Goal: Task Accomplishment & Management: Use online tool/utility

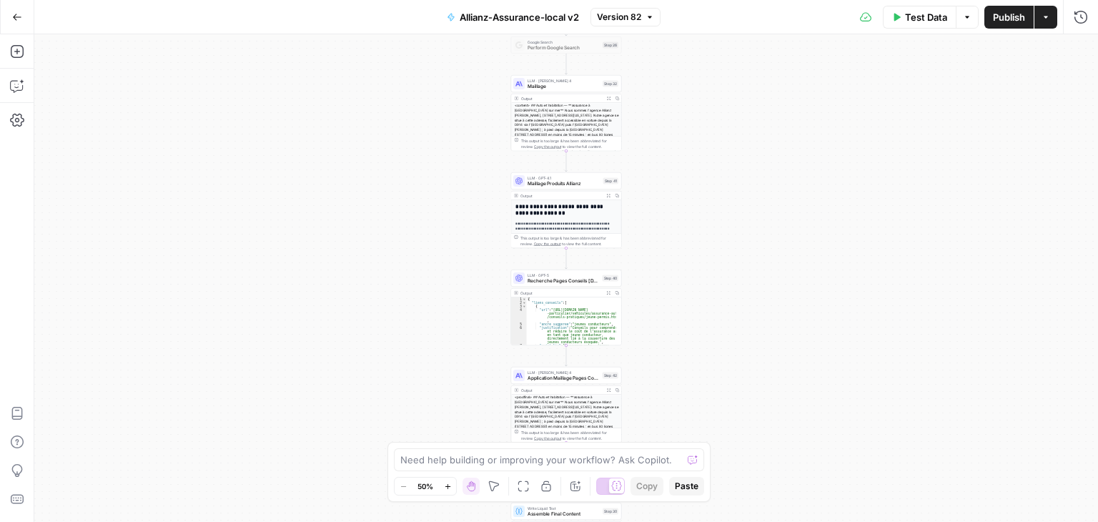
click at [705, 192] on div "**********" at bounding box center [566, 278] width 1064 height 488
click at [707, 192] on div "**********" at bounding box center [566, 278] width 1064 height 488
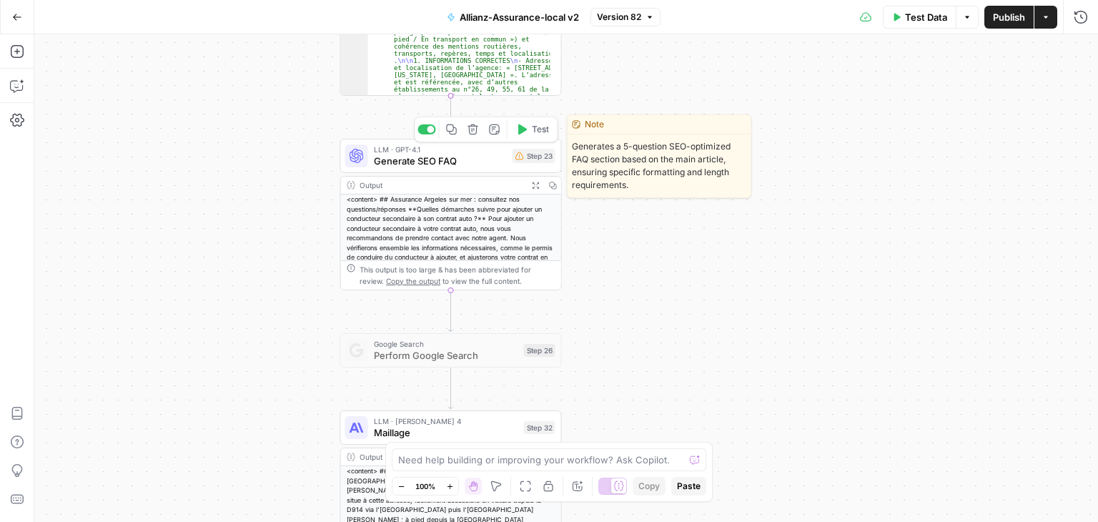
click at [400, 162] on span "Generate SEO FAQ" at bounding box center [440, 161] width 133 height 14
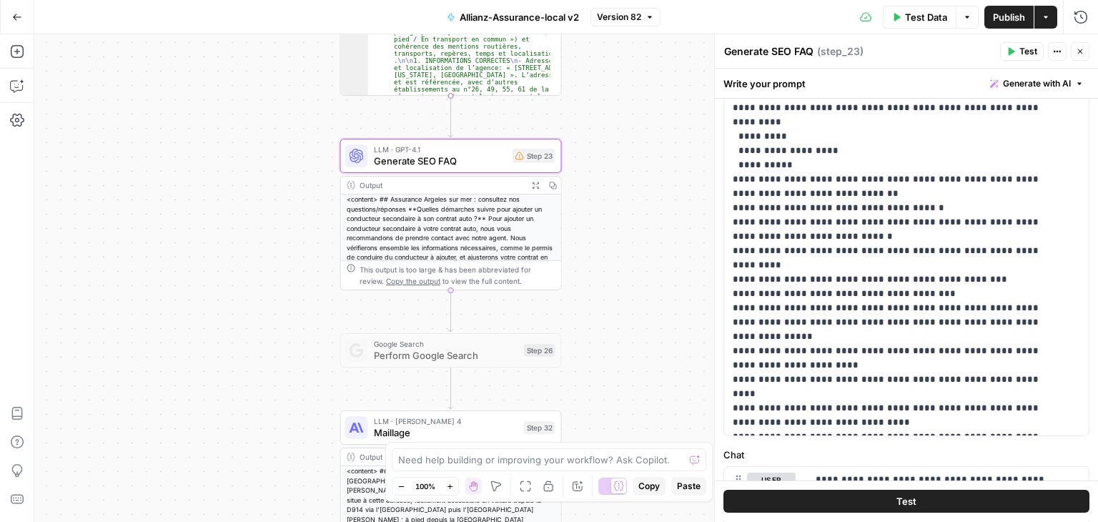
scroll to position [595, 0]
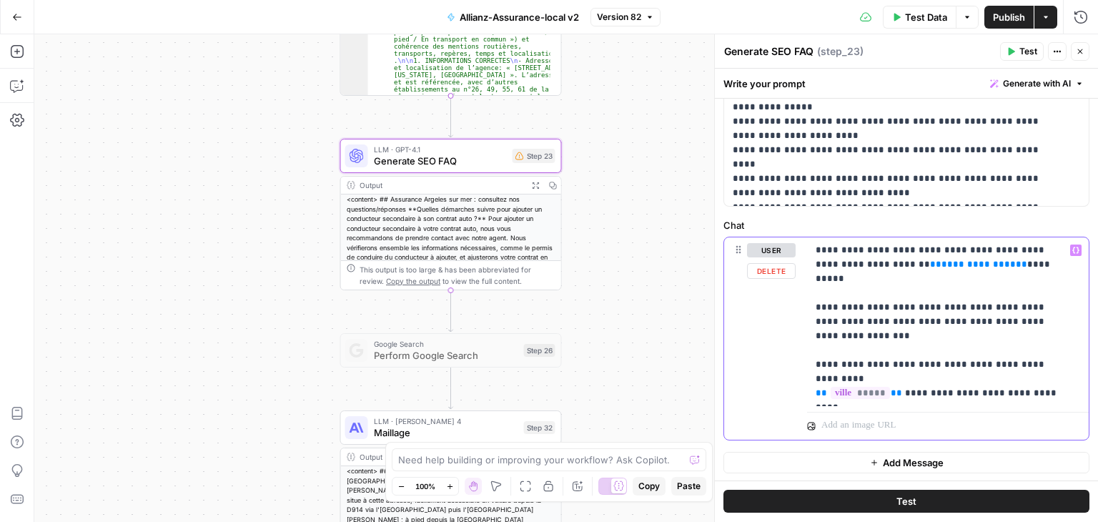
click at [766, 262] on p "**********" at bounding box center [943, 321] width 254 height 157
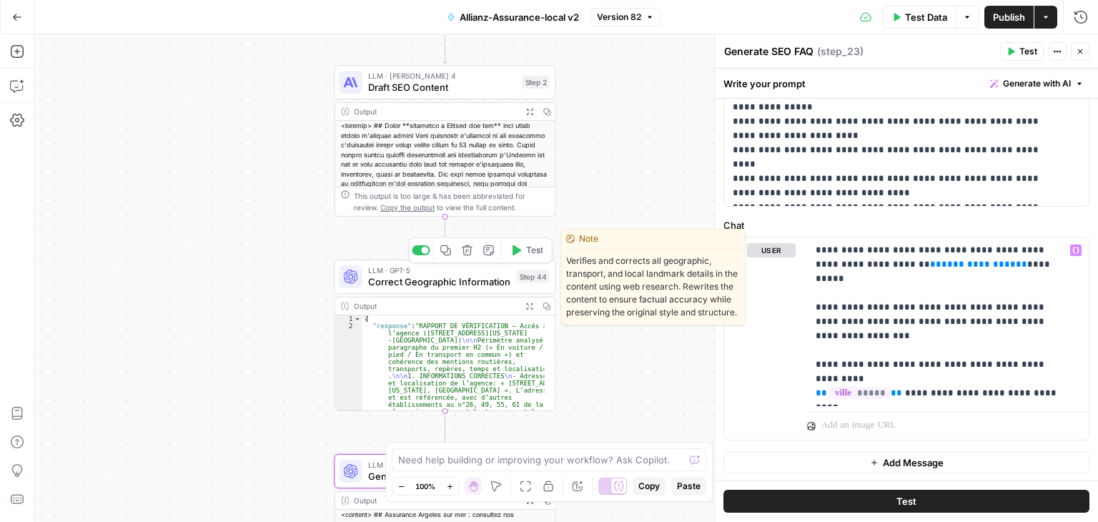
click at [397, 283] on span "Correct Geographic Information" at bounding box center [439, 282] width 143 height 14
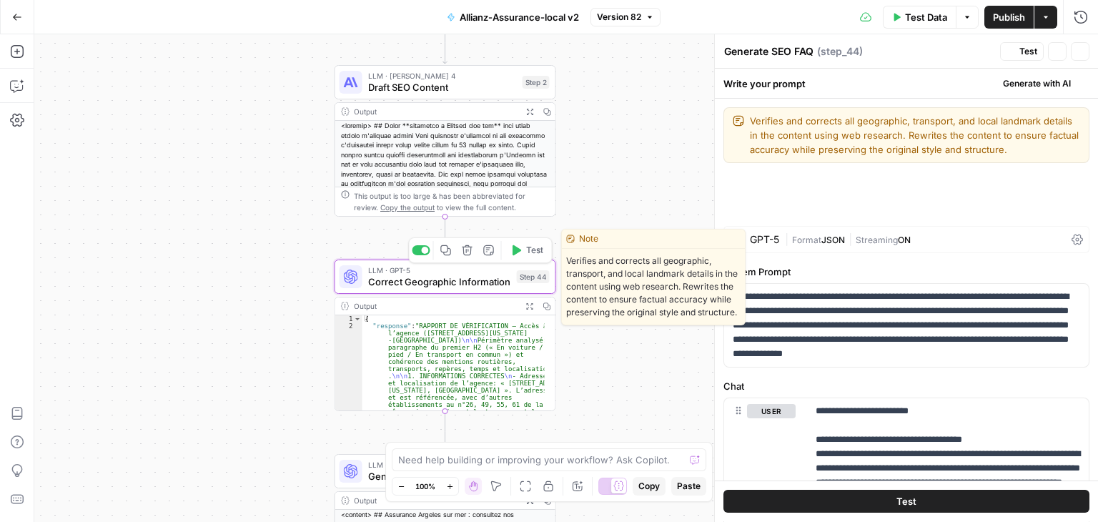
type textarea "Correct Geographic Information"
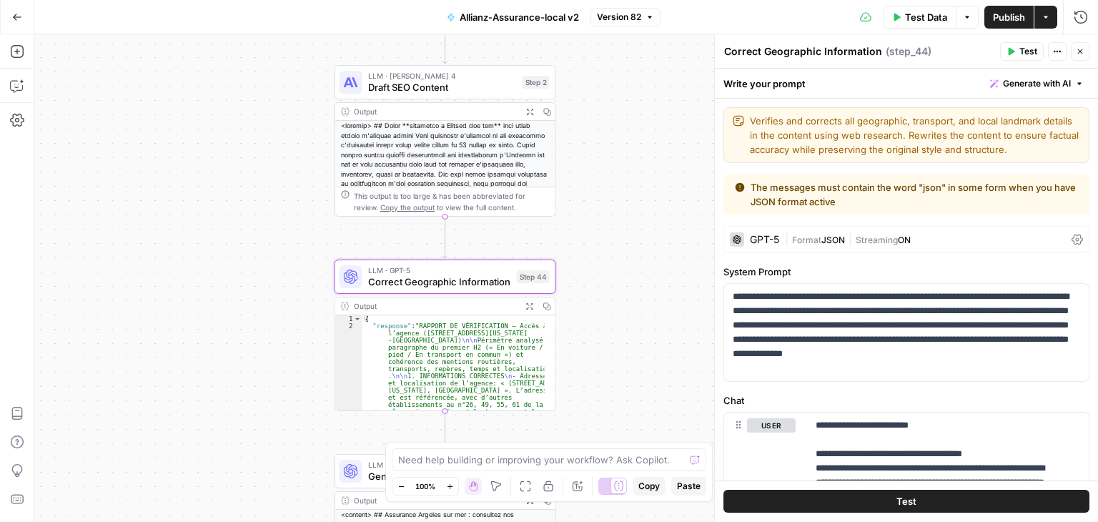
click at [766, 241] on icon at bounding box center [1077, 239] width 11 height 11
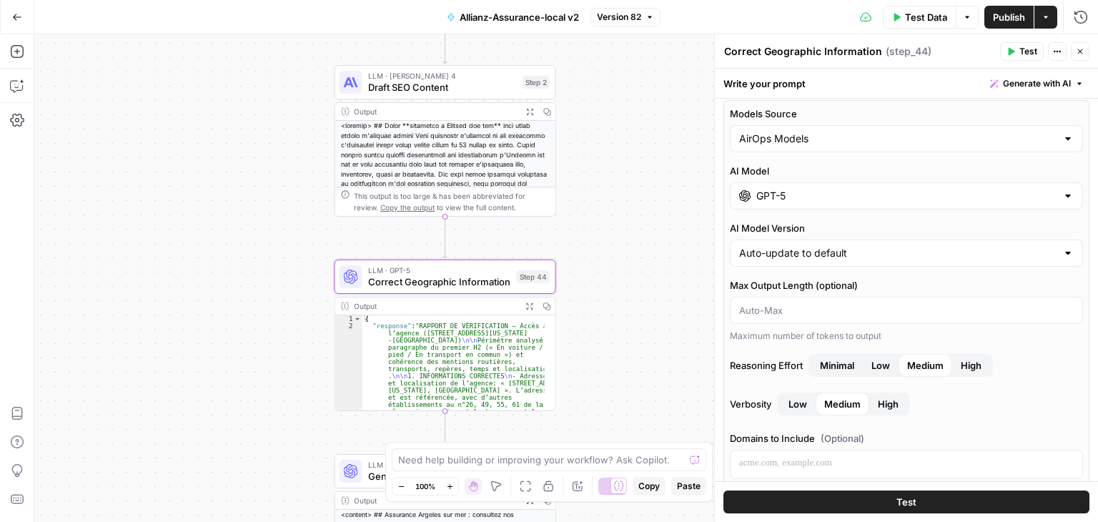
scroll to position [67, 0]
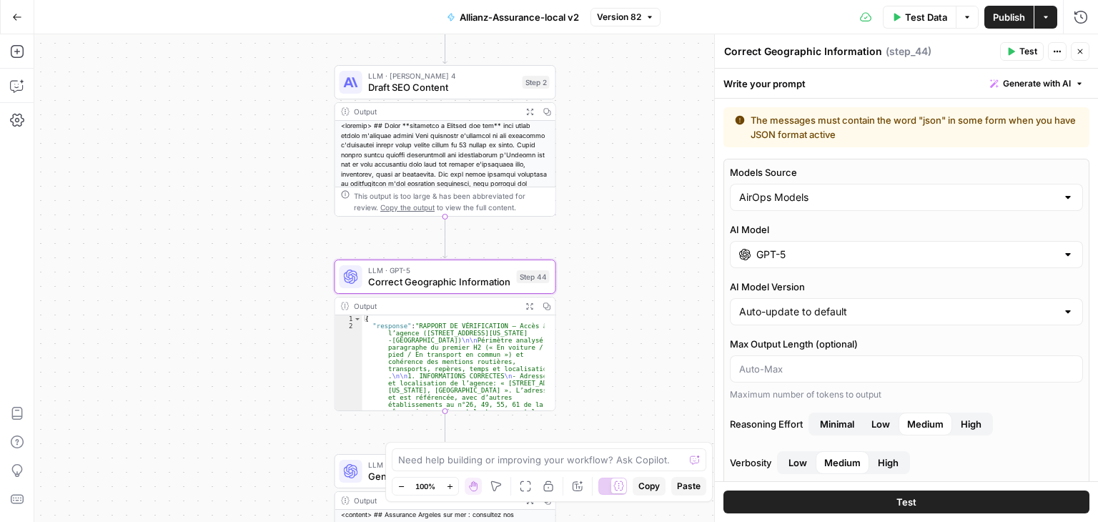
click at [766, 198] on div at bounding box center [1068, 197] width 11 height 14
type input "AirOps Models"
click at [766, 312] on div at bounding box center [1068, 312] width 11 height 14
type input "Auto-update to default"
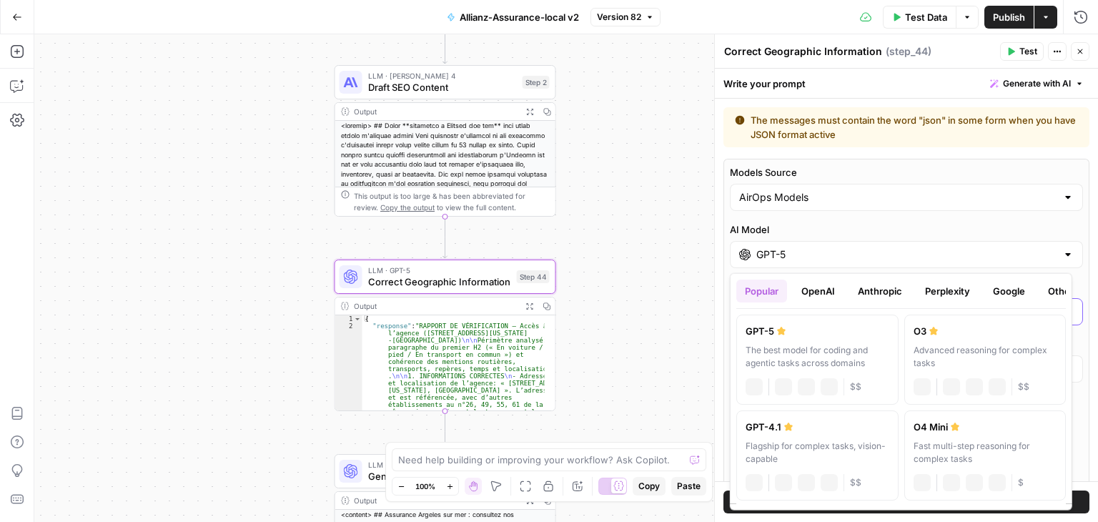
click at [766, 256] on div at bounding box center [1068, 254] width 11 height 14
click at [766, 290] on button "OpenAI" at bounding box center [818, 291] width 51 height 23
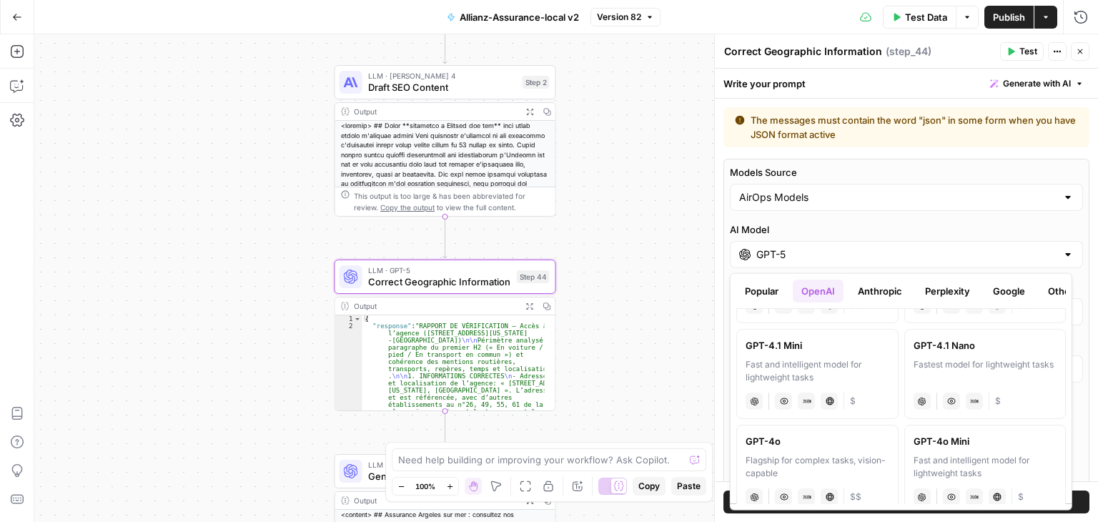
scroll to position [0, 0]
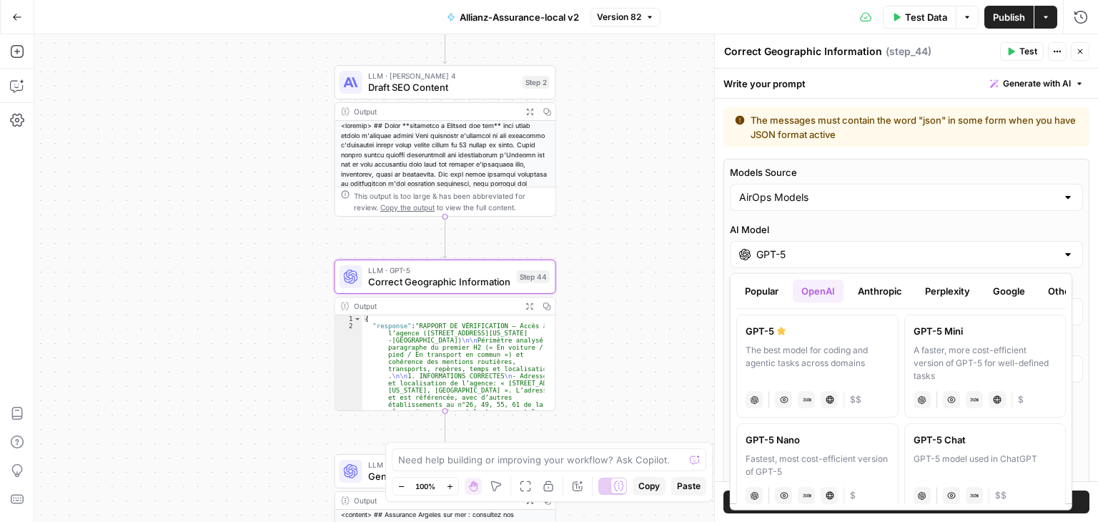
click at [766, 292] on button "Anthropic" at bounding box center [880, 291] width 61 height 23
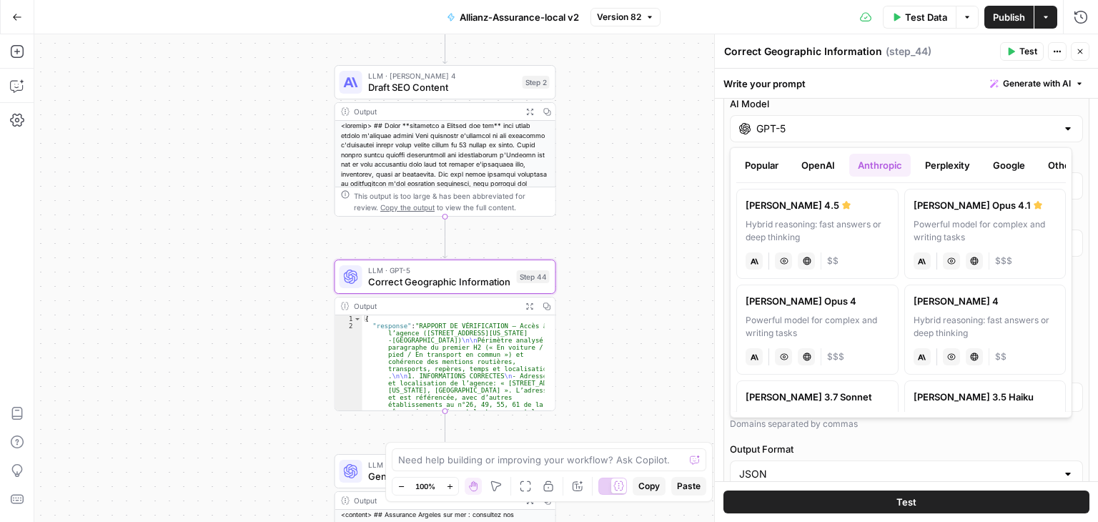
click at [766, 218] on div "Hybrid reasoning: fast answers or deep thinking" at bounding box center [818, 231] width 144 height 26
type input "Claude Sonnet 4.5"
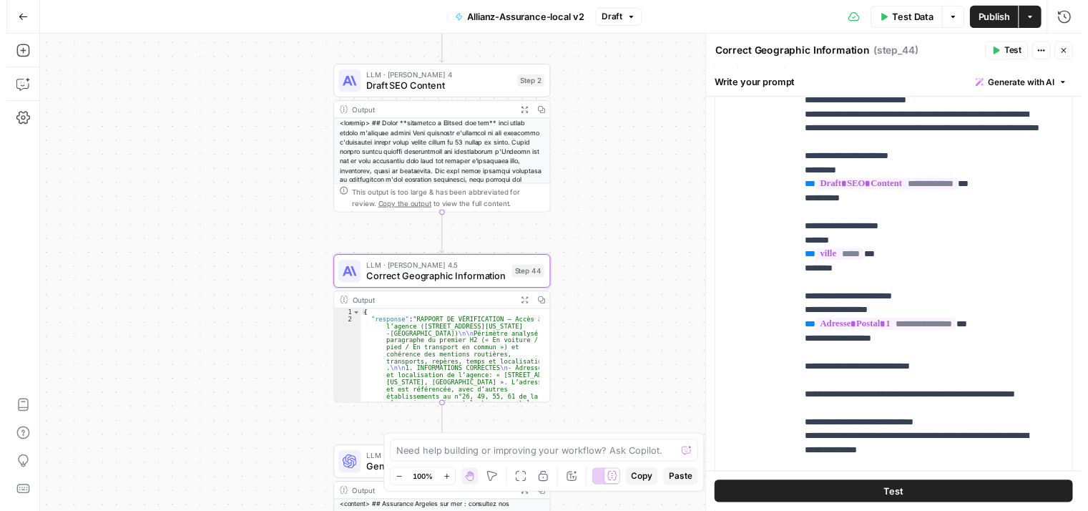
scroll to position [401, 0]
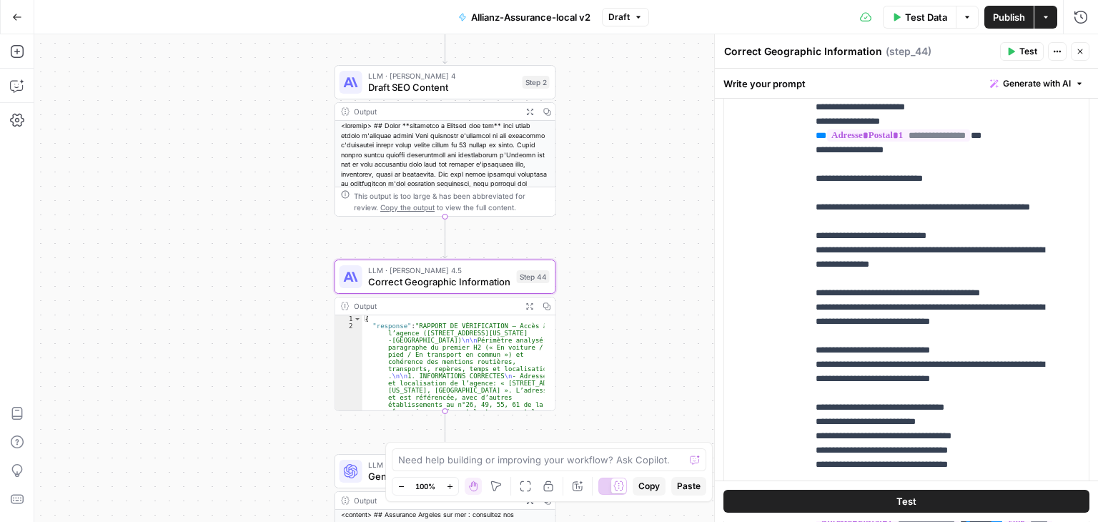
click at [766, 501] on button "Test" at bounding box center [907, 502] width 366 height 23
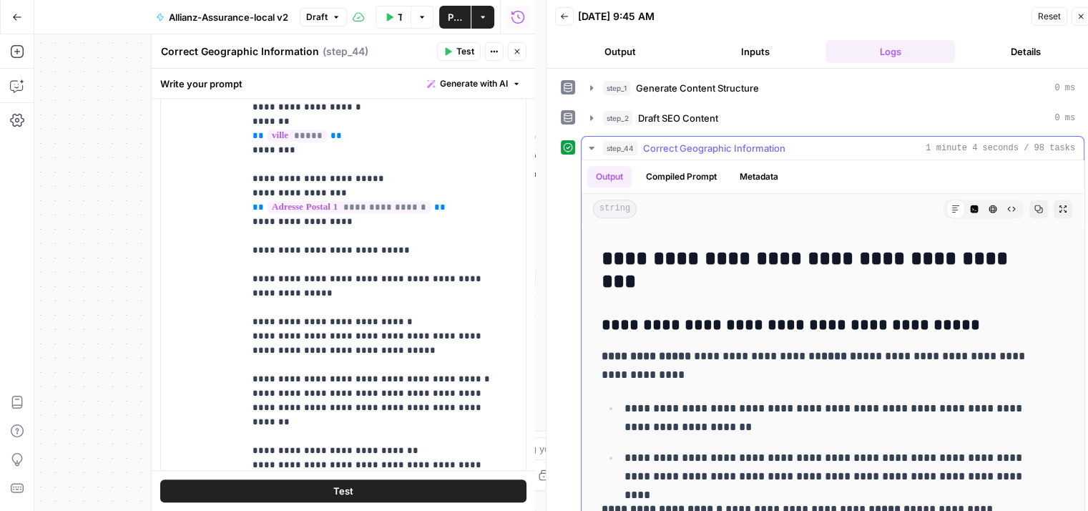
scroll to position [755, 0]
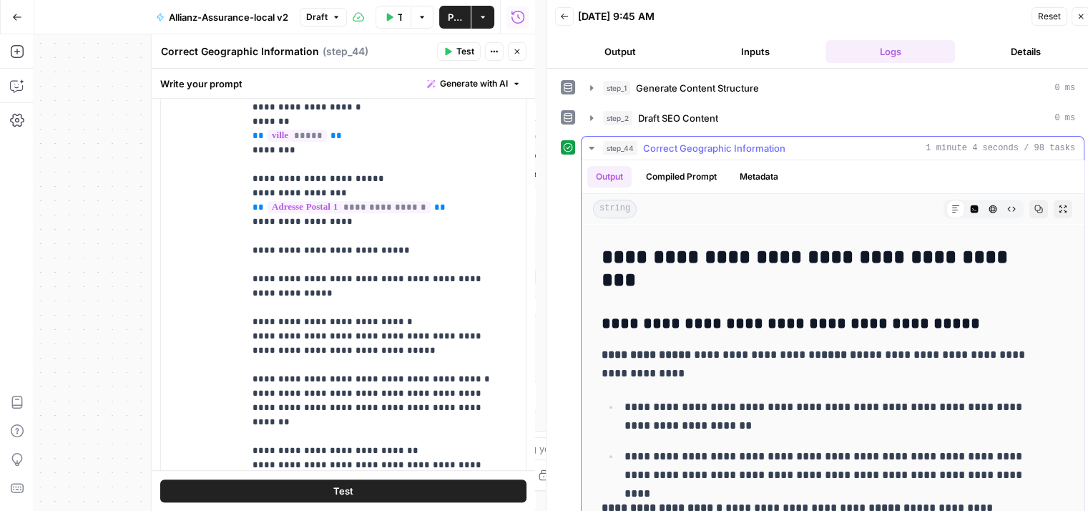
drag, startPoint x: 830, startPoint y: 351, endPoint x: 864, endPoint y: 351, distance: 34.3
click at [766, 351] on p "**********" at bounding box center [821, 363] width 441 height 37
copy strong "******"
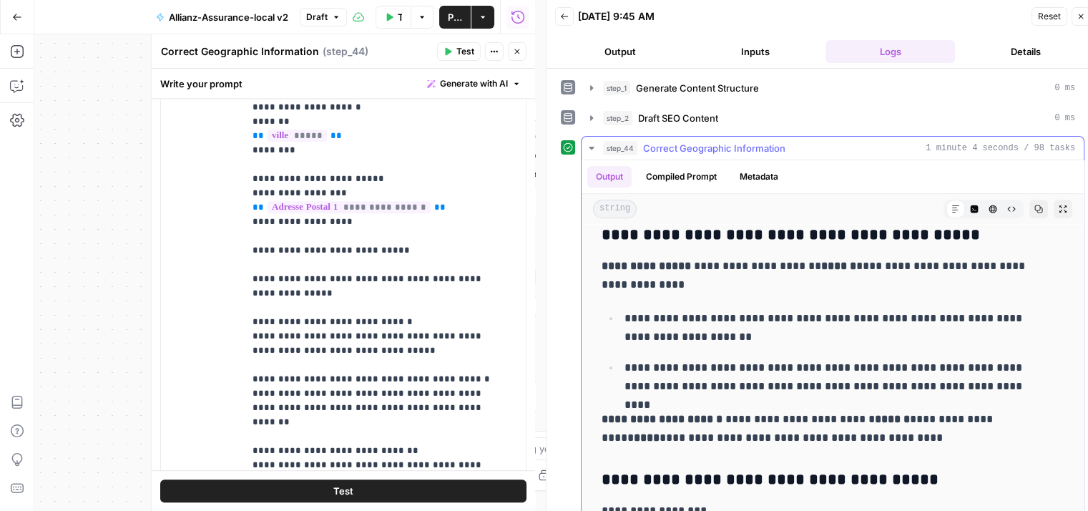
scroll to position [841, 0]
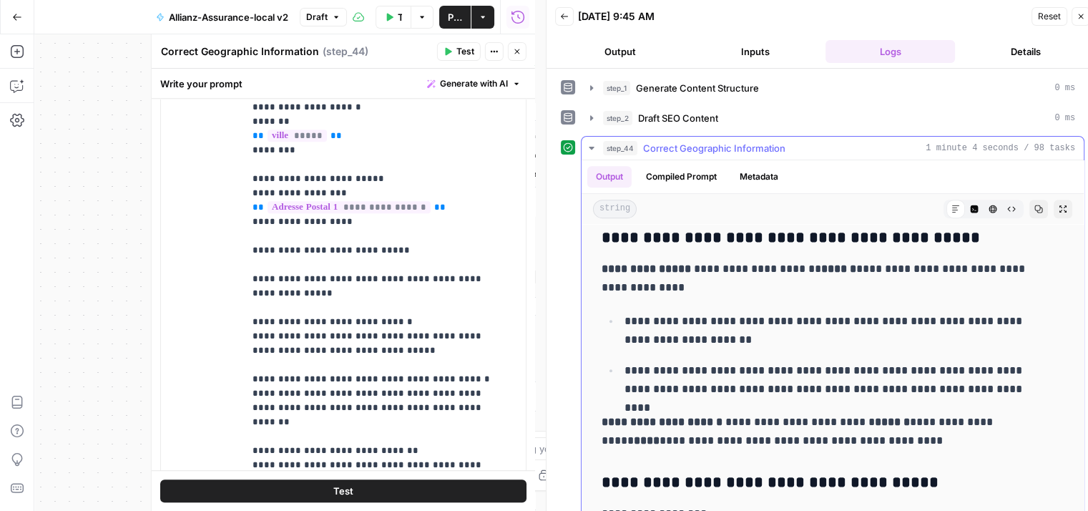
click at [766, 353] on ul "**********" at bounding box center [832, 354] width 462 height 87
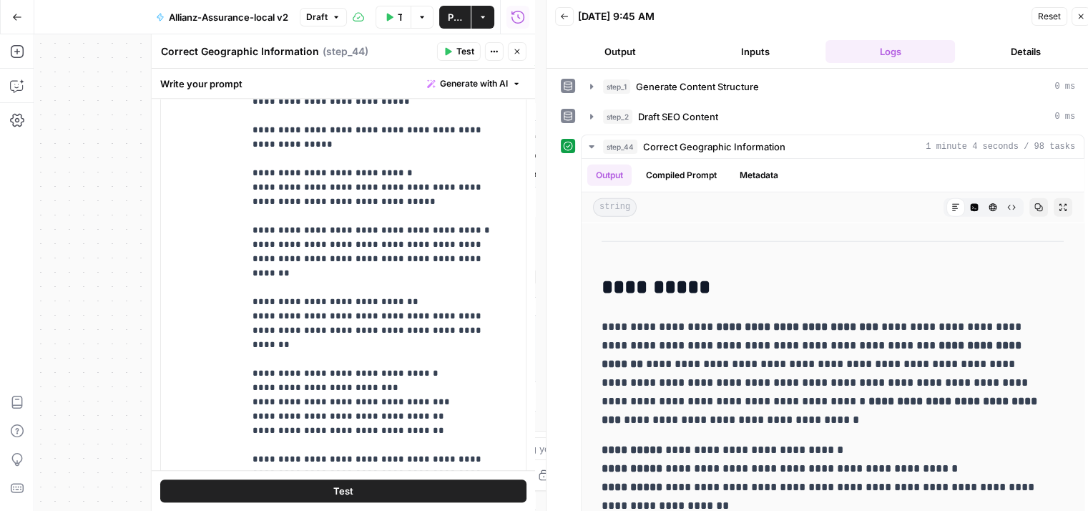
scroll to position [1038, 0]
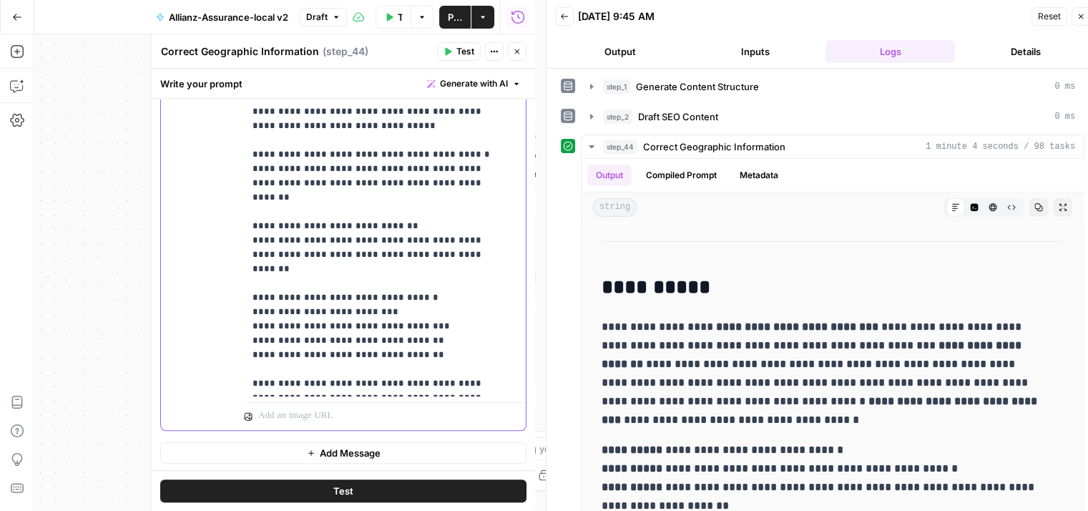
click at [402, 496] on button "Test" at bounding box center [343, 490] width 366 height 23
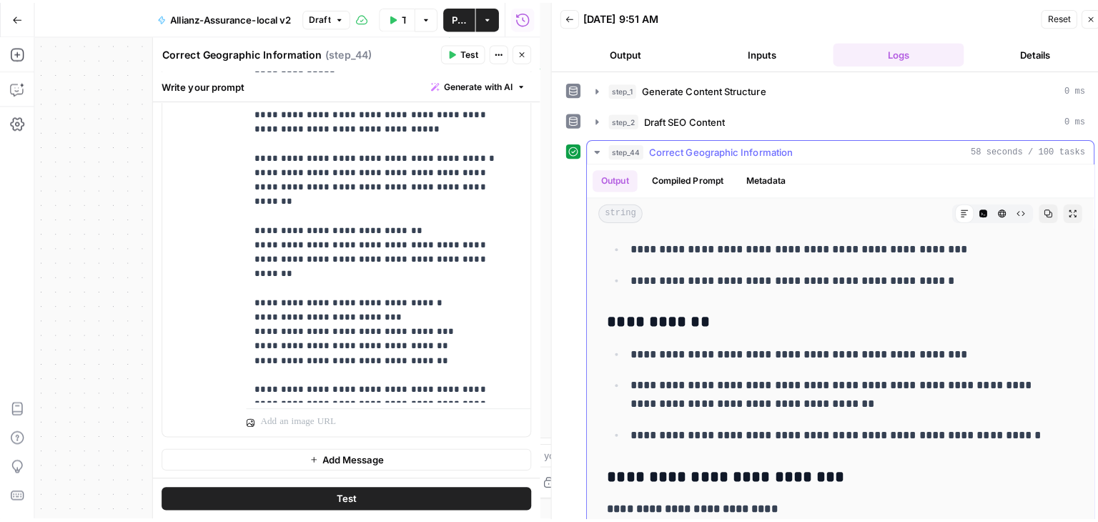
scroll to position [2657, 0]
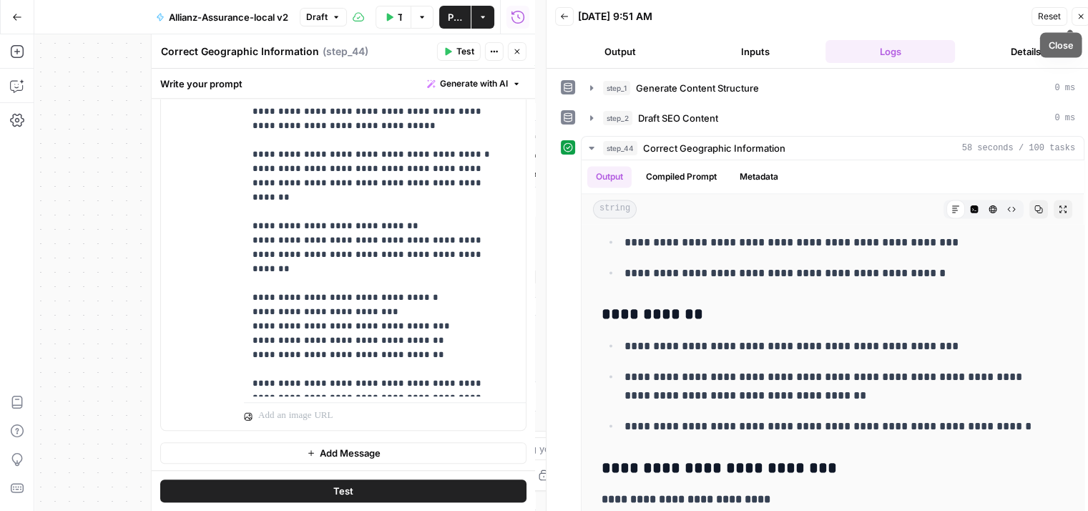
click at [766, 16] on span "Close" at bounding box center [1084, 16] width 1 height 1
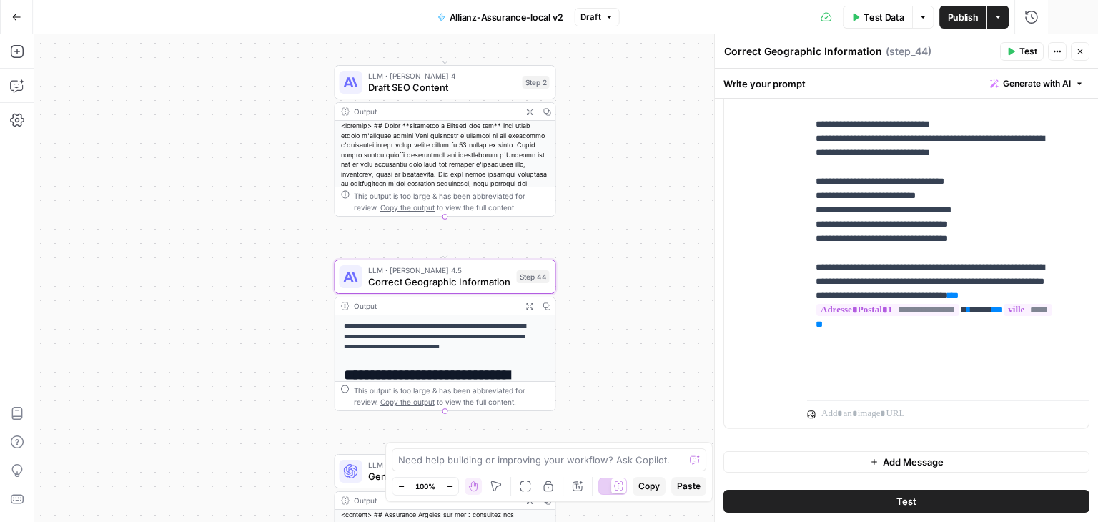
scroll to position [1027, 0]
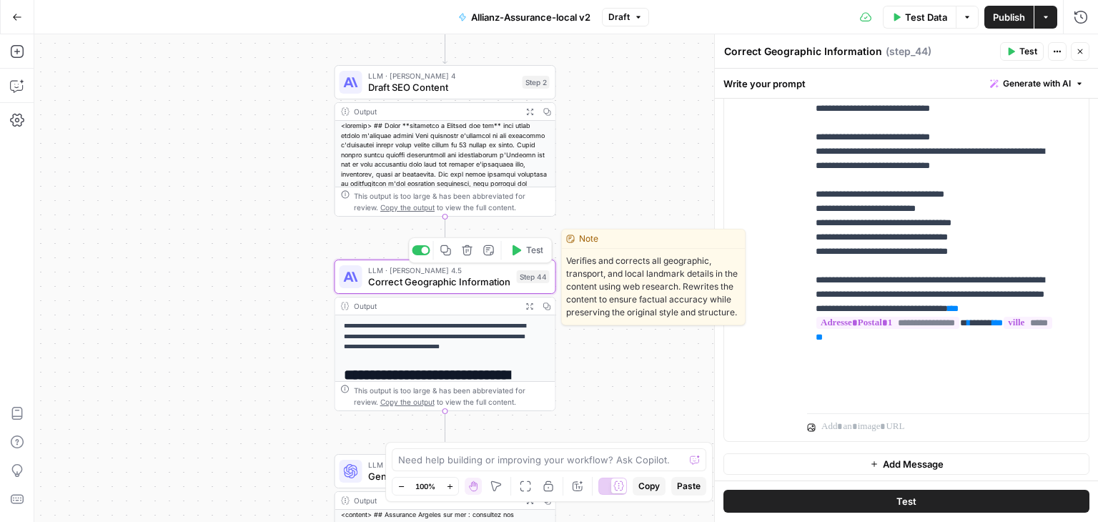
click at [399, 282] on span "Correct Geographic Information" at bounding box center [439, 282] width 143 height 14
click at [415, 281] on span "Correct Geographic Information" at bounding box center [439, 282] width 143 height 14
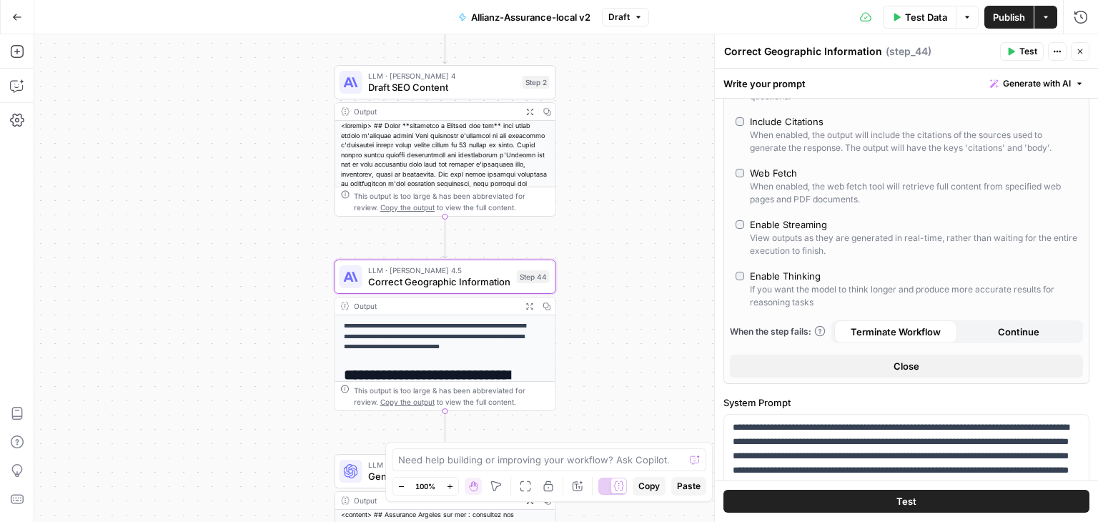
scroll to position [0, 0]
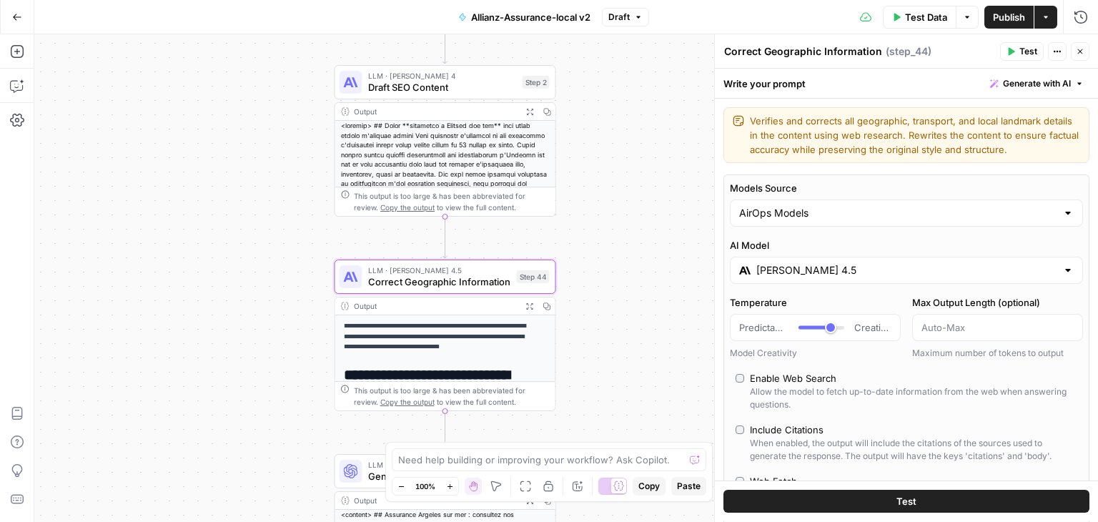
click at [766, 266] on div "Claude Sonnet 4.5" at bounding box center [906, 270] width 353 height 27
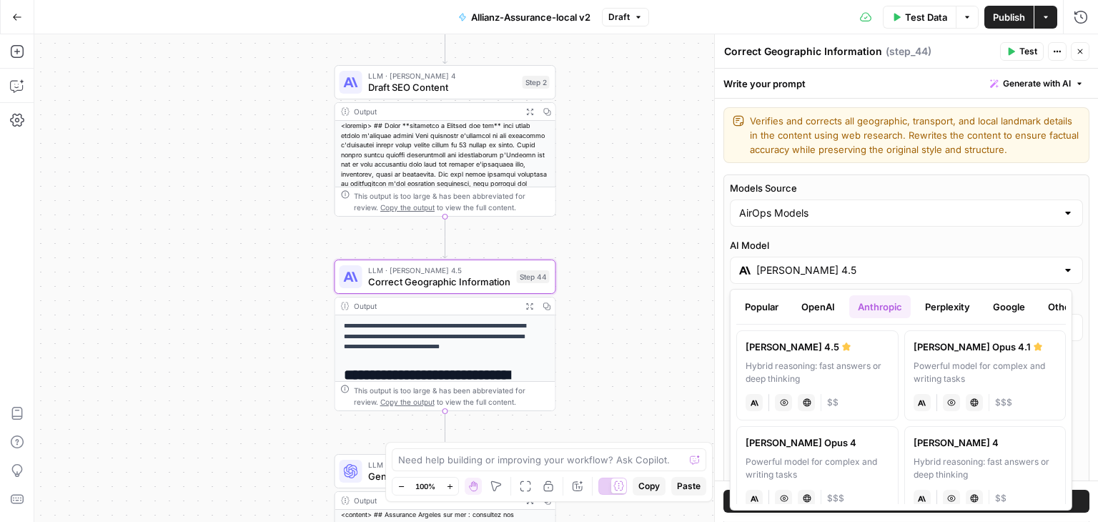
click at [766, 305] on button "Perplexity" at bounding box center [948, 306] width 62 height 23
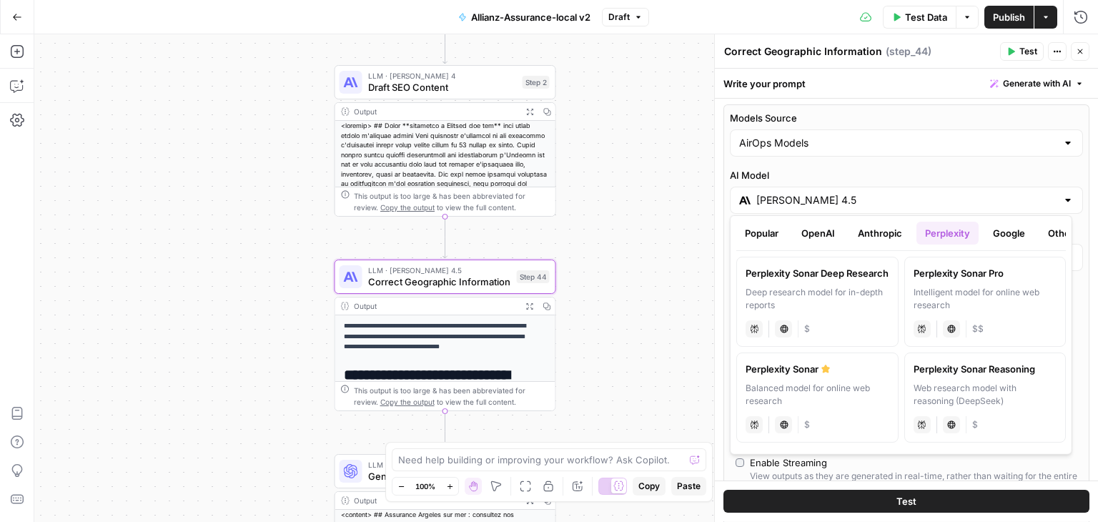
scroll to position [74, 0]
click at [766, 234] on button "Google" at bounding box center [1009, 233] width 49 height 23
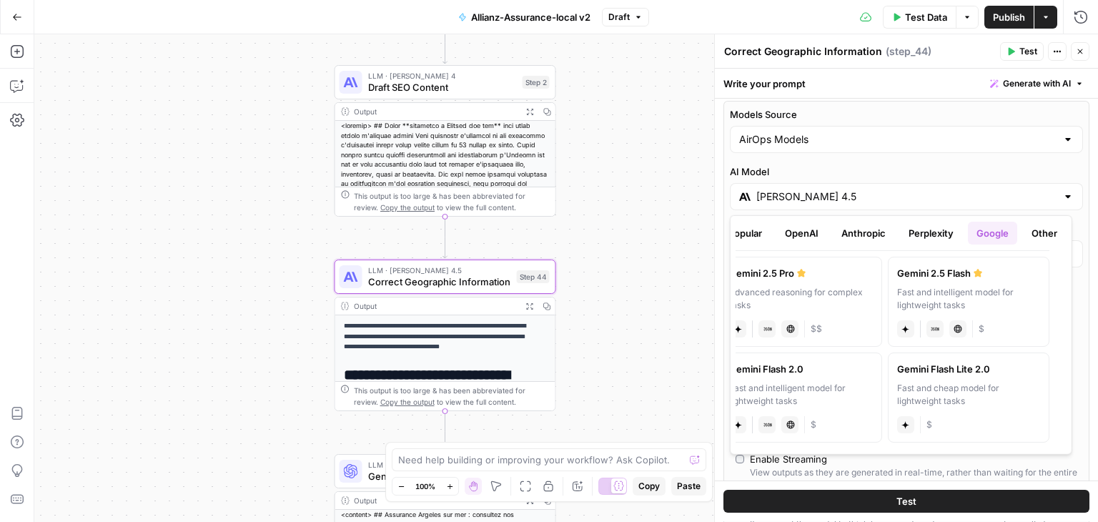
scroll to position [0, 0]
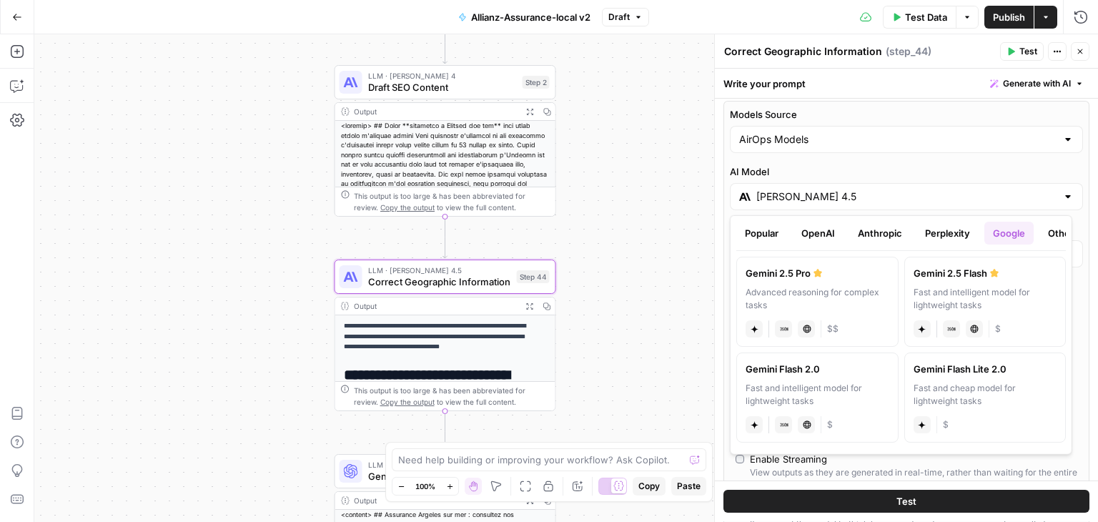
click at [766, 290] on div "Advanced reasoning for complex tasks" at bounding box center [818, 299] width 144 height 26
type input "Gemini 2.5 Pro"
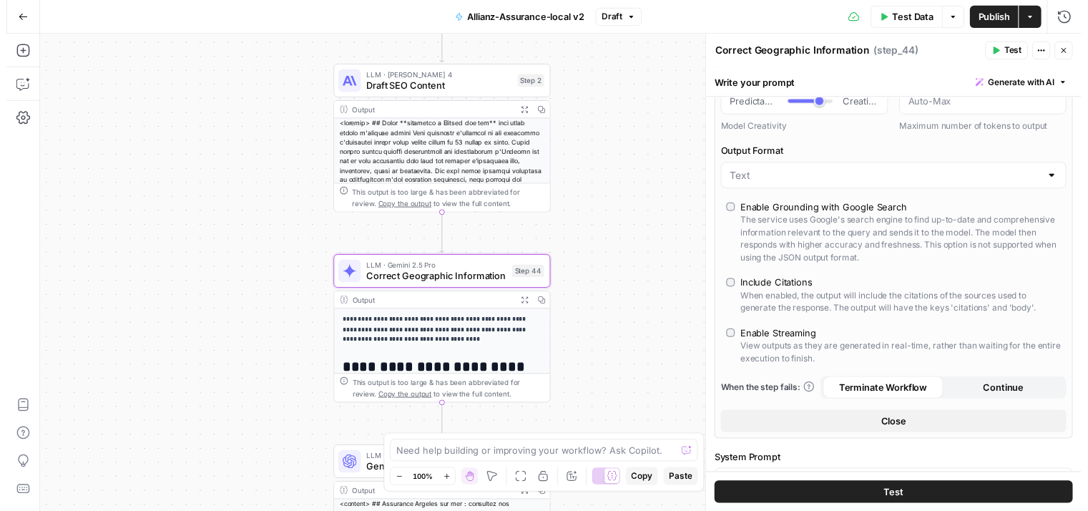
scroll to position [225, 0]
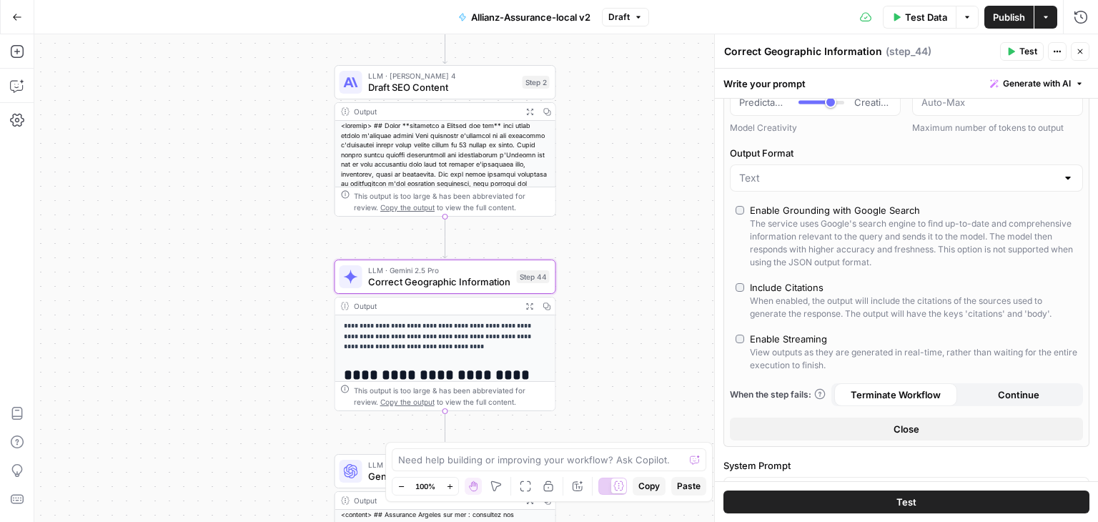
click at [766, 500] on span "Test" at bounding box center [907, 502] width 20 height 14
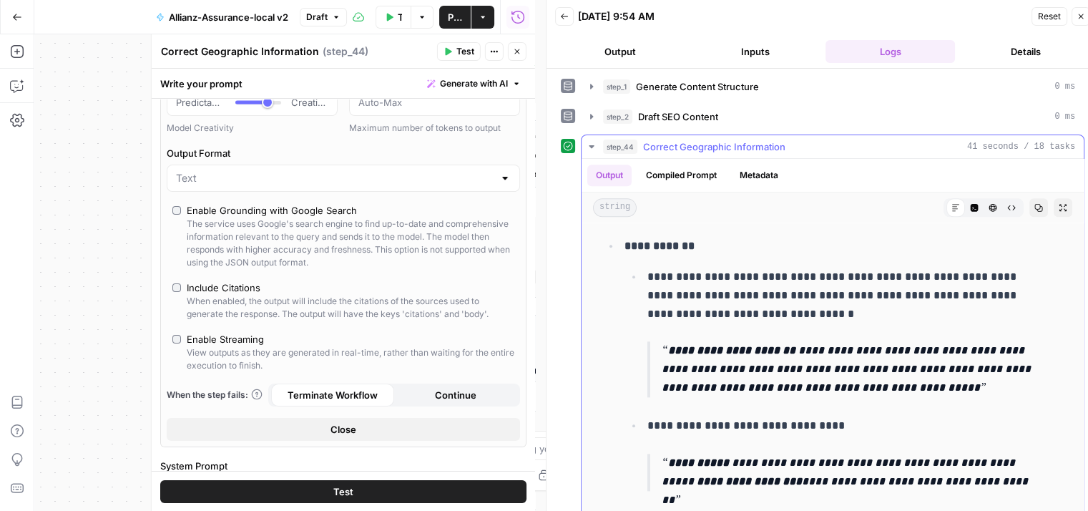
scroll to position [11, 0]
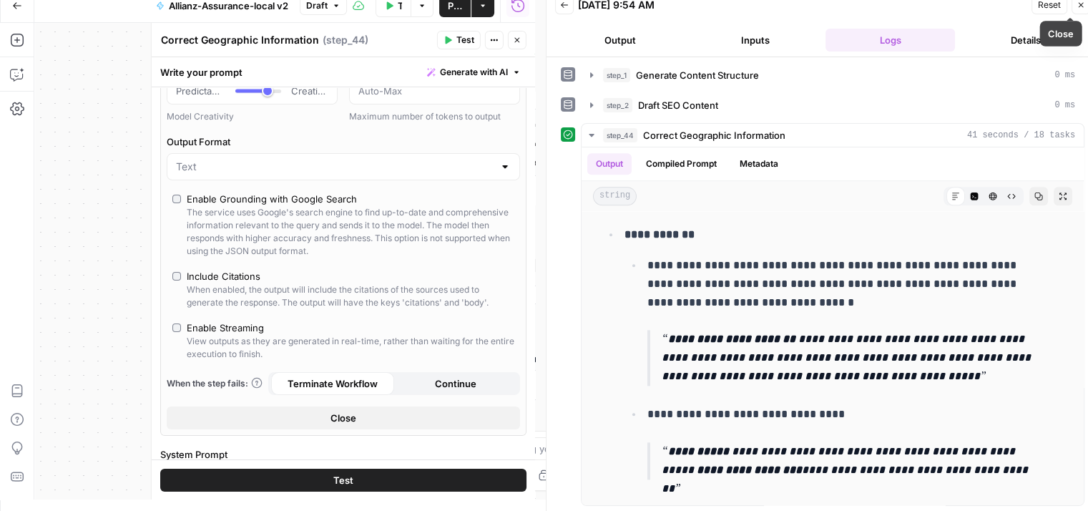
click at [766, 4] on icon "button" at bounding box center [1080, 5] width 9 height 9
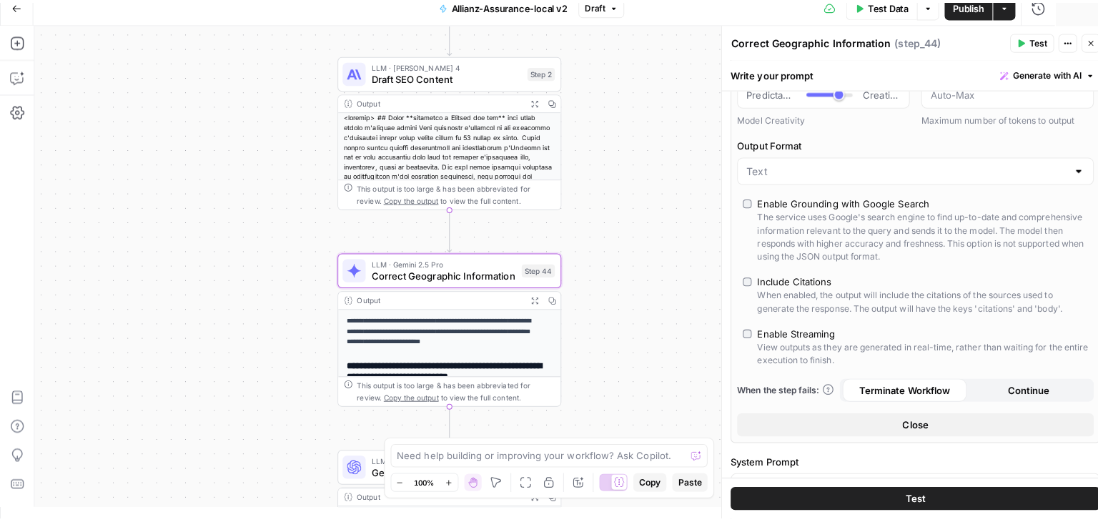
scroll to position [0, 0]
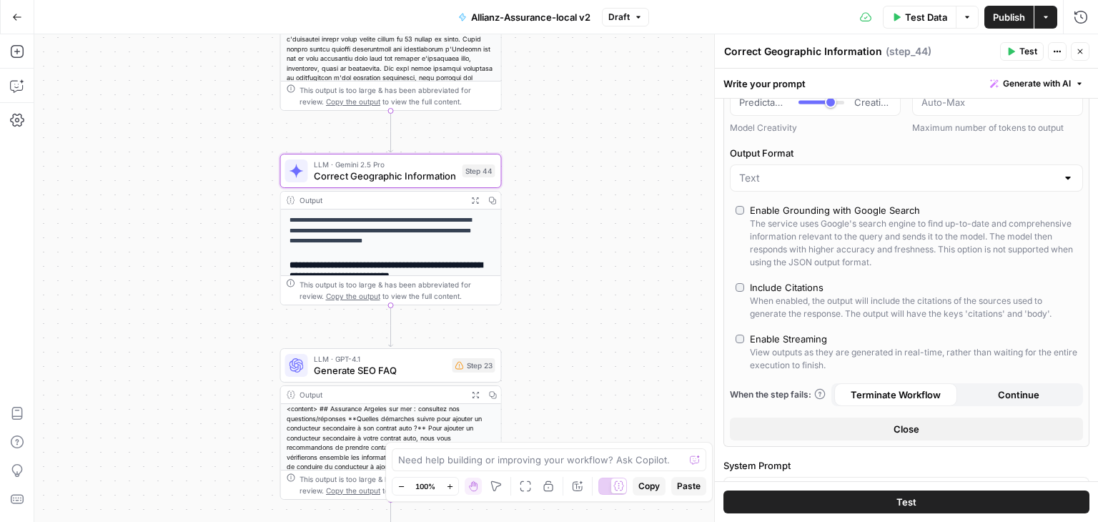
drag, startPoint x: 645, startPoint y: 238, endPoint x: 608, endPoint y: 133, distance: 111.5
click at [608, 133] on div "**********" at bounding box center [566, 278] width 1064 height 488
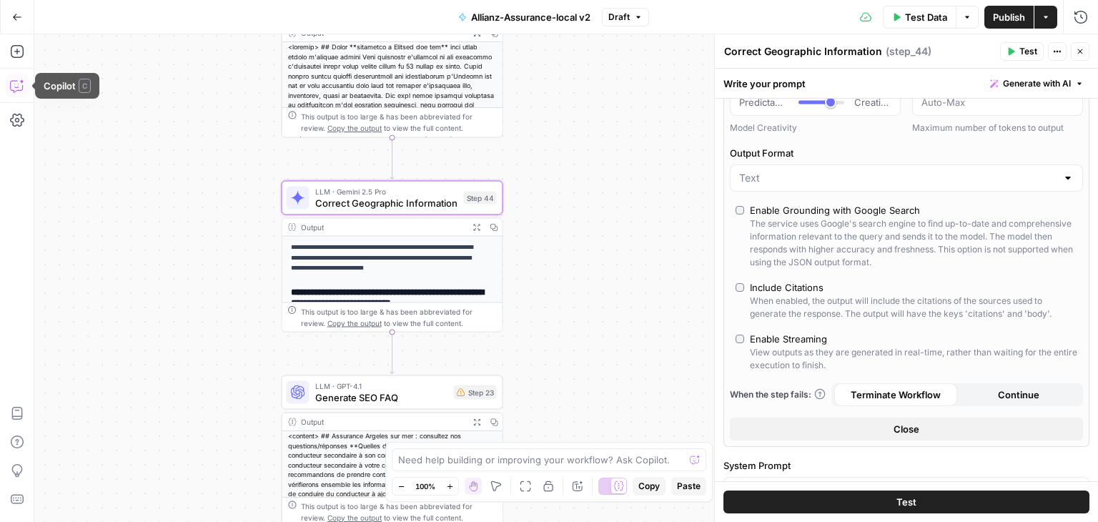
click at [17, 87] on icon "button" at bounding box center [16, 87] width 4 height 1
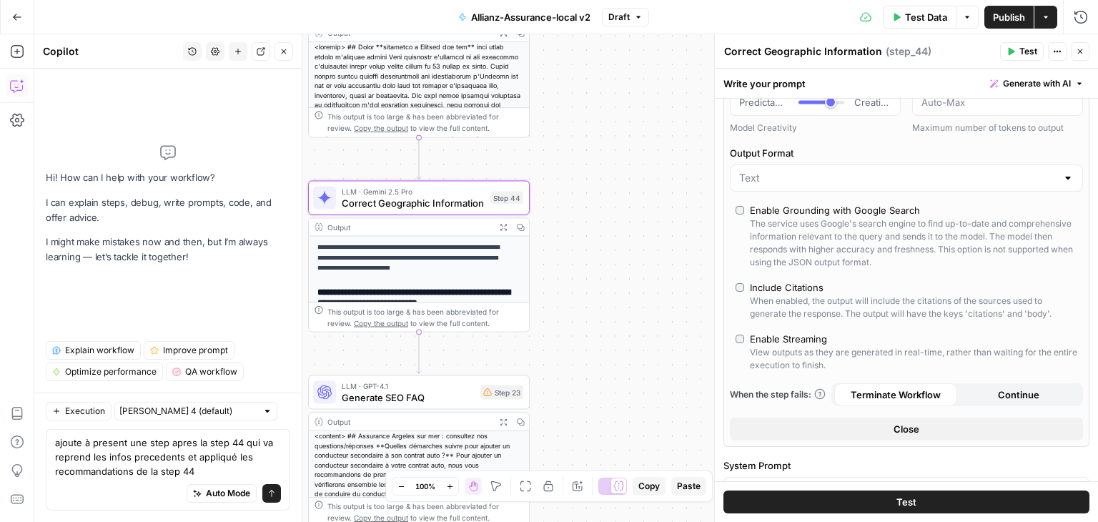
type textarea "ajoute à present une step apres la step 44 qui va reprend les infos precedents …"
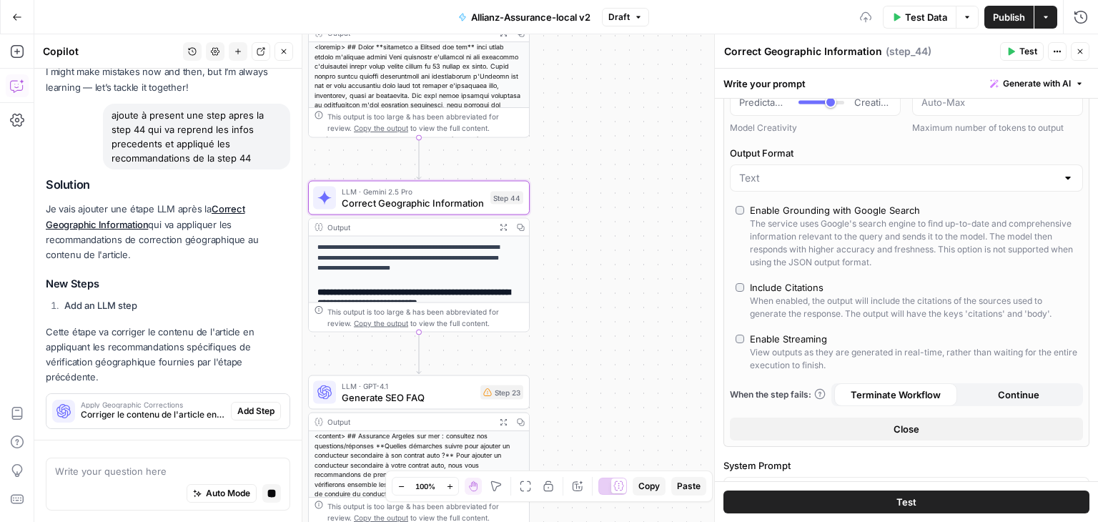
scroll to position [126, 0]
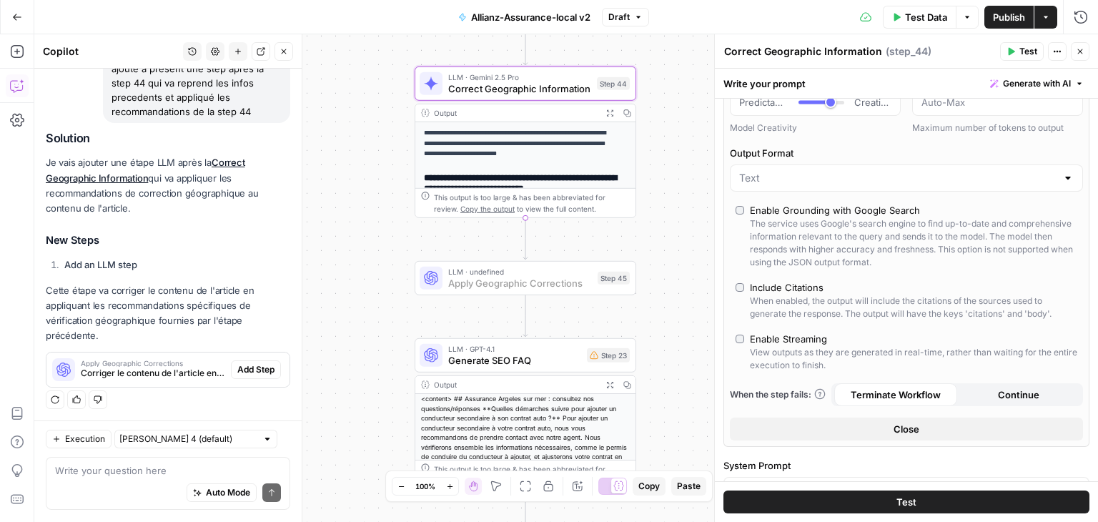
click at [249, 369] on span "Add Step" at bounding box center [255, 369] width 37 height 13
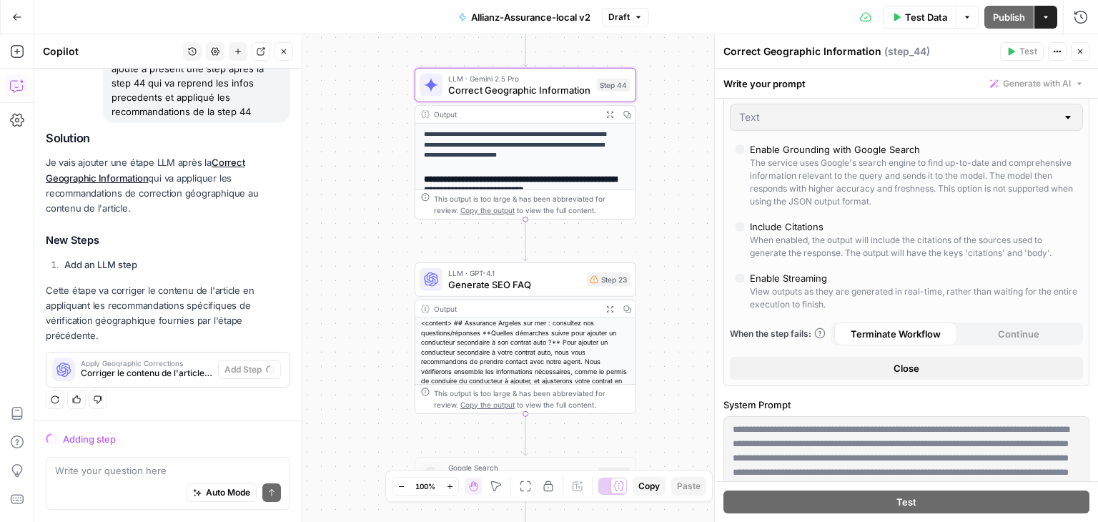
scroll to position [0, 0]
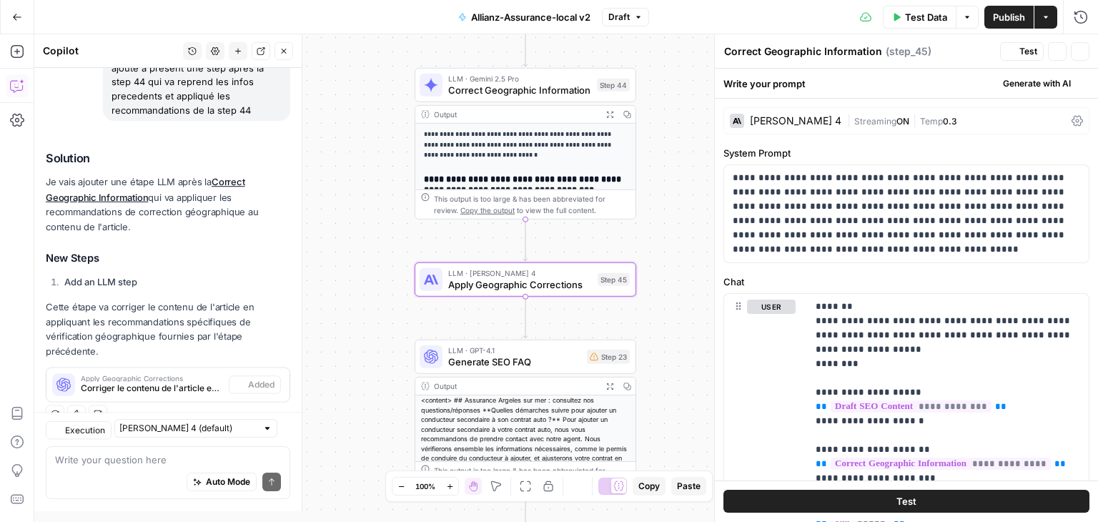
type textarea "Apply Geographic Corrections"
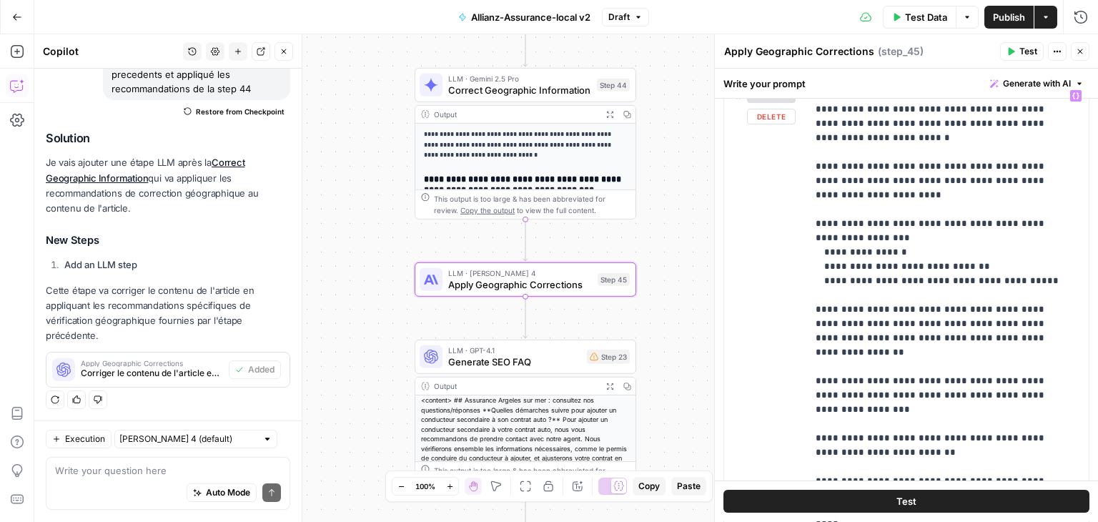
scroll to position [222, 0]
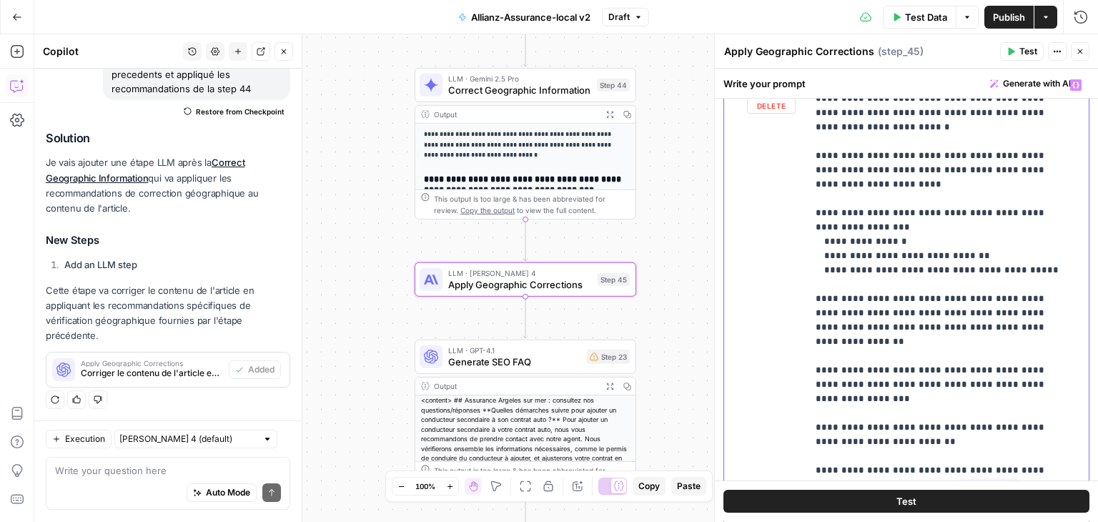
click at [766, 243] on p "**********" at bounding box center [937, 148] width 243 height 1001
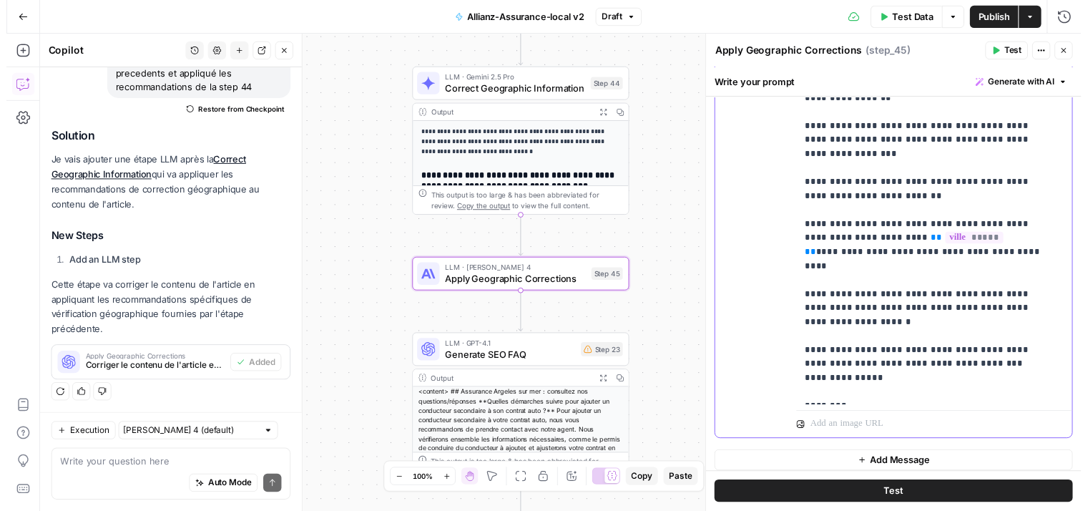
scroll to position [471, 0]
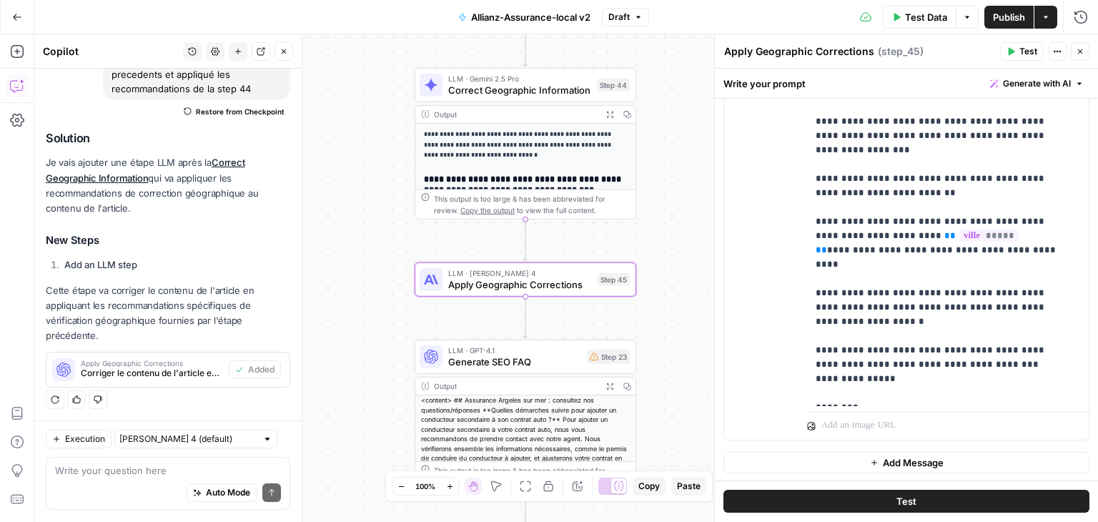
click at [766, 496] on button "Test" at bounding box center [907, 502] width 366 height 23
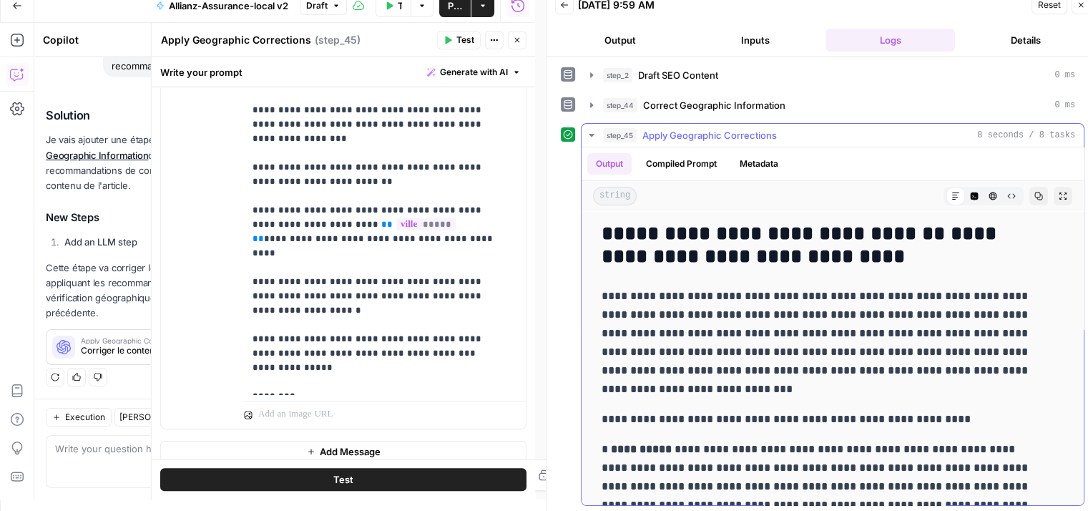
click at [593, 134] on icon "button" at bounding box center [591, 135] width 5 height 3
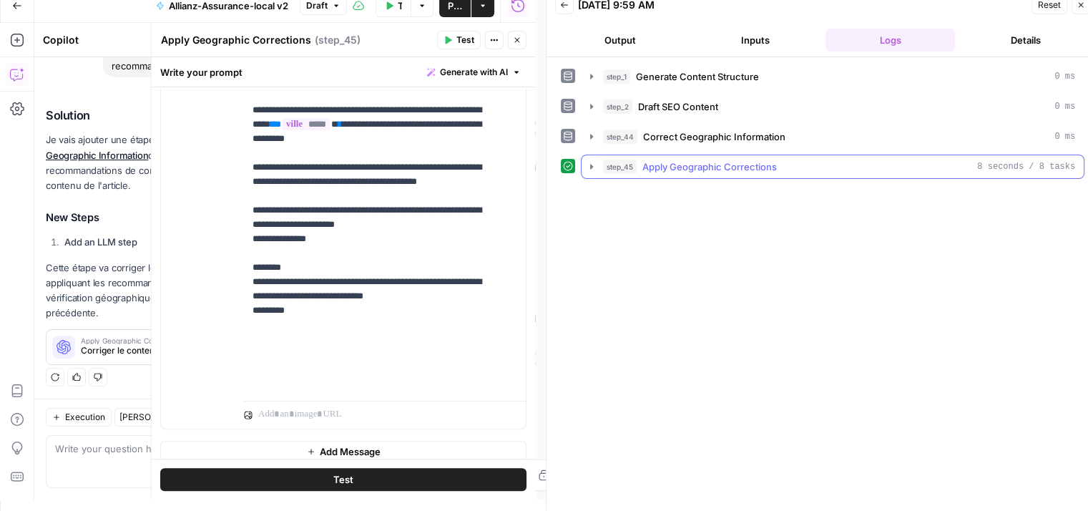
click at [591, 162] on icon "button" at bounding box center [591, 166] width 11 height 11
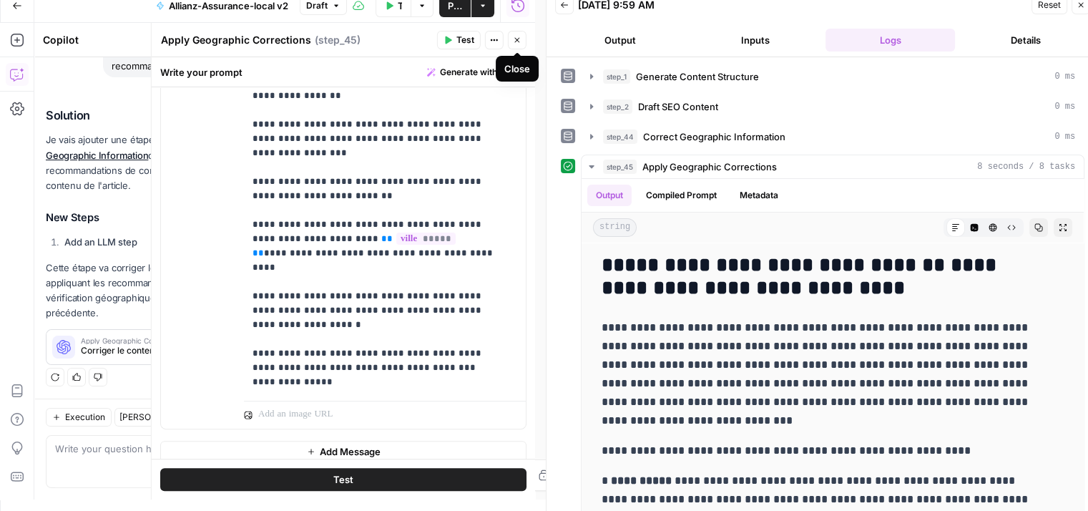
click at [513, 41] on icon "button" at bounding box center [517, 40] width 9 height 9
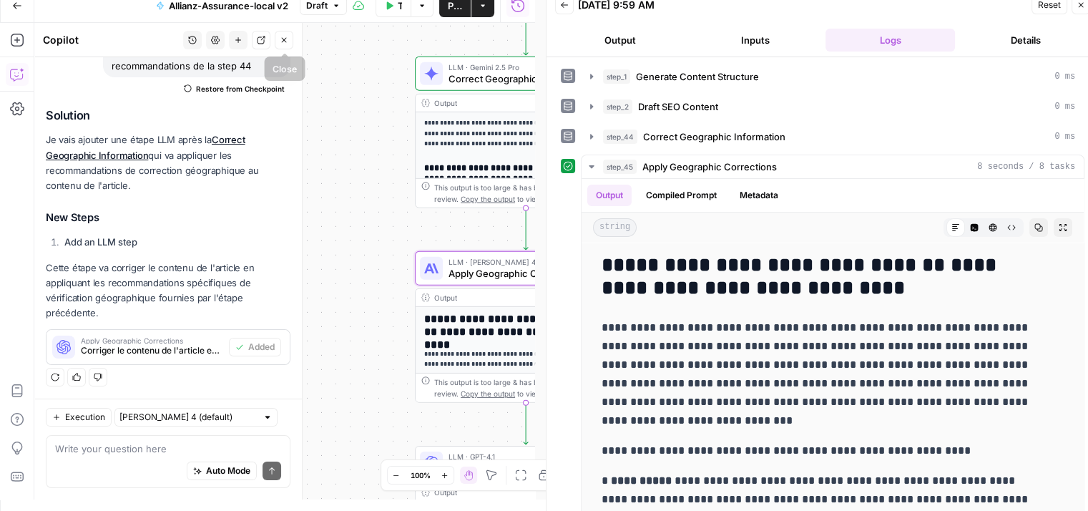
click at [280, 41] on icon "button" at bounding box center [284, 40] width 9 height 9
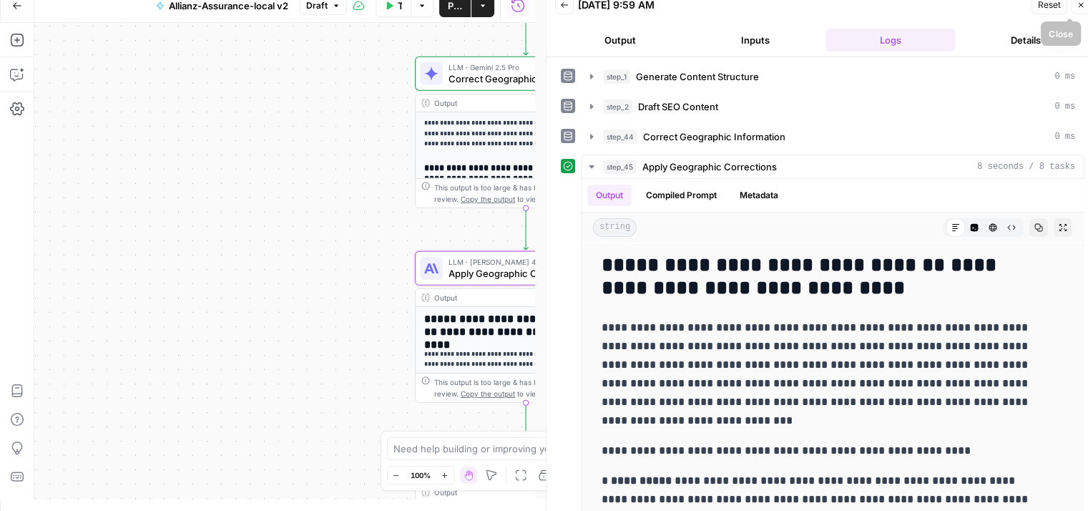
click at [766, 4] on icon "button" at bounding box center [1080, 5] width 9 height 9
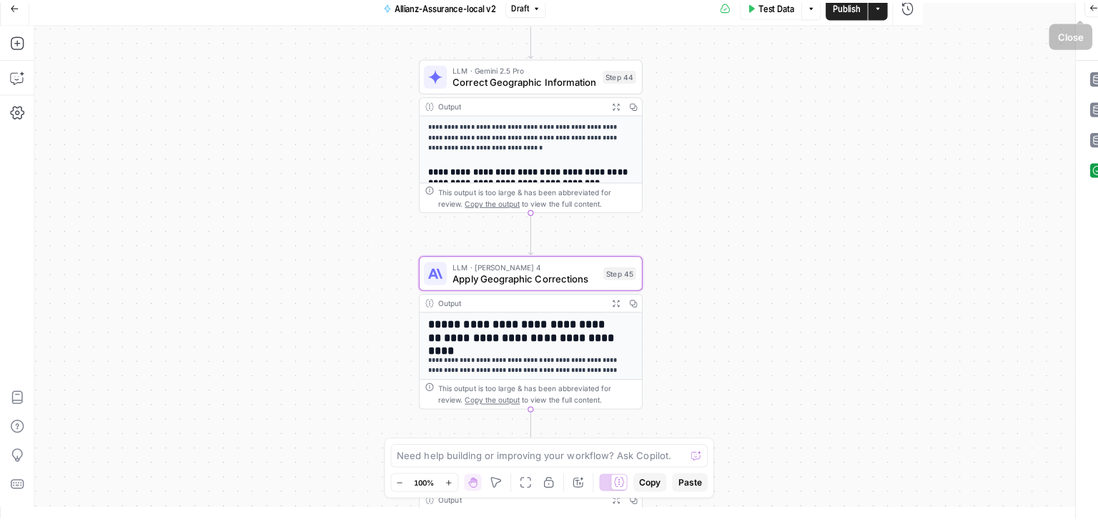
scroll to position [0, 0]
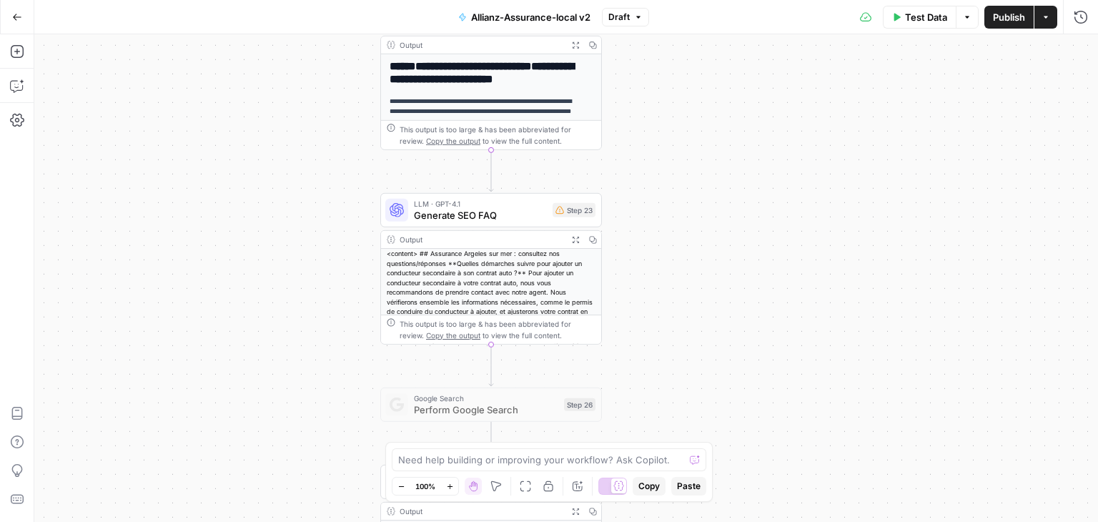
drag, startPoint x: 759, startPoint y: 258, endPoint x: 724, endPoint y: 132, distance: 130.5
click at [724, 132] on div "**********" at bounding box center [566, 278] width 1064 height 488
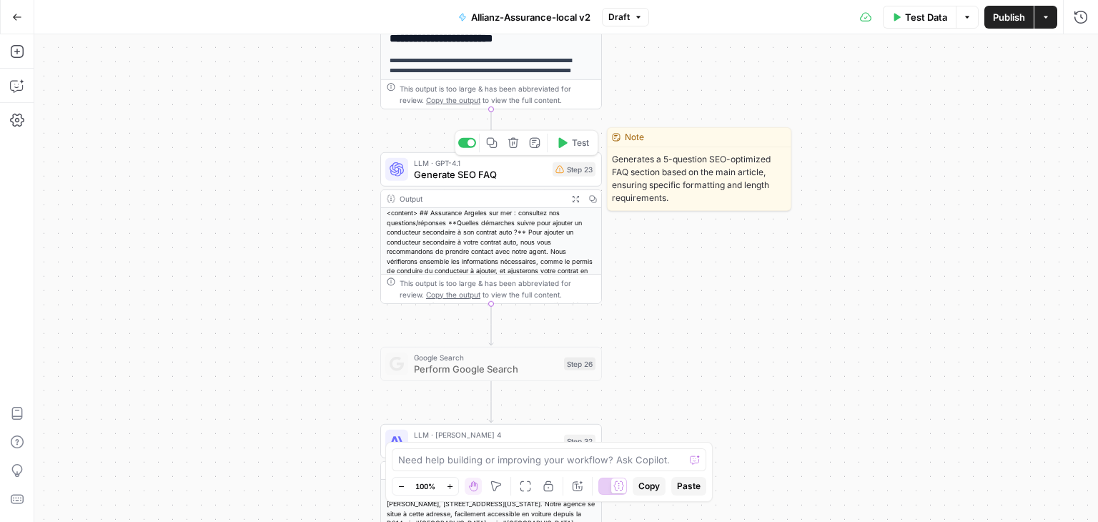
click at [461, 175] on span "Generate SEO FAQ" at bounding box center [480, 174] width 133 height 14
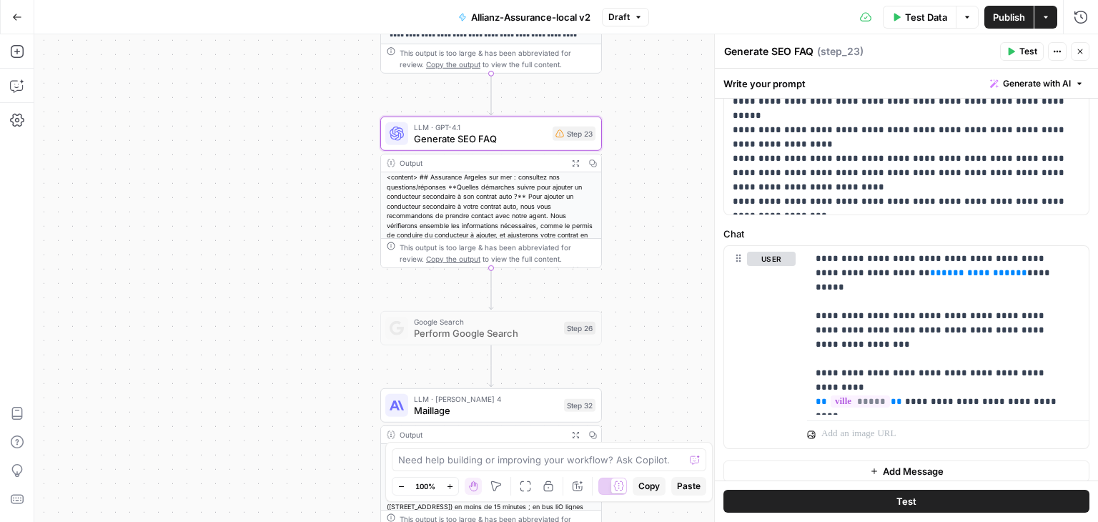
scroll to position [595, 0]
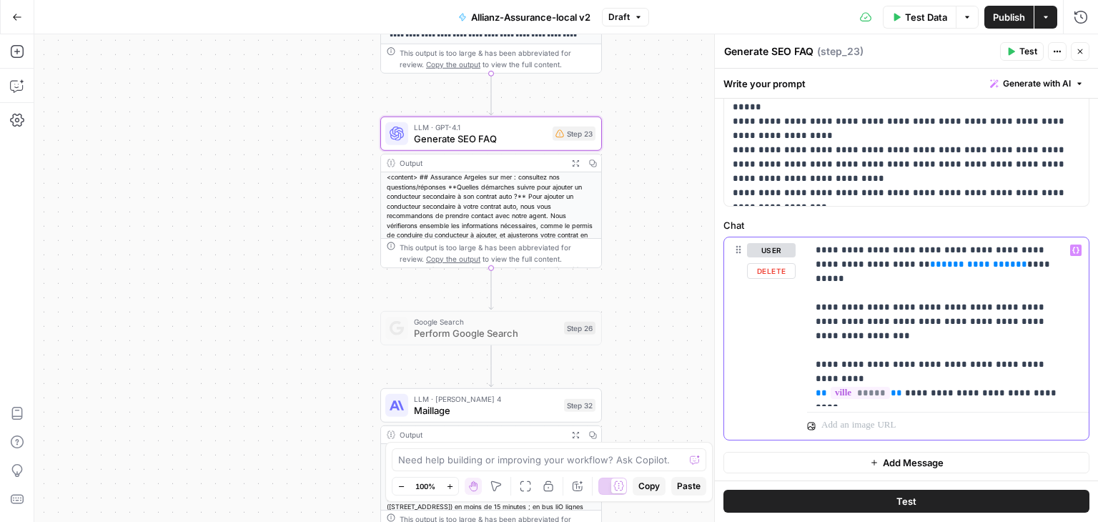
click at [766, 262] on span "**********" at bounding box center [979, 264] width 74 height 9
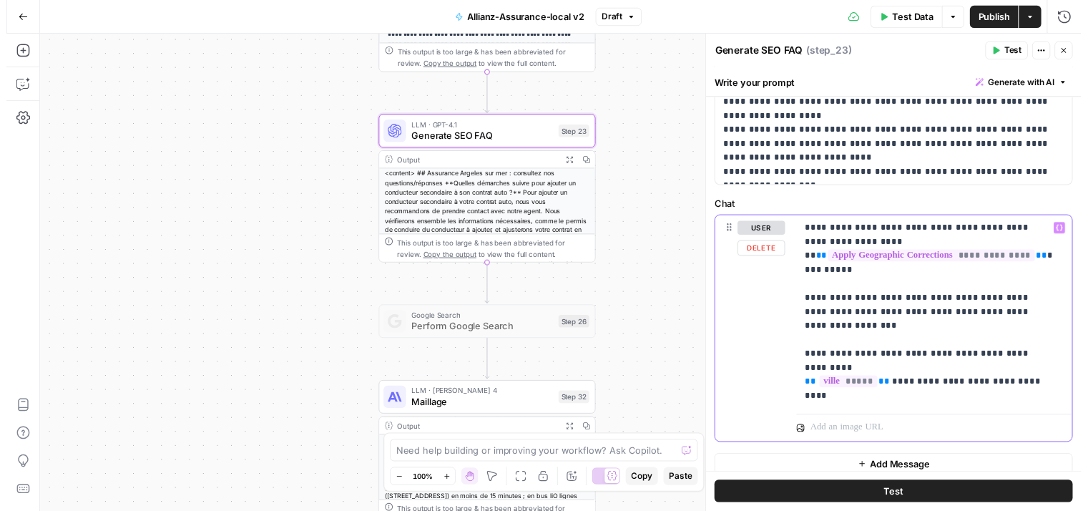
scroll to position [624, 0]
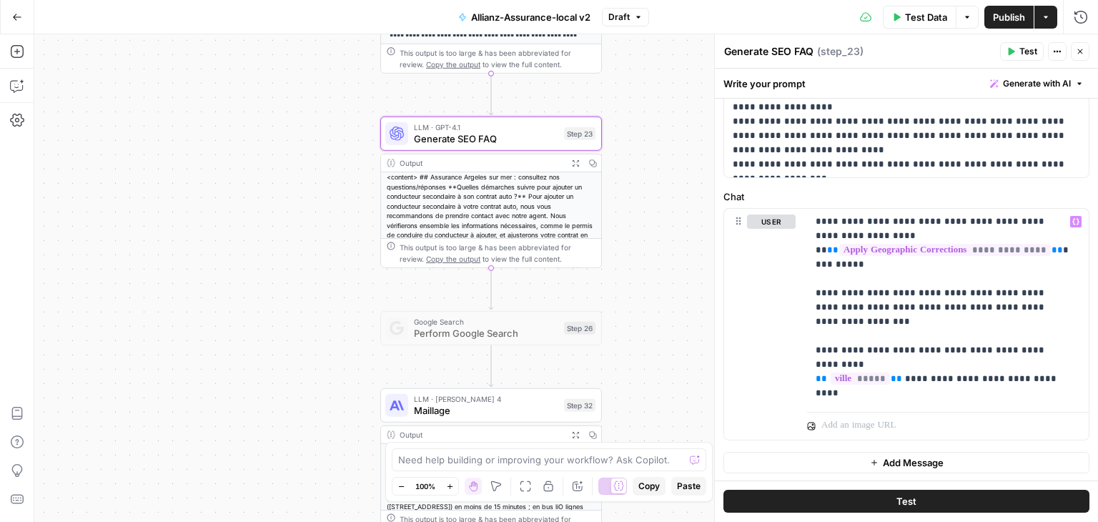
click at [766, 500] on span "Test" at bounding box center [907, 502] width 20 height 14
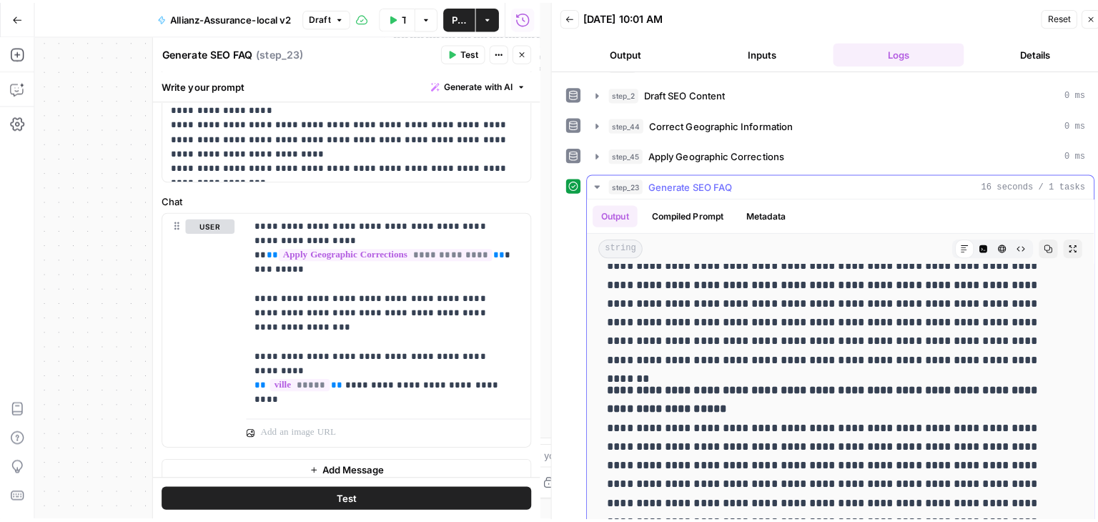
scroll to position [61, 0]
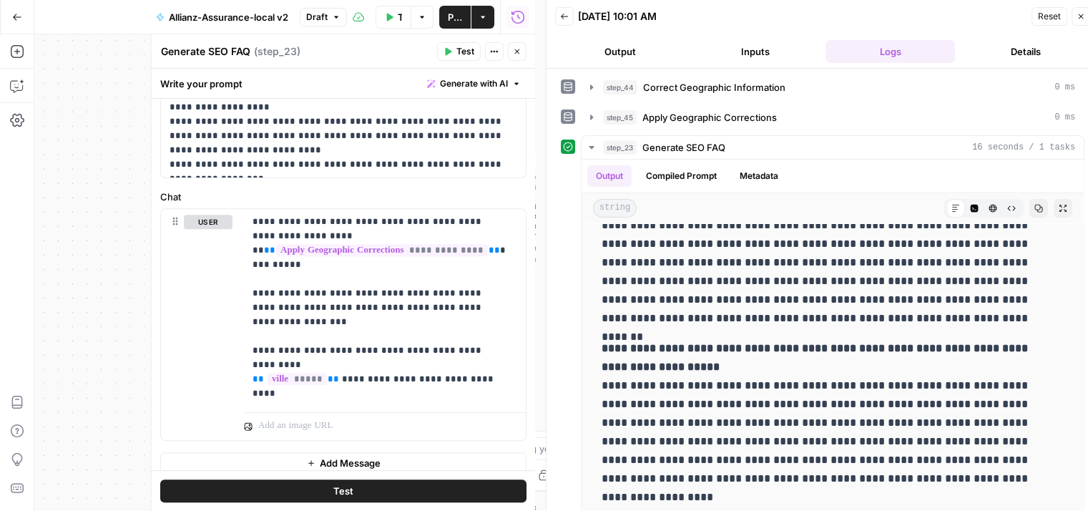
click at [766, 16] on icon "button" at bounding box center [1080, 16] width 9 height 9
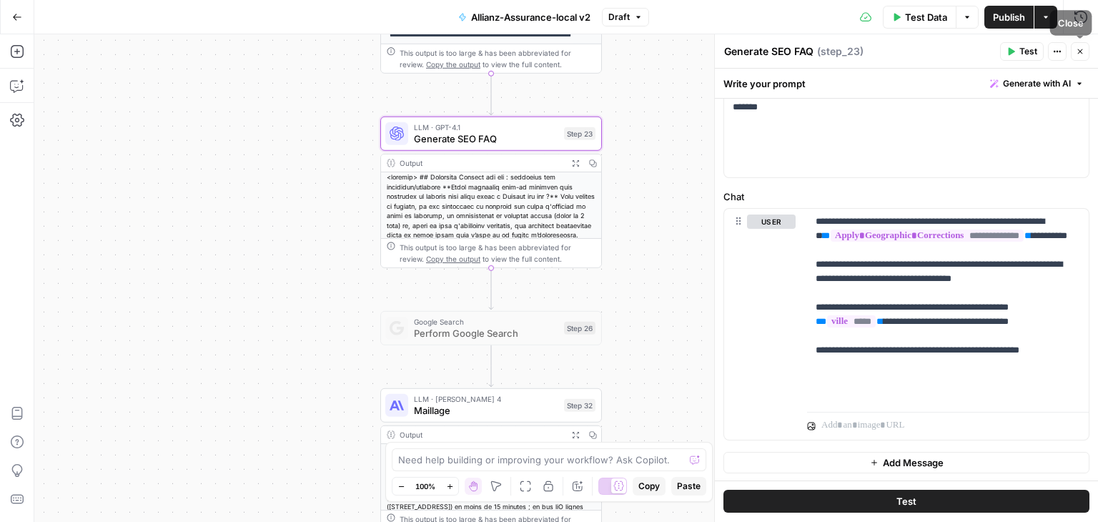
click at [766, 53] on button "Close" at bounding box center [1080, 51] width 19 height 19
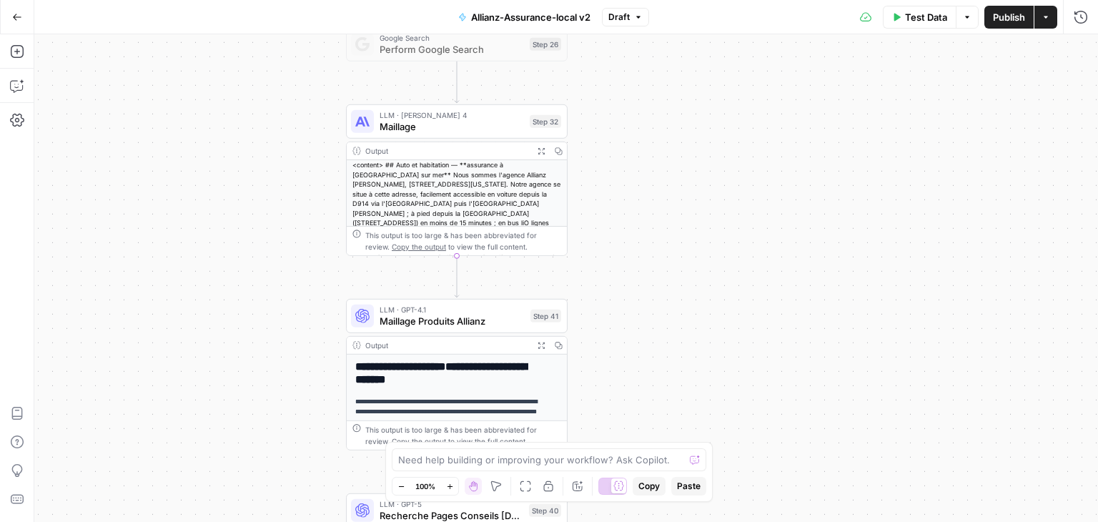
drag, startPoint x: 777, startPoint y: 232, endPoint x: 729, endPoint y: 118, distance: 123.8
click at [729, 119] on div "**********" at bounding box center [566, 278] width 1064 height 488
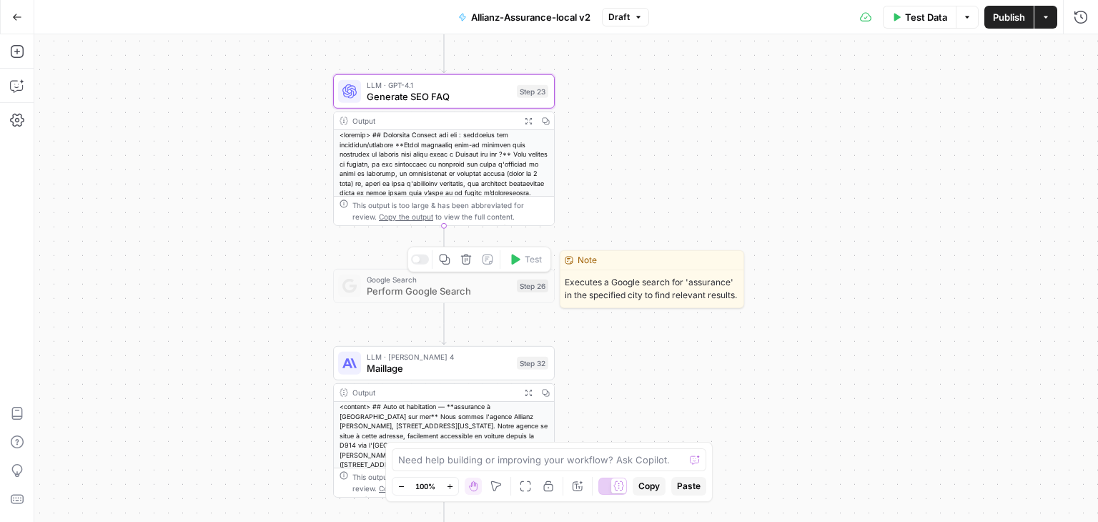
click at [465, 264] on icon "button" at bounding box center [466, 260] width 11 height 11
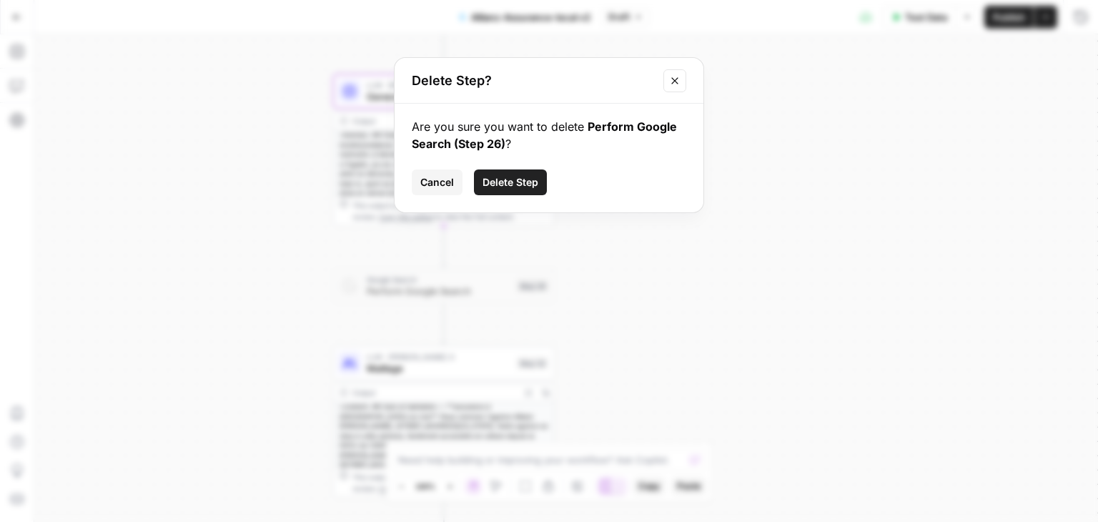
click at [532, 178] on span "Delete Step" at bounding box center [511, 182] width 56 height 14
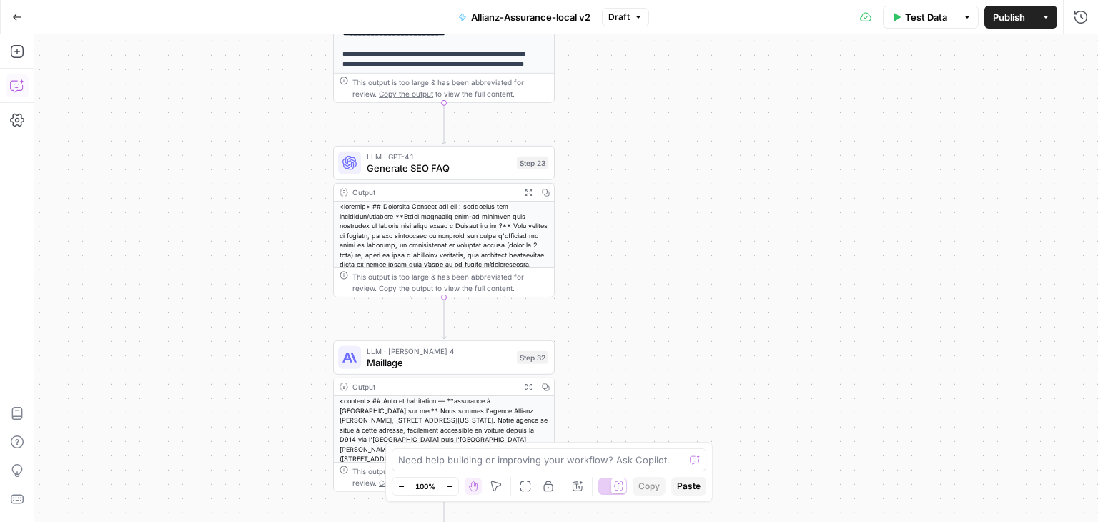
click at [21, 84] on icon "button" at bounding box center [17, 86] width 14 height 14
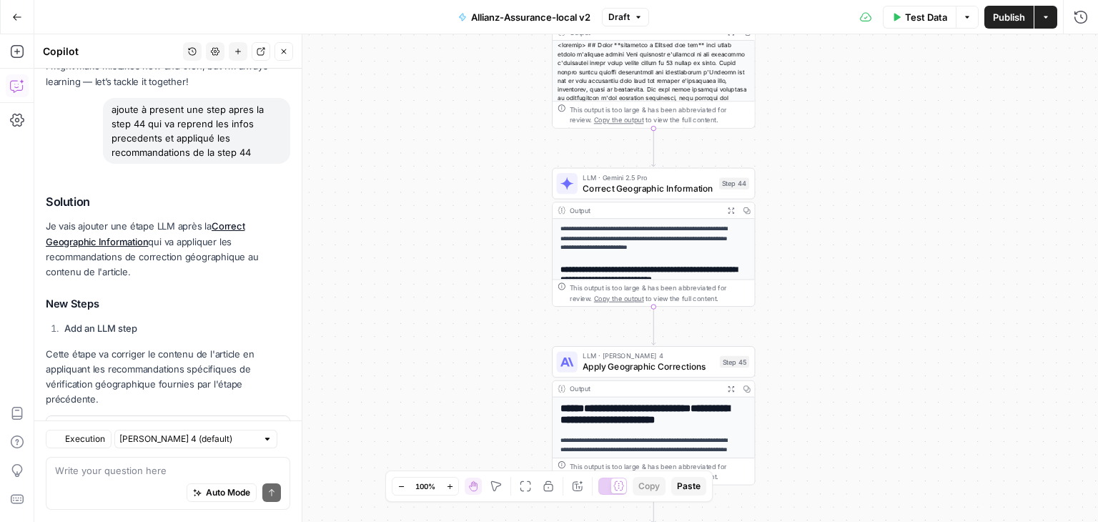
scroll to position [149, 0]
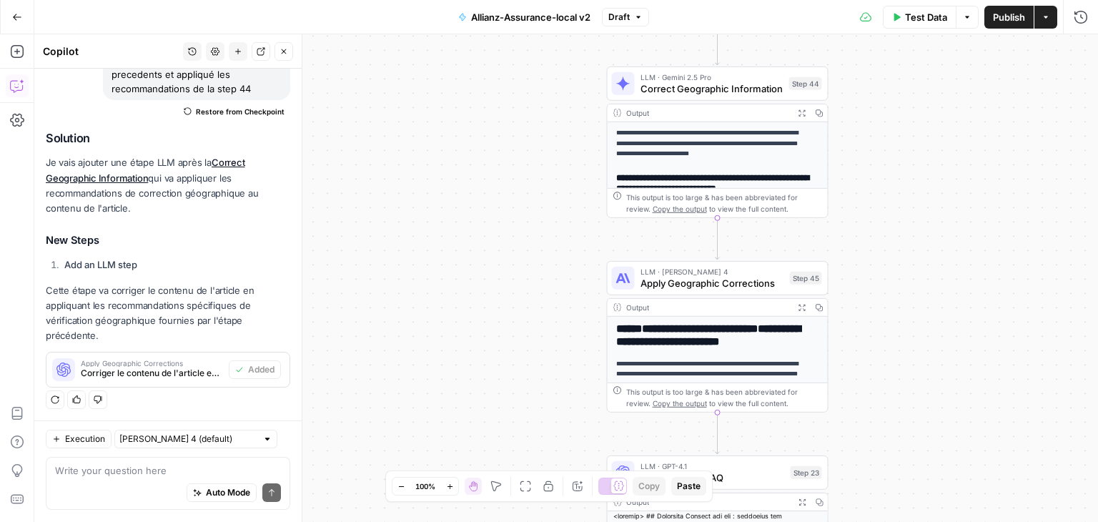
click at [106, 483] on div "Write your question here Auto Mode Send" at bounding box center [168, 484] width 245 height 53
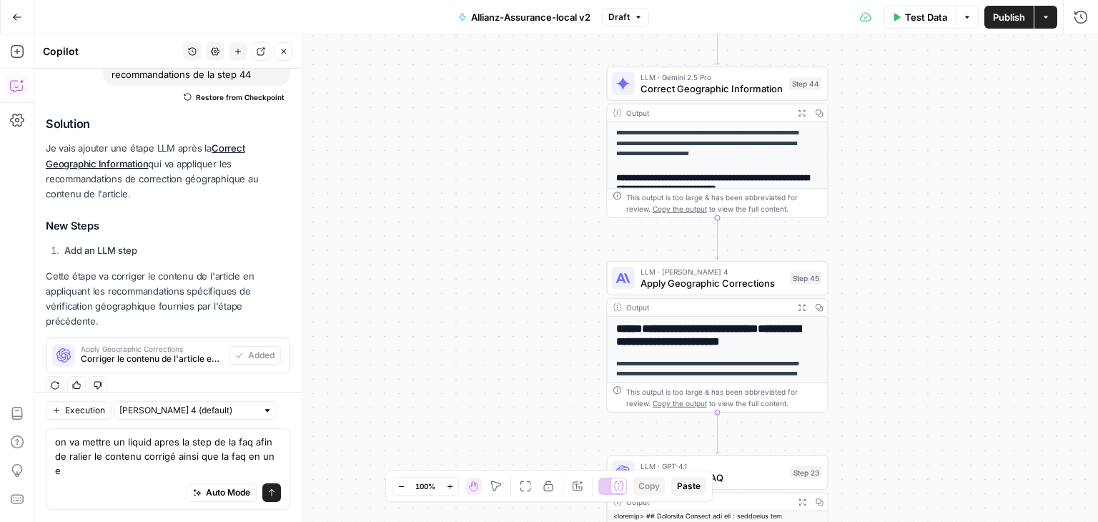
scroll to position [177, 0]
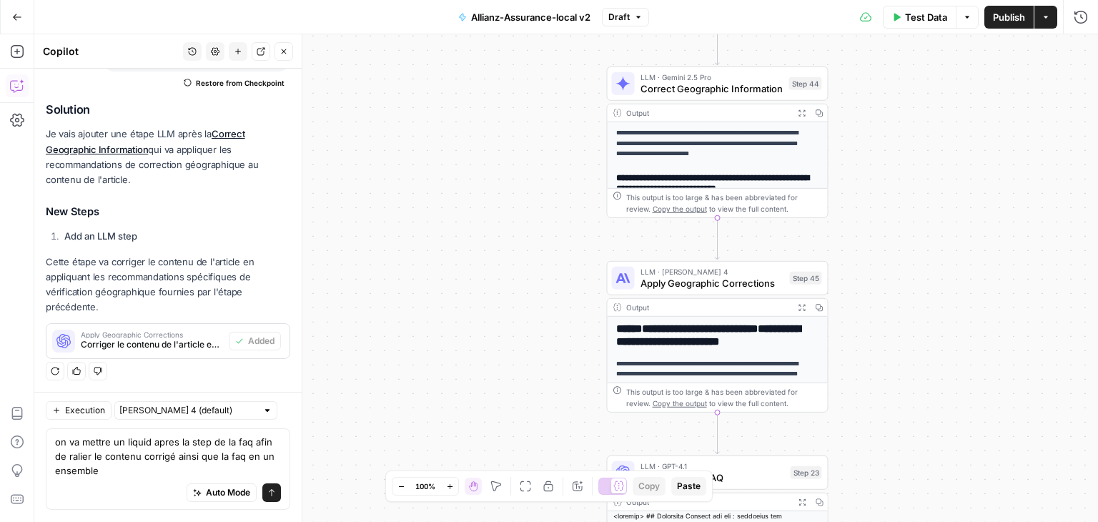
type textarea "on va mettre un liquid apres la step de la faq afin de ralier le contenu corrig…"
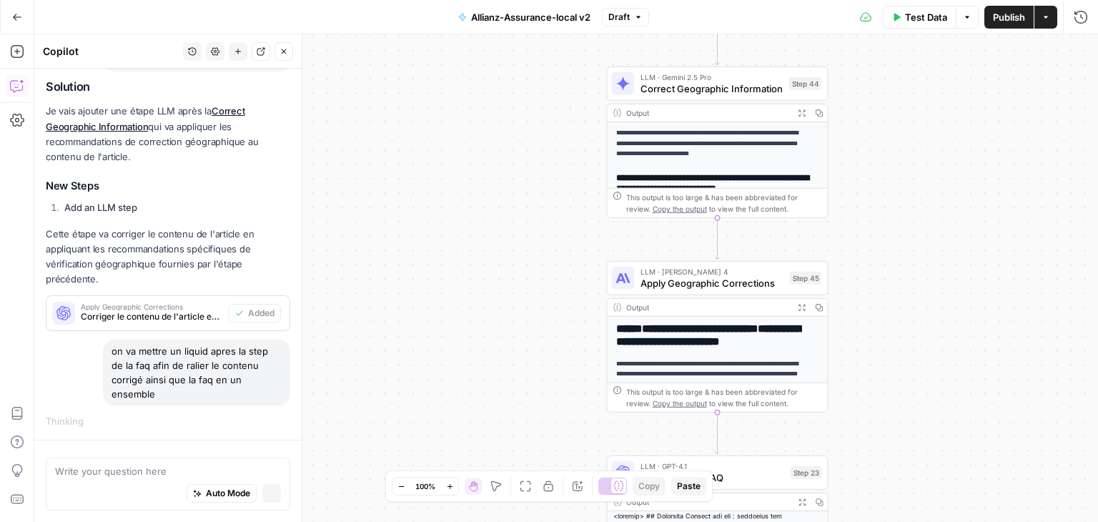
scroll to position [177, 0]
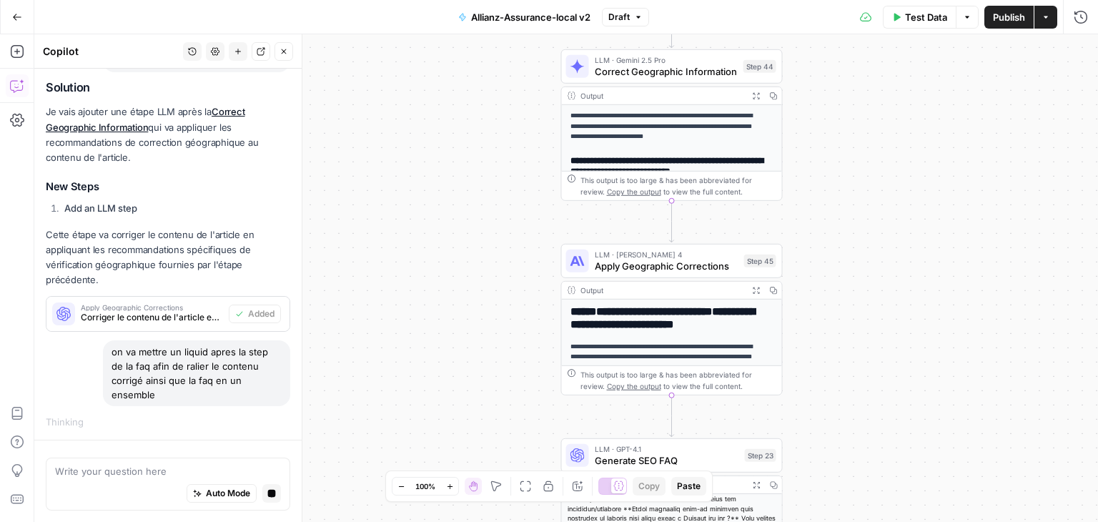
drag, startPoint x: 392, startPoint y: 350, endPoint x: 346, endPoint y: 333, distance: 49.1
click at [346, 333] on div "**********" at bounding box center [566, 278] width 1064 height 488
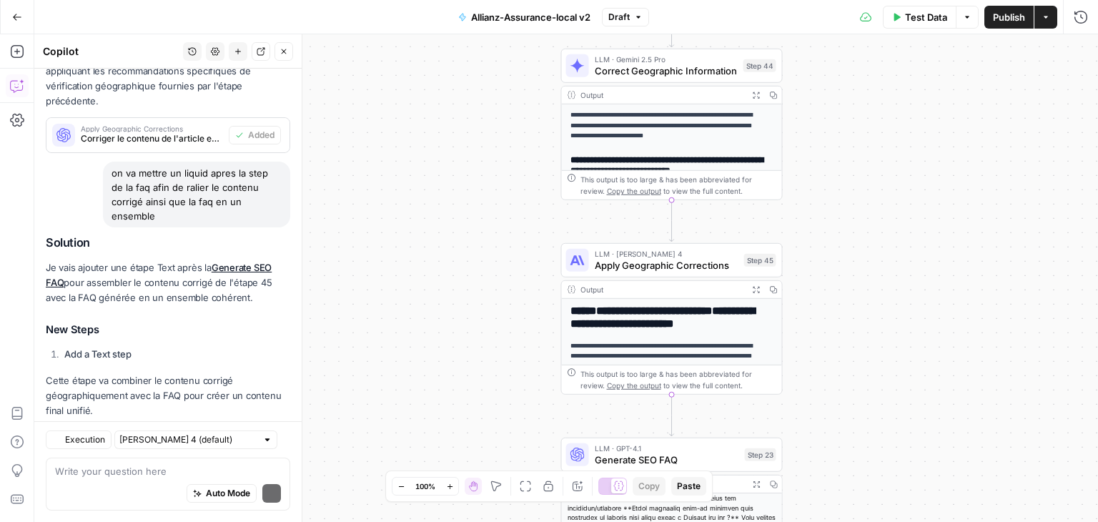
scroll to position [458, 0]
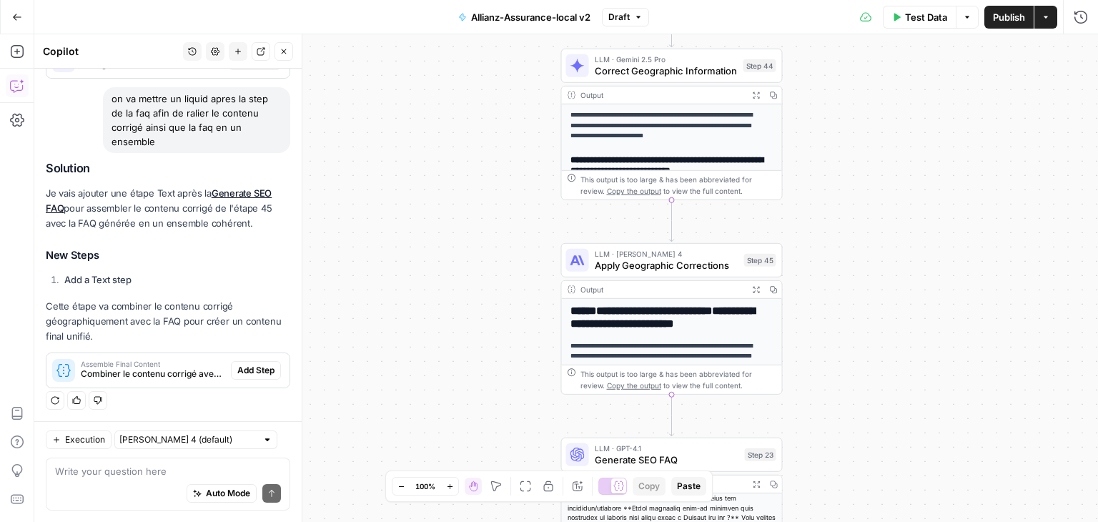
click at [260, 371] on span "Add Step" at bounding box center [255, 370] width 37 height 13
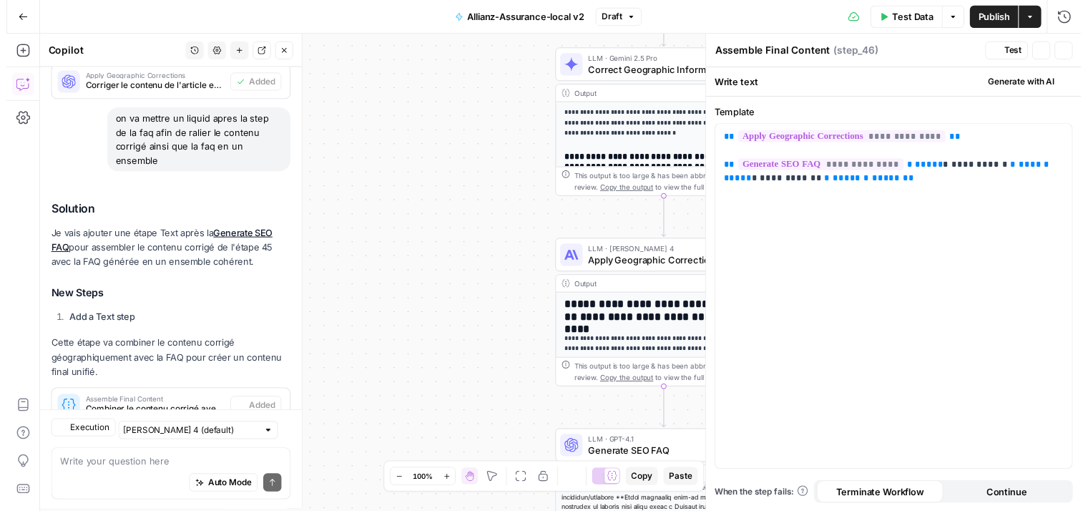
scroll to position [481, 0]
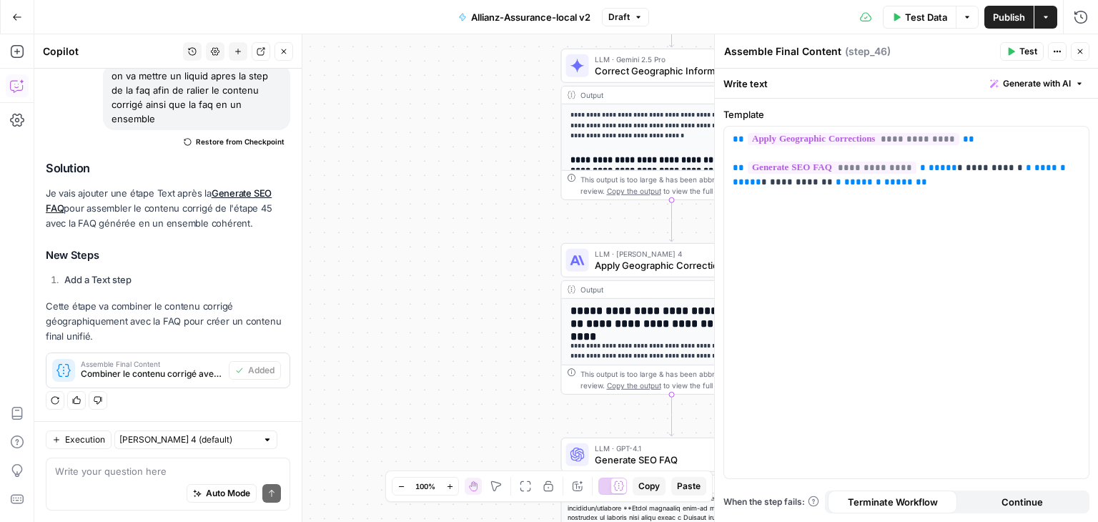
click at [766, 49] on span "Test" at bounding box center [1029, 51] width 18 height 13
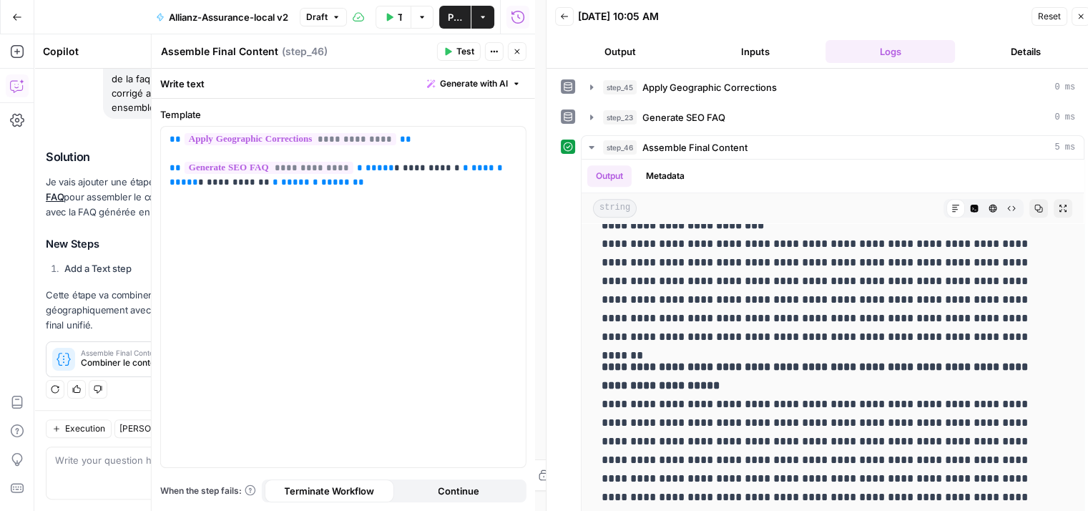
click at [766, 18] on icon "button" at bounding box center [1080, 16] width 9 height 9
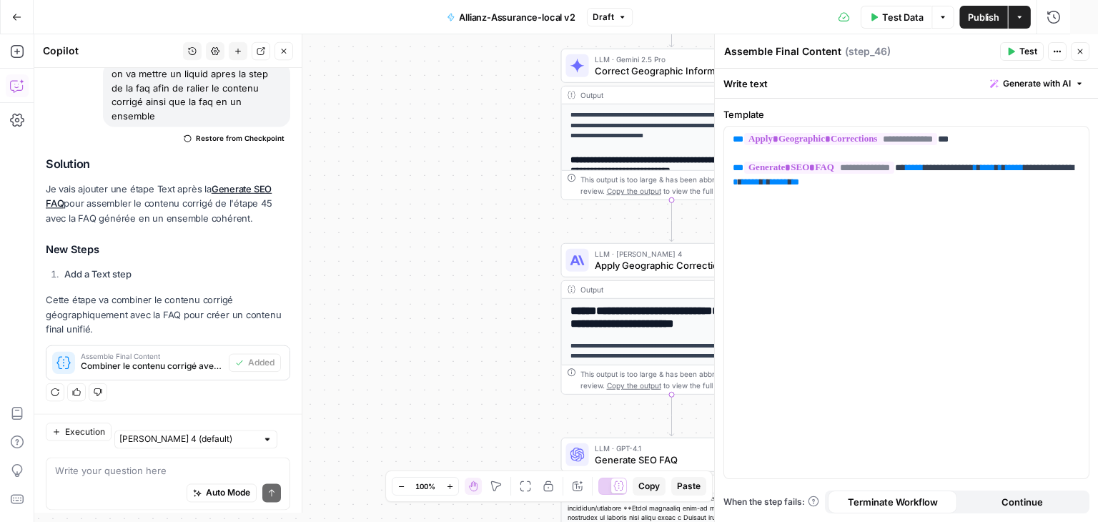
scroll to position [481, 0]
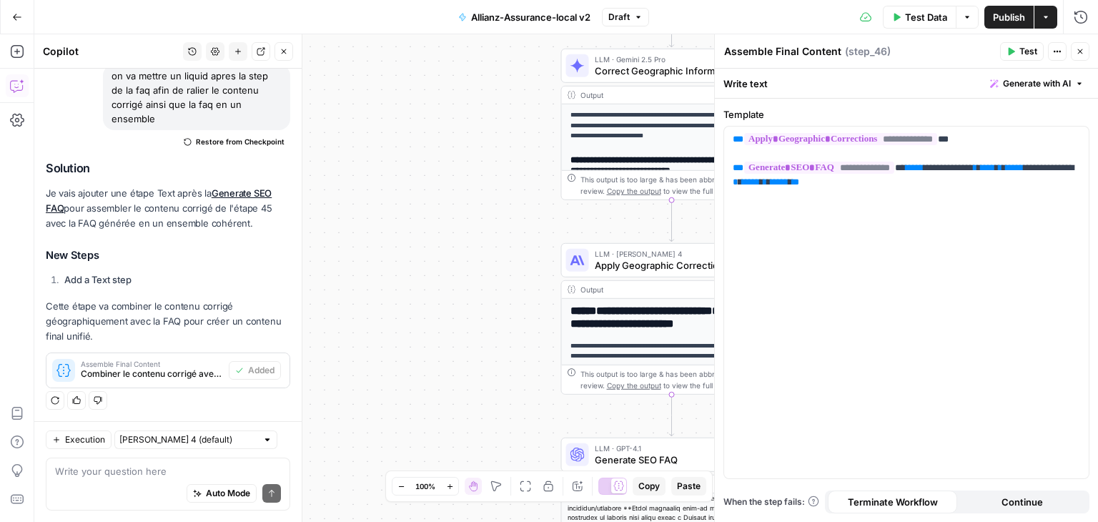
click at [766, 59] on button "Close" at bounding box center [1080, 51] width 19 height 19
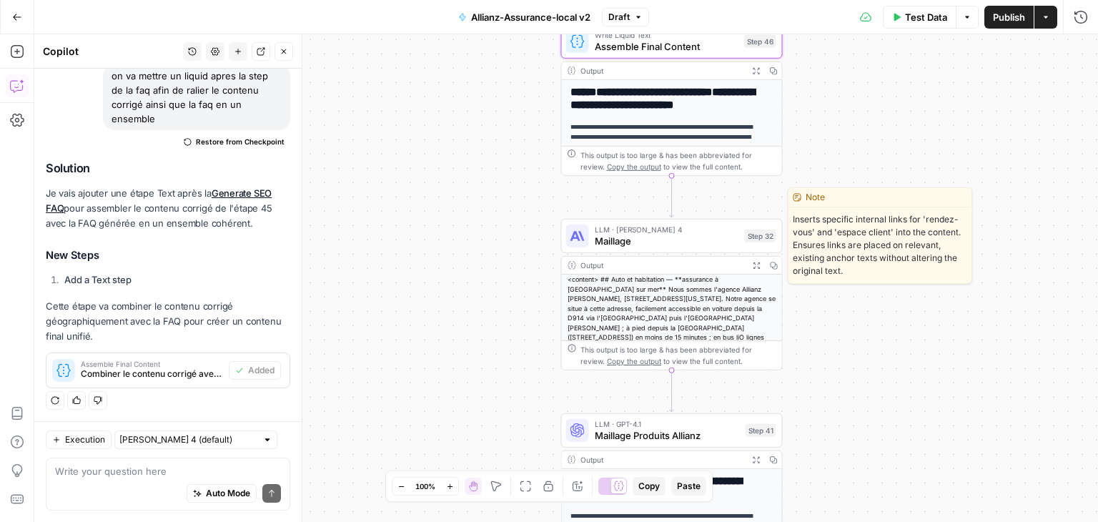
click at [604, 237] on span "Maillage" at bounding box center [667, 241] width 144 height 14
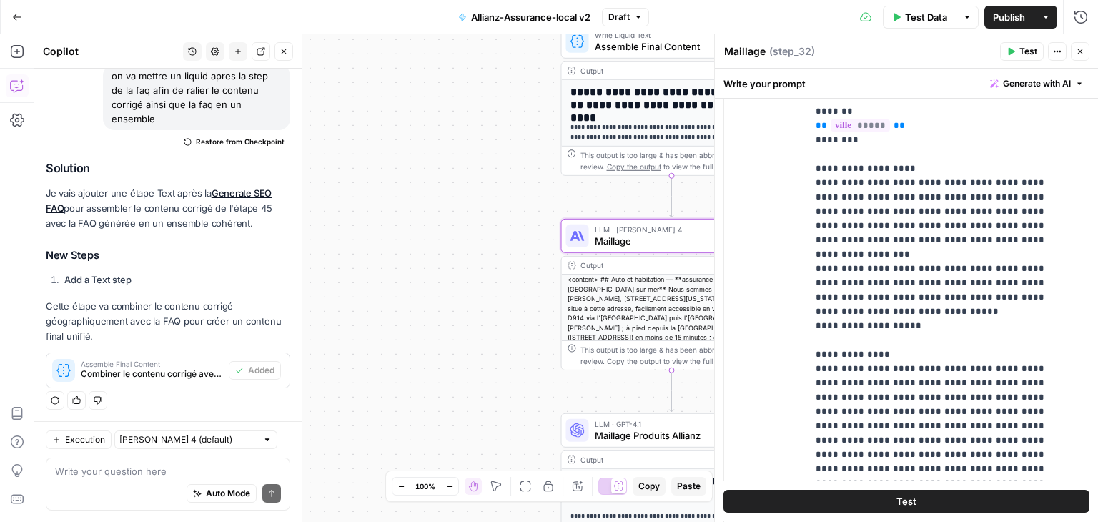
scroll to position [358, 0]
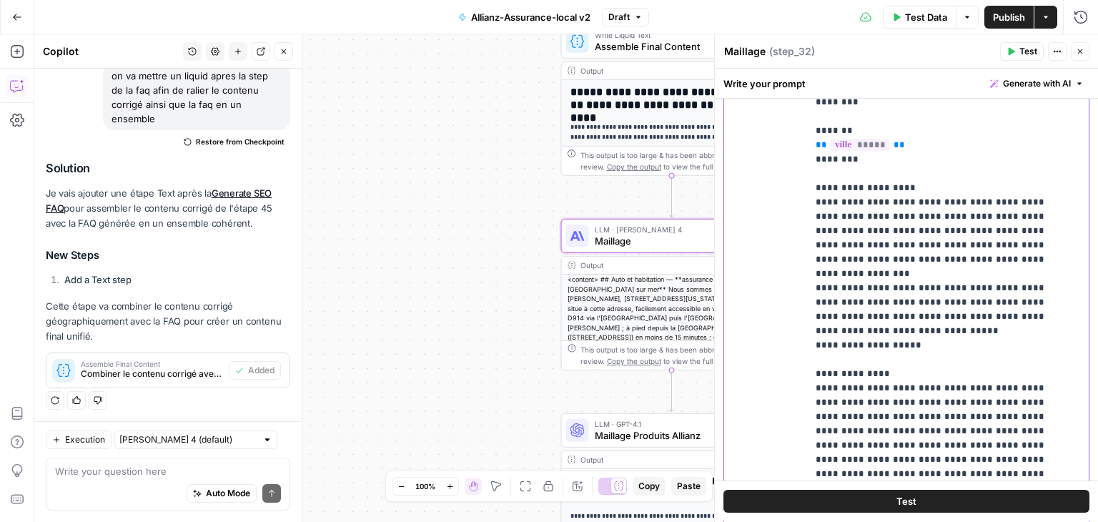
drag, startPoint x: 812, startPoint y: 192, endPoint x: 989, endPoint y: 167, distance: 178.4
click at [766, 167] on div "**********" at bounding box center [942, 266] width 271 height 583
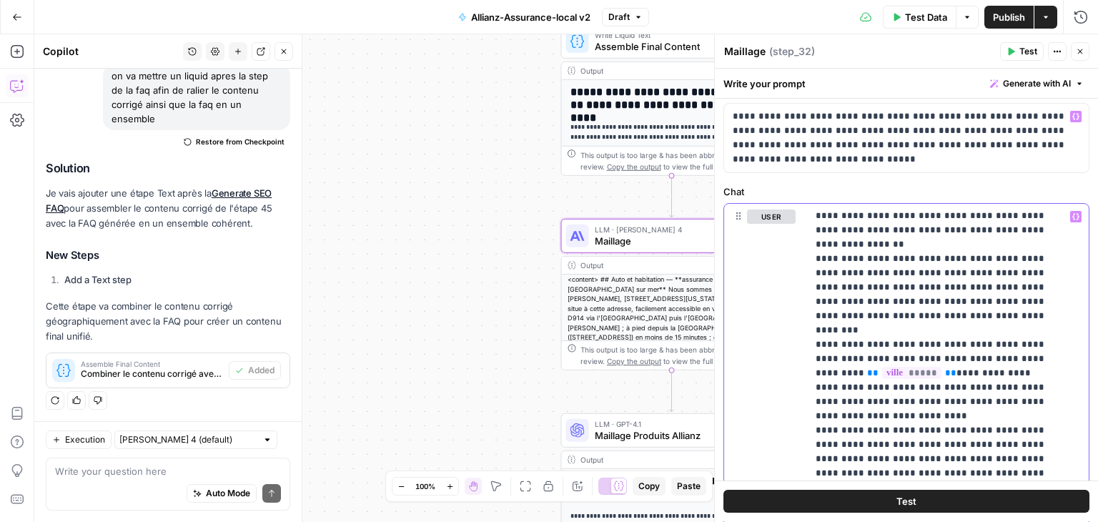
scroll to position [143, 0]
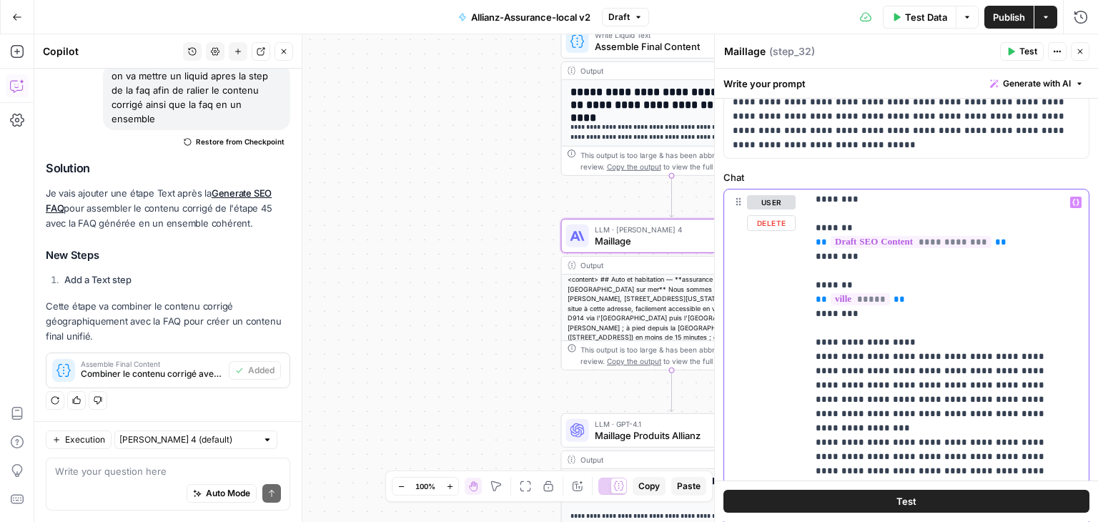
scroll to position [0, 0]
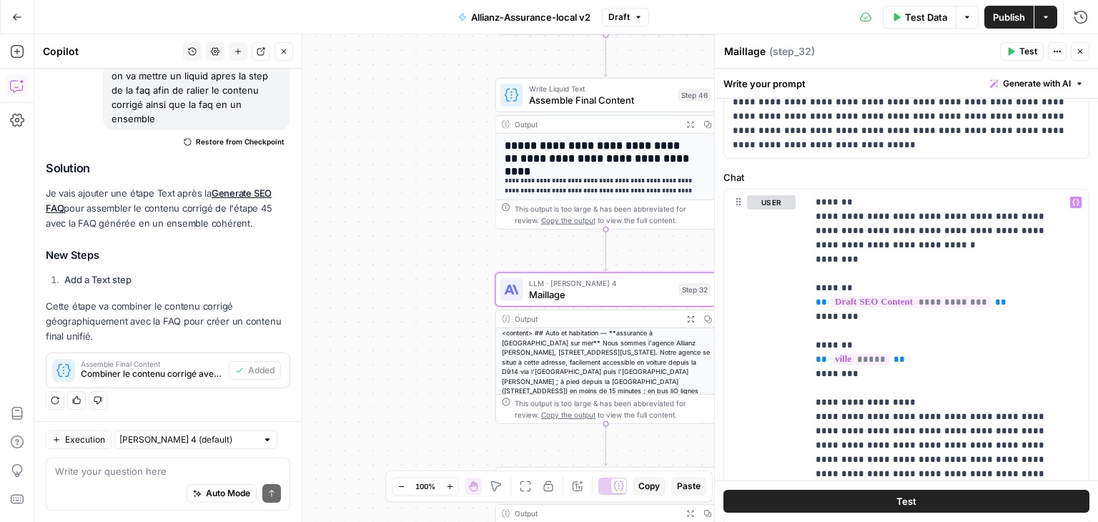
drag, startPoint x: 467, startPoint y: 164, endPoint x: 402, endPoint y: 107, distance: 86.6
click at [402, 107] on div "**********" at bounding box center [566, 278] width 1064 height 488
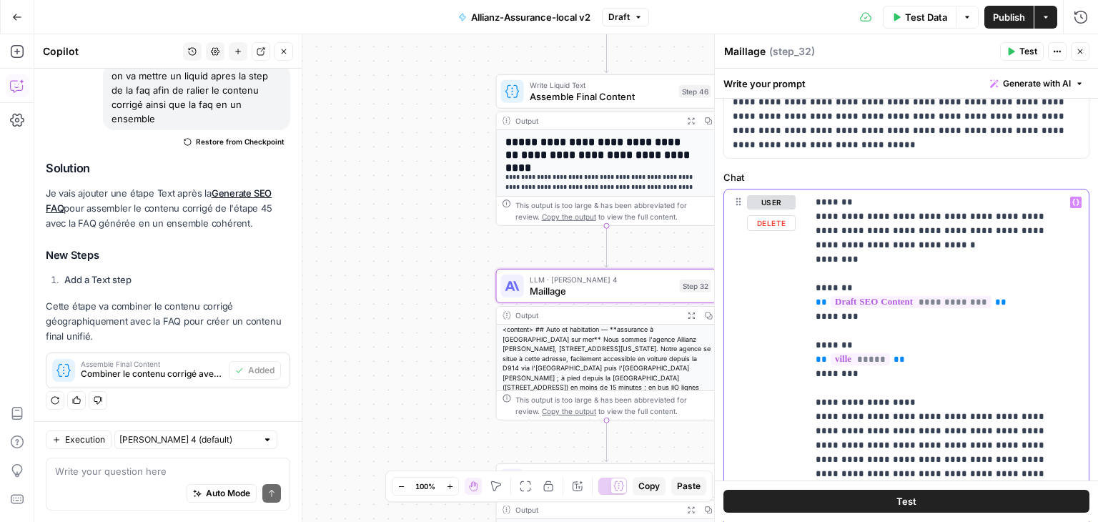
drag, startPoint x: 985, startPoint y: 303, endPoint x: 812, endPoint y: 295, distance: 173.2
click at [766, 295] on div "**********" at bounding box center [942, 481] width 271 height 583
click at [766, 200] on icon "button" at bounding box center [1076, 203] width 7 height 6
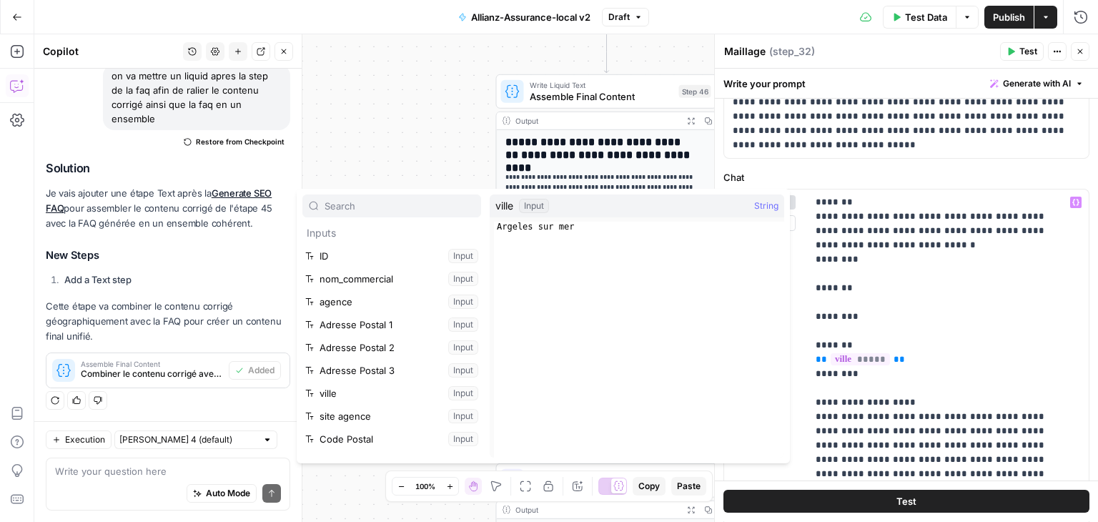
scroll to position [215, 0]
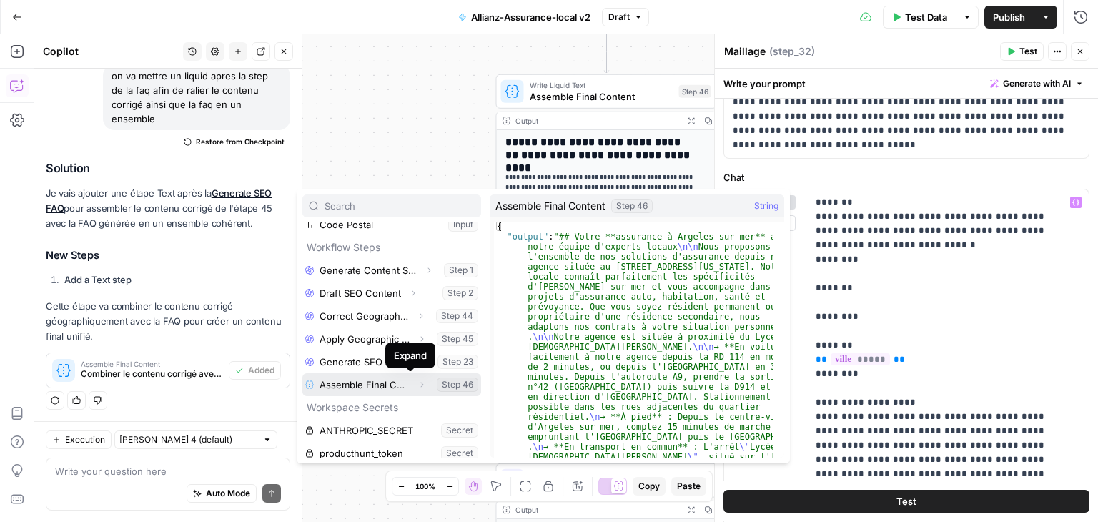
click at [418, 387] on icon "button" at bounding box center [422, 384] width 9 height 9
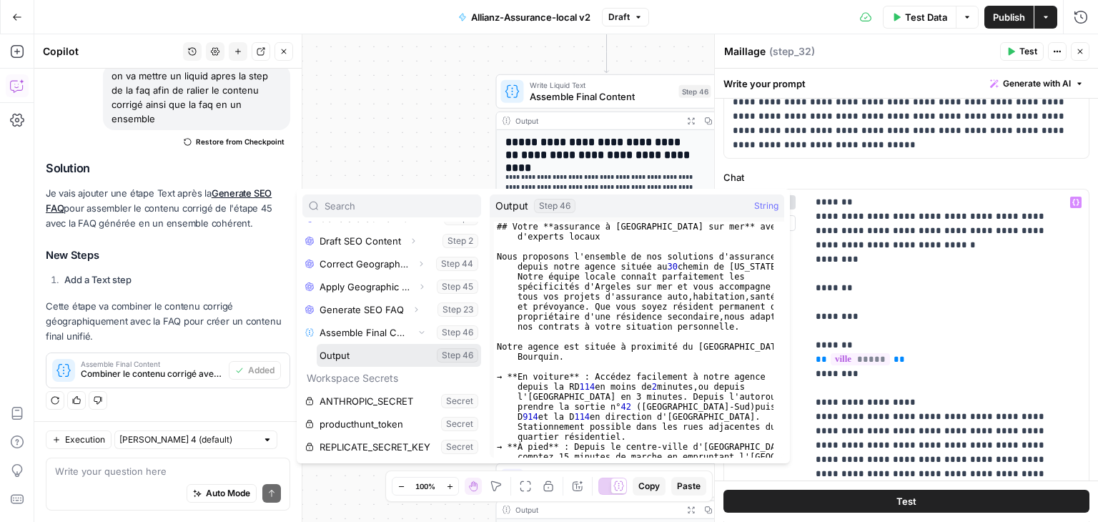
click at [343, 357] on button "Select variable Output" at bounding box center [399, 355] width 164 height 23
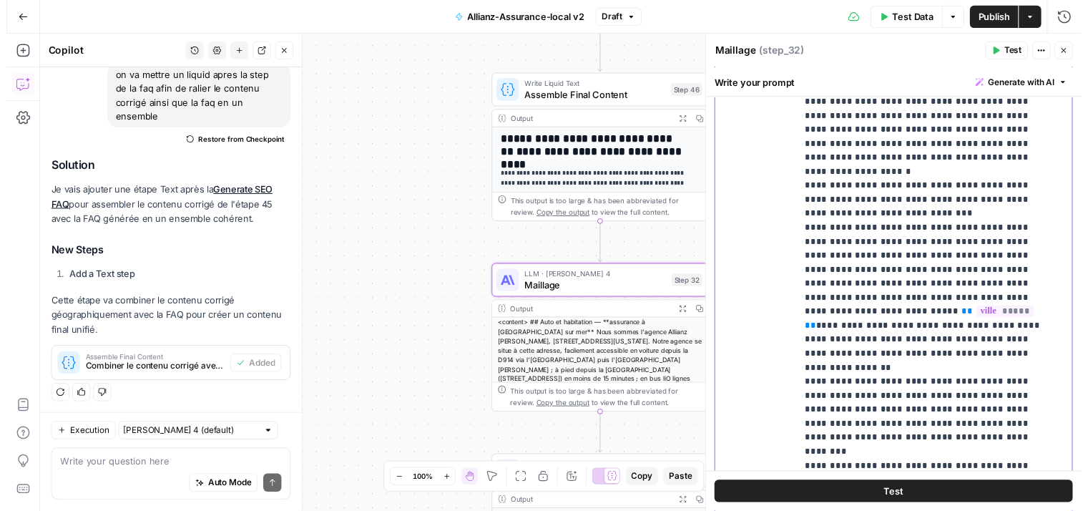
scroll to position [429, 0]
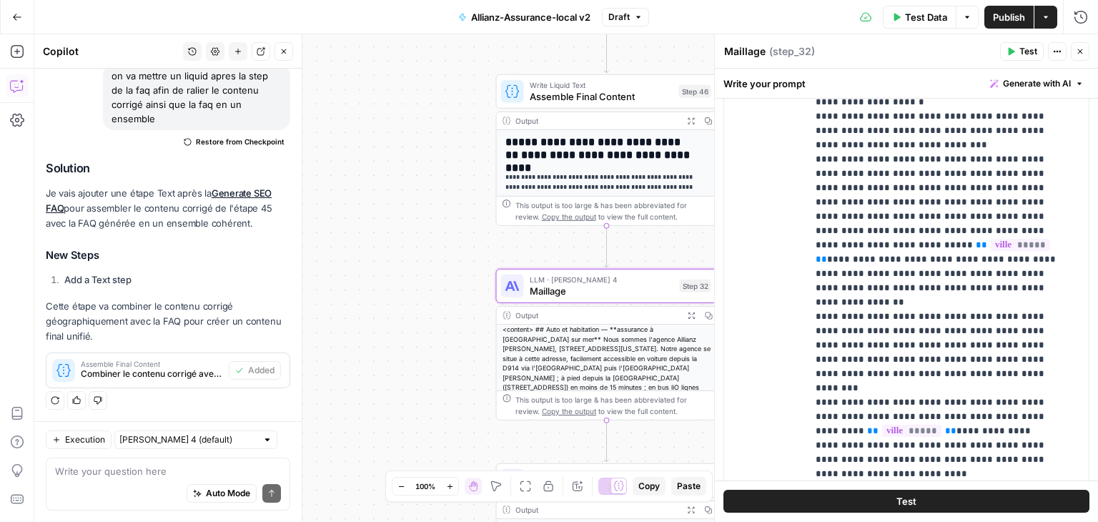
click at [766, 501] on span "Test" at bounding box center [907, 502] width 20 height 14
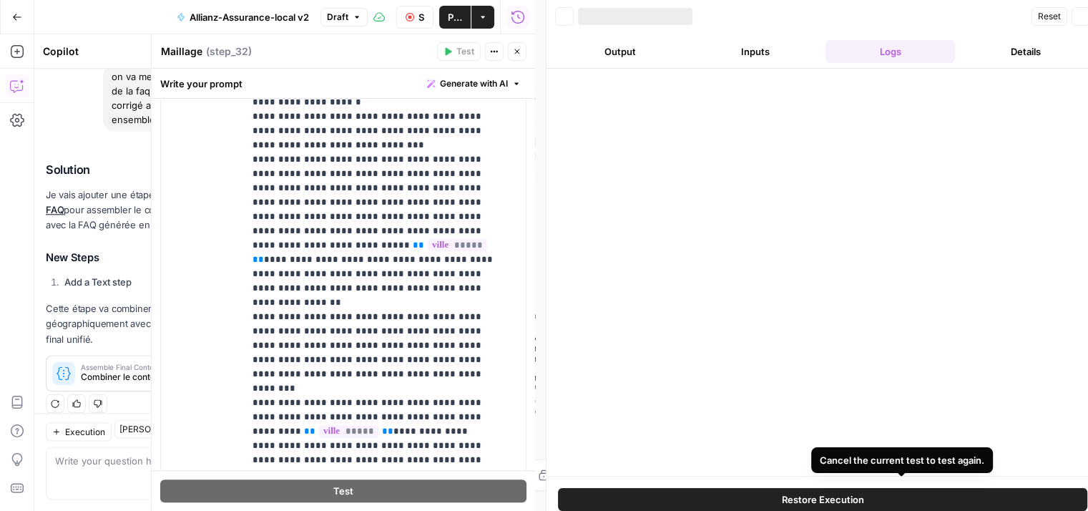
scroll to position [492, 0]
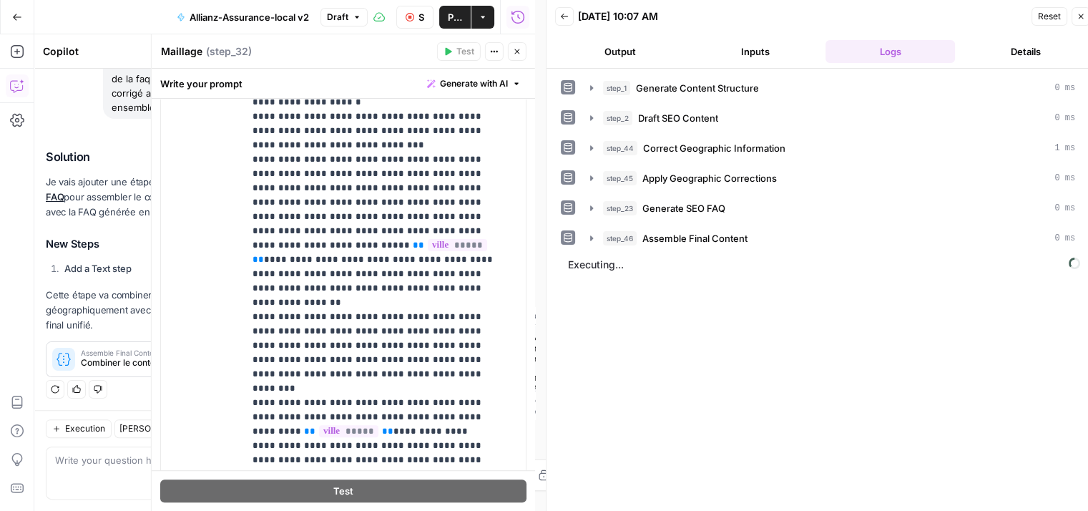
click at [518, 58] on button "Close" at bounding box center [517, 51] width 19 height 19
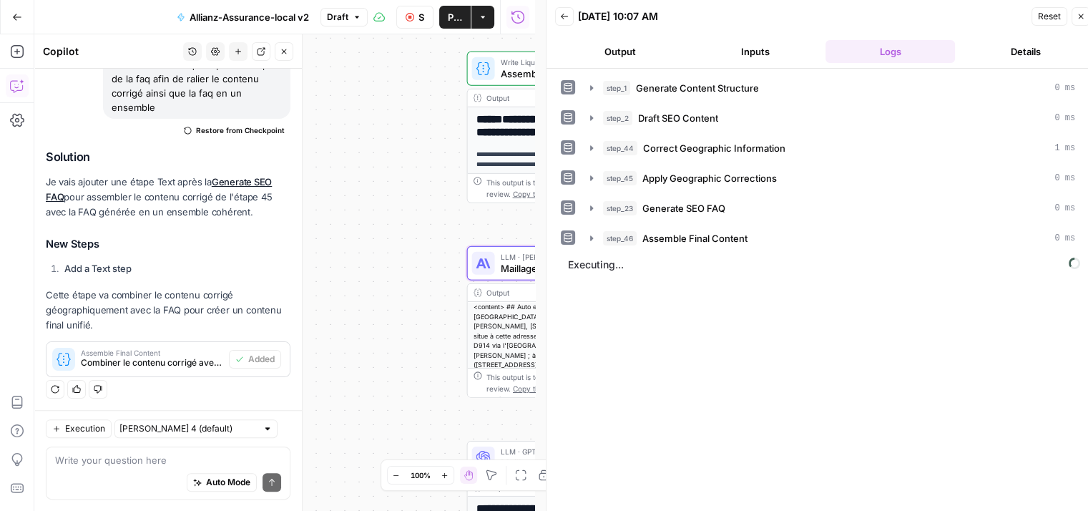
drag, startPoint x: 429, startPoint y: 234, endPoint x: 396, endPoint y: 208, distance: 41.8
click at [396, 208] on div "**********" at bounding box center [284, 272] width 501 height 476
click at [289, 50] on button "Close" at bounding box center [284, 51] width 19 height 19
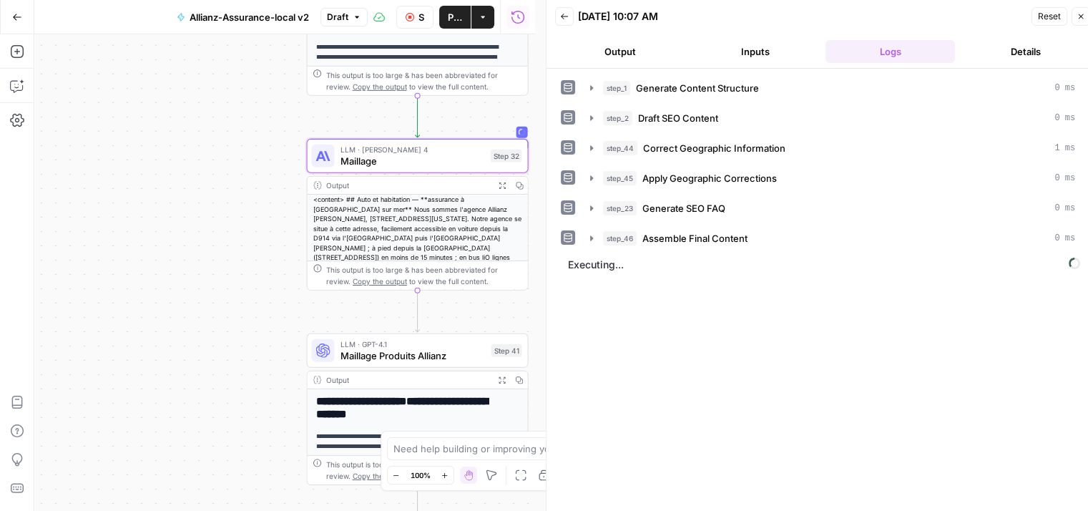
drag, startPoint x: 369, startPoint y: 217, endPoint x: 207, endPoint y: 107, distance: 195.8
click at [209, 108] on div "**********" at bounding box center [284, 272] width 501 height 476
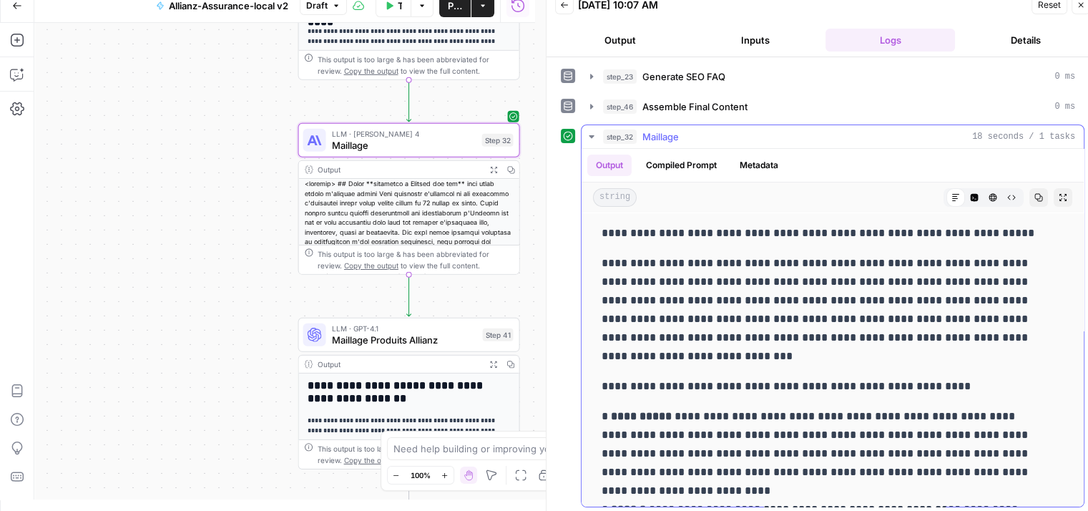
scroll to position [0, 0]
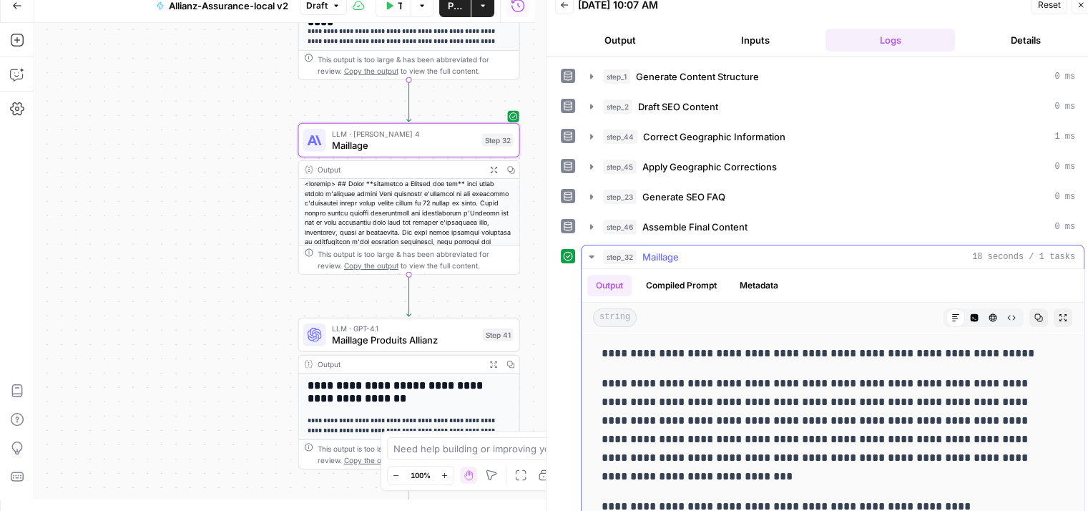
click at [590, 255] on icon "button" at bounding box center [591, 256] width 5 height 3
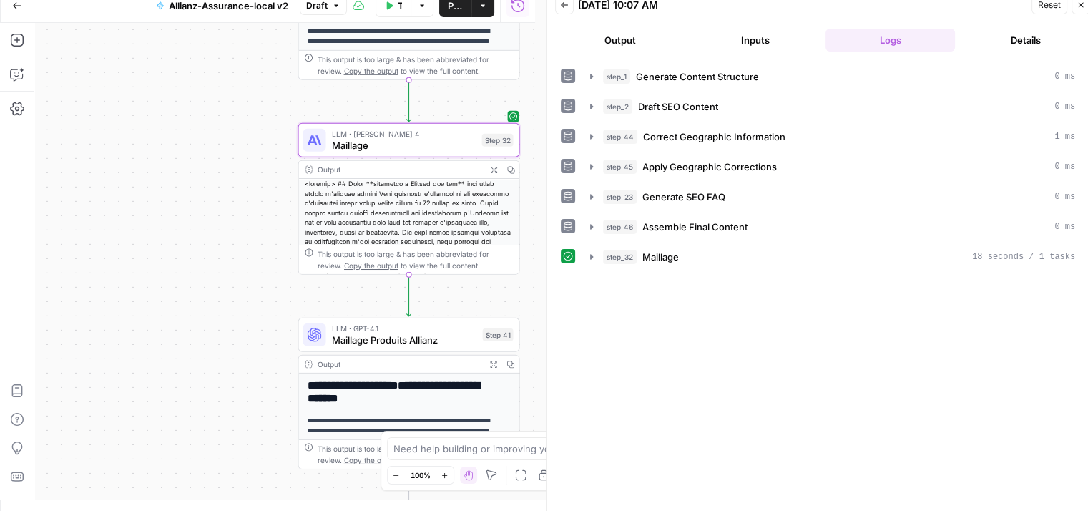
click at [766, 8] on button "Close" at bounding box center [1080, 5] width 19 height 19
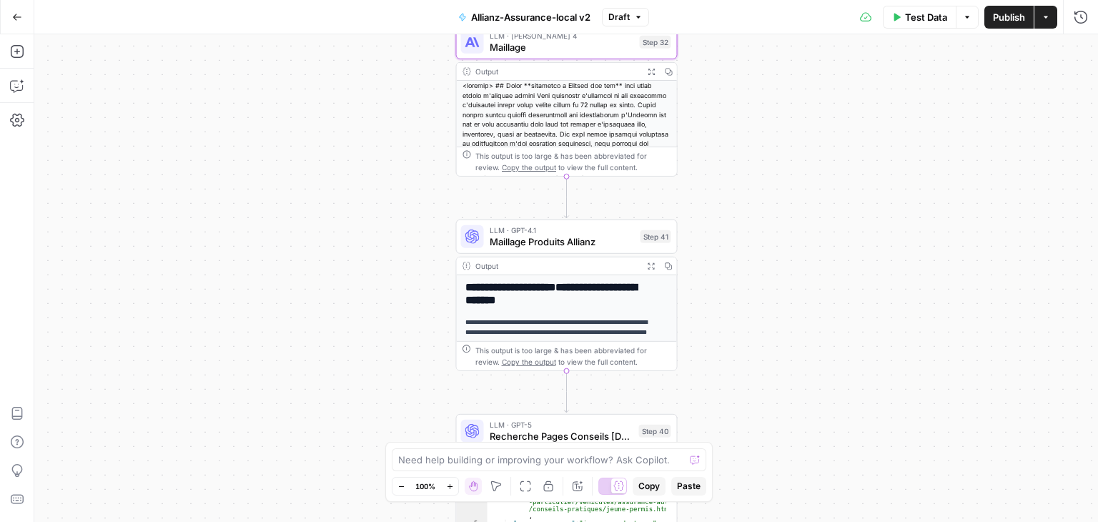
drag, startPoint x: 718, startPoint y: 257, endPoint x: 876, endPoint y: 147, distance: 192.6
click at [766, 147] on div "**********" at bounding box center [566, 278] width 1064 height 488
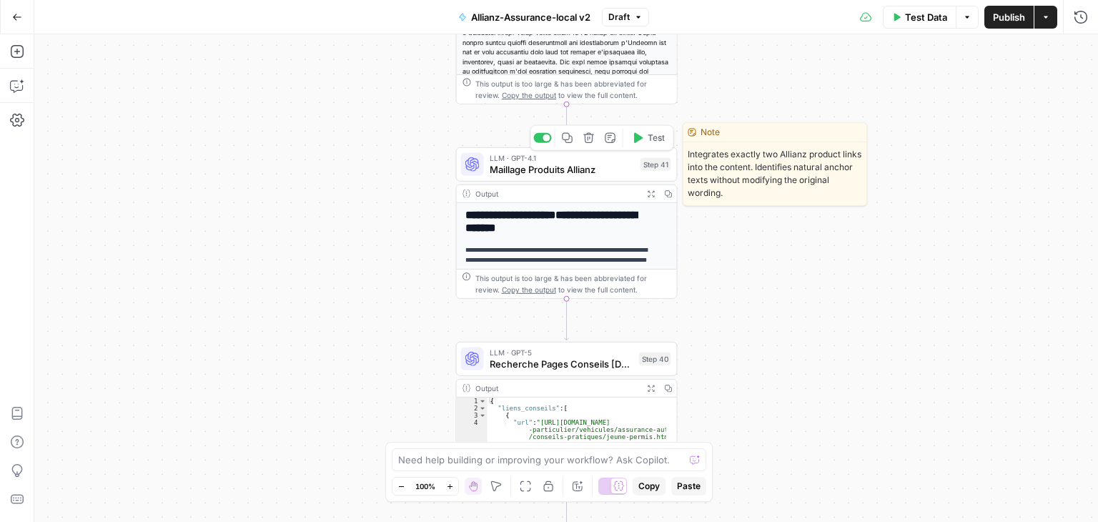
click at [509, 178] on div "LLM · GPT-4.1 Maillage Produits Allianz Step 41 Copy step Delete step Edit Note…" at bounding box center [567, 164] width 222 height 34
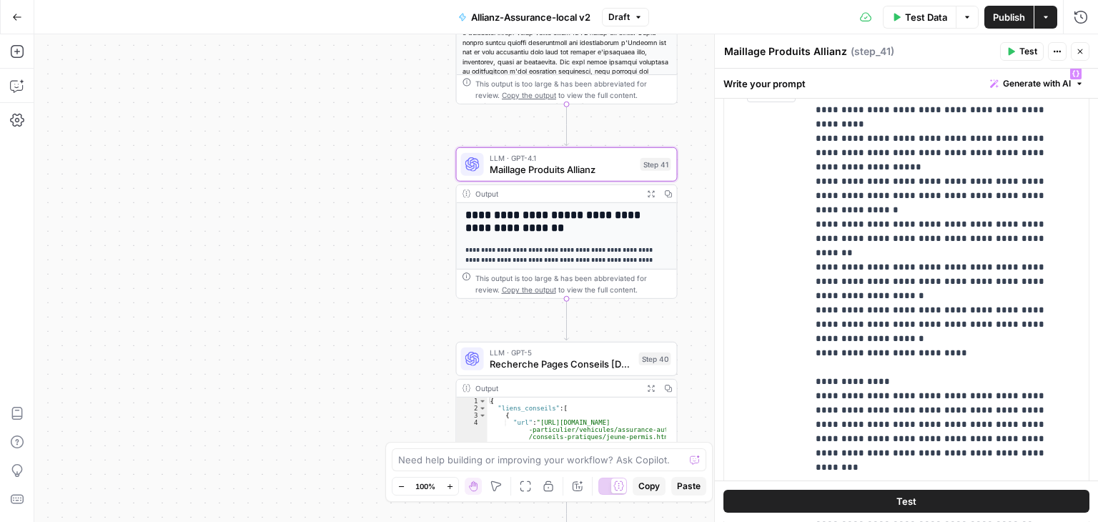
scroll to position [787, 0]
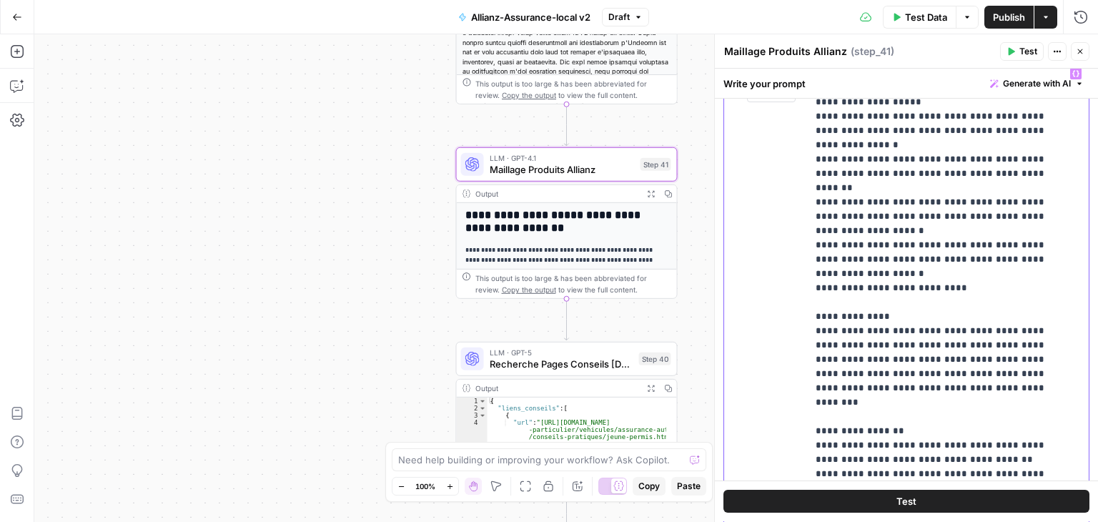
click at [766, 288] on p "**********" at bounding box center [937, 195] width 243 height 1831
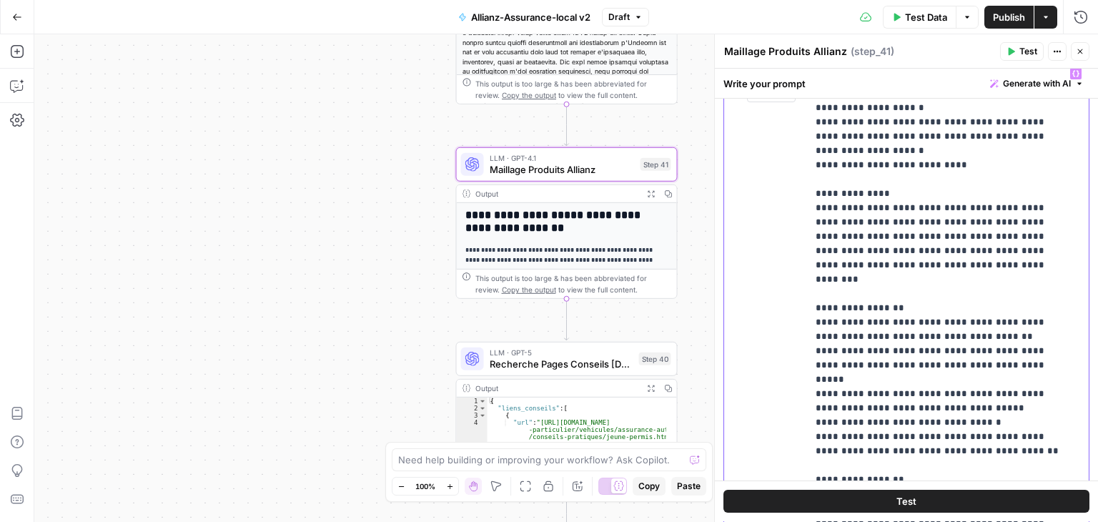
scroll to position [930, 0]
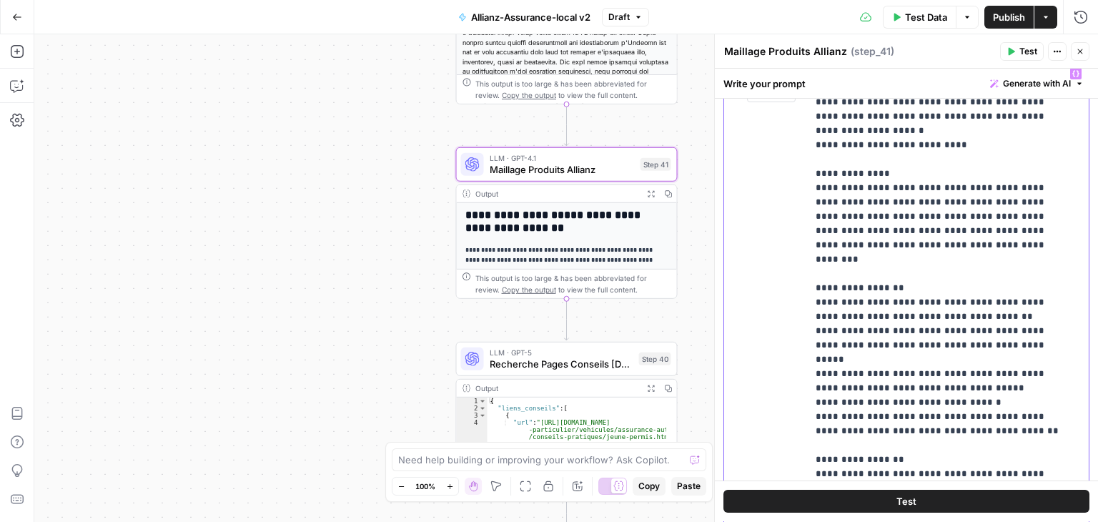
click at [766, 329] on p "**********" at bounding box center [937, 52] width 243 height 1831
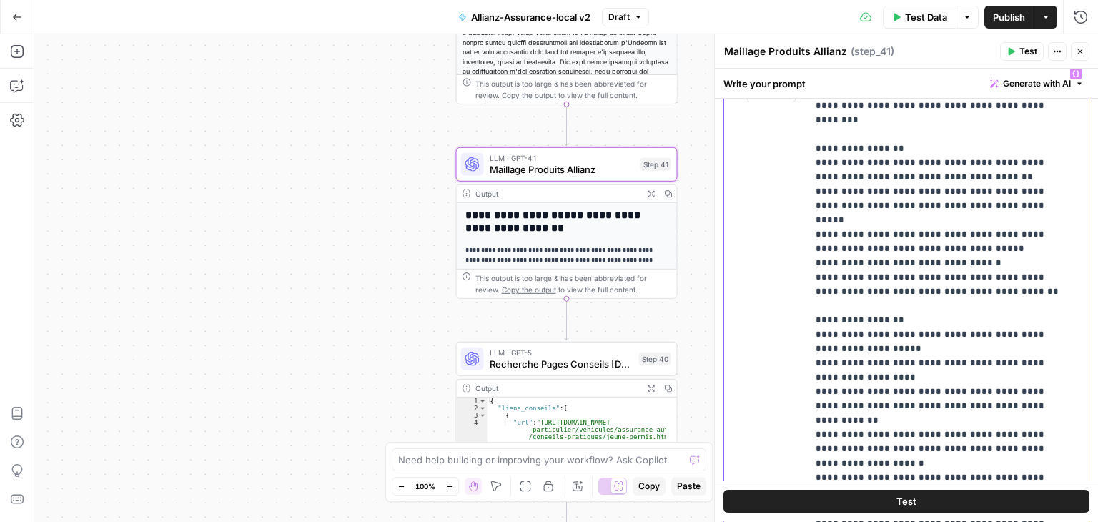
scroll to position [1073, 0]
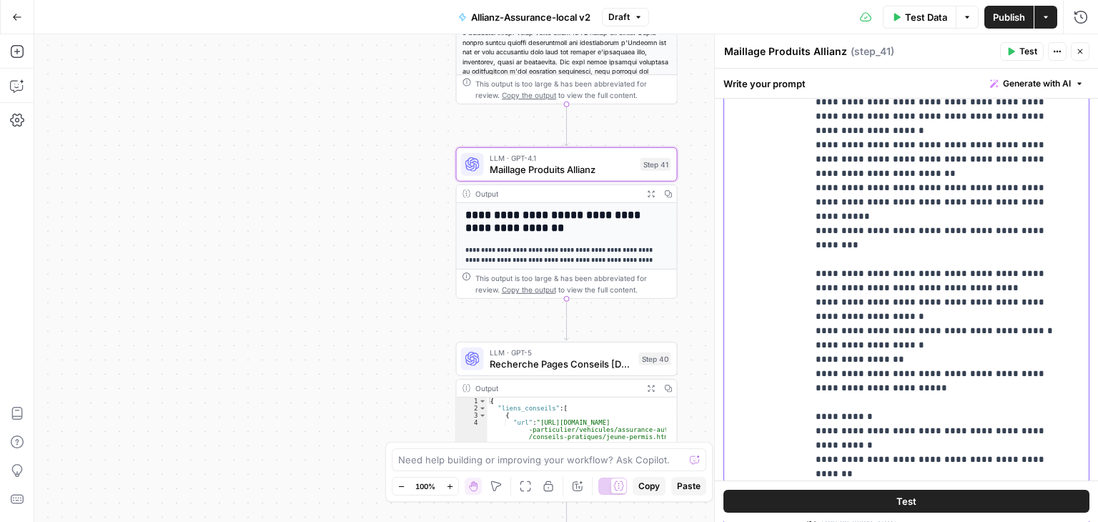
scroll to position [429, 0]
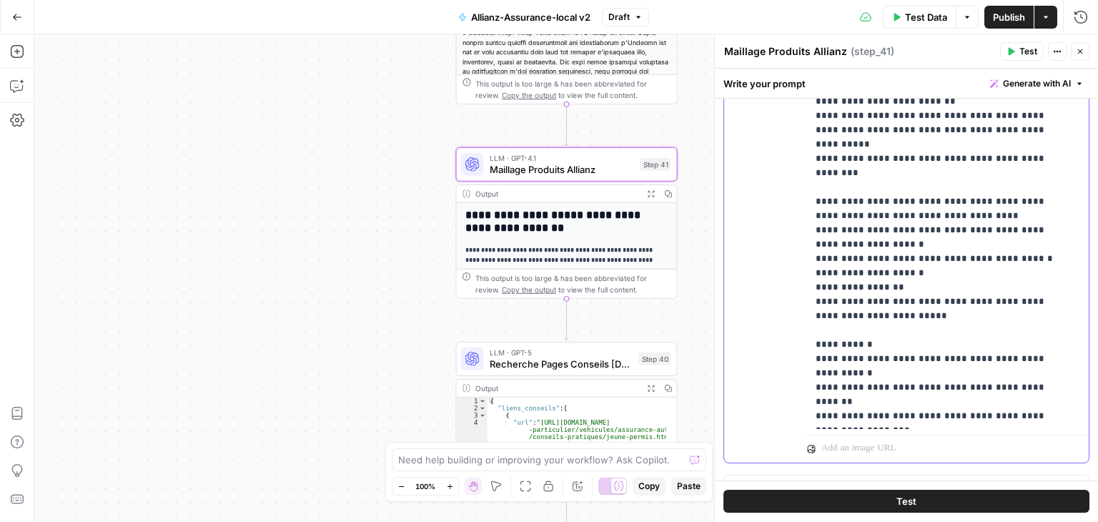
scroll to position [523, 0]
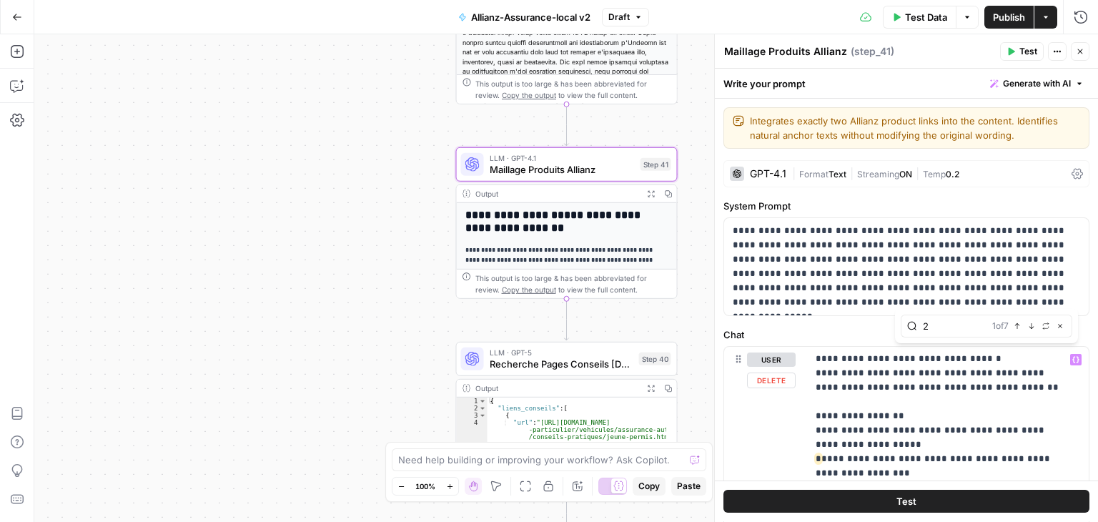
type input "2"
click at [766, 327] on icon "button" at bounding box center [1017, 326] width 7 height 7
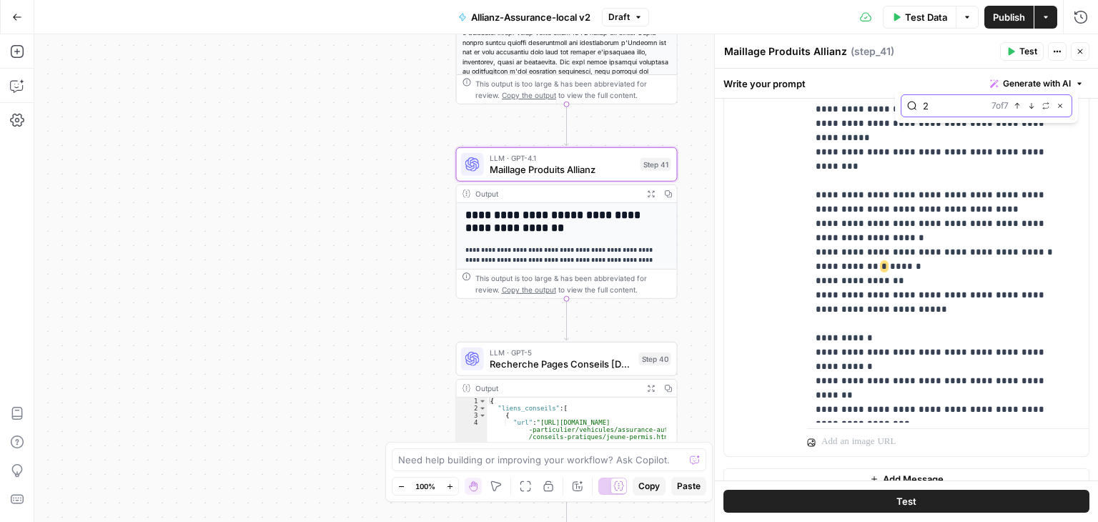
scroll to position [523, 0]
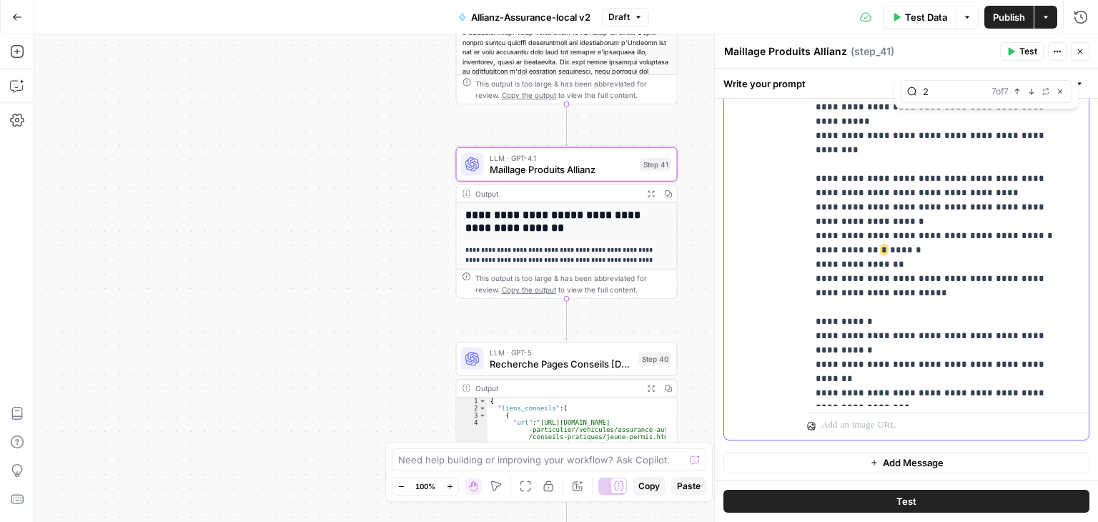
drag, startPoint x: 1000, startPoint y: 202, endPoint x: 990, endPoint y: 200, distance: 10.1
click at [766, 99] on div "2 7 of 7 Previous match Next Match Replace Close" at bounding box center [987, 91] width 172 height 23
click at [766, 95] on icon "button" at bounding box center [1017, 91] width 7 height 7
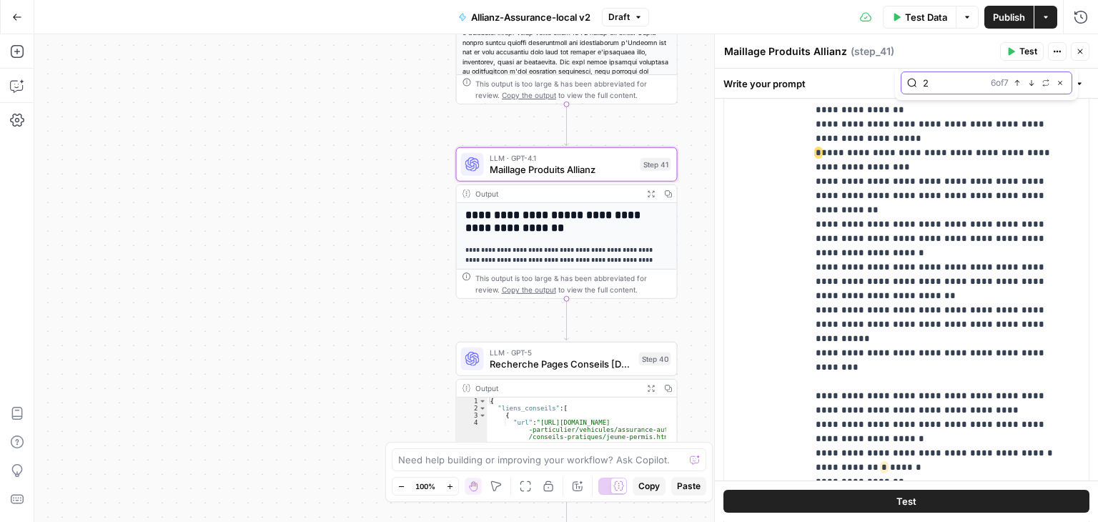
scroll to position [297, 0]
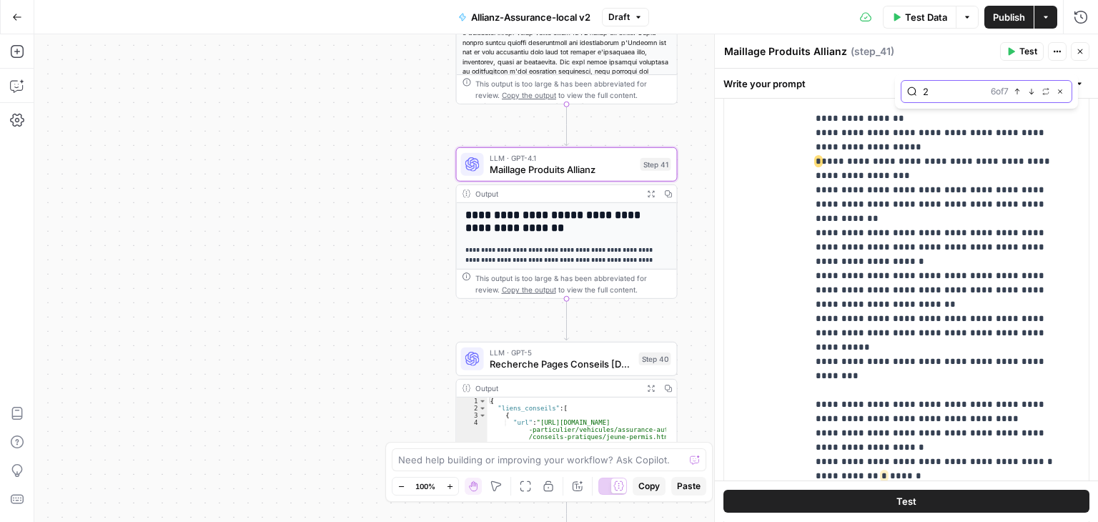
click at [766, 95] on icon "button" at bounding box center [1017, 91] width 7 height 7
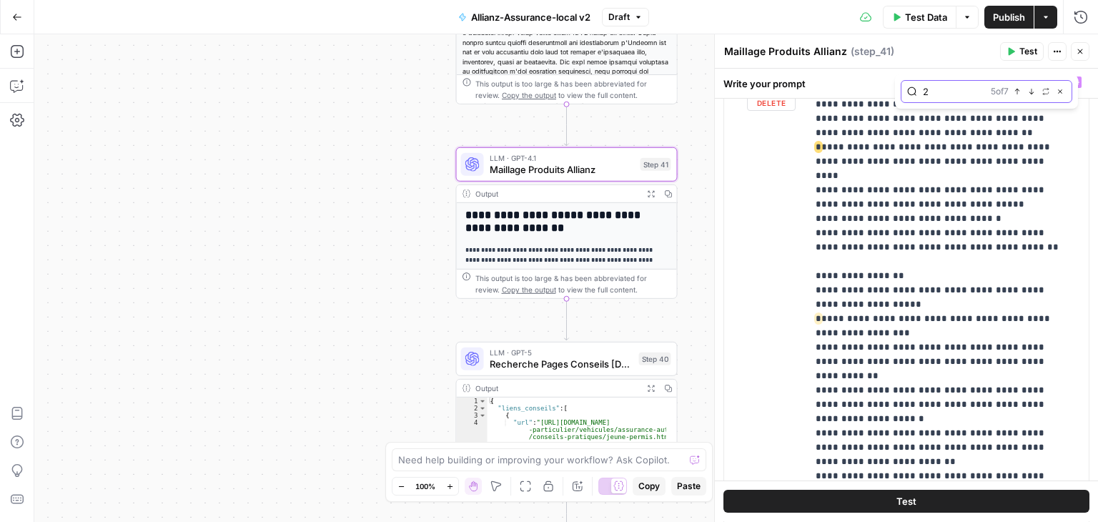
click at [766, 95] on icon "button" at bounding box center [1017, 91] width 7 height 7
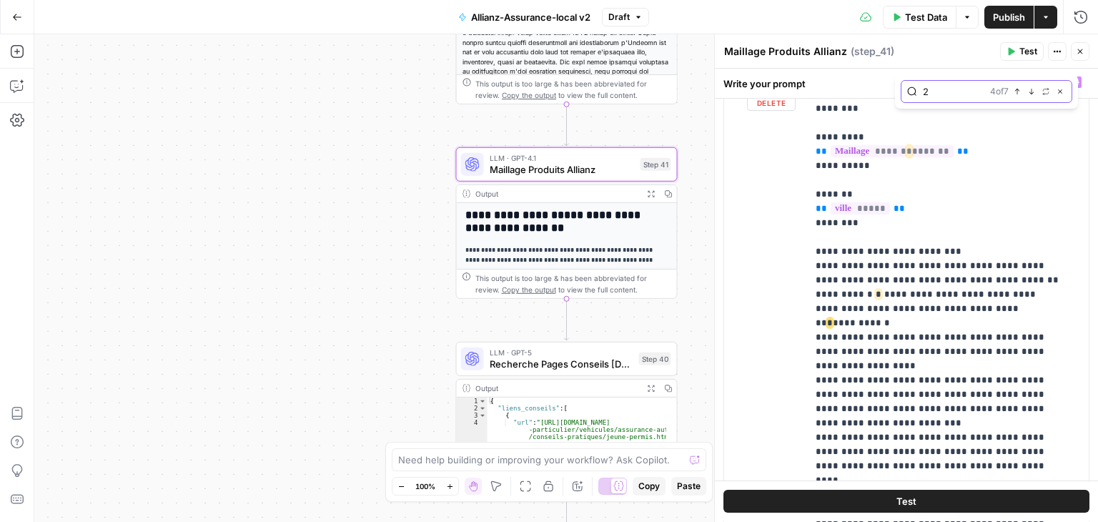
scroll to position [64, 0]
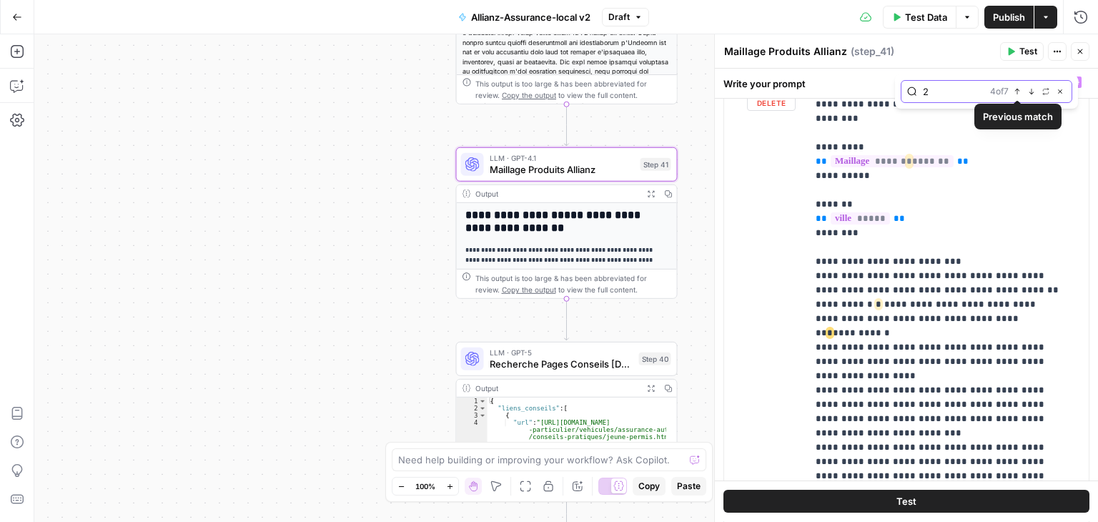
click at [766, 93] on icon "button" at bounding box center [1017, 91] width 7 height 7
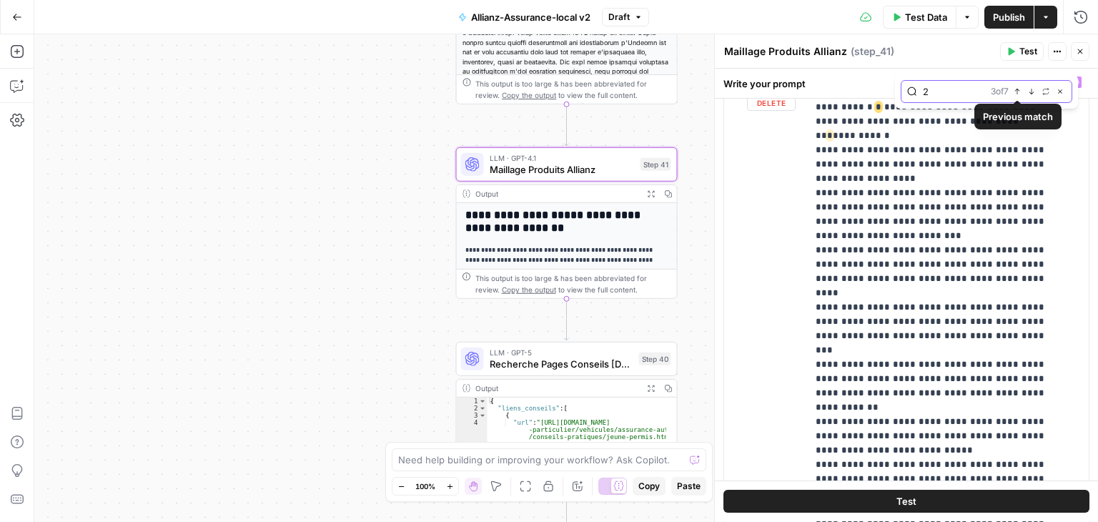
scroll to position [264, 0]
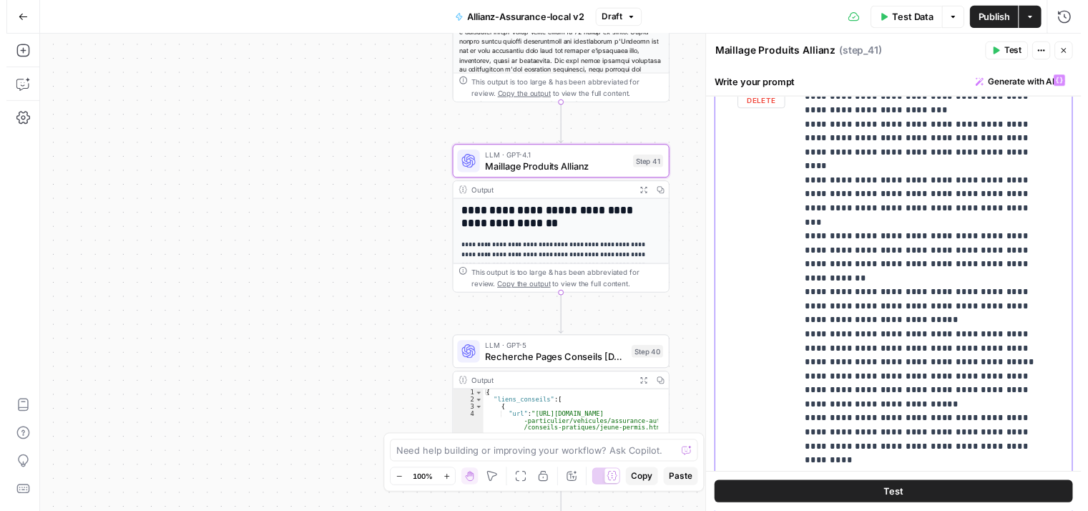
scroll to position [407, 0]
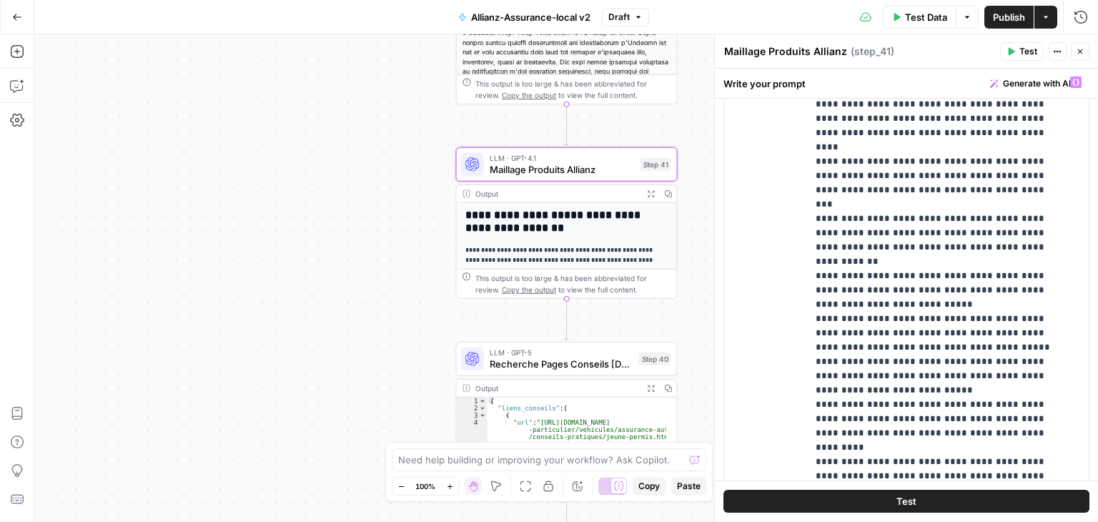
click at [766, 497] on button "Test" at bounding box center [907, 502] width 366 height 23
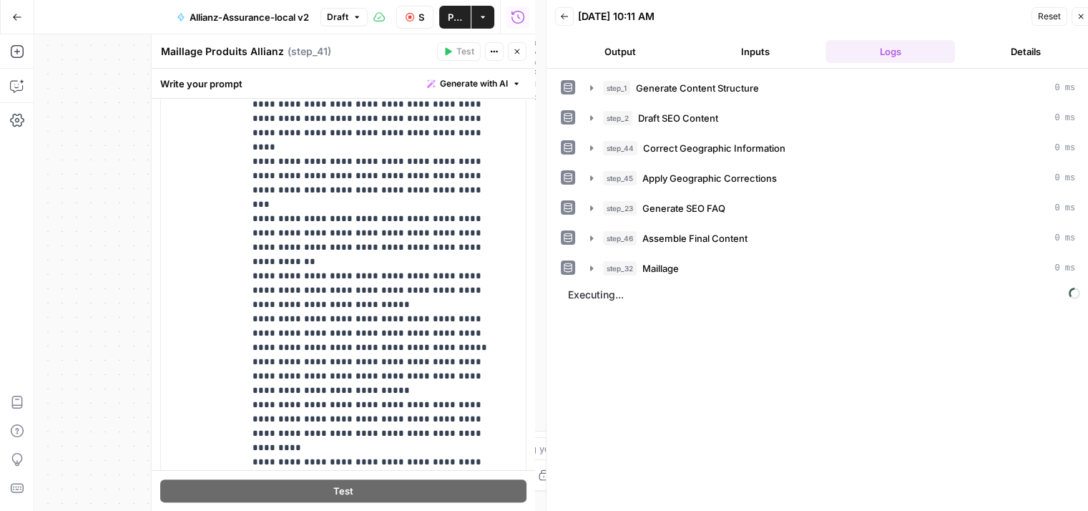
drag, startPoint x: 666, startPoint y: 415, endPoint x: 801, endPoint y: 451, distance: 139.1
click at [766, 451] on div "step_1 Generate Content Structure 0 ms step_2 Draft SEO Content 0 ms step_44 Co…" at bounding box center [822, 295] width 523 height 439
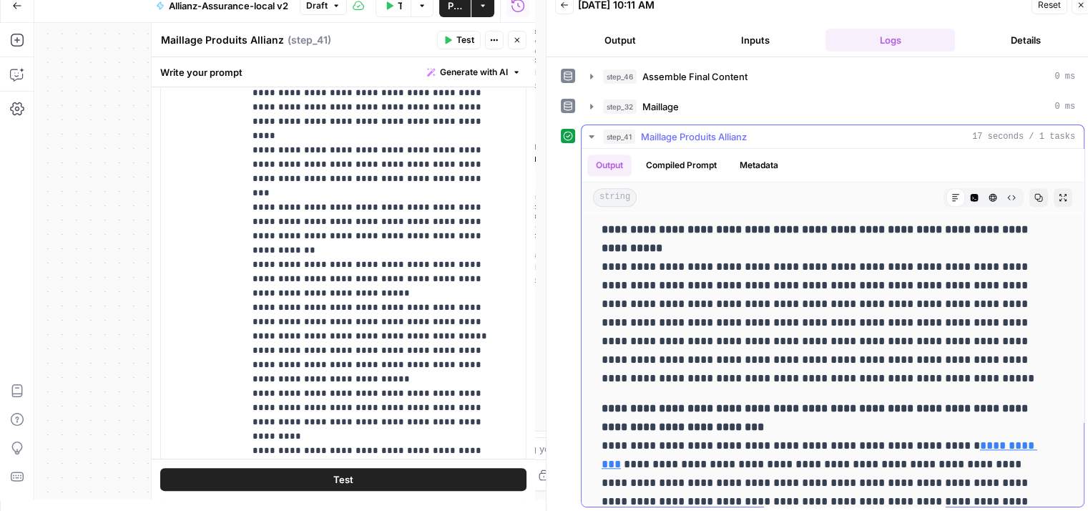
scroll to position [1502, 0]
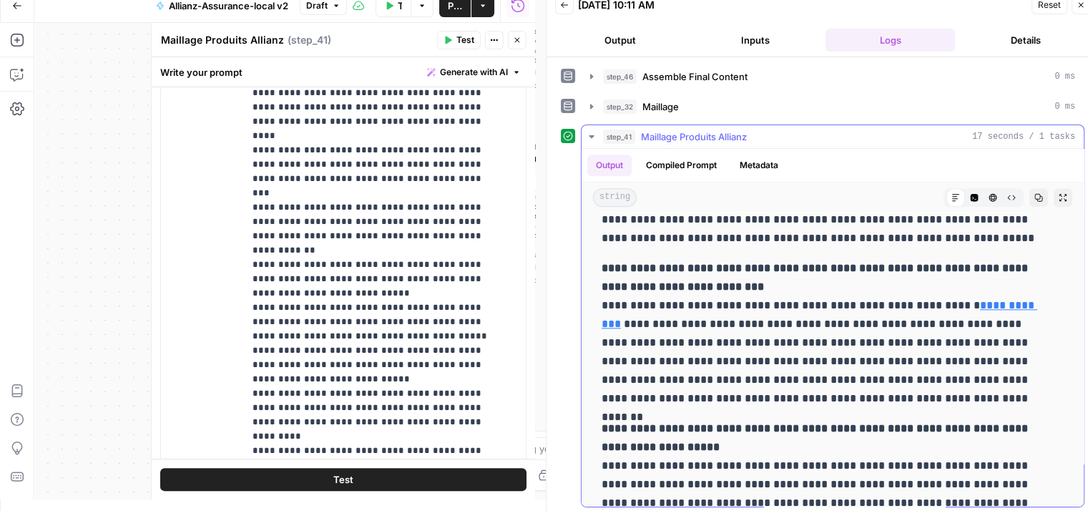
click at [594, 136] on icon "button" at bounding box center [591, 136] width 11 height 11
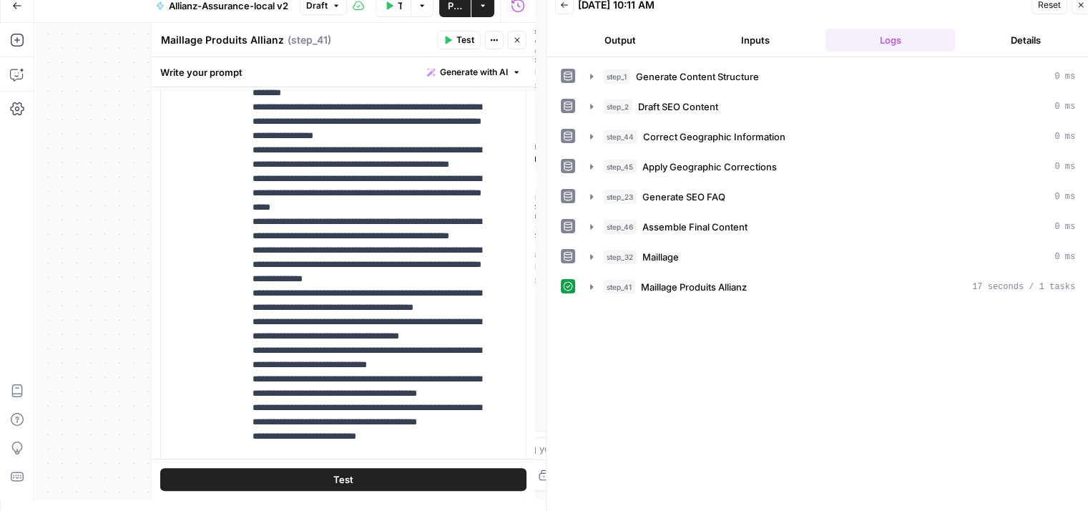
click at [766, 6] on icon "button" at bounding box center [1080, 5] width 5 height 5
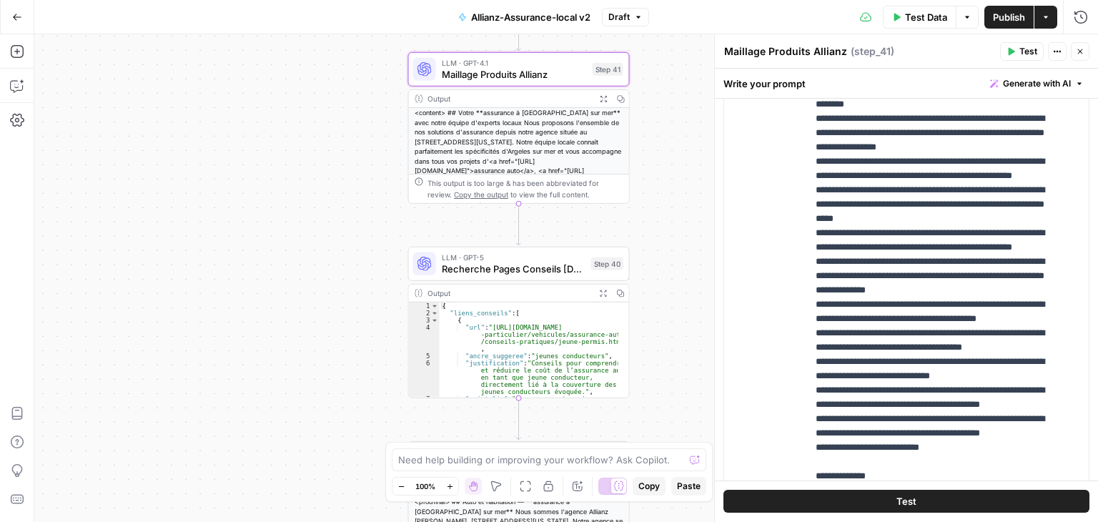
drag, startPoint x: 300, startPoint y: 362, endPoint x: 277, endPoint y: 242, distance: 121.6
click at [276, 245] on div "**********" at bounding box center [566, 278] width 1064 height 488
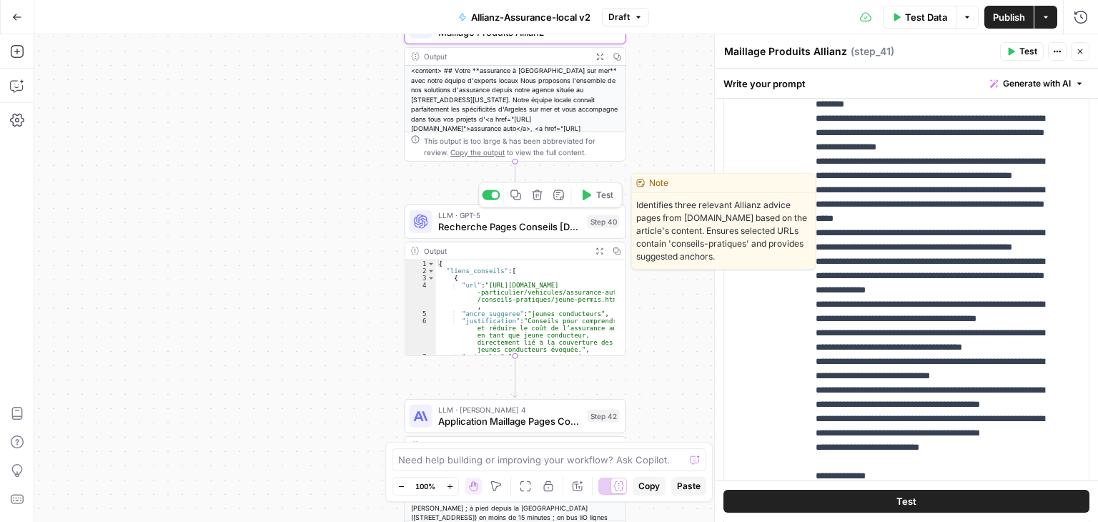
click at [593, 197] on button "Test" at bounding box center [597, 195] width 44 height 19
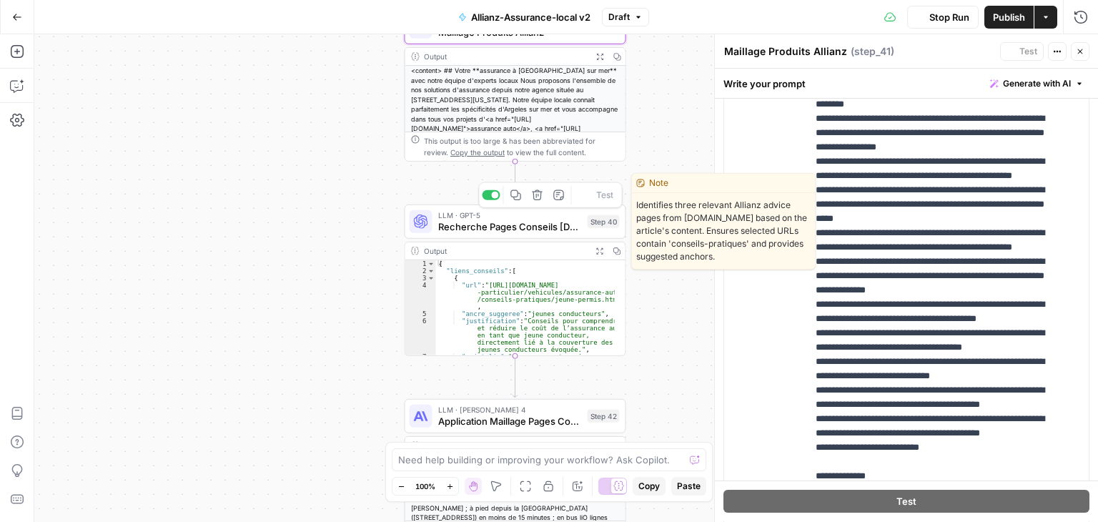
click at [465, 221] on span "Recherche Pages Conseils [DOMAIN_NAME]" at bounding box center [510, 227] width 144 height 14
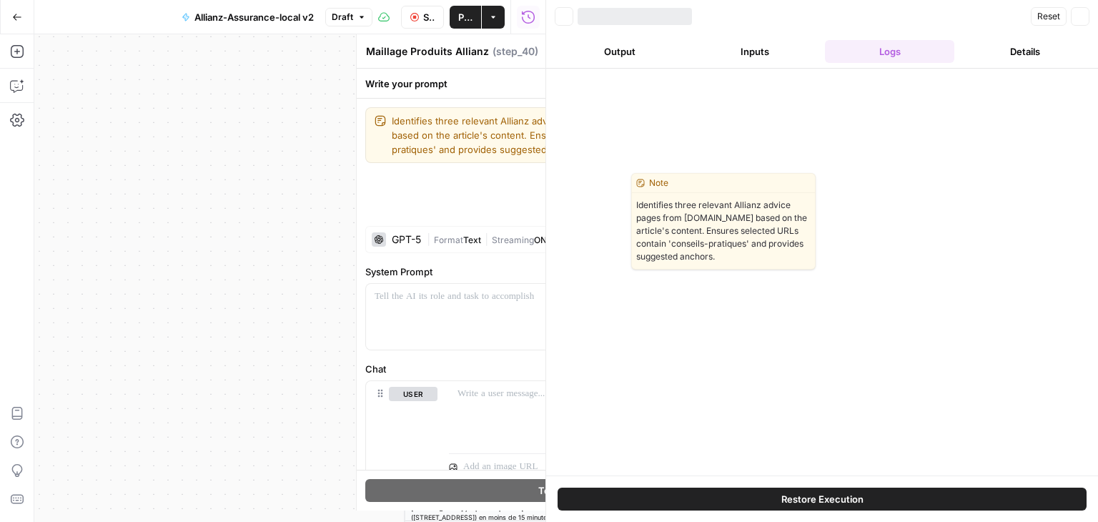
type textarea "Recherche Pages Conseils [DOMAIN_NAME]"
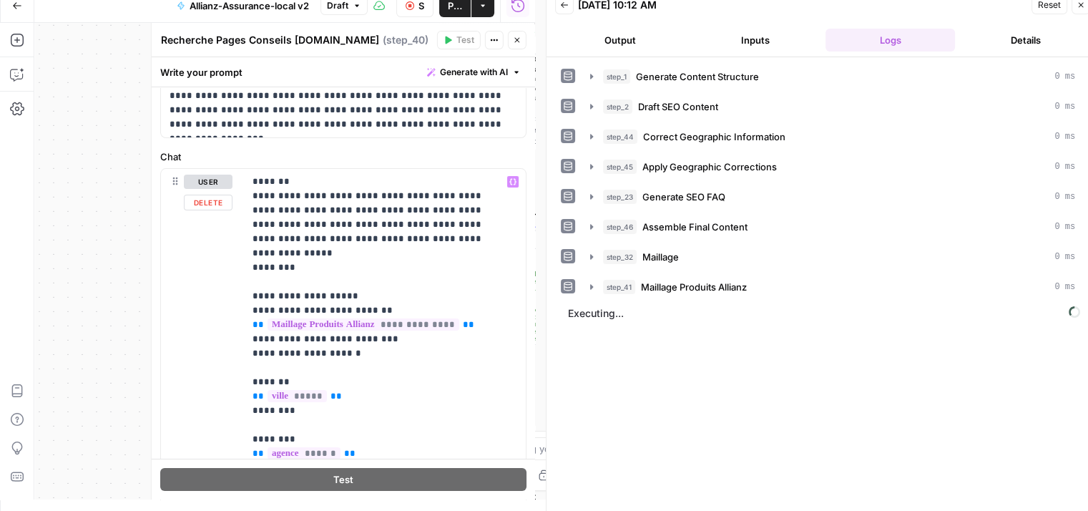
scroll to position [157, 0]
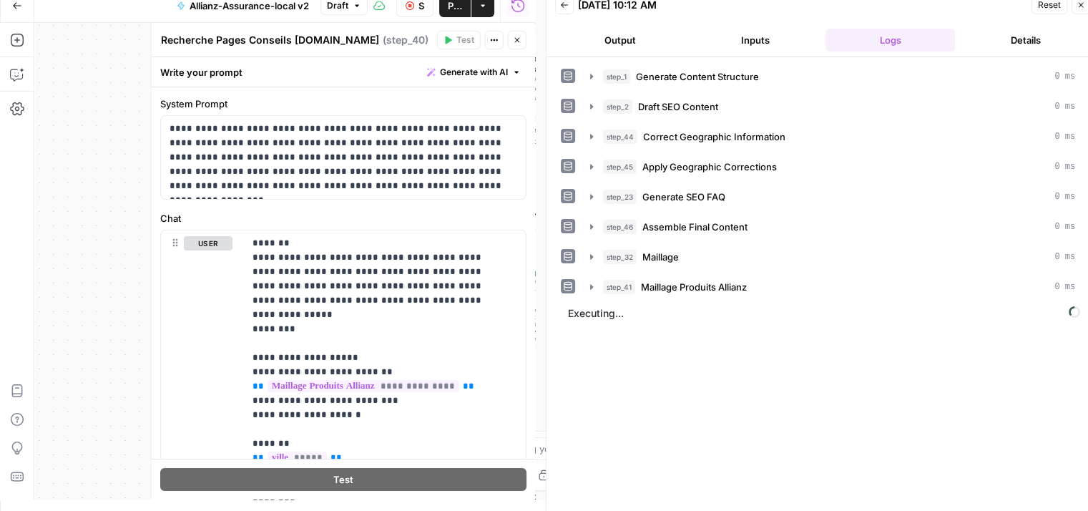
click at [520, 39] on icon "button" at bounding box center [517, 40] width 9 height 9
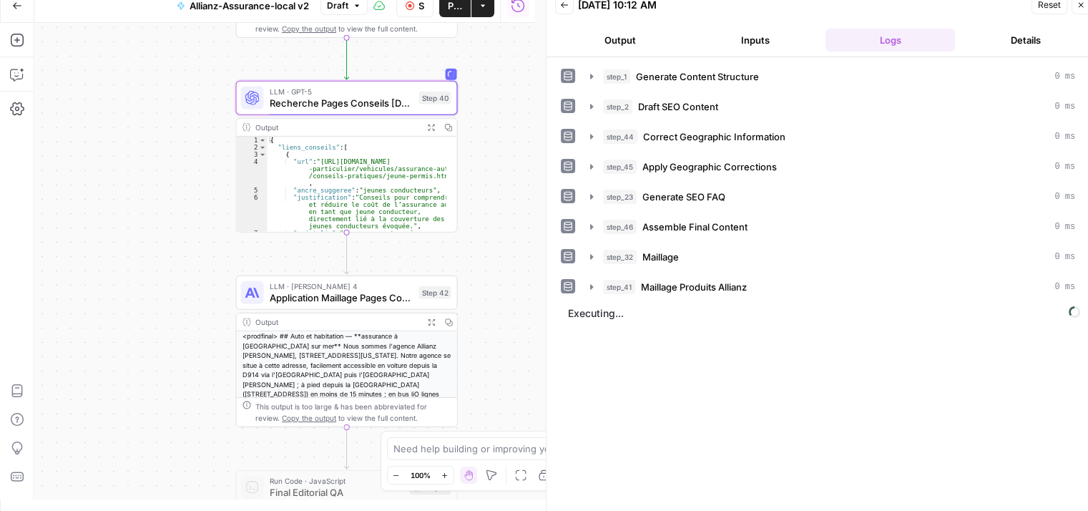
drag, startPoint x: 332, startPoint y: 242, endPoint x: 174, endPoint y: 133, distance: 192.2
click at [174, 133] on div "**********" at bounding box center [284, 261] width 501 height 476
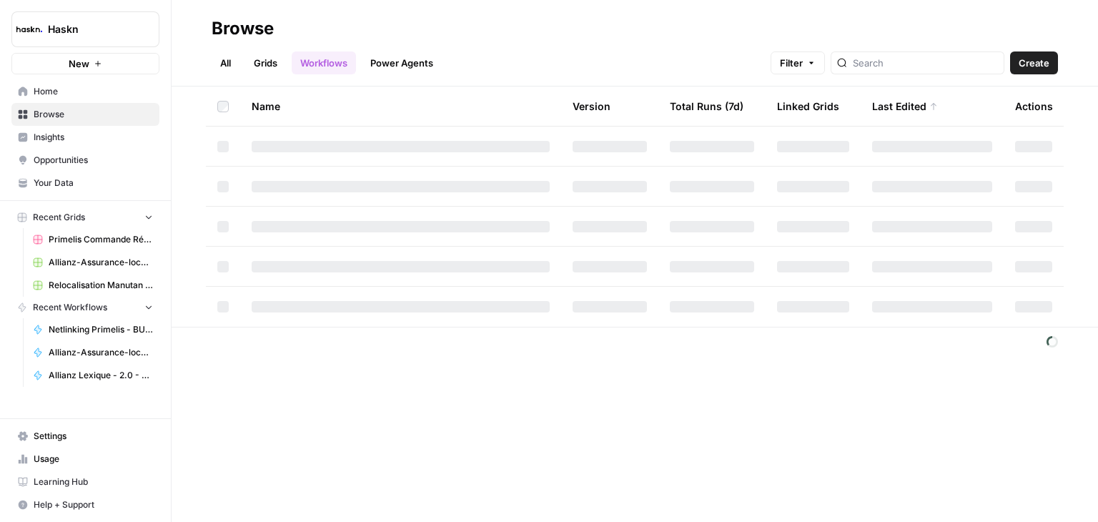
click at [1040, 64] on span "Create" at bounding box center [1034, 63] width 31 height 14
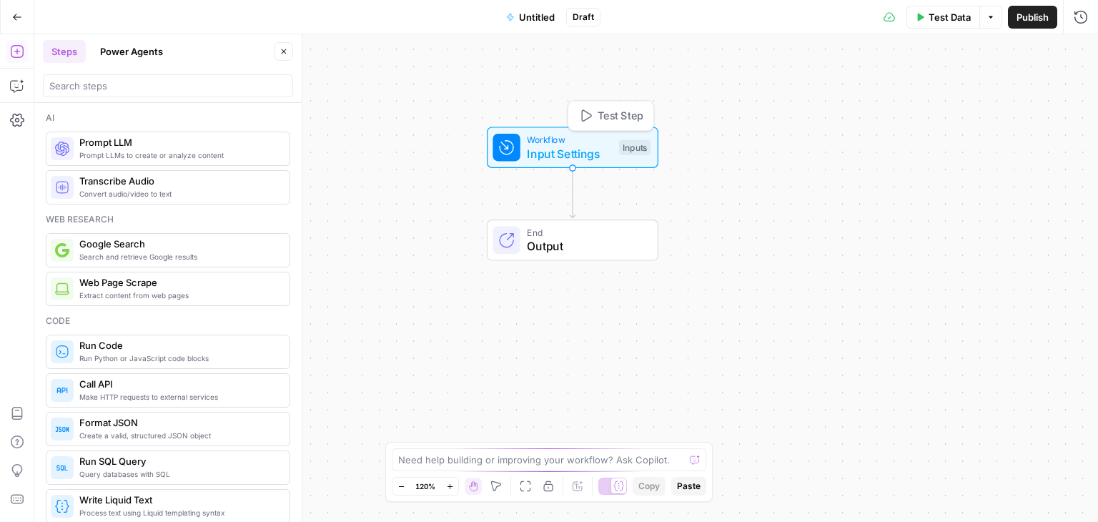
drag, startPoint x: 537, startPoint y: 231, endPoint x: 559, endPoint y: 141, distance: 92.6
click at [559, 145] on span "Input Settings" at bounding box center [569, 153] width 85 height 17
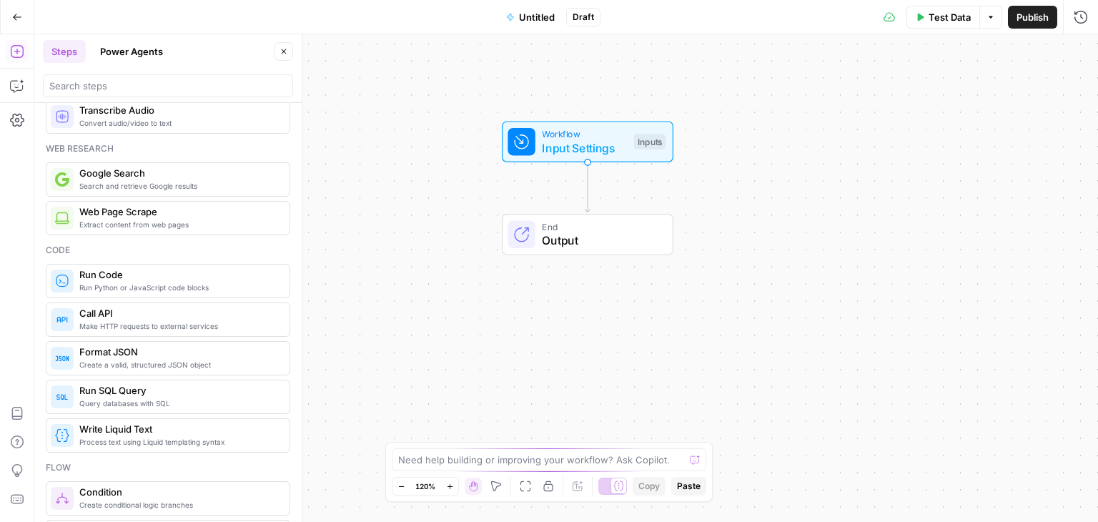
scroll to position [72, 0]
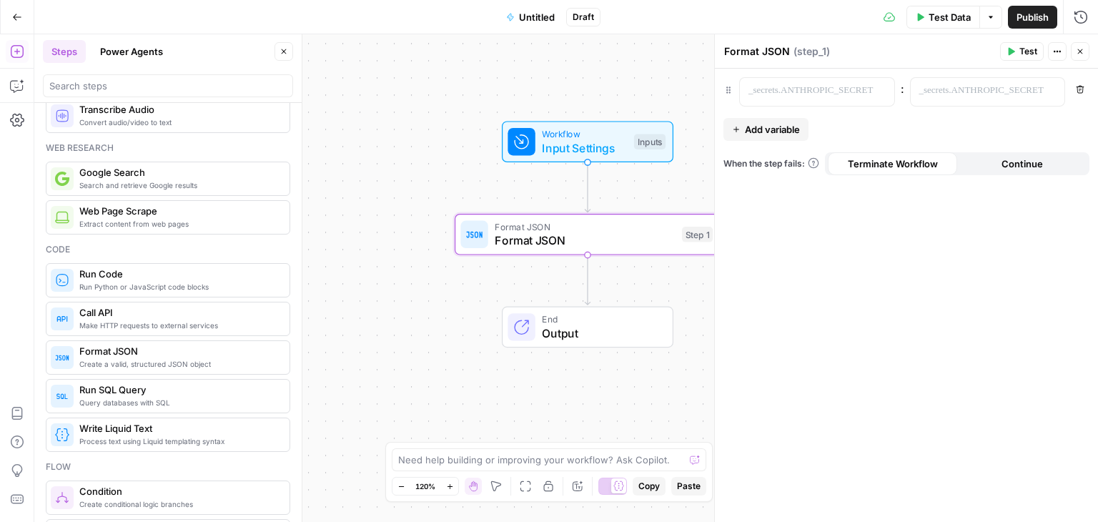
click at [775, 127] on span "Add variable" at bounding box center [772, 129] width 55 height 14
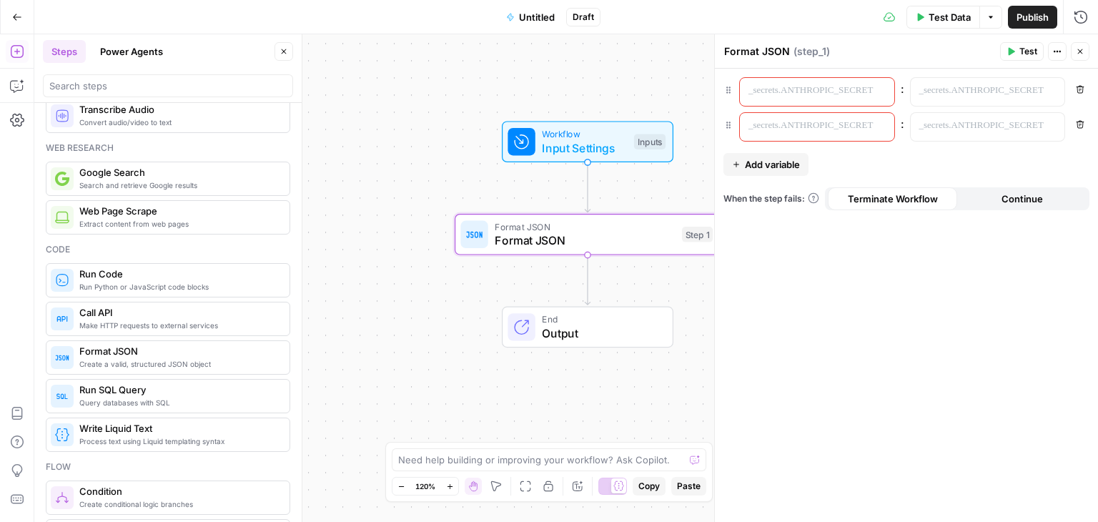
click at [1082, 125] on icon "button" at bounding box center [1080, 124] width 9 height 9
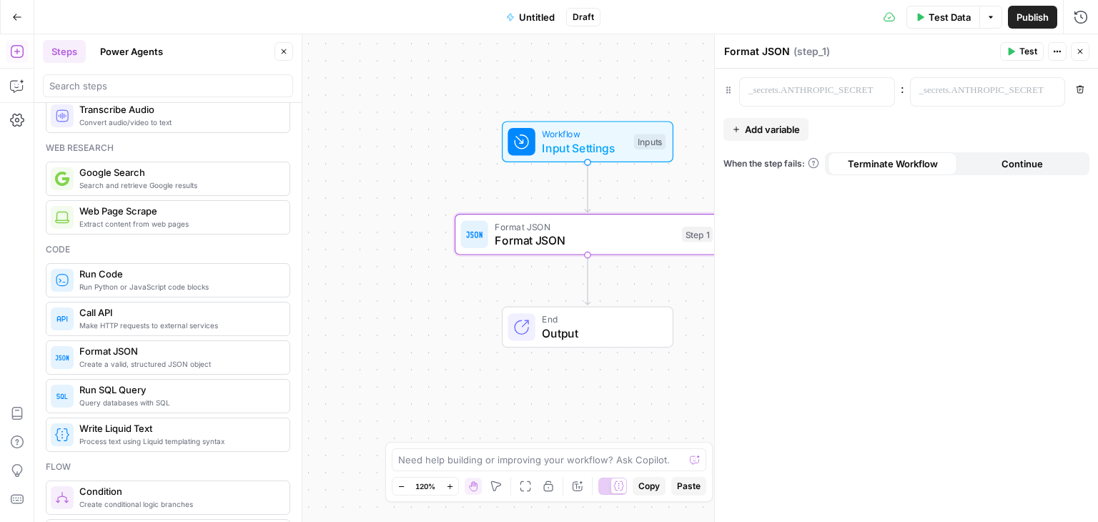
click at [1083, 95] on button "Remove" at bounding box center [1080, 89] width 19 height 19
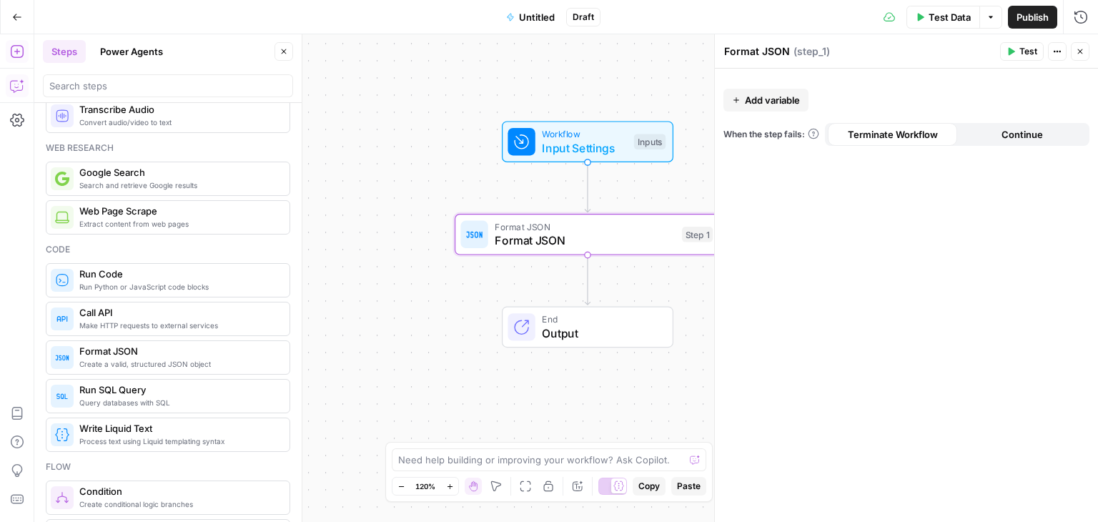
drag, startPoint x: 9, startPoint y: 90, endPoint x: 16, endPoint y: 84, distance: 10.2
click at [16, 84] on icon "button" at bounding box center [17, 86] width 14 height 14
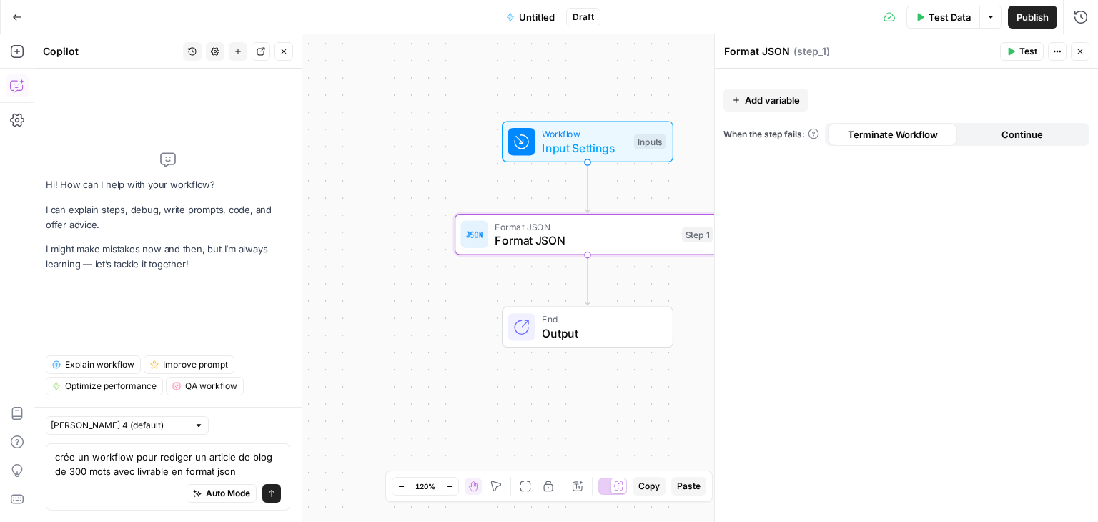
type textarea "crée un workflow pour rediger un article de blog de 300 mots avec livrable en f…"
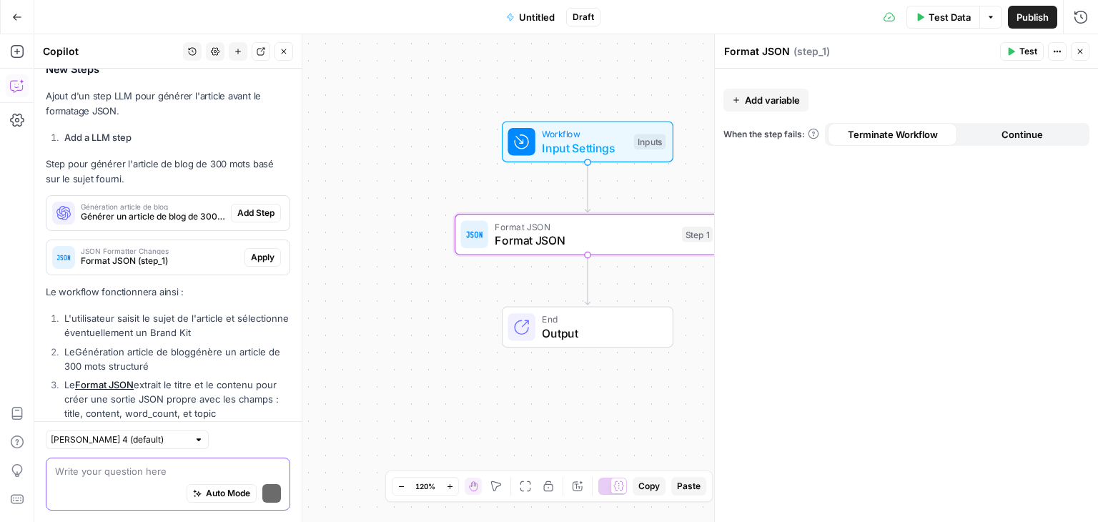
scroll to position [754, 0]
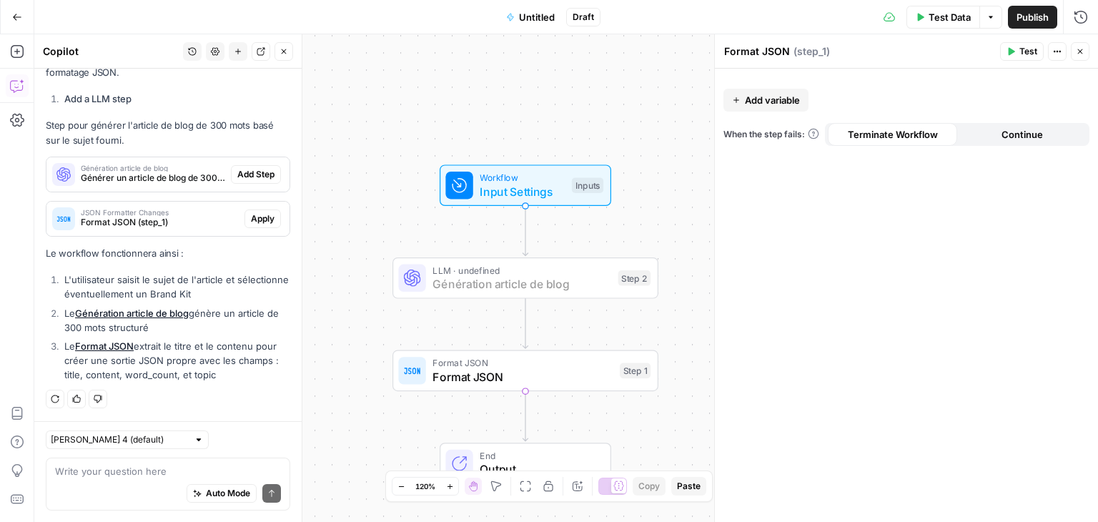
click at [255, 181] on span "Add Step" at bounding box center [255, 174] width 37 height 13
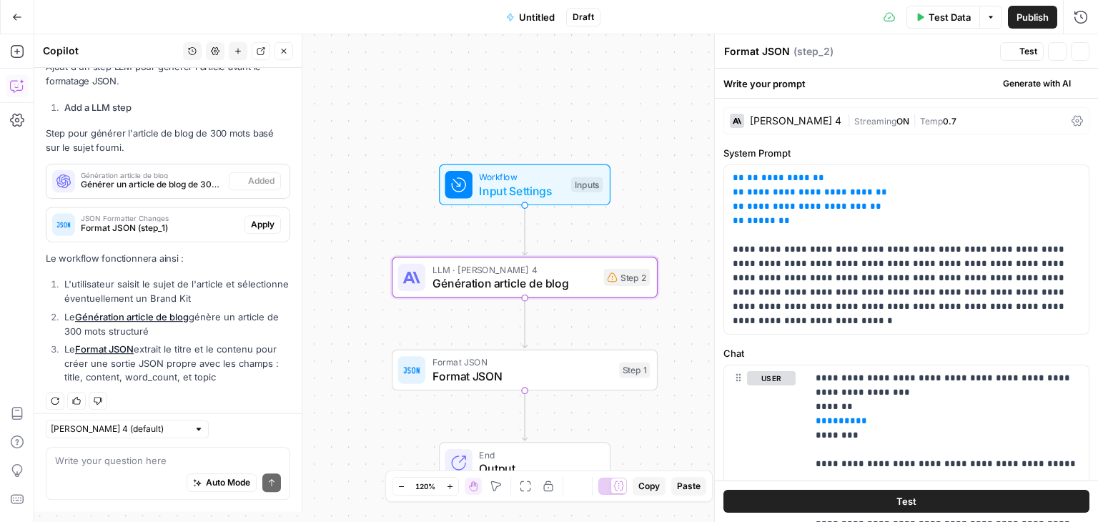
type textarea "Génération article de blog"
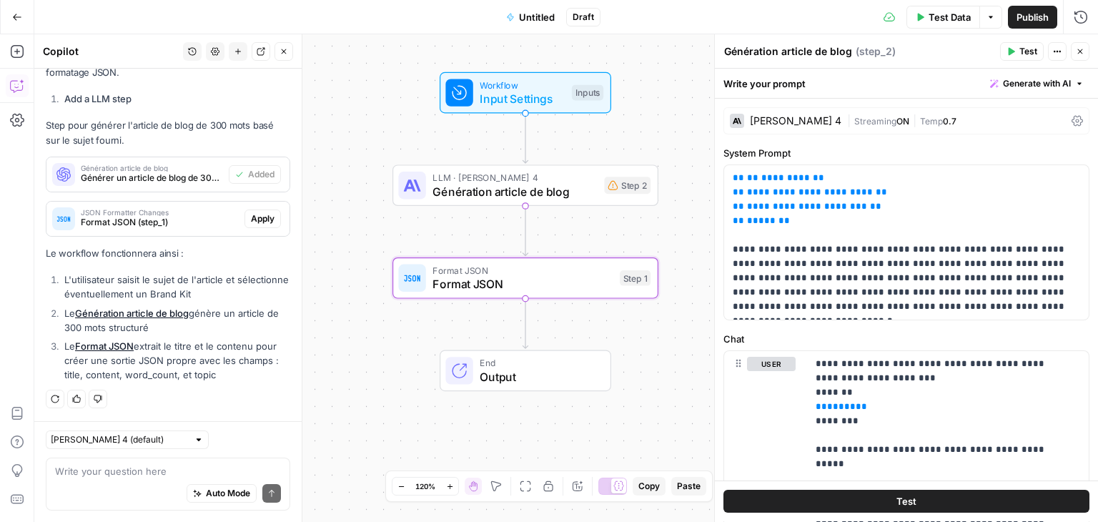
click at [215, 222] on span "Format JSON (step_1)" at bounding box center [160, 222] width 158 height 13
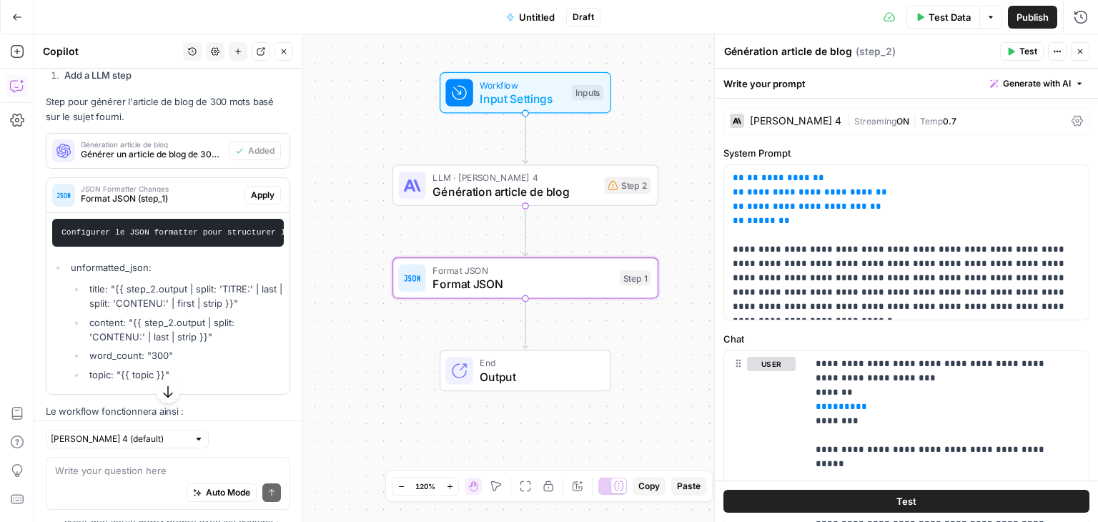
click at [251, 202] on span "Apply" at bounding box center [263, 195] width 24 height 13
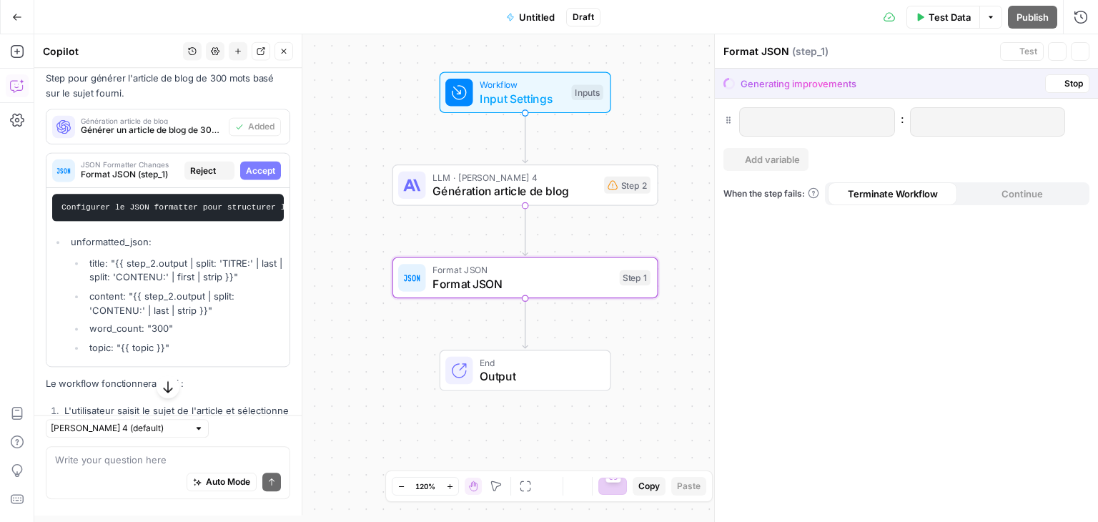
scroll to position [765, 0]
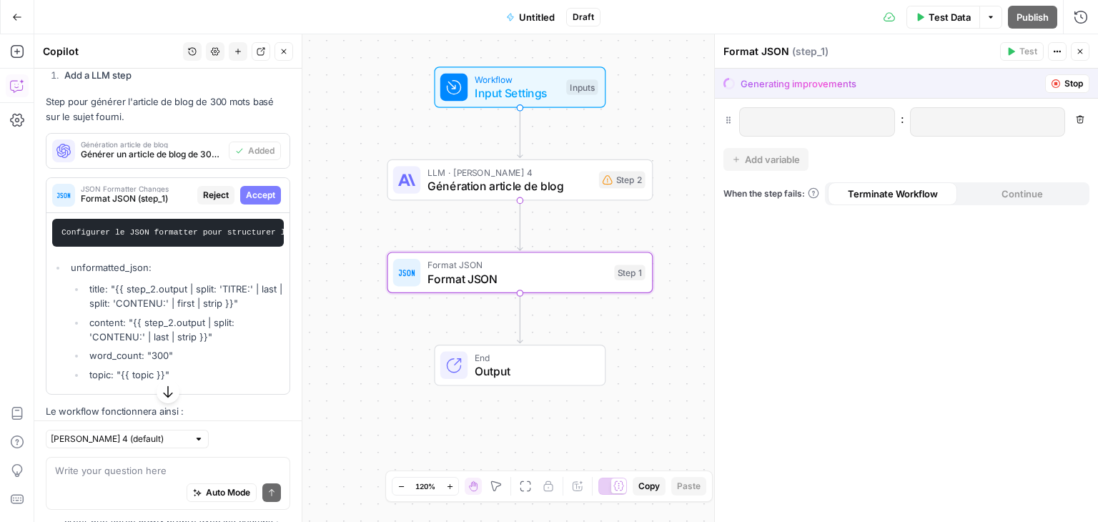
click at [250, 202] on span "Accept" at bounding box center [260, 195] width 29 height 13
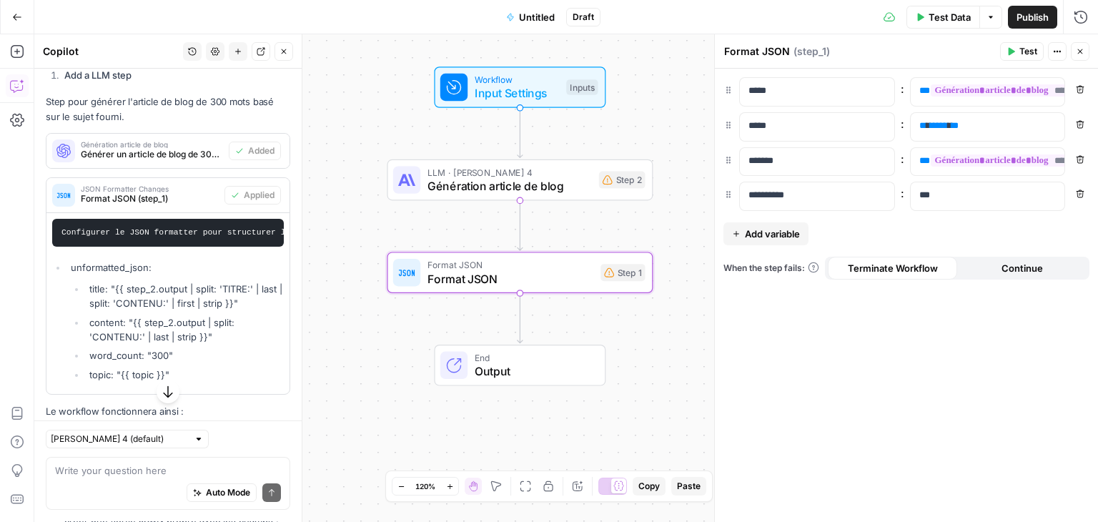
scroll to position [970, 0]
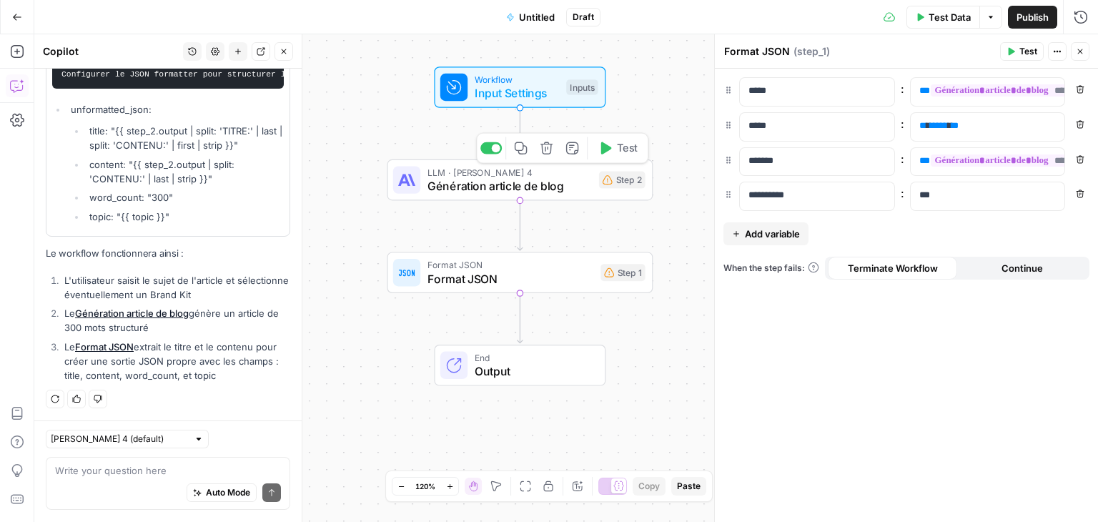
click at [513, 184] on span "Génération article de blog" at bounding box center [510, 185] width 164 height 17
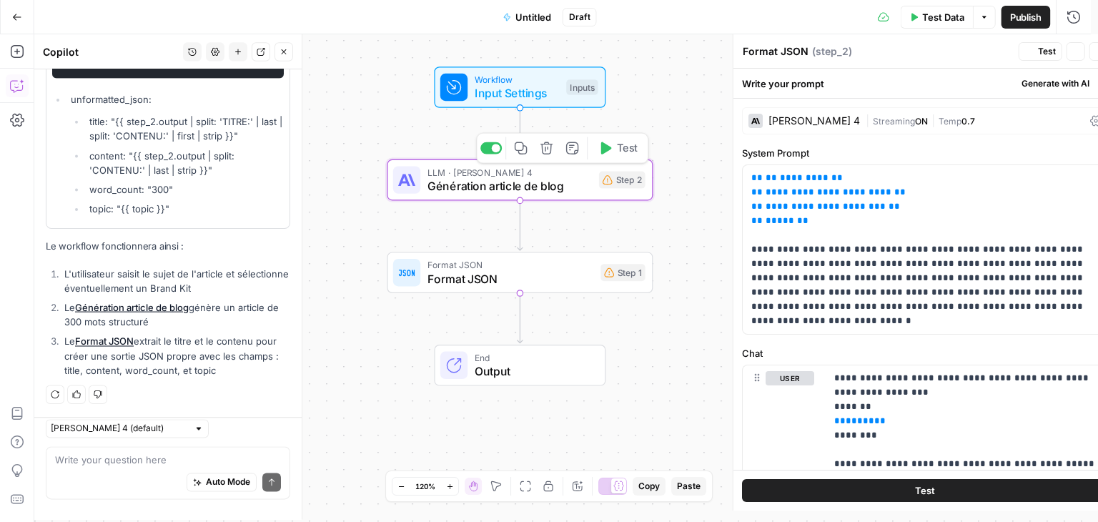
type textarea "Génération article de blog"
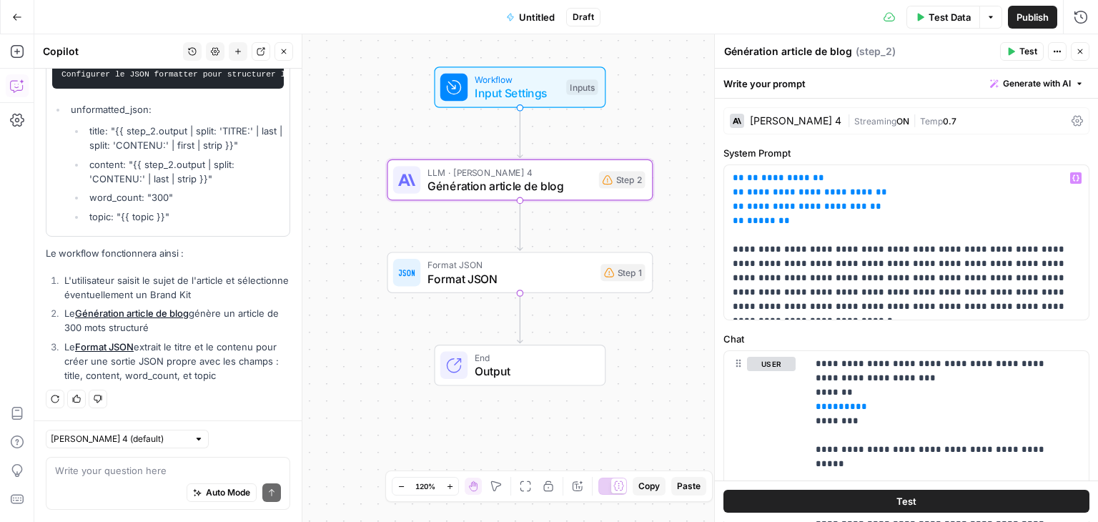
scroll to position [0, 0]
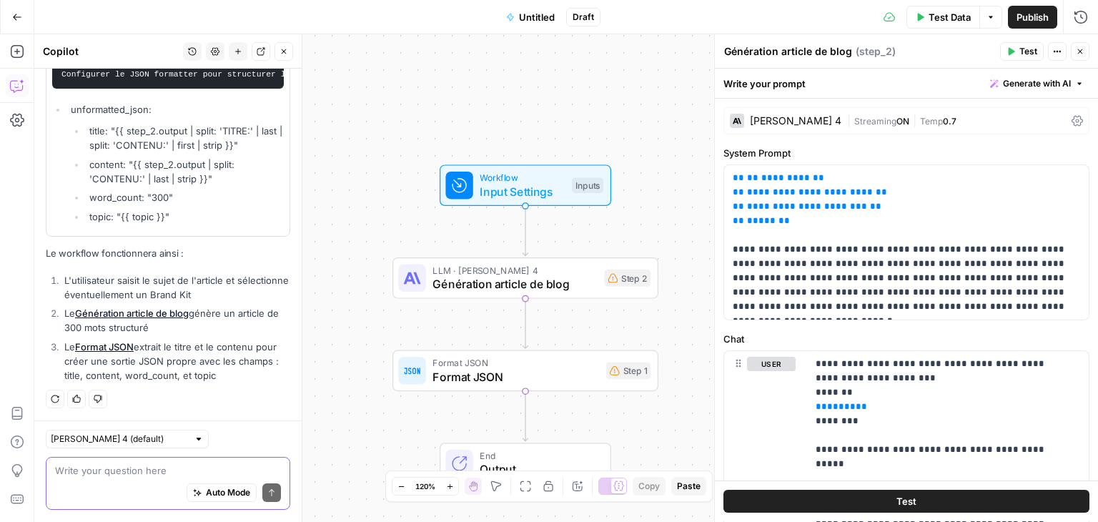
click at [120, 477] on textarea at bounding box center [168, 471] width 226 height 14
type textarea "verifie et corrige les erreurs"
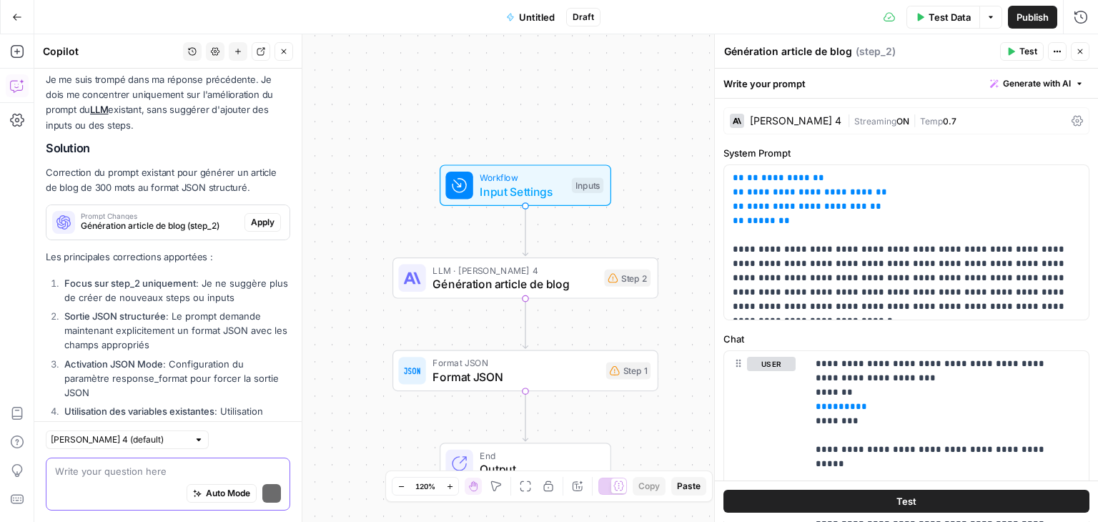
scroll to position [1375, 0]
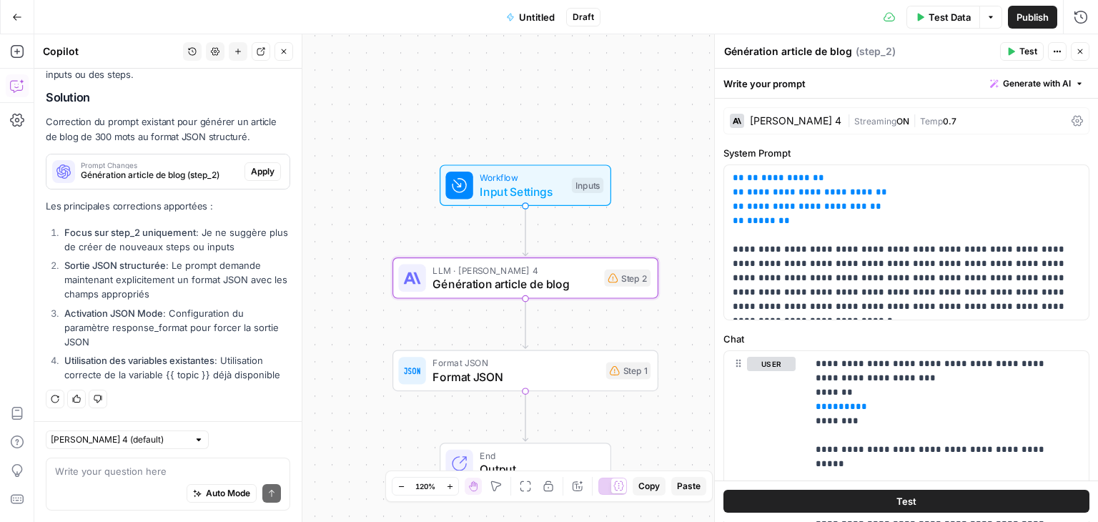
click at [261, 169] on span "Apply" at bounding box center [263, 171] width 24 height 13
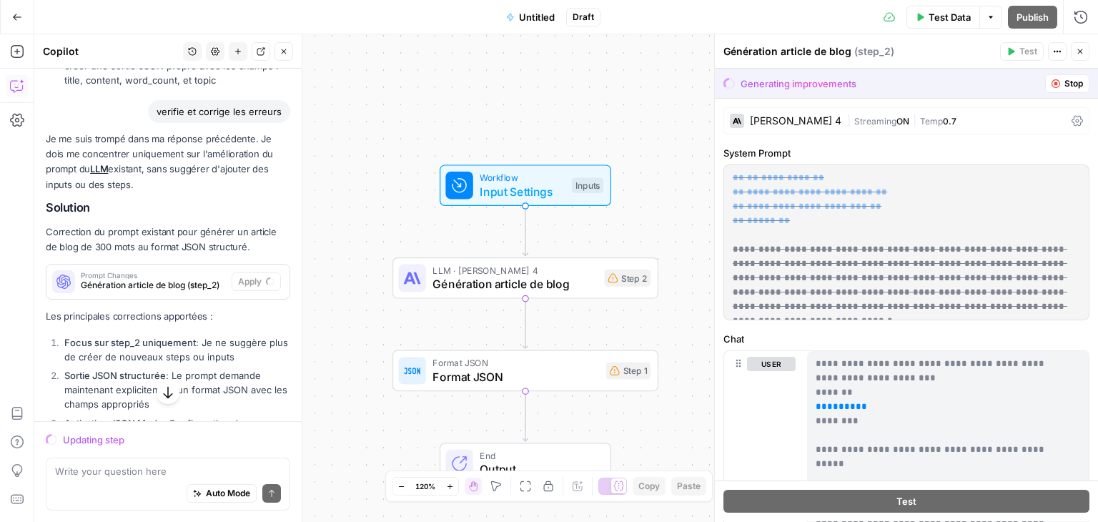
scroll to position [1353, 0]
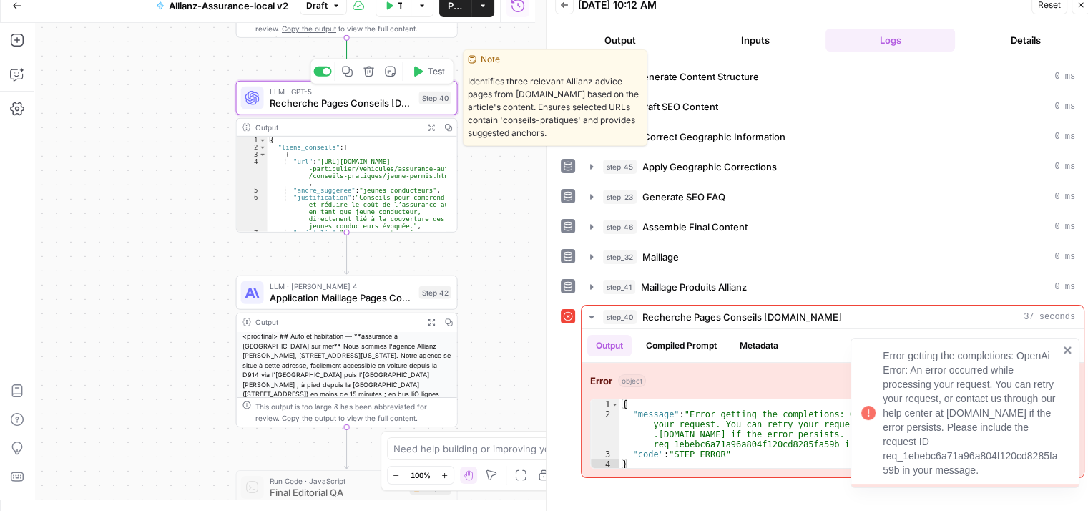
click at [287, 107] on span "Recherche Pages Conseils [DOMAIN_NAME]" at bounding box center [342, 103] width 144 height 14
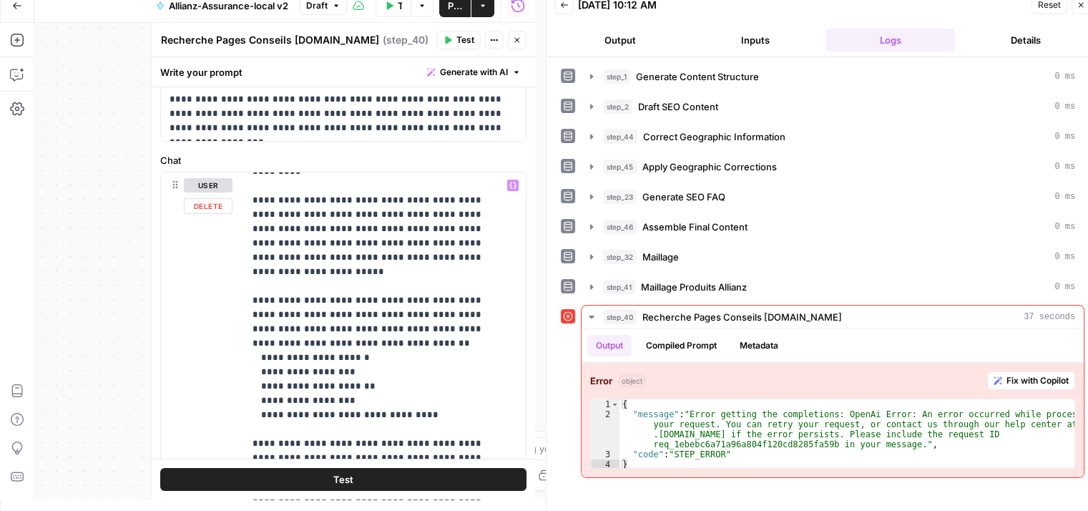
scroll to position [358, 0]
click at [594, 312] on icon "button" at bounding box center [591, 316] width 11 height 11
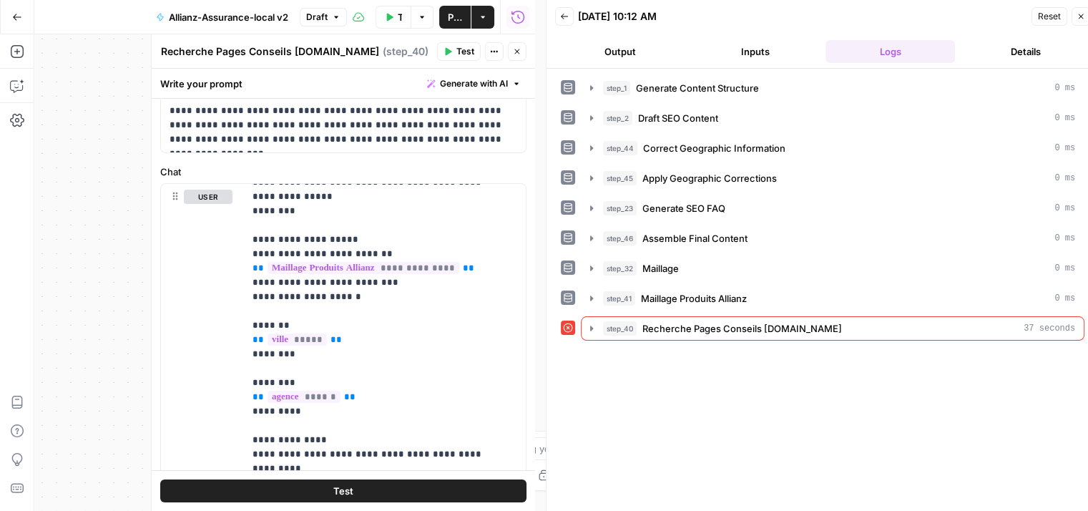
scroll to position [0, 0]
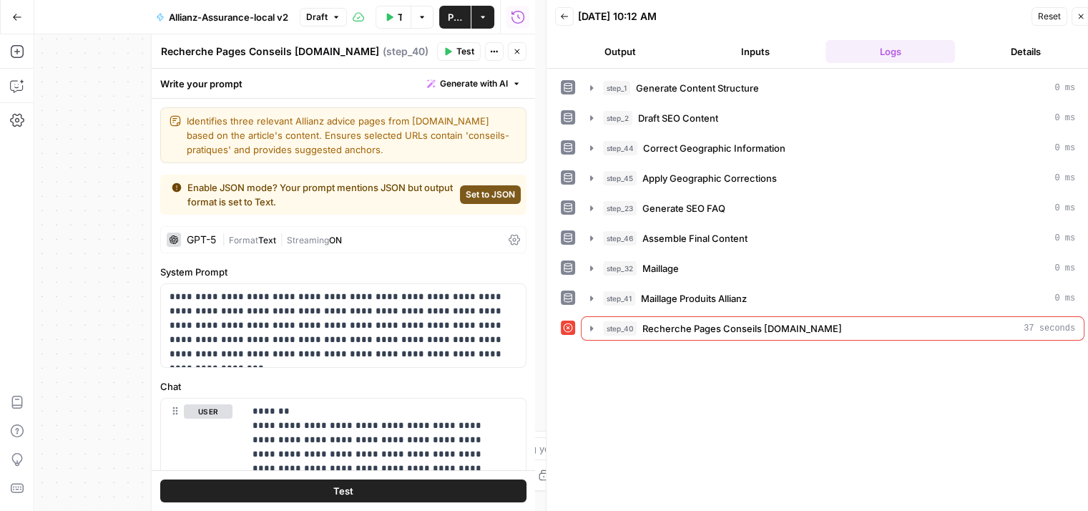
click at [481, 195] on span "Set to JSON" at bounding box center [490, 194] width 49 height 13
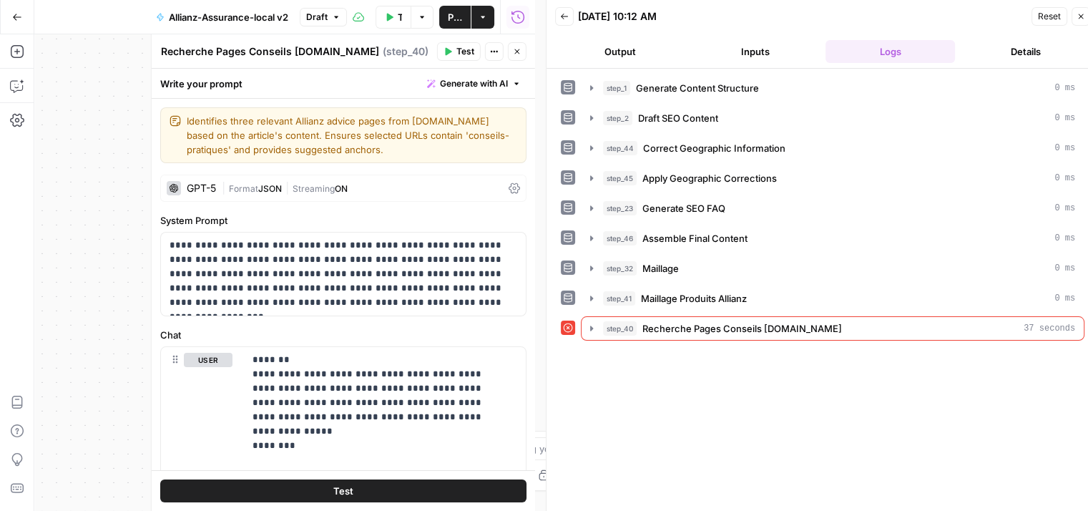
click at [508, 190] on icon at bounding box center [513, 187] width 11 height 11
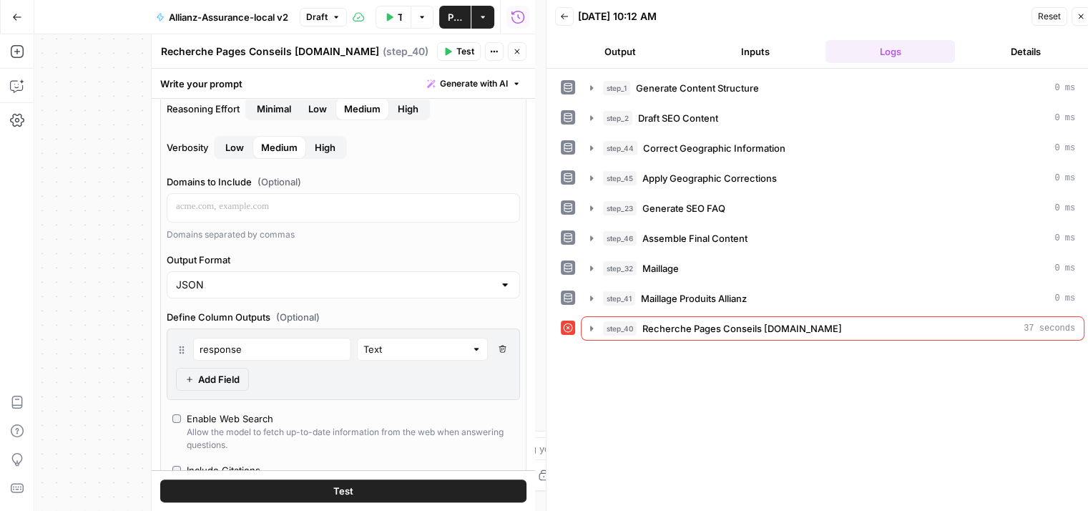
scroll to position [358, 0]
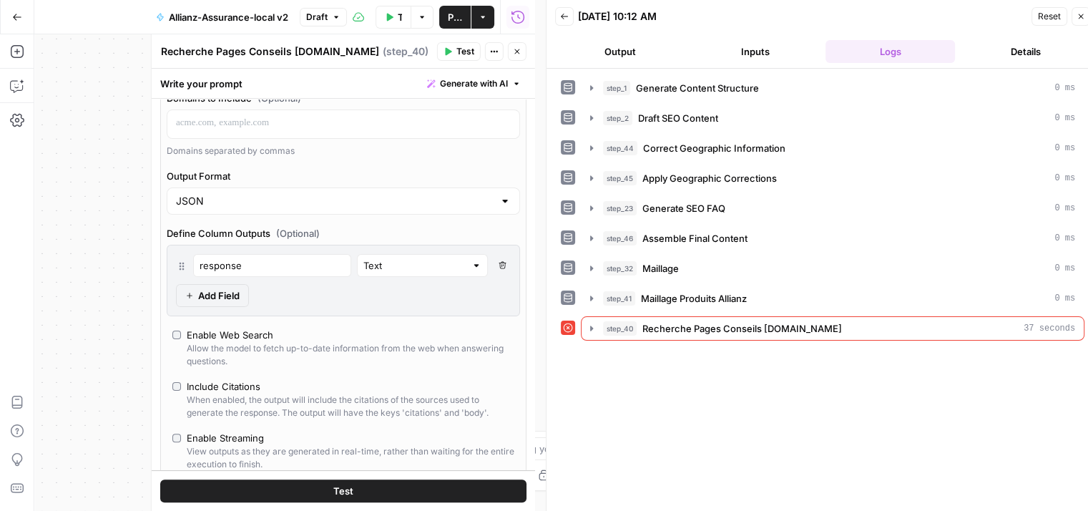
click at [498, 264] on icon "button" at bounding box center [502, 265] width 8 height 8
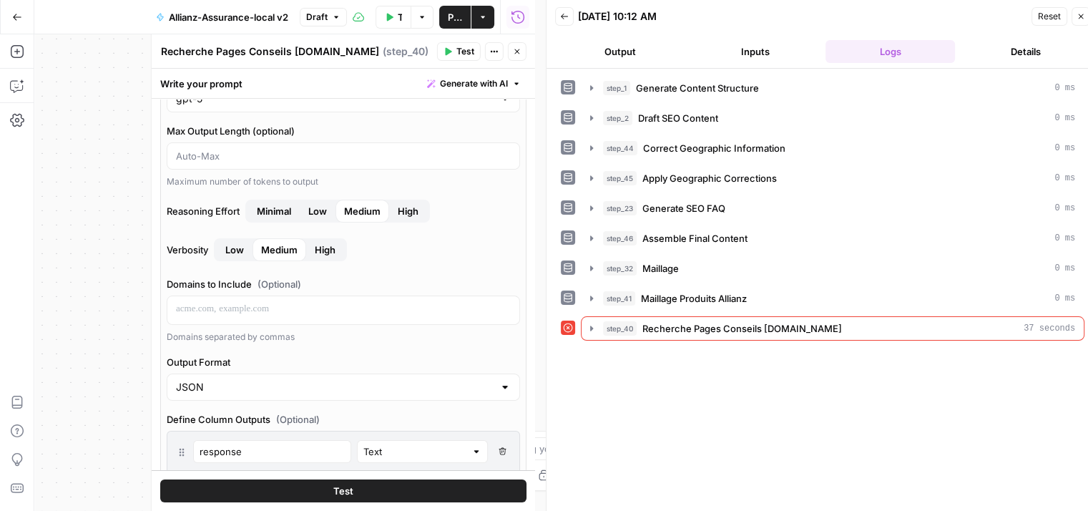
scroll to position [72, 0]
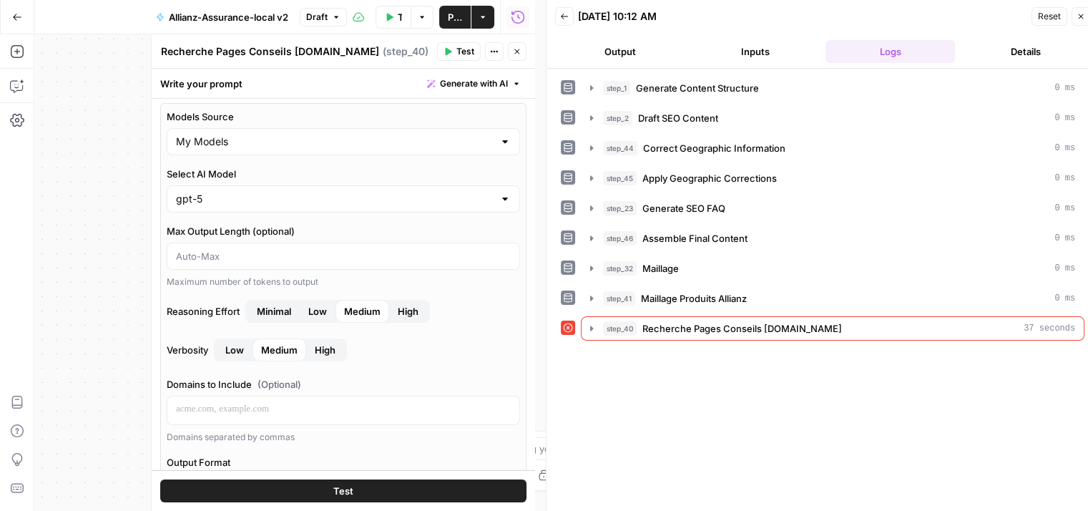
click at [353, 485] on button "Test" at bounding box center [343, 490] width 366 height 23
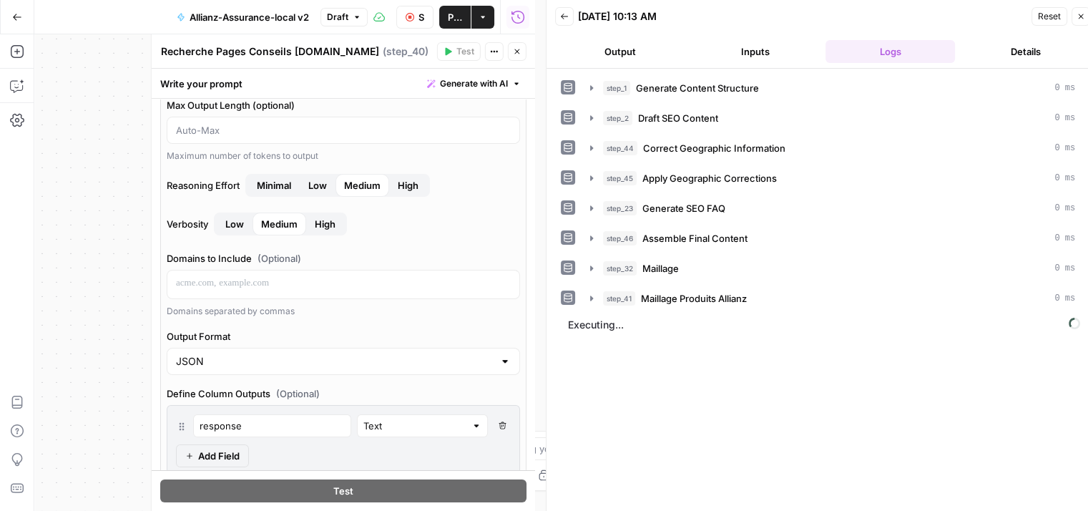
scroll to position [286, 0]
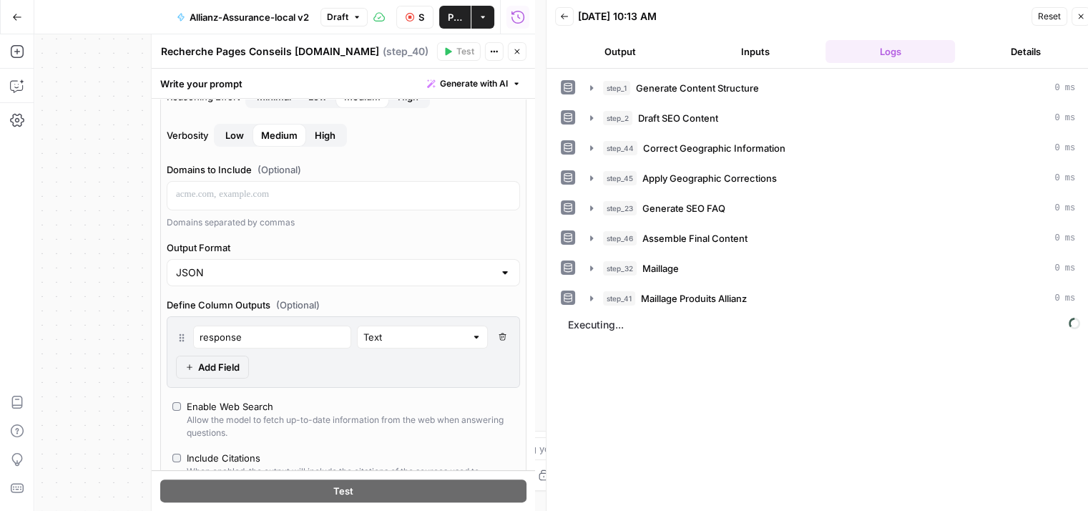
click at [498, 336] on icon "button" at bounding box center [502, 337] width 8 height 8
click at [498, 337] on icon "button" at bounding box center [501, 336] width 7 height 7
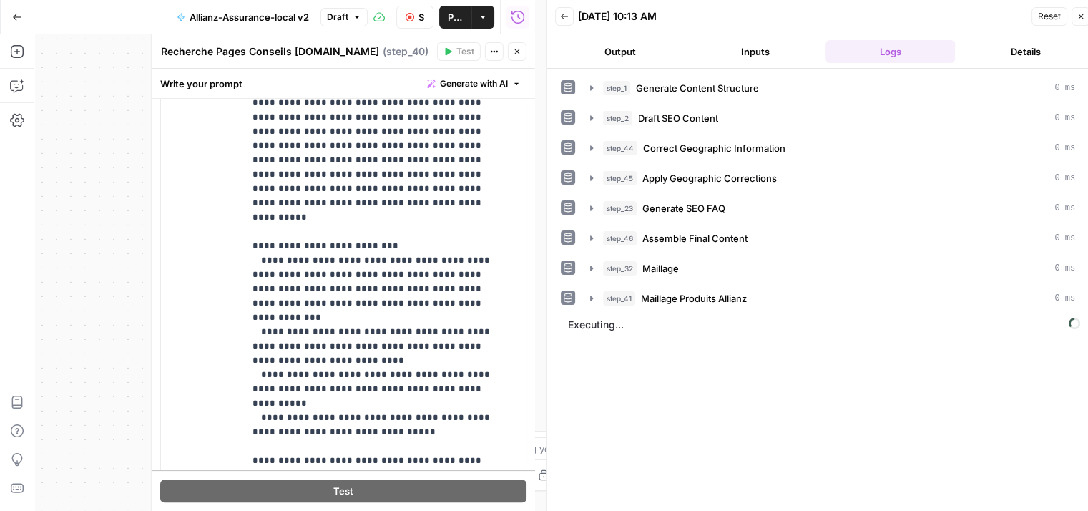
scroll to position [0, 0]
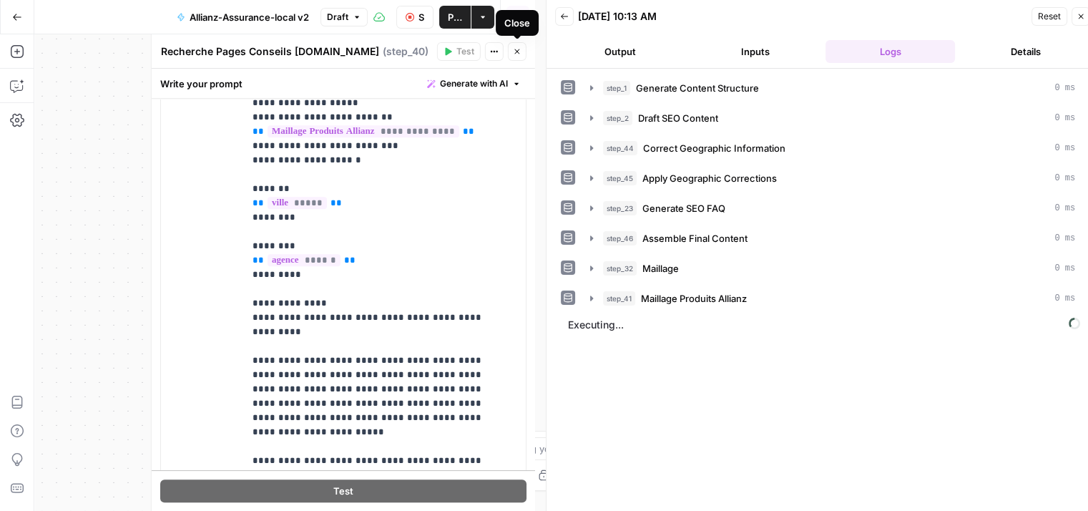
click at [521, 58] on button "Close" at bounding box center [517, 51] width 19 height 19
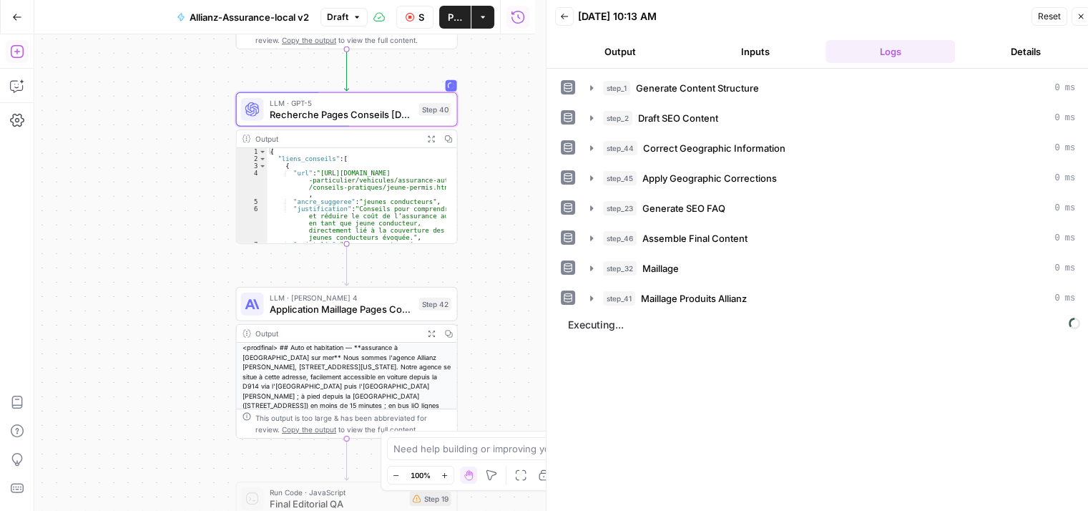
click at [19, 49] on icon "button" at bounding box center [17, 51] width 14 height 14
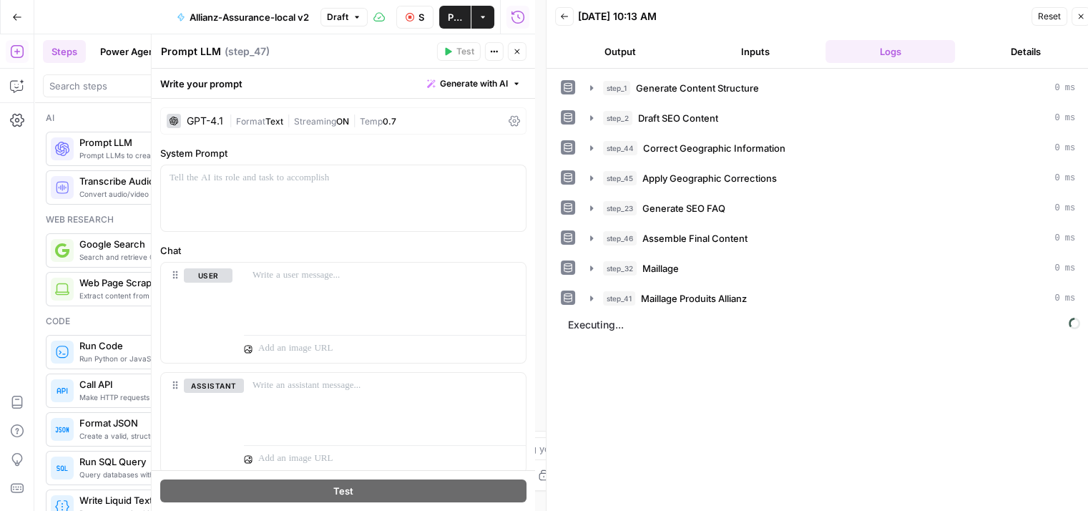
click at [508, 116] on icon at bounding box center [513, 120] width 11 height 11
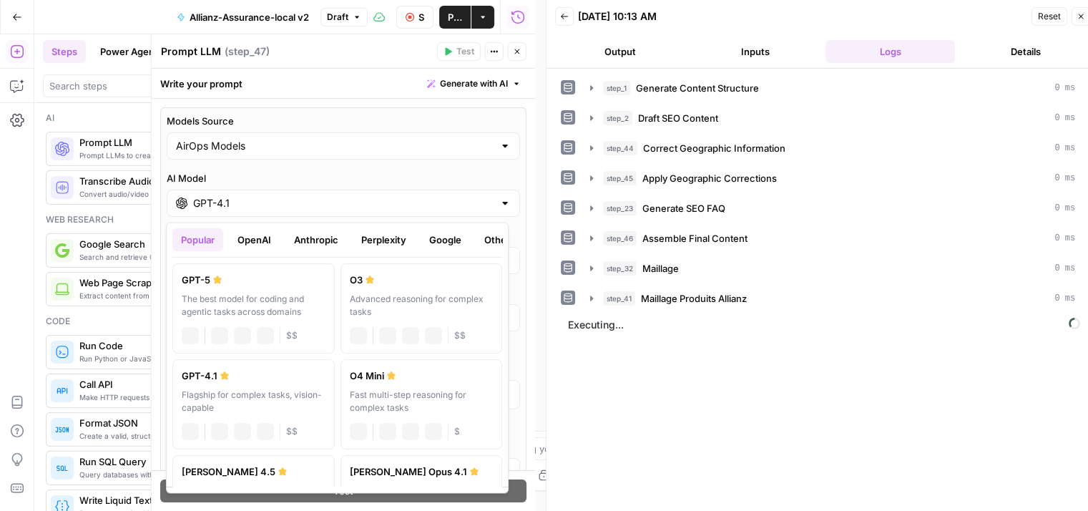
click at [267, 204] on input "GPT-4.1" at bounding box center [343, 203] width 300 height 14
click at [446, 241] on button "Google" at bounding box center [444, 239] width 49 height 23
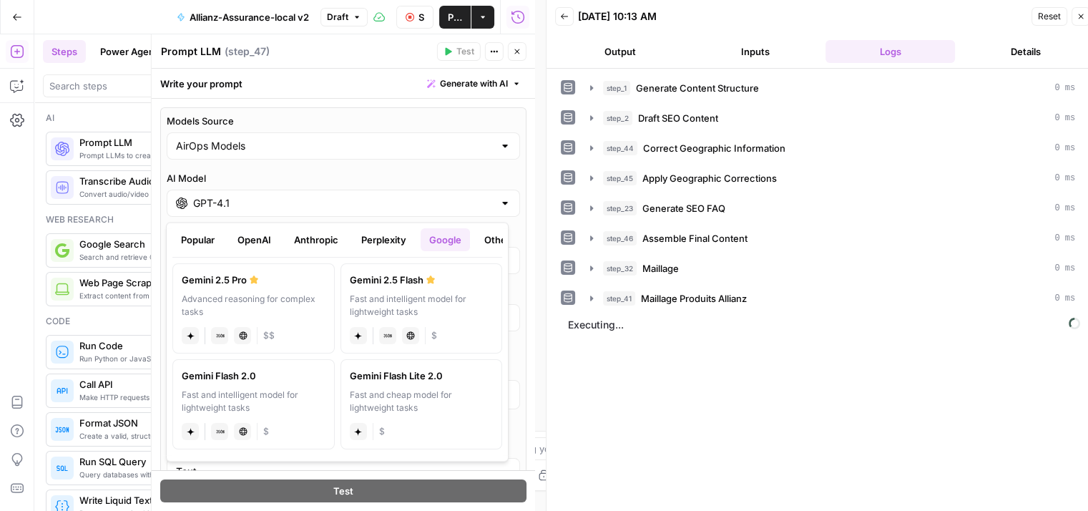
click at [266, 237] on button "OpenAI" at bounding box center [254, 239] width 51 height 23
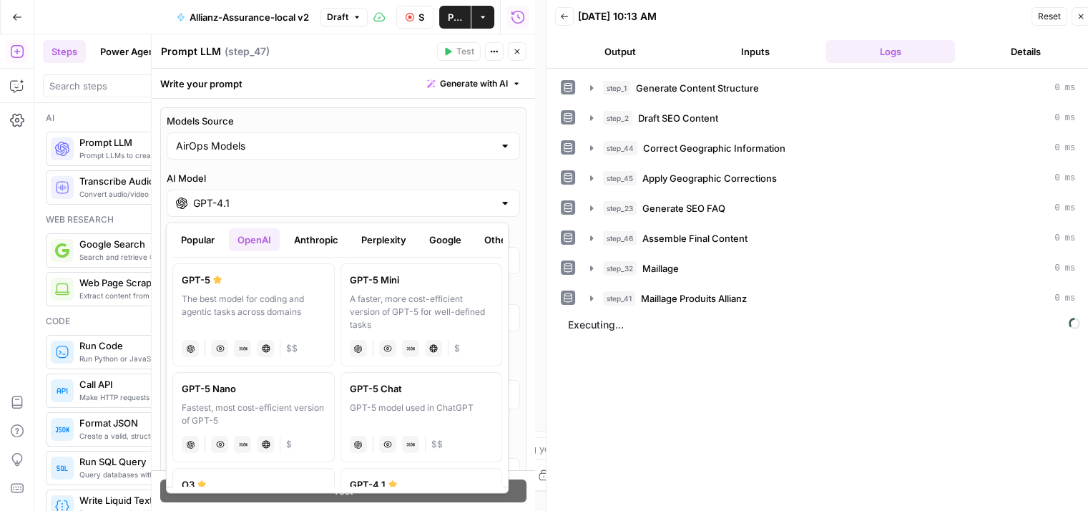
click at [255, 292] on div "The best model for coding and agentic tasks across domains" at bounding box center [254, 311] width 144 height 39
type input "GPT-5"
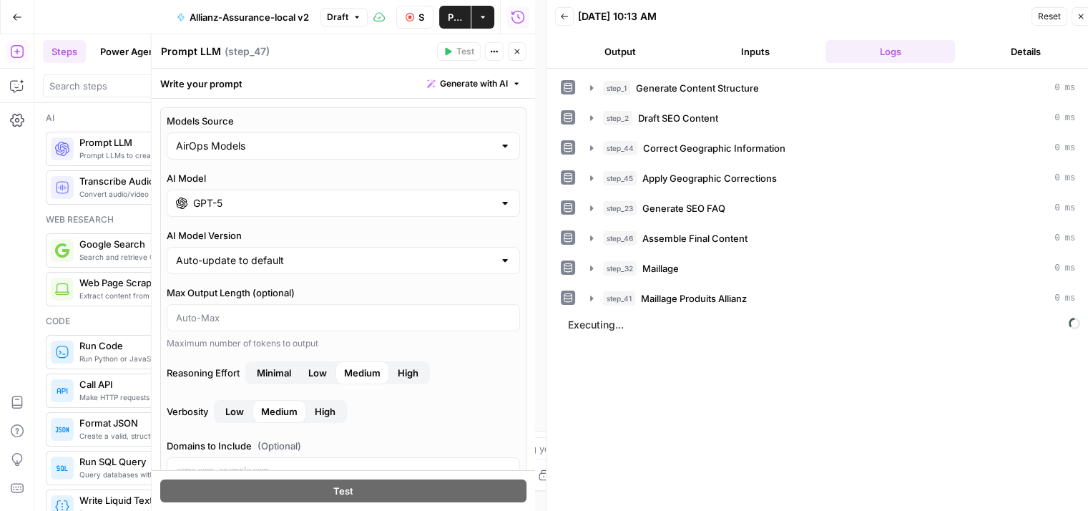
click at [383, 206] on input "GPT-5" at bounding box center [343, 203] width 300 height 14
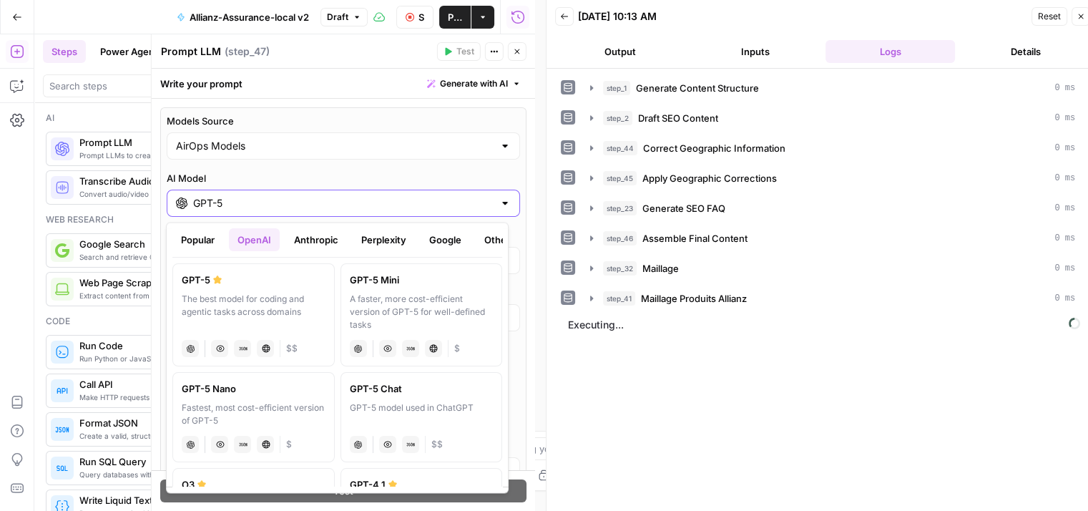
click at [383, 206] on input "GPT-5" at bounding box center [343, 203] width 300 height 14
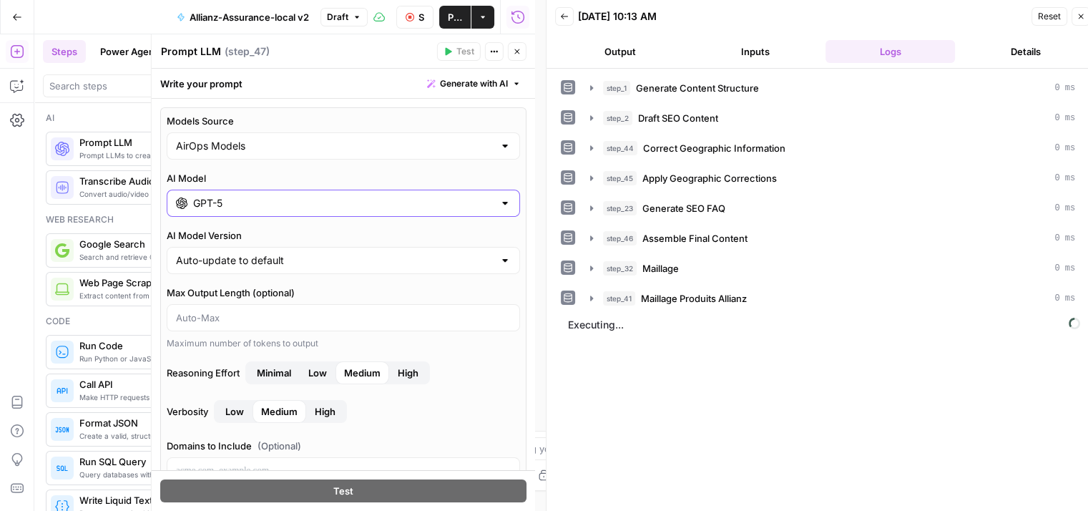
click at [383, 206] on input "GPT-5" at bounding box center [343, 203] width 300 height 14
click at [418, 155] on div "AirOps Models" at bounding box center [343, 145] width 353 height 27
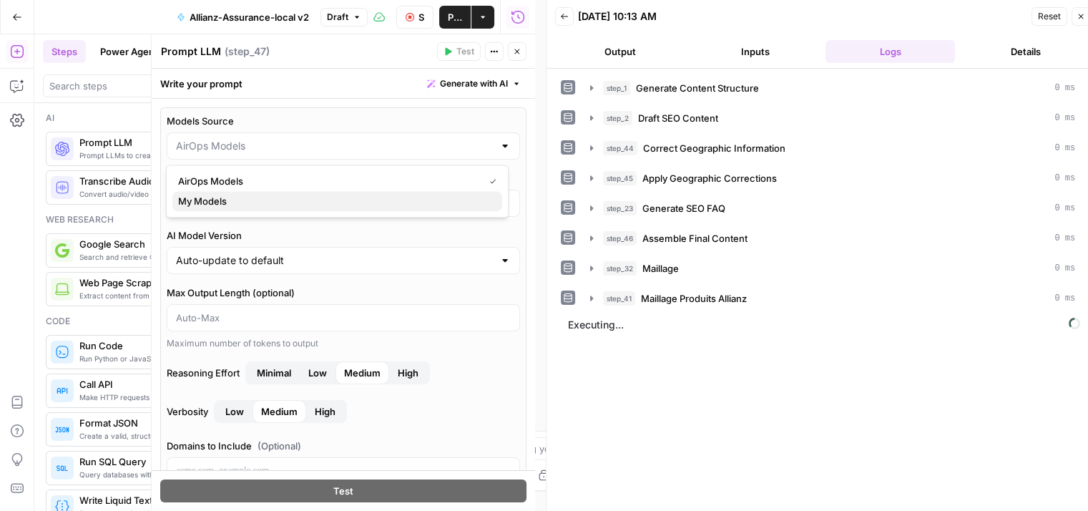
click at [353, 199] on span "My Models" at bounding box center [334, 201] width 313 height 14
type input "My Models"
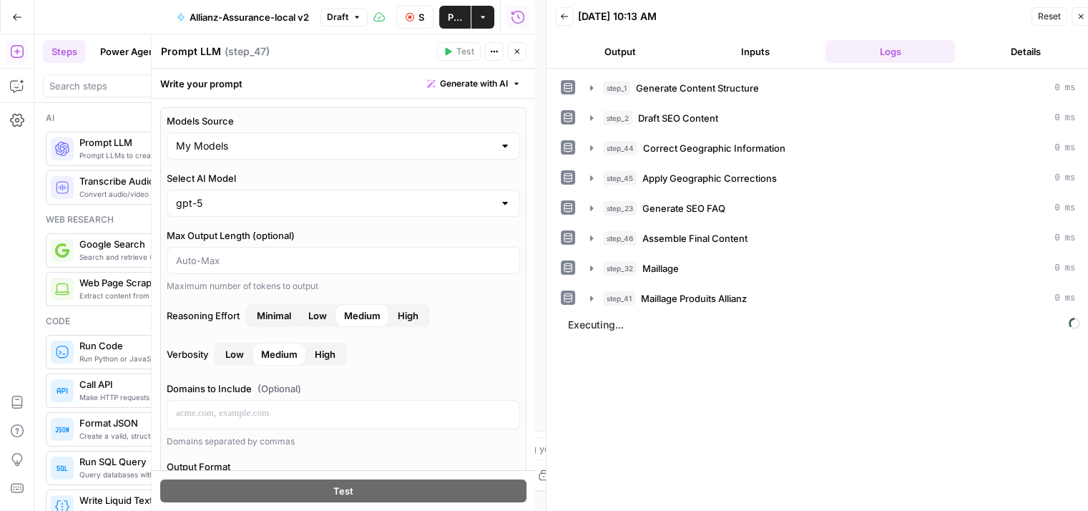
click at [348, 212] on div "gpt-5" at bounding box center [343, 203] width 353 height 27
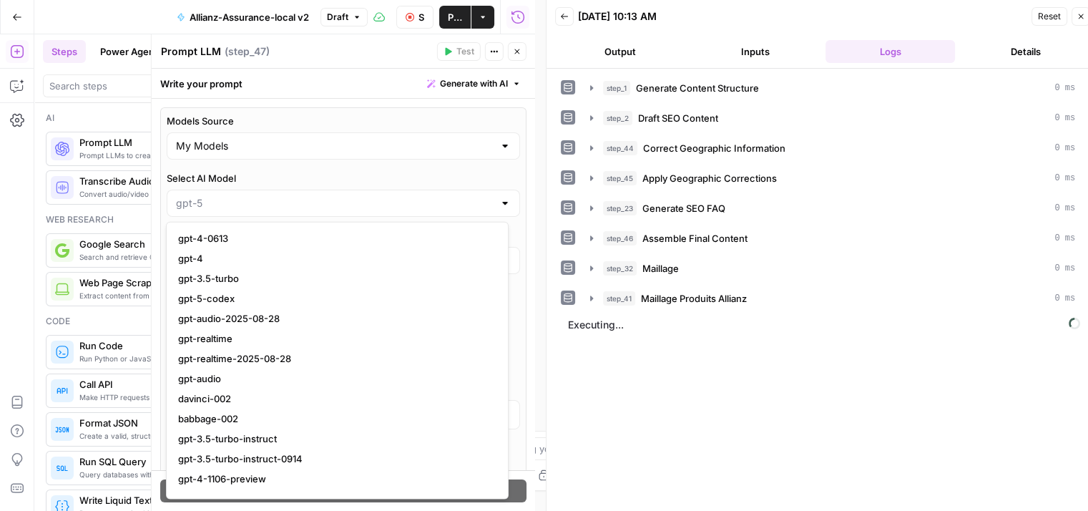
click at [348, 212] on div at bounding box center [343, 203] width 353 height 27
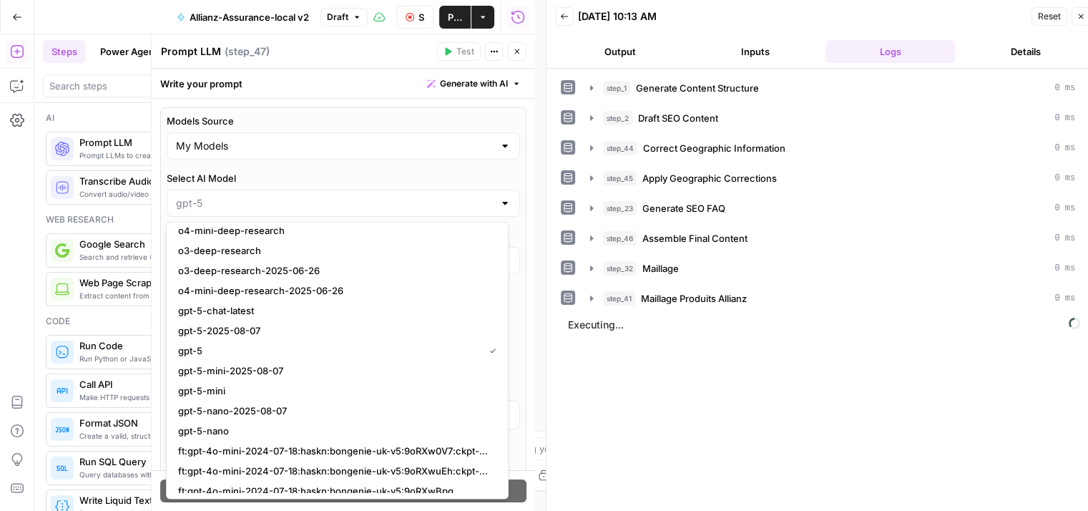
scroll to position [1359, 0]
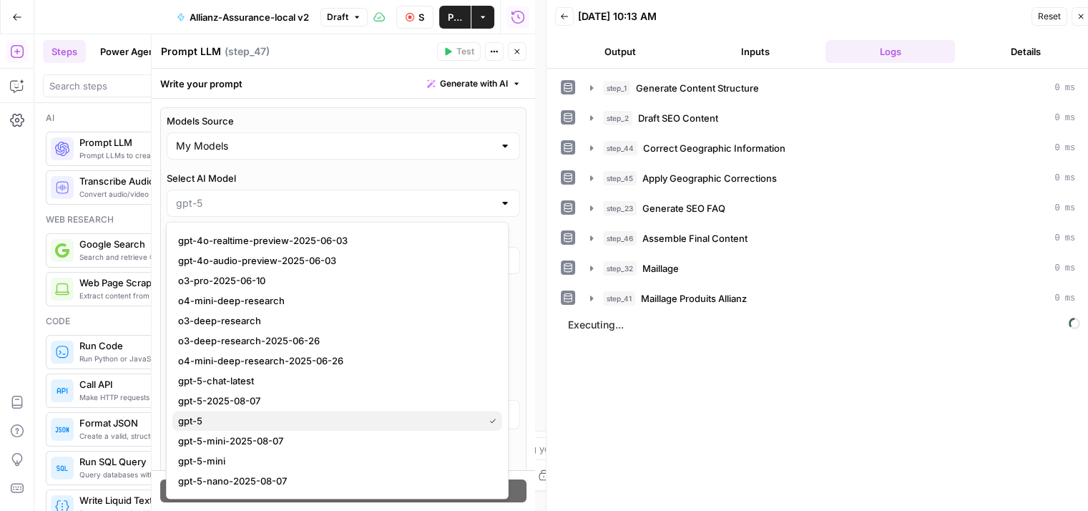
click at [215, 420] on span "gpt-5" at bounding box center [328, 421] width 300 height 14
type input "gpt-5"
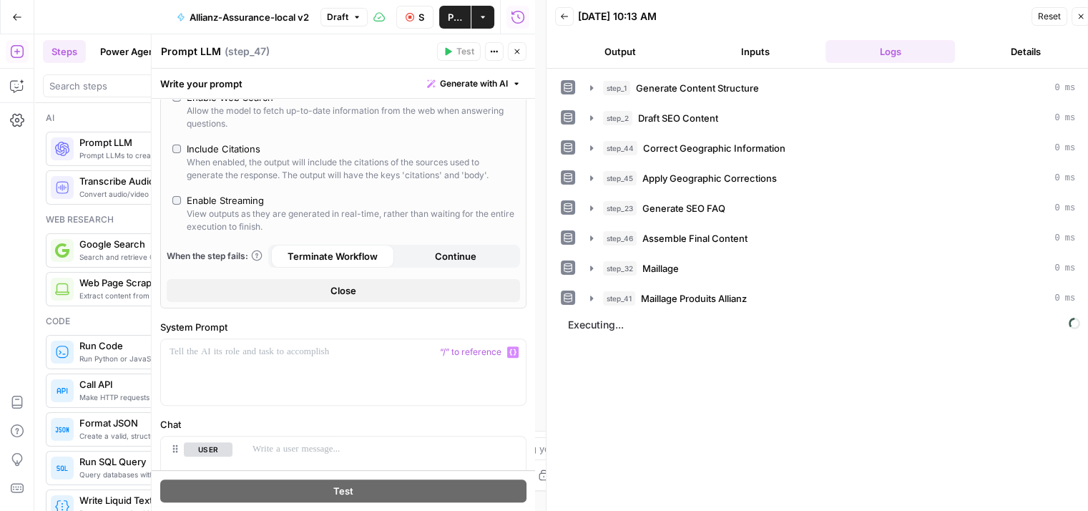
scroll to position [358, 0]
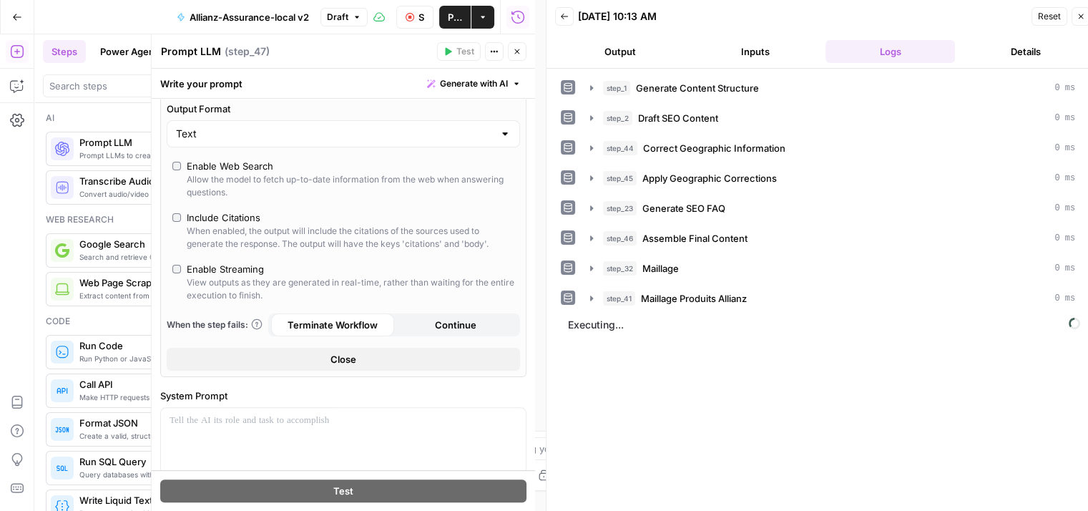
click at [365, 141] on div "Text" at bounding box center [343, 133] width 353 height 27
click at [246, 192] on span "JSON" at bounding box center [334, 187] width 313 height 14
type input "JSON"
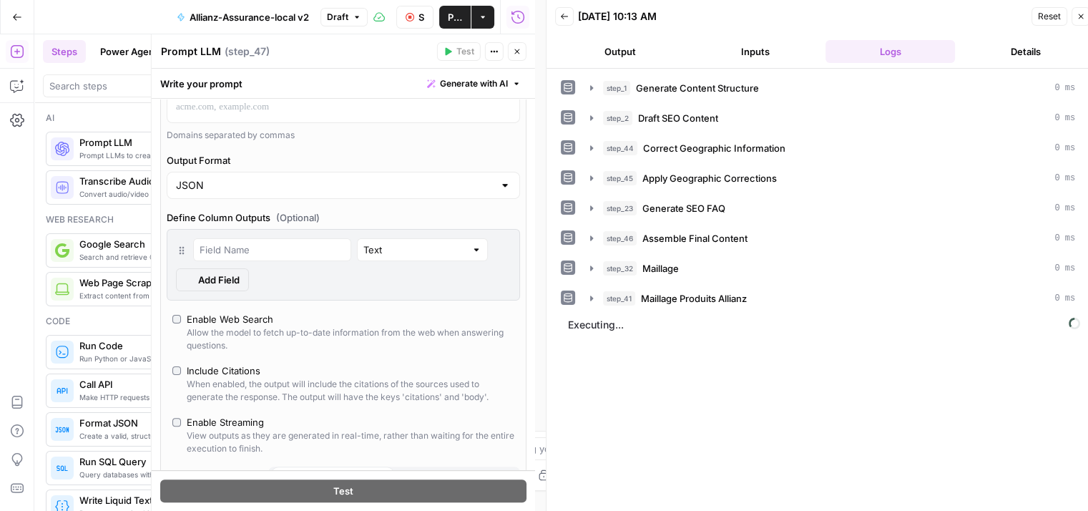
scroll to position [409, 0]
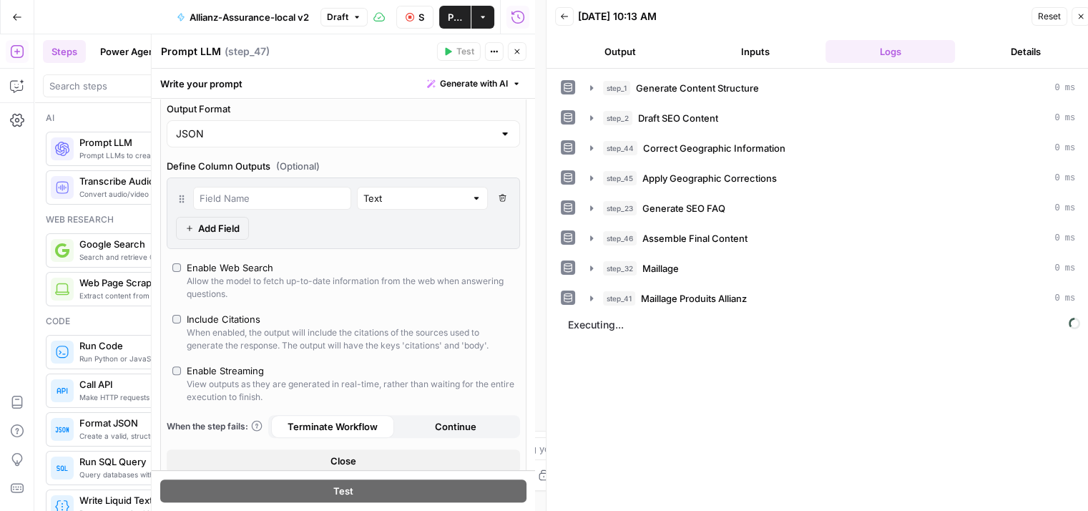
click at [498, 198] on icon "button" at bounding box center [502, 198] width 8 height 8
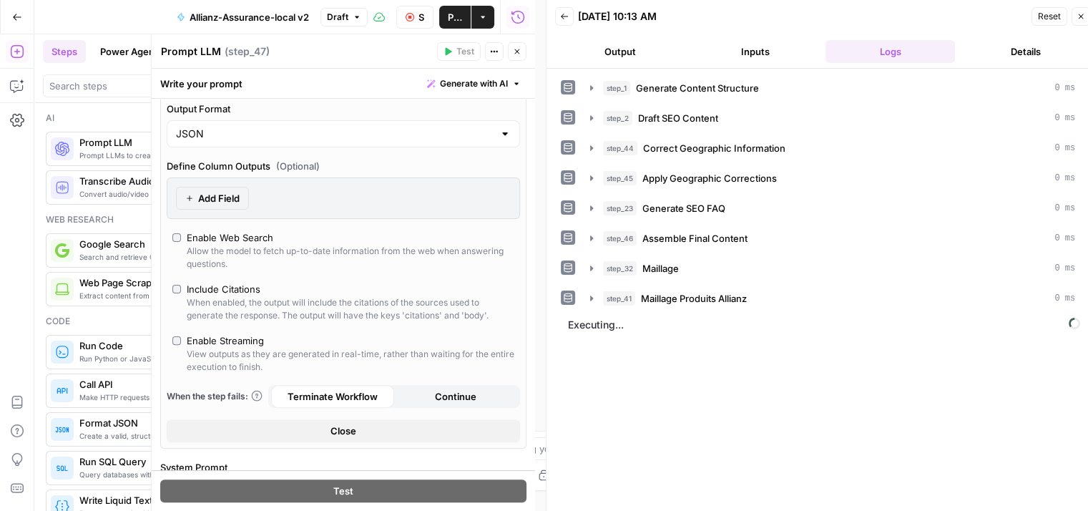
click at [181, 236] on label "Enable Web Search Allow the model to fetch up-to-date information from the web …" at bounding box center [343, 250] width 342 height 40
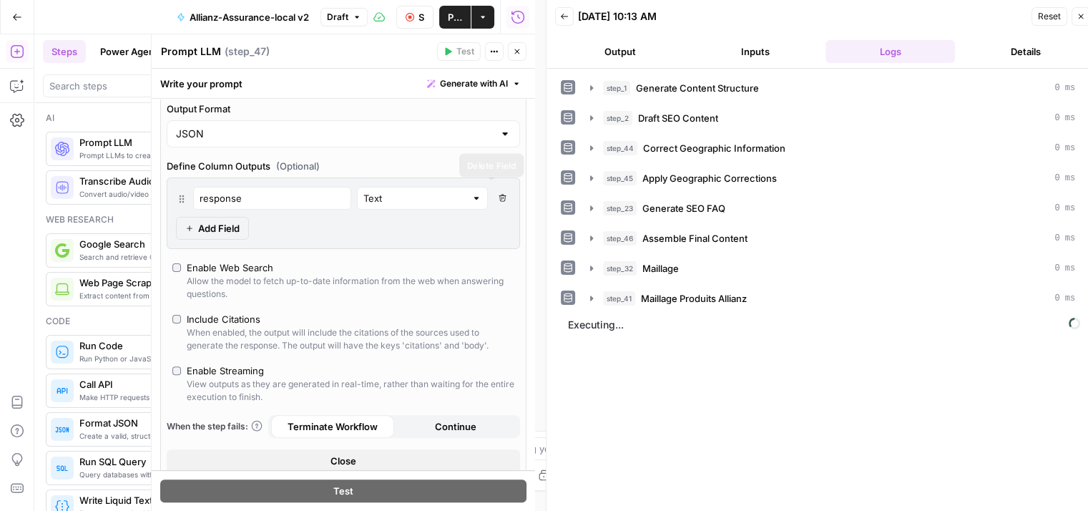
click at [505, 197] on span "Delete Field" at bounding box center [505, 197] width 1 height 1
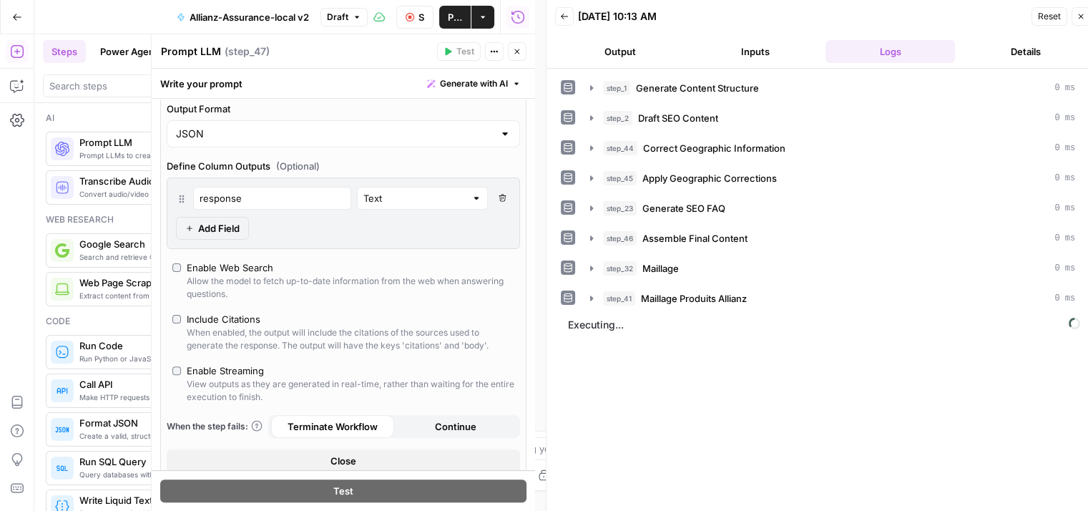
click at [498, 200] on icon "button" at bounding box center [502, 198] width 8 height 8
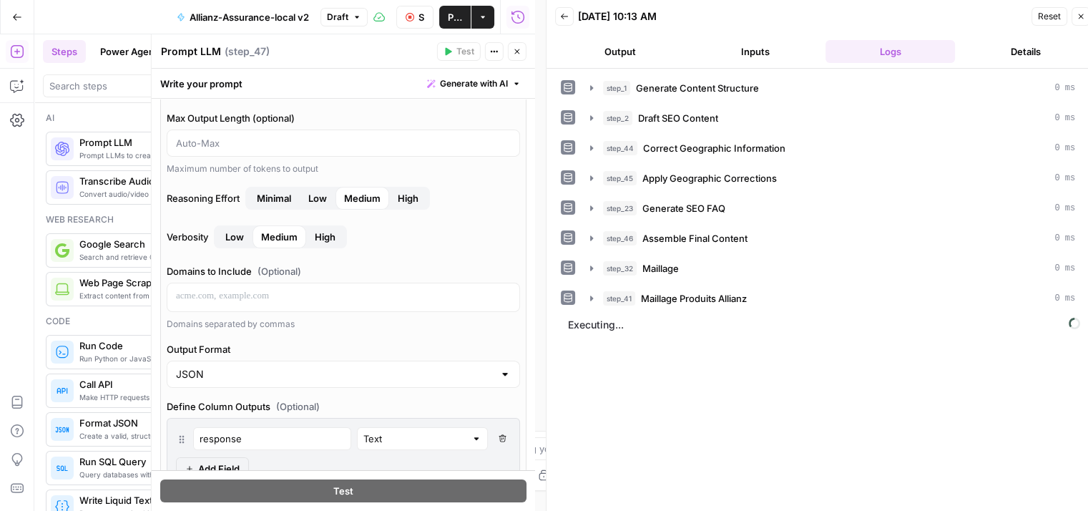
scroll to position [0, 0]
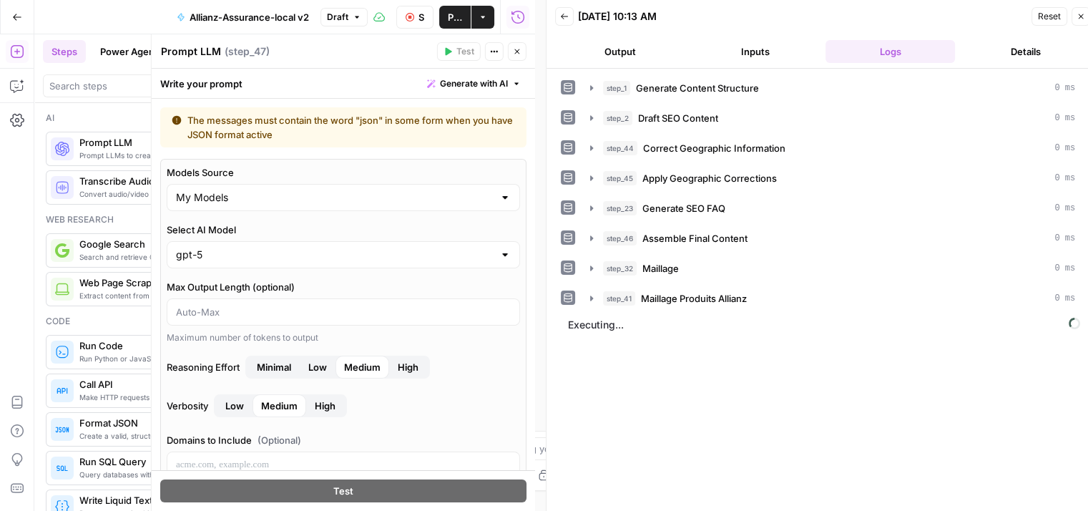
click at [518, 56] on button "Close" at bounding box center [517, 51] width 19 height 19
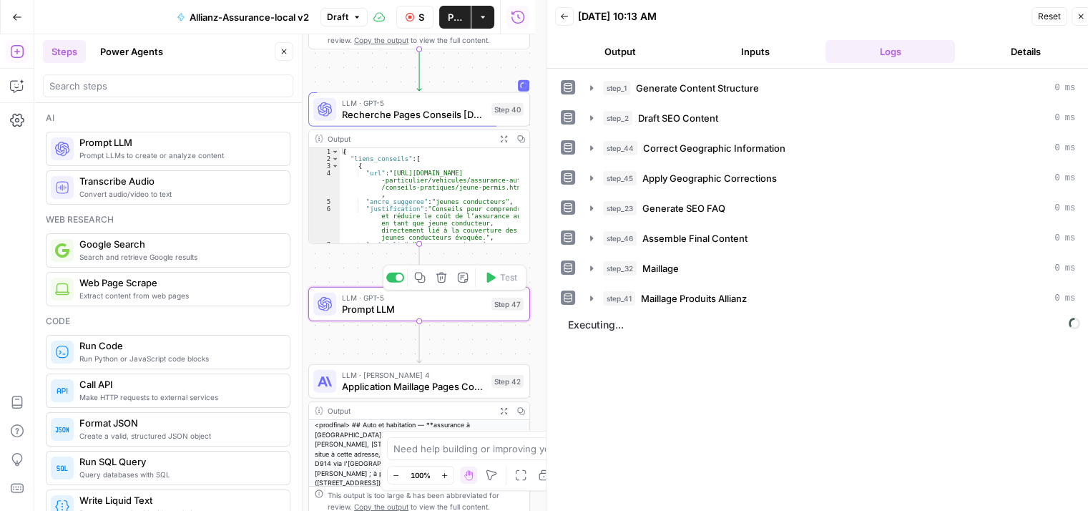
click at [444, 278] on icon "button" at bounding box center [441, 277] width 11 height 11
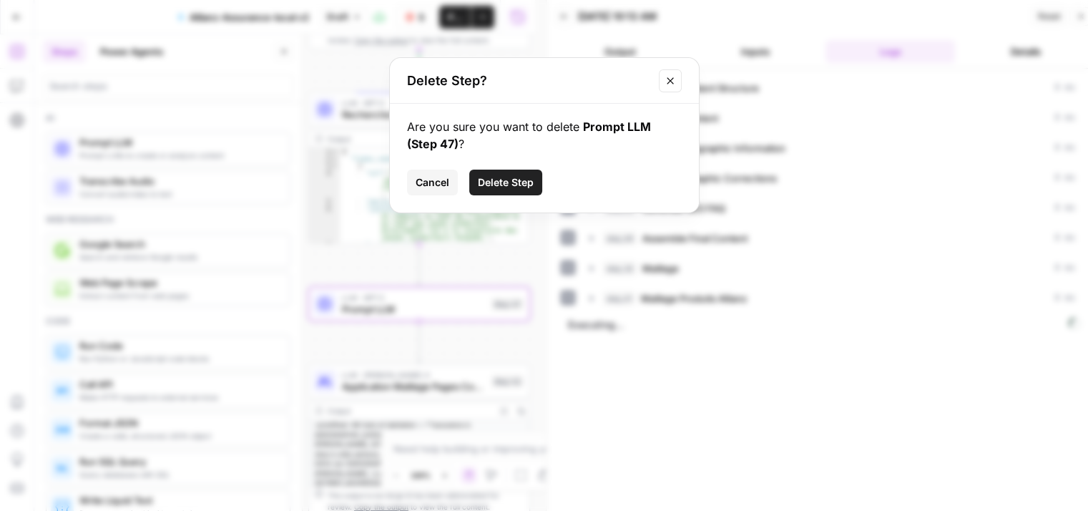
click at [491, 182] on span "Delete Step" at bounding box center [506, 182] width 56 height 14
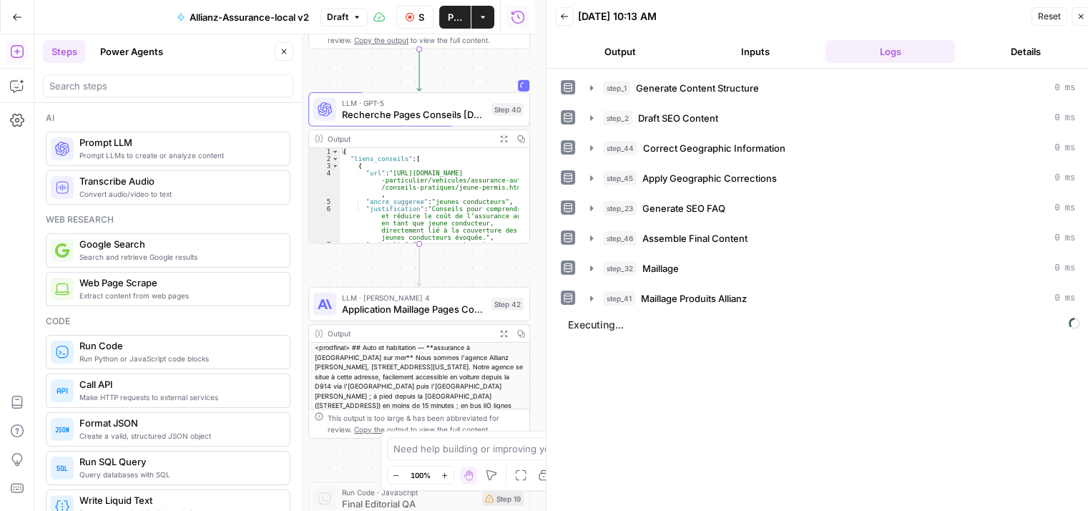
click at [283, 50] on icon "button" at bounding box center [284, 51] width 9 height 9
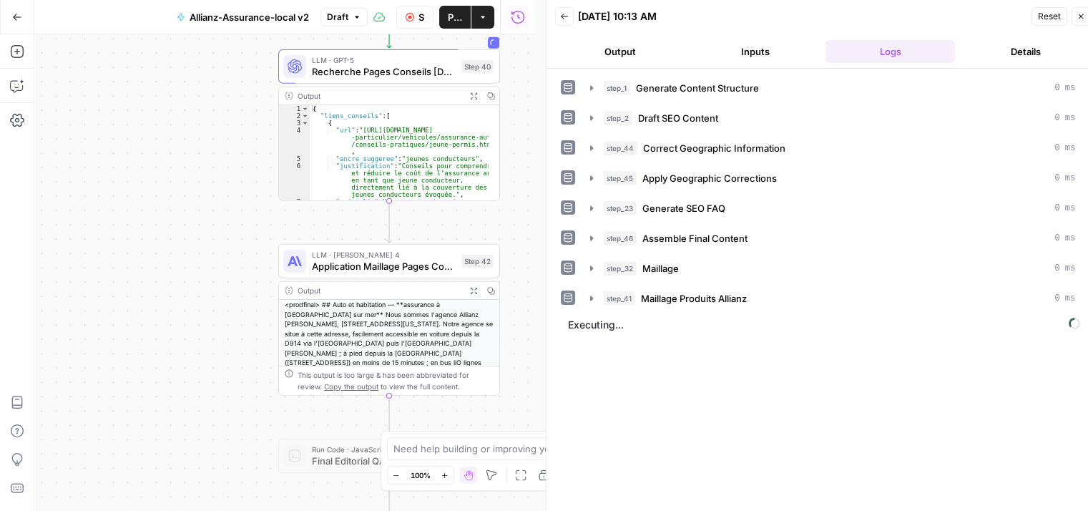
drag, startPoint x: 195, startPoint y: 283, endPoint x: 172, endPoint y: 230, distance: 58.3
click at [172, 230] on div "**********" at bounding box center [284, 272] width 501 height 476
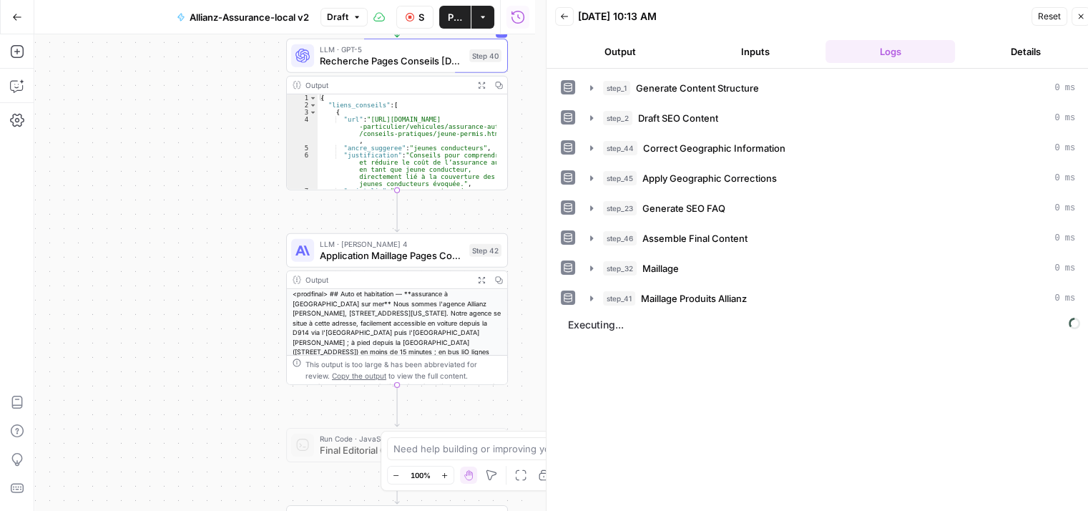
drag, startPoint x: 908, startPoint y: 4, endPoint x: 157, endPoint y: 158, distance: 767.3
click at [157, 158] on div "**********" at bounding box center [284, 272] width 501 height 476
click at [592, 295] on icon "button" at bounding box center [591, 297] width 3 height 5
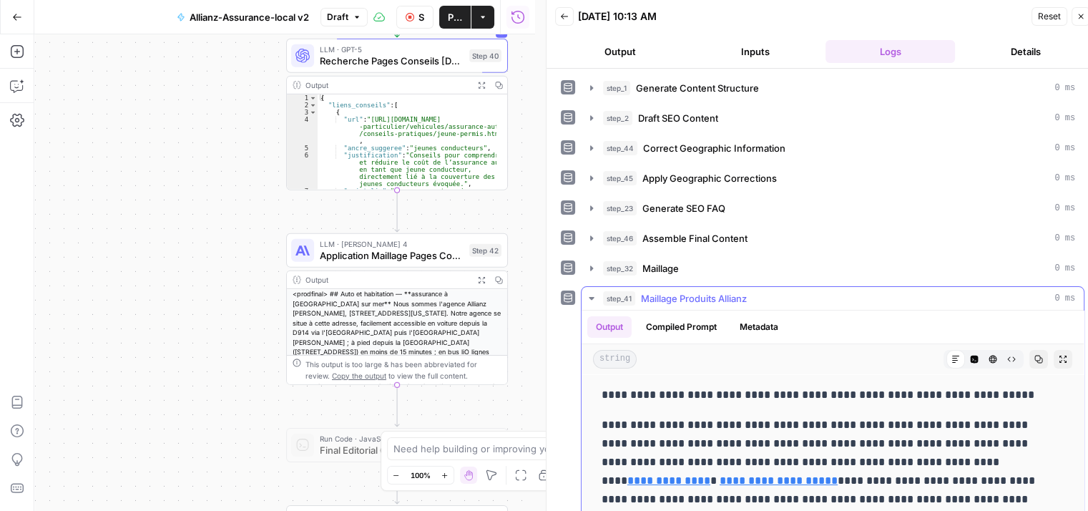
click at [592, 297] on icon "button" at bounding box center [591, 298] width 5 height 3
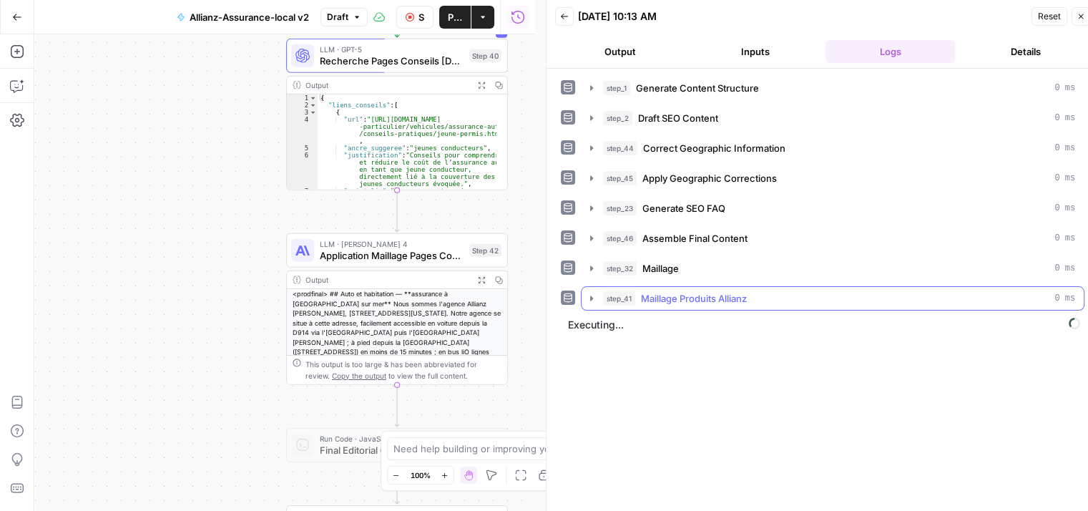
click at [591, 298] on icon "button" at bounding box center [591, 297] width 11 height 11
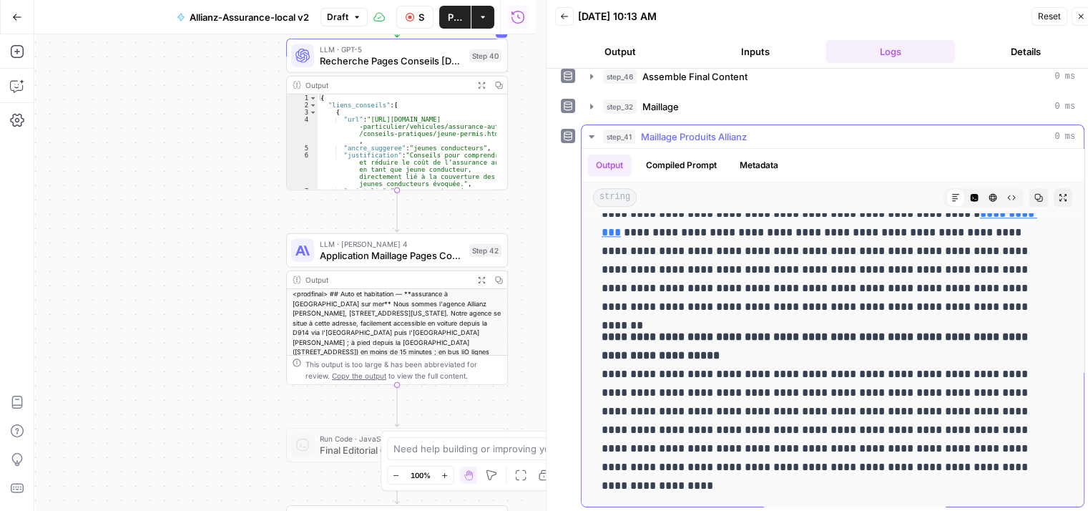
scroll to position [176, 0]
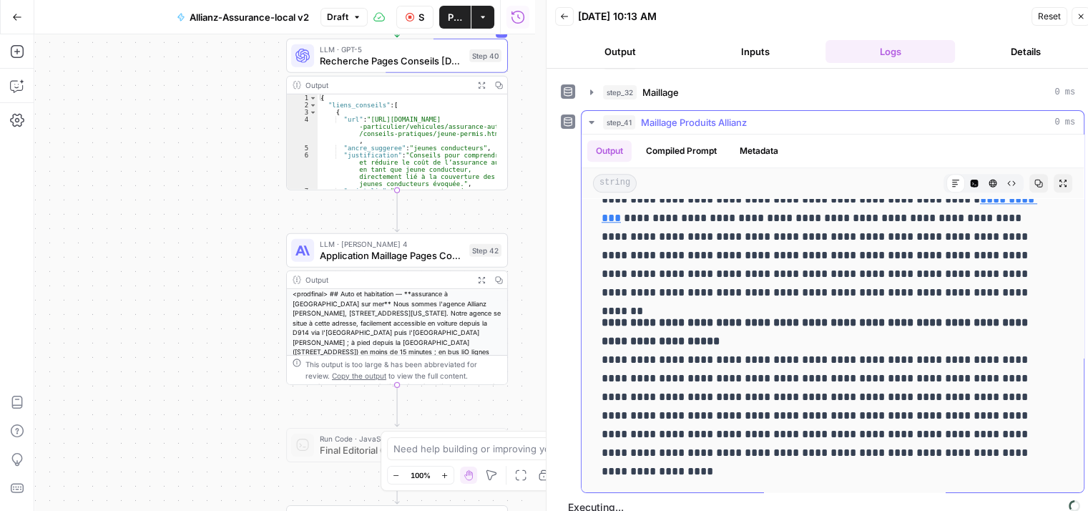
click at [586, 120] on icon "button" at bounding box center [591, 122] width 11 height 11
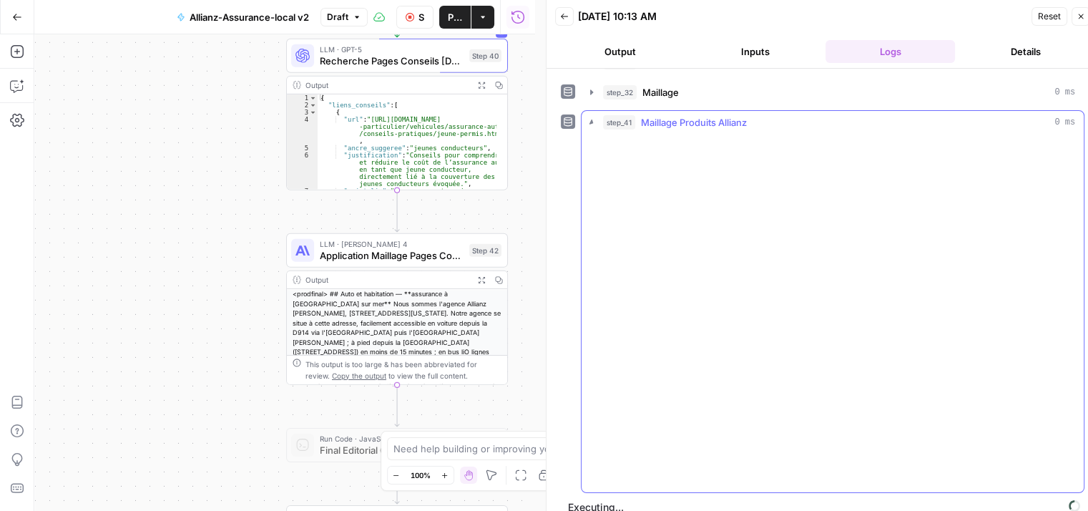
click at [589, 119] on icon "button" at bounding box center [592, 122] width 16 height 16
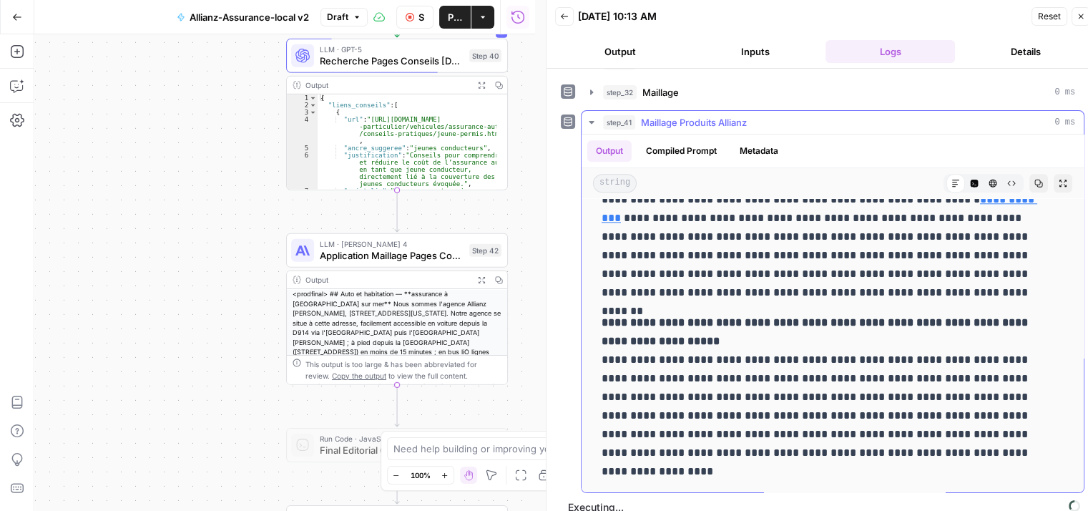
click at [595, 118] on icon "button" at bounding box center [591, 122] width 11 height 11
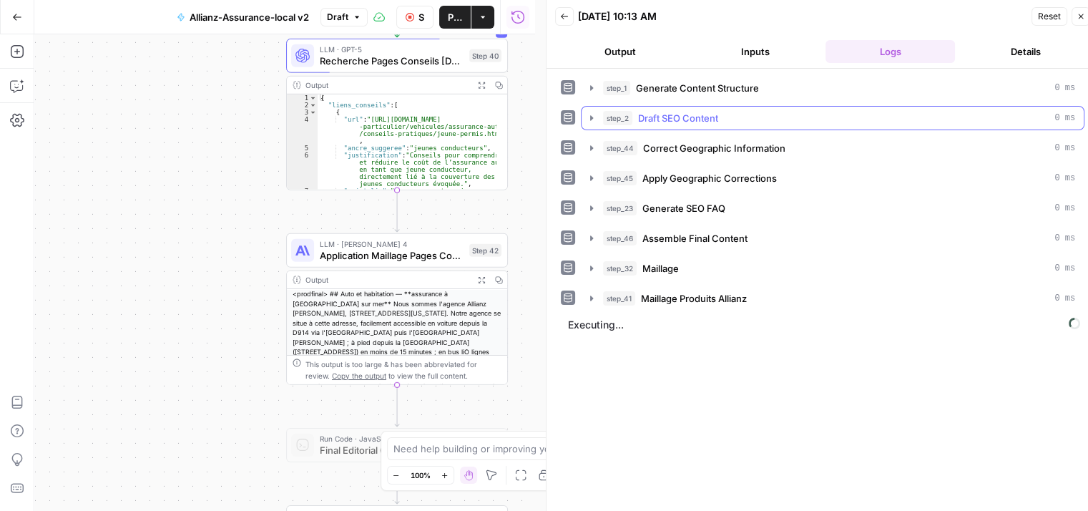
scroll to position [0, 0]
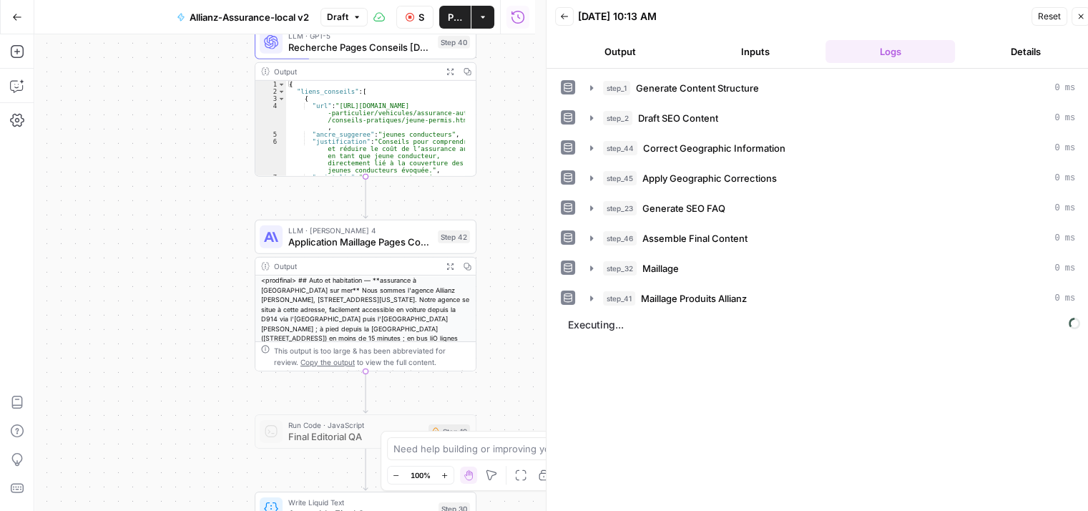
drag, startPoint x: 237, startPoint y: 292, endPoint x: 206, endPoint y: 279, distance: 34.3
click at [206, 279] on div "**********" at bounding box center [284, 272] width 501 height 476
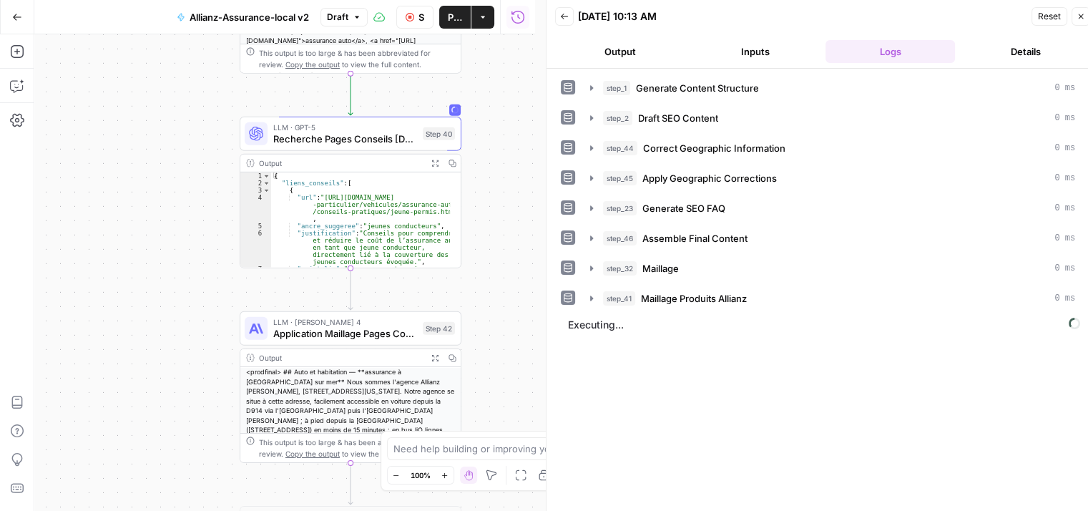
drag, startPoint x: 197, startPoint y: 169, endPoint x: 190, endPoint y: 242, distance: 72.5
click at [189, 244] on div "**********" at bounding box center [284, 272] width 501 height 476
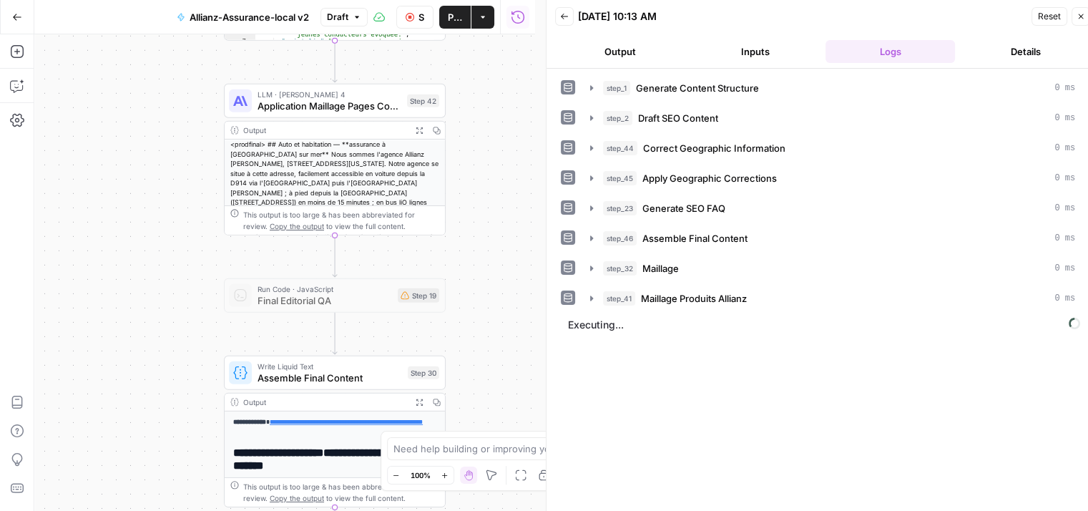
drag, startPoint x: 506, startPoint y: 281, endPoint x: 483, endPoint y: 159, distance: 123.6
click at [485, 159] on div "**********" at bounding box center [284, 272] width 501 height 476
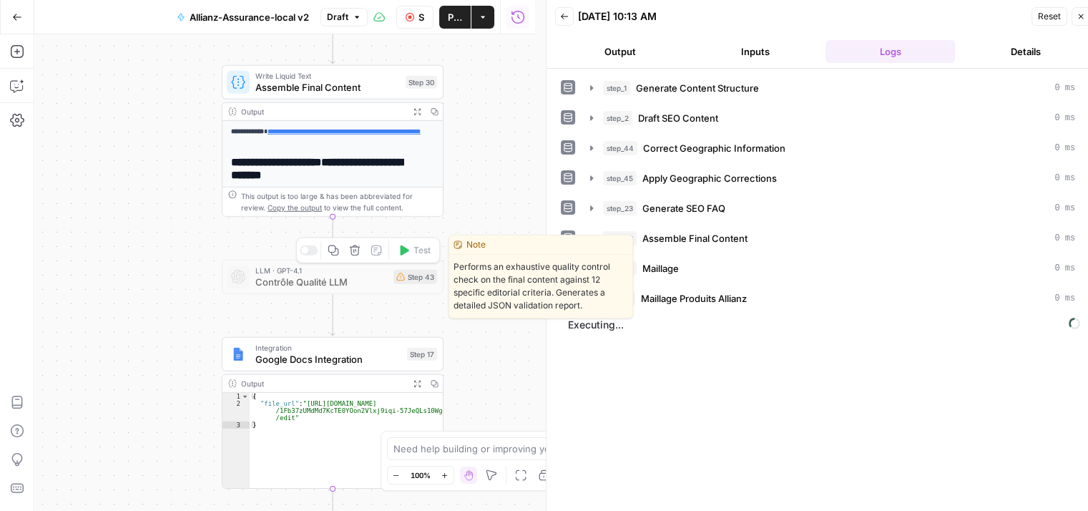
click at [352, 282] on span "Contrôle Qualité LLM" at bounding box center [321, 282] width 132 height 14
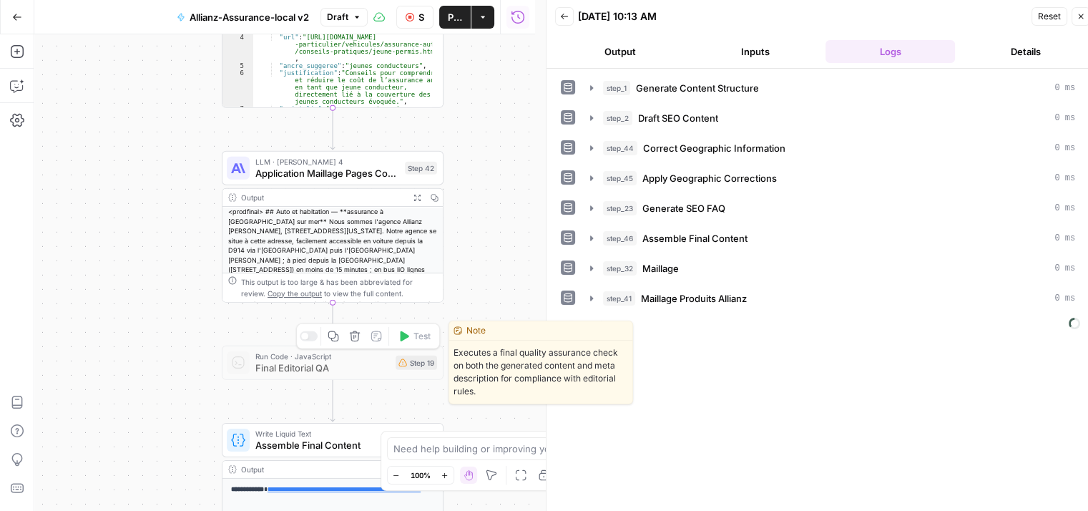
click at [360, 341] on button "Delete step" at bounding box center [354, 336] width 19 height 19
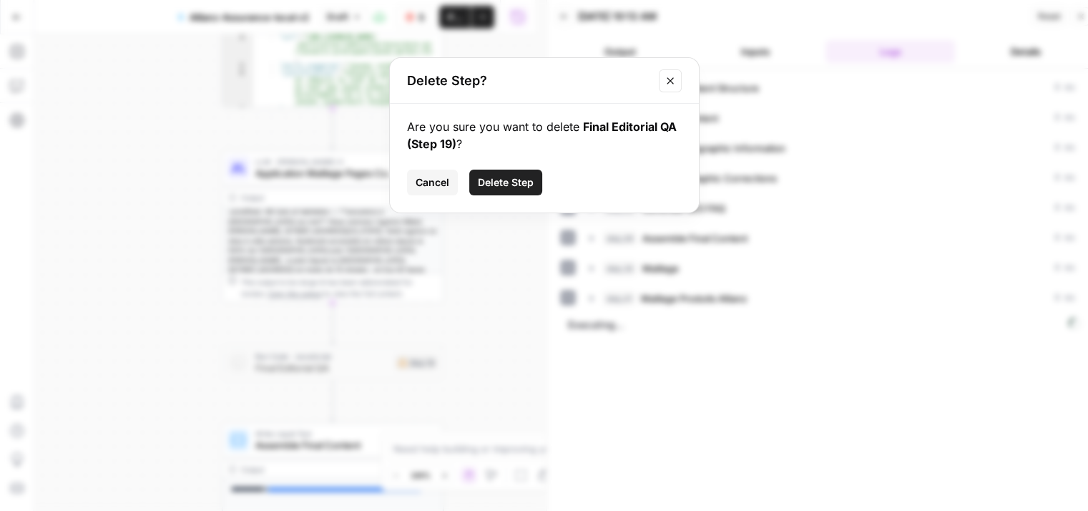
click at [503, 185] on span "Delete Step" at bounding box center [506, 182] width 56 height 14
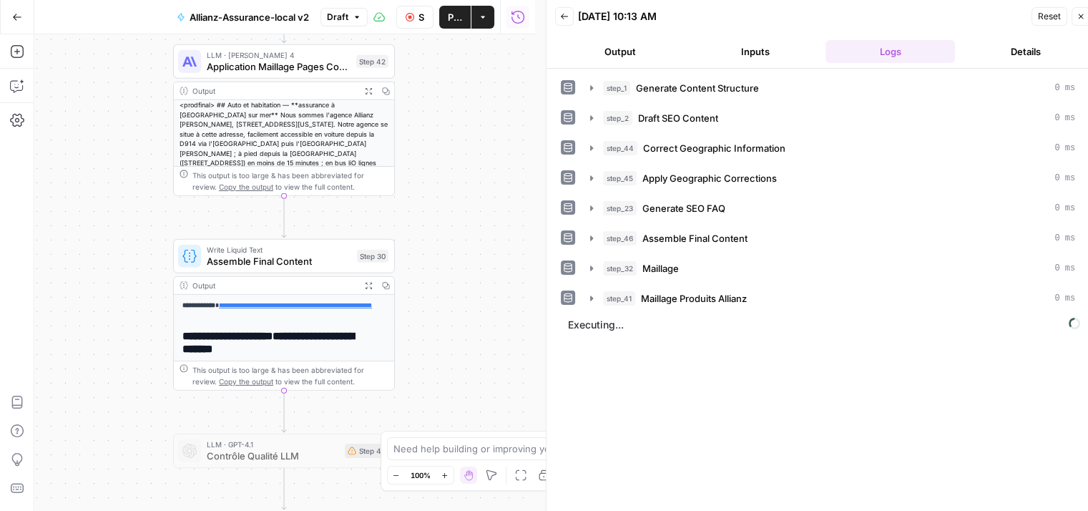
drag, startPoint x: 474, startPoint y: 336, endPoint x: 423, endPoint y: 207, distance: 139.3
click at [422, 210] on div "**********" at bounding box center [284, 272] width 501 height 476
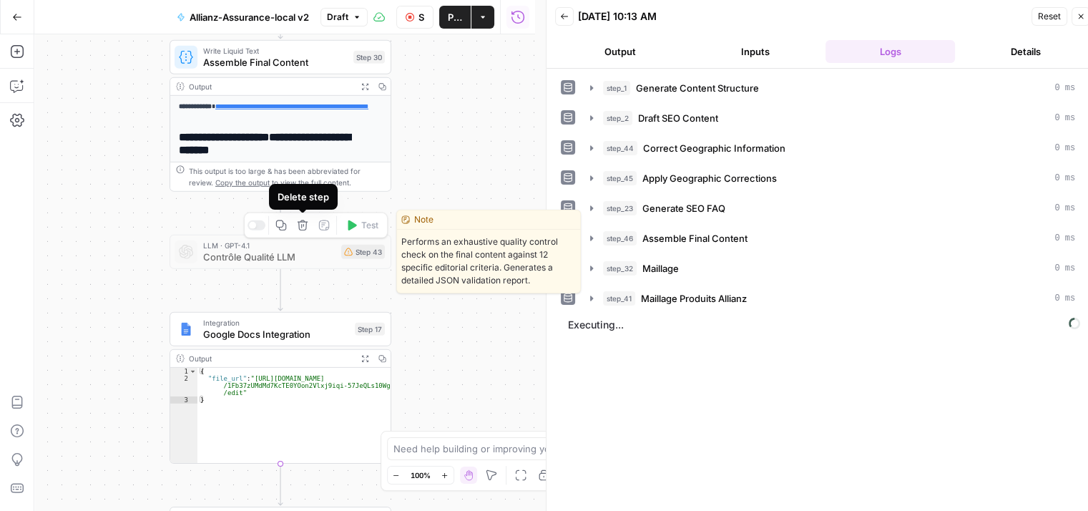
click at [304, 227] on icon "button" at bounding box center [302, 225] width 11 height 11
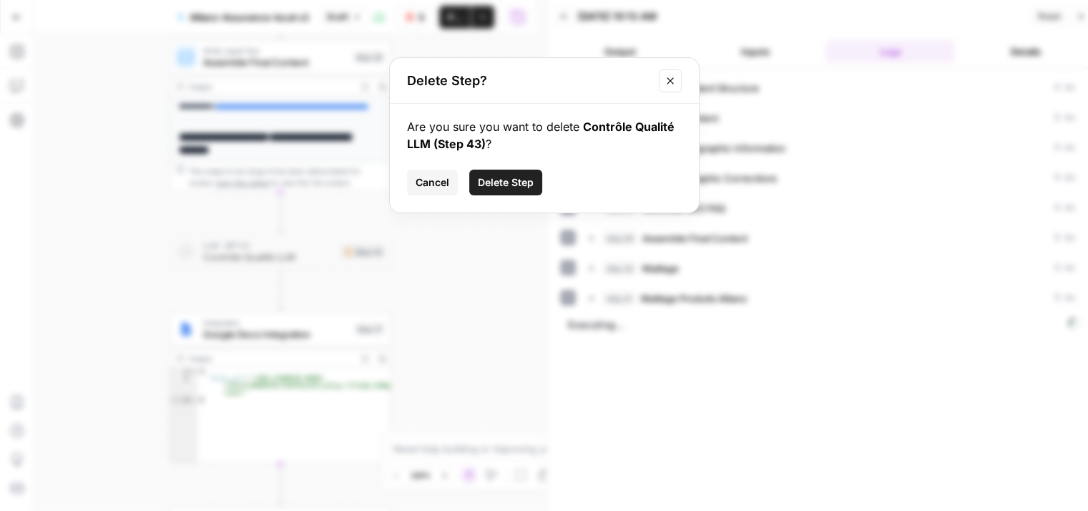
click at [514, 181] on span "Delete Step" at bounding box center [506, 182] width 56 height 14
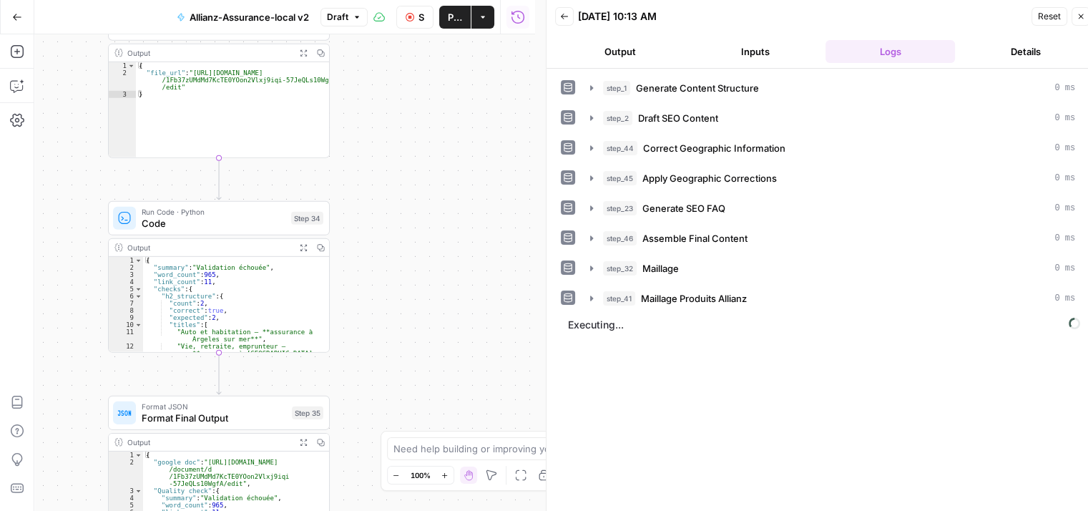
drag, startPoint x: 429, startPoint y: 227, endPoint x: 406, endPoint y: 119, distance: 110.4
click at [406, 119] on div "**********" at bounding box center [284, 272] width 501 height 476
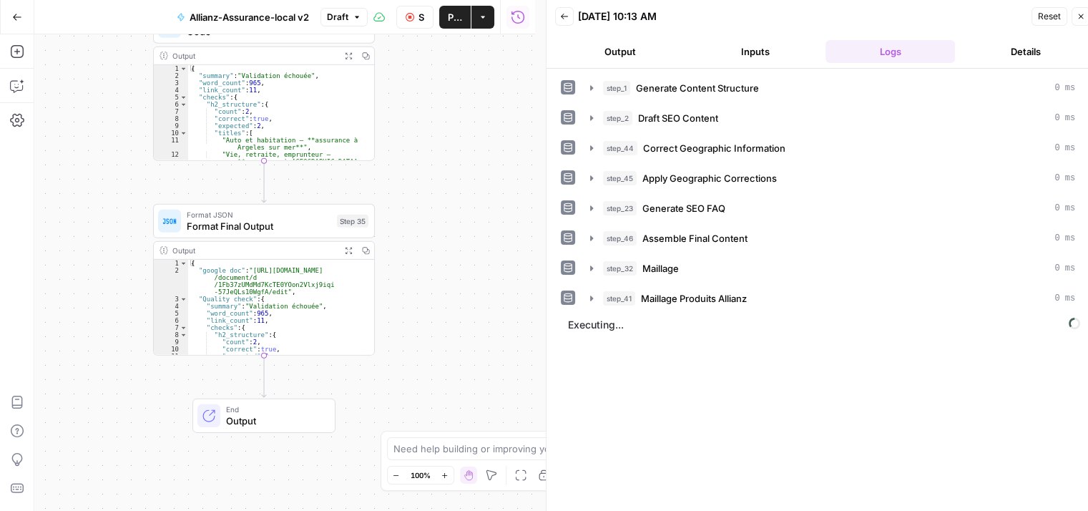
drag, startPoint x: 381, startPoint y: 207, endPoint x: 436, endPoint y: 109, distance: 112.4
click at [438, 102] on div "**********" at bounding box center [284, 272] width 501 height 476
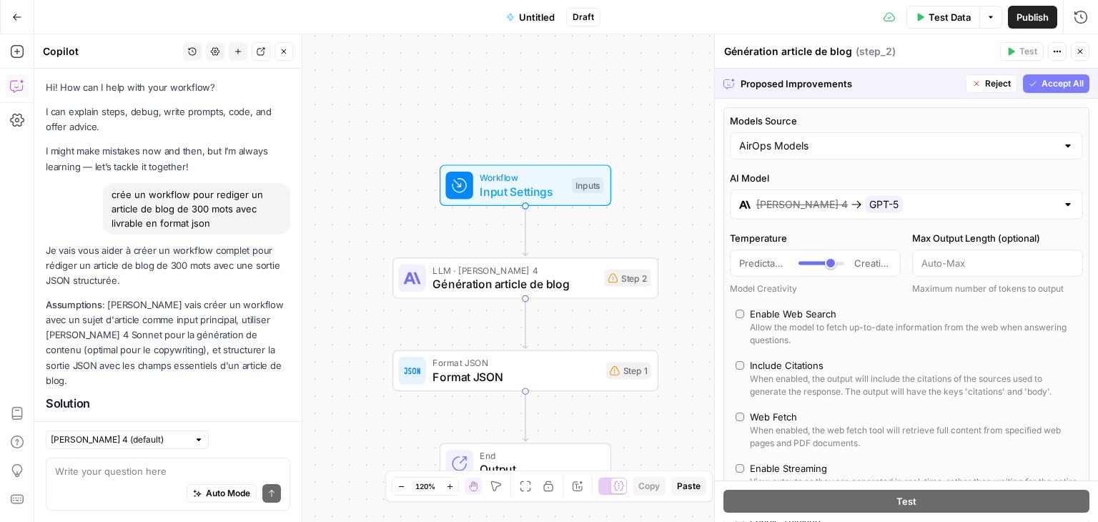
scroll to position [1352, 0]
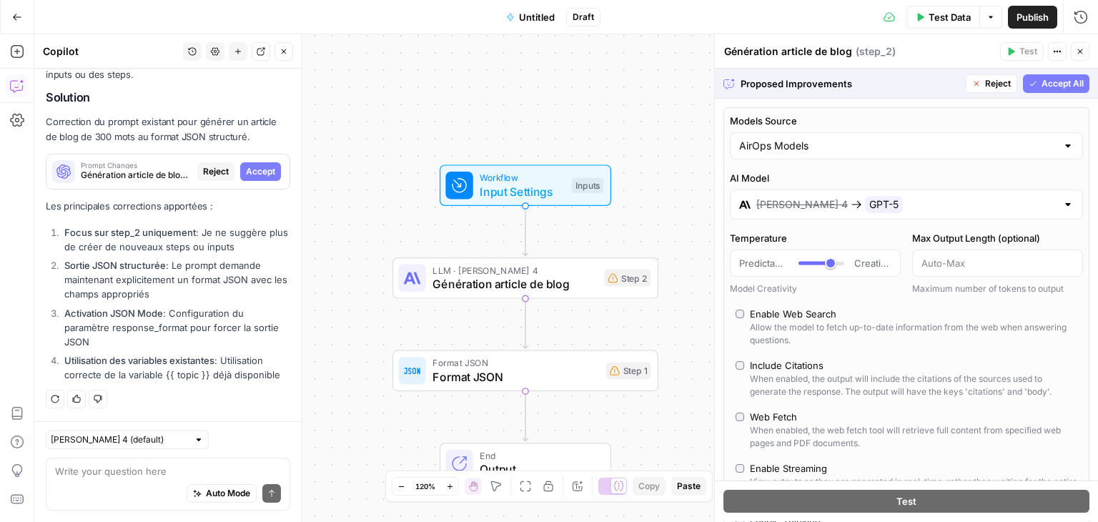
click at [9, 13] on button "Go Back" at bounding box center [17, 17] width 26 height 26
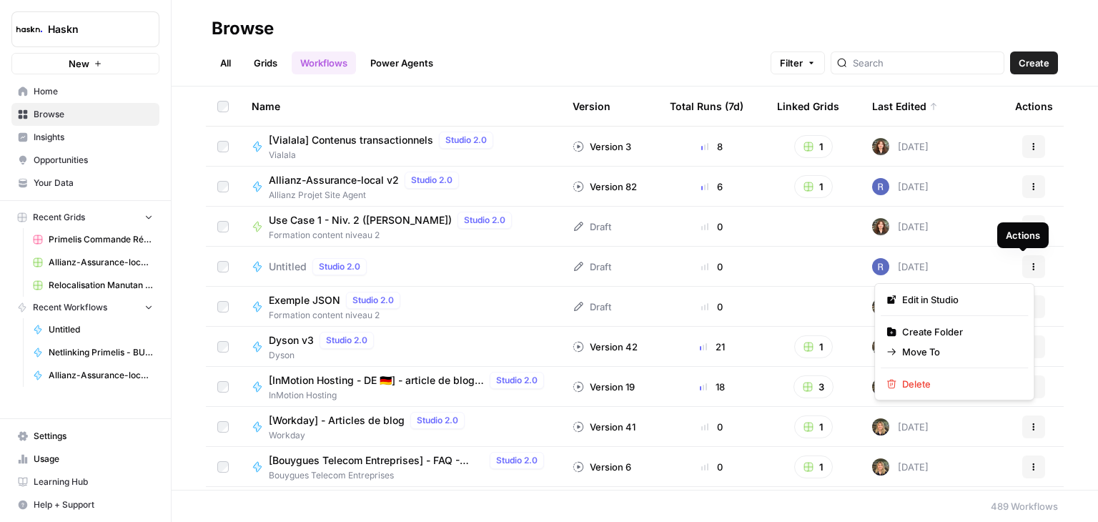
click at [1029, 272] on button "Actions" at bounding box center [1034, 266] width 23 height 23
click at [927, 385] on span "Delete" at bounding box center [959, 384] width 114 height 14
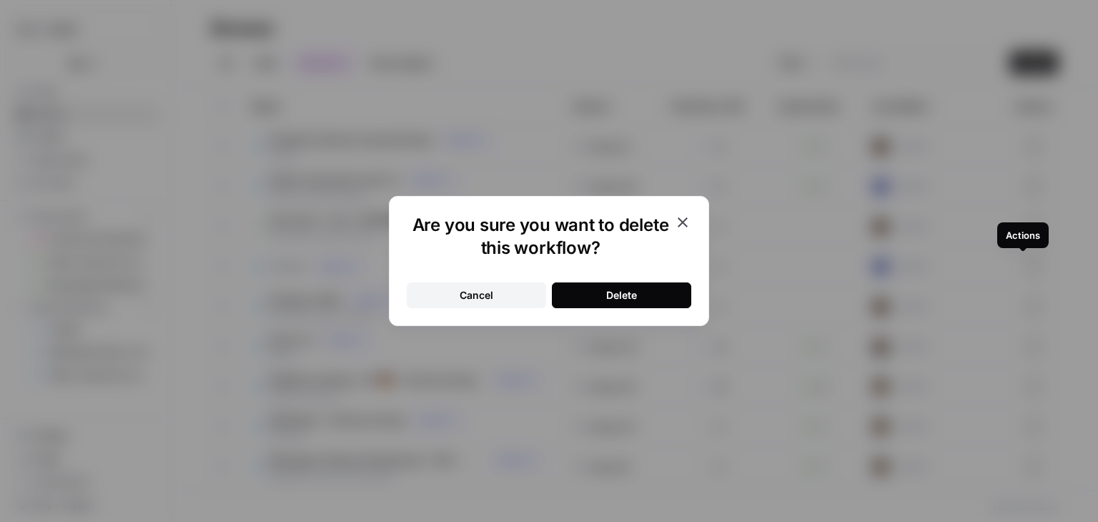
click at [646, 290] on button "Delete" at bounding box center [621, 295] width 139 height 26
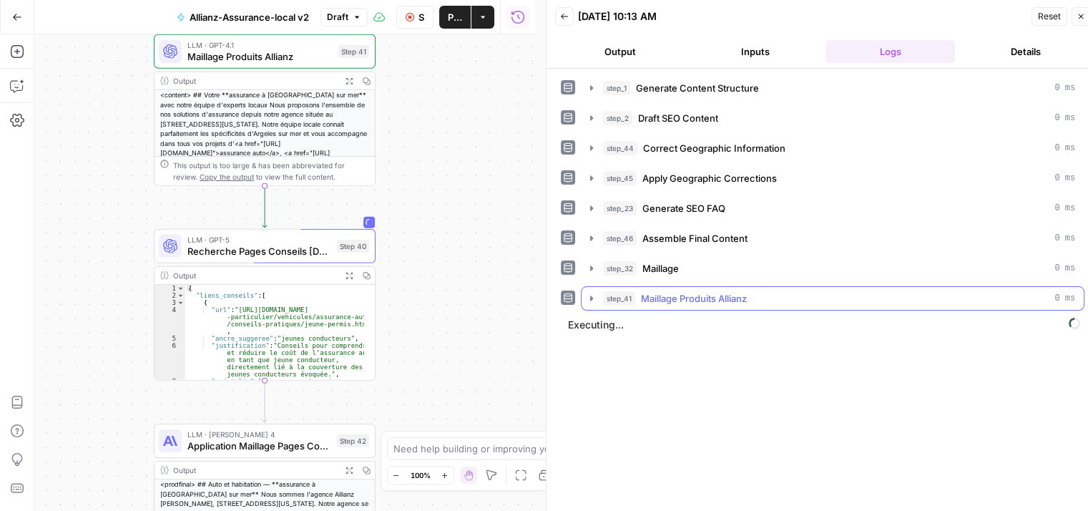
click at [590, 292] on icon "button" at bounding box center [591, 297] width 11 height 11
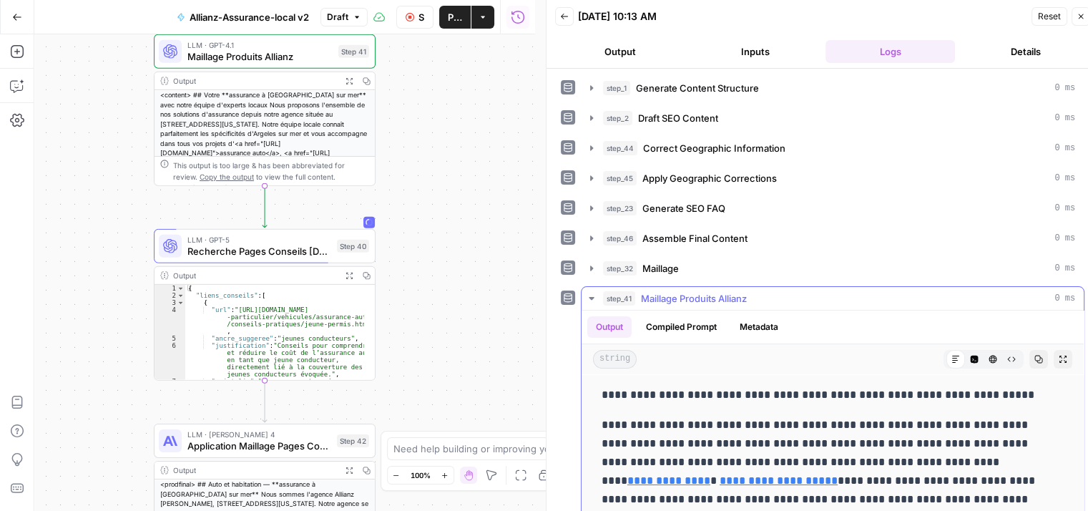
click at [590, 292] on icon "button" at bounding box center [591, 297] width 11 height 11
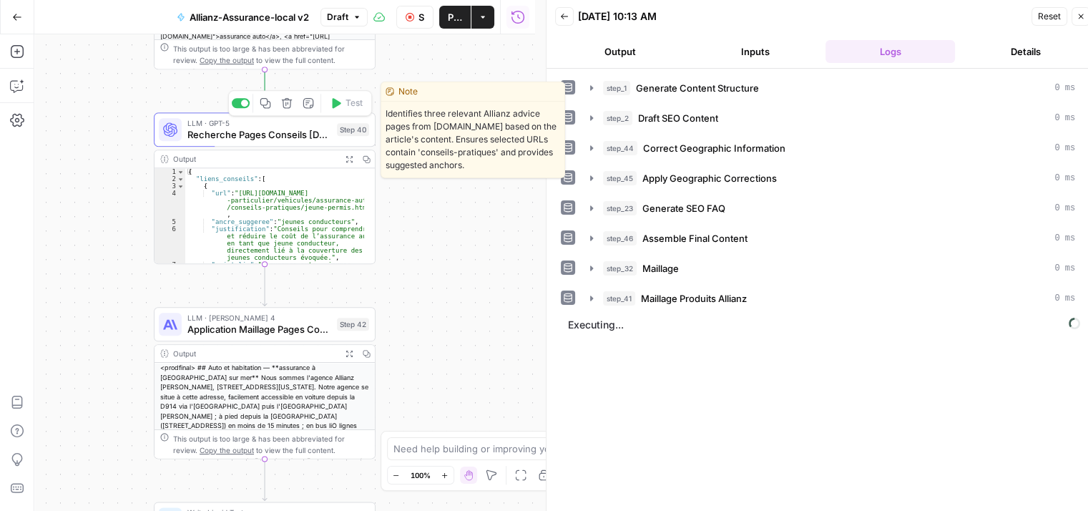
click at [269, 138] on span "Recherche Pages Conseils [DOMAIN_NAME]" at bounding box center [259, 134] width 144 height 14
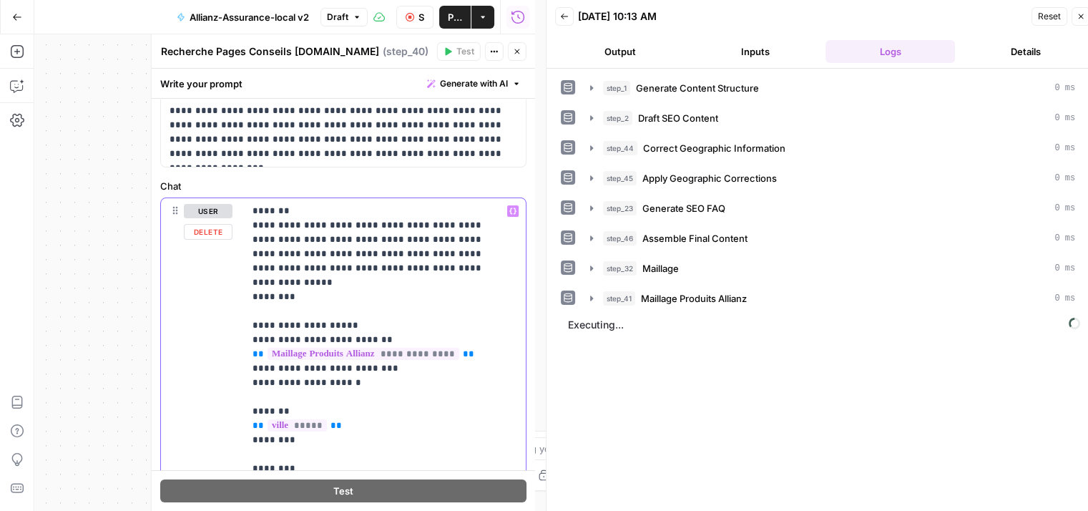
click at [507, 210] on button "Variables Menu" at bounding box center [512, 210] width 11 height 11
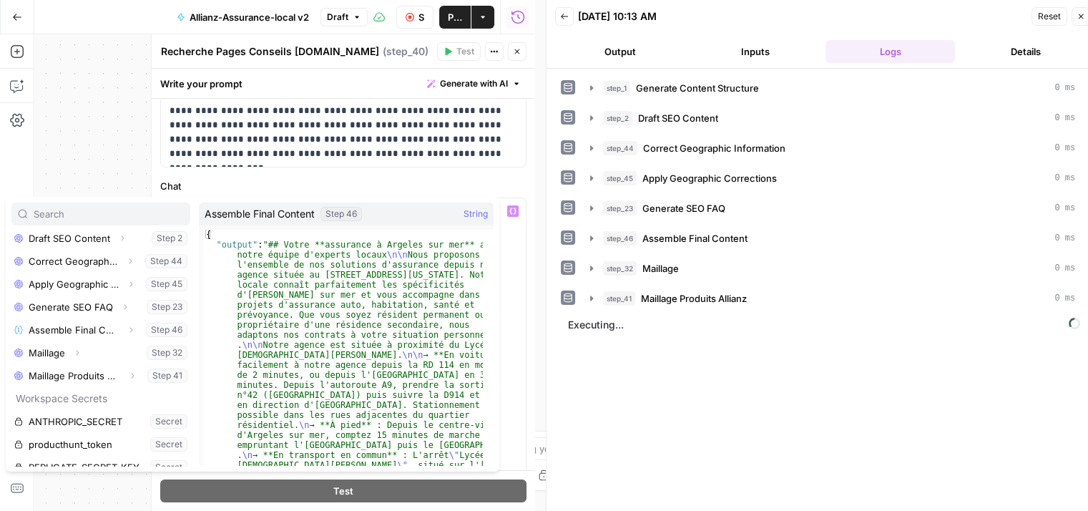
scroll to position [280, 0]
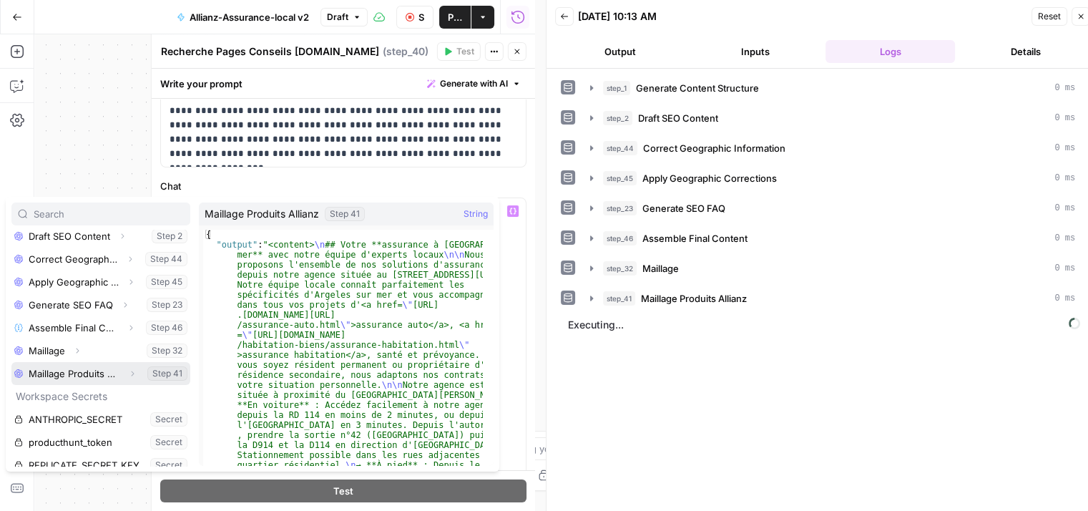
click at [128, 373] on icon "button" at bounding box center [132, 373] width 9 height 9
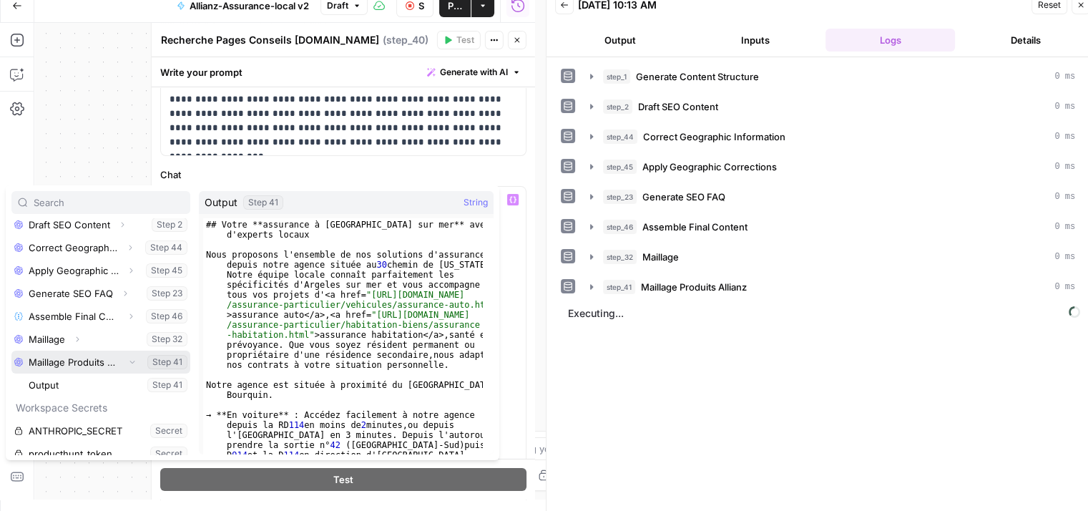
scroll to position [0, 0]
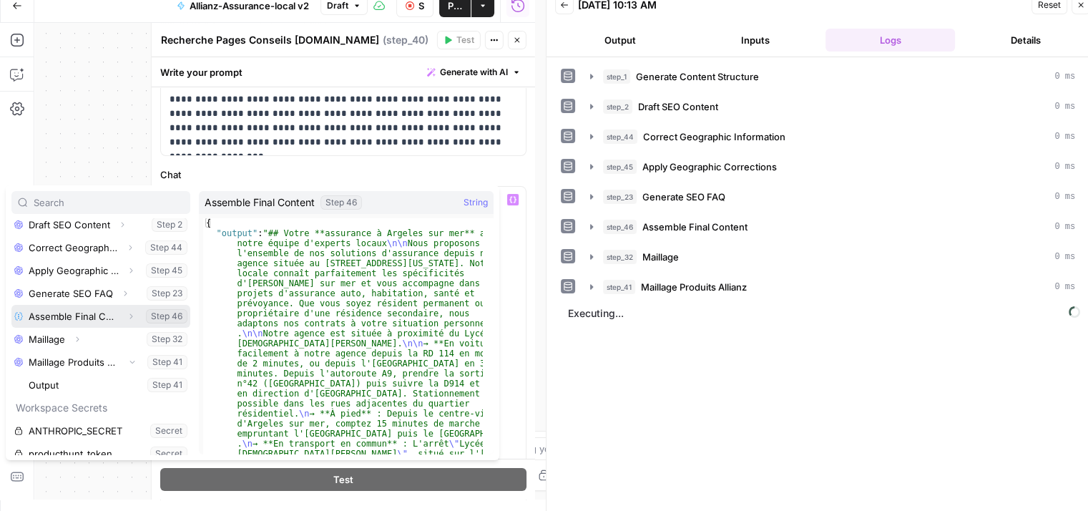
click at [127, 318] on icon "button" at bounding box center [131, 316] width 9 height 9
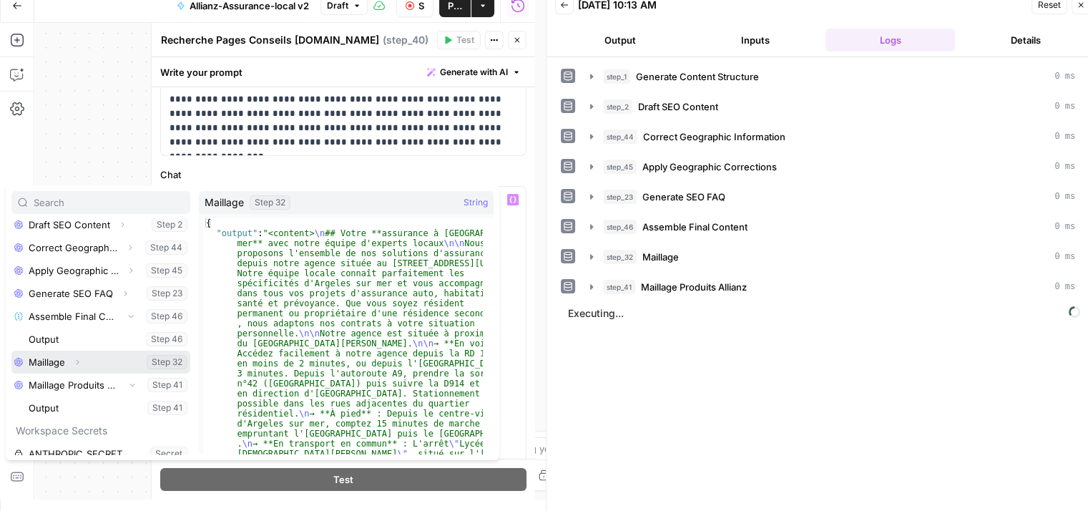
click at [78, 364] on icon "button" at bounding box center [77, 362] width 9 height 9
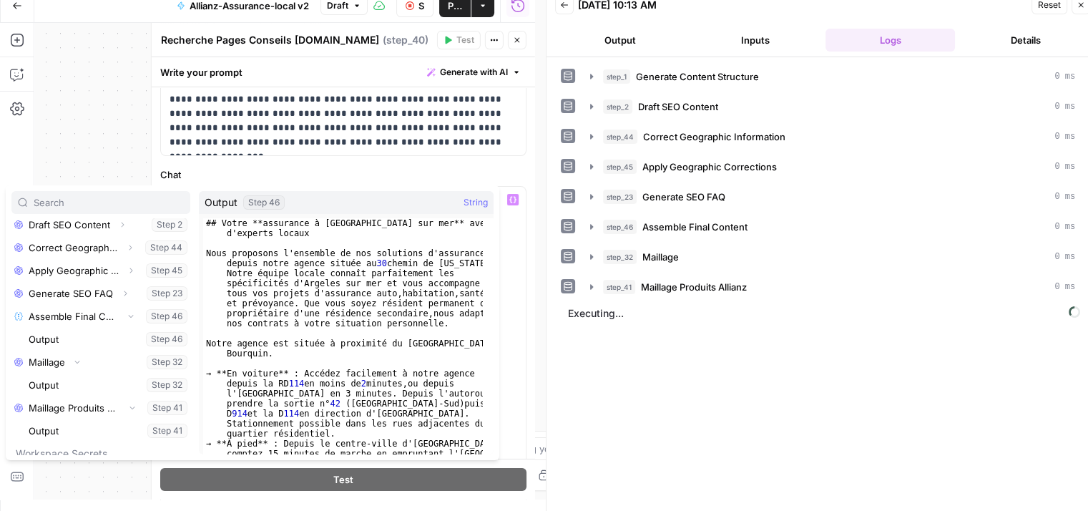
click at [112, 185] on div "Inputs ID Input nom_commercial Input agence Input Adresse Postal 1 Input Adress…" at bounding box center [252, 322] width 493 height 275
click at [112, 127] on div "**********" at bounding box center [284, 261] width 501 height 476
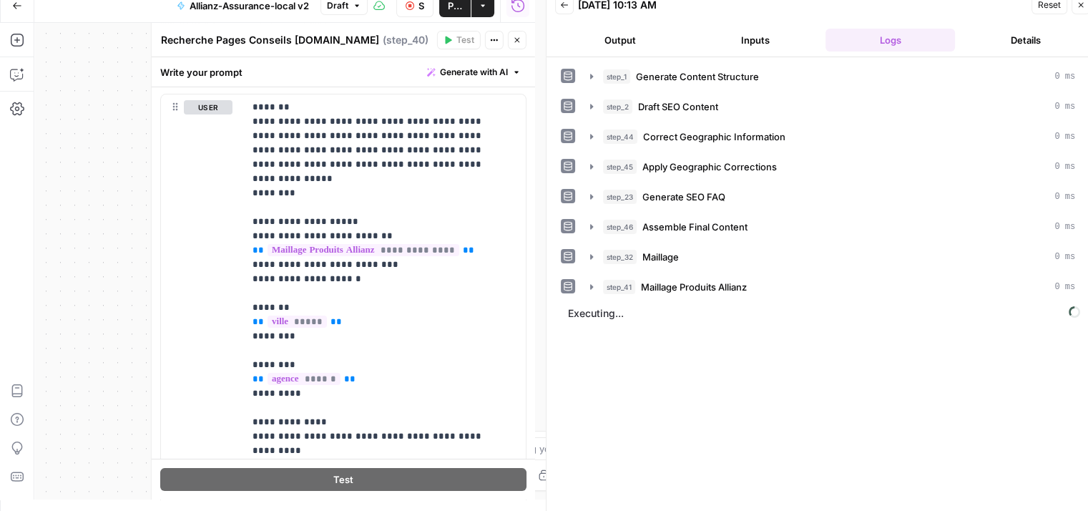
scroll to position [245, 0]
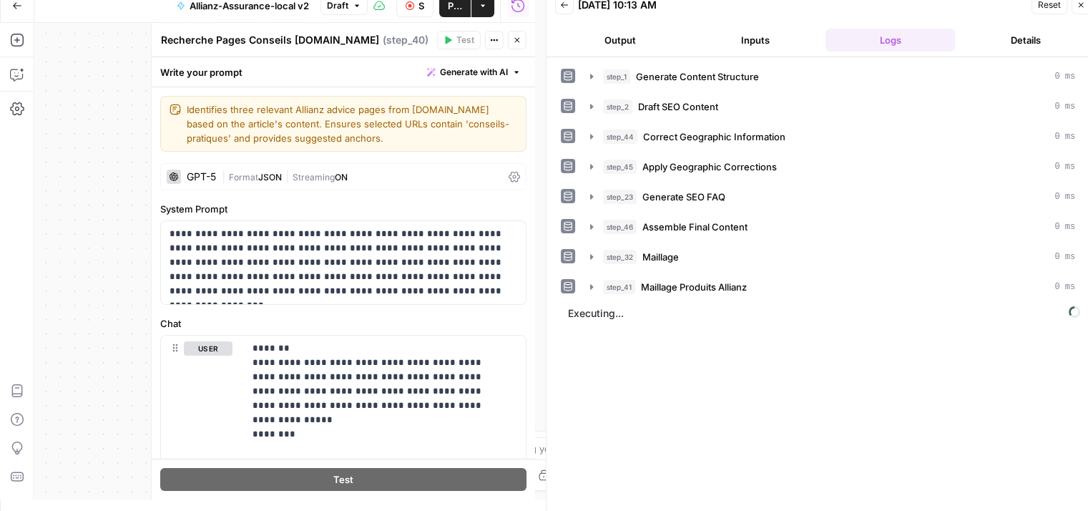
scroll to position [245, 0]
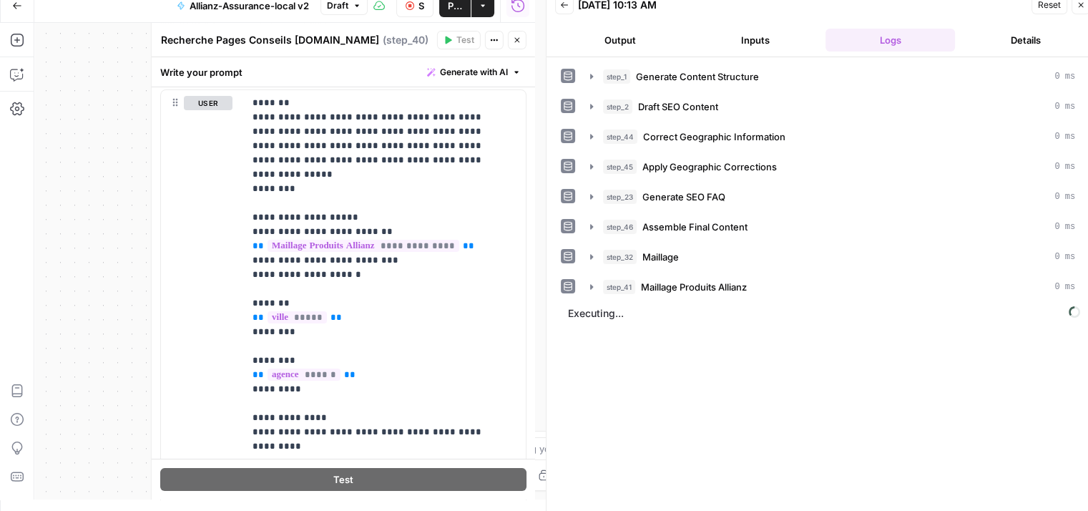
click at [635, 44] on button "Output" at bounding box center [619, 40] width 129 height 23
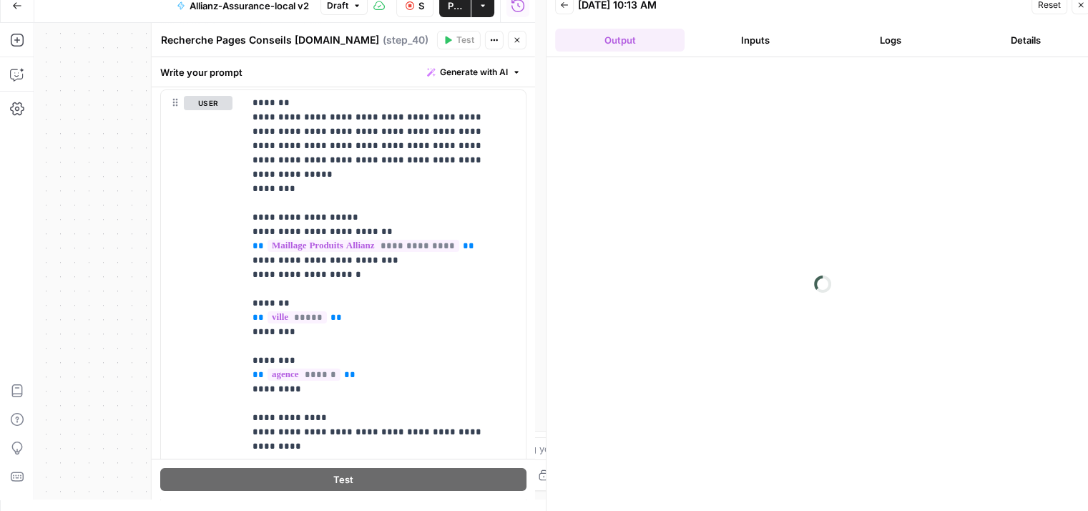
click at [890, 40] on button "Logs" at bounding box center [889, 40] width 129 height 23
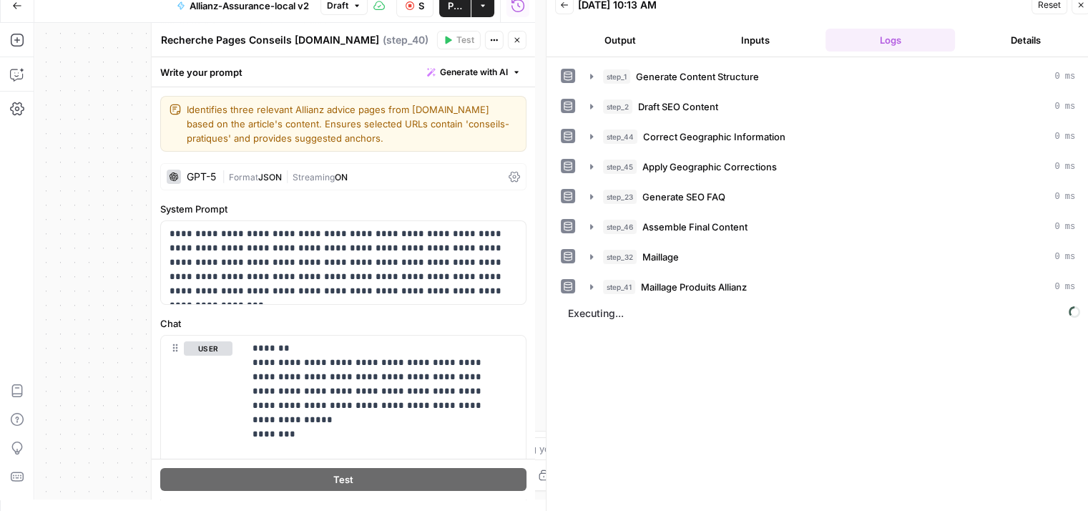
scroll to position [245, 0]
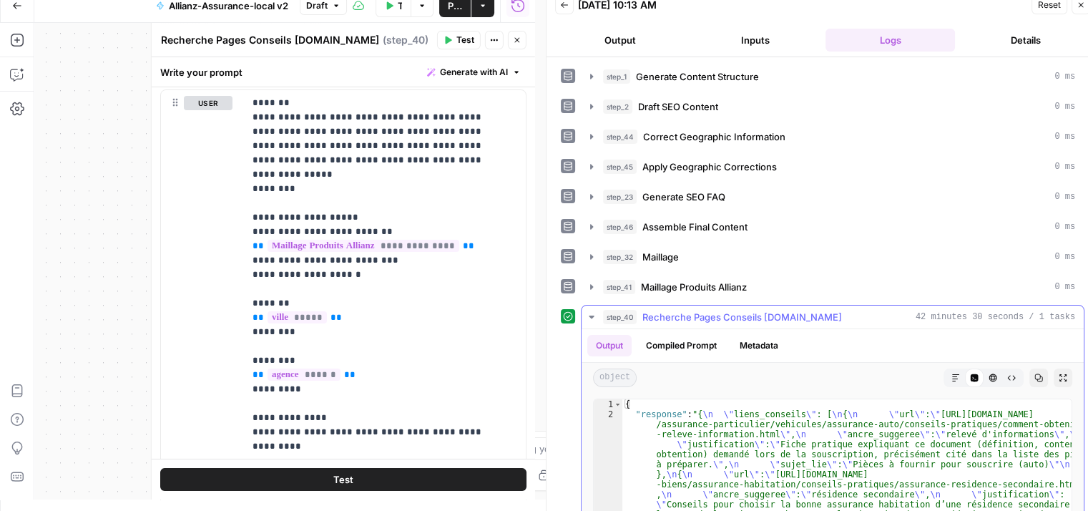
click at [946, 378] on button "Markdown" at bounding box center [955, 377] width 19 height 19
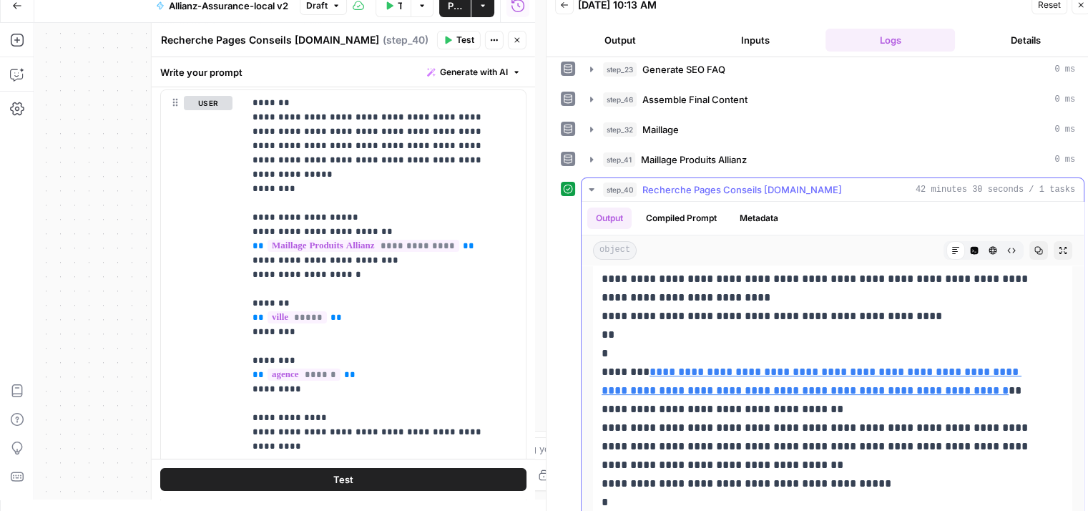
scroll to position [180, 0]
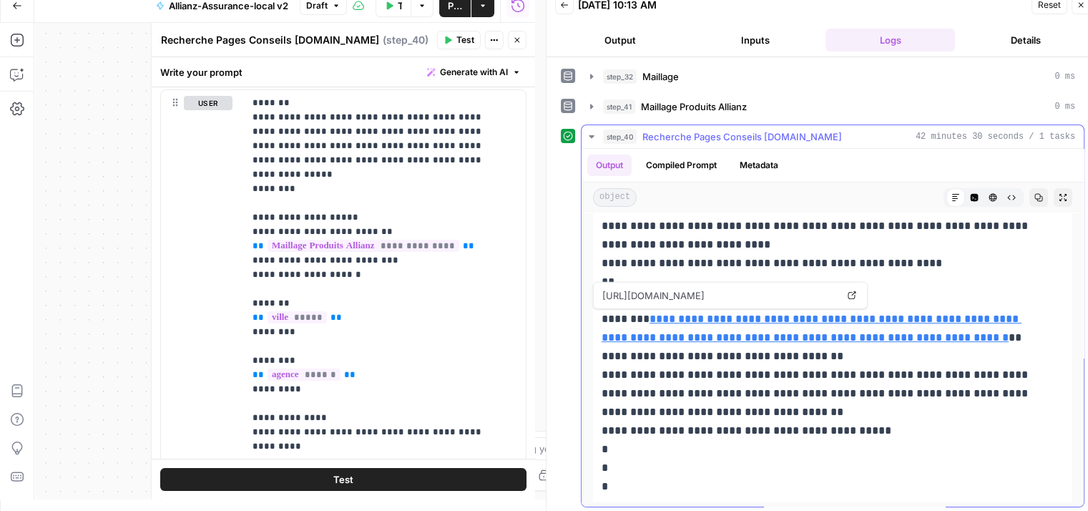
click at [904, 313] on link "**********" at bounding box center [811, 327] width 420 height 29
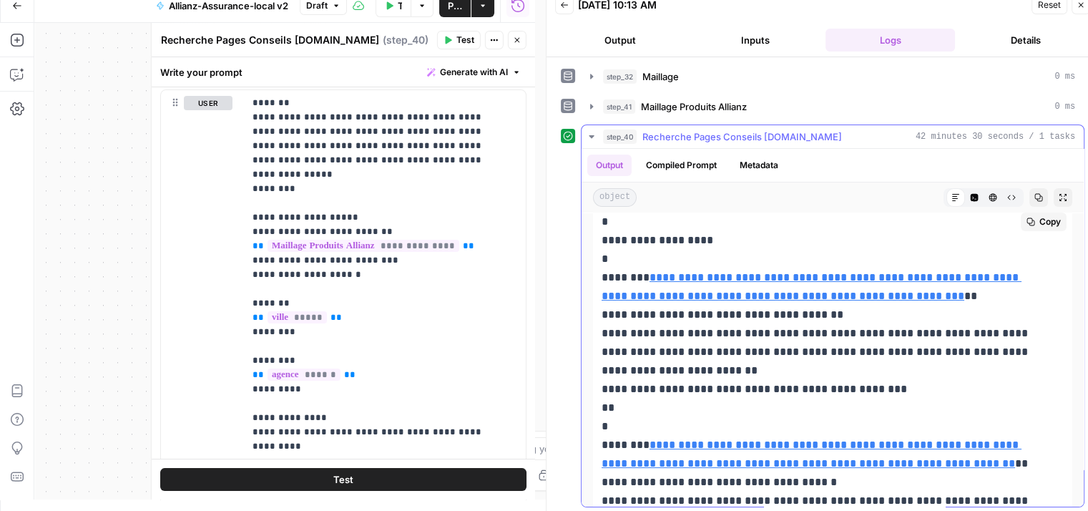
scroll to position [0, 0]
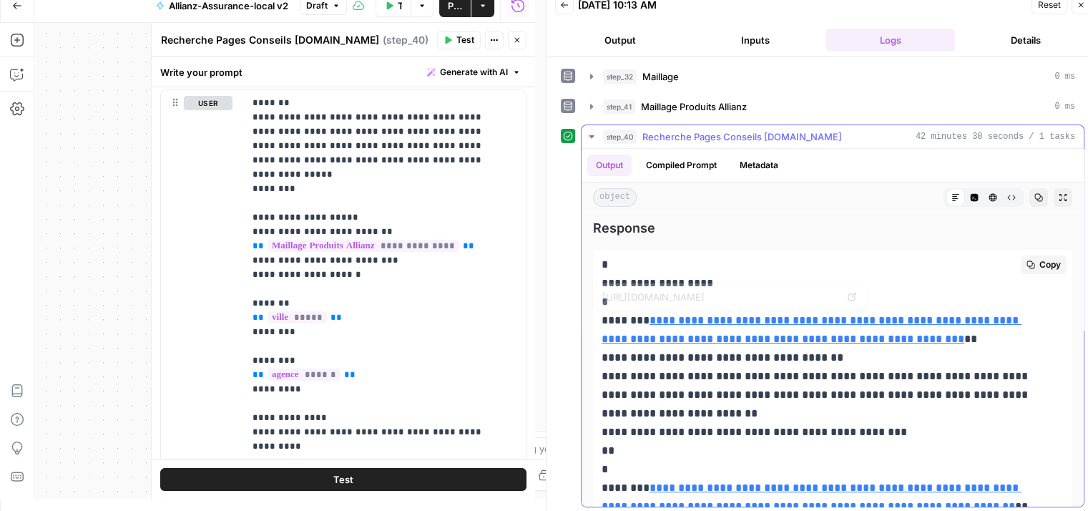
click at [841, 315] on link "**********" at bounding box center [811, 329] width 420 height 29
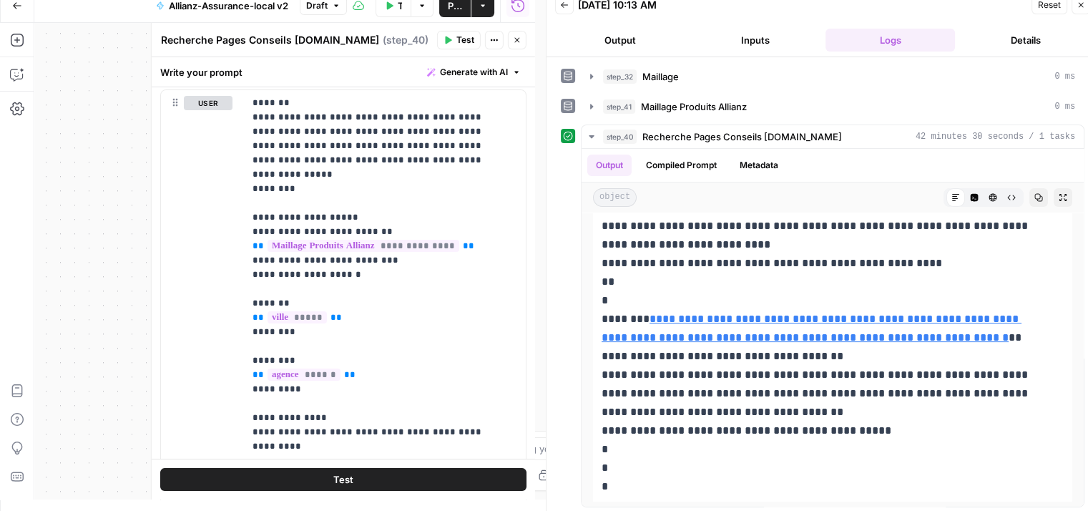
click at [1081, 6] on icon "button" at bounding box center [1080, 5] width 9 height 9
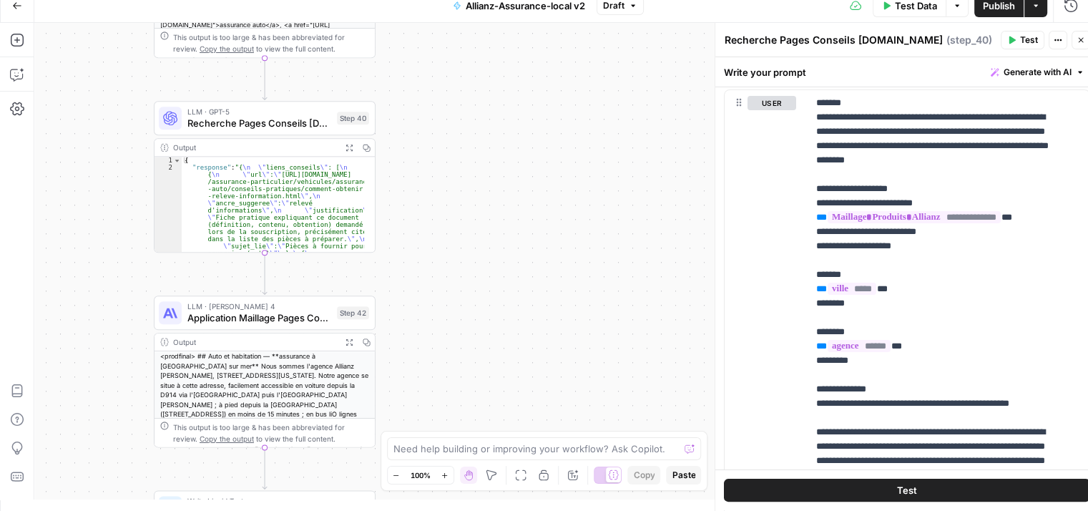
scroll to position [0, 0]
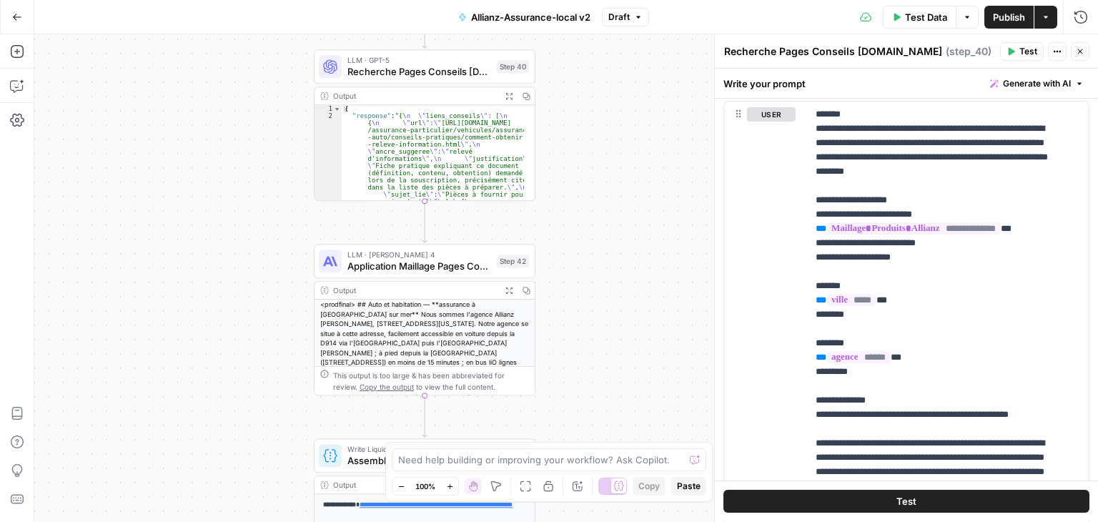
drag, startPoint x: 535, startPoint y: 270, endPoint x: 622, endPoint y: 291, distance: 89.8
click at [722, 145] on body "**********" at bounding box center [549, 261] width 1098 height 522
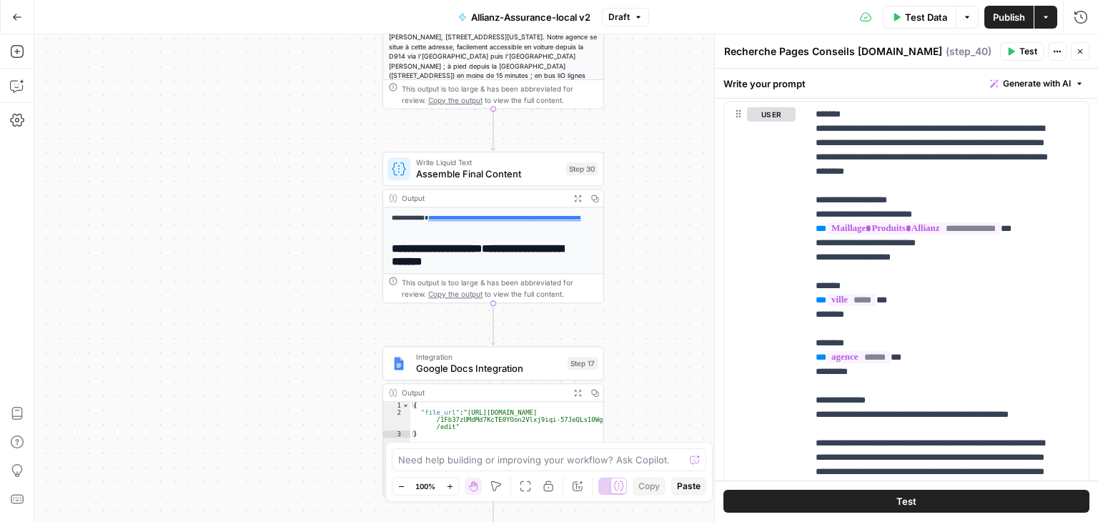
drag, startPoint x: 609, startPoint y: 219, endPoint x: 647, endPoint y: 182, distance: 53.1
click at [647, 182] on div "**********" at bounding box center [566, 278] width 1064 height 488
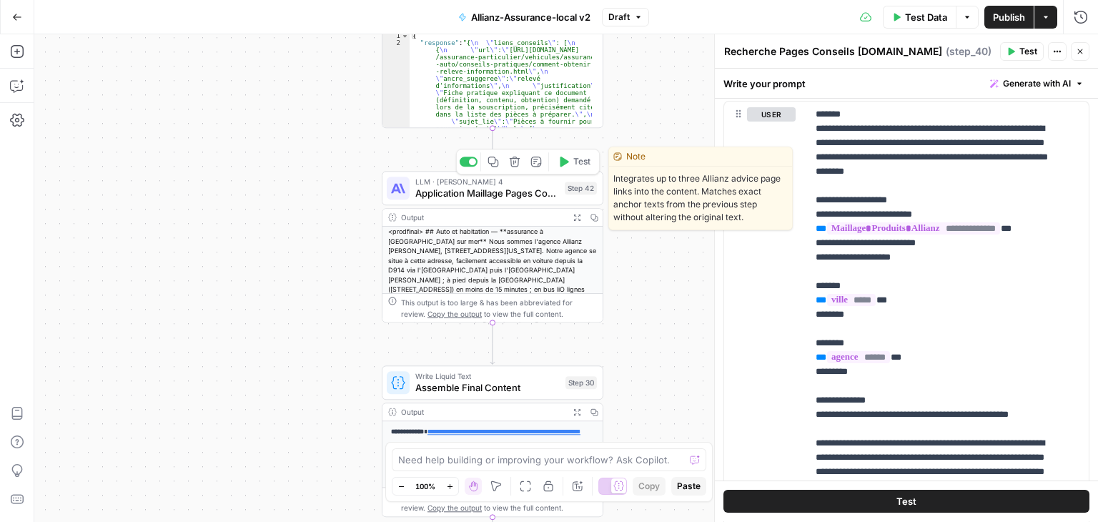
drag, startPoint x: 579, startPoint y: 170, endPoint x: 589, endPoint y: 177, distance: 12.9
click at [579, 170] on button "Test" at bounding box center [574, 161] width 44 height 19
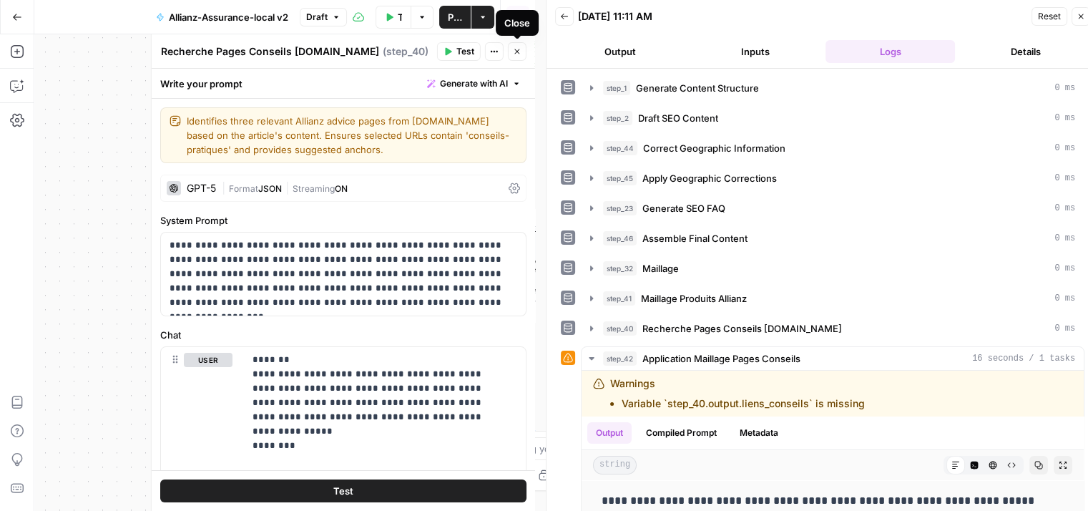
click at [518, 53] on icon "button" at bounding box center [517, 51] width 9 height 9
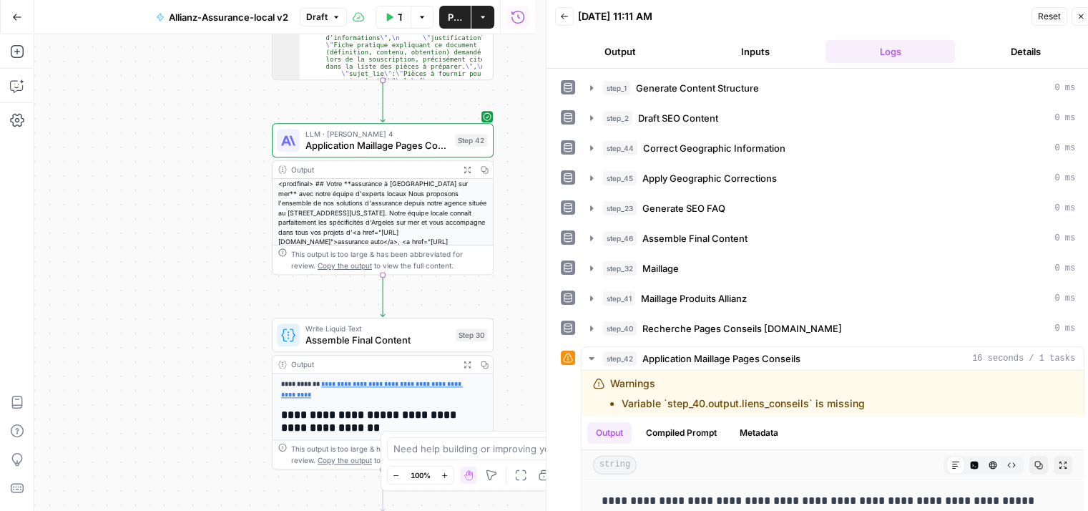
drag, startPoint x: 238, startPoint y: 253, endPoint x: 625, endPoint y: 119, distance: 409.6
click at [70, 152] on div "**********" at bounding box center [284, 272] width 501 height 476
click at [136, 235] on div "**********" at bounding box center [284, 272] width 501 height 476
click at [369, 123] on div "LLM · Claude Sonnet 4 Application Maillage Pages Conseils Step 42" at bounding box center [383, 140] width 222 height 34
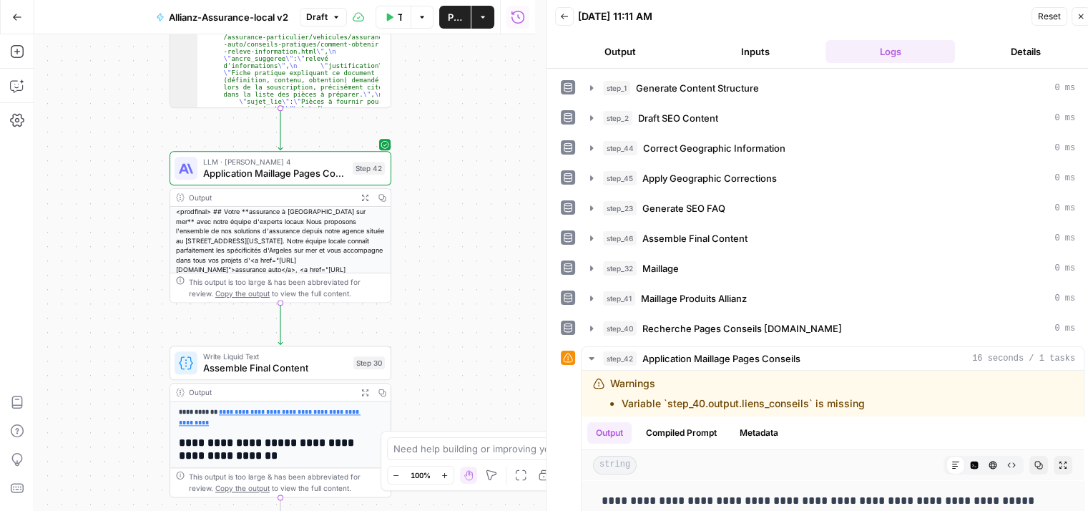
click at [230, 177] on span "Application Maillage Pages Conseils" at bounding box center [275, 173] width 144 height 14
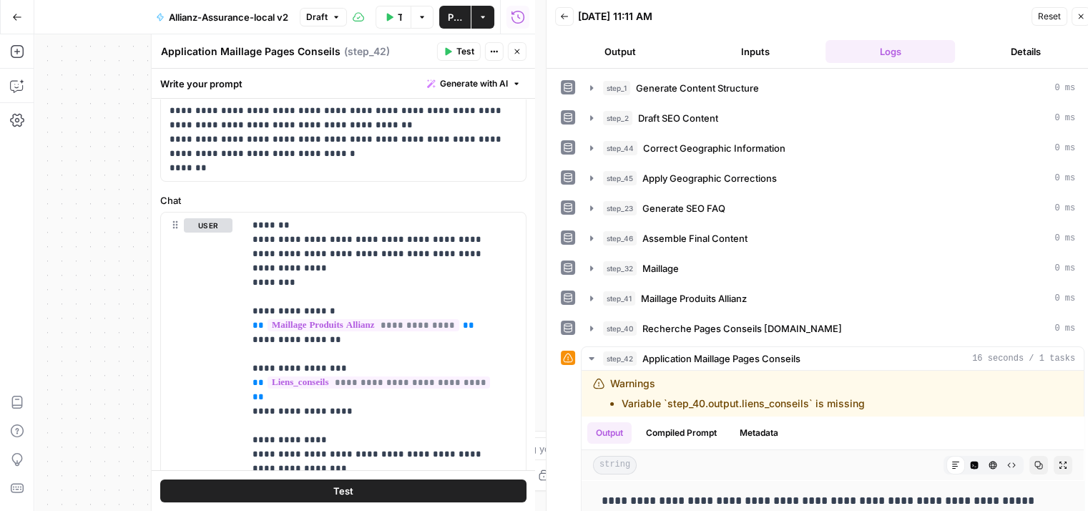
scroll to position [286, 0]
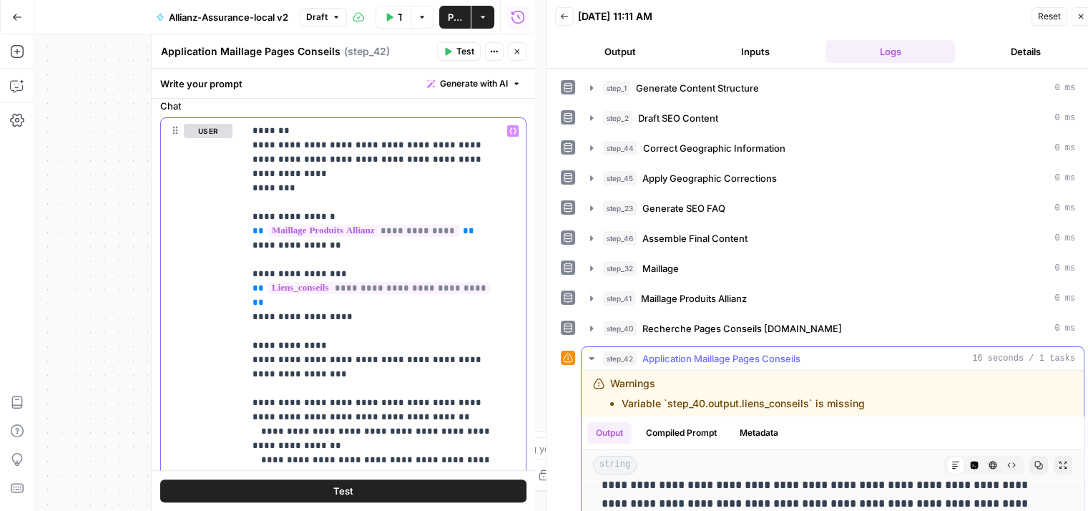
scroll to position [72, 0]
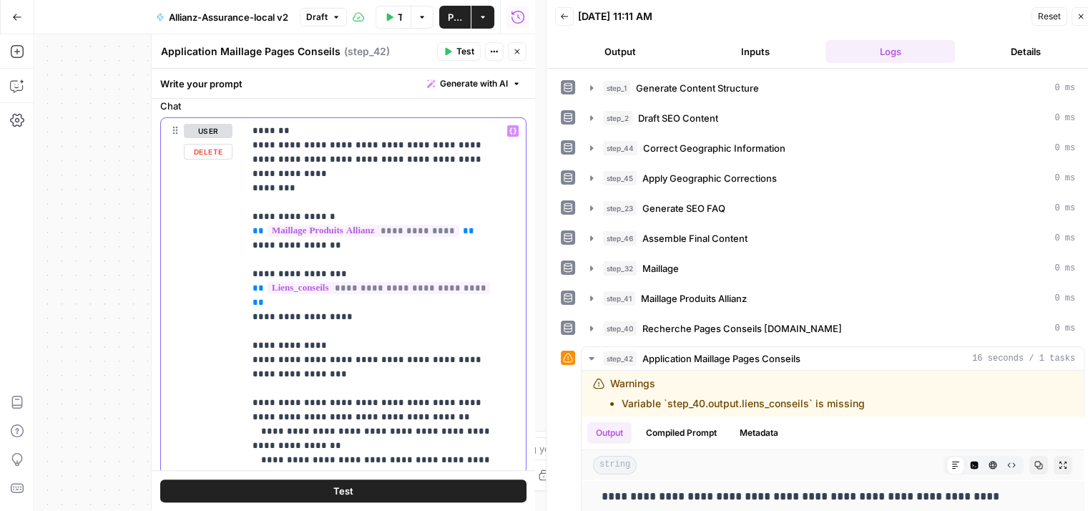
click at [418, 287] on span "**********" at bounding box center [378, 288] width 222 height 12
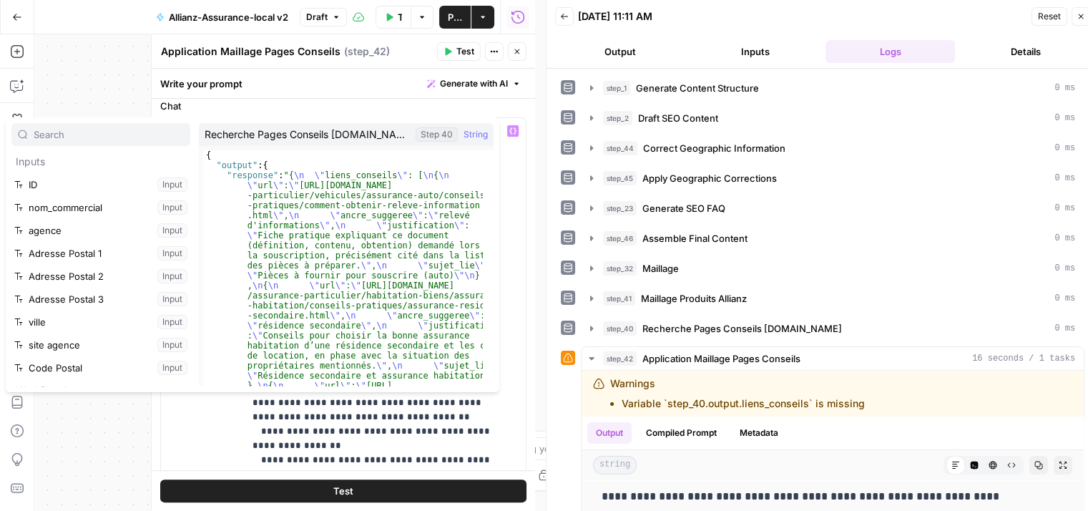
scroll to position [313, 0]
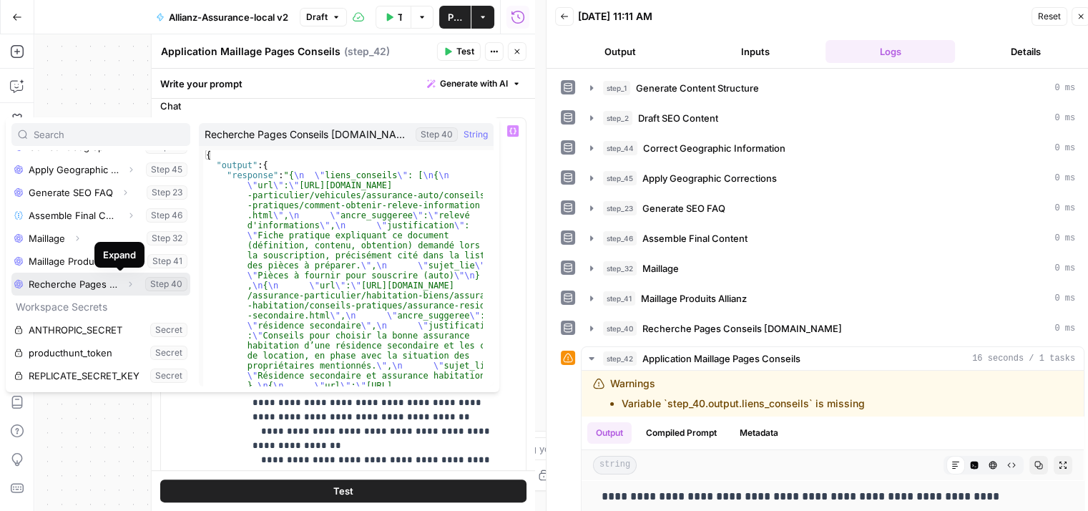
click at [126, 284] on icon "button" at bounding box center [130, 284] width 9 height 9
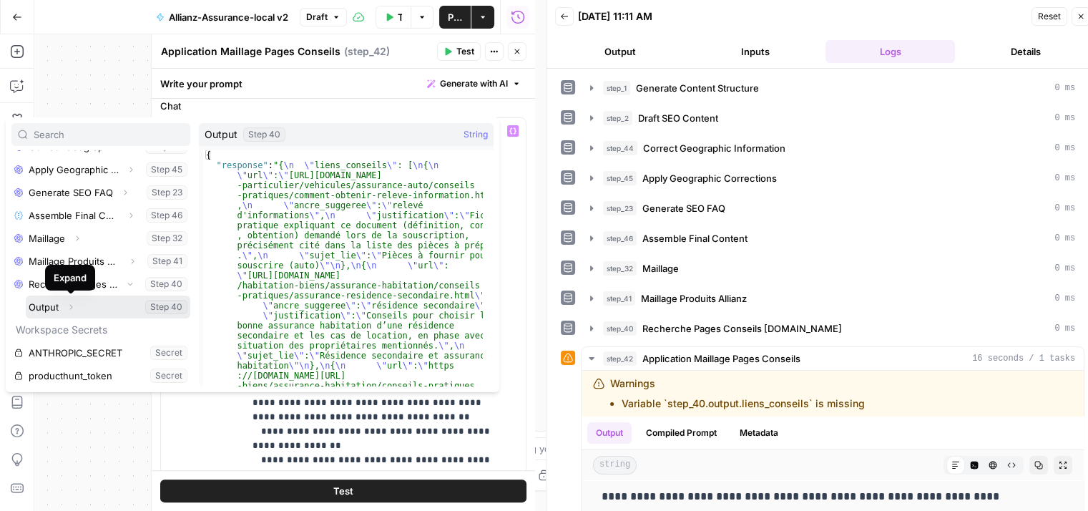
click at [71, 307] on icon "button" at bounding box center [71, 306] width 3 height 5
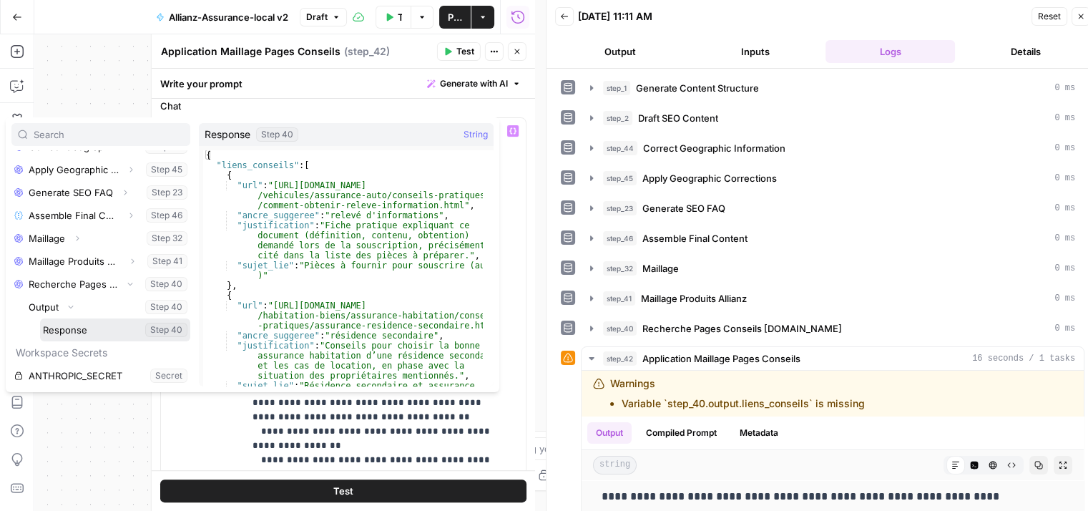
click at [77, 330] on button "Select variable Response" at bounding box center [115, 329] width 150 height 23
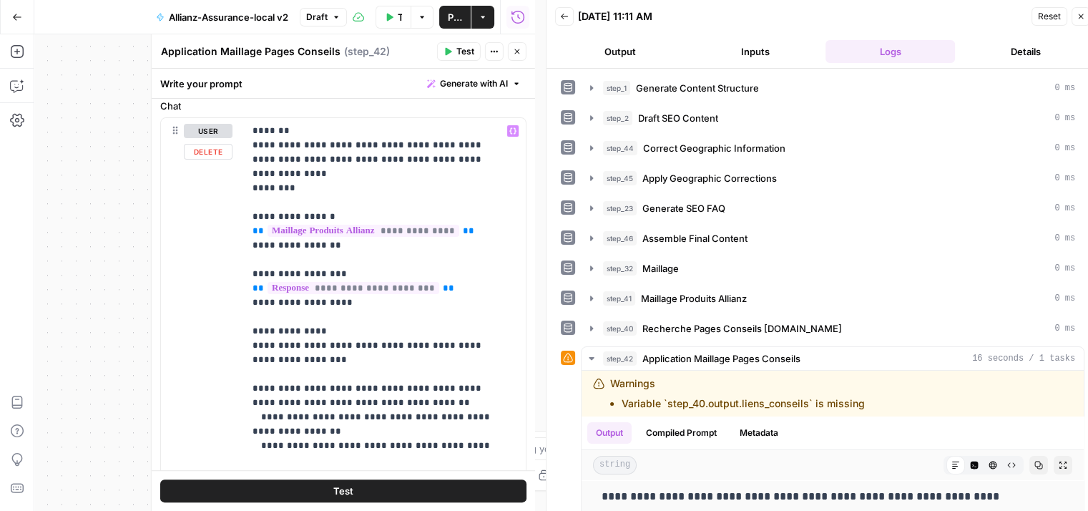
click at [412, 231] on span "**********" at bounding box center [363, 231] width 192 height 12
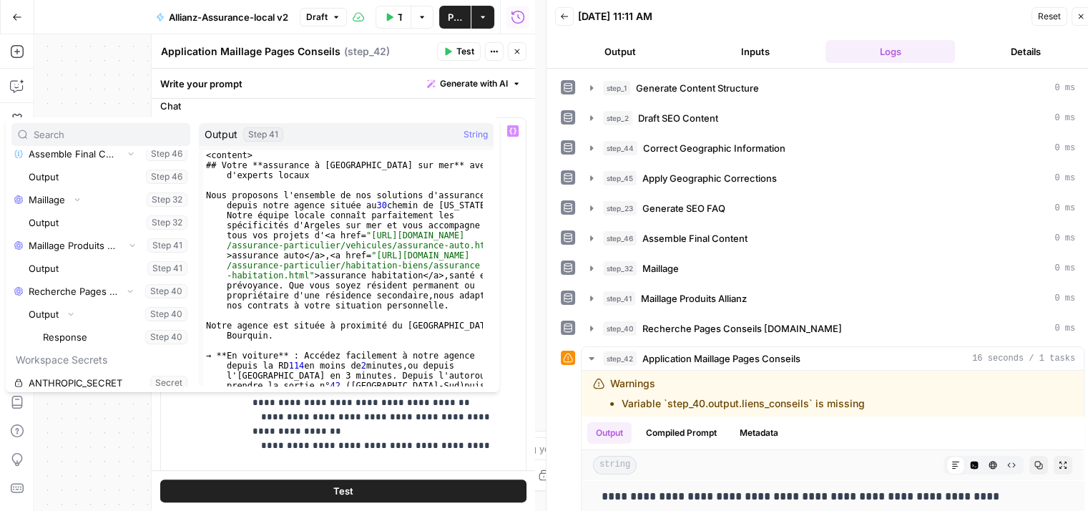
click at [464, 112] on label "Chat" at bounding box center [343, 106] width 366 height 14
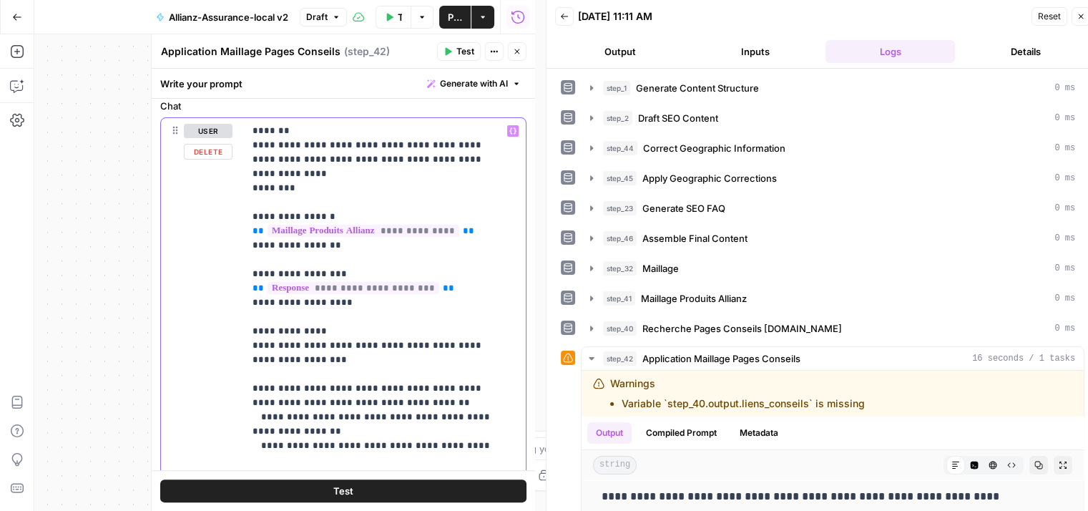
click at [245, 274] on div "**********" at bounding box center [385, 409] width 282 height 583
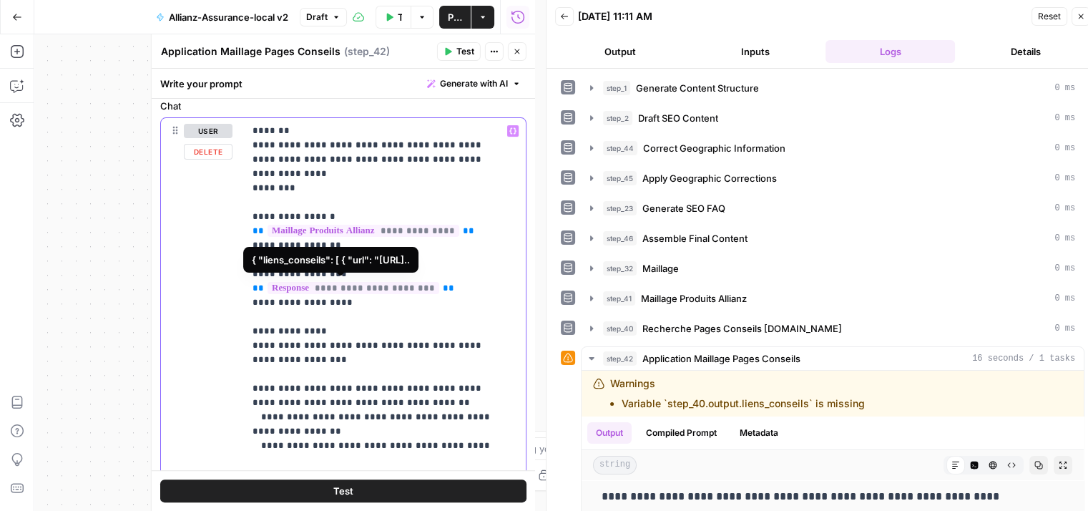
copy p "**********"
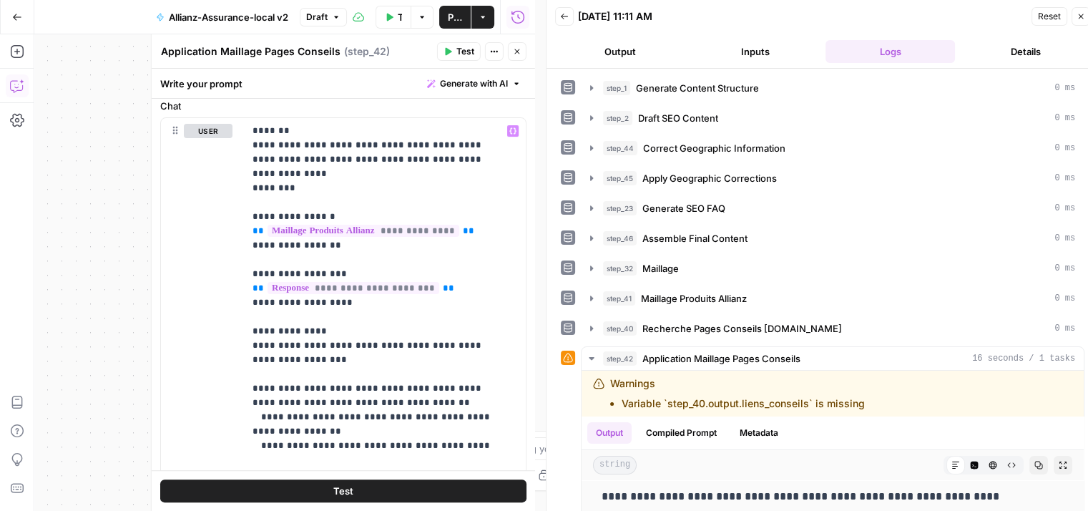
click at [10, 89] on icon "button" at bounding box center [17, 86] width 14 height 14
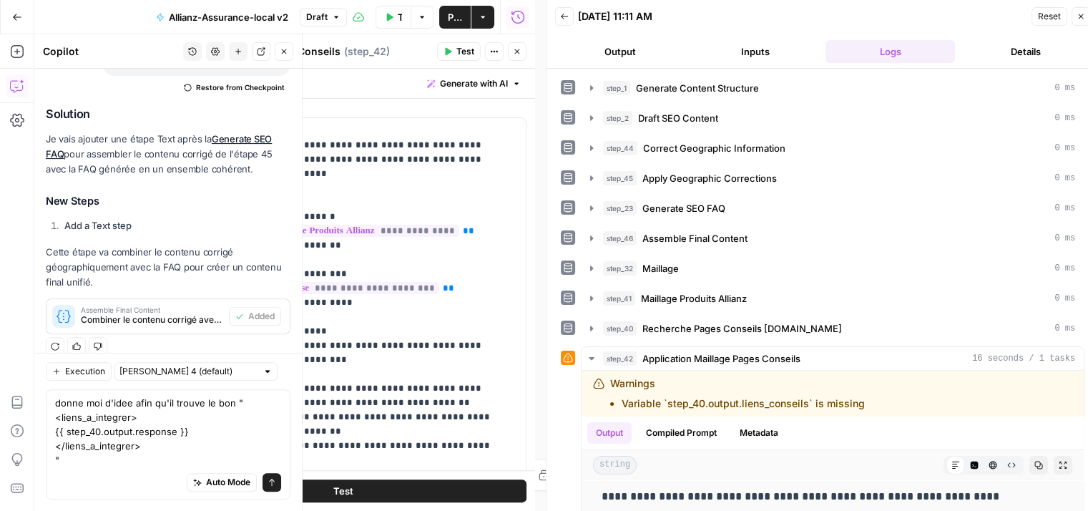
scroll to position [549, 0]
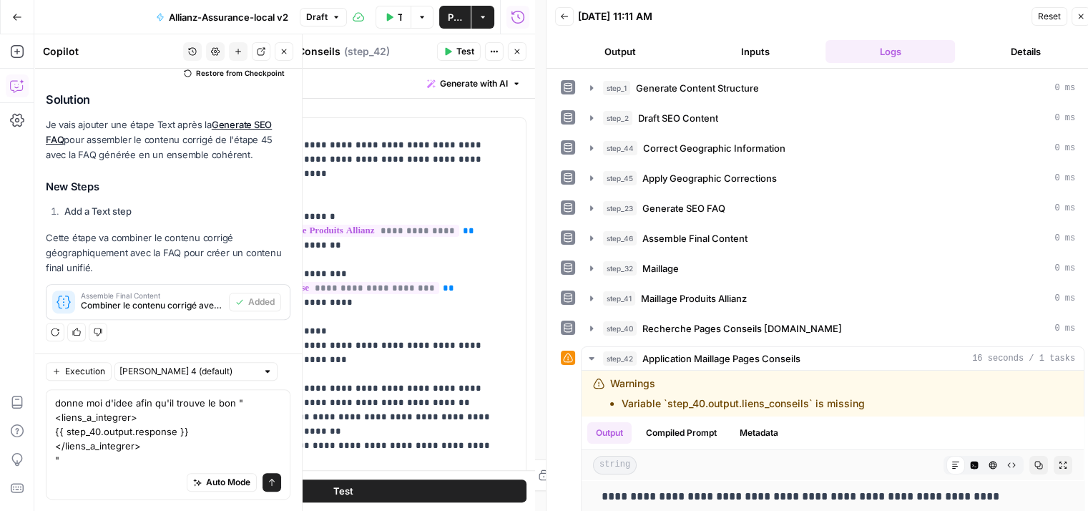
click at [235, 403] on textarea "donne moi d'idee afin qu'il trouve le bon "<liens_a_integrer> {{ step_40.output…" at bounding box center [168, 431] width 226 height 72
type textarea "donne moi d'idee afin qu'il trouve le bon output "<liens_a_integrer> {{ step_40…"
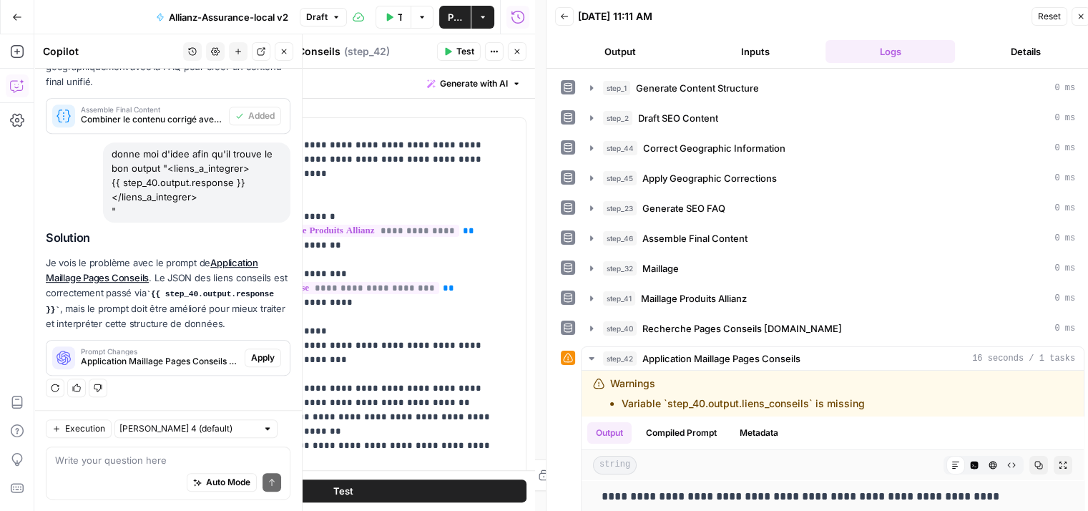
scroll to position [11, 0]
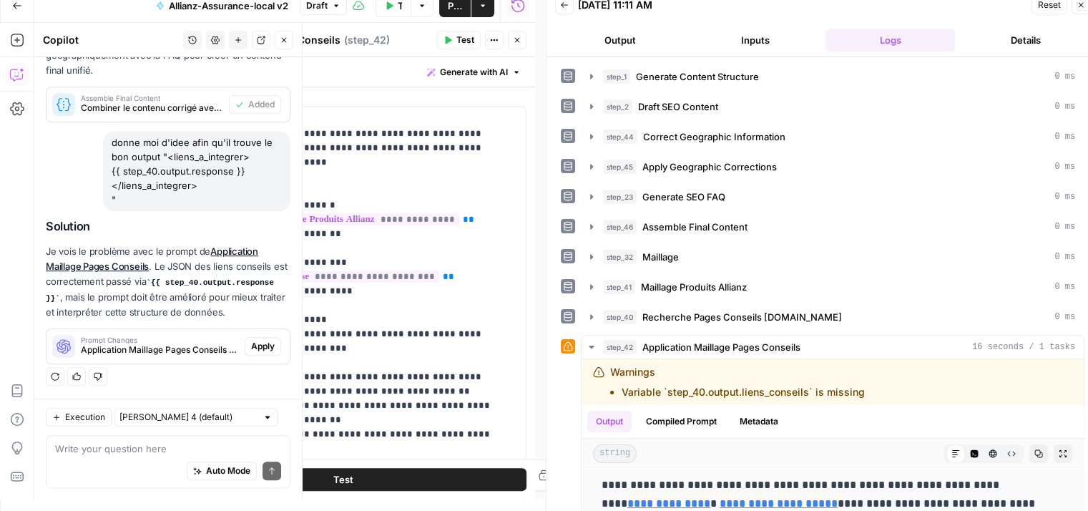
click at [140, 349] on span "Application Maillage Pages Conseils (step_42)" at bounding box center [160, 349] width 158 height 13
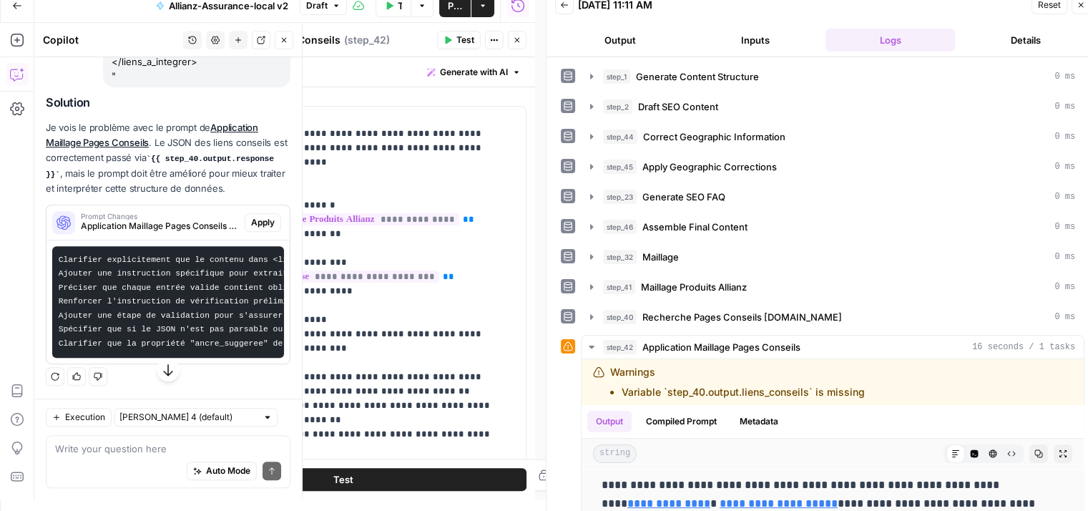
scroll to position [0, 0]
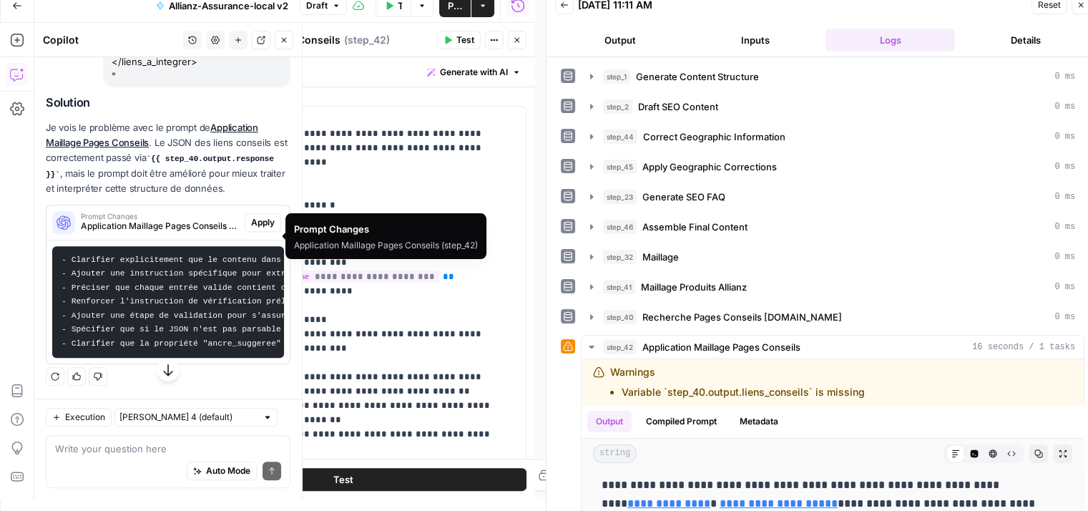
click at [251, 229] on span "Apply" at bounding box center [263, 222] width 24 height 13
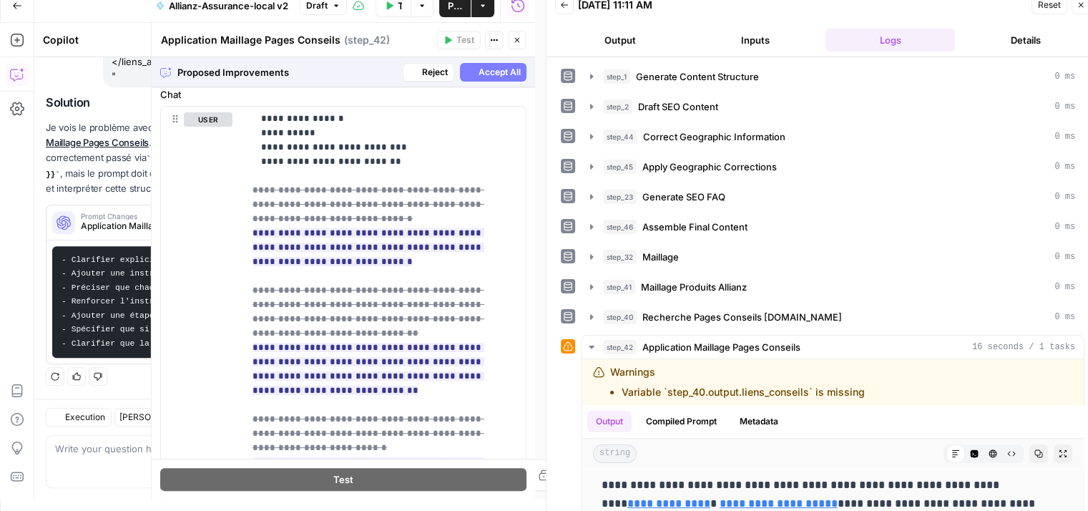
scroll to position [581, 0]
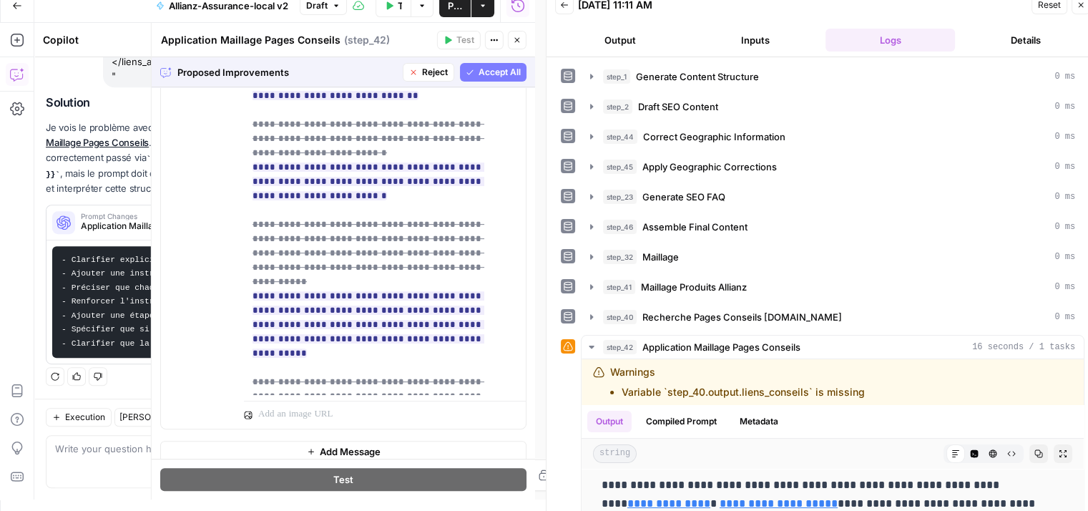
click at [483, 75] on span "Accept All" at bounding box center [499, 72] width 42 height 13
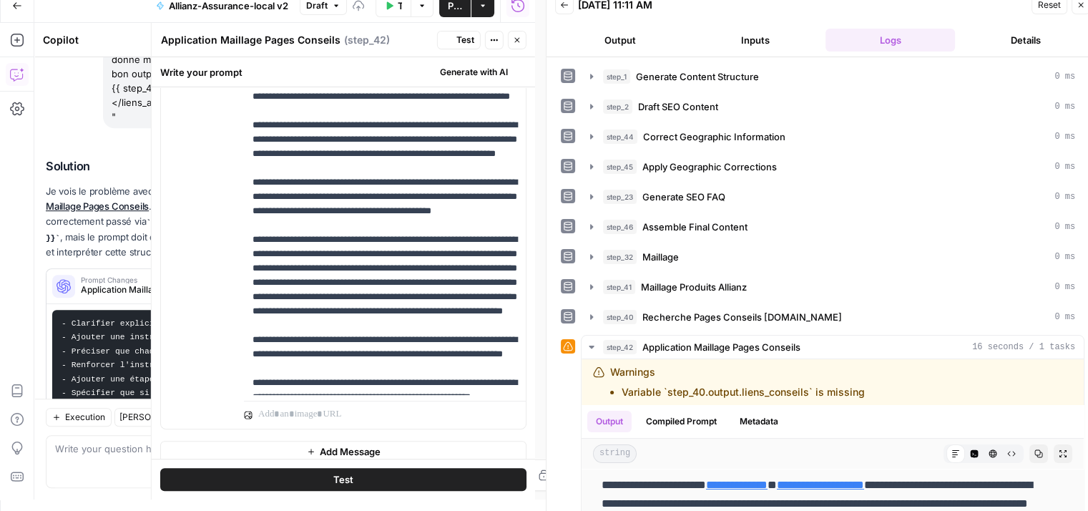
scroll to position [0, 0]
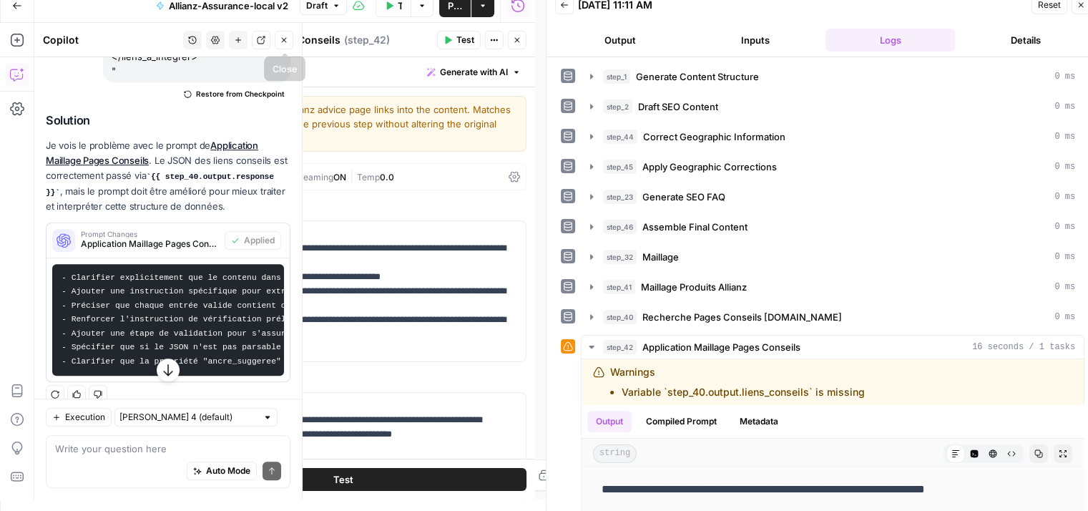
click at [284, 44] on icon "button" at bounding box center [284, 40] width 9 height 9
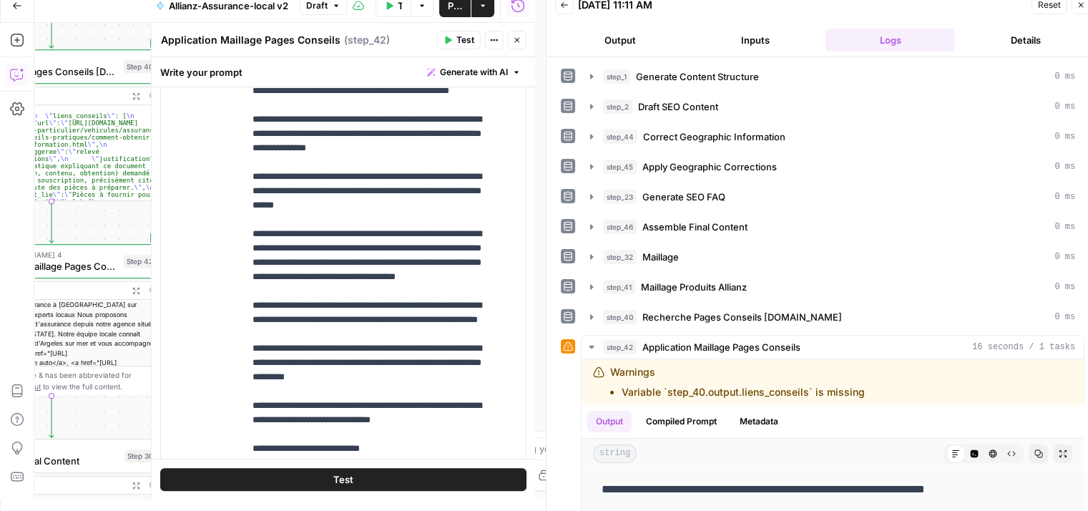
scroll to position [858, 0]
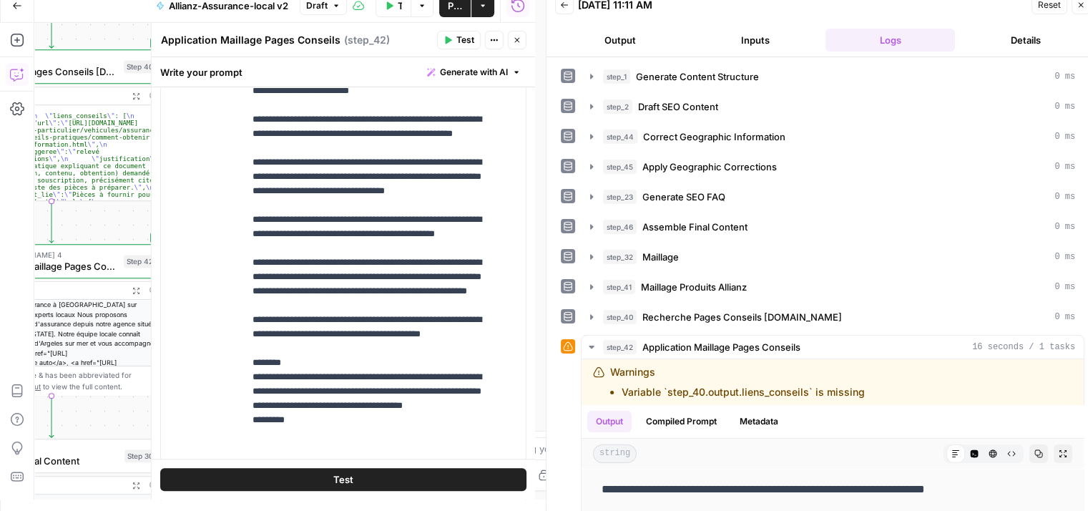
click at [335, 478] on span "Test" at bounding box center [343, 479] width 20 height 14
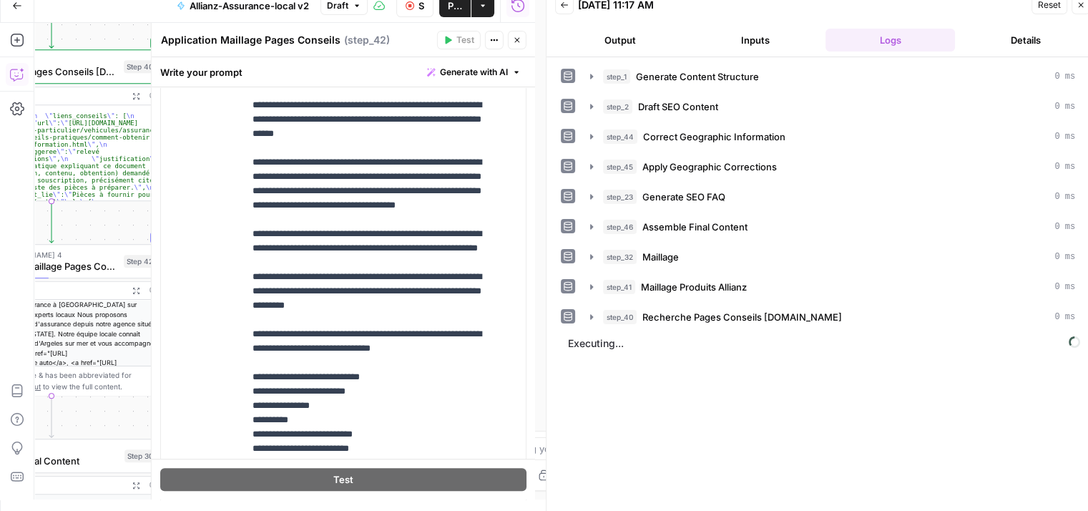
scroll to position [143, 0]
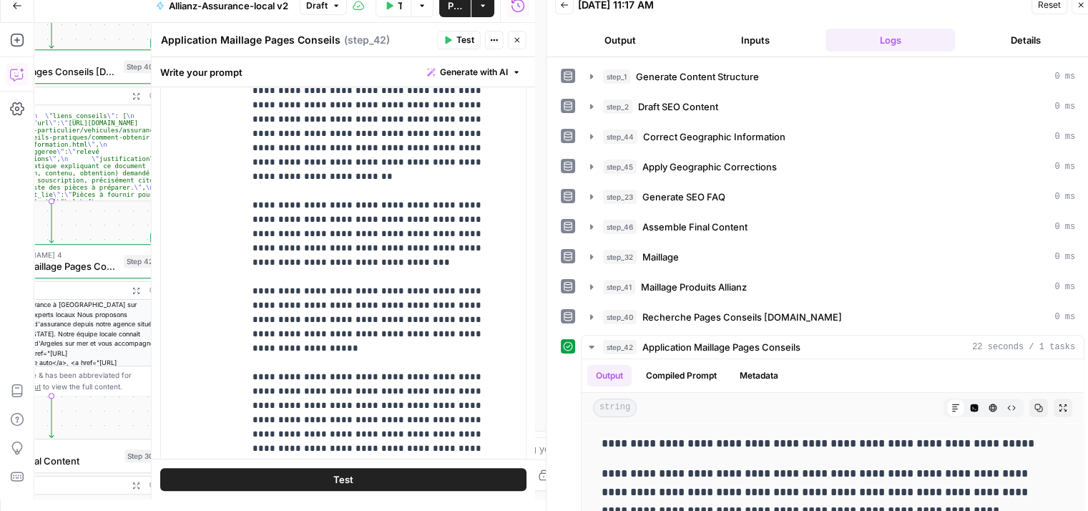
click at [215, 268] on div "user Delete" at bounding box center [208, 271] width 49 height 605
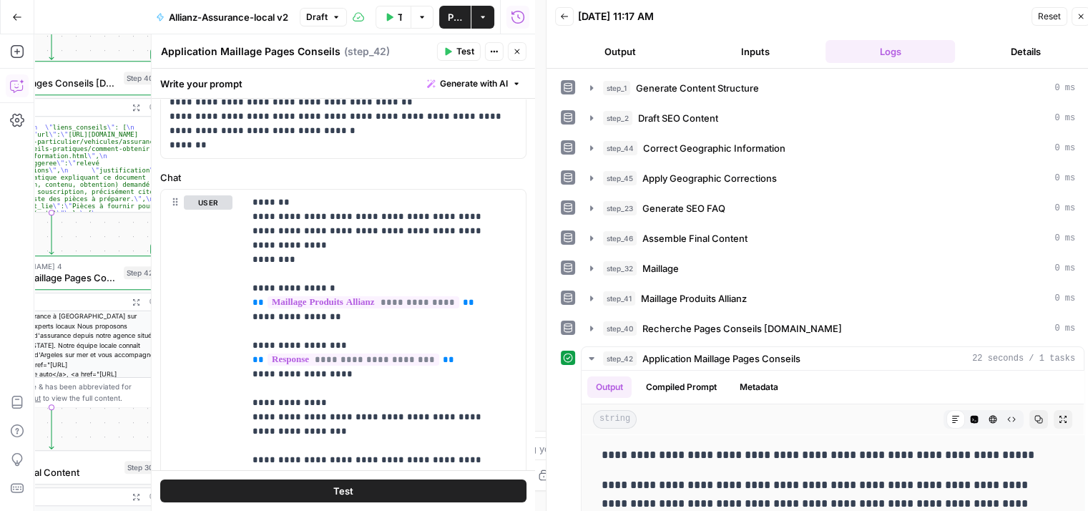
scroll to position [11, 0]
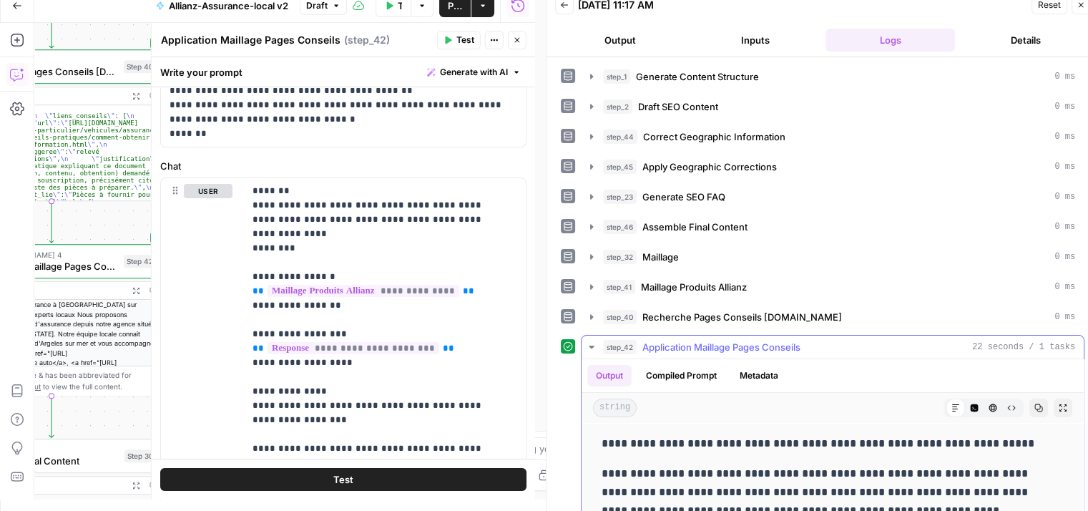
click at [692, 379] on button "Compiled Prompt" at bounding box center [681, 375] width 88 height 21
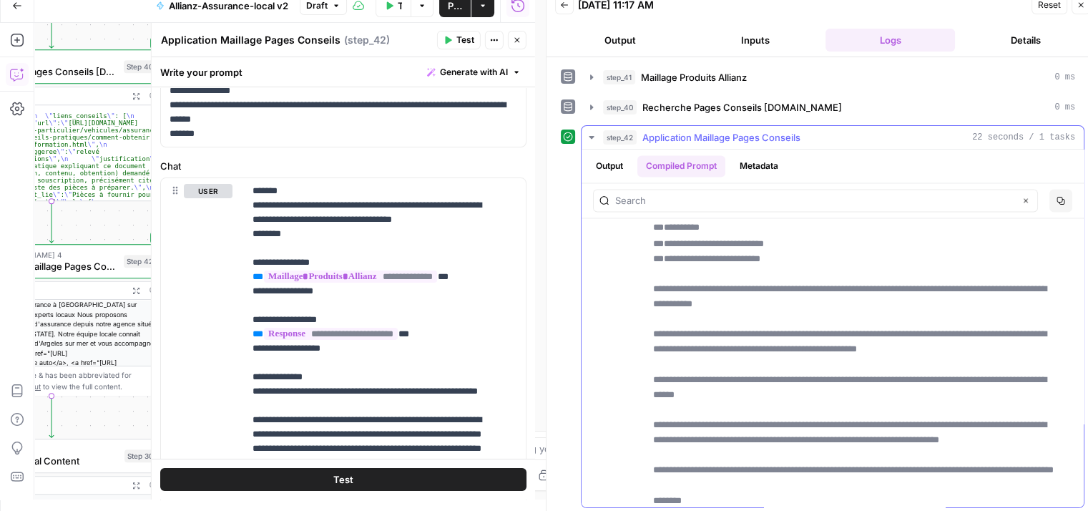
scroll to position [2646, 0]
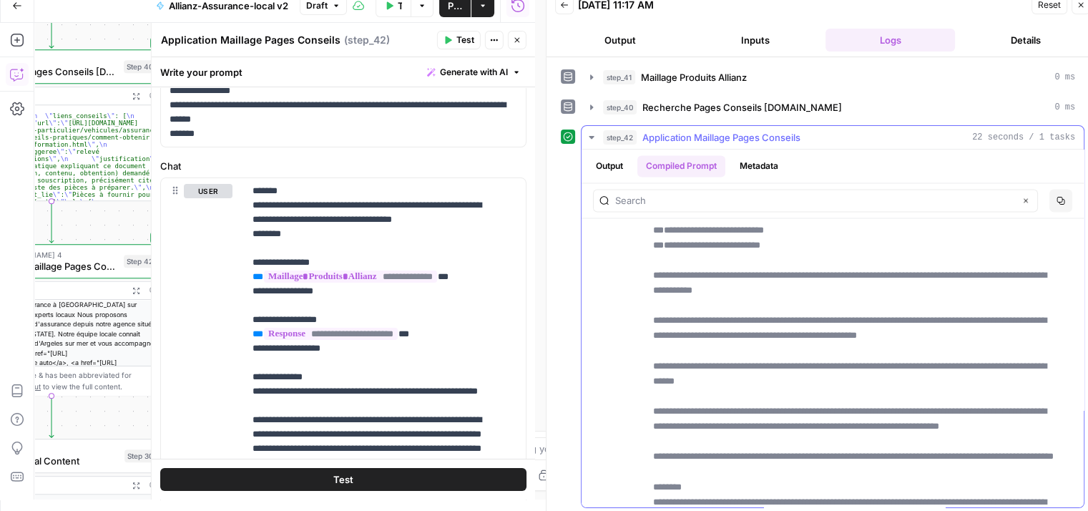
drag, startPoint x: 794, startPoint y: 365, endPoint x: 774, endPoint y: 367, distance: 20.1
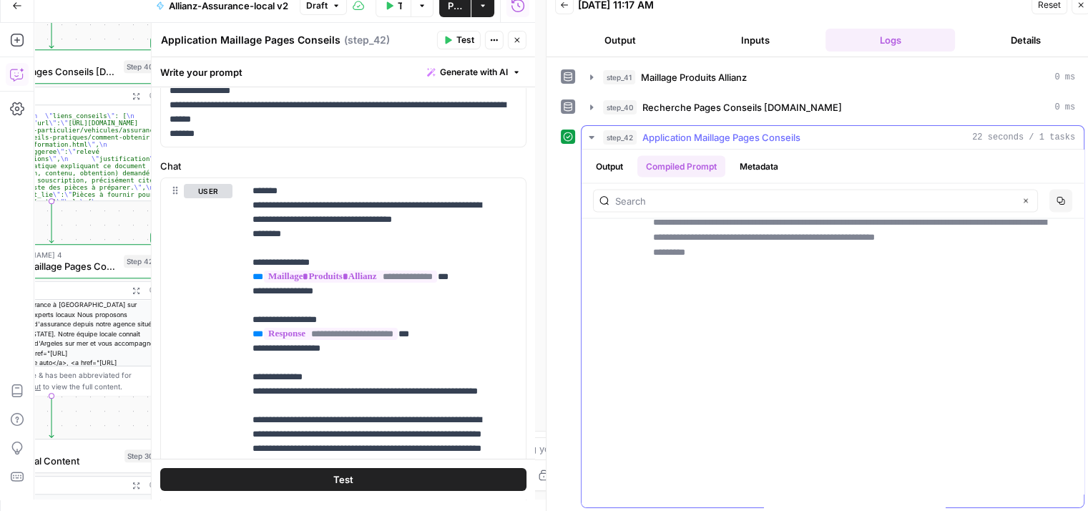
scroll to position [3106, 0]
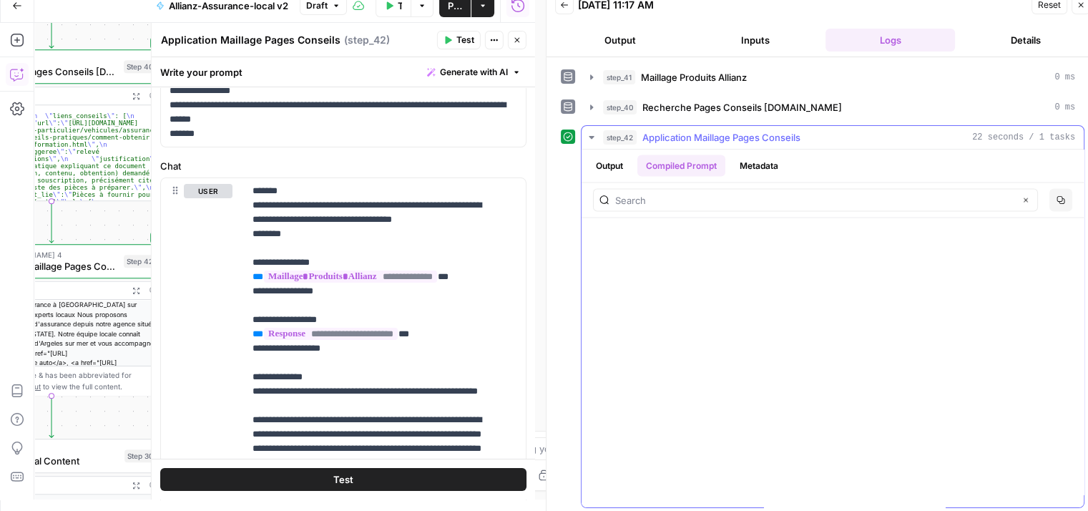
click at [753, 161] on button "Metadata" at bounding box center [759, 165] width 56 height 21
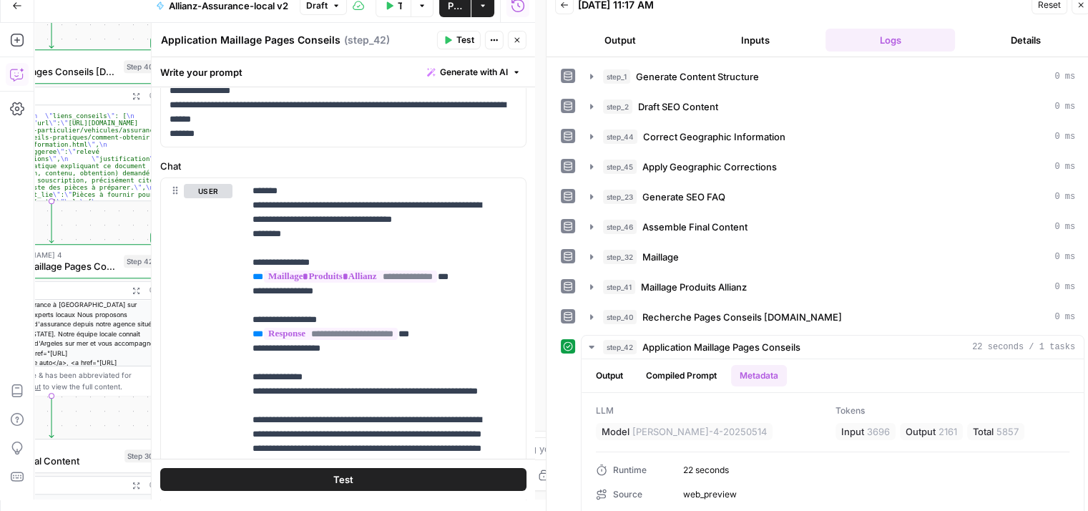
scroll to position [127, 0]
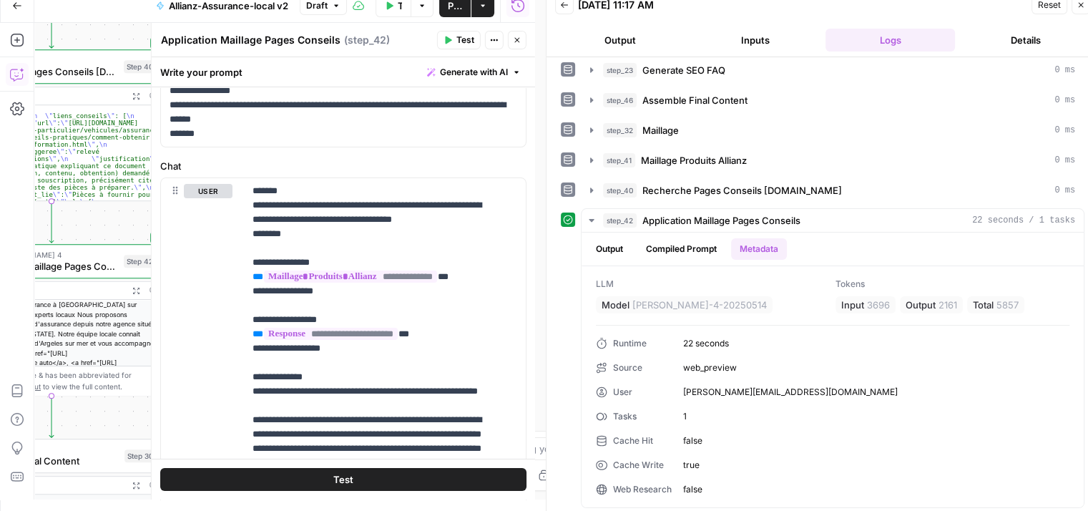
click at [609, 245] on button "Output" at bounding box center [609, 248] width 44 height 21
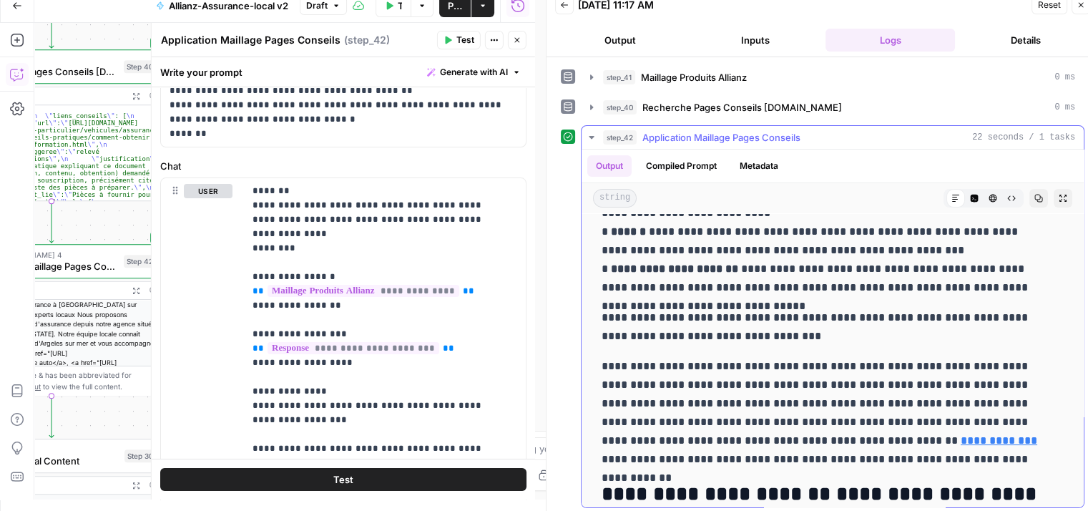
scroll to position [143, 0]
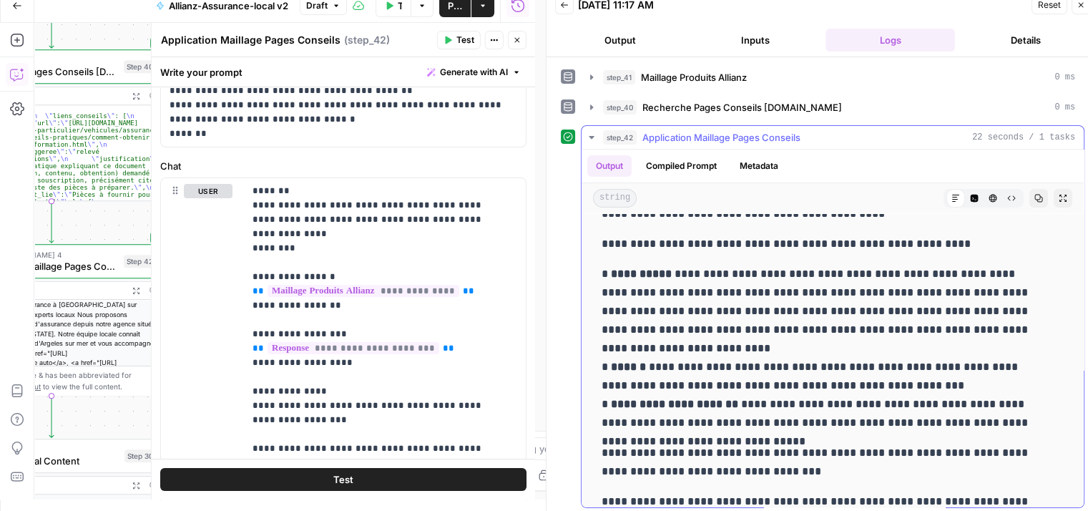
click at [1066, 198] on span "Expand Output" at bounding box center [1066, 198] width 1 height 1
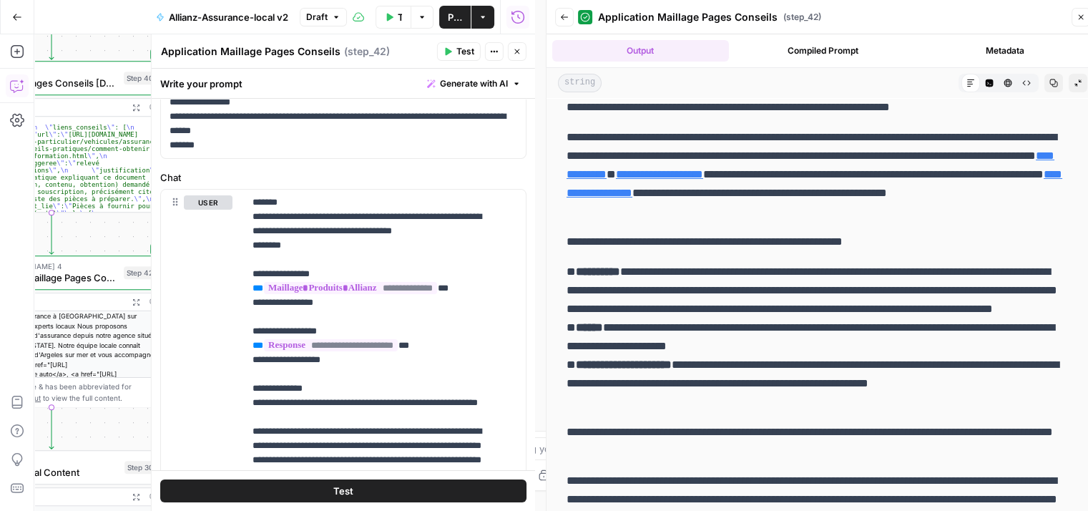
scroll to position [0, 0]
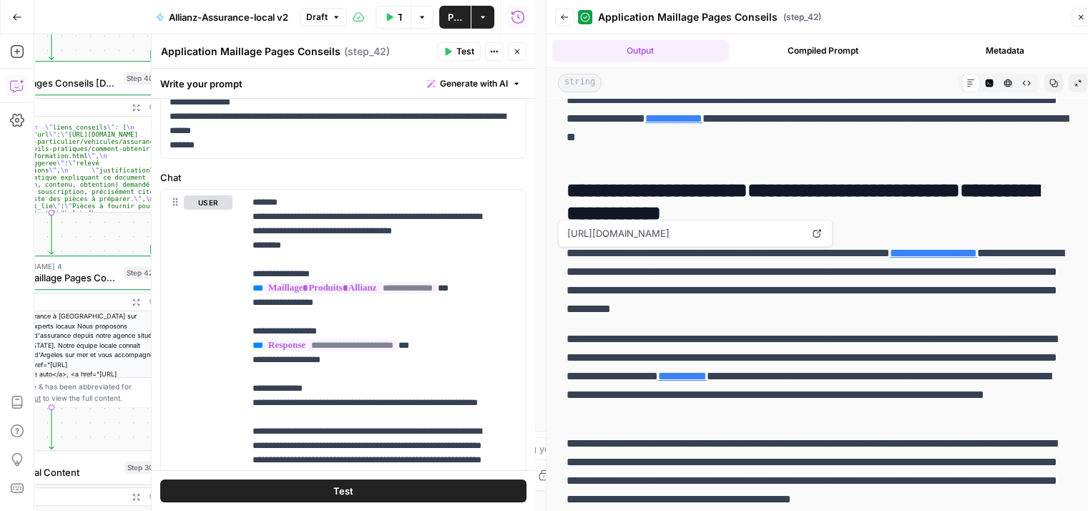
click at [818, 236] on icon at bounding box center [817, 234] width 8 height 8
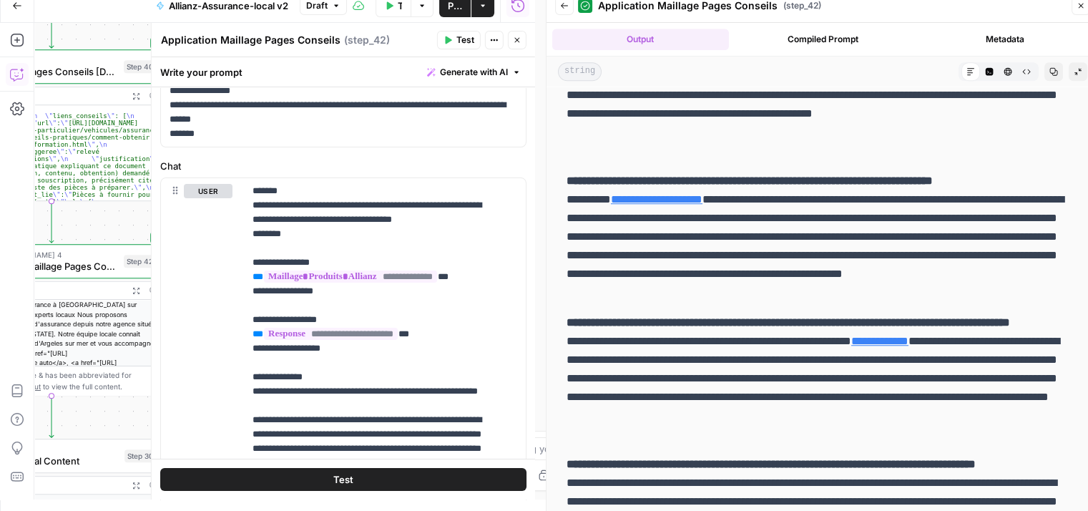
scroll to position [1133, 0]
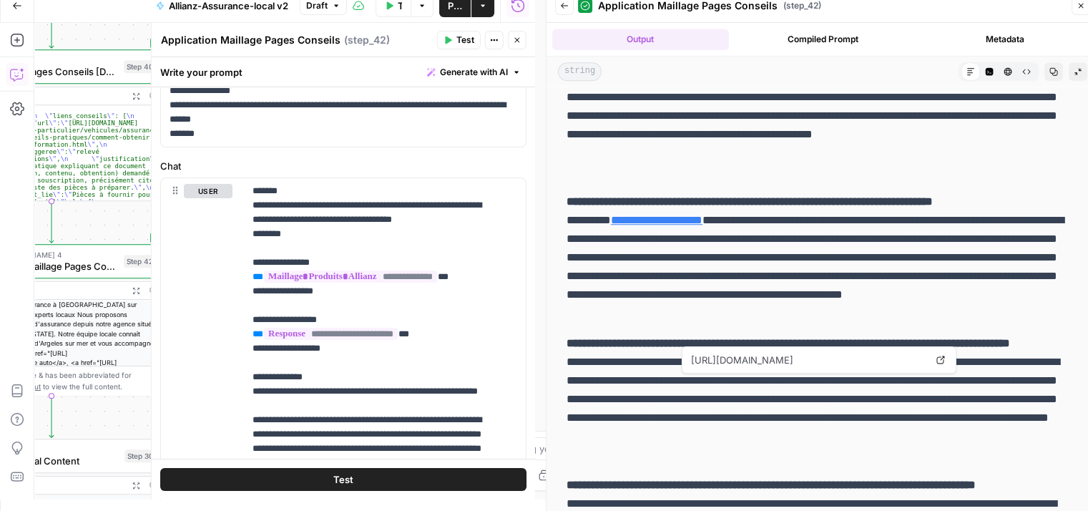
click at [908, 367] on link "**********" at bounding box center [879, 361] width 57 height 11
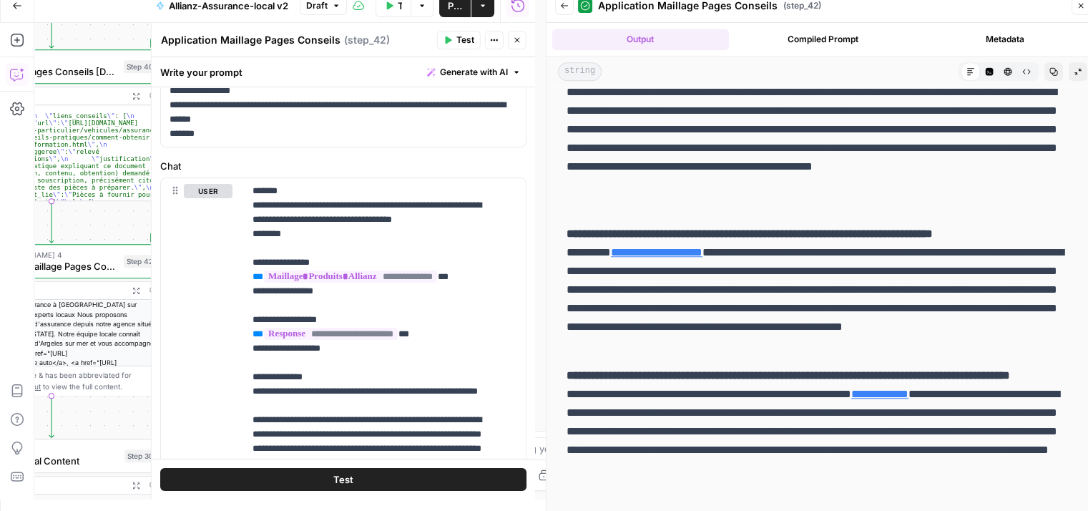
scroll to position [1062, 0]
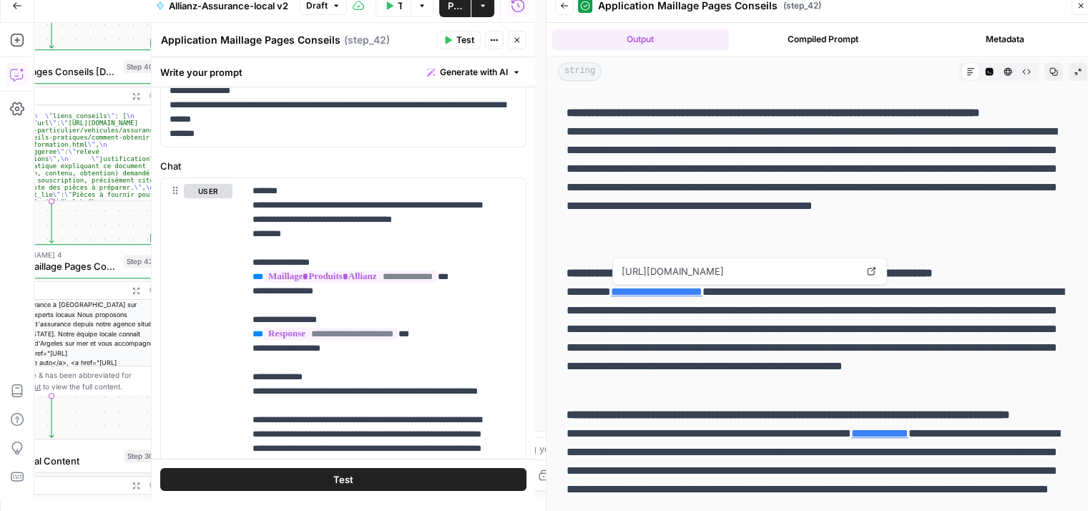
click at [702, 295] on link "**********" at bounding box center [657, 291] width 92 height 11
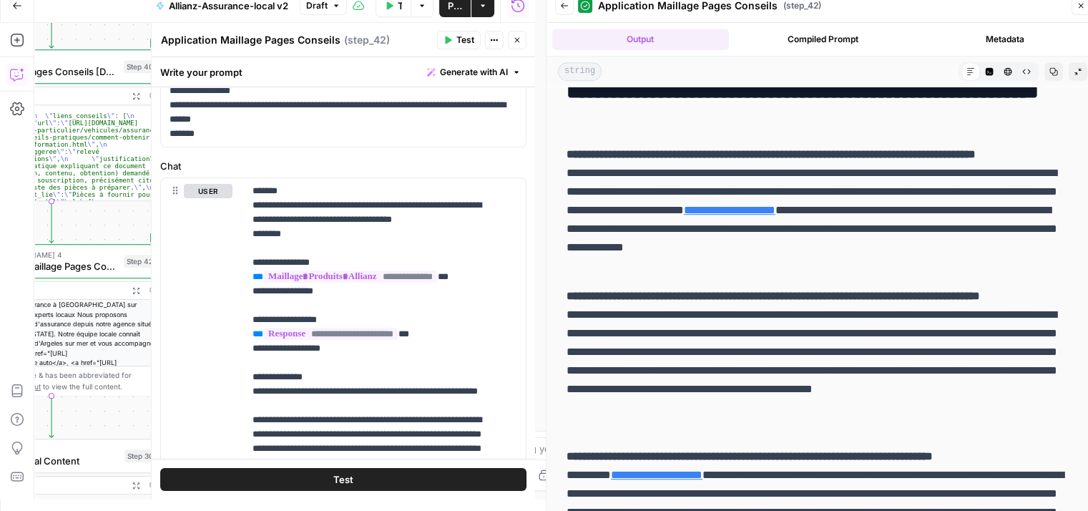
scroll to position [847, 0]
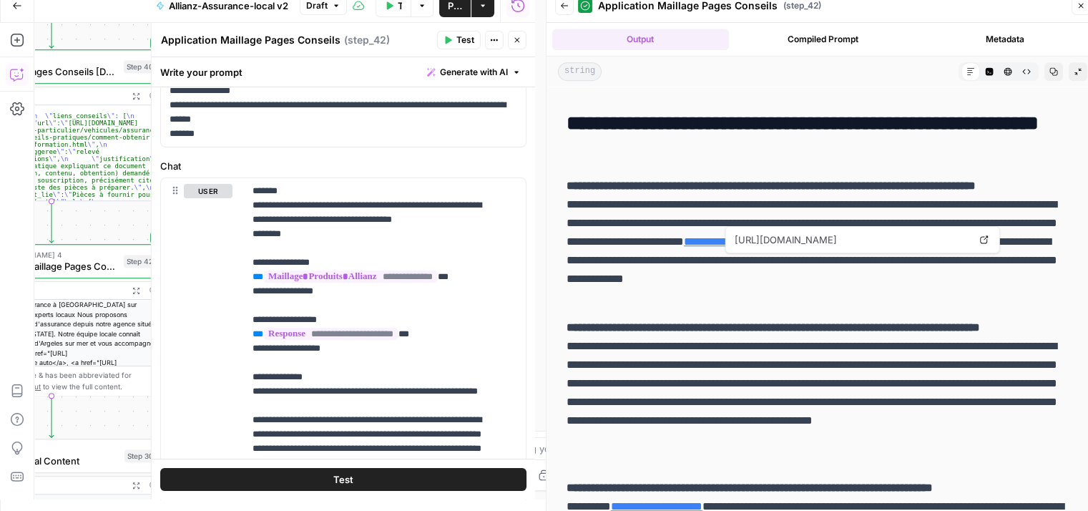
click at [775, 247] on link "**********" at bounding box center [730, 241] width 92 height 11
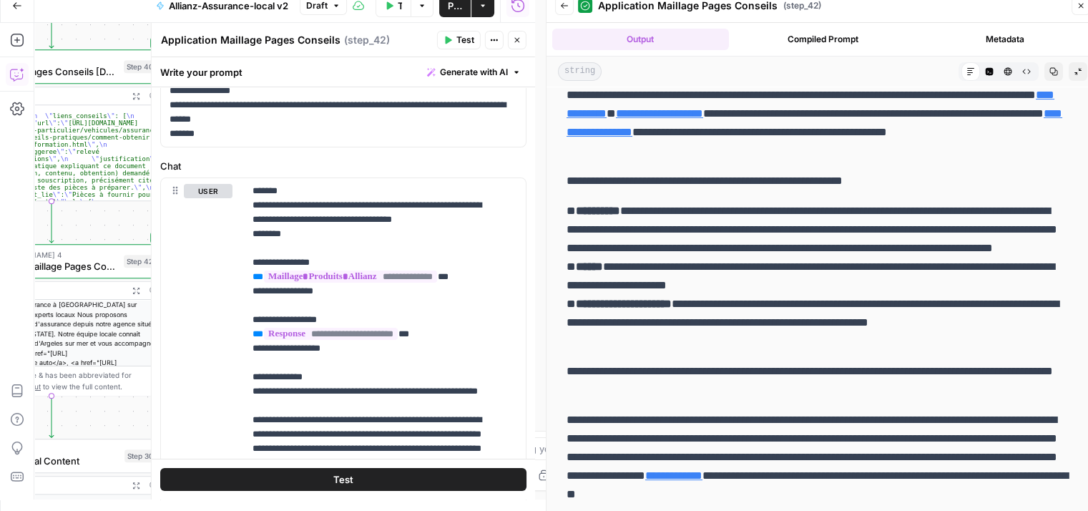
scroll to position [0, 0]
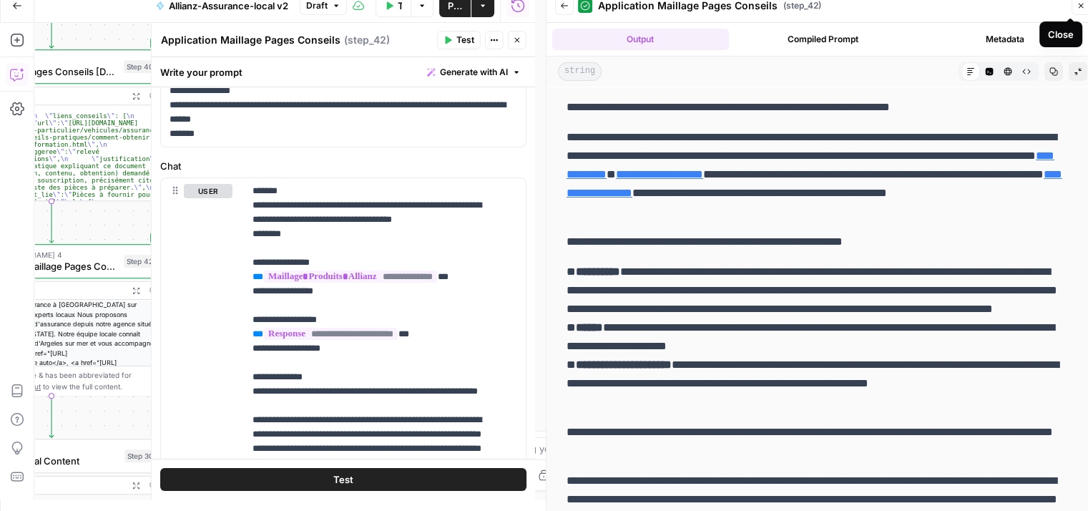
drag, startPoint x: 1081, startPoint y: 9, endPoint x: 857, endPoint y: 68, distance: 231.4
click at [1081, 9] on icon "button" at bounding box center [1080, 5] width 9 height 9
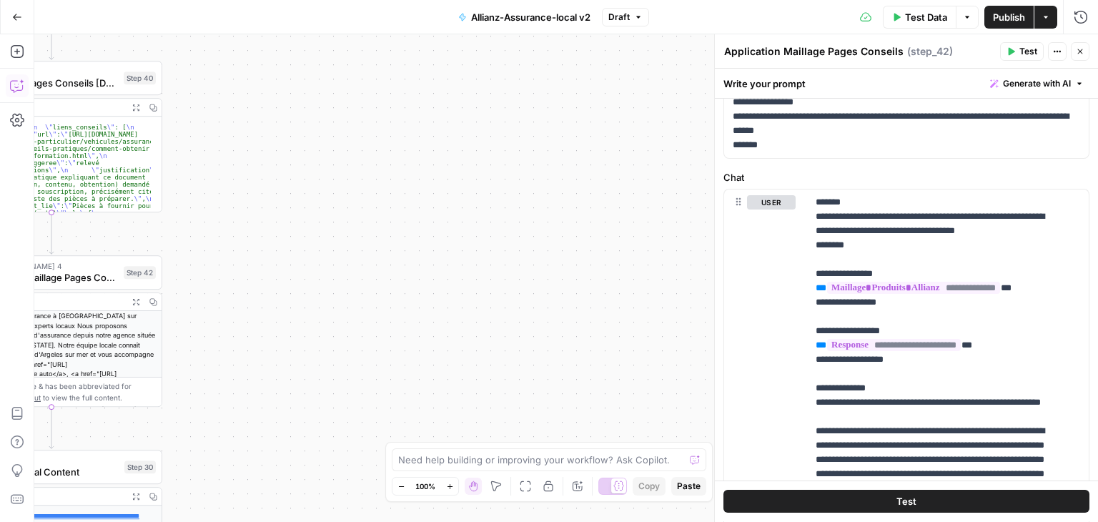
click at [343, 184] on div "**********" at bounding box center [566, 278] width 1064 height 488
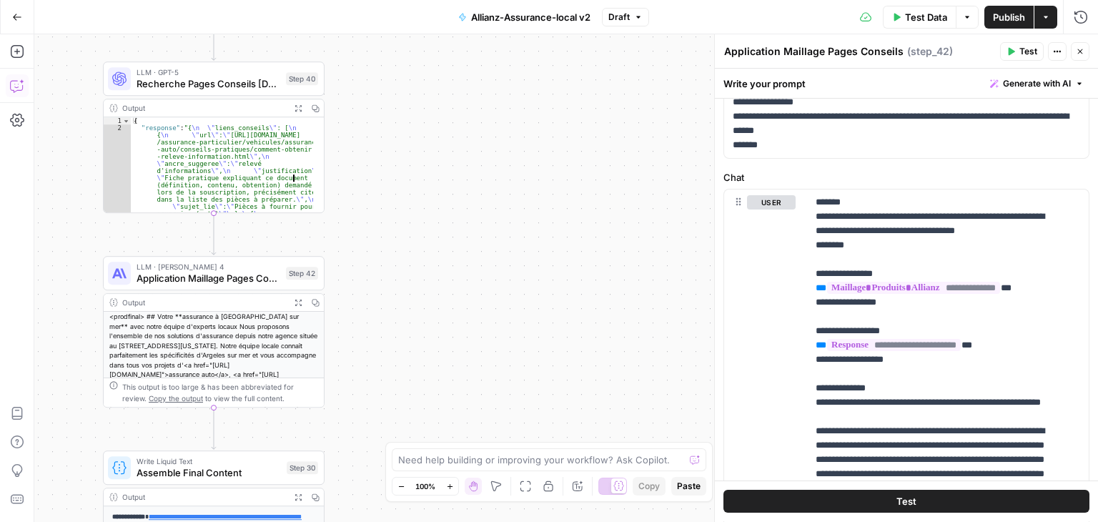
type textarea "**********"
drag, startPoint x: 486, startPoint y: 155, endPoint x: 496, endPoint y: 152, distance: 9.7
click at [493, 154] on div "**********" at bounding box center [566, 278] width 1064 height 488
click at [507, 161] on div "**********" at bounding box center [566, 278] width 1064 height 488
click at [449, 227] on div "**********" at bounding box center [566, 278] width 1064 height 488
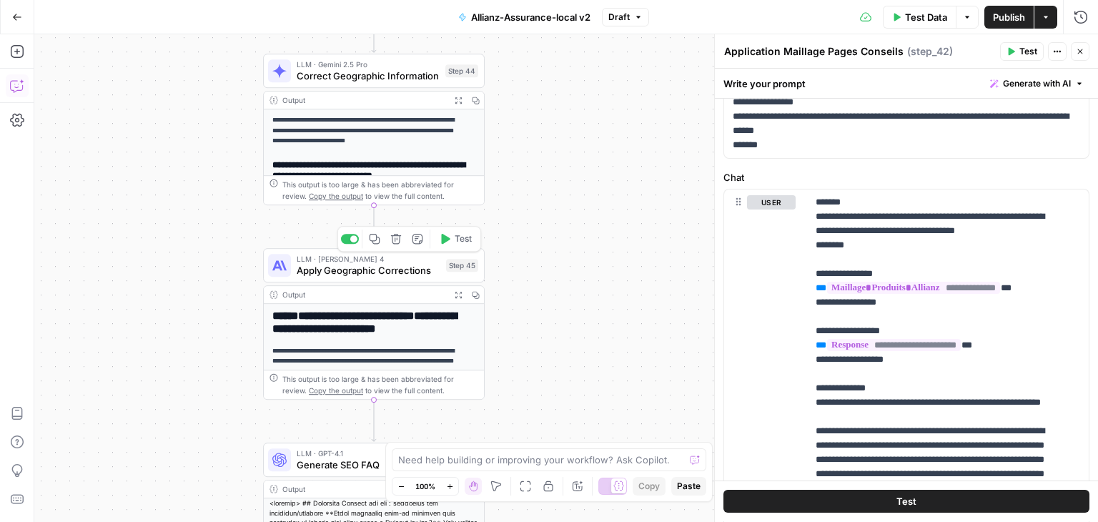
click at [320, 275] on span "Apply Geographic Corrections" at bounding box center [369, 270] width 144 height 14
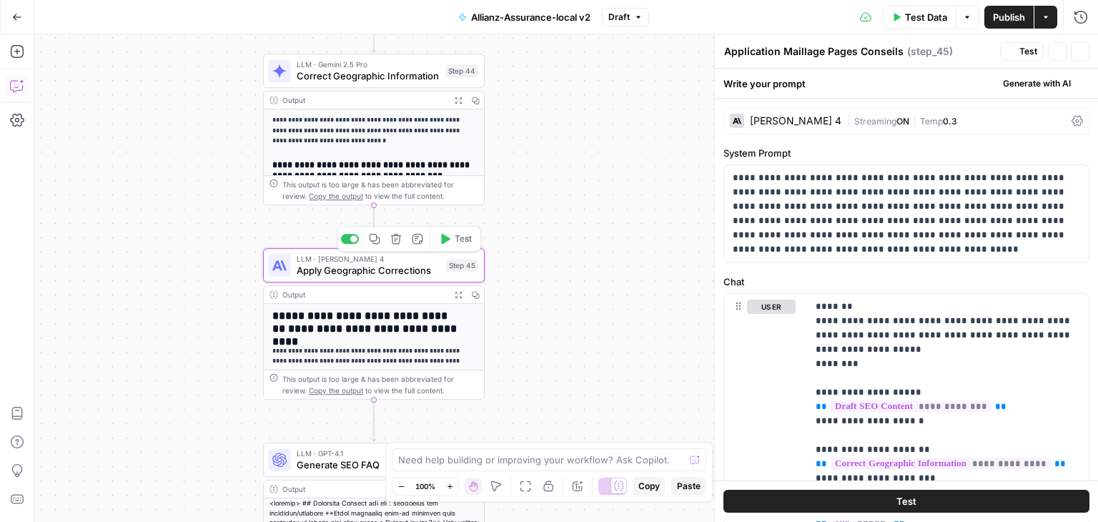
type textarea "Apply Geographic Corrections"
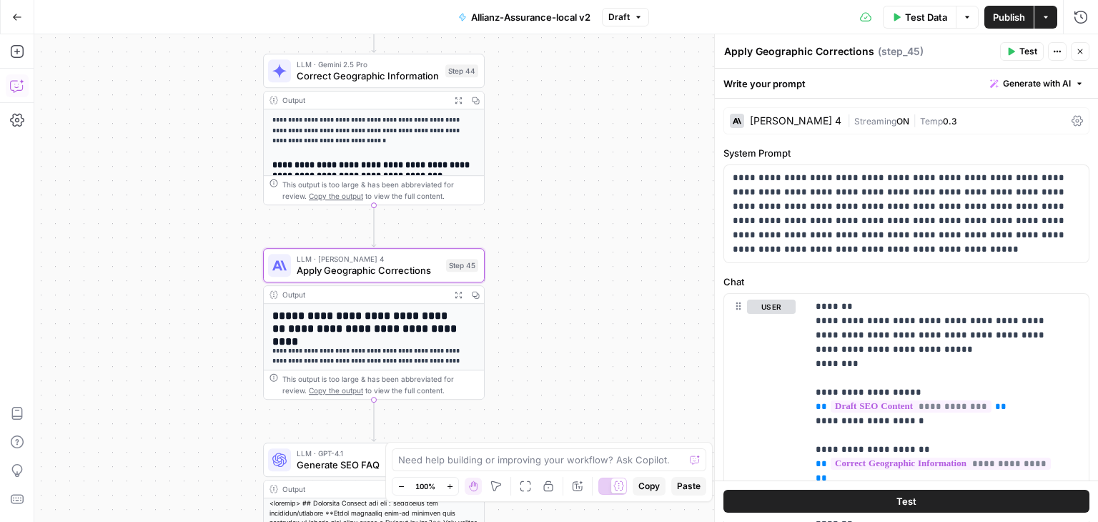
click at [1072, 124] on icon at bounding box center [1077, 121] width 11 height 11
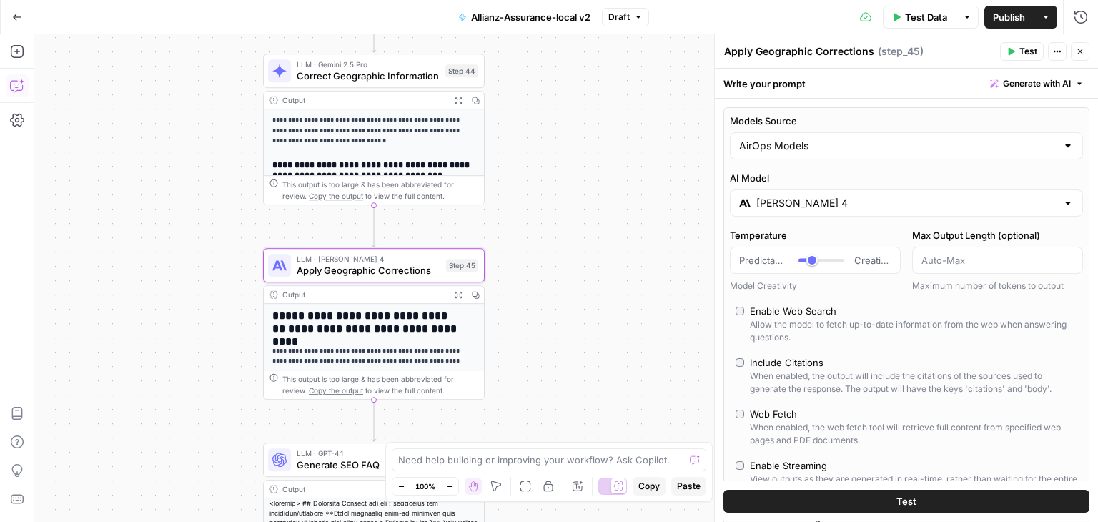
click at [683, 185] on div "**********" at bounding box center [566, 278] width 1064 height 488
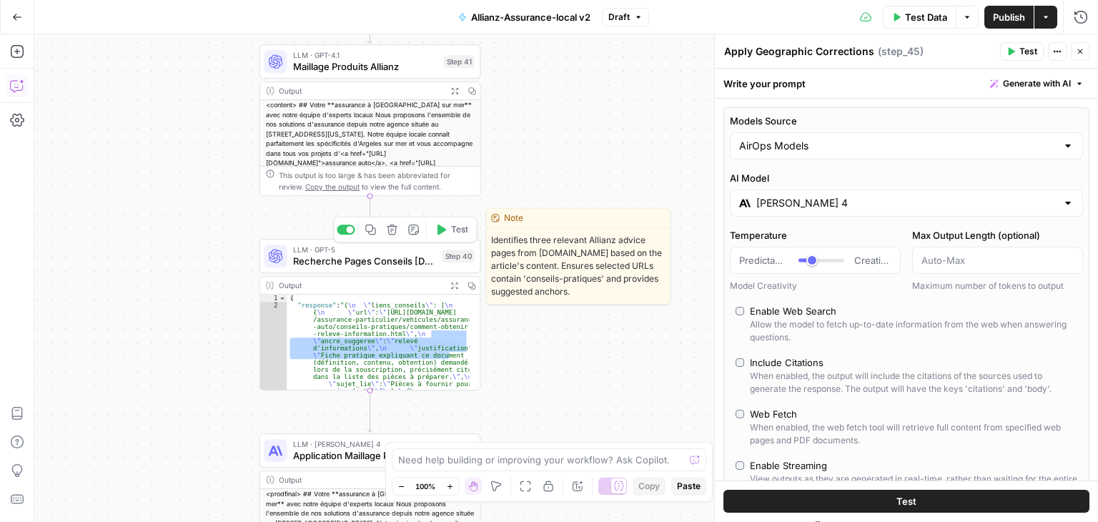
drag, startPoint x: 341, startPoint y: 267, endPoint x: 629, endPoint y: 375, distance: 307.8
click at [341, 267] on span "Recherche Pages Conseils [DOMAIN_NAME]" at bounding box center [365, 261] width 144 height 14
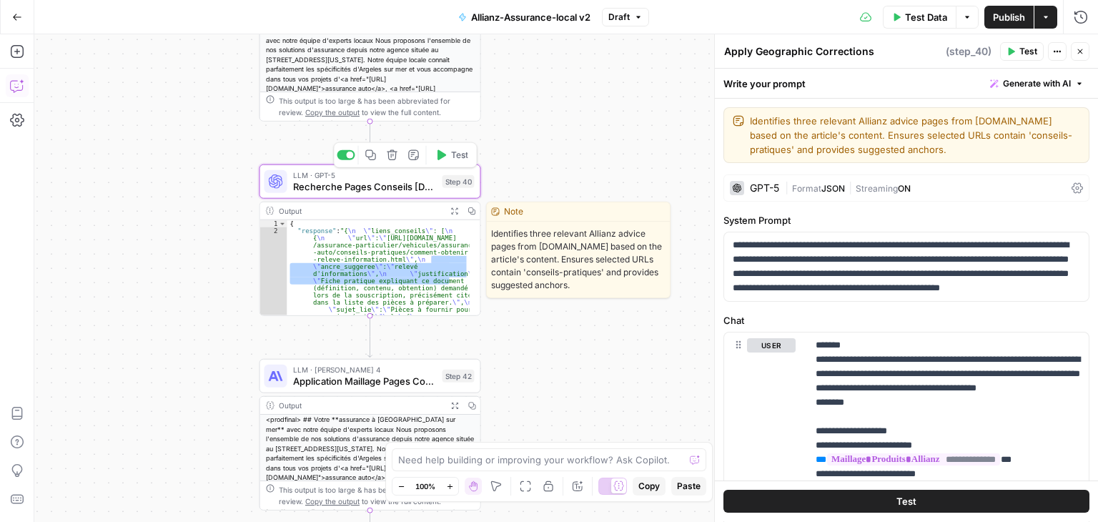
type textarea "Recherche Pages Conseils [DOMAIN_NAME]"
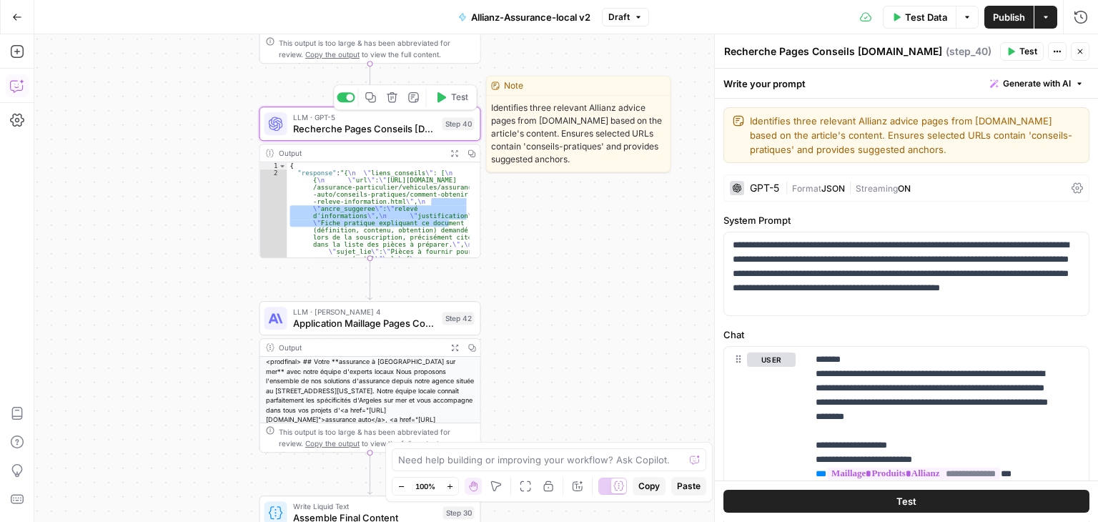
click at [359, 129] on span "Recherche Pages Conseils [DOMAIN_NAME]" at bounding box center [365, 129] width 144 height 14
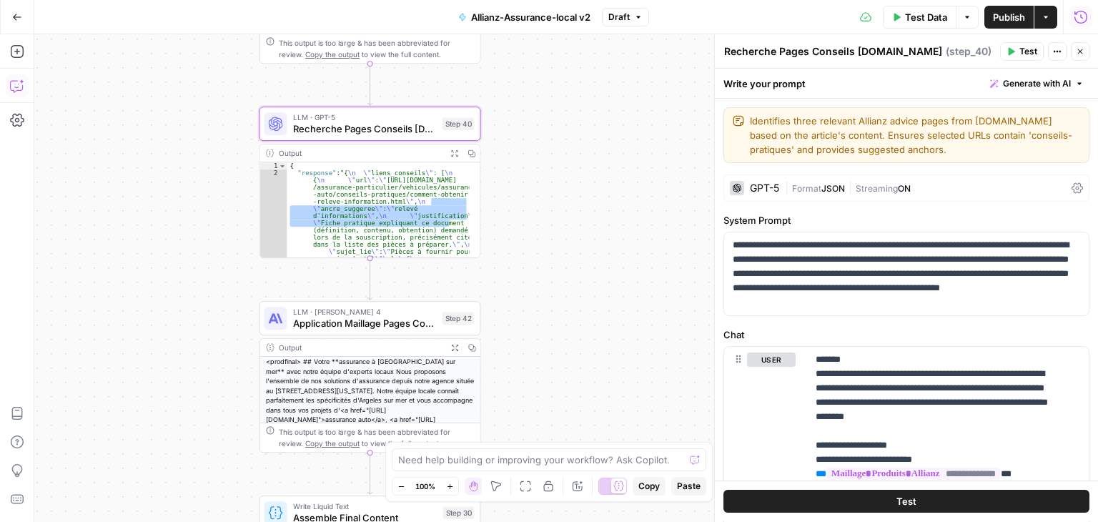
click at [1087, 24] on button "Run History" at bounding box center [1081, 17] width 23 height 23
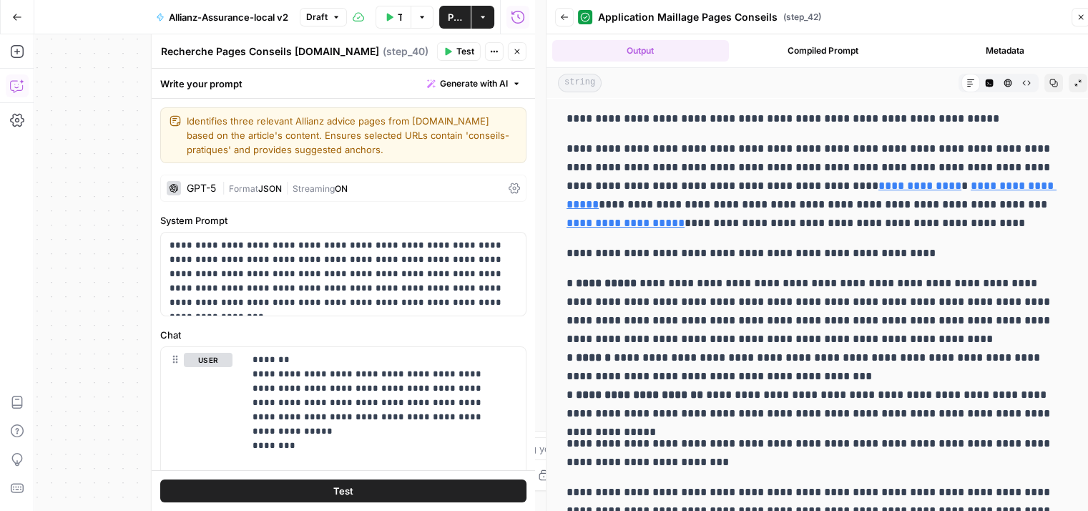
drag, startPoint x: 821, startPoint y: 56, endPoint x: 970, endPoint y: 45, distance: 149.2
click at [821, 56] on button "Compiled Prompt" at bounding box center [822, 50] width 177 height 21
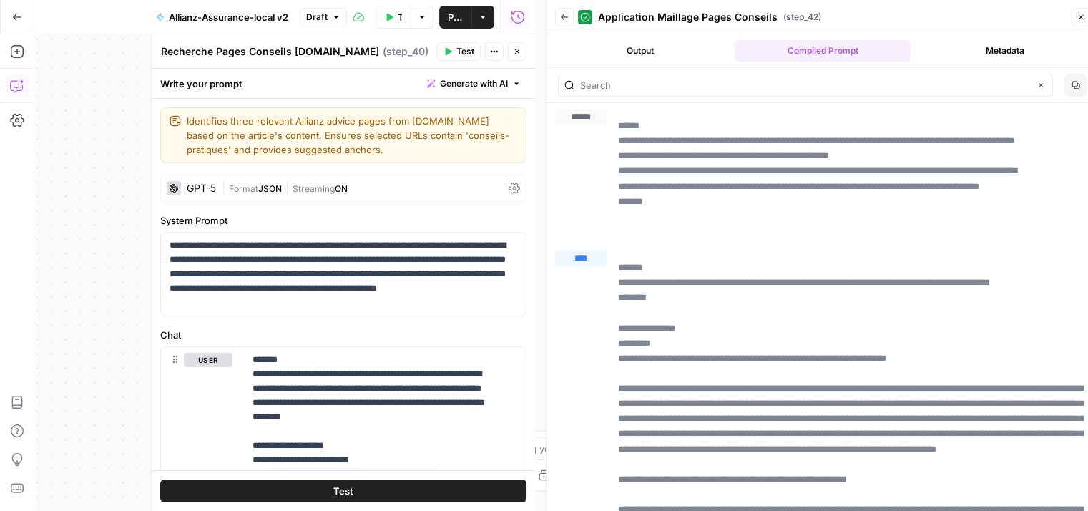
click at [988, 50] on button "Metadata" at bounding box center [1004, 50] width 177 height 21
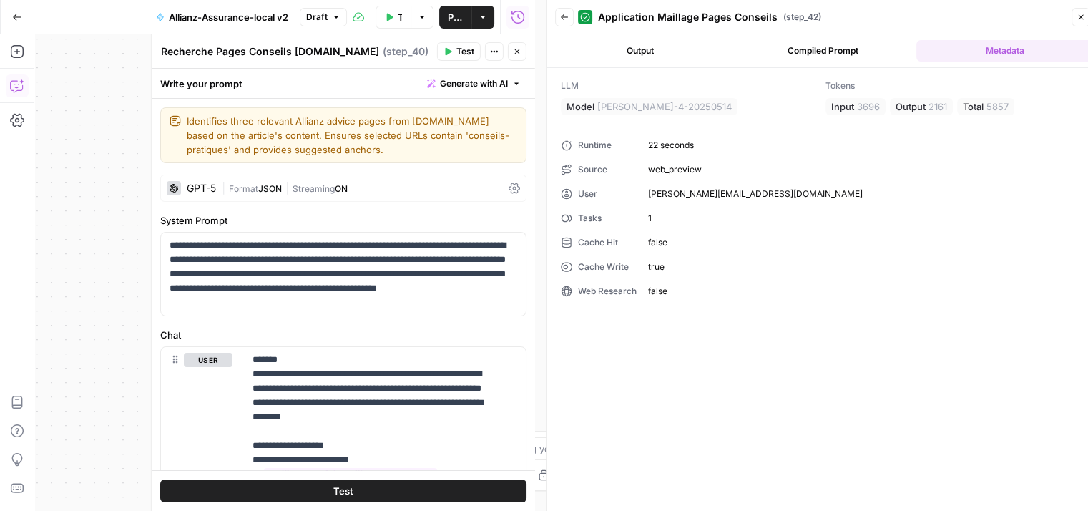
click at [563, 26] on button "Back" at bounding box center [564, 17] width 19 height 19
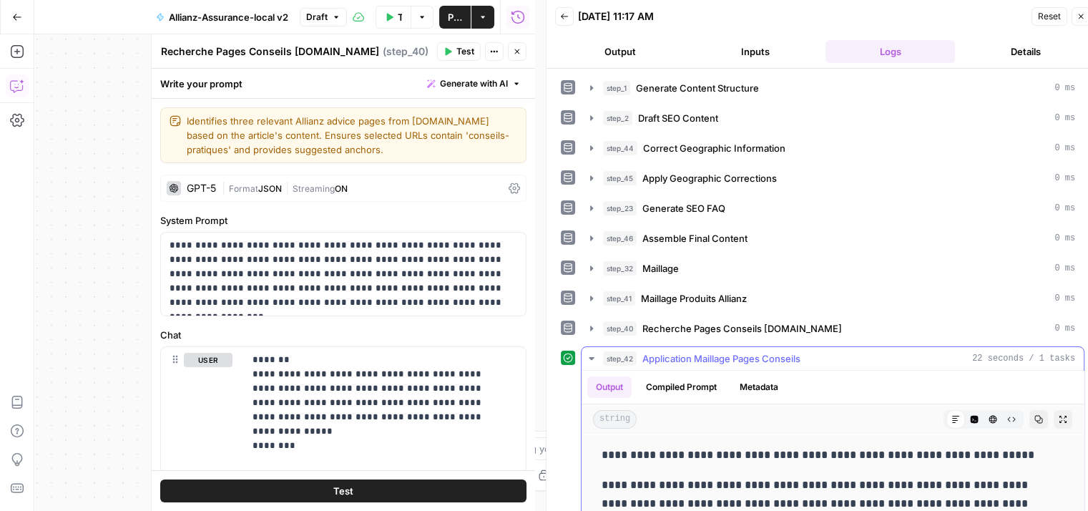
click at [591, 357] on icon "button" at bounding box center [591, 358] width 5 height 3
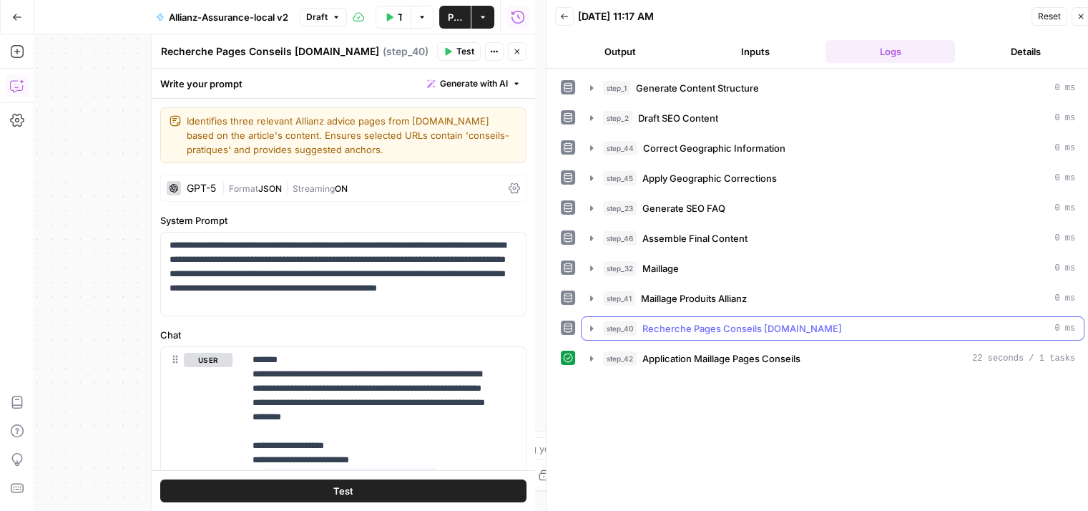
click at [589, 326] on icon "button" at bounding box center [591, 328] width 11 height 11
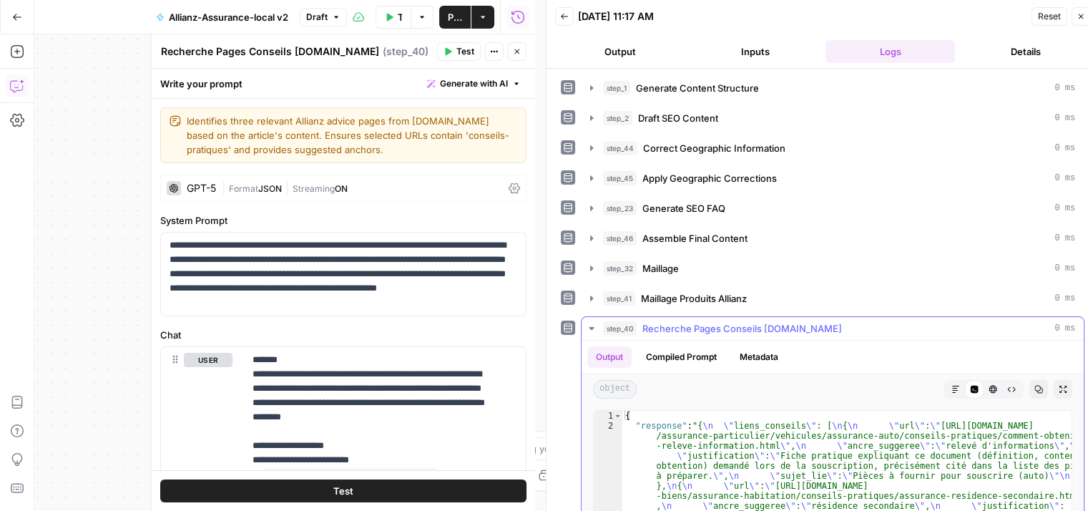
click at [772, 351] on button "Metadata" at bounding box center [759, 356] width 56 height 21
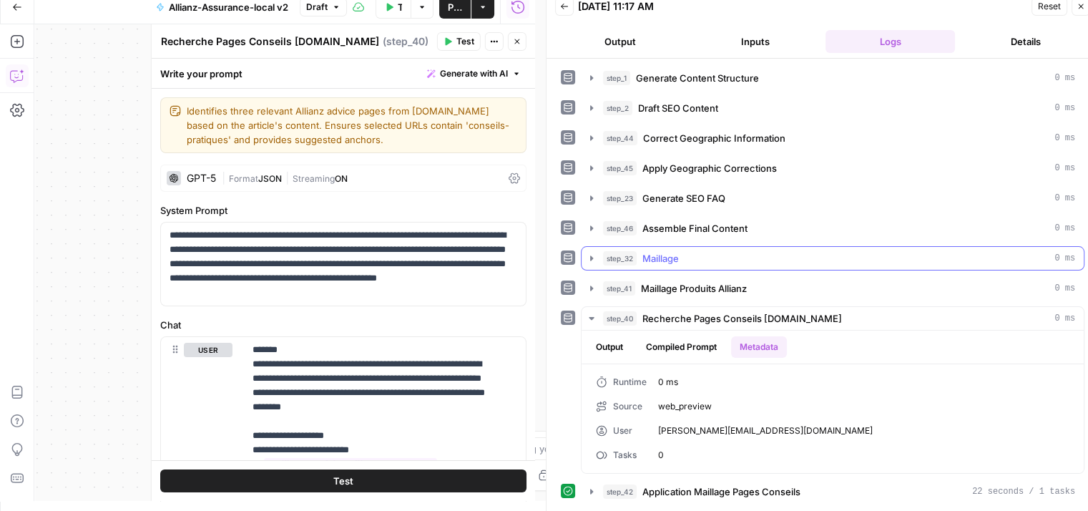
scroll to position [11, 0]
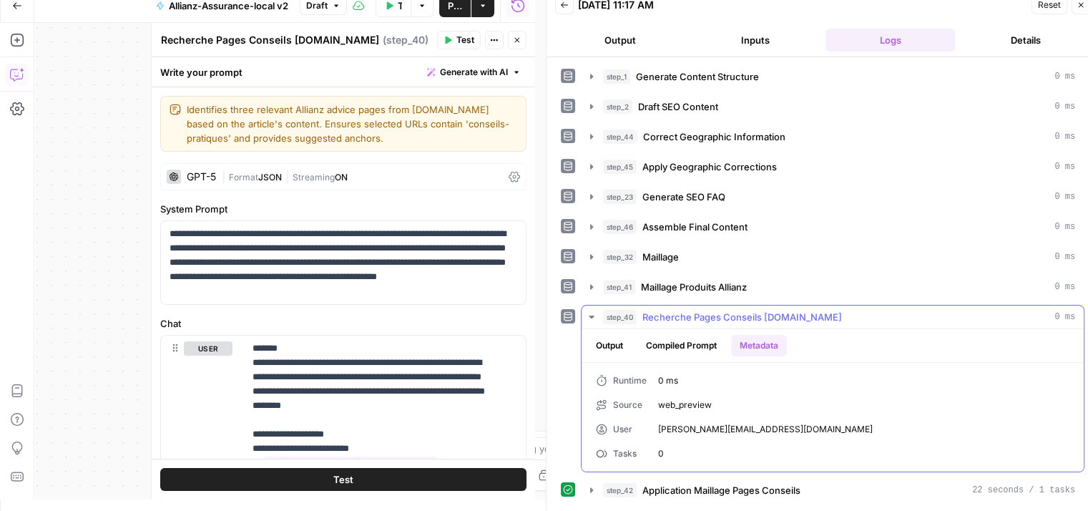
click at [687, 341] on button "Compiled Prompt" at bounding box center [681, 345] width 88 height 21
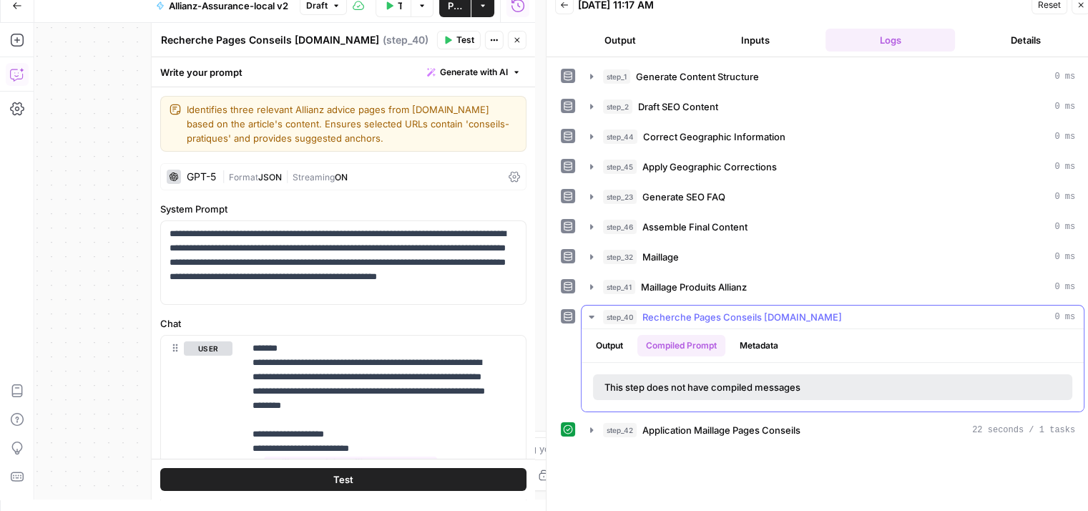
click at [612, 344] on button "Output" at bounding box center [609, 345] width 44 height 21
click at [762, 338] on button "Metadata" at bounding box center [759, 345] width 56 height 21
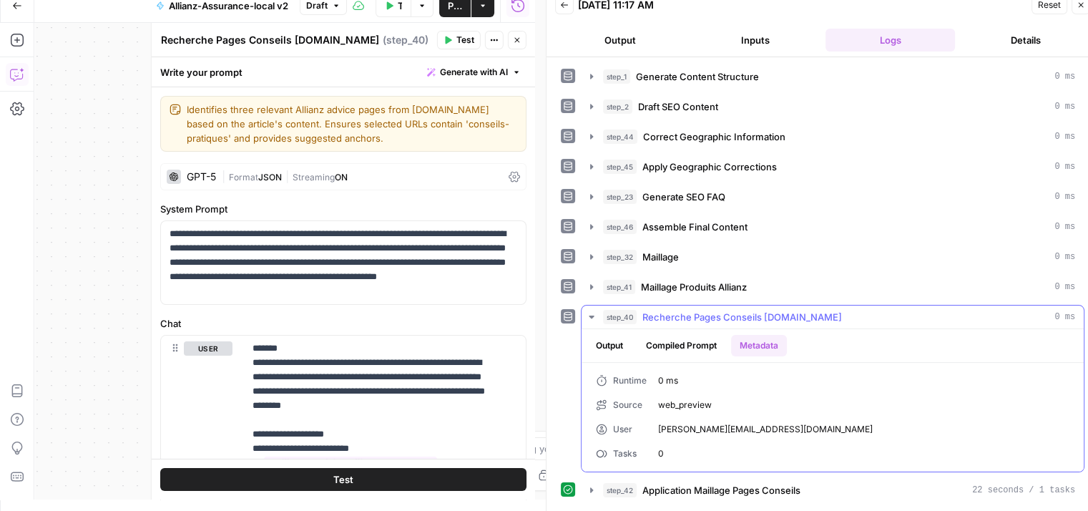
drag, startPoint x: 777, startPoint y: 340, endPoint x: 604, endPoint y: 326, distance: 174.4
click at [777, 340] on button "Metadata" at bounding box center [759, 345] width 56 height 21
click at [589, 312] on icon "button" at bounding box center [591, 316] width 11 height 11
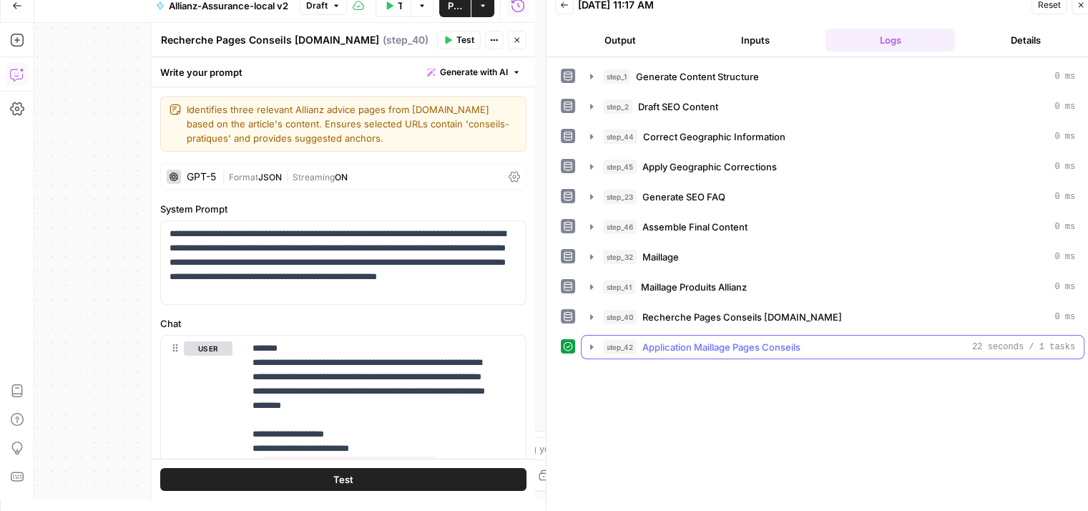
click at [595, 346] on icon "button" at bounding box center [591, 346] width 11 height 11
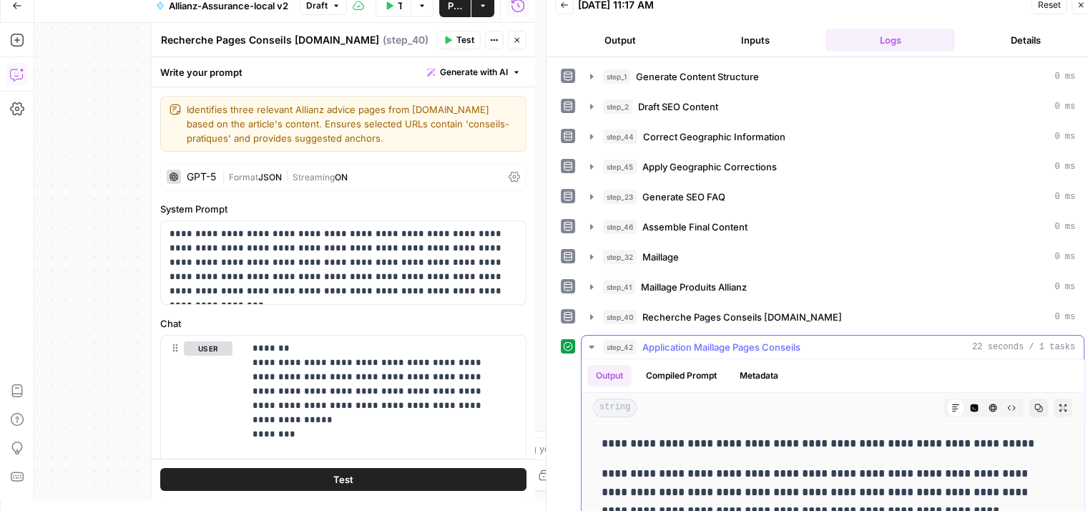
click at [752, 370] on button "Metadata" at bounding box center [759, 375] width 56 height 21
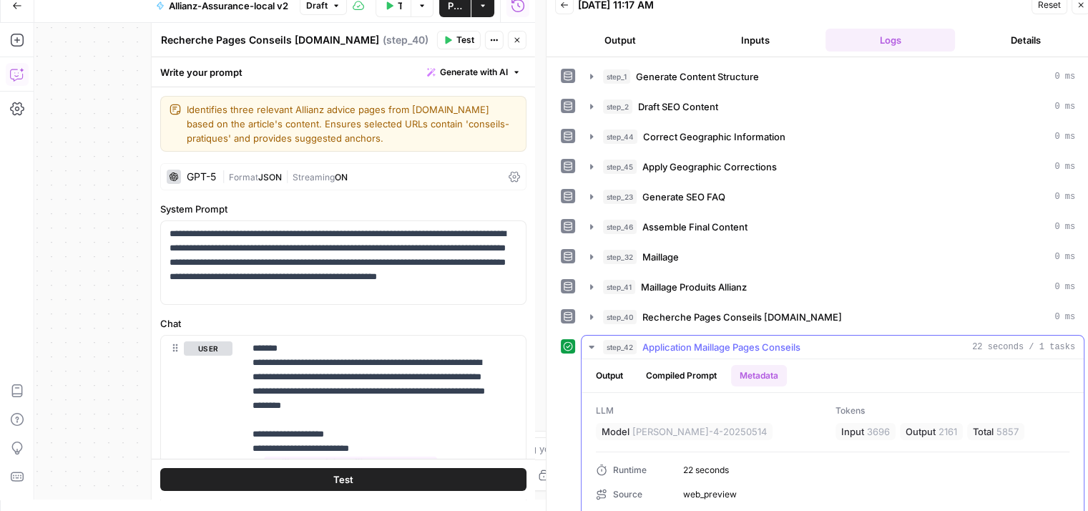
scroll to position [127, 0]
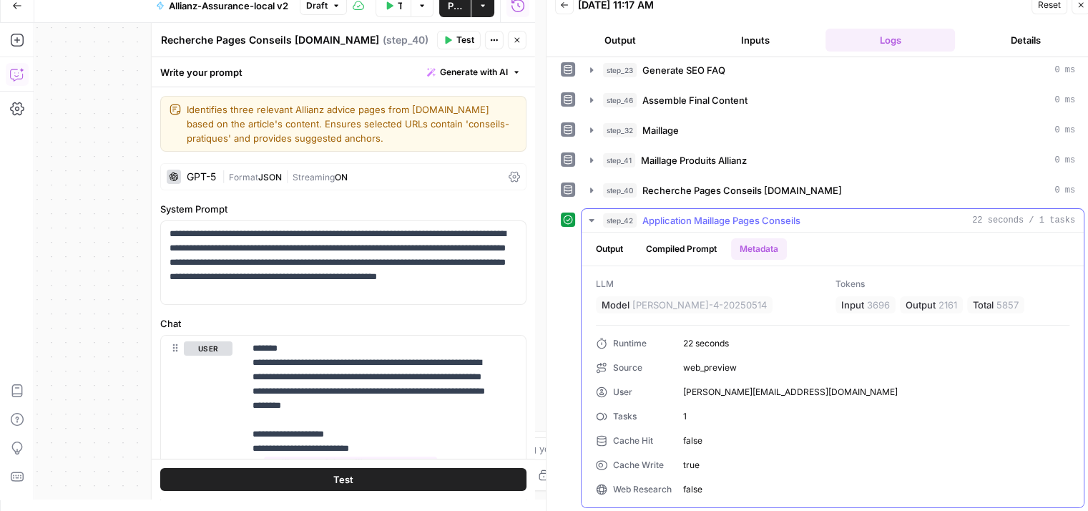
click at [586, 221] on icon "button" at bounding box center [591, 220] width 11 height 11
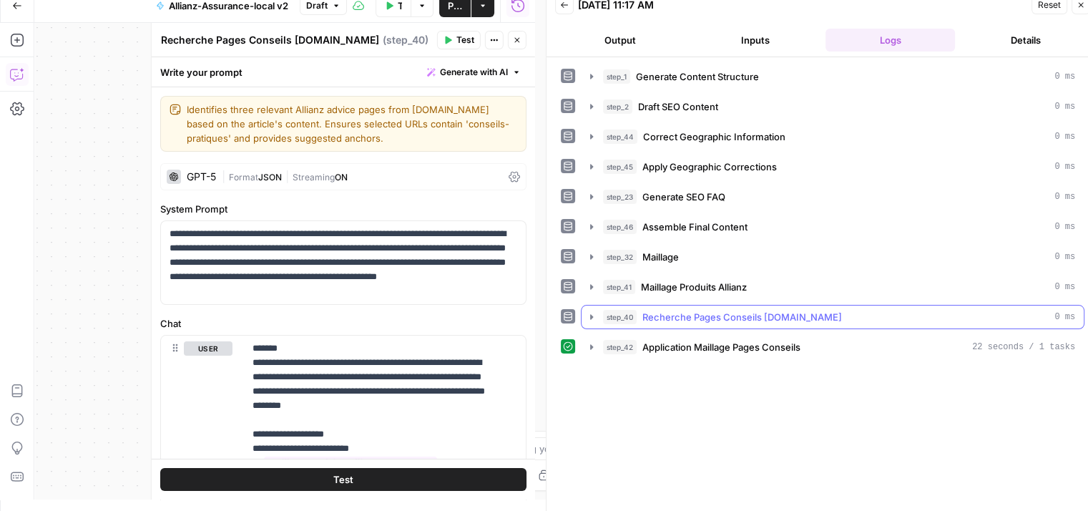
click at [593, 323] on button "step_40 Recherche Pages Conseils Allianz.fr 0 ms" at bounding box center [832, 316] width 502 height 23
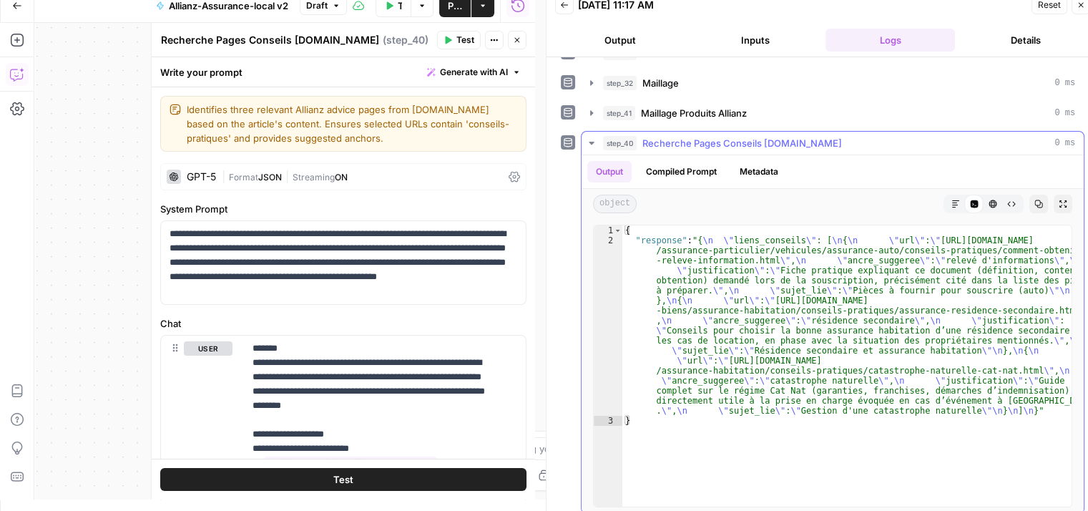
scroll to position [210, 0]
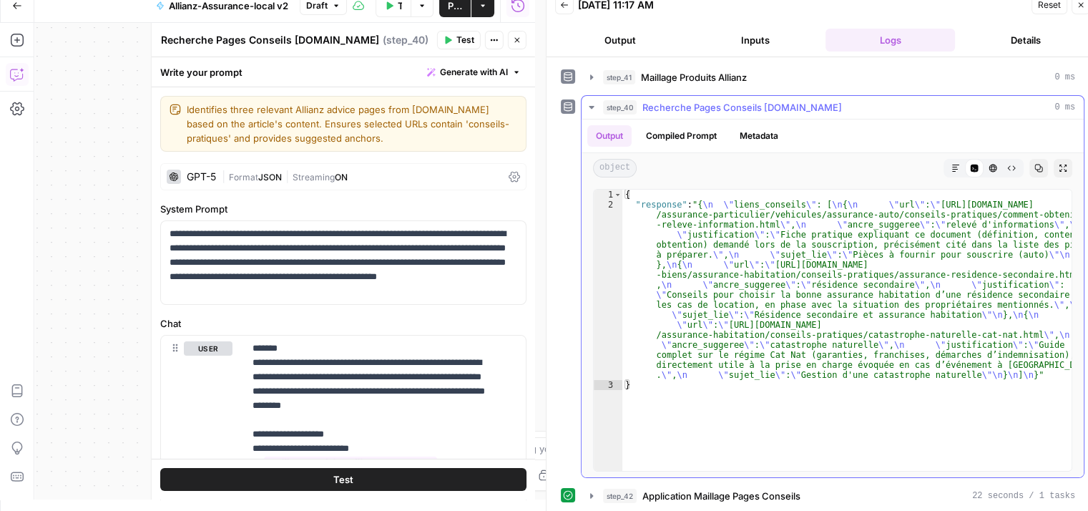
click at [765, 136] on button "Metadata" at bounding box center [759, 135] width 56 height 21
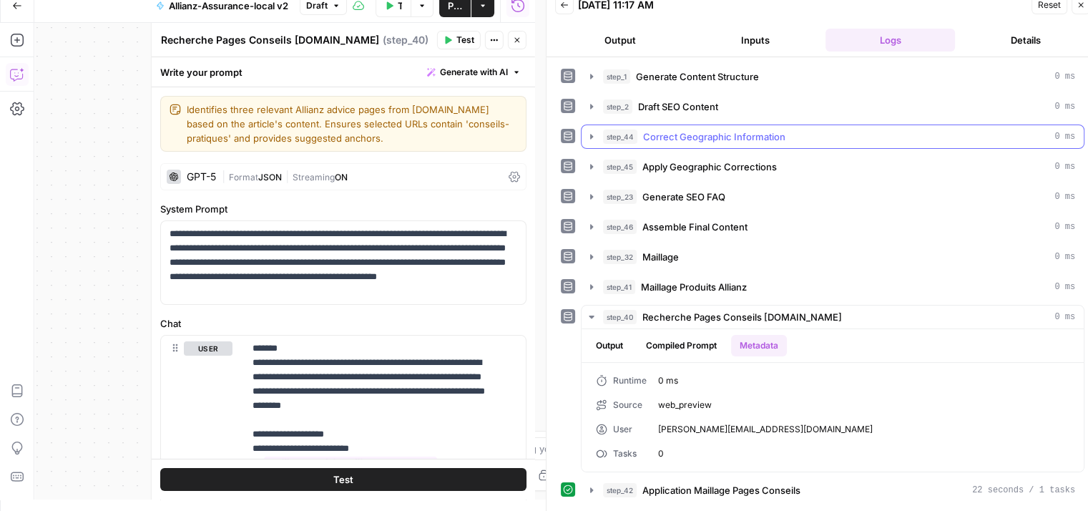
scroll to position [0, 0]
click at [592, 312] on icon "button" at bounding box center [591, 316] width 11 height 11
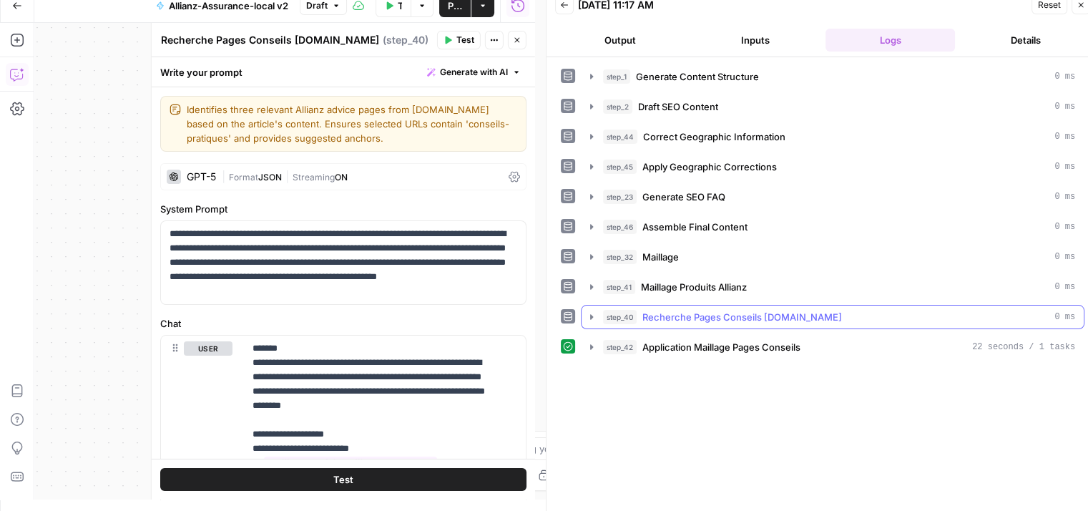
click at [592, 316] on icon "button" at bounding box center [591, 316] width 11 height 11
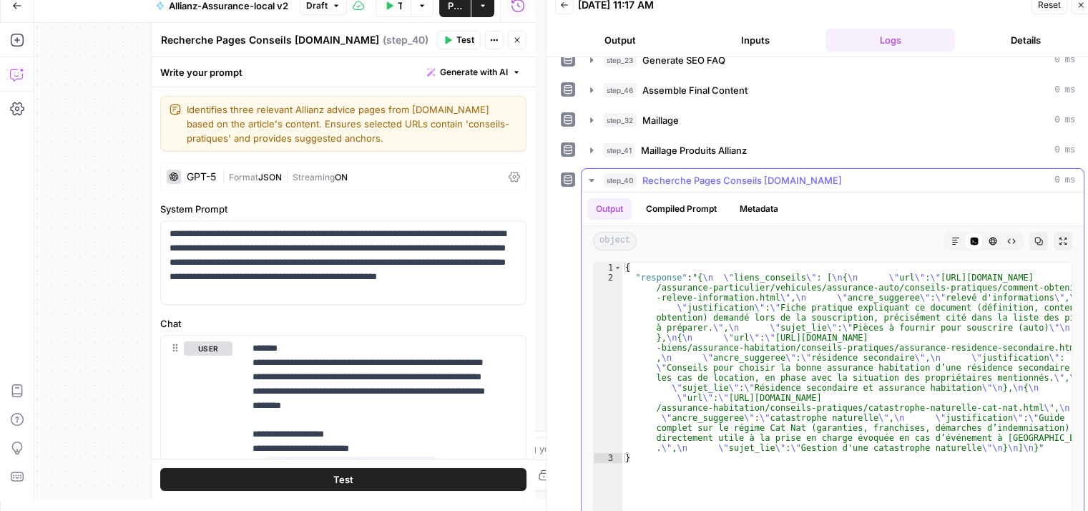
scroll to position [210, 0]
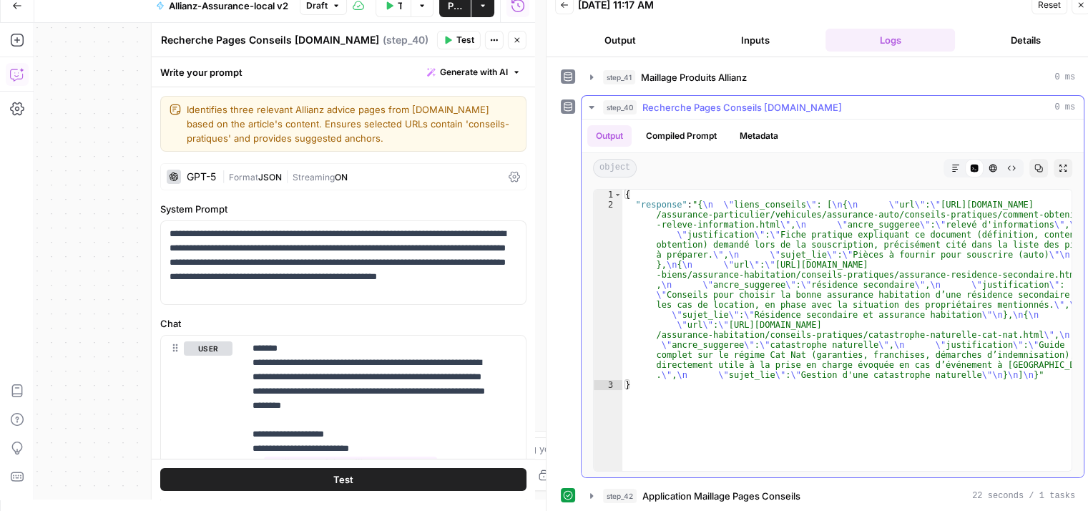
click at [659, 128] on button "Compiled Prompt" at bounding box center [681, 135] width 88 height 21
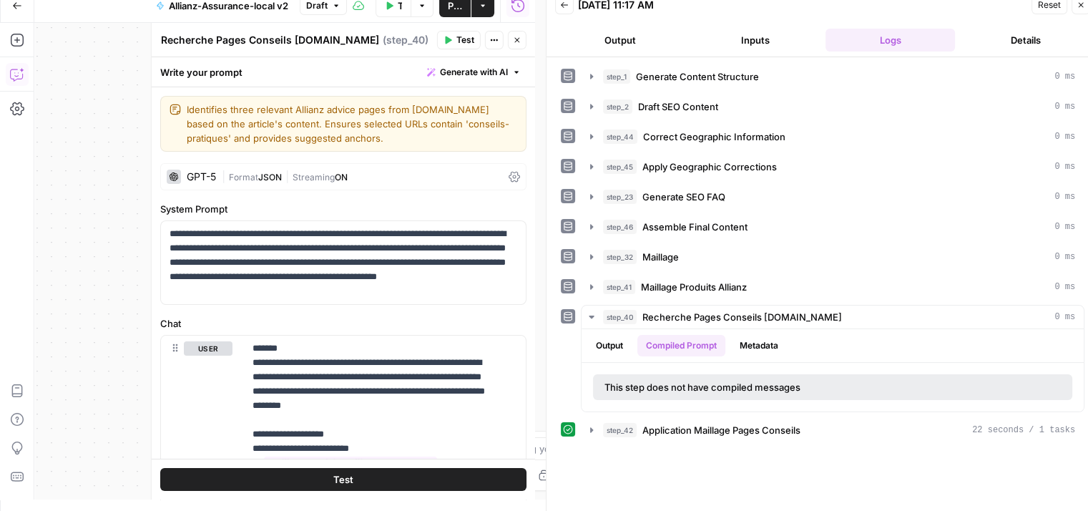
click at [772, 338] on button "Metadata" at bounding box center [759, 345] width 56 height 21
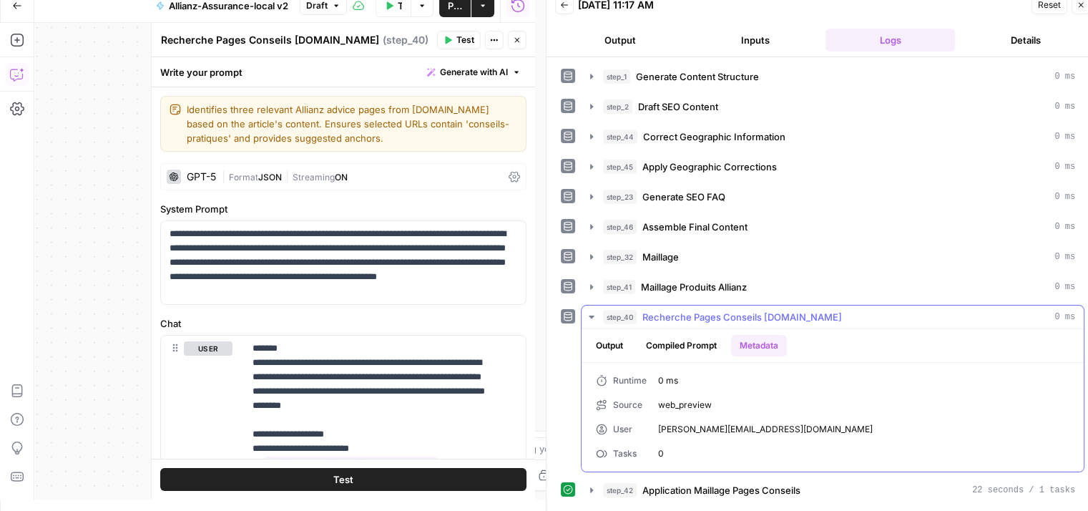
click at [588, 318] on icon "button" at bounding box center [591, 316] width 11 height 11
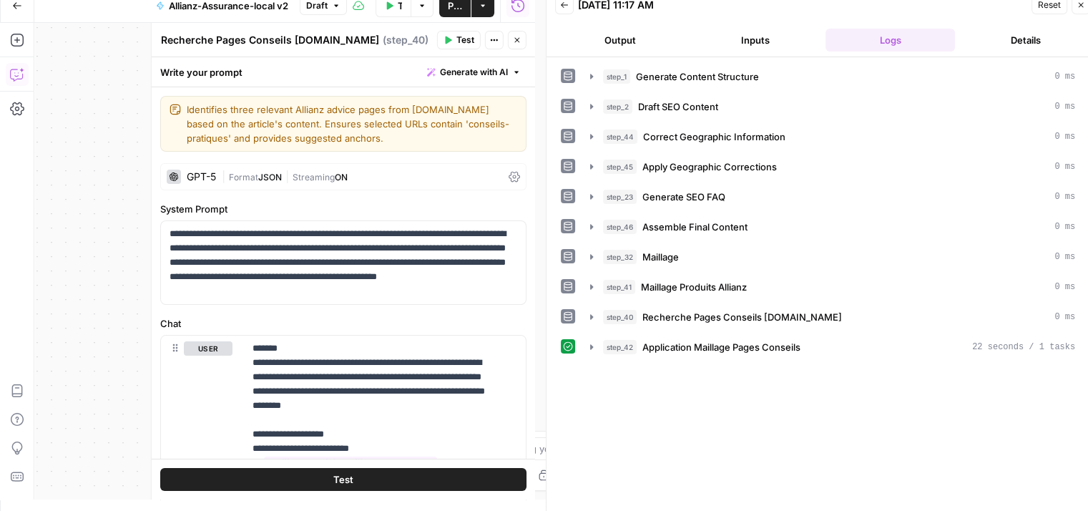
click at [508, 177] on icon at bounding box center [513, 177] width 11 height 11
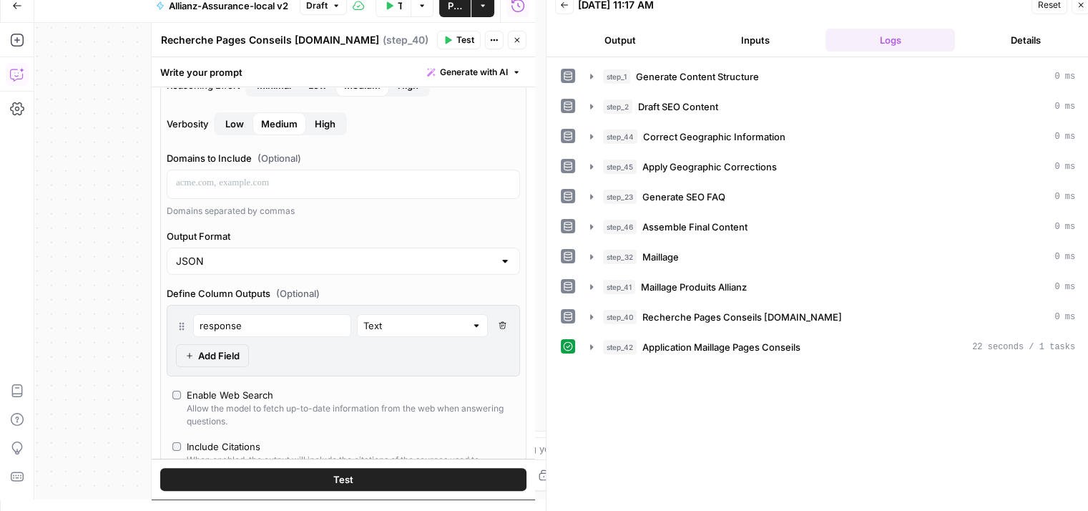
scroll to position [358, 0]
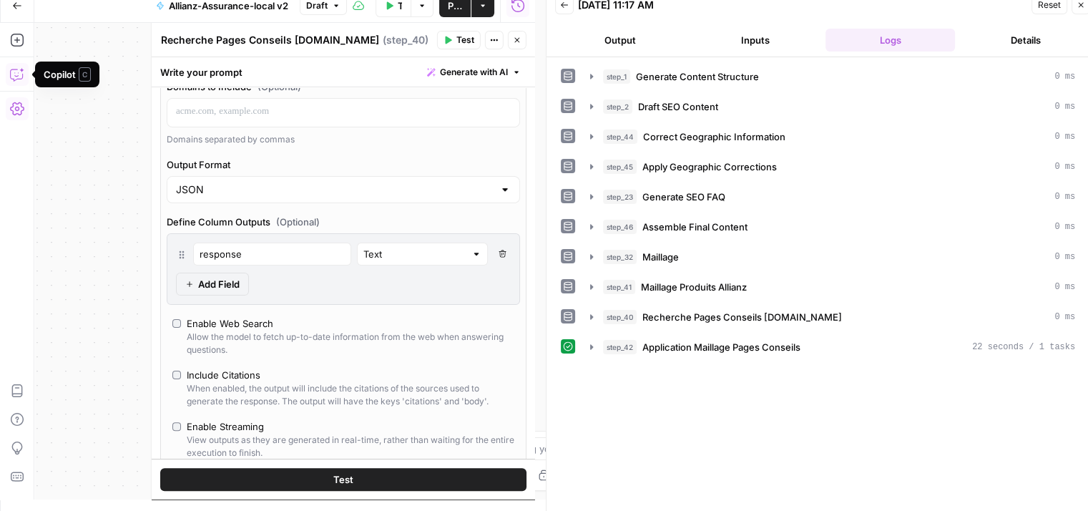
click at [518, 41] on icon "button" at bounding box center [517, 40] width 9 height 9
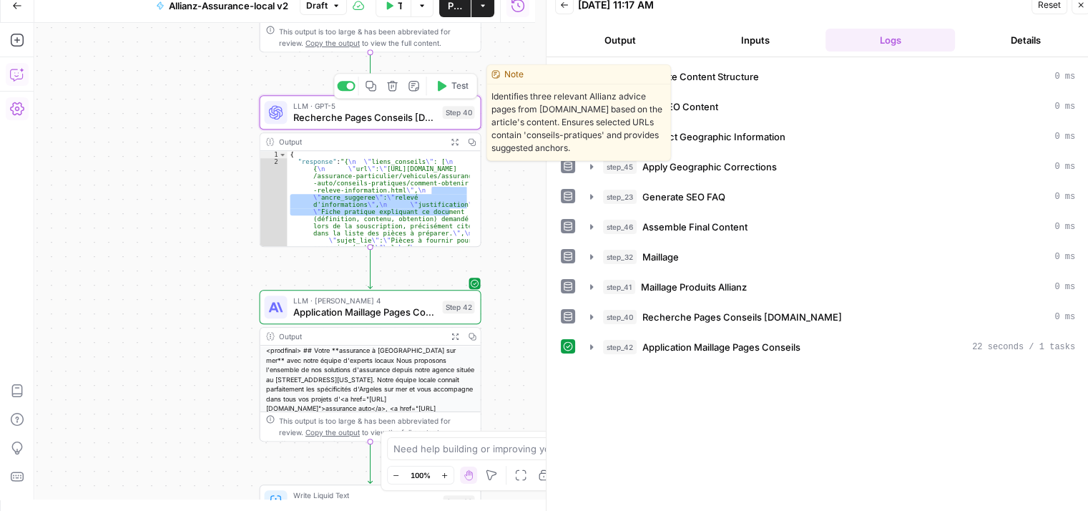
click at [350, 125] on div "LLM · GPT-5 Recherche Pages Conseils Allianz.fr Step 40 Copy step Delete step E…" at bounding box center [371, 112] width 222 height 34
drag, startPoint x: 118, startPoint y: 218, endPoint x: 327, endPoint y: 315, distance: 230.1
click at [327, 315] on div "Recherche Pages Conseils Allianz.fr Recherche Pages Conseils Allianz.fr ( step_…" at bounding box center [324, 261] width 421 height 476
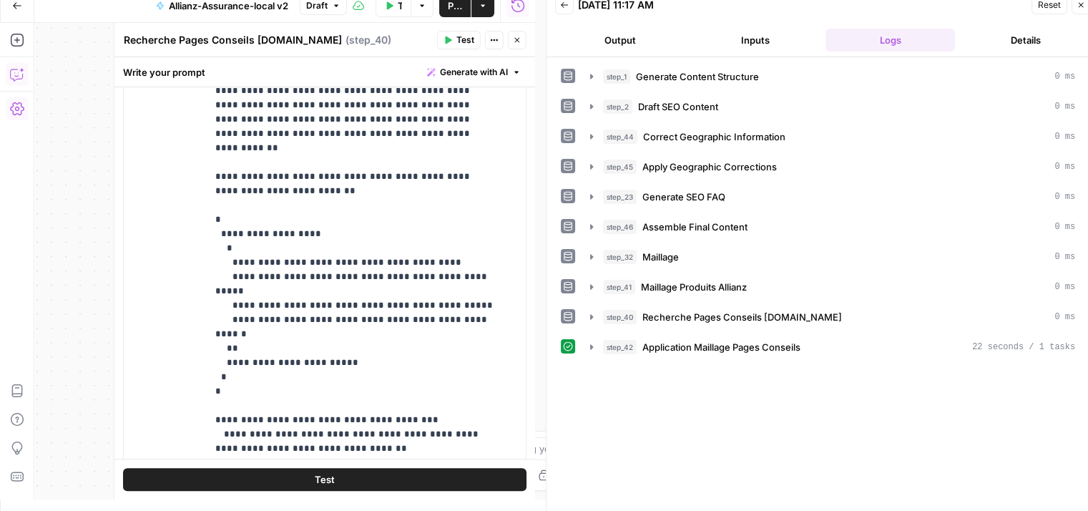
scroll to position [1188, 0]
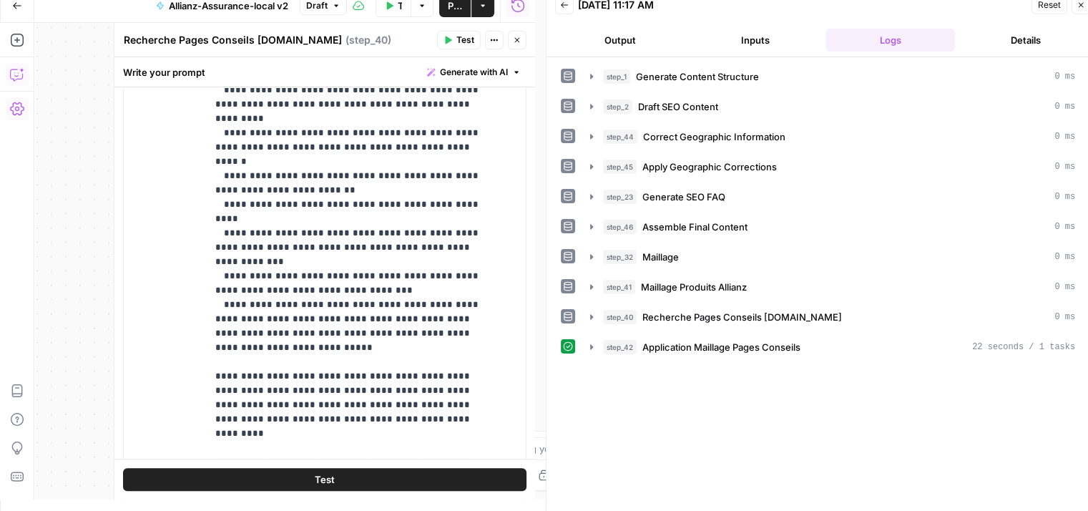
click at [515, 44] on icon "button" at bounding box center [517, 40] width 9 height 9
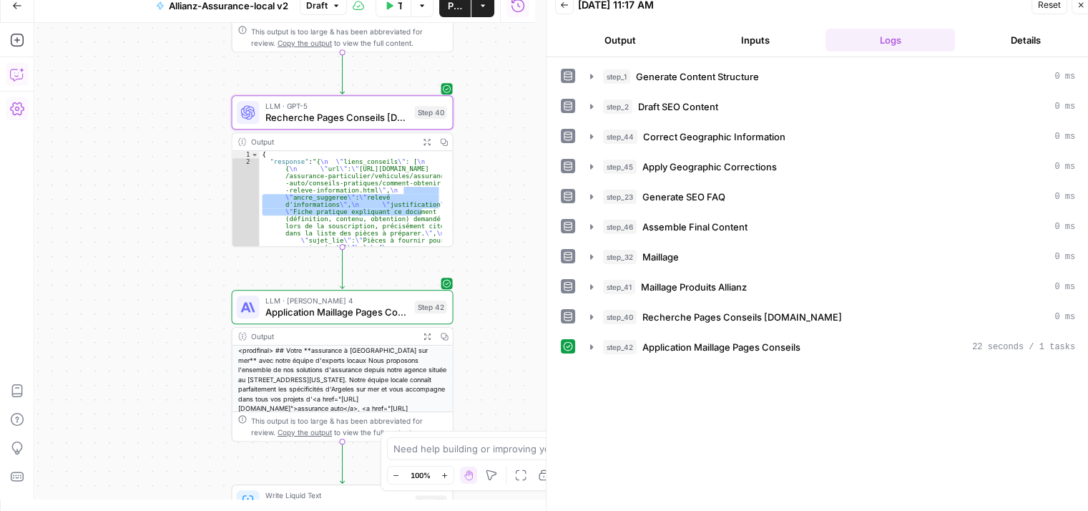
drag, startPoint x: 507, startPoint y: 131, endPoint x: 854, endPoint y: 117, distance: 347.1
click at [455, 113] on div "**********" at bounding box center [284, 261] width 501 height 476
click at [592, 344] on icon "button" at bounding box center [591, 346] width 3 height 5
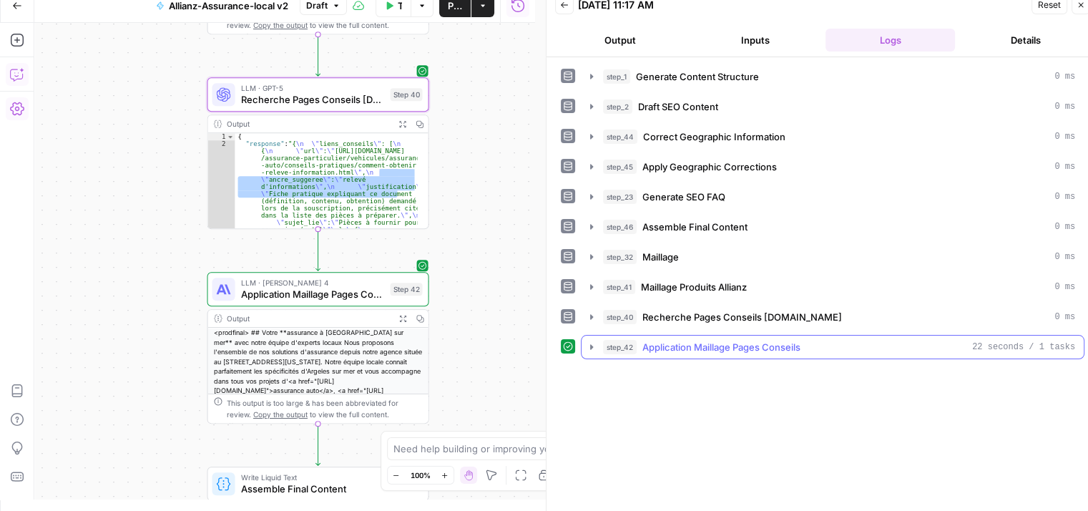
click at [586, 348] on icon "button" at bounding box center [591, 346] width 11 height 11
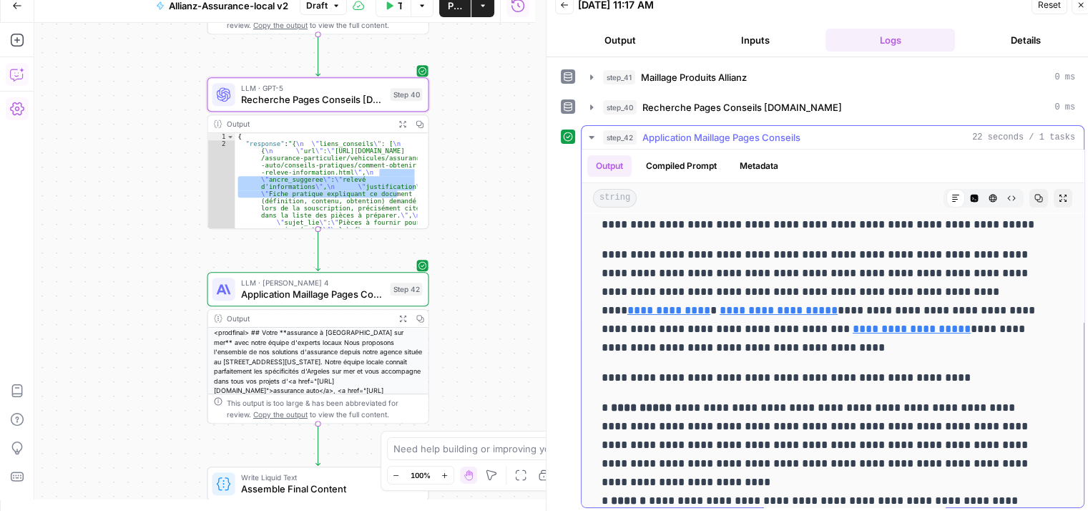
scroll to position [0, 0]
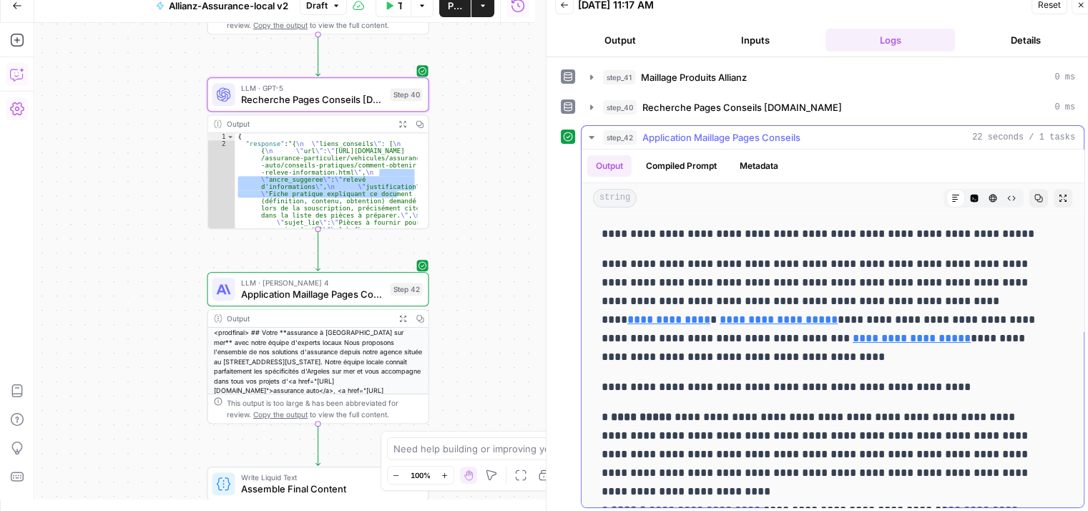
click at [1058, 194] on icon "button" at bounding box center [1062, 198] width 9 height 9
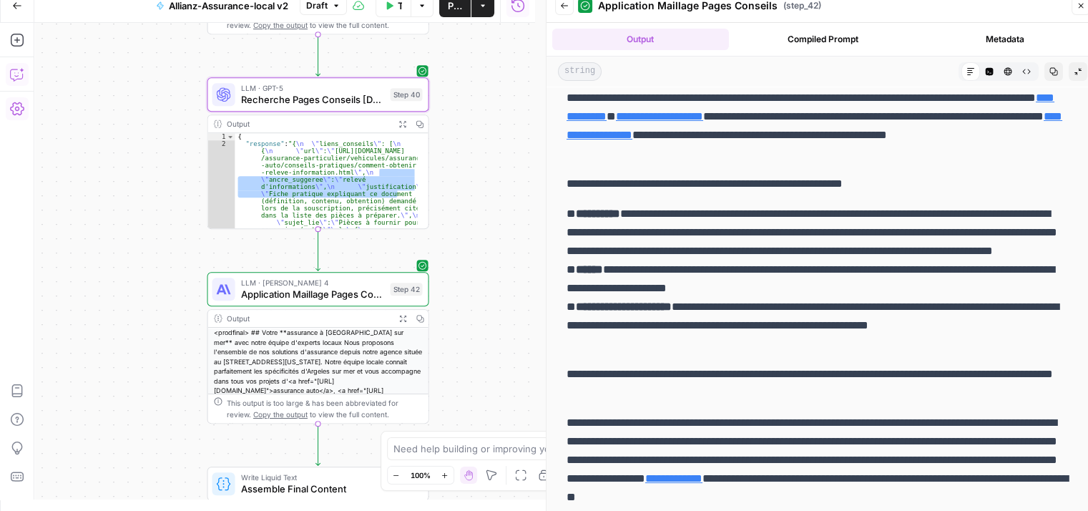
scroll to position [72, 0]
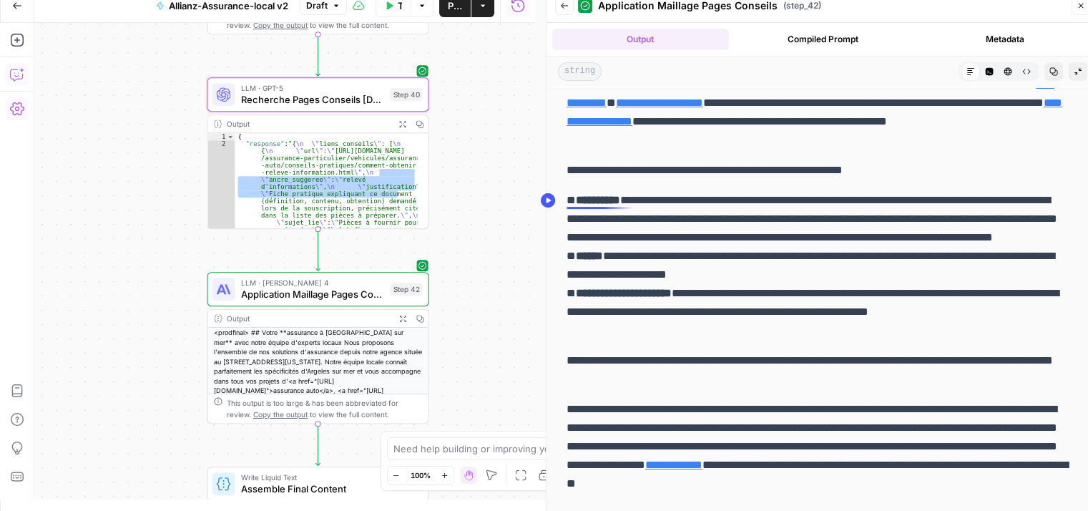
drag, startPoint x: 563, startPoint y: 192, endPoint x: 577, endPoint y: 205, distance: 19.2
drag, startPoint x: 578, startPoint y: 272, endPoint x: 555, endPoint y: 272, distance: 22.9
drag, startPoint x: 567, startPoint y: 202, endPoint x: 553, endPoint y: 198, distance: 14.2
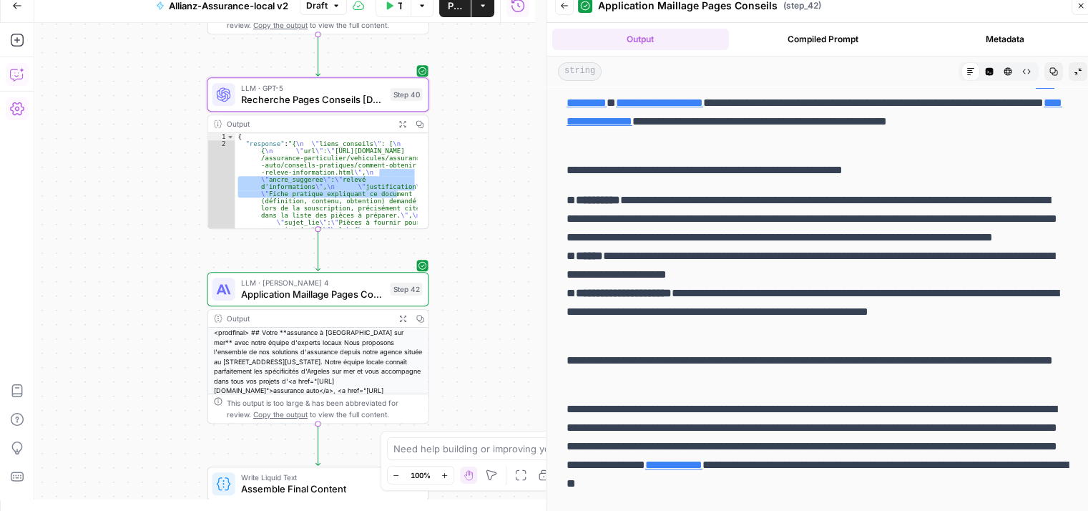
click at [870, 217] on p "**********" at bounding box center [816, 265] width 501 height 149
click at [569, 200] on p "**********" at bounding box center [816, 265] width 501 height 149
drag, startPoint x: 578, startPoint y: 280, endPoint x: 566, endPoint y: 273, distance: 13.8
click at [566, 274] on p "**********" at bounding box center [816, 265] width 501 height 149
click at [584, 298] on strong "**********" at bounding box center [624, 292] width 96 height 11
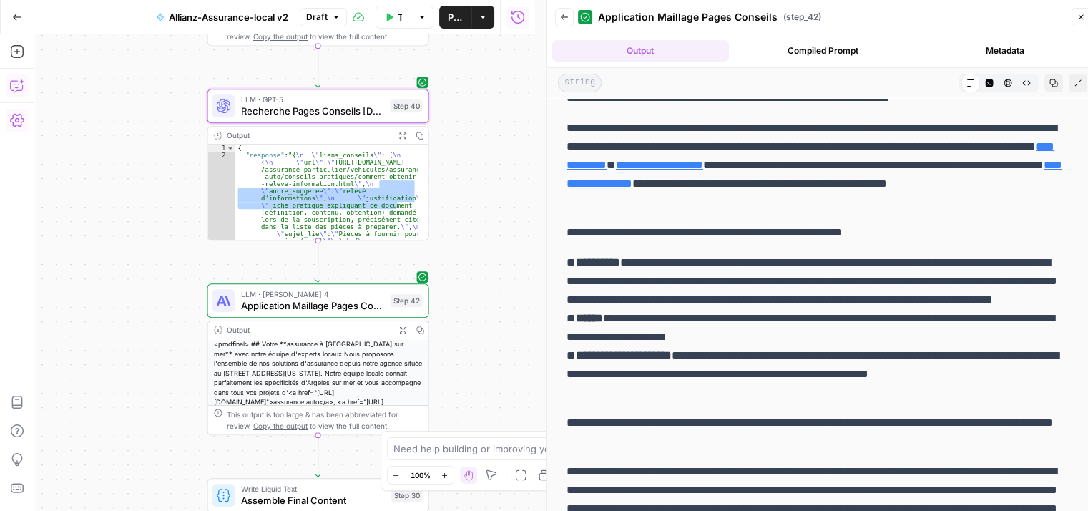
scroll to position [0, 0]
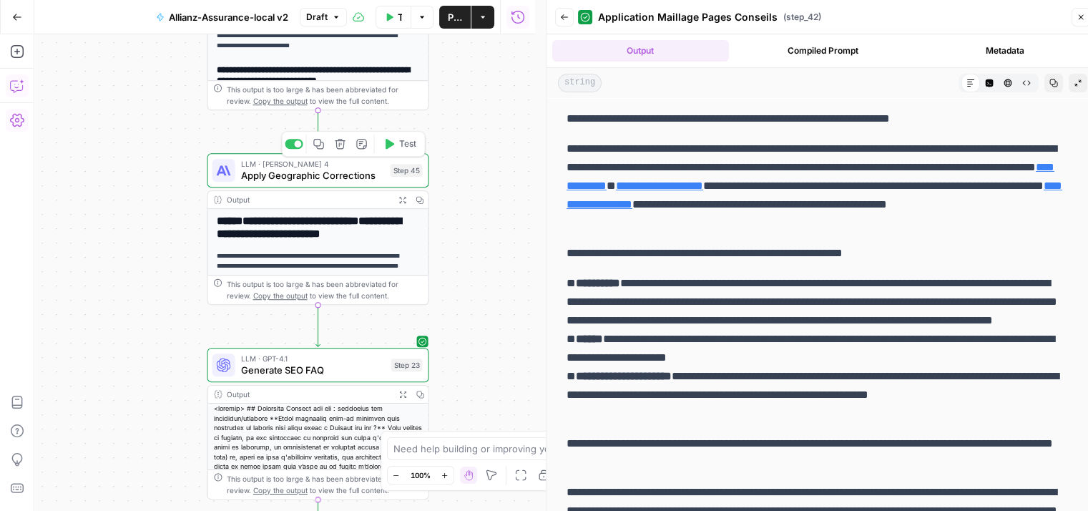
click at [270, 175] on span "Apply Geographic Corrections" at bounding box center [313, 175] width 144 height 14
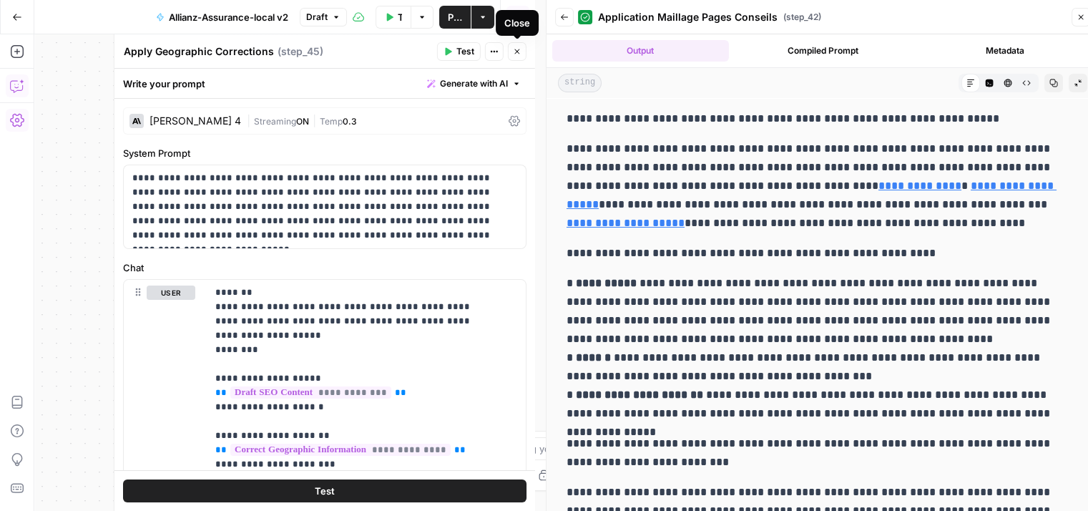
click at [517, 54] on icon "button" at bounding box center [517, 51] width 9 height 9
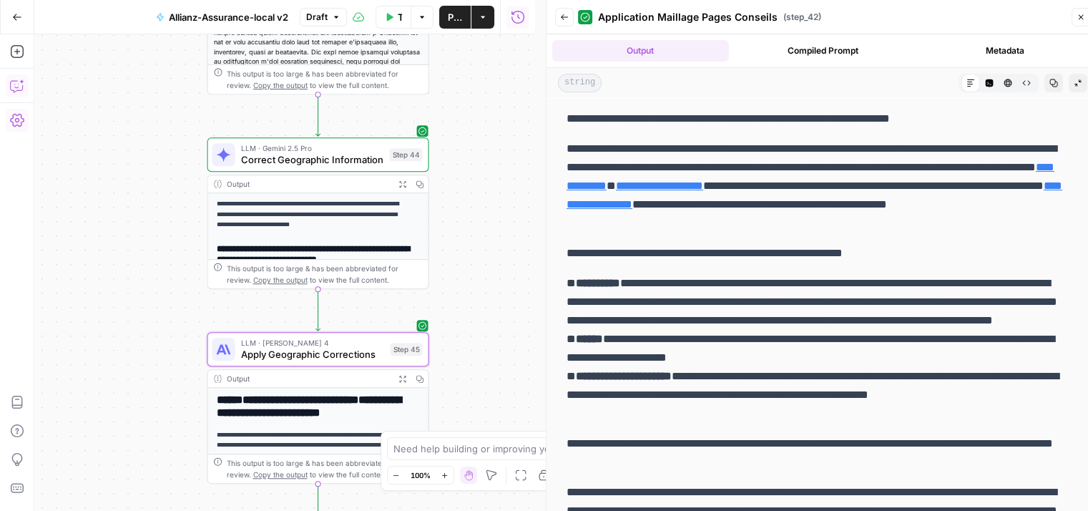
click at [259, 157] on span "Correct Geographic Information" at bounding box center [312, 159] width 143 height 14
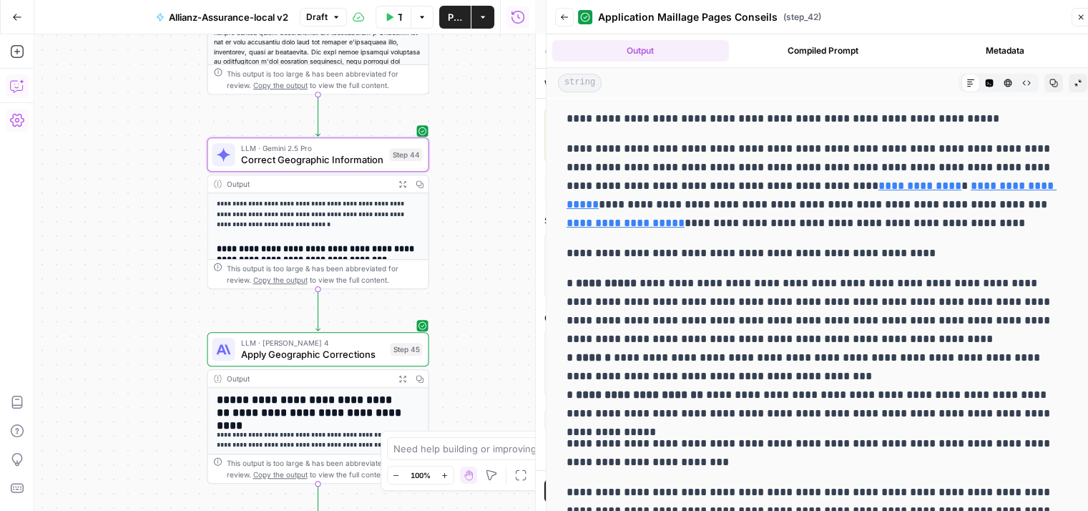
drag, startPoint x: 564, startPoint y: 19, endPoint x: 571, endPoint y: 32, distance: 15.0
click at [564, 18] on icon "button" at bounding box center [564, 17] width 9 height 9
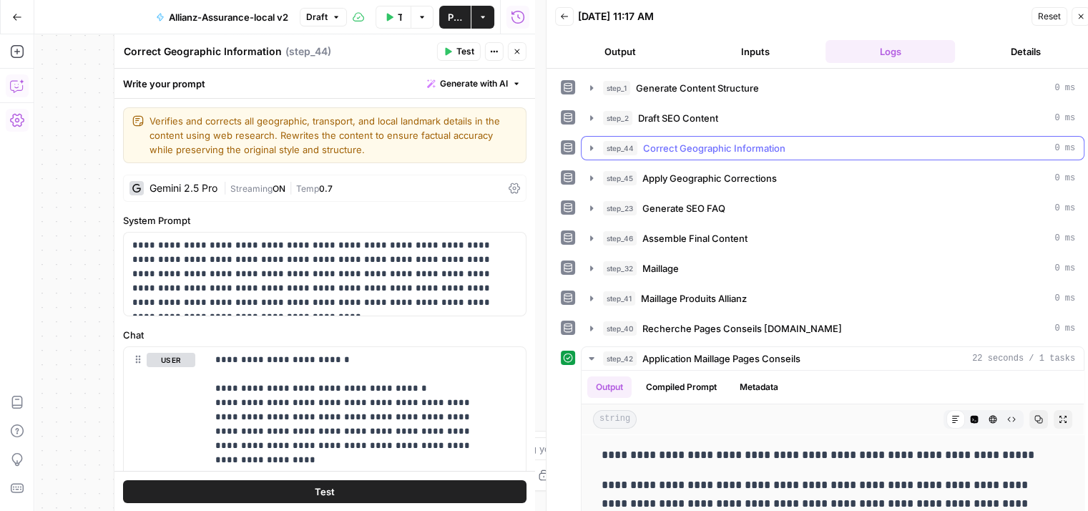
click at [592, 152] on icon "button" at bounding box center [591, 147] width 11 height 11
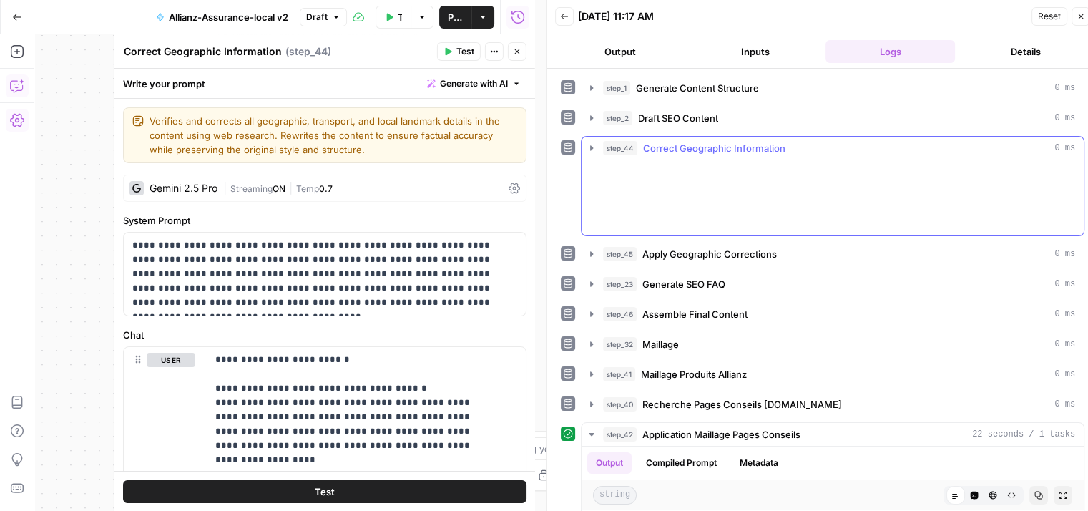
click at [589, 146] on icon "button" at bounding box center [591, 147] width 11 height 11
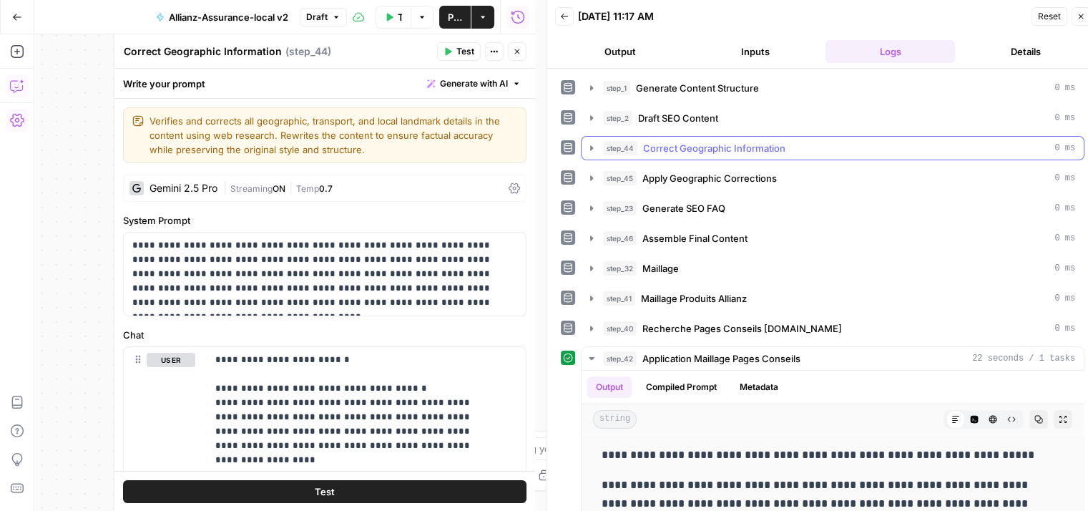
click at [594, 147] on icon "button" at bounding box center [591, 147] width 11 height 11
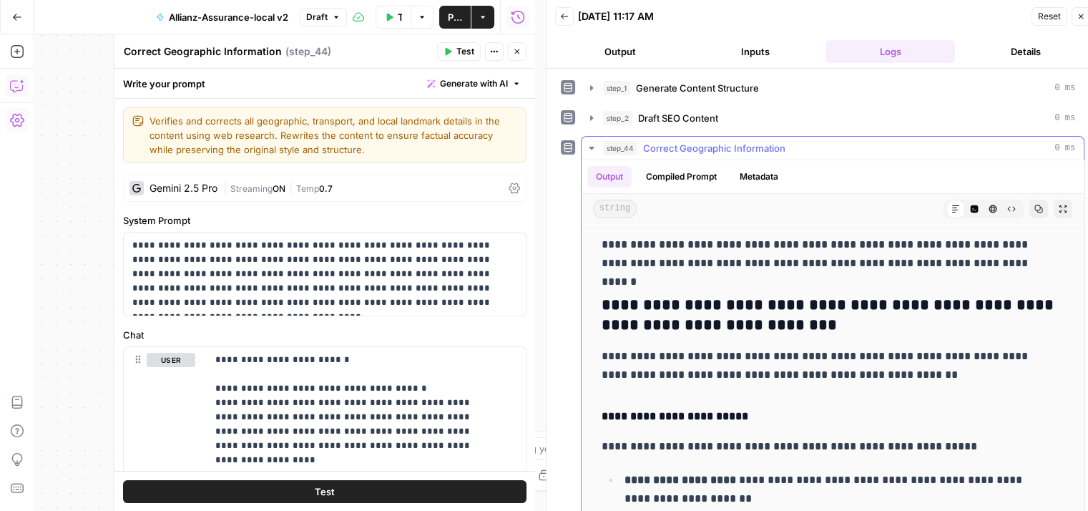
click at [761, 167] on button "Metadata" at bounding box center [759, 176] width 56 height 21
click at [761, 179] on button "Metadata" at bounding box center [759, 176] width 56 height 21
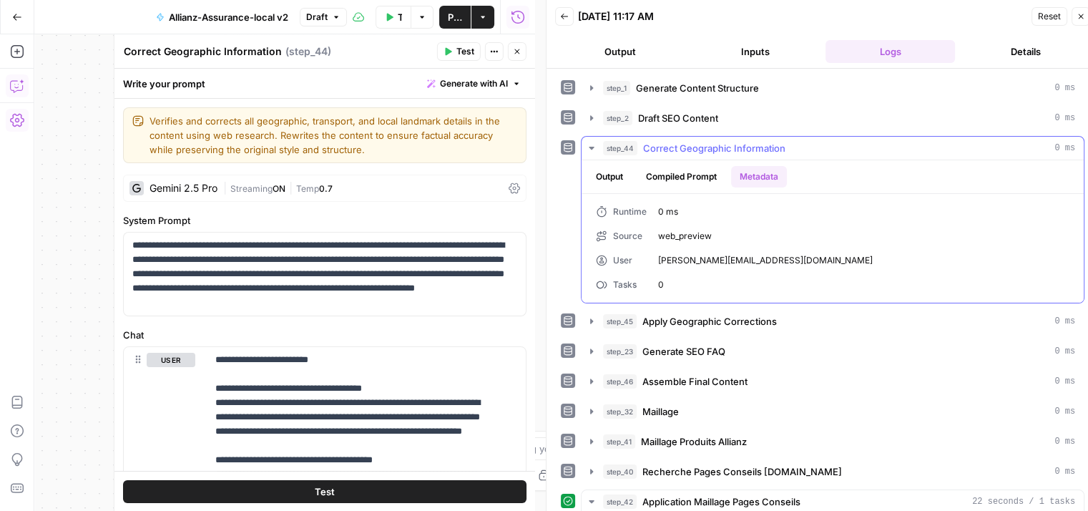
click at [612, 182] on button "Output" at bounding box center [609, 176] width 44 height 21
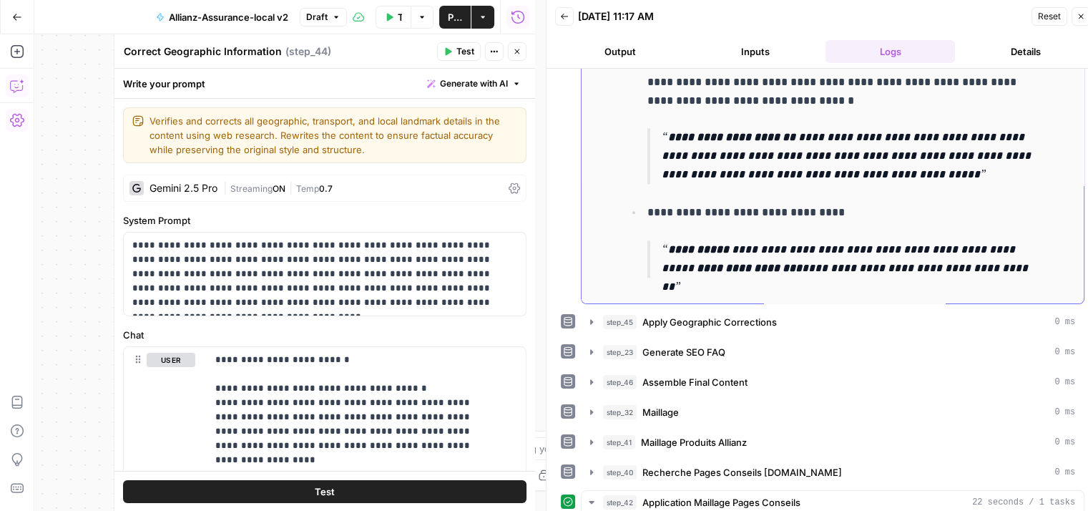
scroll to position [1472, 0]
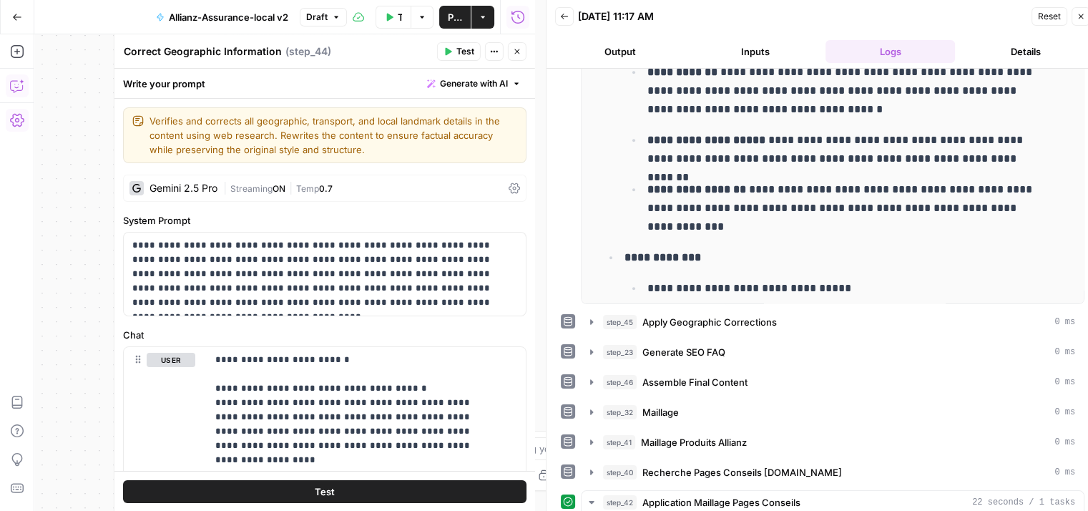
click at [564, 17] on icon "button" at bounding box center [564, 16] width 9 height 9
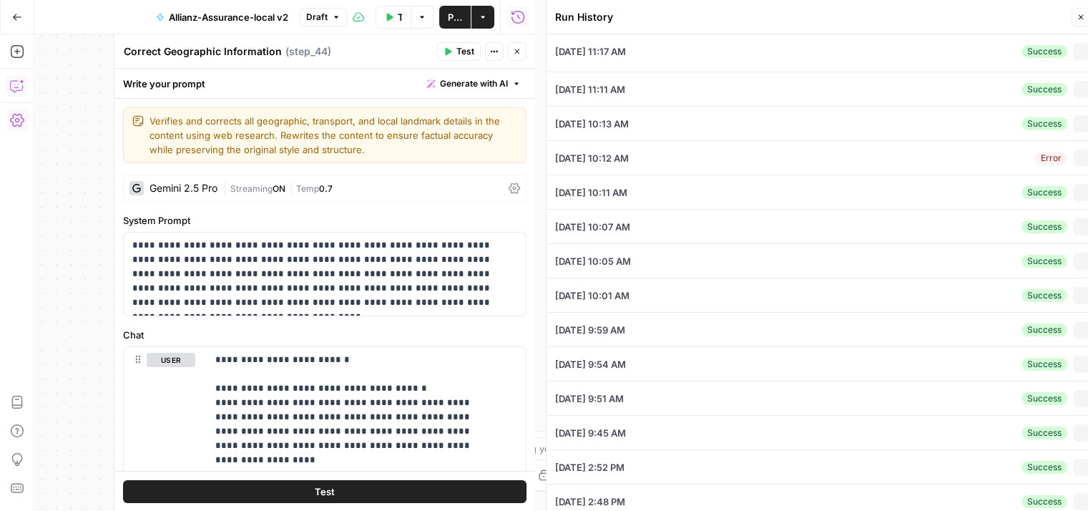
type input "test 04"
type input "GALLY JONATHAN EI"
type input "Argeles sur mer"
type input "30 chemin de palau"
type input "Argeles sur mer"
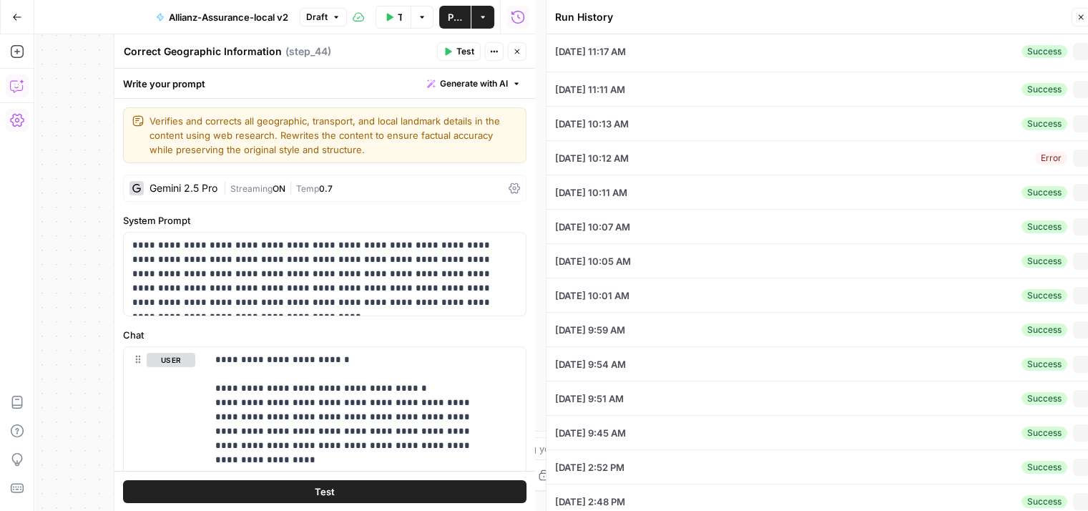
type input "https://agence.allianz.fr/argeles-sur-mer-66700-H96639"
type input "66700"
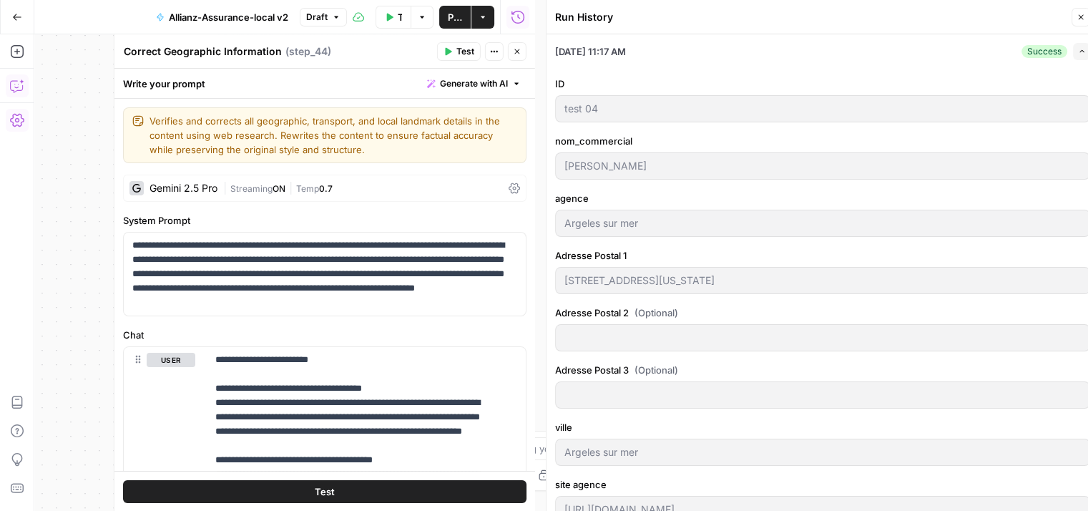
click at [1081, 17] on icon "button" at bounding box center [1080, 17] width 5 height 5
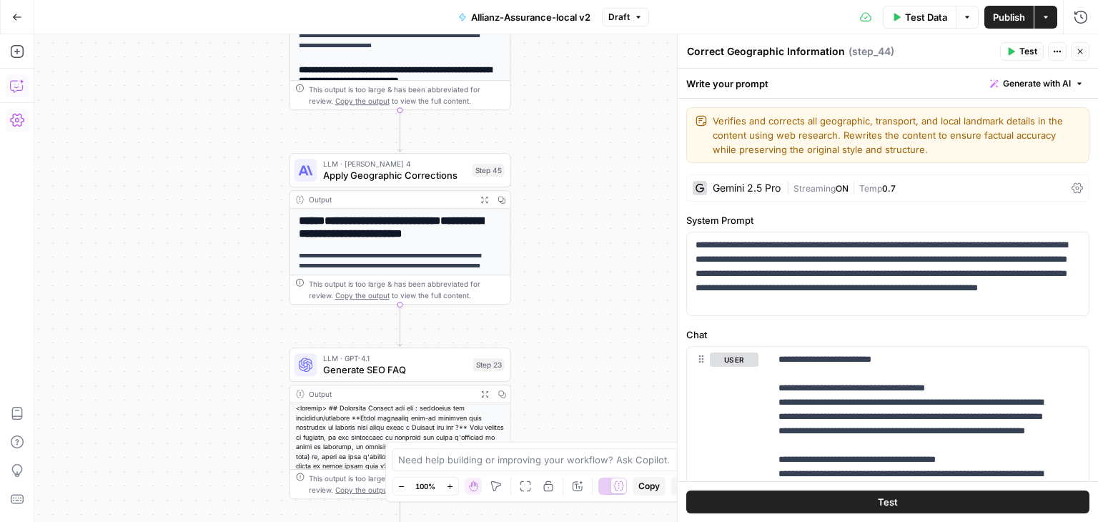
drag, startPoint x: 541, startPoint y: 243, endPoint x: 624, endPoint y: 64, distance: 197.1
click at [624, 64] on div "**********" at bounding box center [566, 278] width 1064 height 488
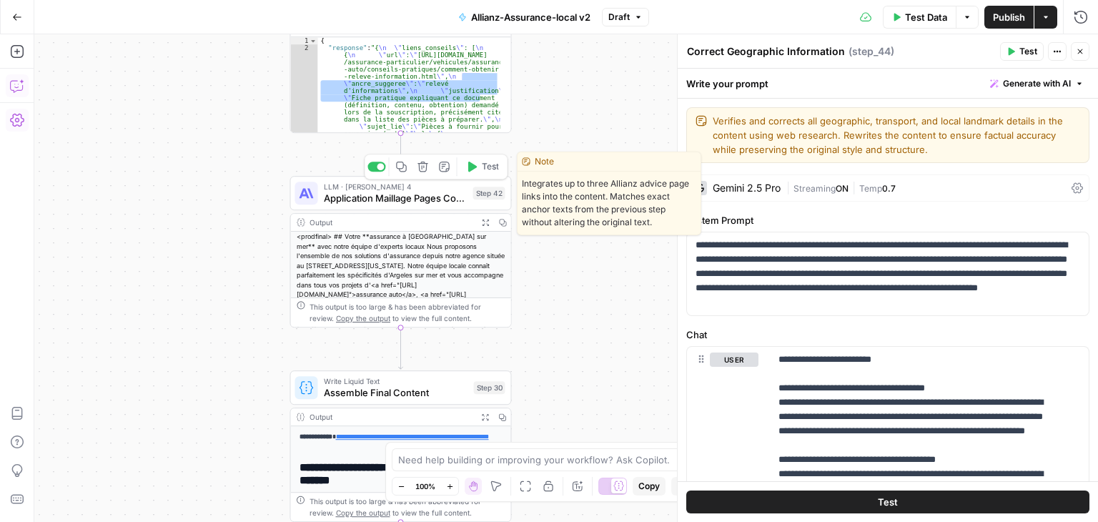
click at [605, 322] on div "**********" at bounding box center [566, 278] width 1064 height 488
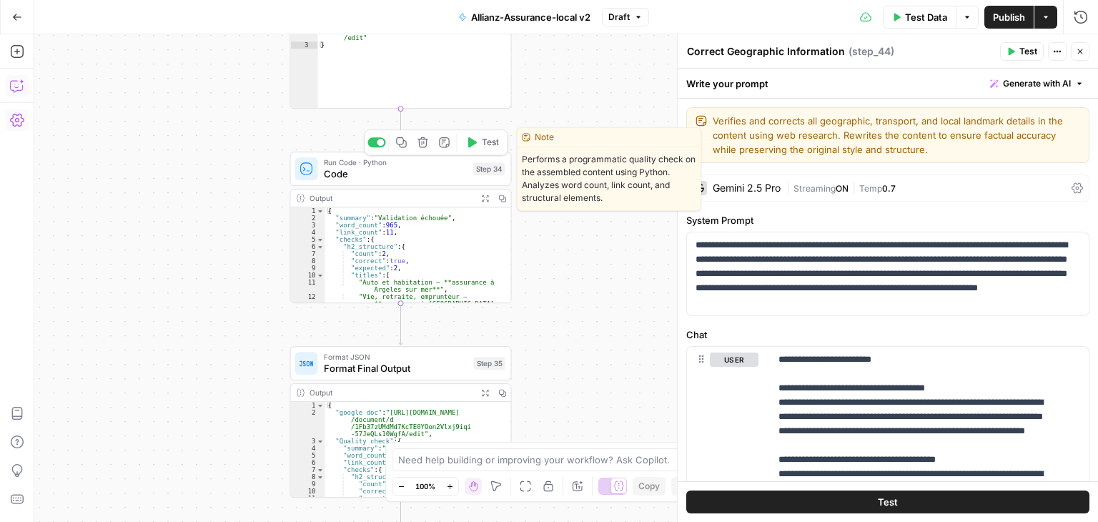
click at [599, 310] on div "**********" at bounding box center [566, 278] width 1064 height 488
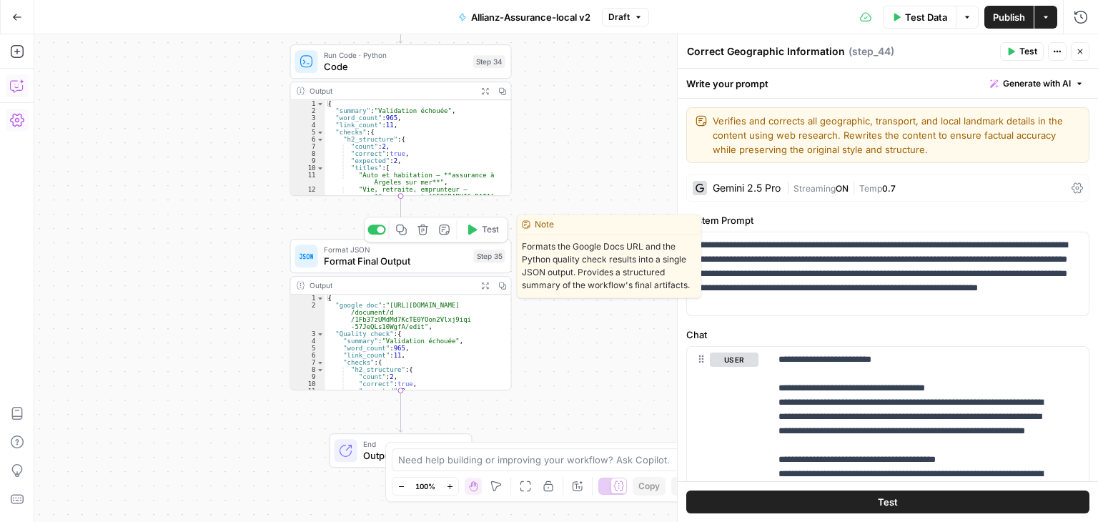
click at [359, 265] on span "Format Final Output" at bounding box center [396, 261] width 144 height 14
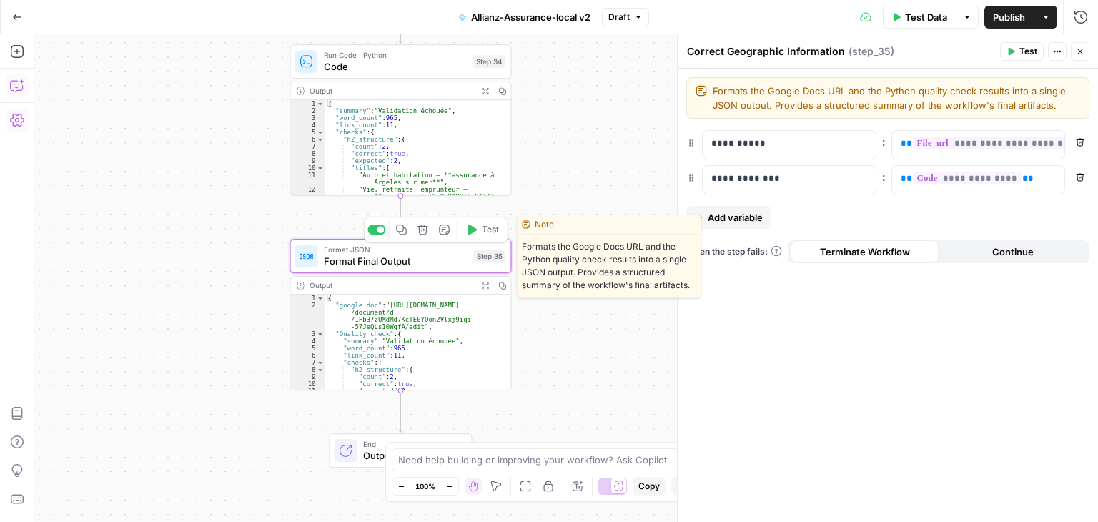
type textarea "Format Final Output"
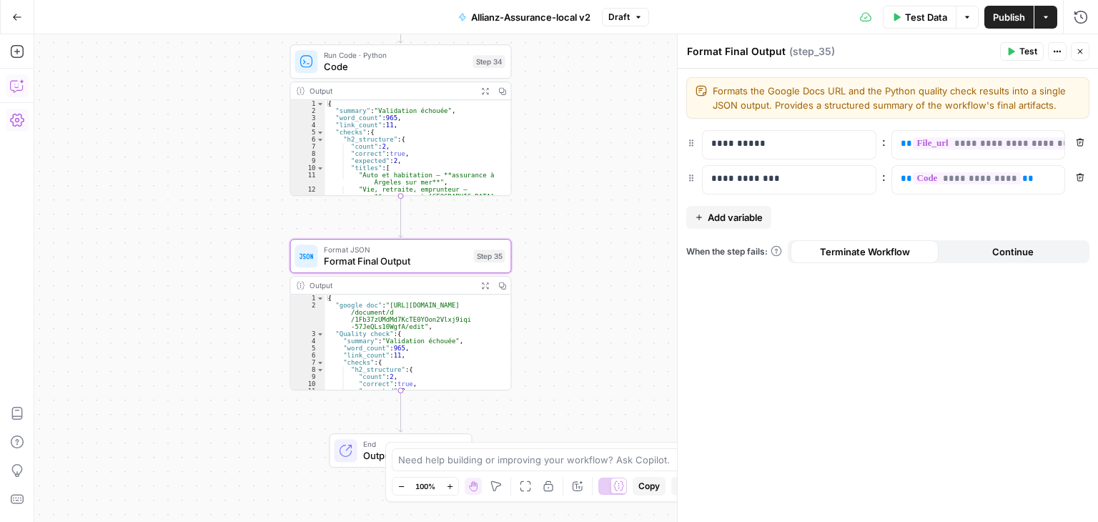
drag, startPoint x: 1083, startPoint y: 51, endPoint x: 656, endPoint y: 230, distance: 461.9
click at [1083, 51] on icon "button" at bounding box center [1080, 51] width 9 height 9
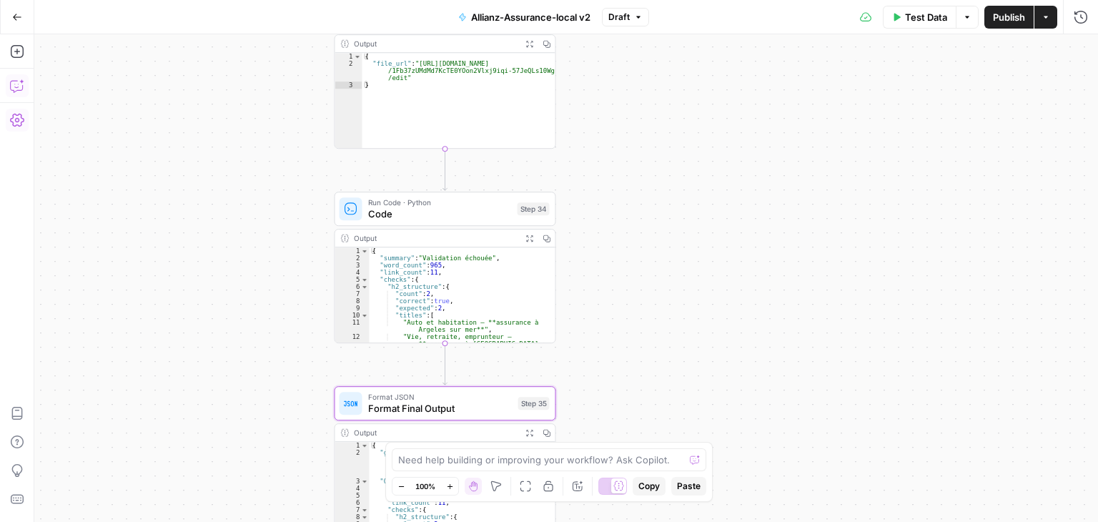
drag, startPoint x: 639, startPoint y: 255, endPoint x: 685, endPoint y: 179, distance: 88.5
click at [685, 179] on div "**********" at bounding box center [566, 278] width 1064 height 488
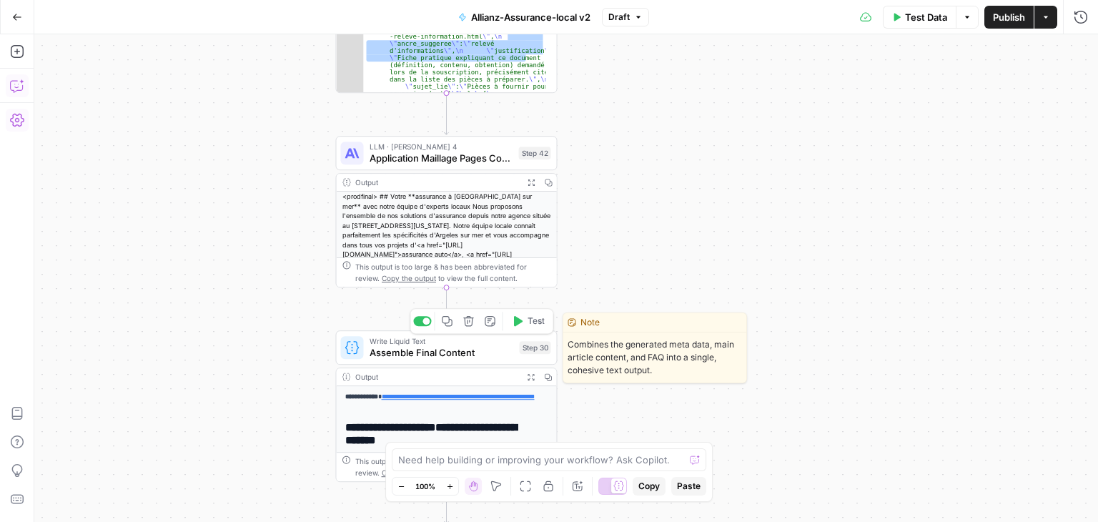
click at [406, 353] on span "Assemble Final Content" at bounding box center [442, 352] width 144 height 14
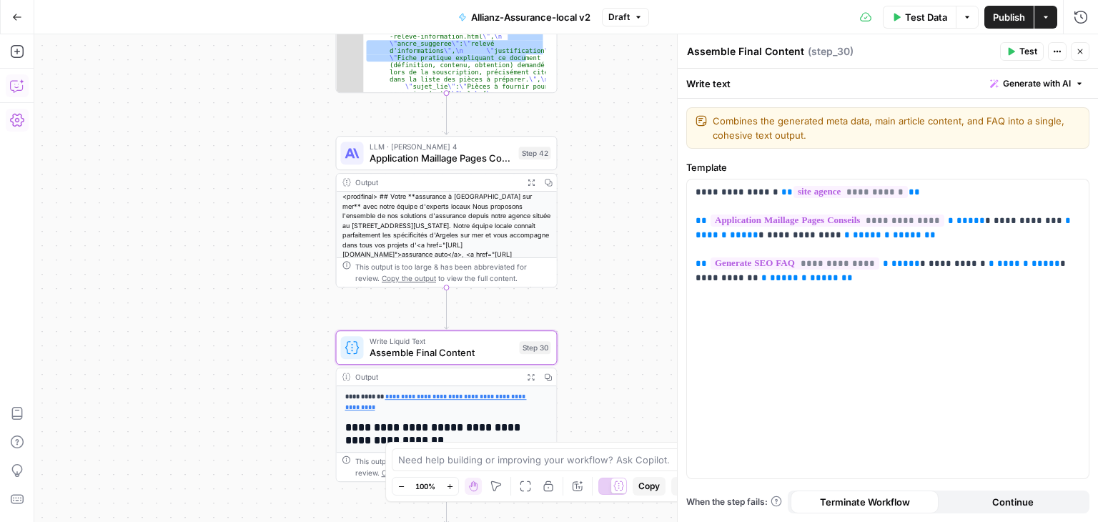
click at [1013, 53] on icon "button" at bounding box center [1012, 52] width 6 height 8
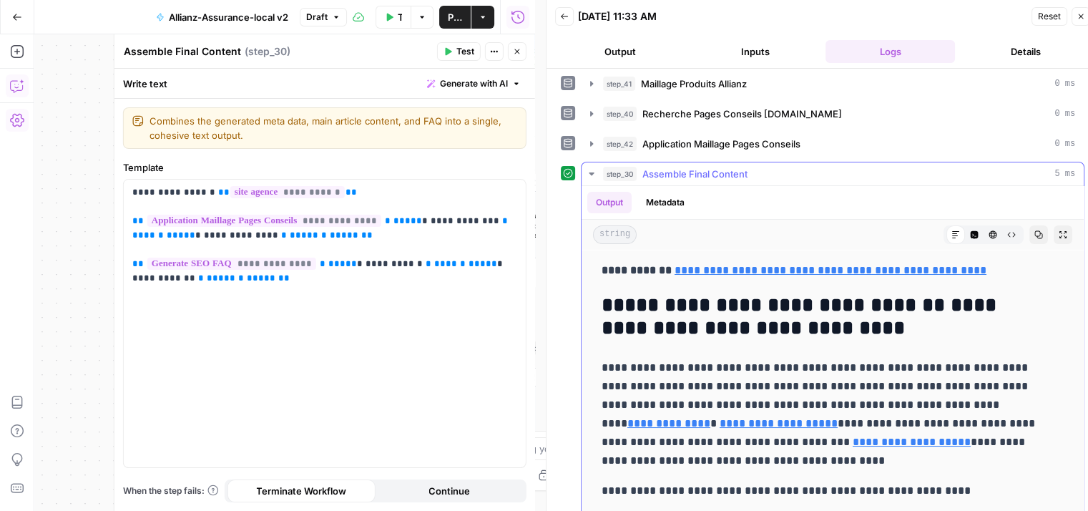
click at [598, 172] on button "step_30 Assemble Final Content 5 ms" at bounding box center [832, 173] width 502 height 23
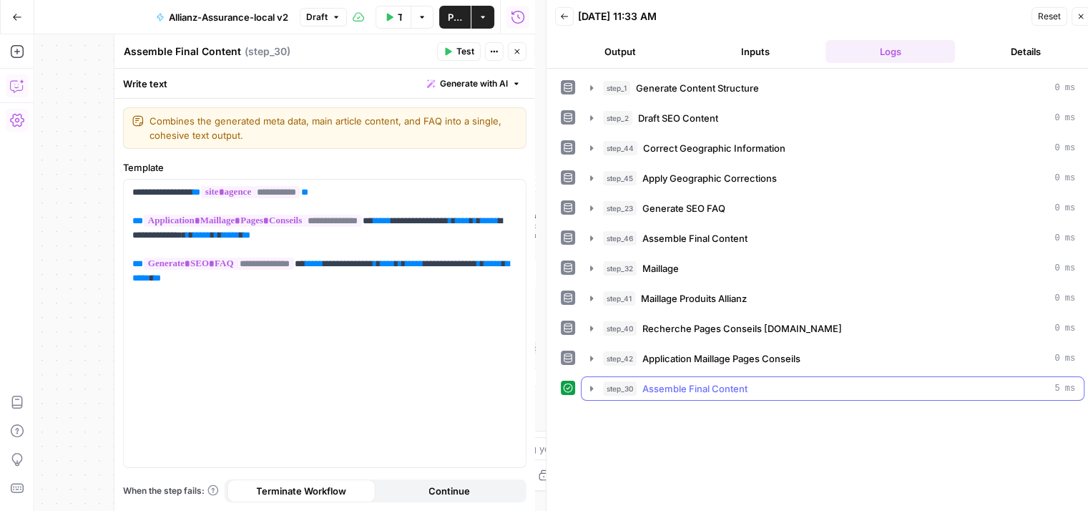
click at [586, 388] on icon "button" at bounding box center [591, 388] width 11 height 11
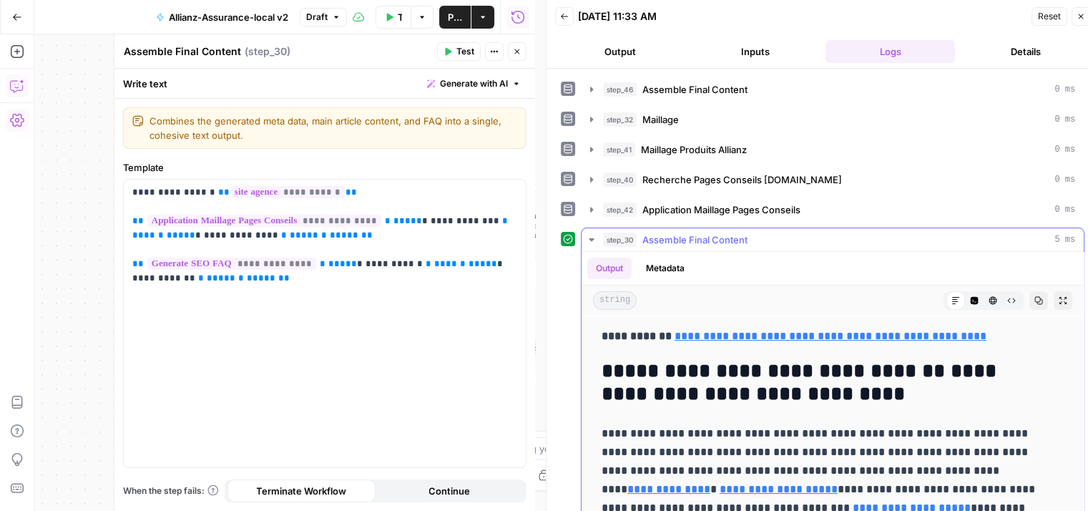
scroll to position [240, 0]
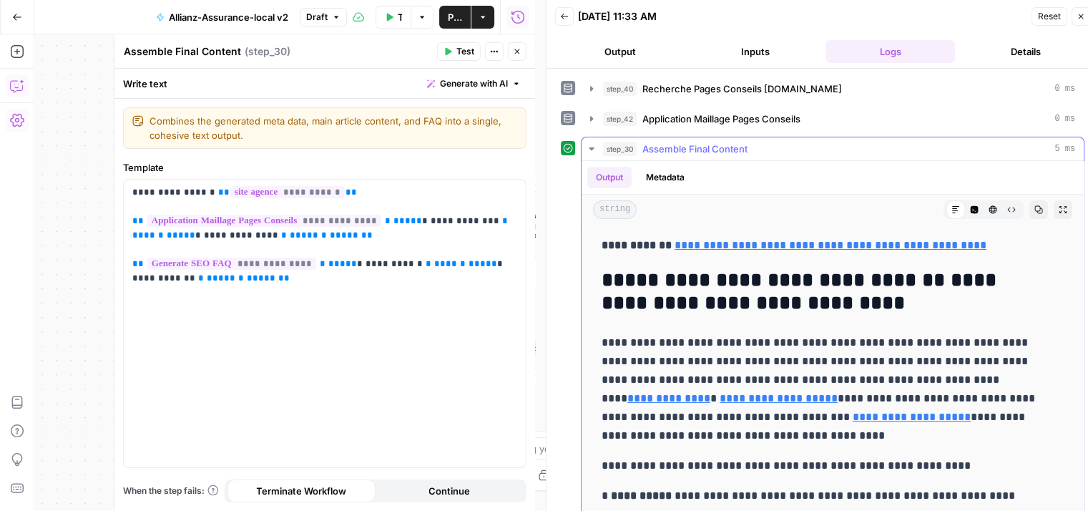
click at [1007, 205] on icon "button" at bounding box center [1011, 209] width 9 height 9
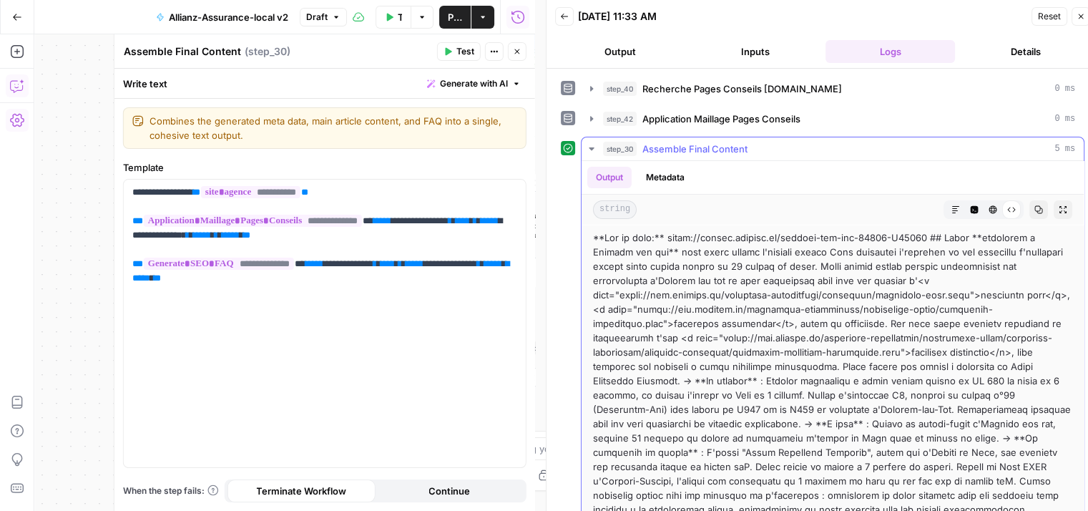
drag, startPoint x: 639, startPoint y: 304, endPoint x: 772, endPoint y: 324, distance: 134.5
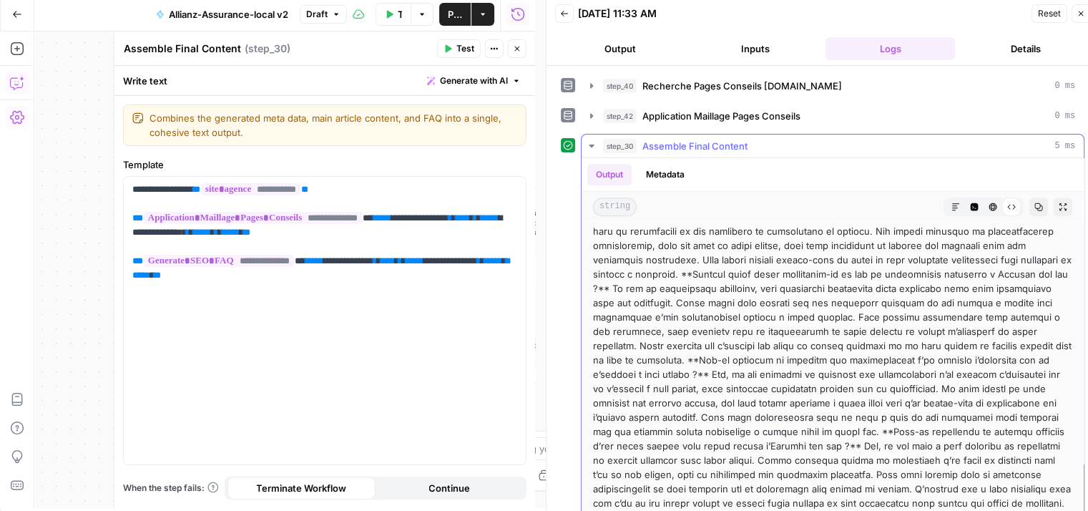
scroll to position [0, 0]
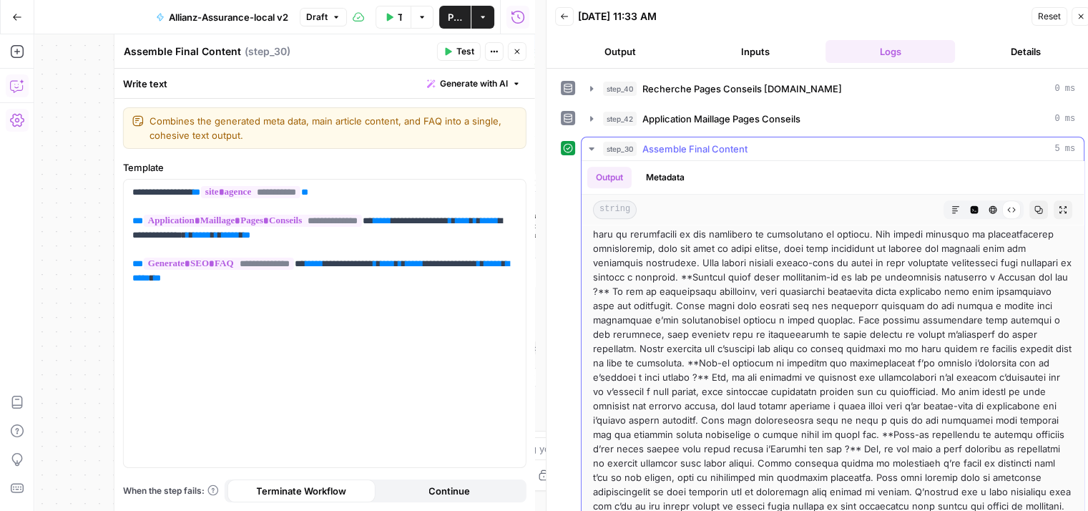
click at [590, 149] on icon "button" at bounding box center [591, 148] width 11 height 11
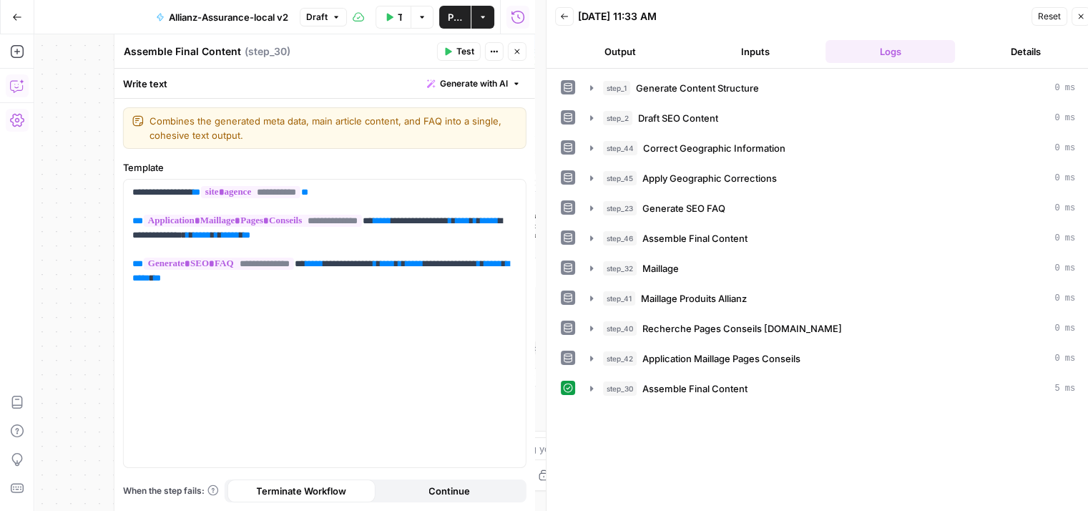
click at [515, 55] on icon "button" at bounding box center [517, 51] width 9 height 9
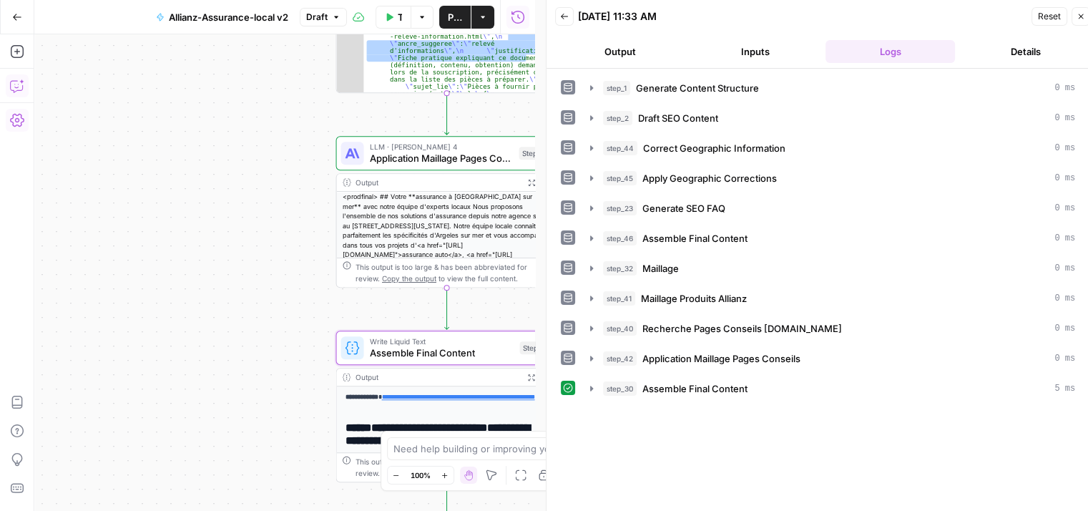
click at [1083, 15] on icon "button" at bounding box center [1080, 16] width 9 height 9
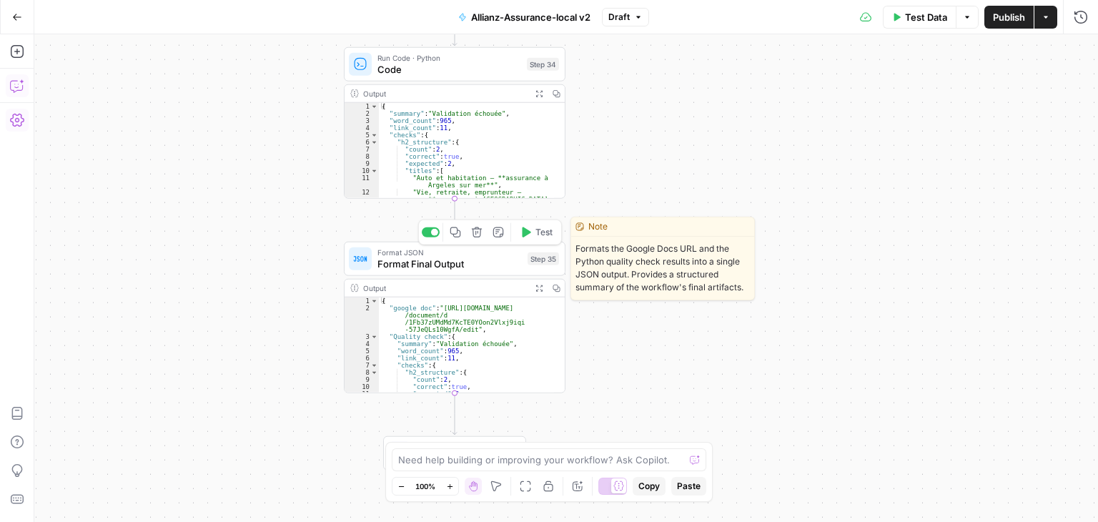
click at [423, 237] on div "Copy step Delete step Edit Note Test" at bounding box center [490, 233] width 144 height 26
click at [434, 237] on div at bounding box center [431, 232] width 18 height 10
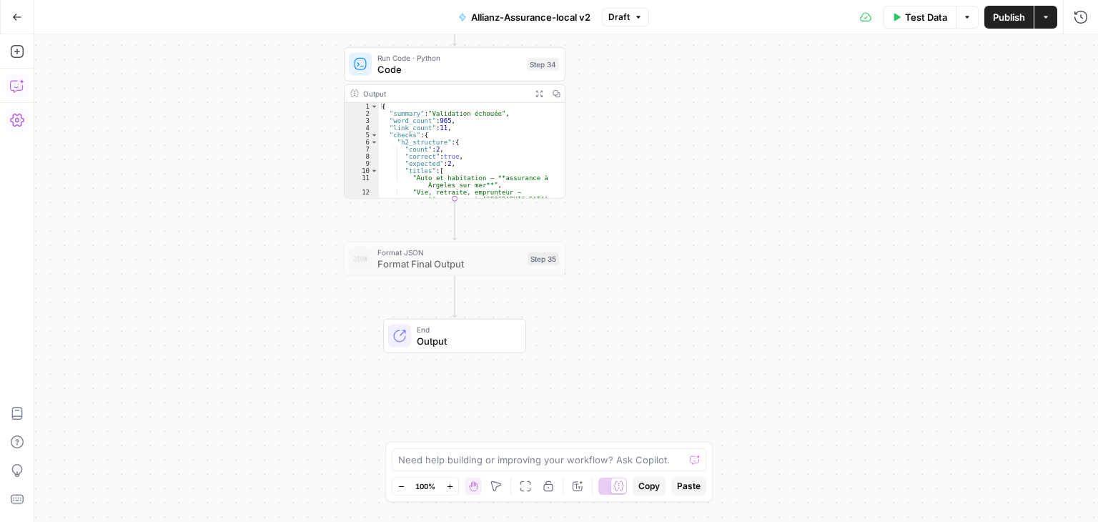
click at [320, 290] on div "**********" at bounding box center [566, 278] width 1064 height 488
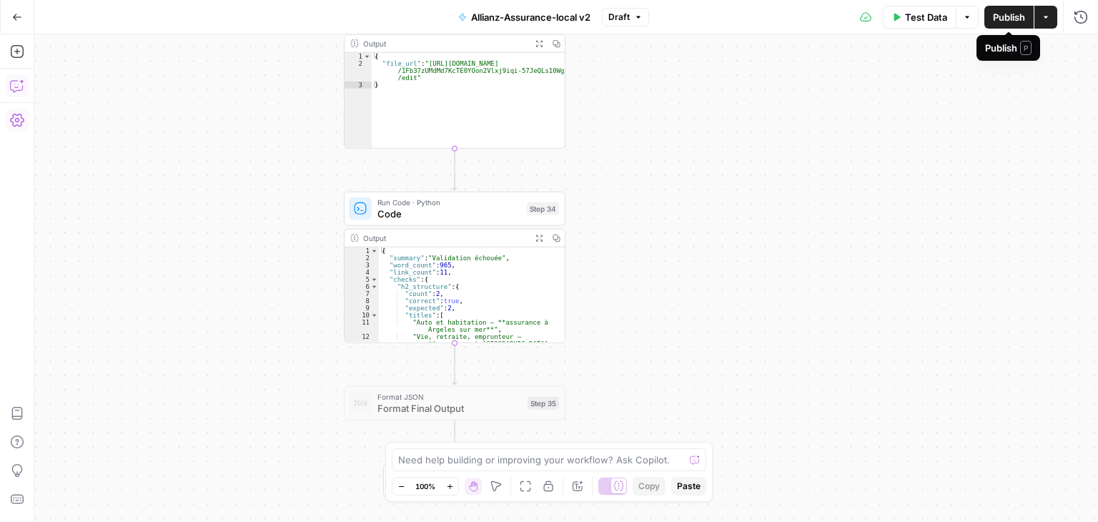
click at [1001, 15] on span "Publish" at bounding box center [1009, 17] width 32 height 14
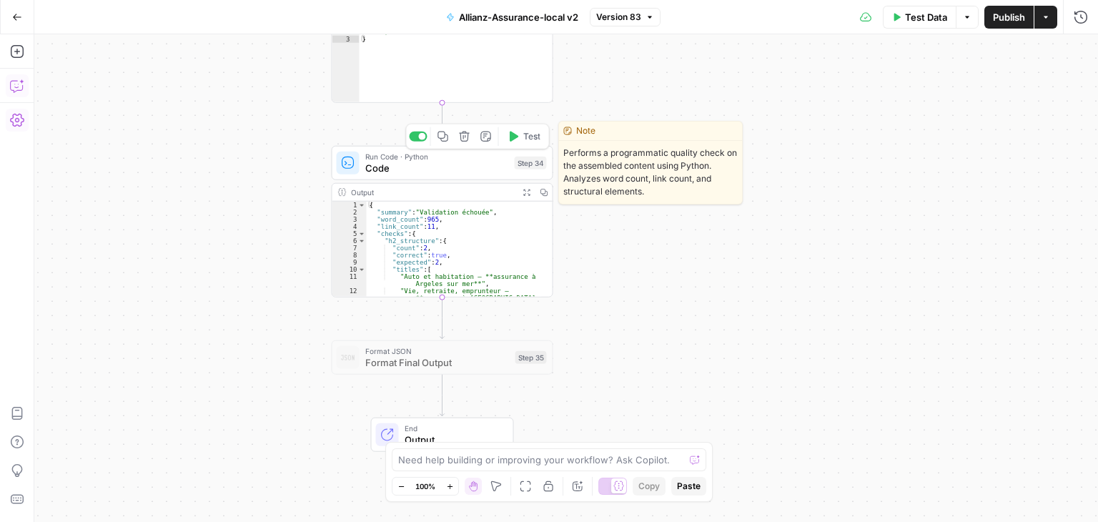
click at [391, 172] on span "Code" at bounding box center [437, 168] width 144 height 14
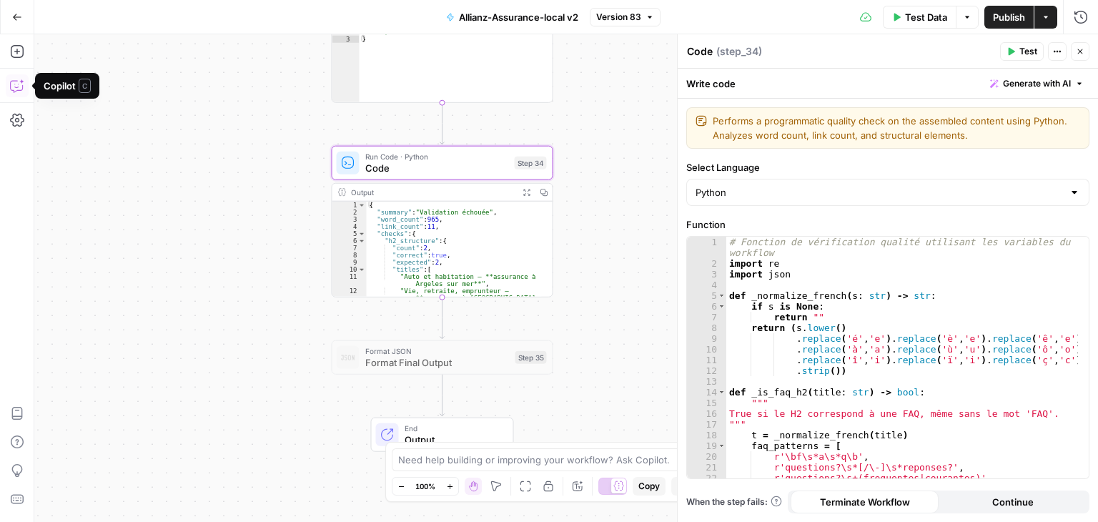
click at [14, 79] on icon "button" at bounding box center [17, 86] width 14 height 14
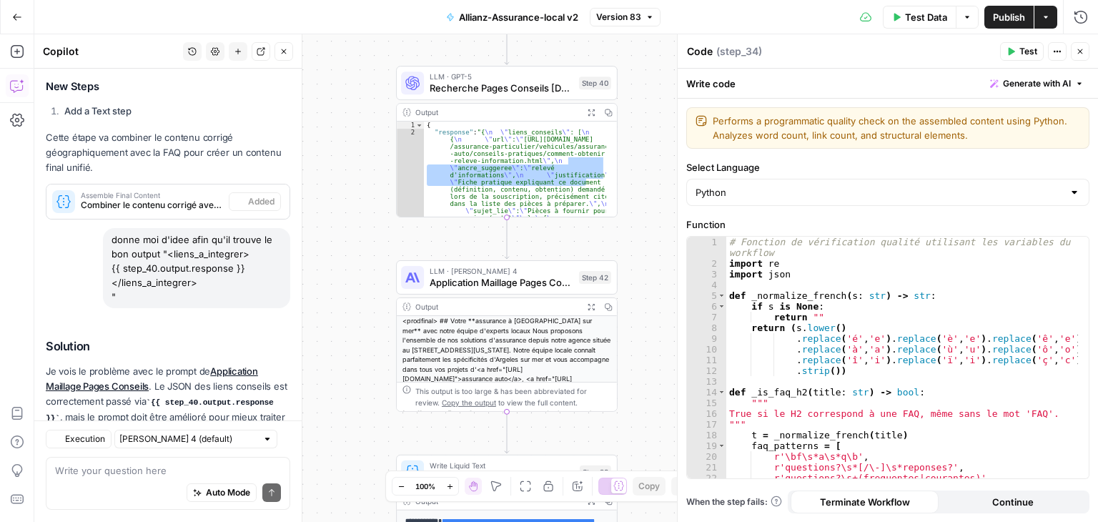
scroll to position [759, 0]
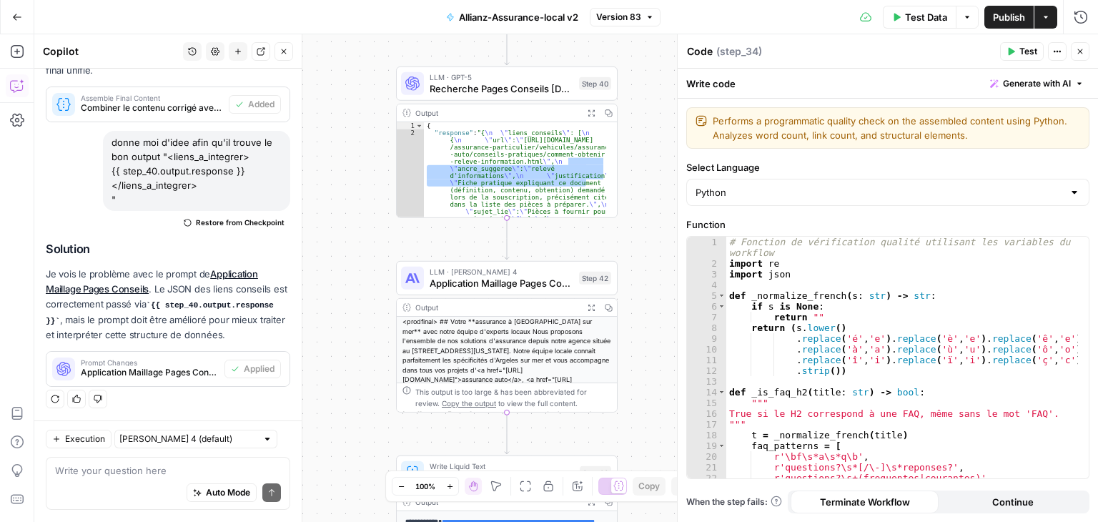
click at [107, 478] on div "Auto Mode Send" at bounding box center [168, 493] width 226 height 31
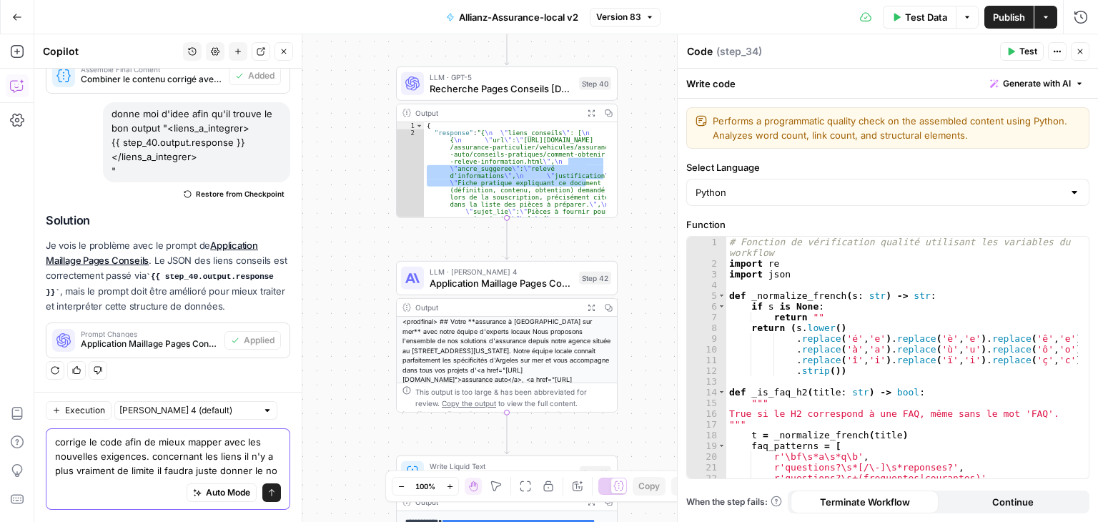
scroll to position [802, 0]
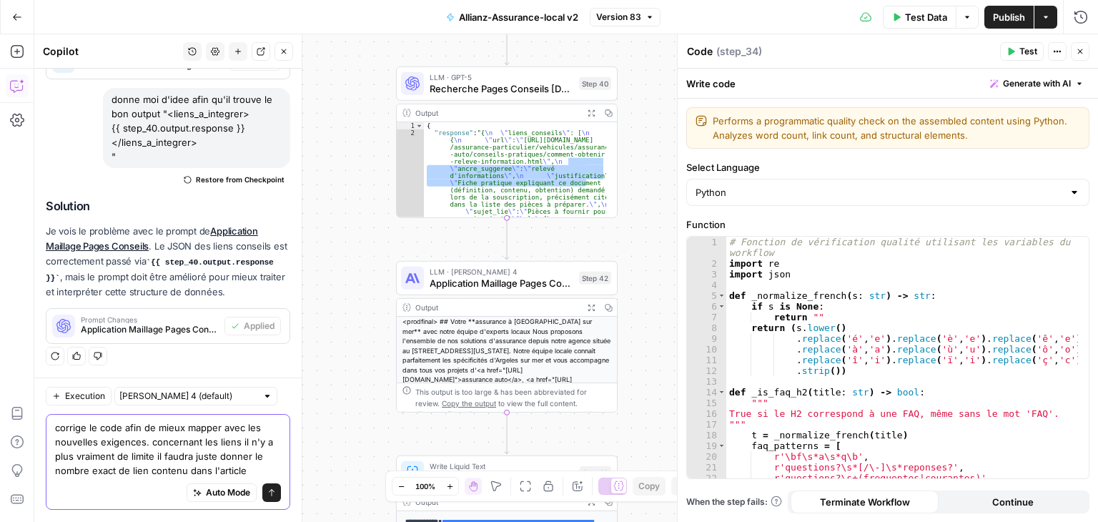
type textarea "corrige le code afin de mieux mapper avec les nouvelles exigences. concernant l…"
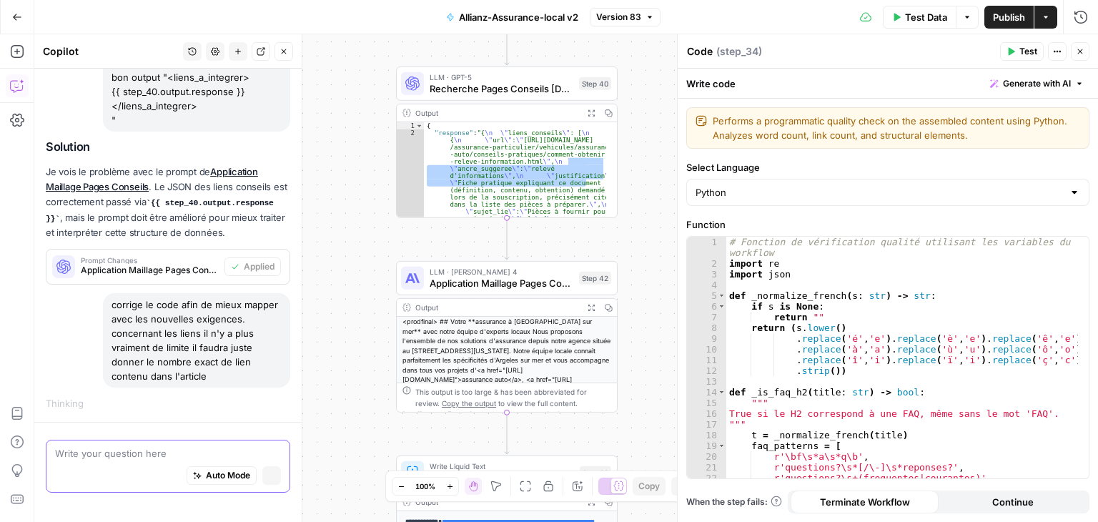
scroll to position [765, 0]
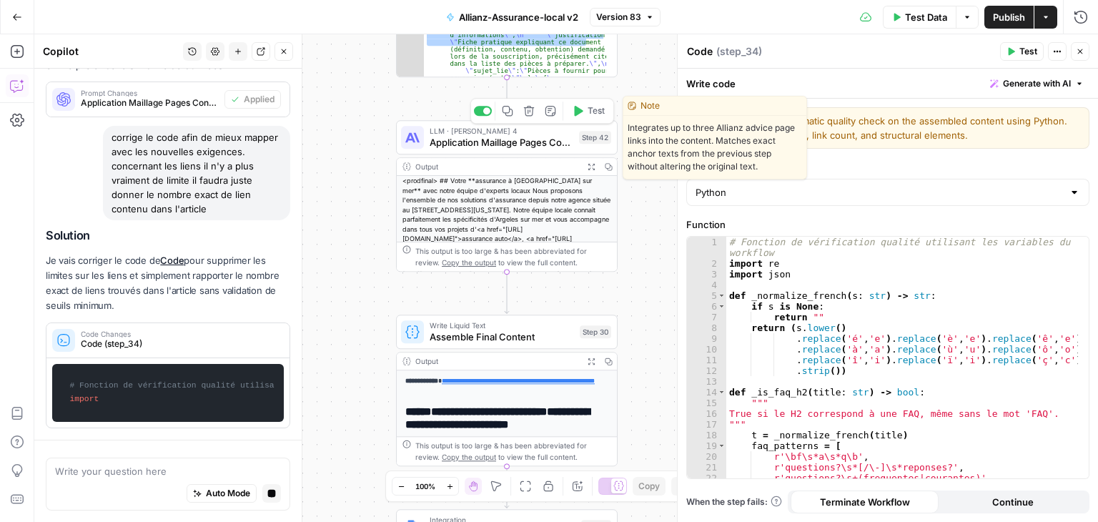
click at [455, 150] on div "LLM · Claude Sonnet 4 Application Maillage Pages Conseils Step 42 Copy step Del…" at bounding box center [507, 137] width 222 height 34
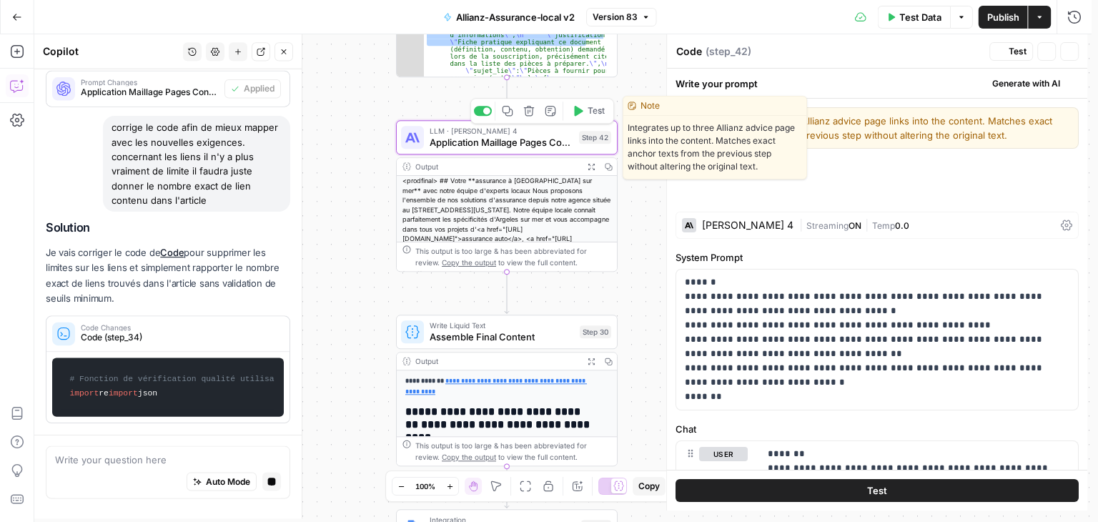
type textarea "Application Maillage Pages Conseils"
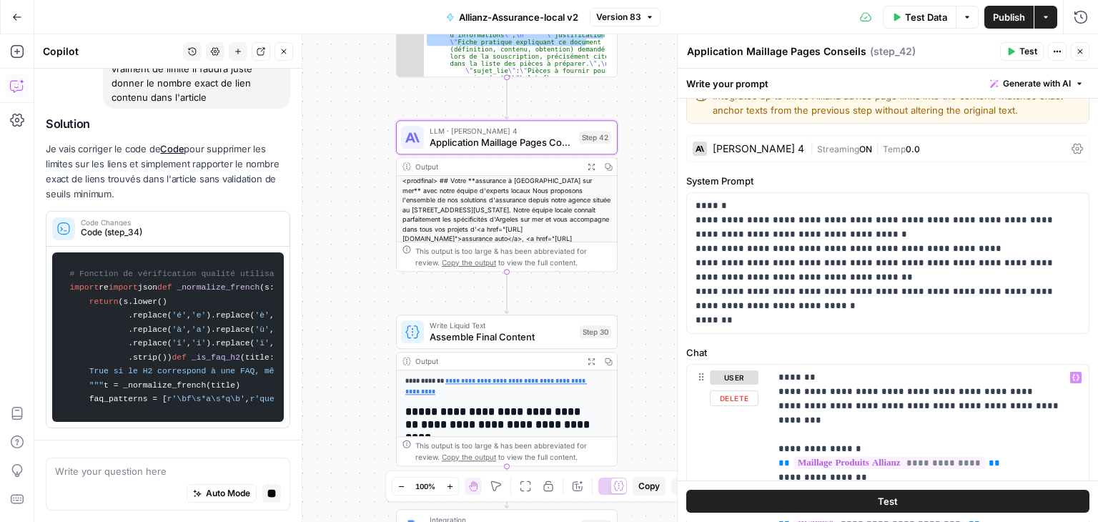
scroll to position [0, 0]
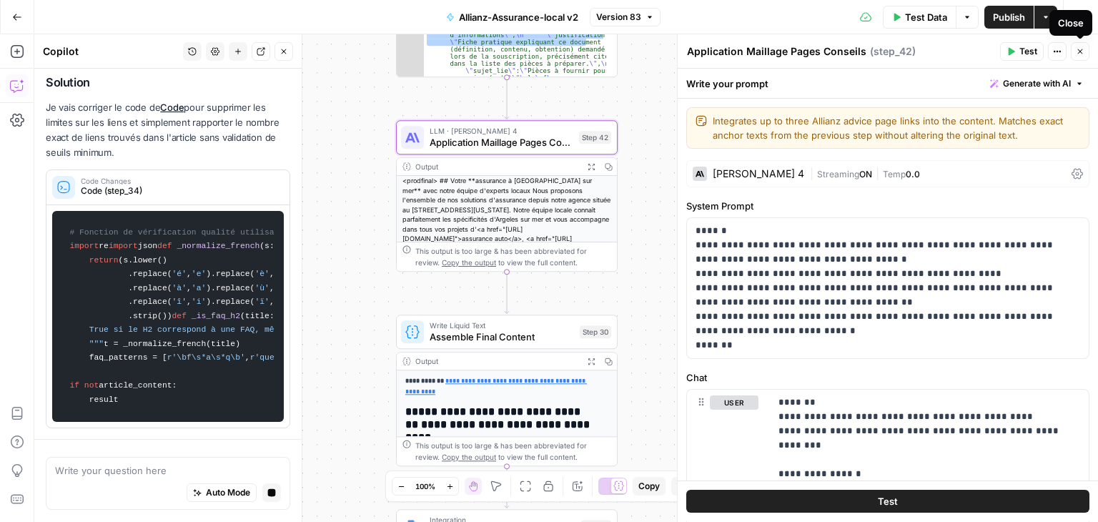
click at [1078, 49] on icon "button" at bounding box center [1080, 51] width 9 height 9
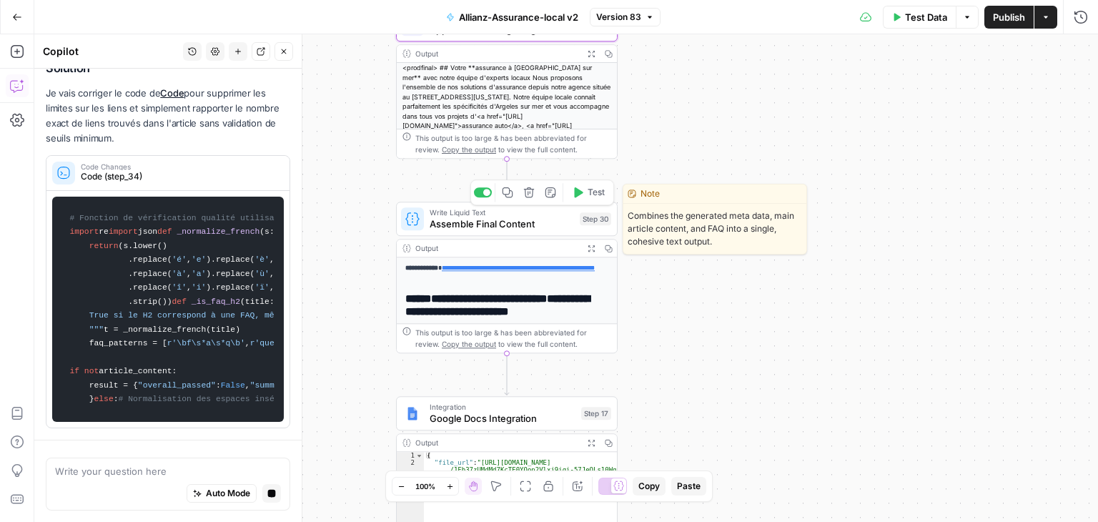
click at [493, 230] on span "Assemble Final Content" at bounding box center [502, 224] width 144 height 14
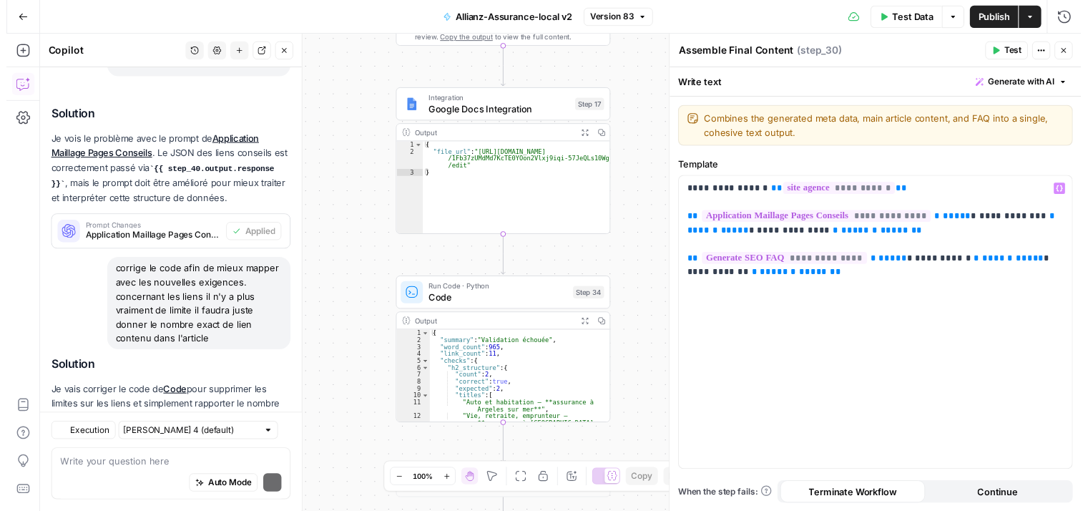
scroll to position [1000, 0]
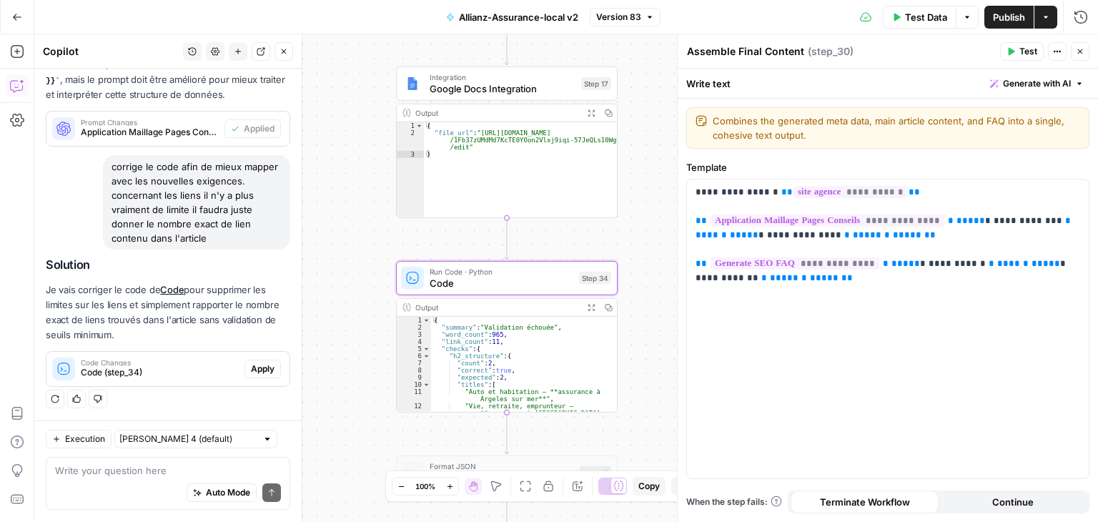
click at [251, 373] on span "Apply" at bounding box center [263, 369] width 24 height 13
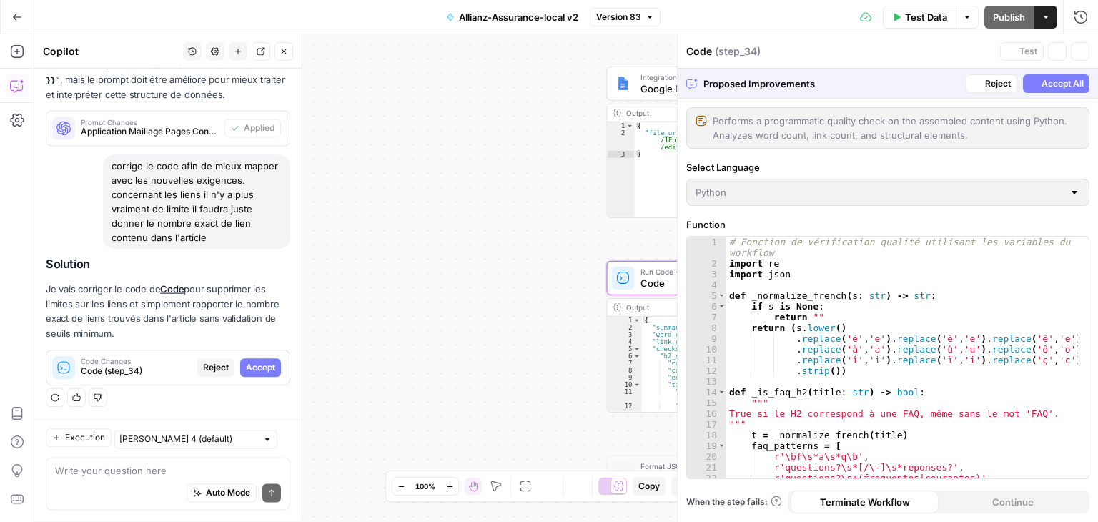
scroll to position [931, 0]
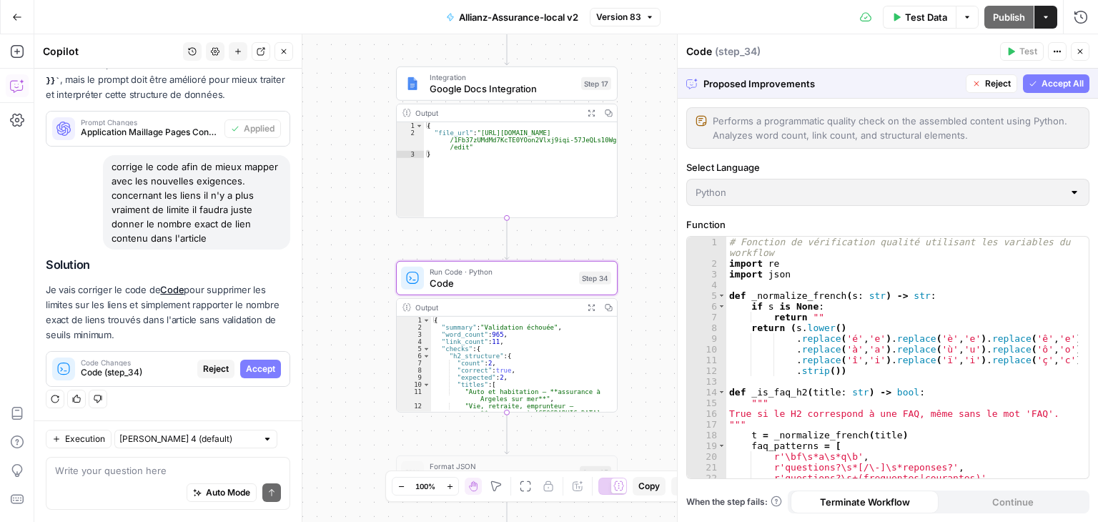
click at [258, 370] on span "Accept" at bounding box center [260, 369] width 29 height 13
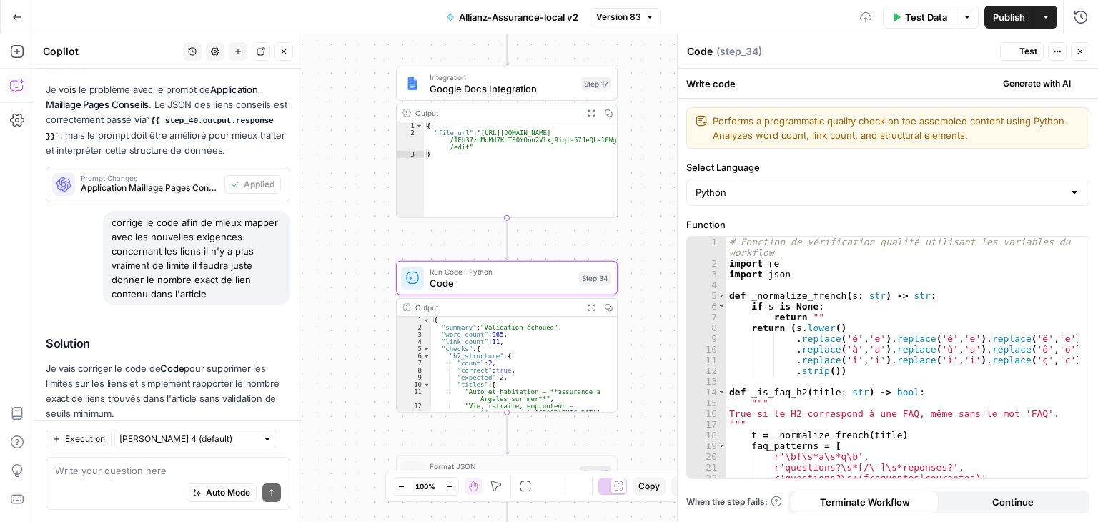
scroll to position [1023, 0]
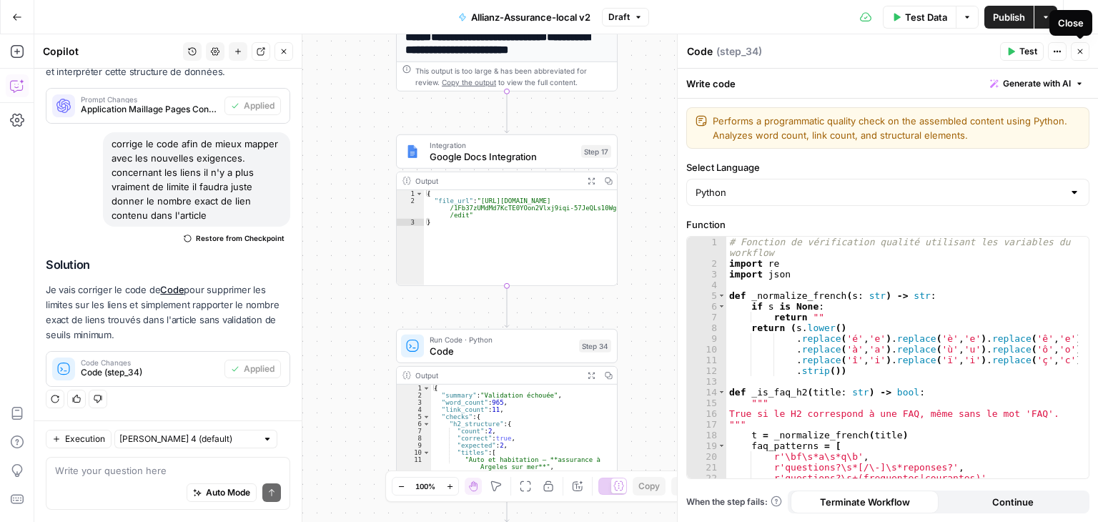
click at [1079, 52] on icon "button" at bounding box center [1080, 51] width 9 height 9
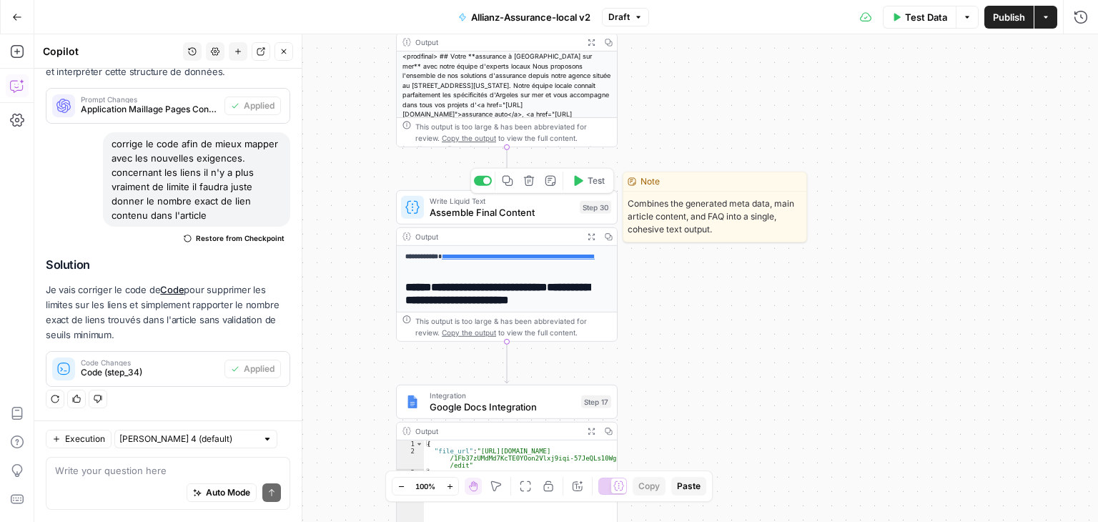
click at [589, 182] on span "Test" at bounding box center [596, 180] width 17 height 13
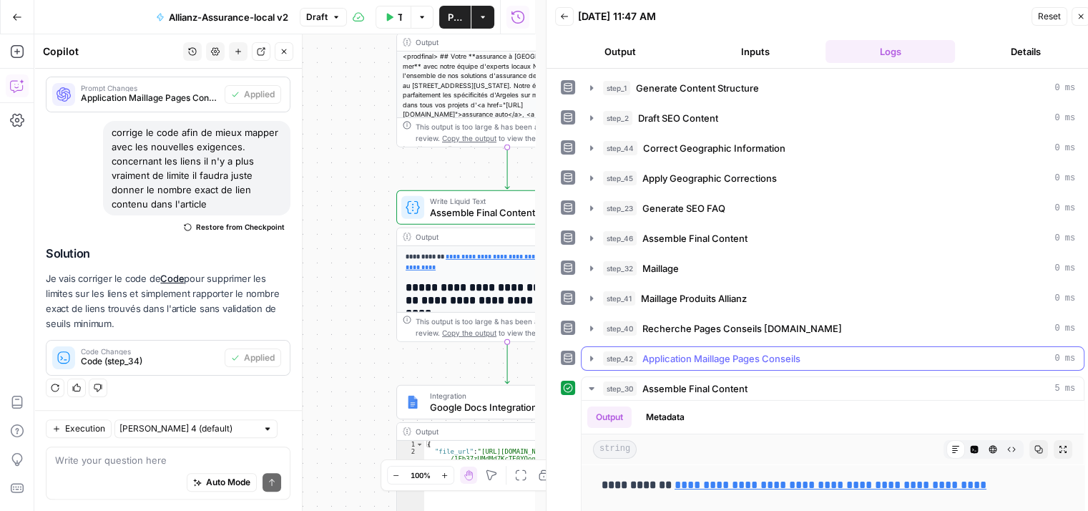
scroll to position [240, 0]
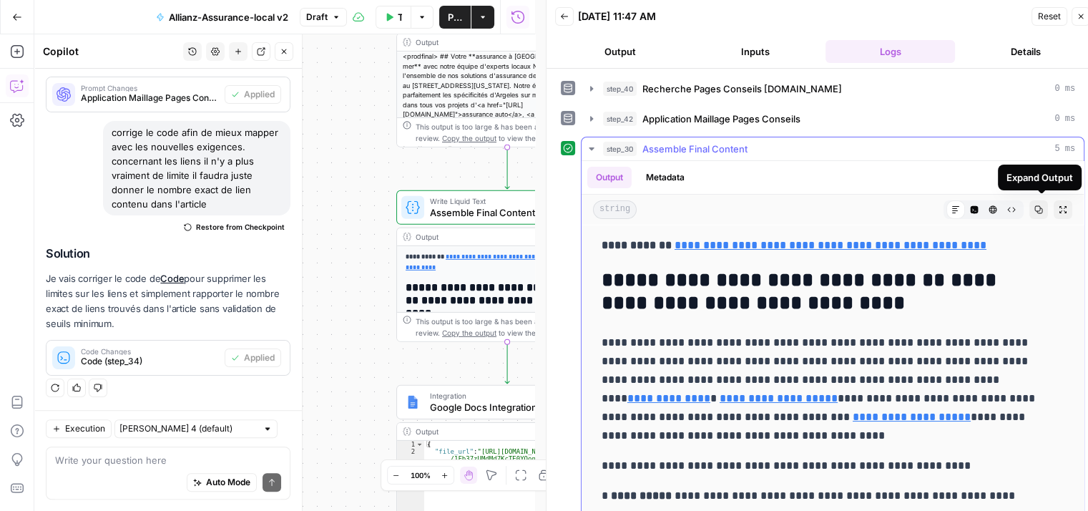
click at [1053, 212] on button "Expand Output" at bounding box center [1062, 209] width 19 height 19
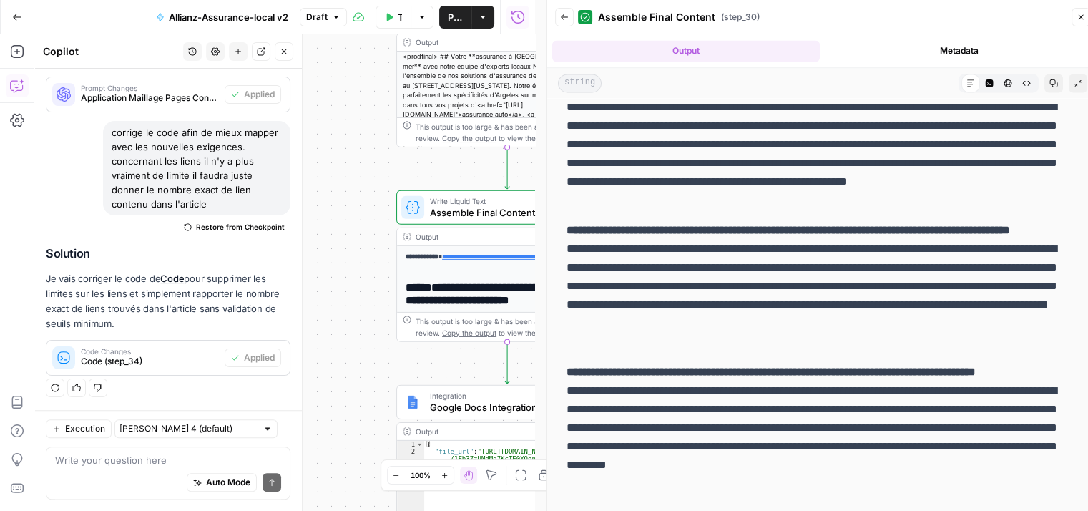
scroll to position [11, 0]
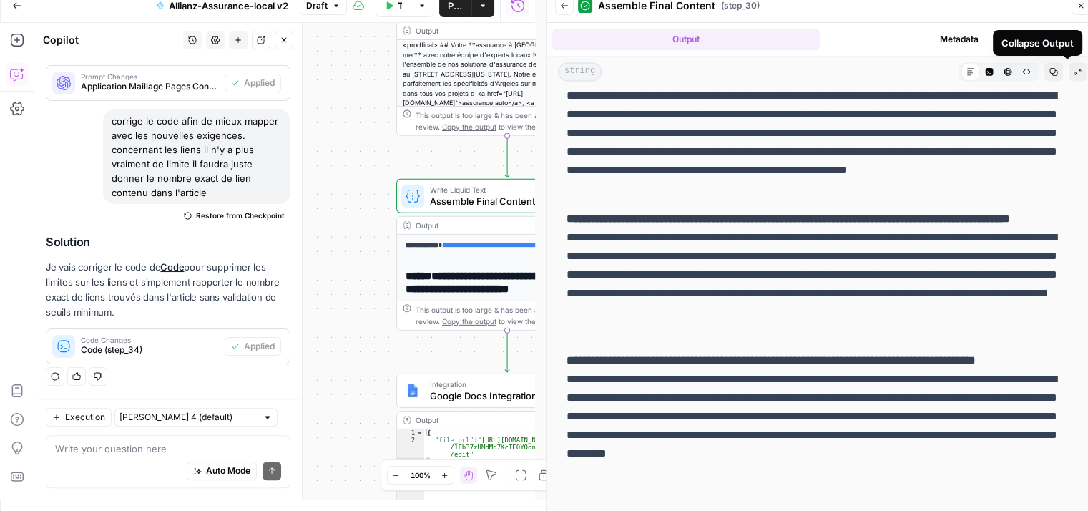
click at [1073, 68] on icon "button" at bounding box center [1077, 71] width 9 height 9
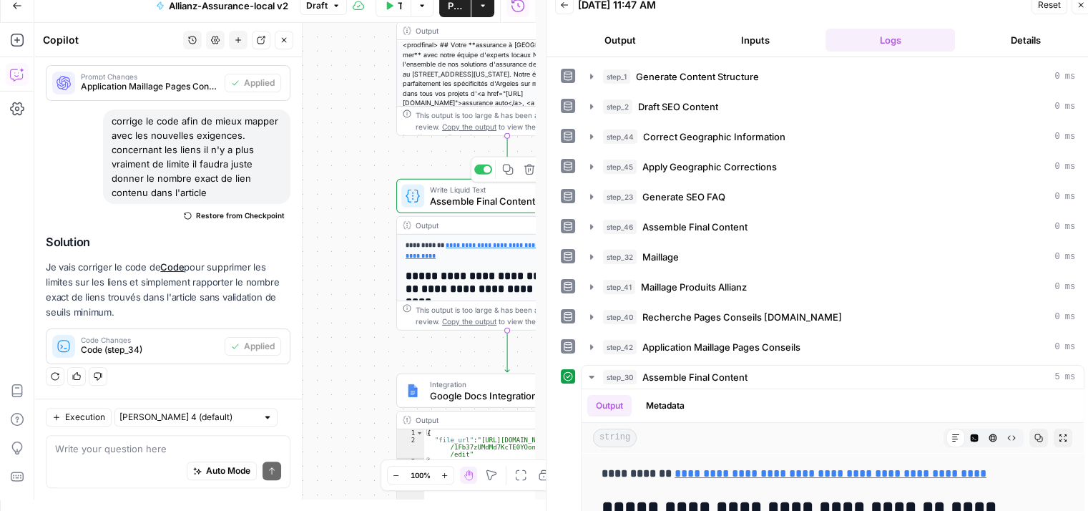
click at [448, 205] on span "Assemble Final Content" at bounding box center [502, 201] width 144 height 14
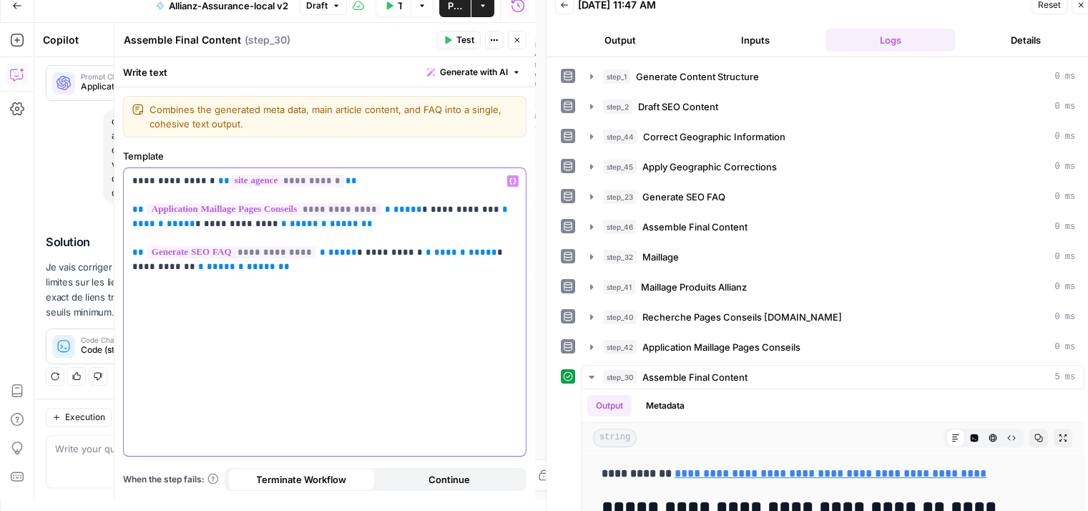
drag, startPoint x: 130, startPoint y: 257, endPoint x: 129, endPoint y: 247, distance: 10.0
click at [129, 247] on div "**********" at bounding box center [325, 311] width 402 height 287
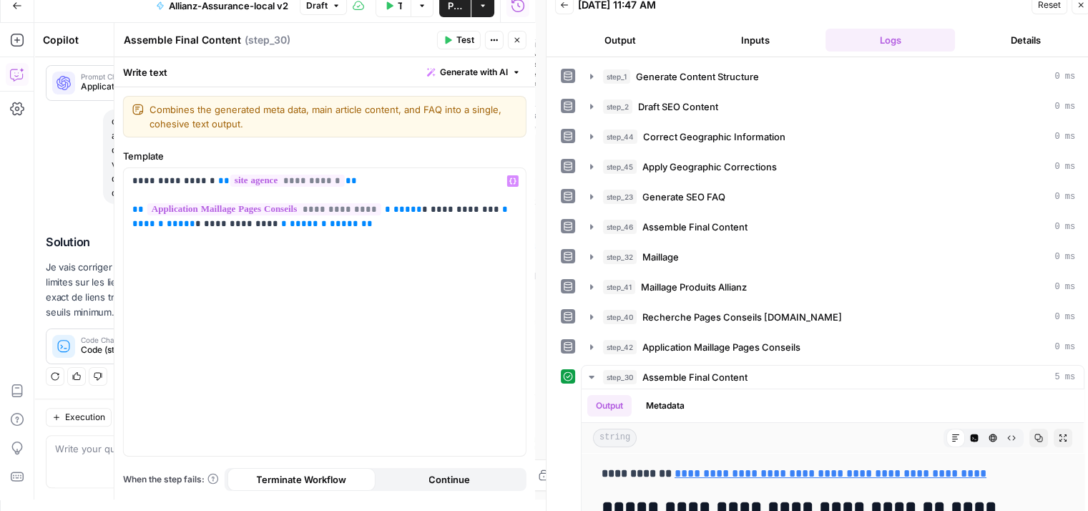
click at [454, 46] on button "Test" at bounding box center [459, 40] width 44 height 19
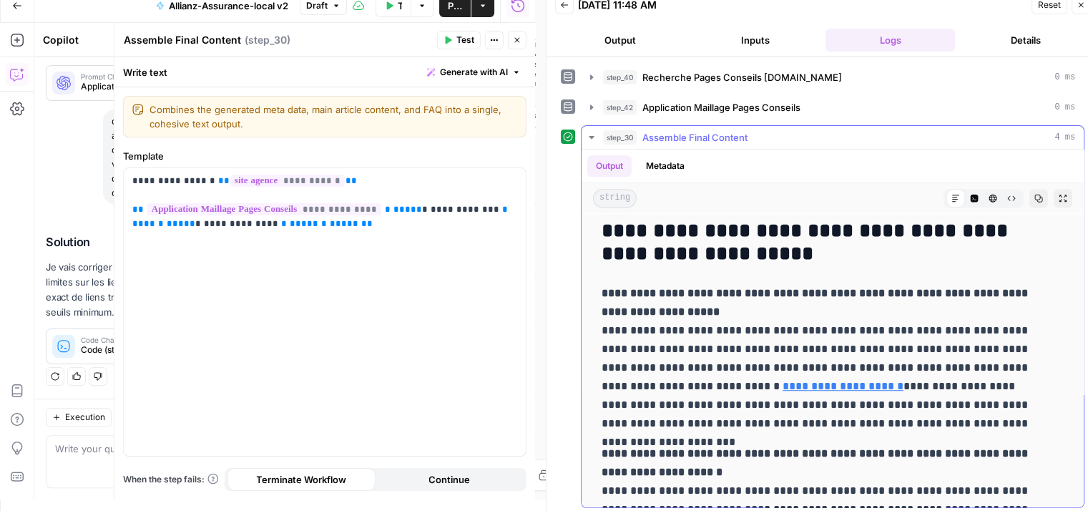
scroll to position [1018, 0]
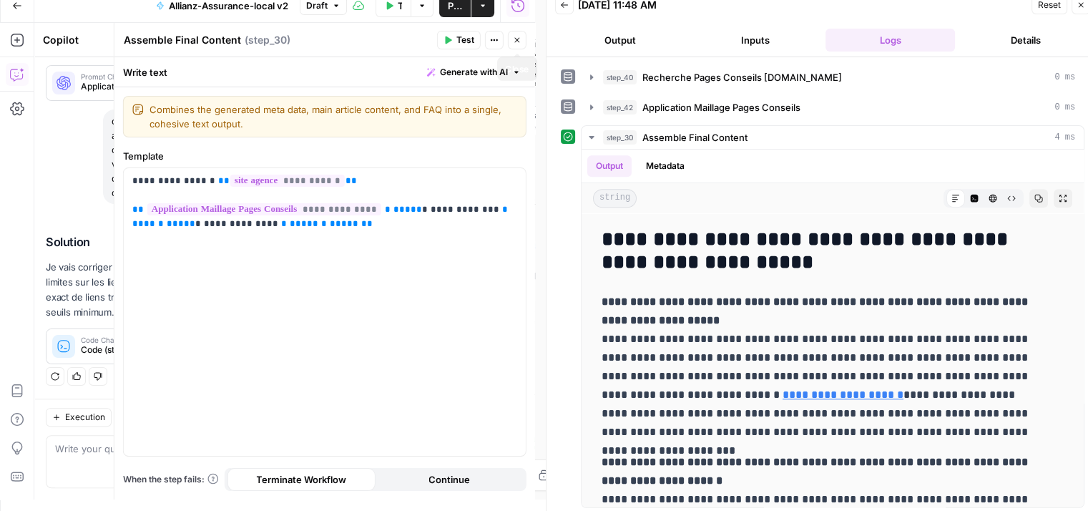
click at [522, 38] on button "Close" at bounding box center [517, 40] width 19 height 19
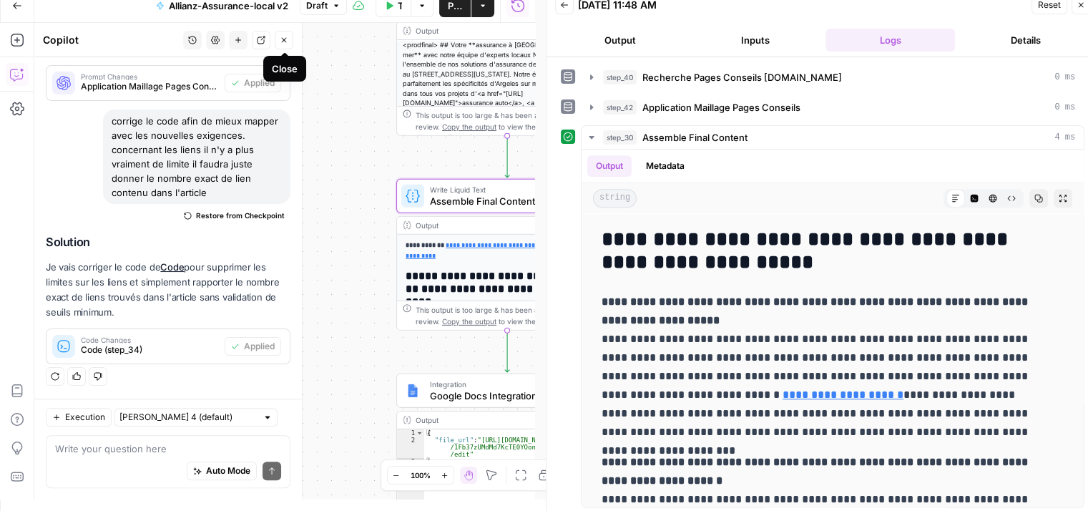
click at [287, 43] on icon "button" at bounding box center [284, 40] width 9 height 9
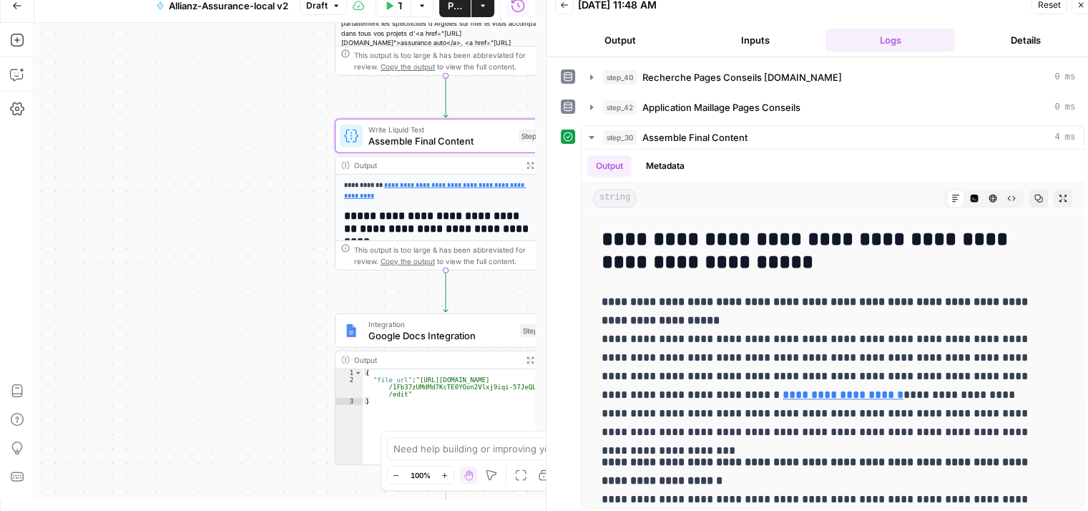
scroll to position [11, 11]
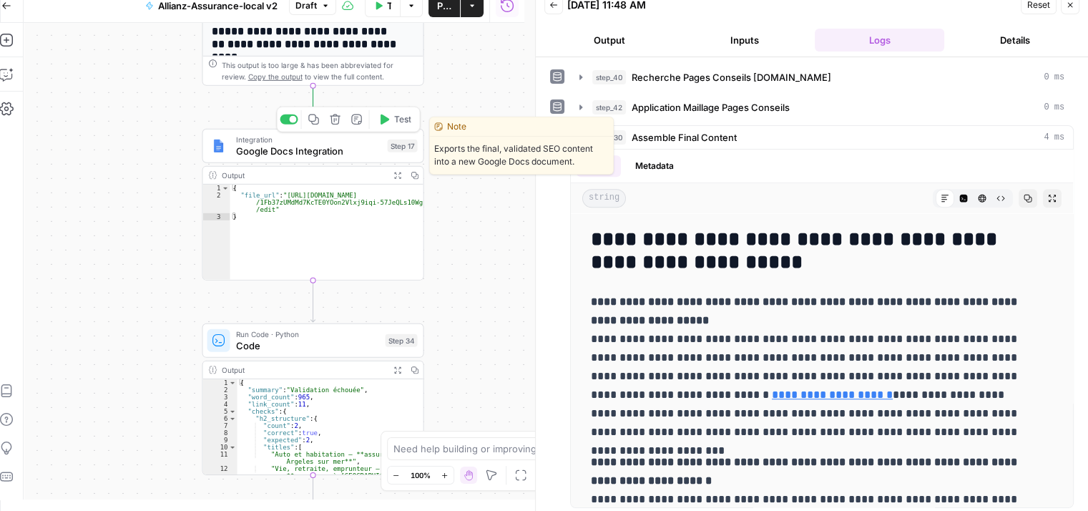
click at [309, 152] on span "Google Docs Integration" at bounding box center [309, 151] width 146 height 14
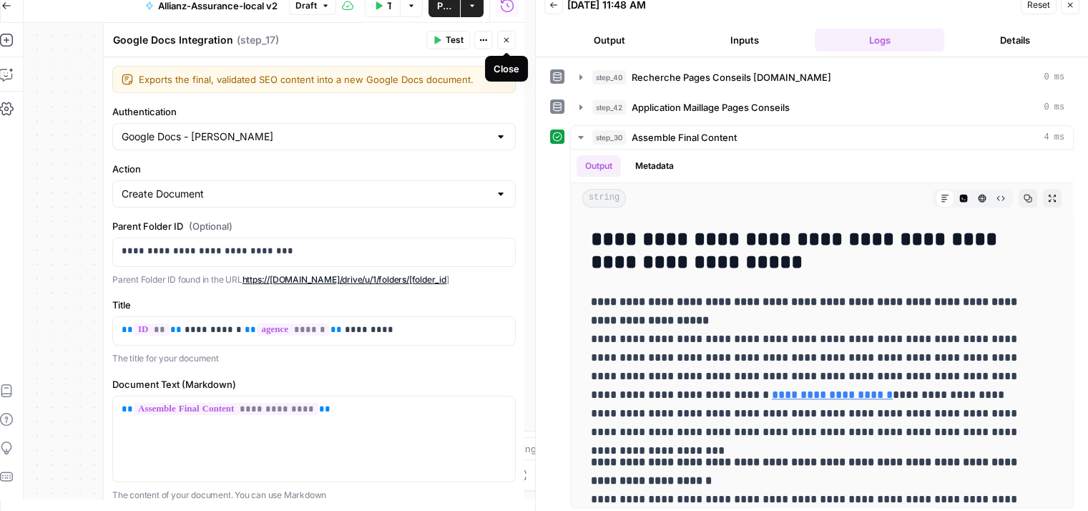
click at [509, 36] on icon "button" at bounding box center [506, 40] width 9 height 9
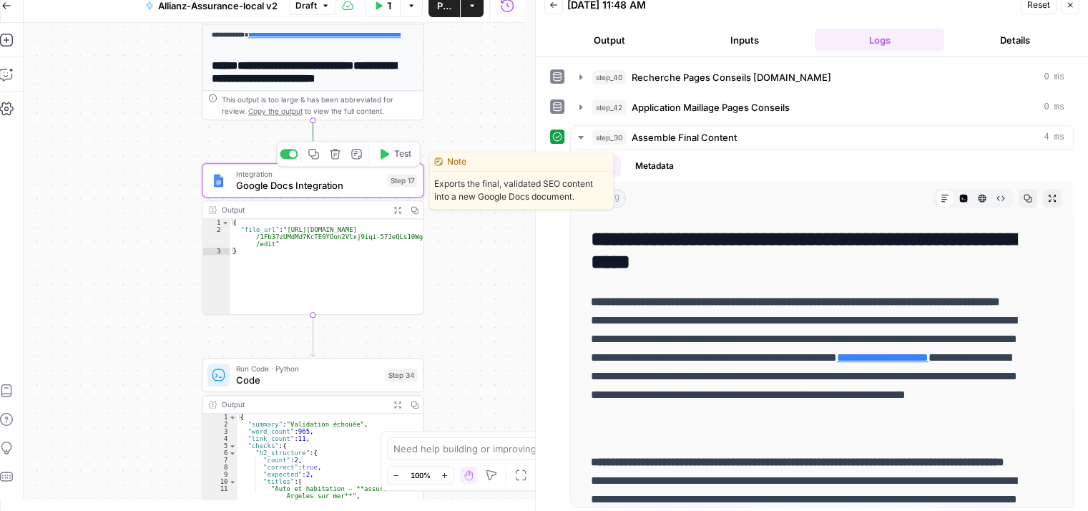
click at [270, 189] on span "Google Docs Integration" at bounding box center [309, 185] width 146 height 14
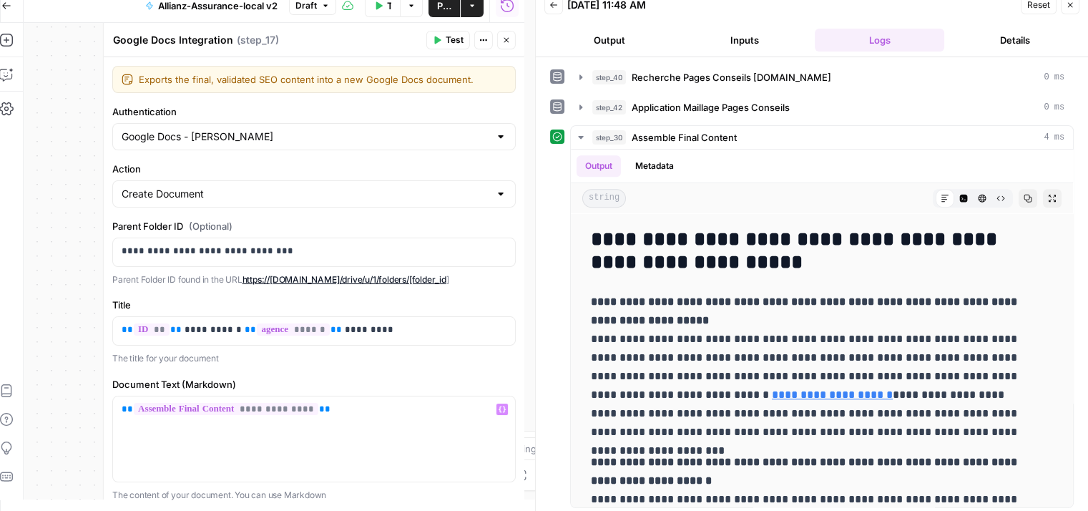
scroll to position [119, 0]
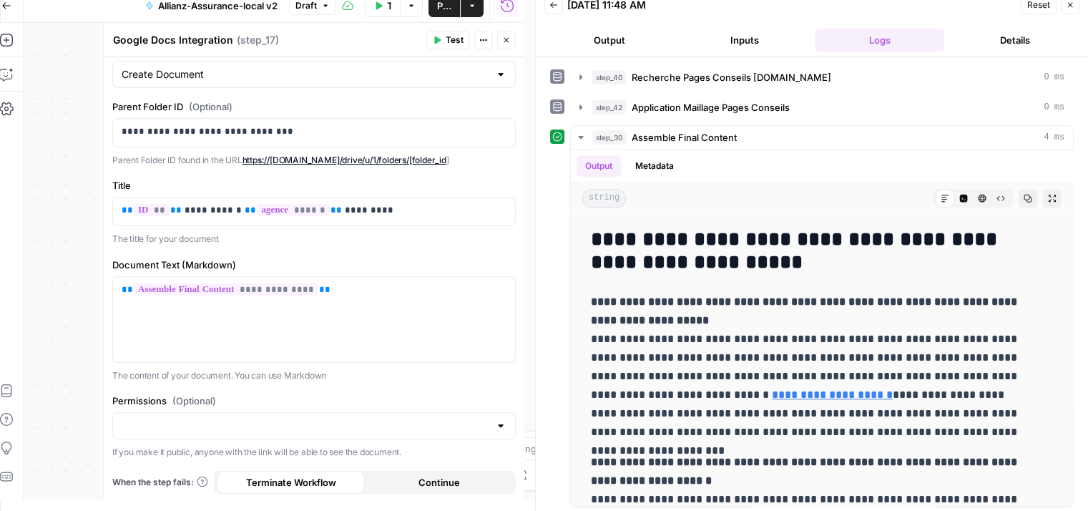
click at [443, 38] on button "Test" at bounding box center [448, 40] width 44 height 19
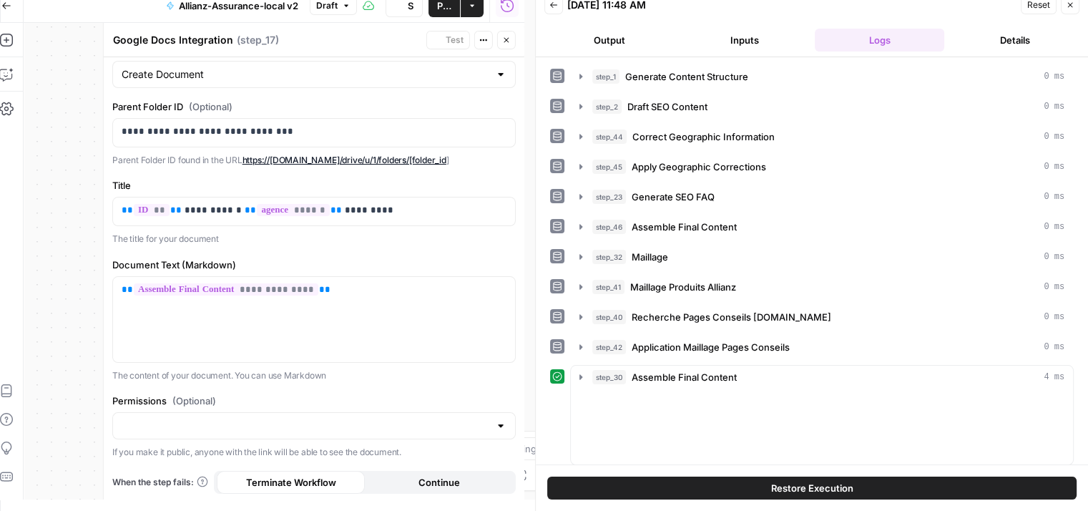
scroll to position [11, 0]
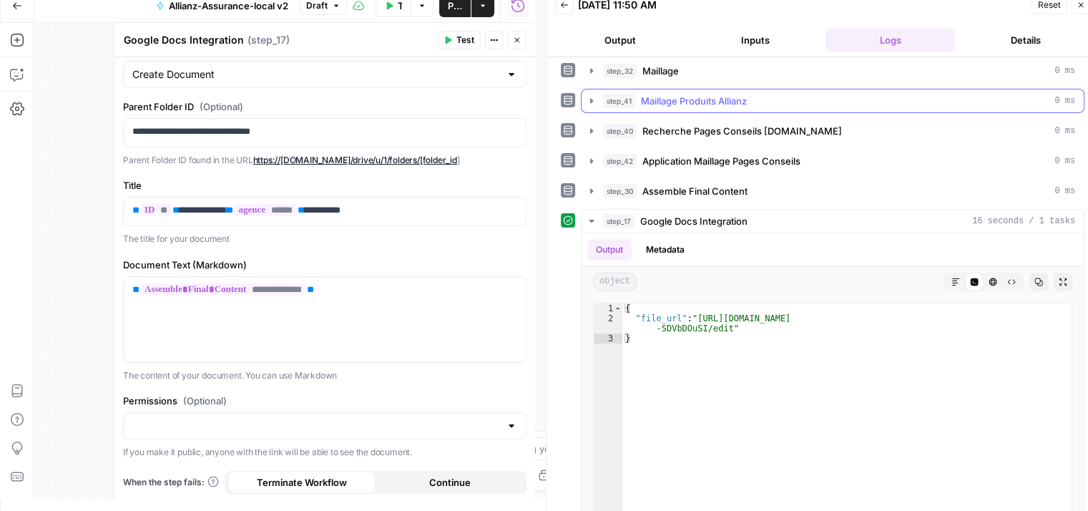
scroll to position [187, 0]
click at [586, 221] on button "step_17 Google Docs Integration 16 seconds / 1 tasks" at bounding box center [832, 219] width 502 height 23
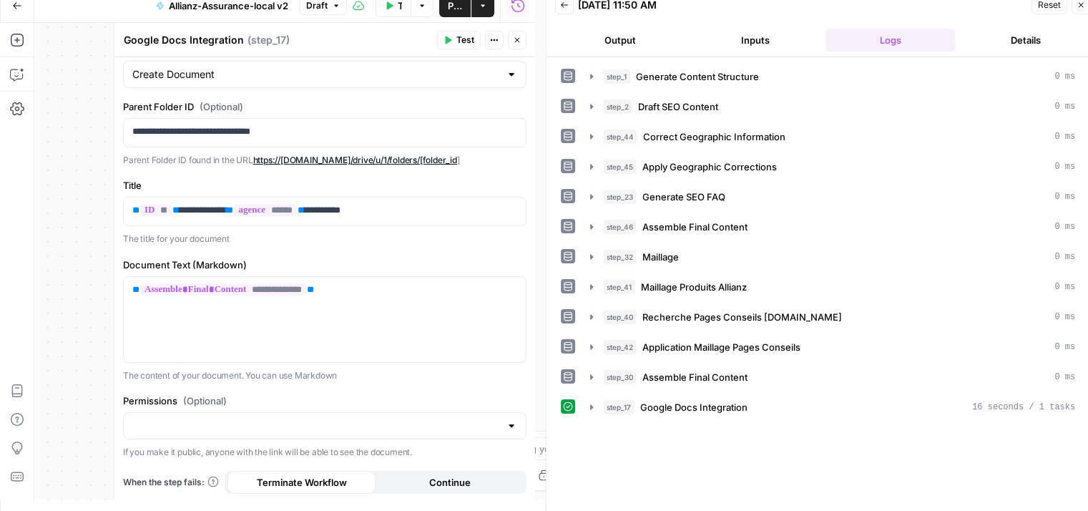
click at [516, 35] on button "Close" at bounding box center [517, 40] width 19 height 19
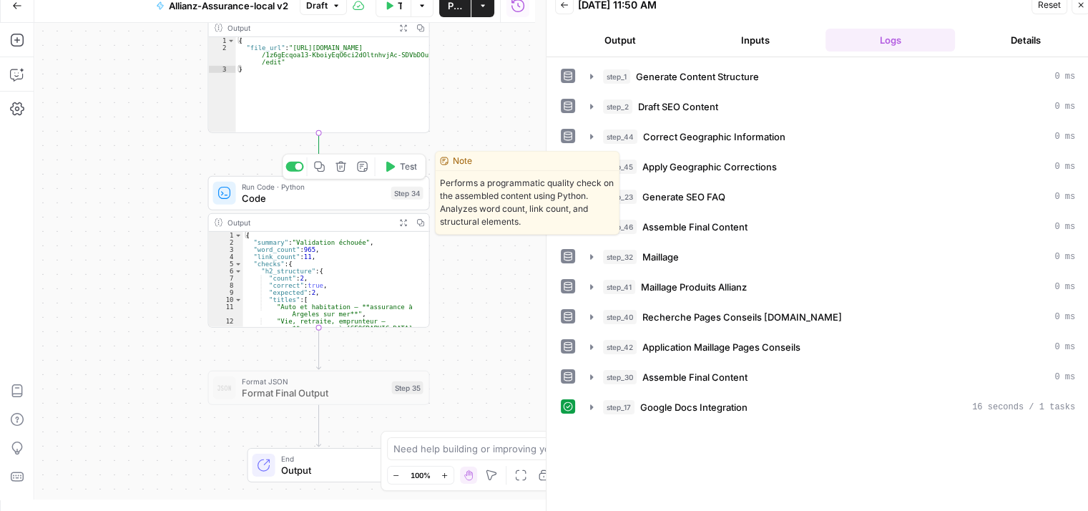
click at [388, 171] on icon "button" at bounding box center [389, 166] width 11 height 11
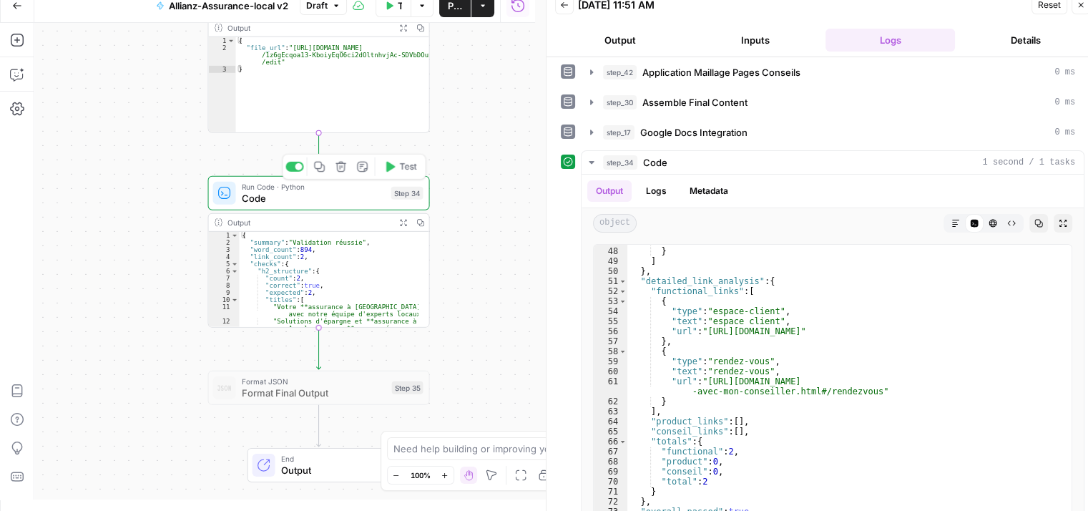
scroll to position [299, 0]
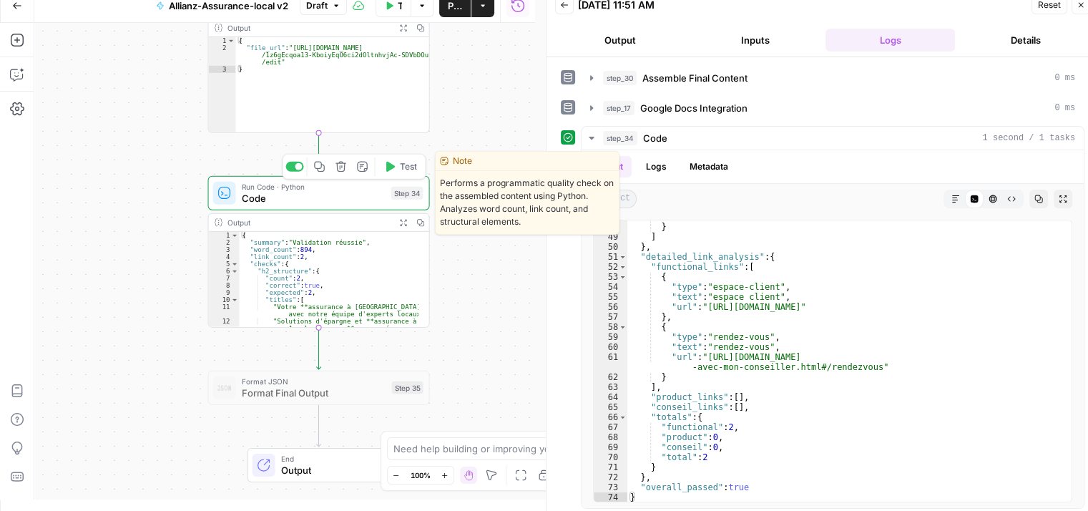
click at [316, 198] on span "Code" at bounding box center [314, 198] width 144 height 14
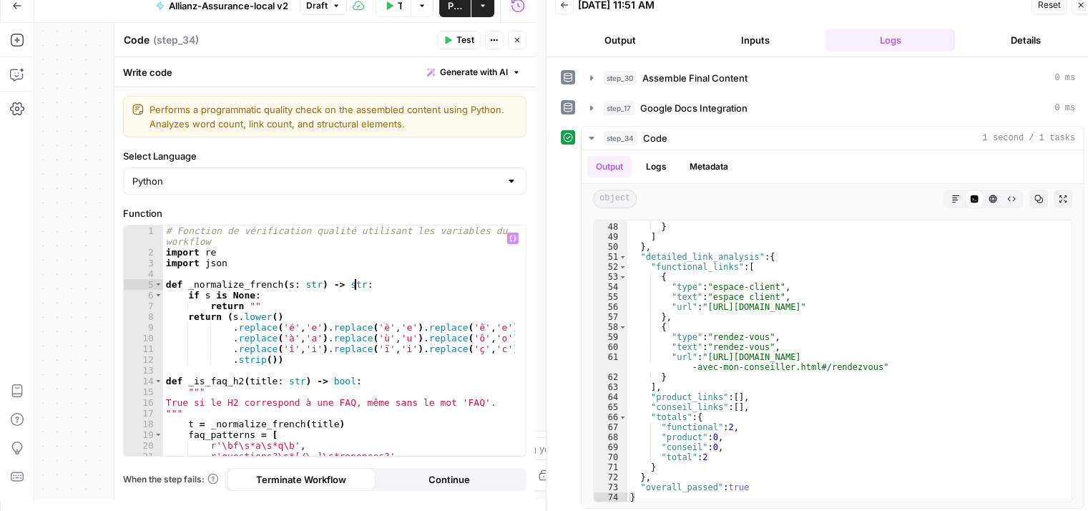
click at [395, 282] on div "# Fonction de vérification qualité utilisant les variables du workflow import r…" at bounding box center [339, 357] width 353 height 264
type textarea "**********"
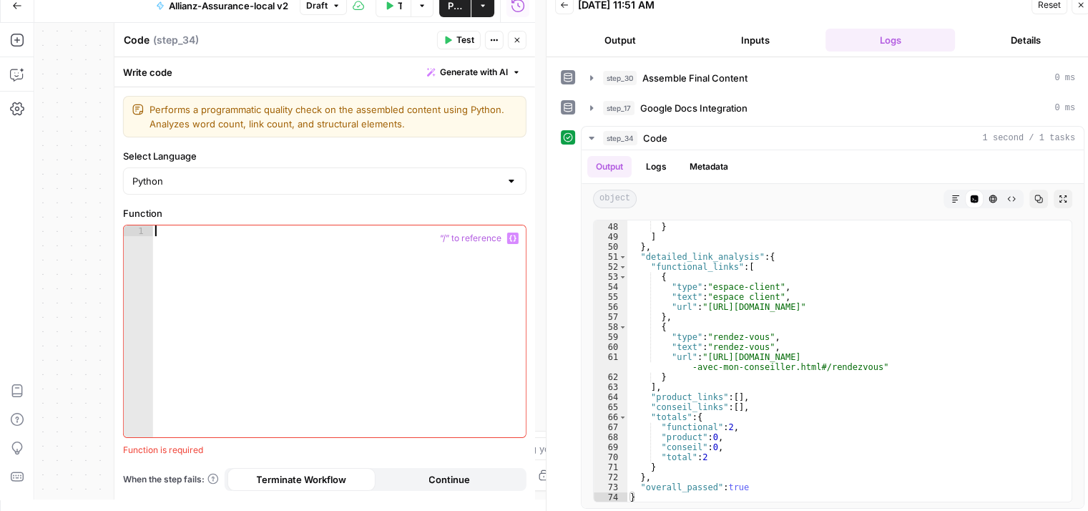
paste textarea "**********"
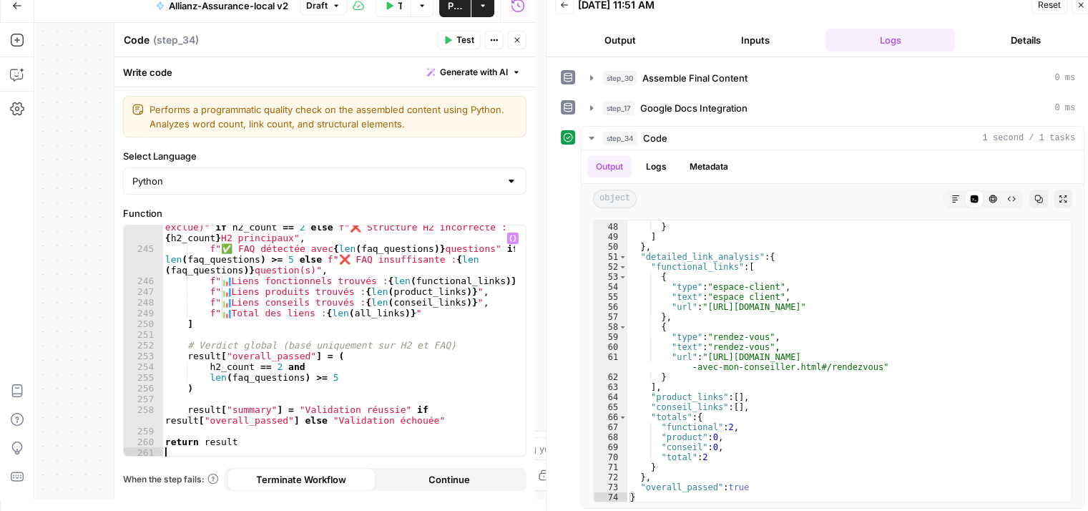
scroll to position [11, 0]
type textarea "**********"
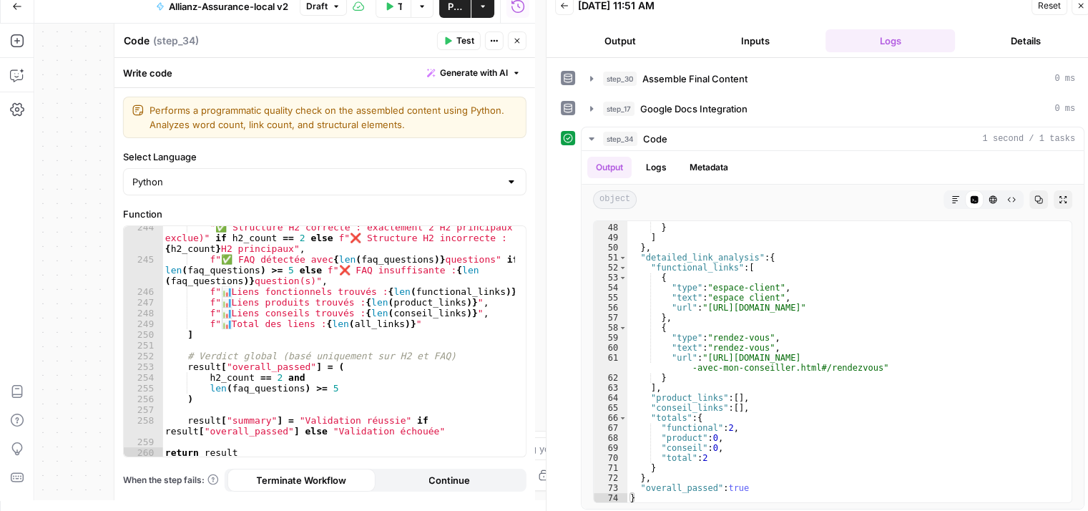
click at [459, 31] on button "Test" at bounding box center [459, 40] width 44 height 19
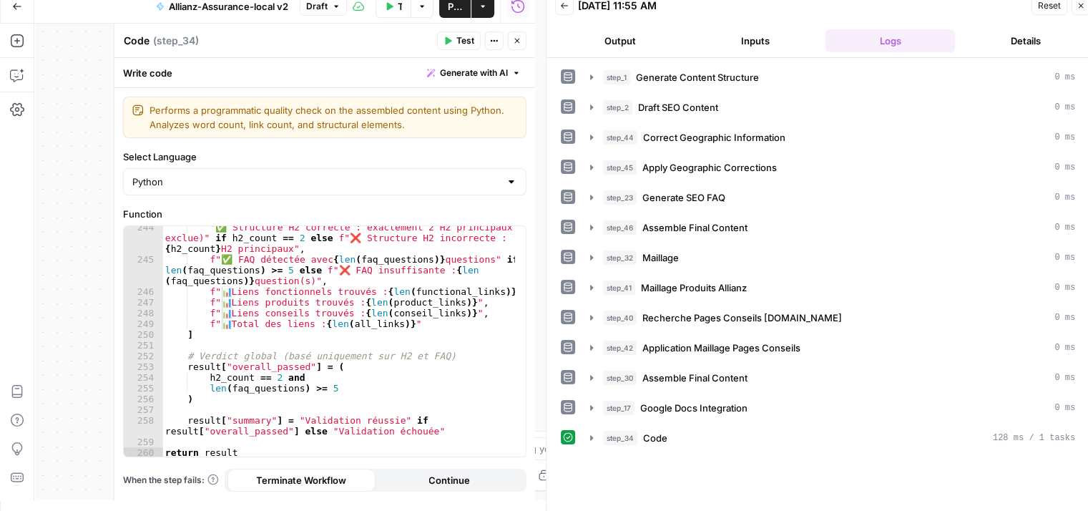
scroll to position [11, 0]
click at [592, 435] on icon "button" at bounding box center [591, 436] width 11 height 11
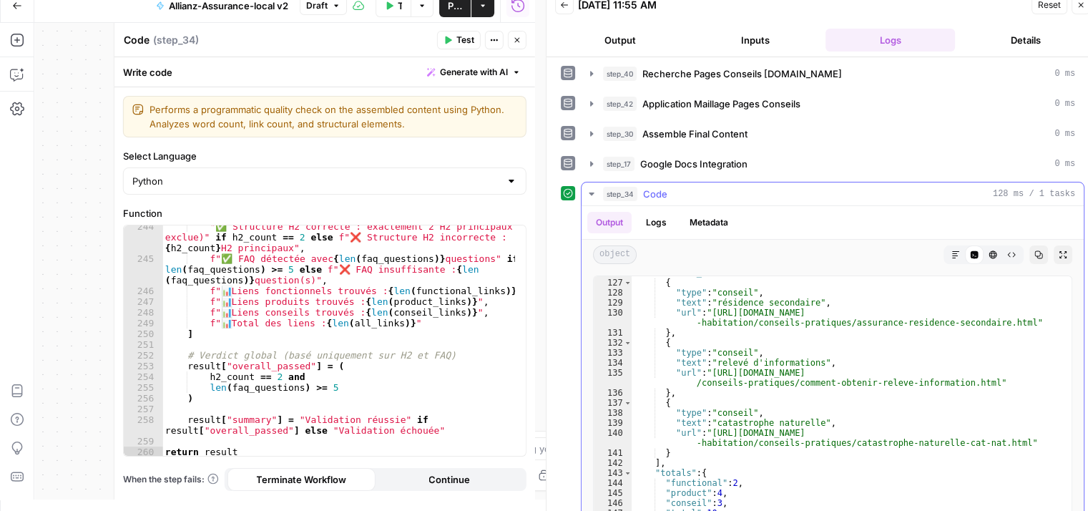
scroll to position [299, 0]
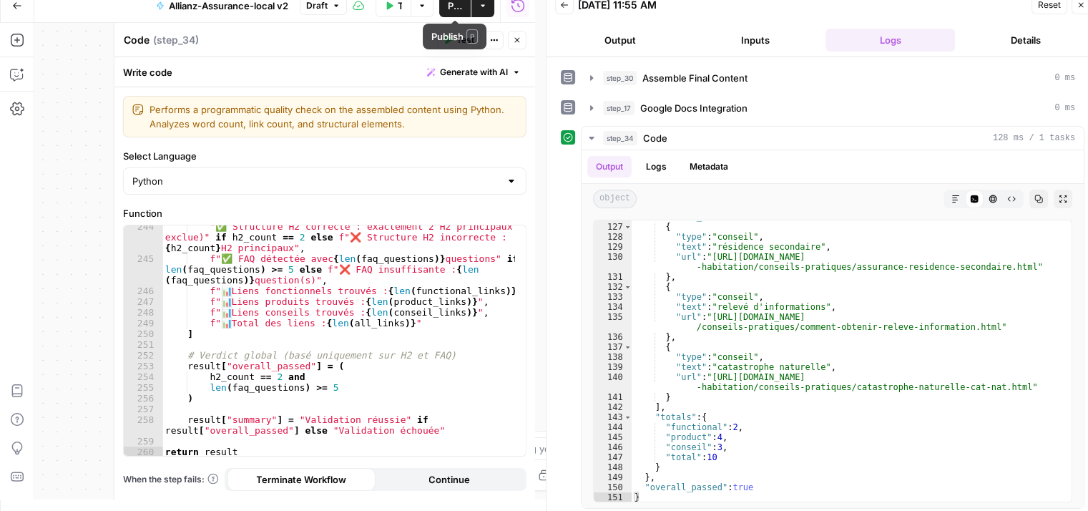
click at [453, 11] on span "Publish" at bounding box center [455, 6] width 14 height 14
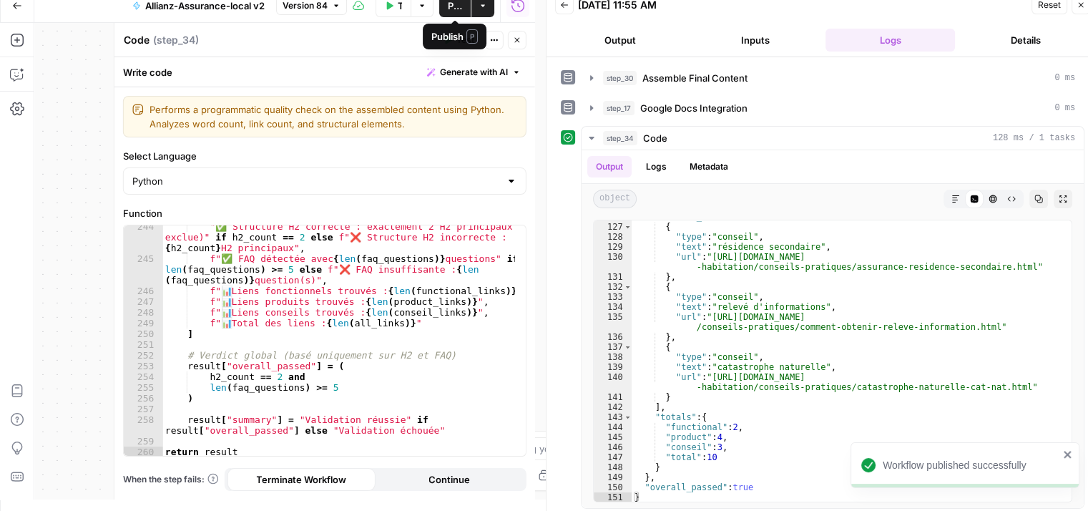
click at [450, 6] on span "Publish" at bounding box center [455, 6] width 14 height 14
click at [516, 38] on icon "button" at bounding box center [517, 40] width 9 height 9
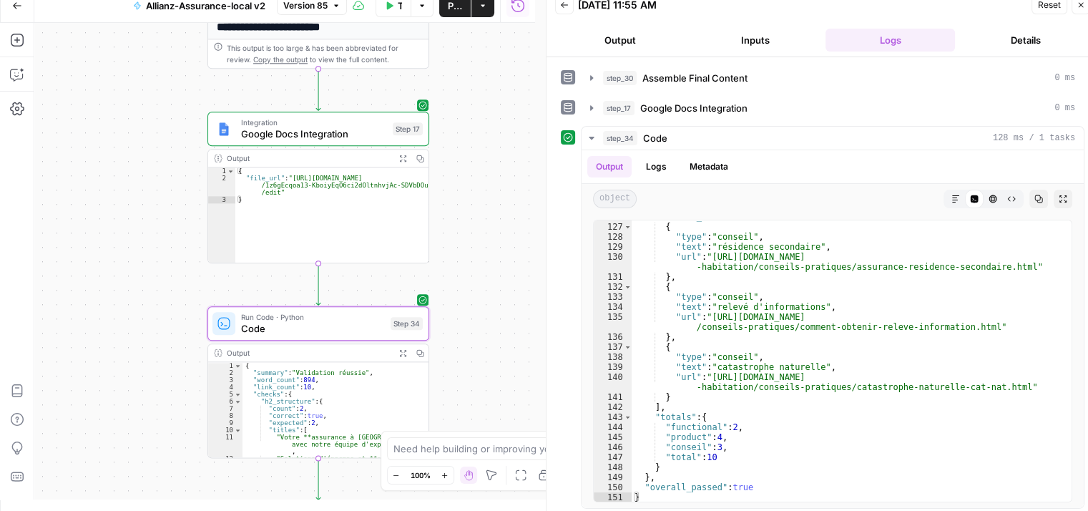
click at [594, 140] on button "step_34 Code 128 ms / 1 tasks" at bounding box center [832, 138] width 502 height 23
click at [592, 107] on icon "button" at bounding box center [591, 107] width 11 height 11
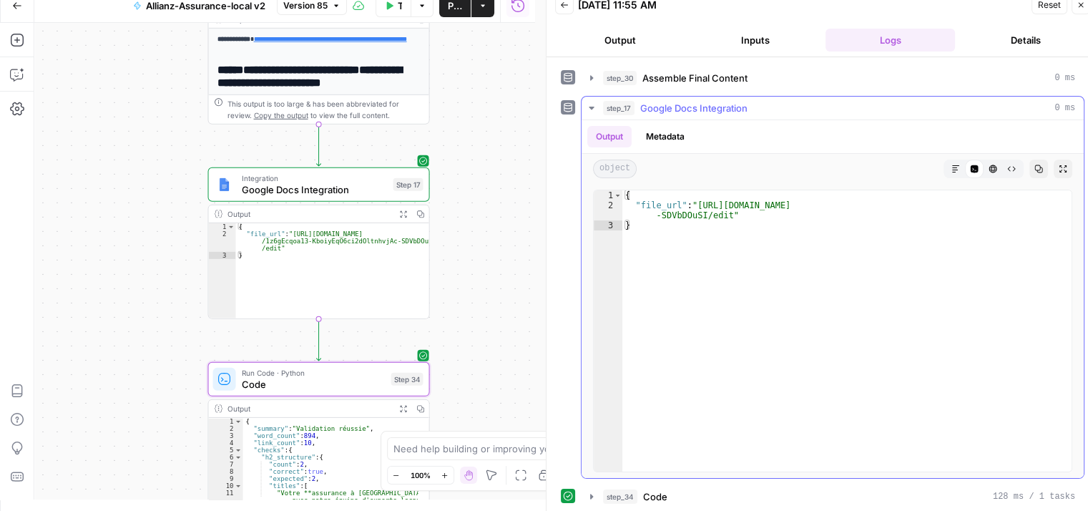
type textarea "**********"
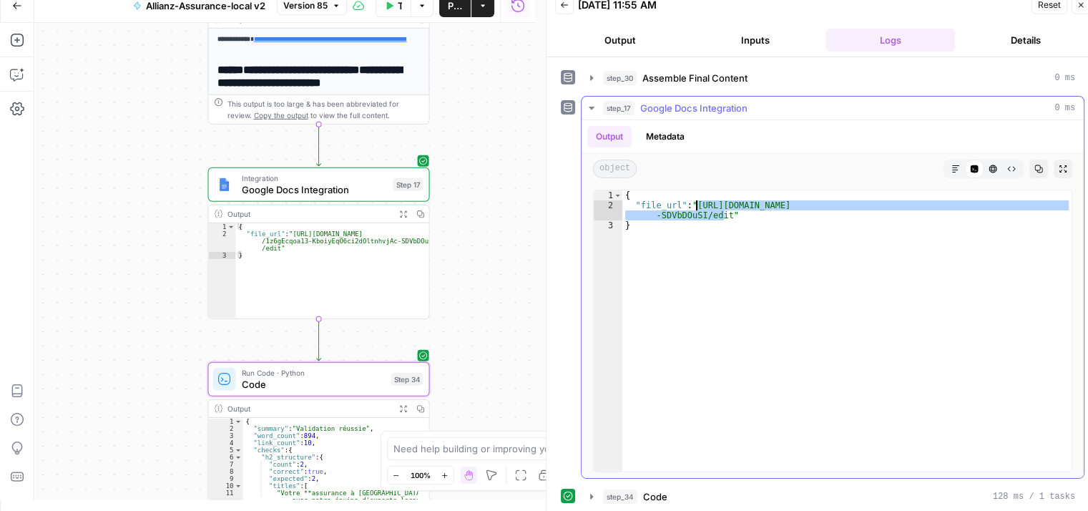
drag, startPoint x: 722, startPoint y: 210, endPoint x: 696, endPoint y: 200, distance: 27.6
click at [696, 200] on div "{ "file_url" : "[URL][DOMAIN_NAME] -SDVbDOuSI/edit" }" at bounding box center [846, 341] width 449 height 302
click at [475, 335] on div "**********" at bounding box center [284, 261] width 501 height 476
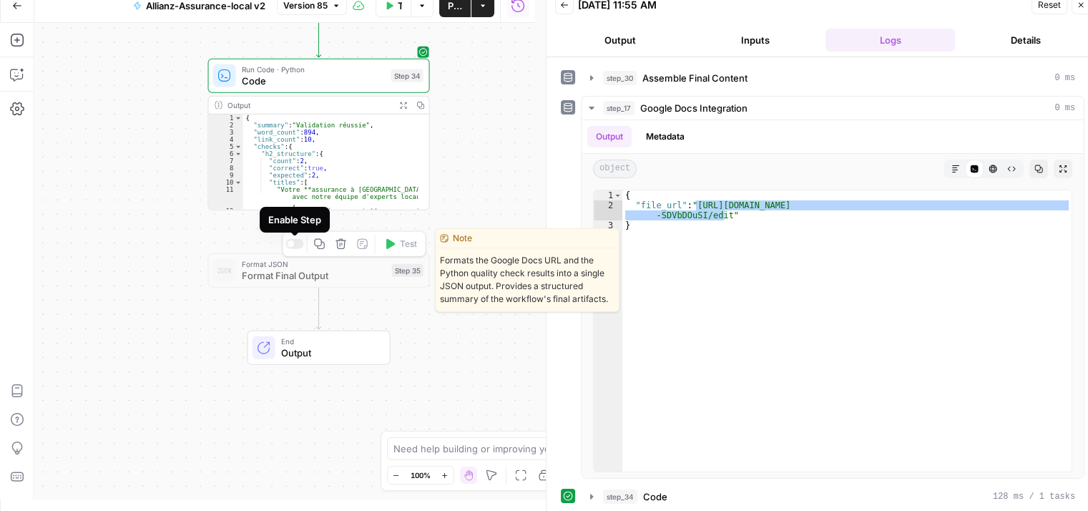
click at [297, 247] on div at bounding box center [294, 244] width 18 height 10
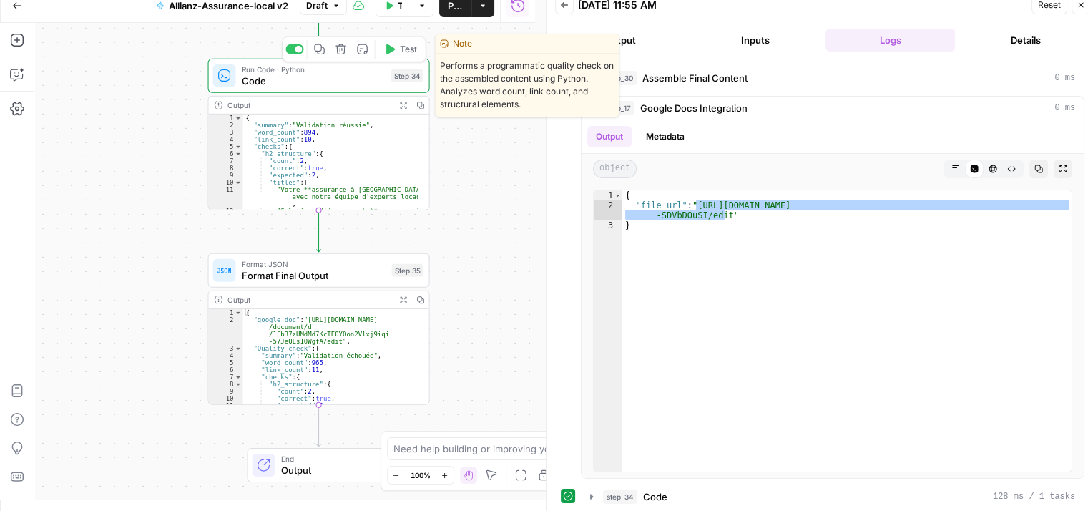
click at [266, 84] on span "Code" at bounding box center [314, 81] width 144 height 14
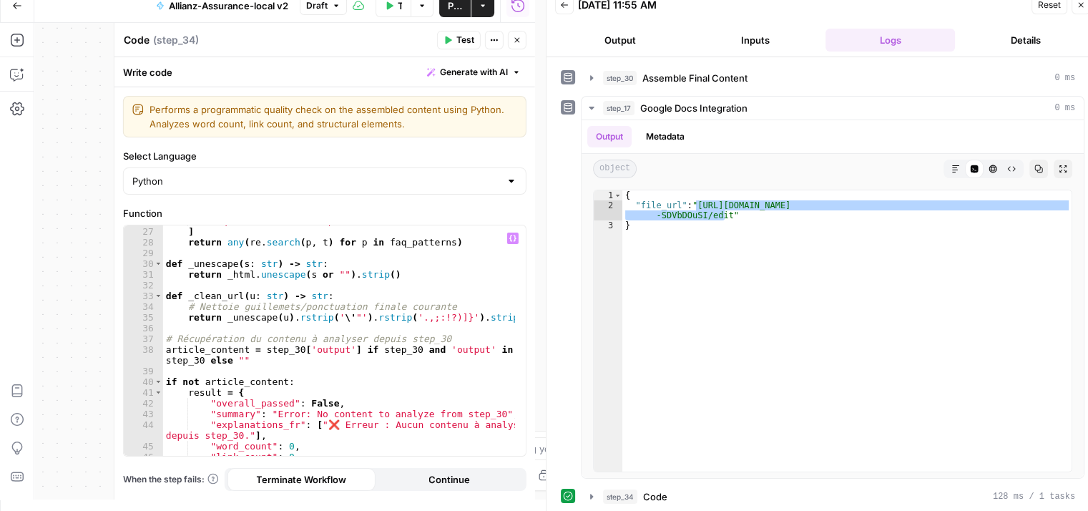
scroll to position [289, 0]
click at [518, 41] on icon "button" at bounding box center [516, 40] width 5 height 5
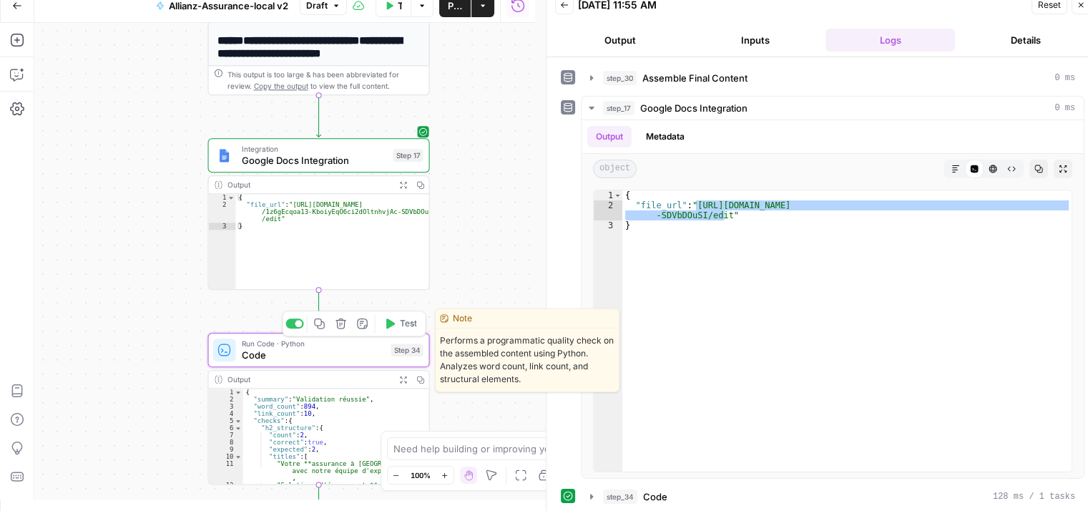
click at [325, 355] on span "Code" at bounding box center [314, 355] width 144 height 14
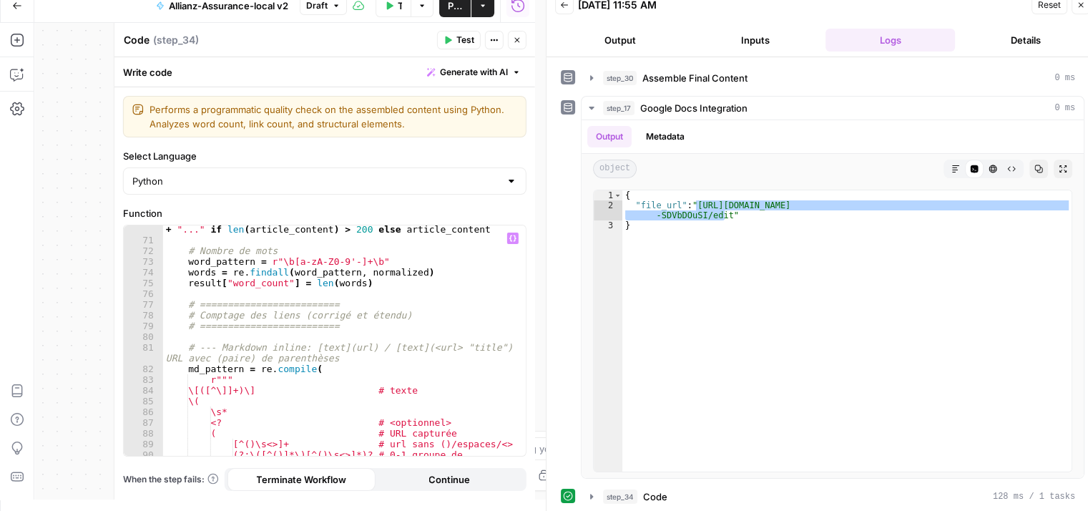
scroll to position [787, 0]
click at [439, 301] on div "result [ "debug_info" ] [ "content_preview" ] = article_content [ : 200 ] + "..…" at bounding box center [339, 347] width 353 height 275
click at [297, 323] on div "result [ "debug_info" ] [ "content_preview" ] = article_content [ : 200 ] + "..…" at bounding box center [339, 347] width 353 height 275
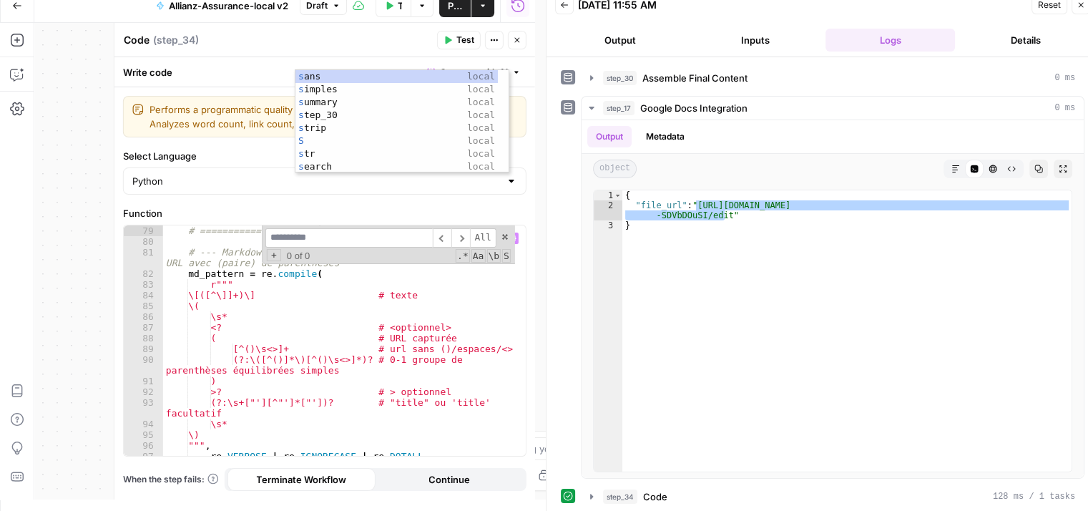
scroll to position [880, 0]
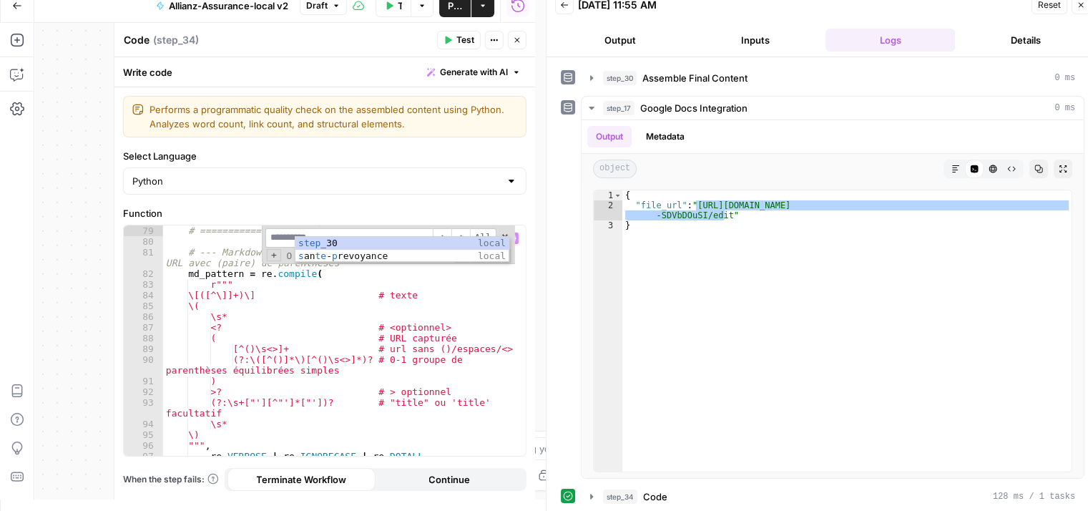
type textarea "**********"
click at [281, 238] on input at bounding box center [348, 237] width 167 height 19
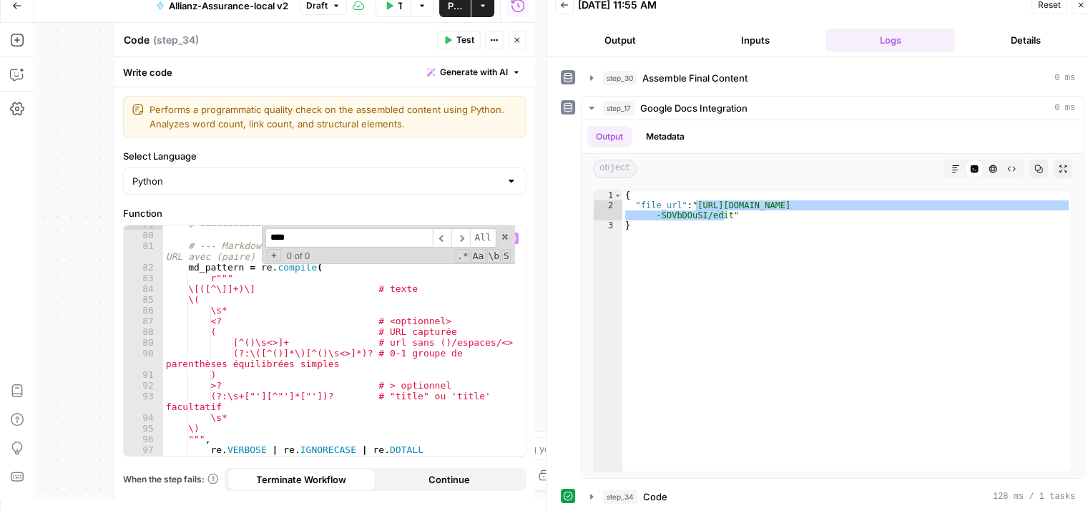
scroll to position [280, 0]
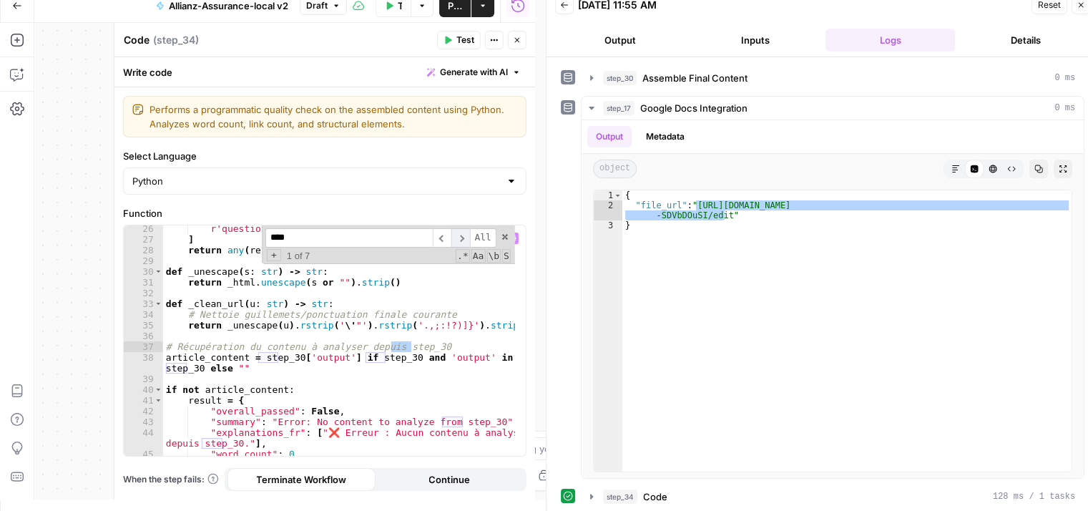
type input "****"
click at [464, 236] on span "​" at bounding box center [460, 237] width 19 height 19
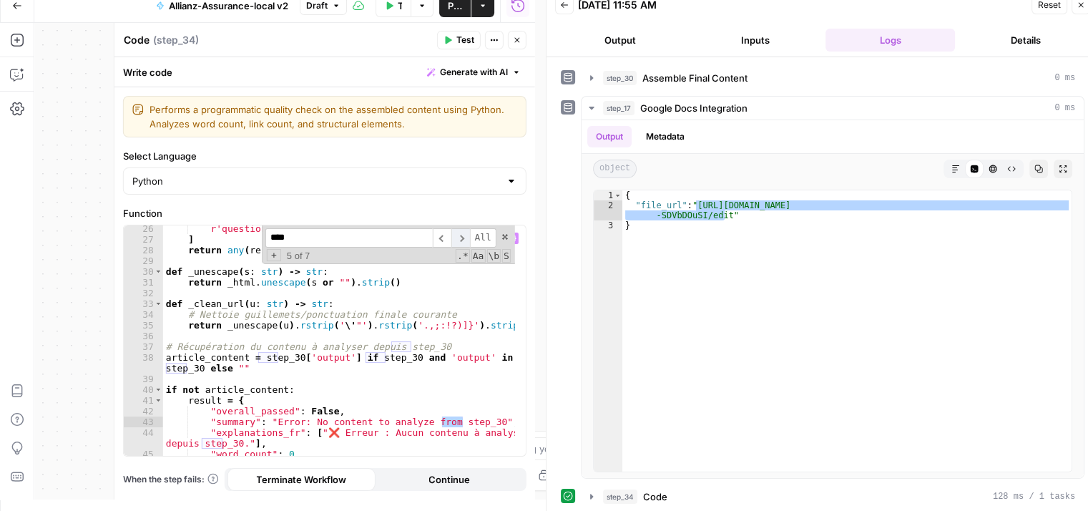
click at [464, 236] on span "​" at bounding box center [460, 237] width 19 height 19
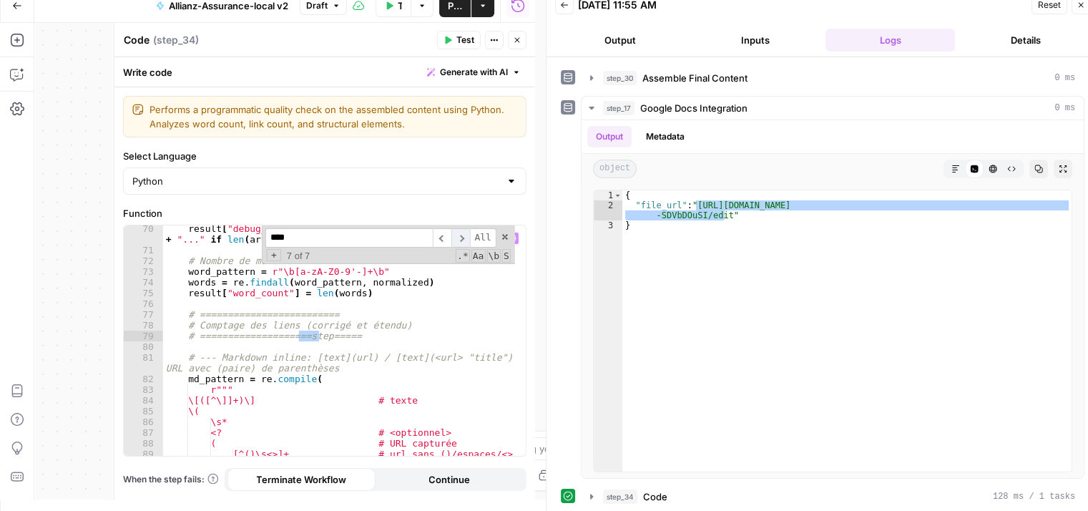
scroll to position [774, 0]
click at [464, 236] on span "​" at bounding box center [460, 237] width 19 height 19
click at [100, 245] on div "**********" at bounding box center [284, 261] width 501 height 476
click at [519, 39] on icon "button" at bounding box center [517, 40] width 9 height 9
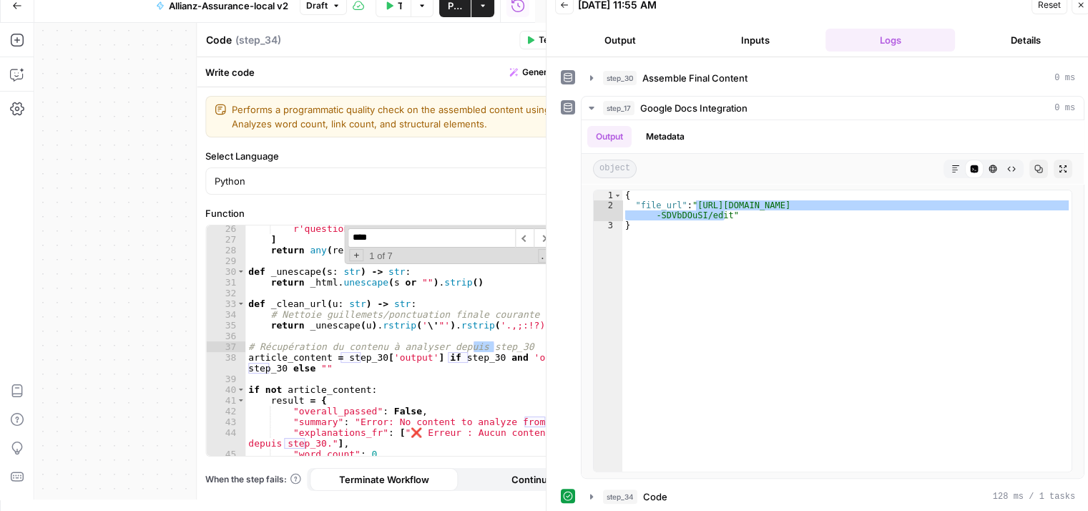
scroll to position [280, 0]
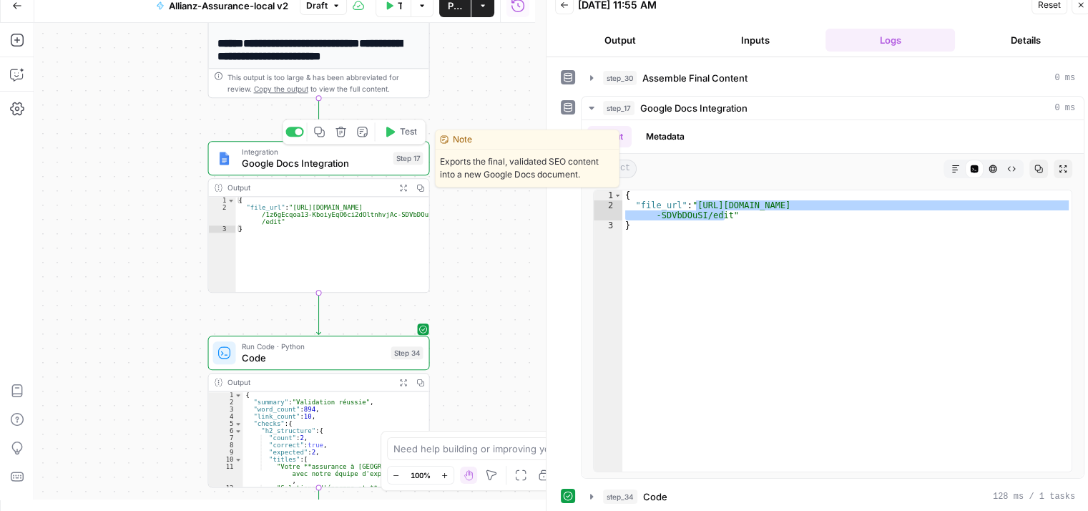
click at [279, 169] on span "Google Docs Integration" at bounding box center [315, 163] width 146 height 14
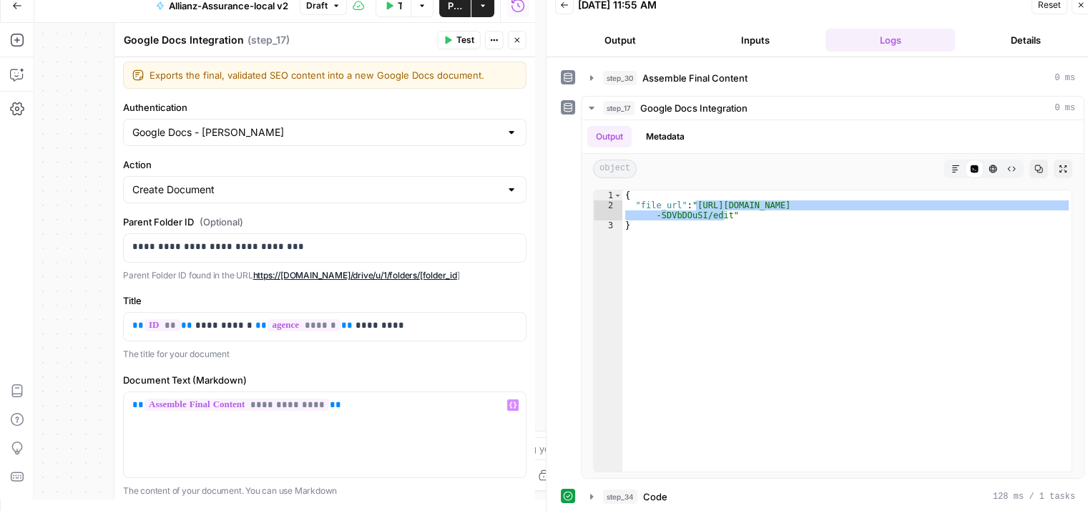
scroll to position [14, 0]
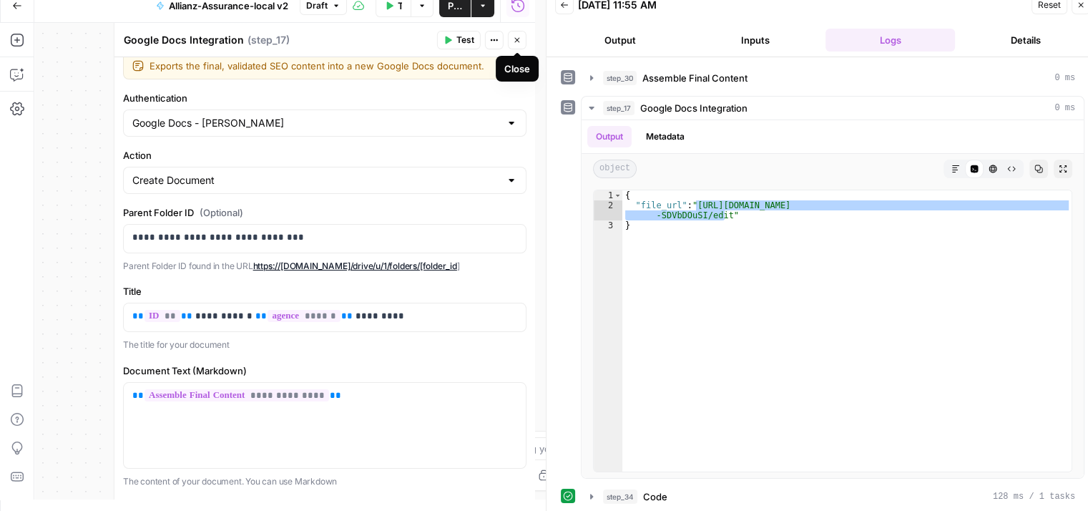
click at [516, 38] on icon "button" at bounding box center [517, 40] width 9 height 9
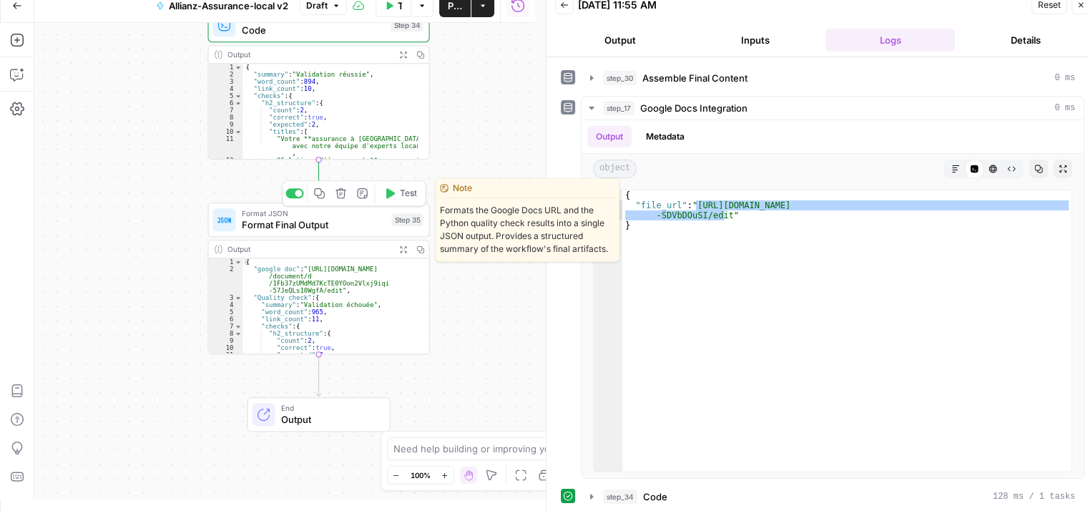
click at [298, 228] on span "Format Final Output" at bounding box center [314, 224] width 144 height 14
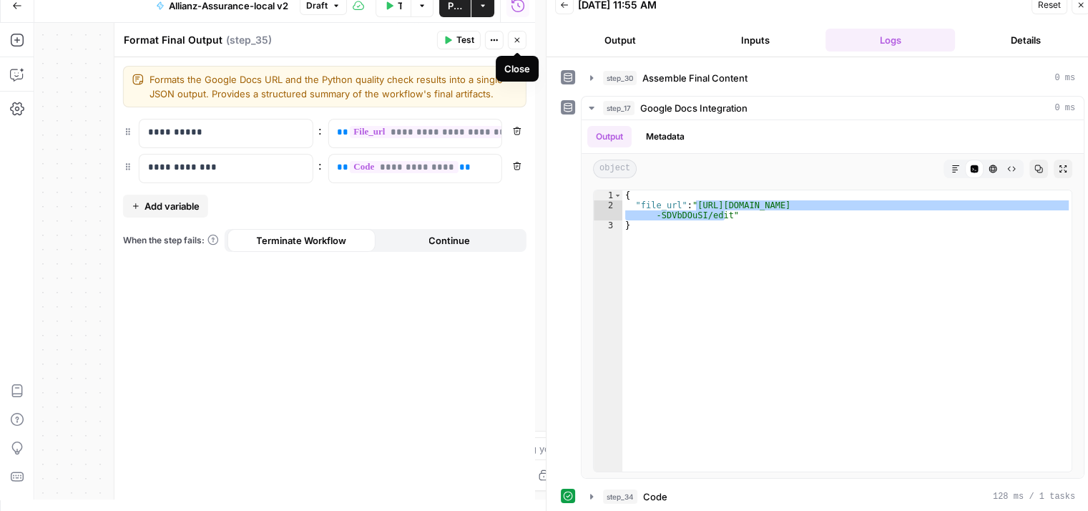
click at [517, 40] on icon "button" at bounding box center [516, 40] width 5 height 5
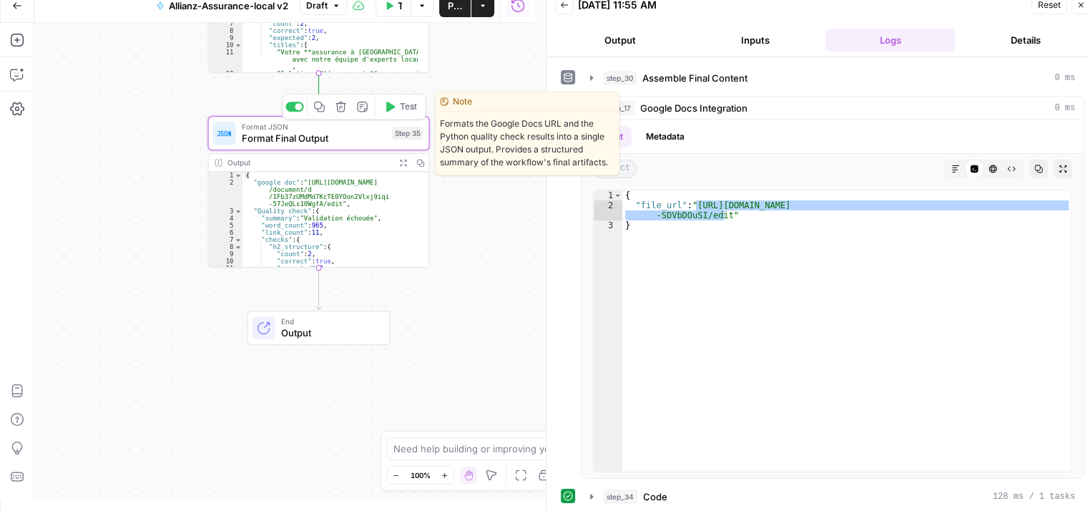
click at [325, 141] on span "Format Final Output" at bounding box center [314, 138] width 144 height 14
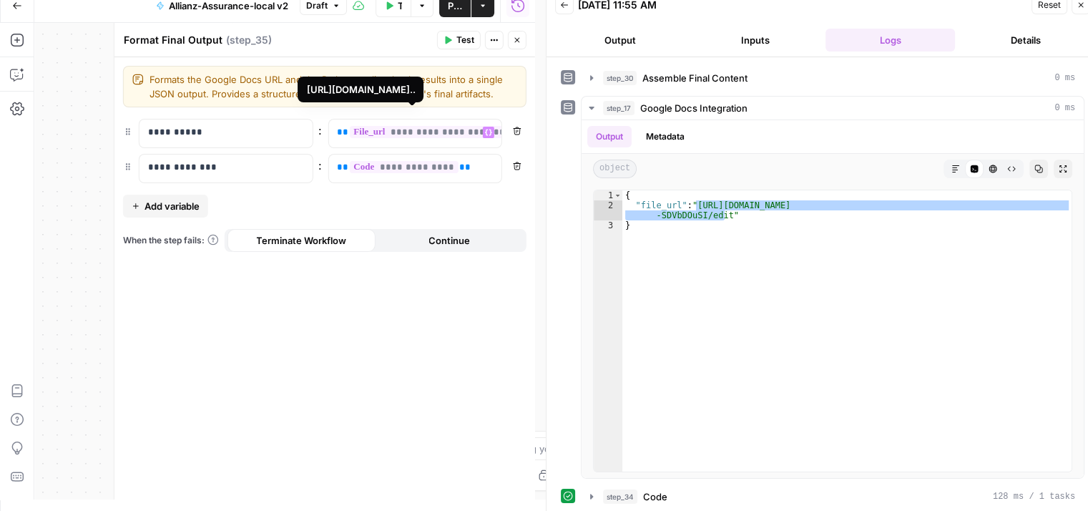
click at [98, 153] on div "**********" at bounding box center [284, 261] width 501 height 476
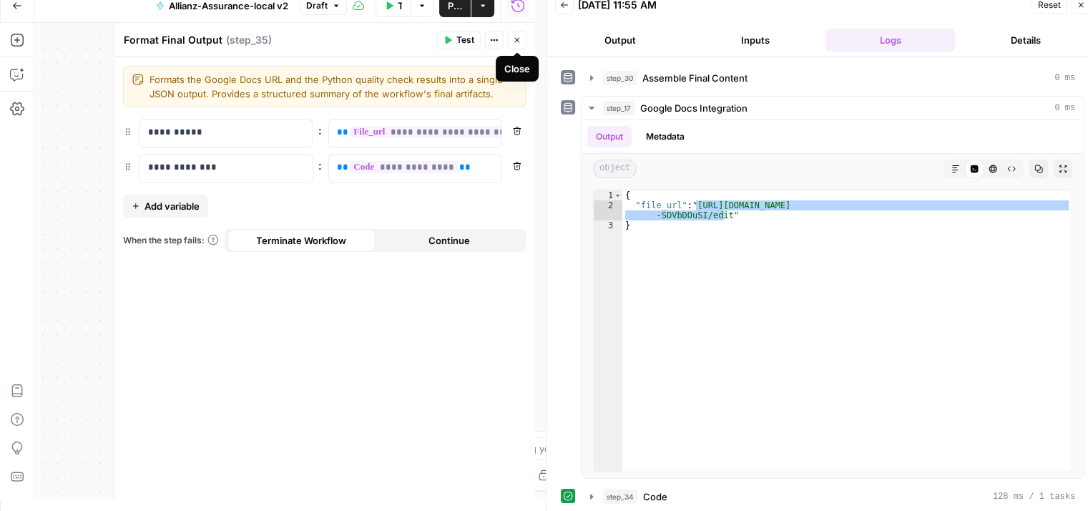
click at [515, 40] on icon "button" at bounding box center [517, 40] width 9 height 9
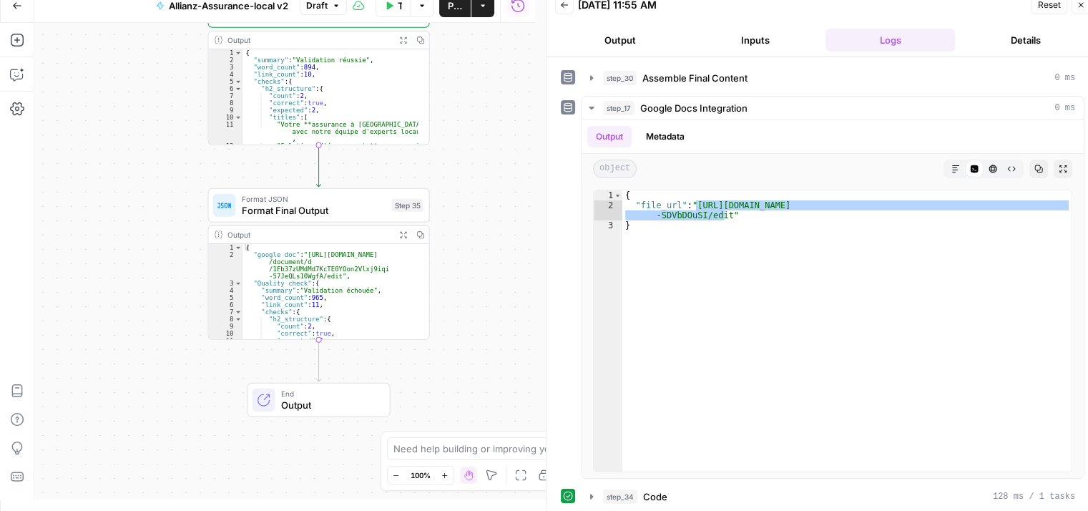
click at [453, 16] on button "Publish" at bounding box center [454, 5] width 31 height 23
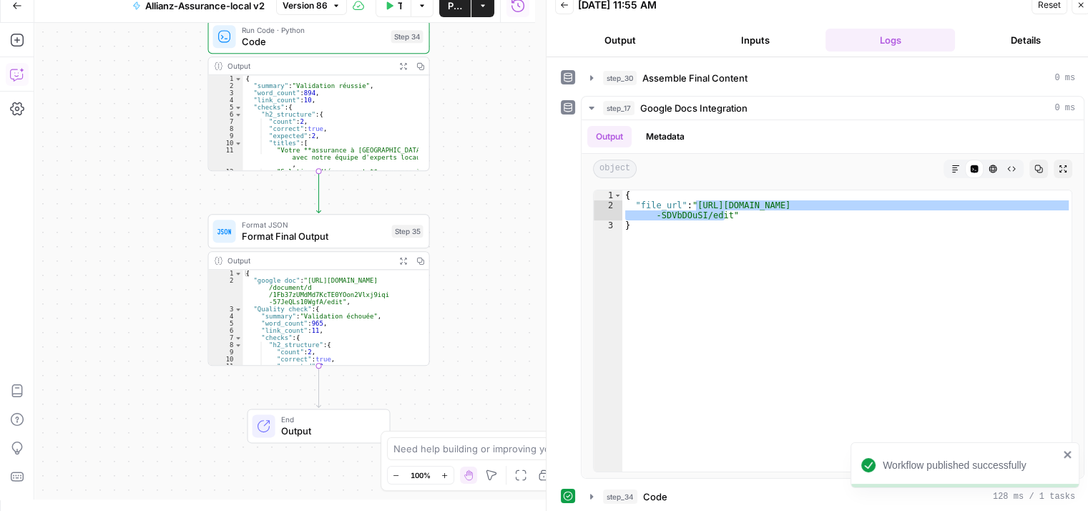
click at [11, 75] on icon "button" at bounding box center [17, 74] width 14 height 14
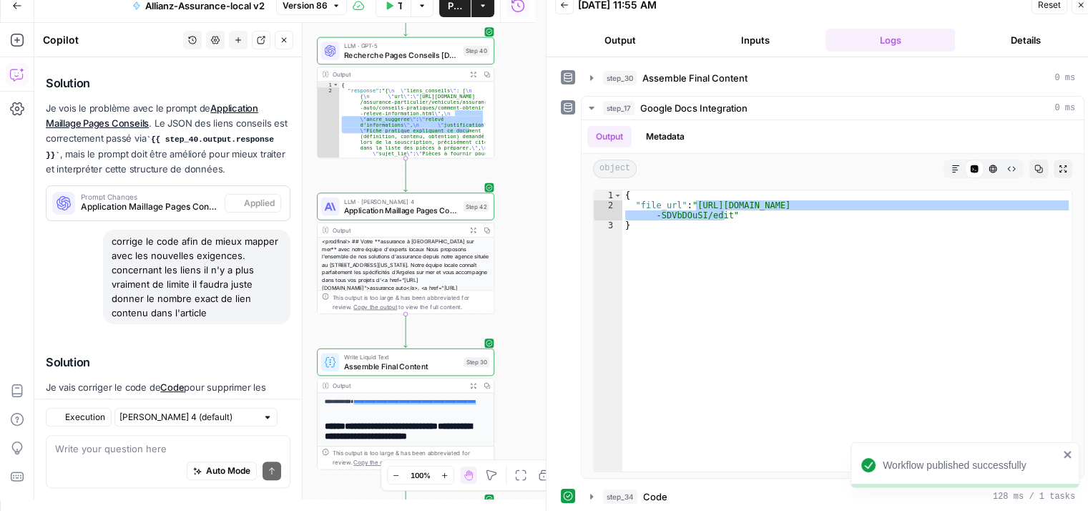
scroll to position [1033, 0]
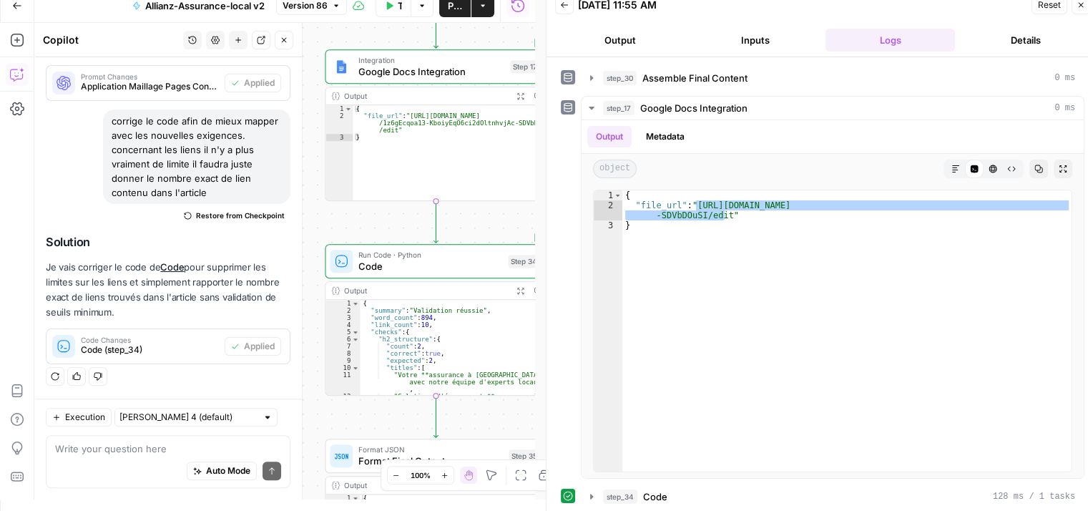
click at [123, 458] on div "Auto Mode Send" at bounding box center [168, 471] width 226 height 31
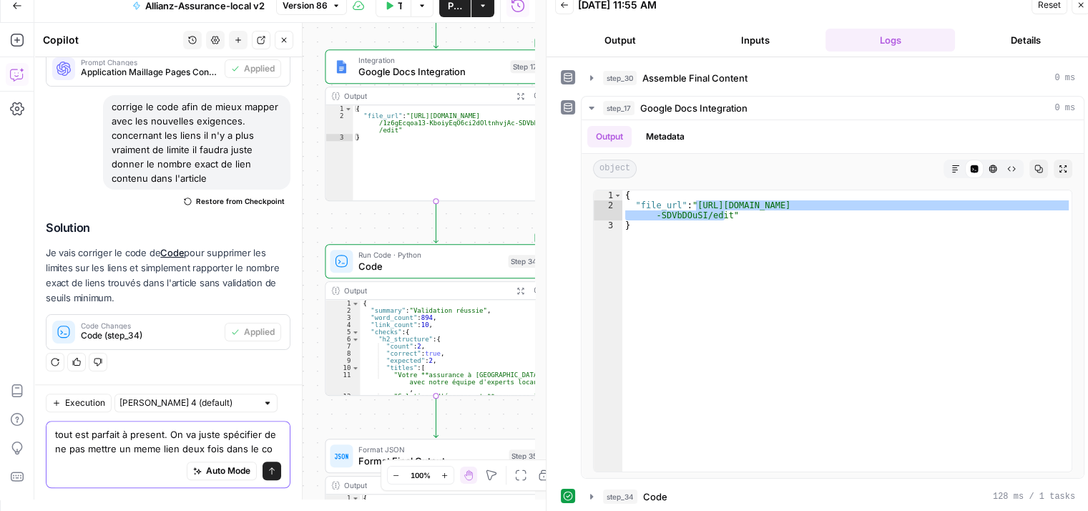
scroll to position [1062, 0]
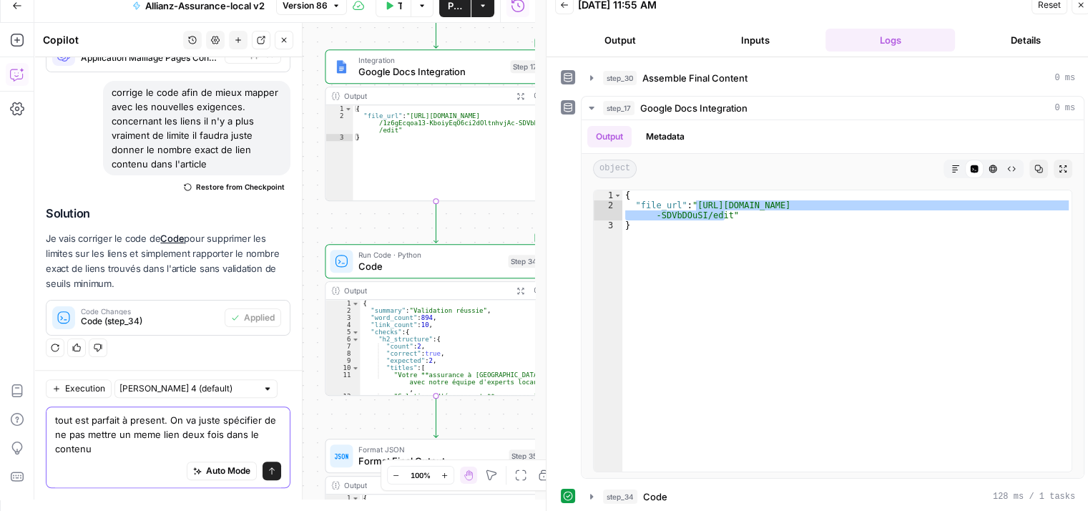
type textarea "tout est parfait à present. On va juste spécifier de ne pas mettre un meme lien…"
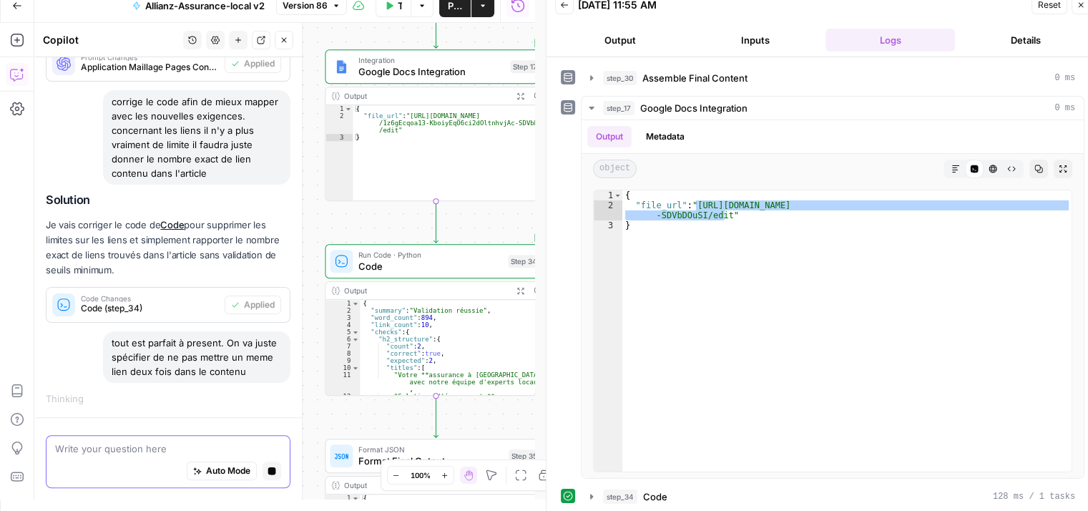
scroll to position [1013, 0]
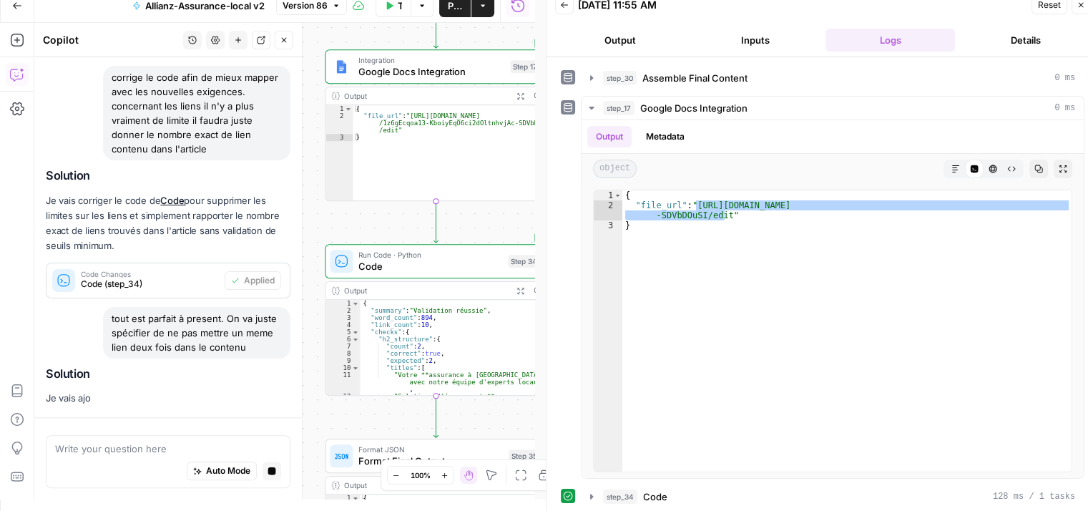
click at [1081, 5] on icon "button" at bounding box center [1080, 5] width 5 height 5
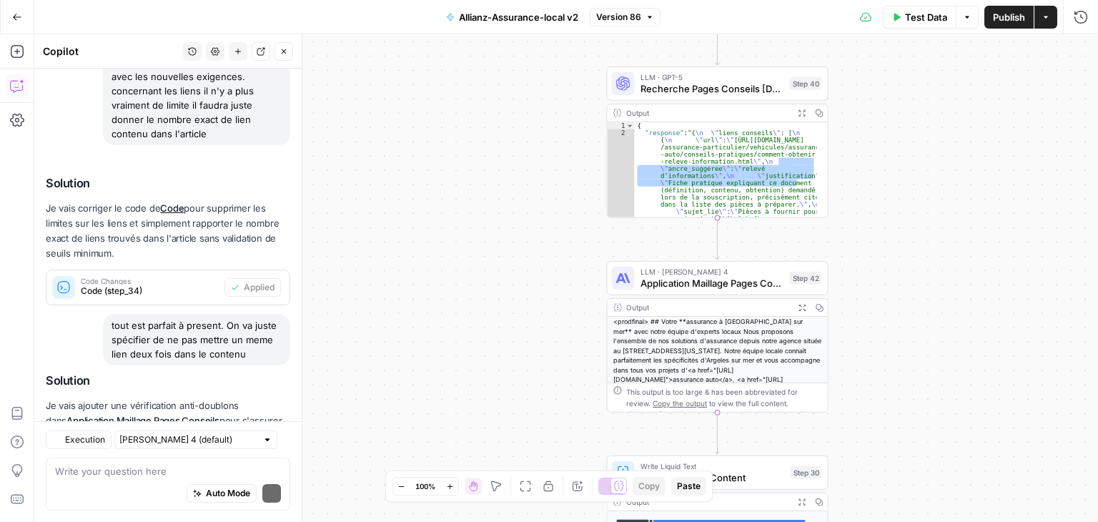
scroll to position [1234, 0]
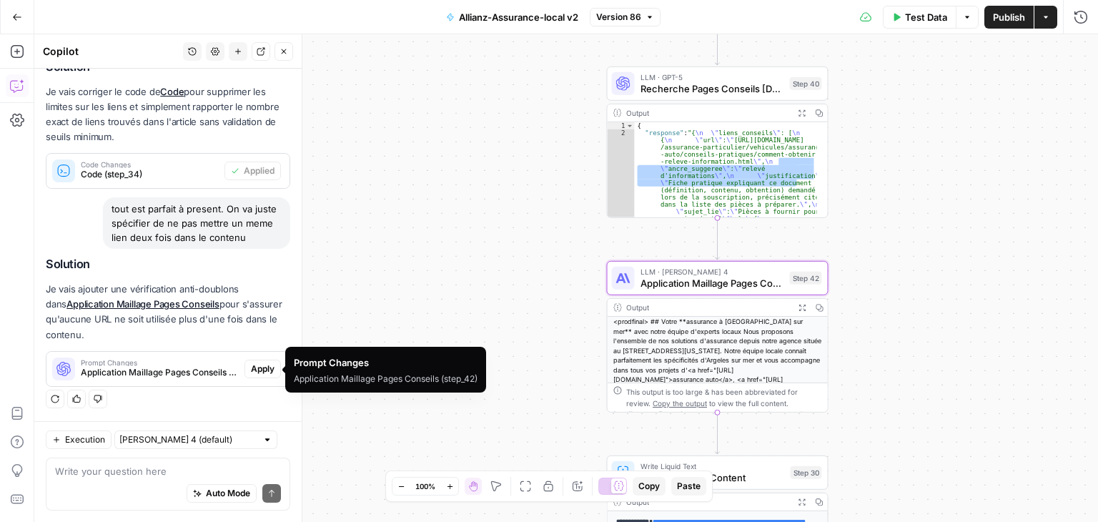
click at [195, 366] on span "Application Maillage Pages Conseils (step_42)" at bounding box center [160, 372] width 158 height 13
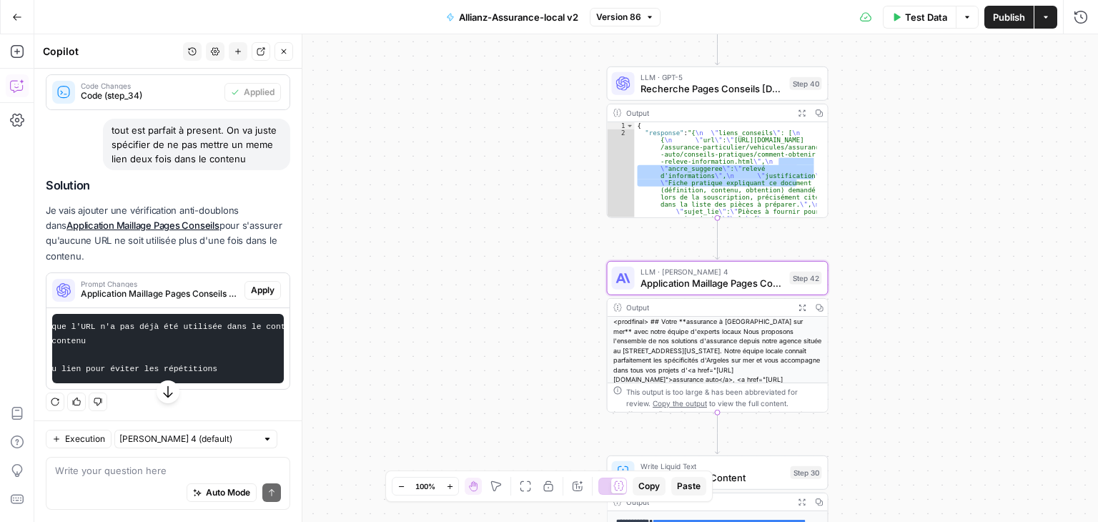
scroll to position [0, 423]
click at [255, 297] on span "Apply" at bounding box center [263, 290] width 24 height 13
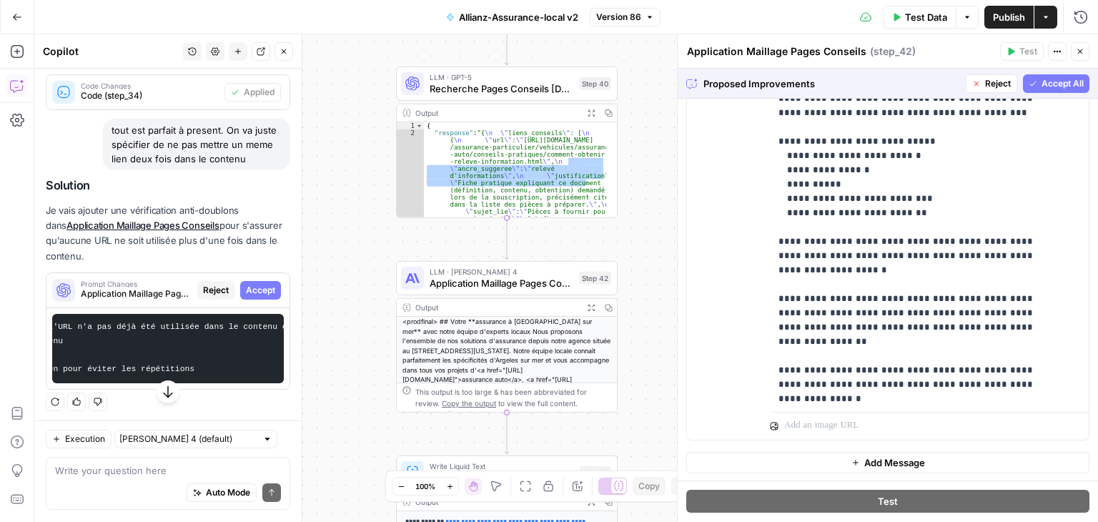
scroll to position [816, 0]
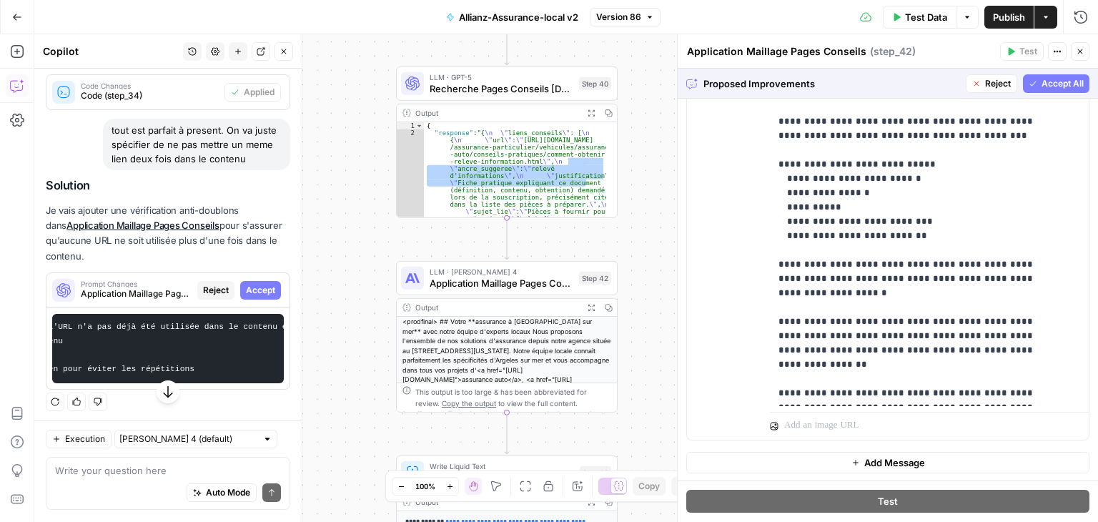
click at [1058, 87] on span "Accept All" at bounding box center [1063, 83] width 42 height 13
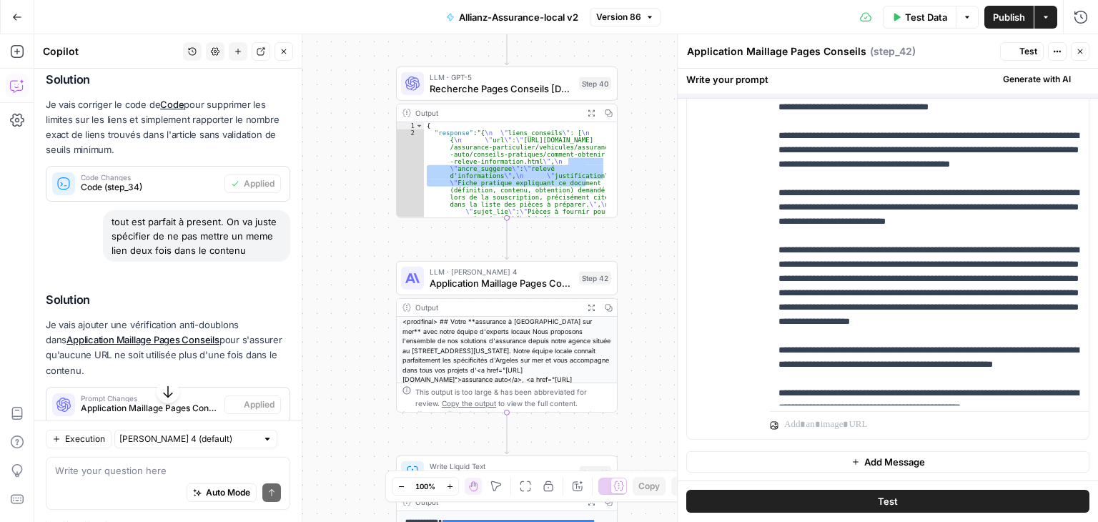
scroll to position [0, 0]
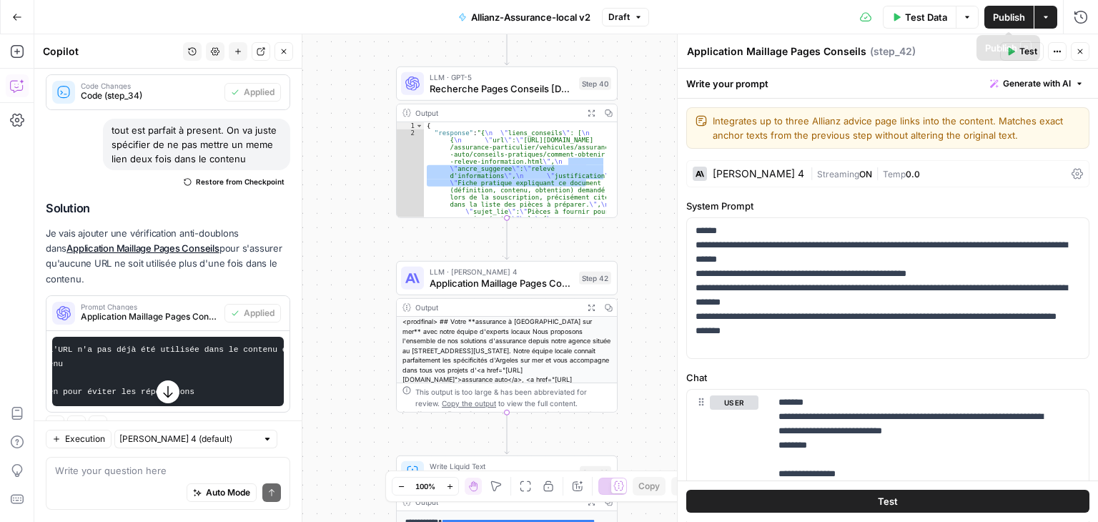
click at [1006, 21] on span "Publish" at bounding box center [1009, 17] width 32 height 14
click at [1018, 23] on span "Publish" at bounding box center [1009, 17] width 32 height 14
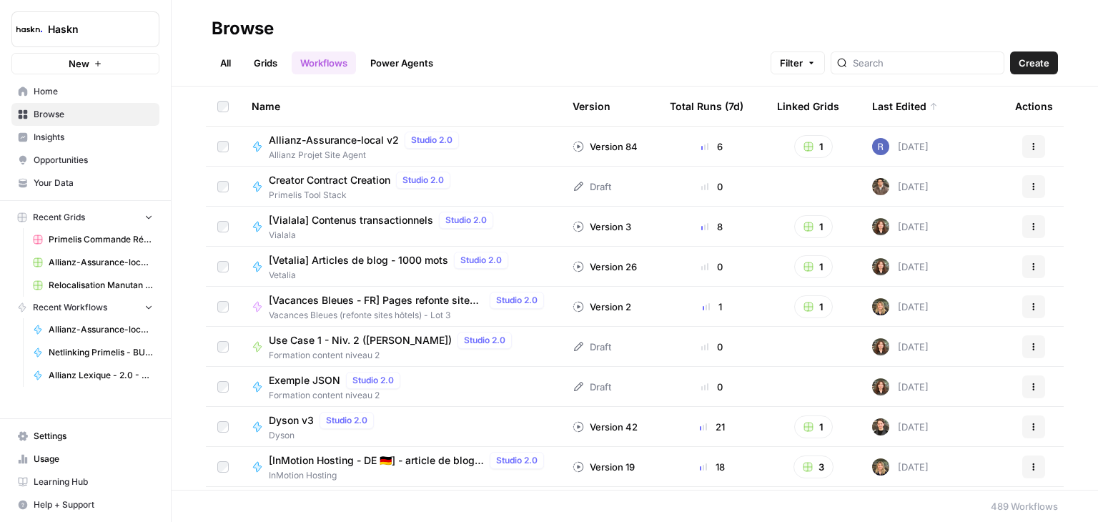
click at [257, 65] on link "Grids" at bounding box center [265, 62] width 41 height 23
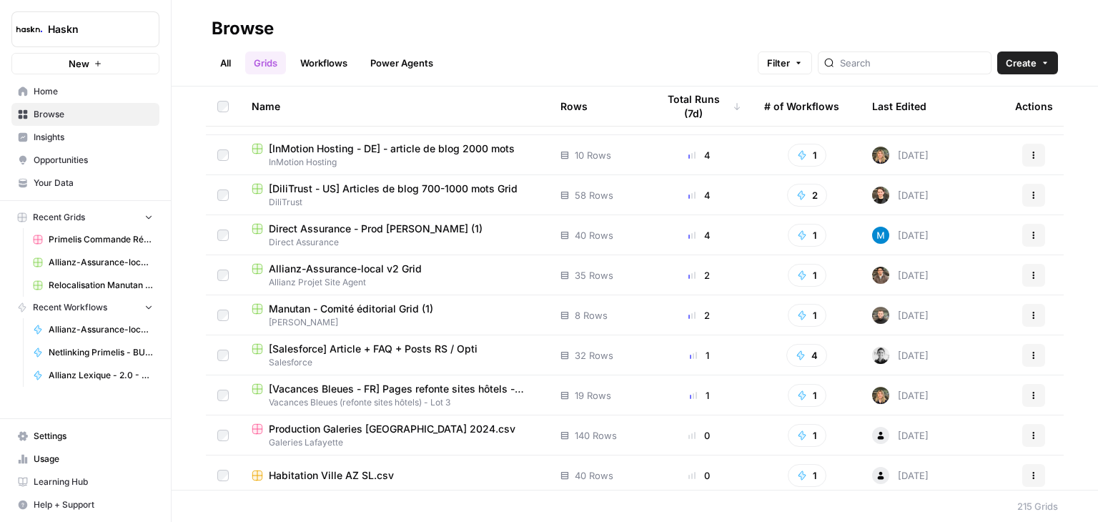
scroll to position [634, 0]
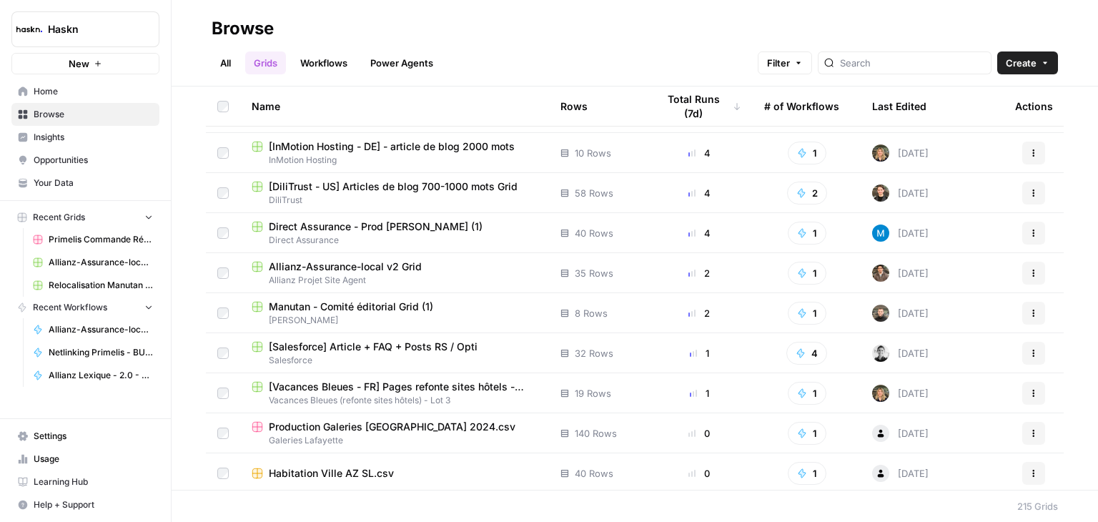
click at [345, 267] on span "Allianz-Assurance-local v2 Grid" at bounding box center [345, 267] width 153 height 14
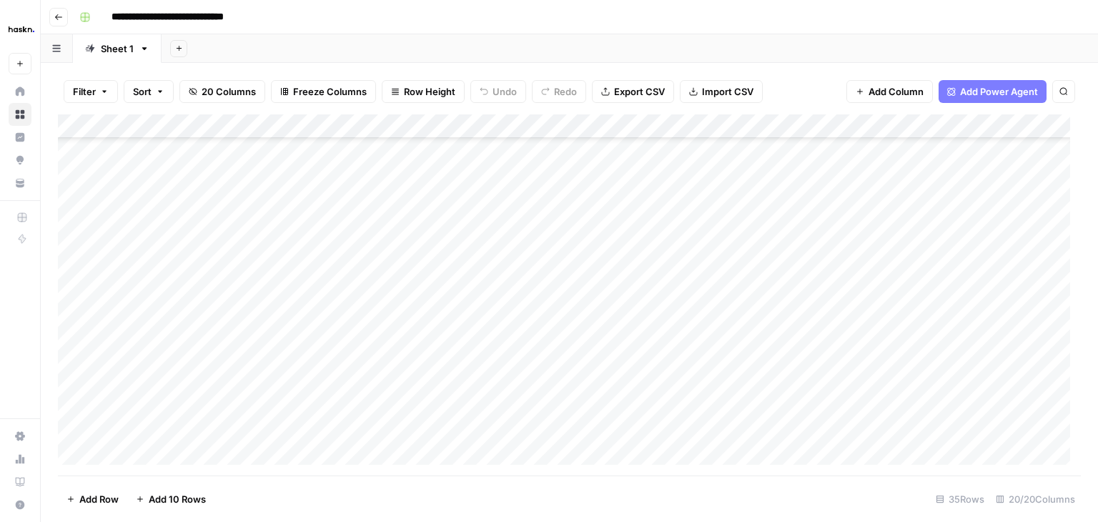
scroll to position [345, 0]
click at [128, 213] on div "Add Column" at bounding box center [569, 294] width 1023 height 361
click at [74, 297] on div "Add Column" at bounding box center [569, 294] width 1023 height 361
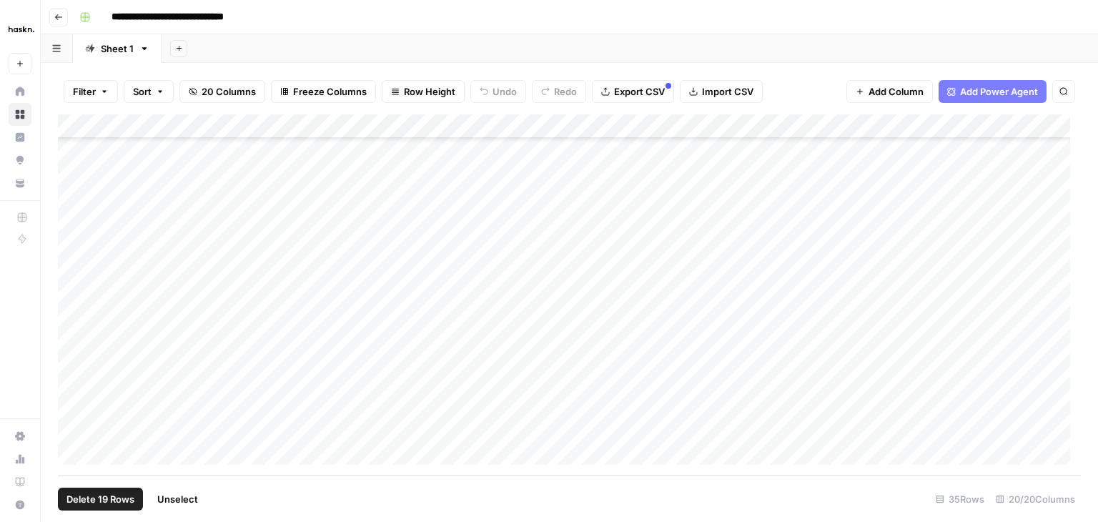
click at [72, 425] on div "Add Column" at bounding box center [569, 294] width 1023 height 361
click at [107, 499] on span "Delete 19 Rows" at bounding box center [101, 499] width 68 height 14
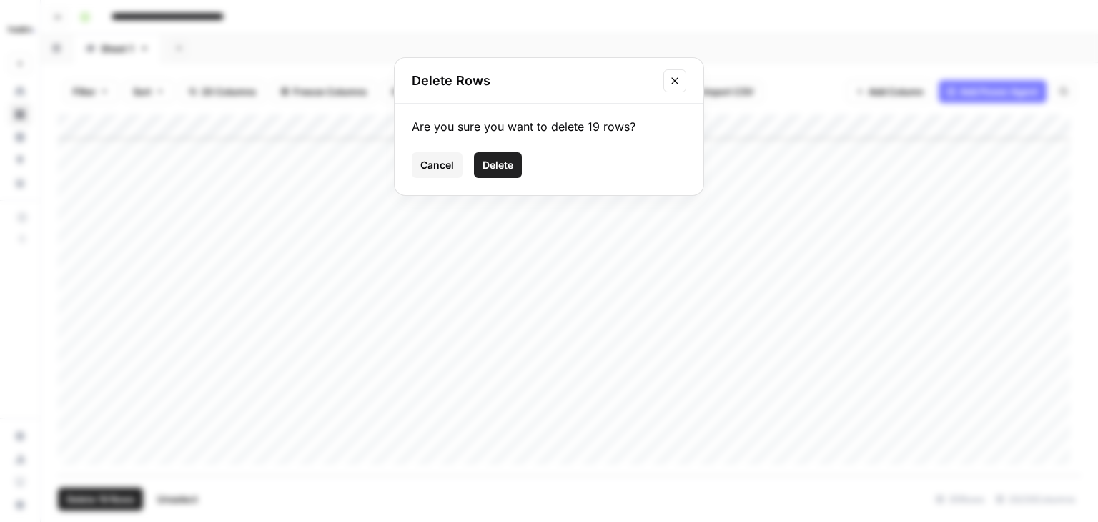
click at [498, 163] on span "Delete" at bounding box center [498, 165] width 31 height 14
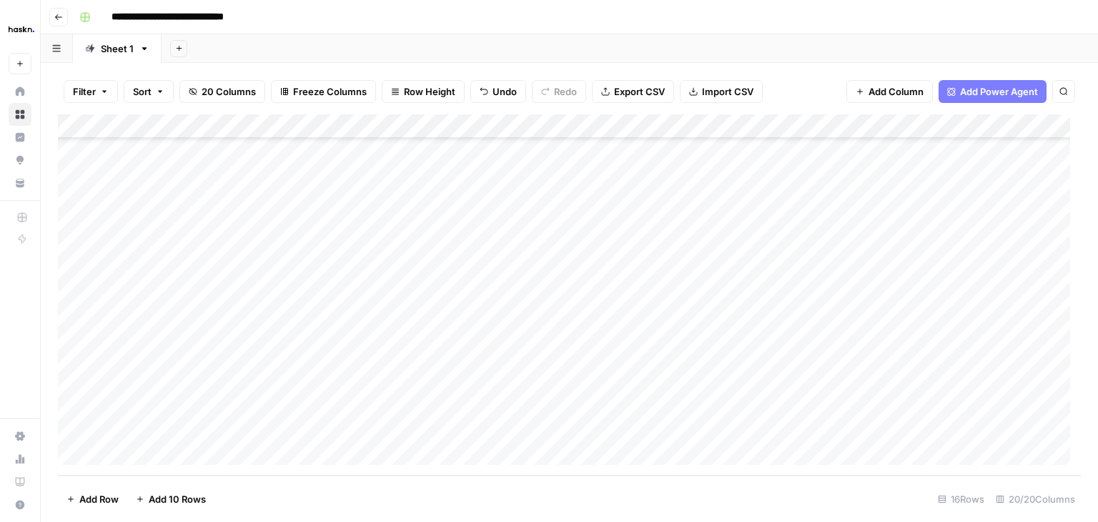
scroll to position [86, 0]
click at [77, 331] on div "Add Column" at bounding box center [569, 294] width 1023 height 361
click at [74, 424] on div "Add Column" at bounding box center [569, 294] width 1023 height 361
click at [159, 456] on div "Add Column" at bounding box center [569, 294] width 1023 height 361
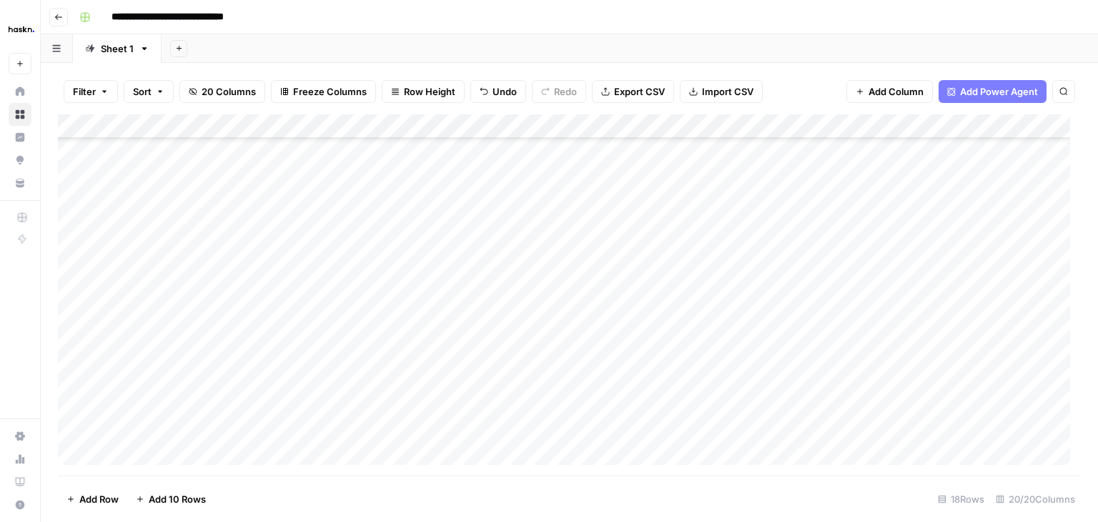
click at [379, 453] on div "Add Column" at bounding box center [569, 294] width 1023 height 361
click at [208, 407] on div "Add Column" at bounding box center [569, 294] width 1023 height 361
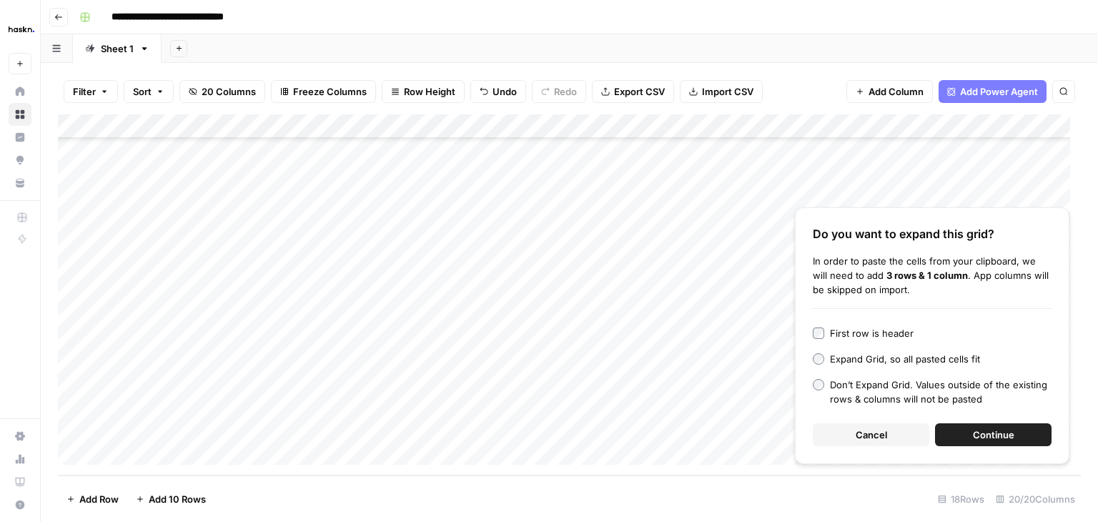
click at [884, 434] on span "Cancel" at bounding box center [871, 435] width 31 height 14
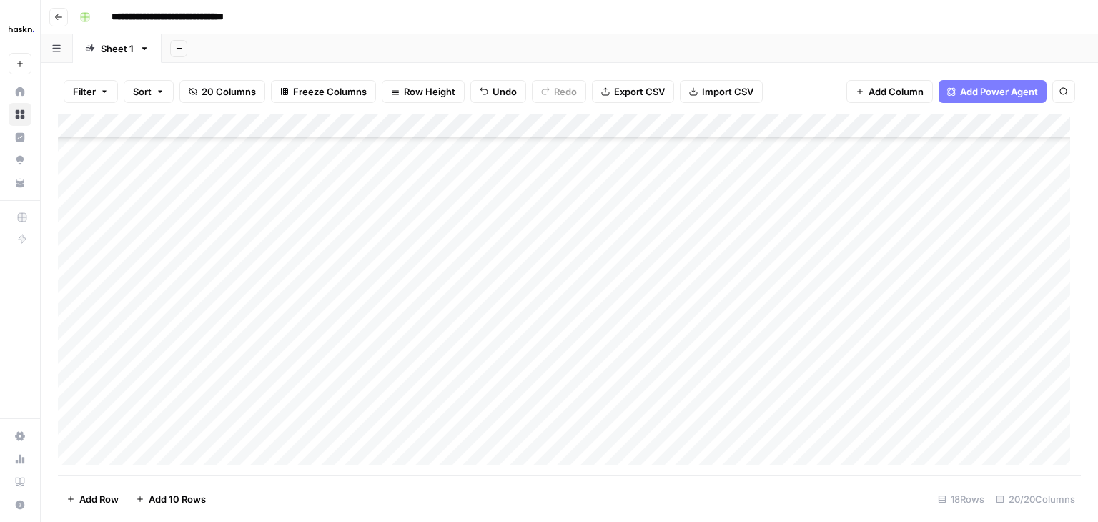
click at [255, 420] on div "Add Column" at bounding box center [569, 294] width 1023 height 361
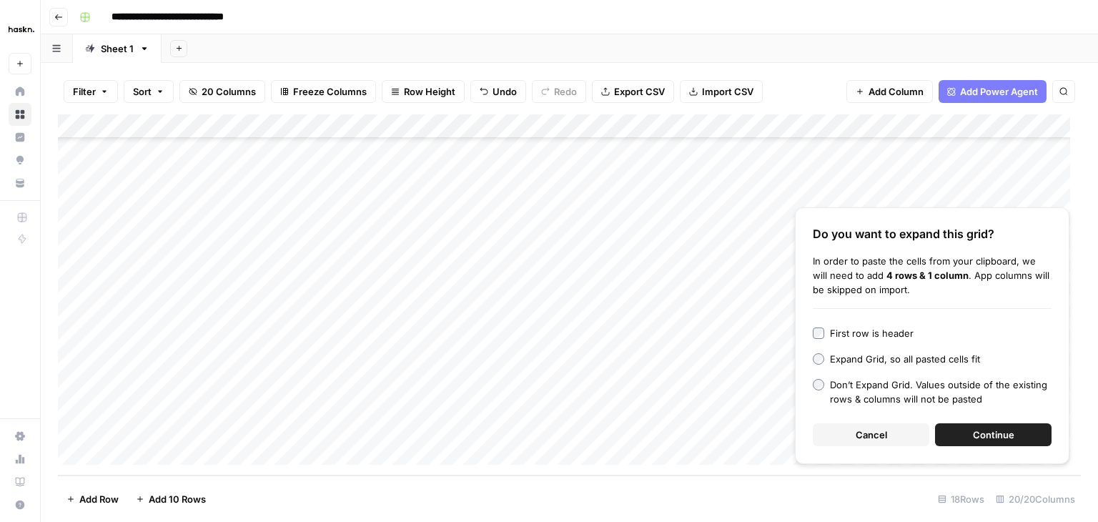
click at [992, 428] on span "Continue" at bounding box center [993, 435] width 41 height 14
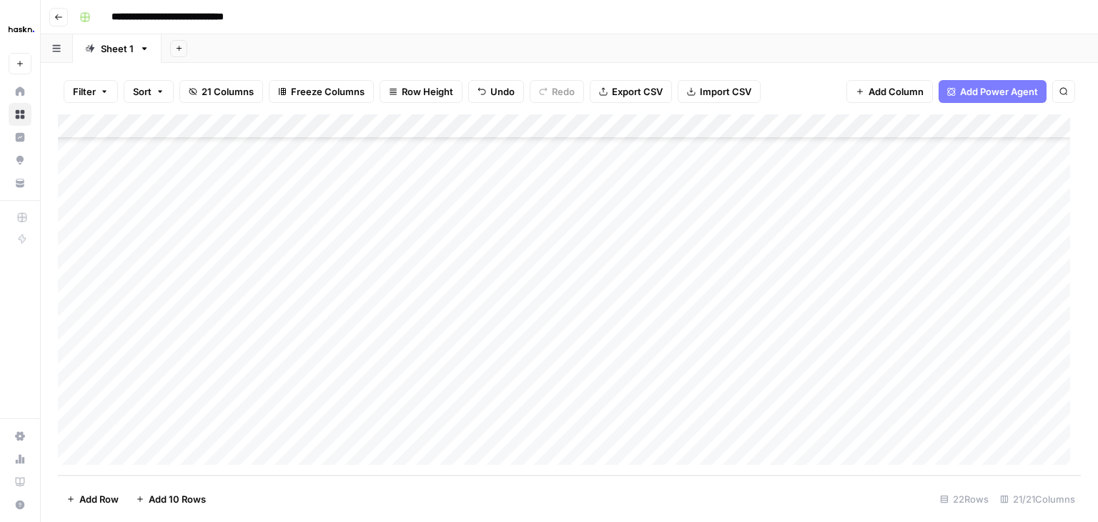
click at [215, 327] on div "Add Column" at bounding box center [569, 294] width 1023 height 361
type textarea "******"
click at [209, 353] on div "Add Column" at bounding box center [569, 294] width 1023 height 361
click at [209, 353] on textarea "******" at bounding box center [221, 356] width 229 height 20
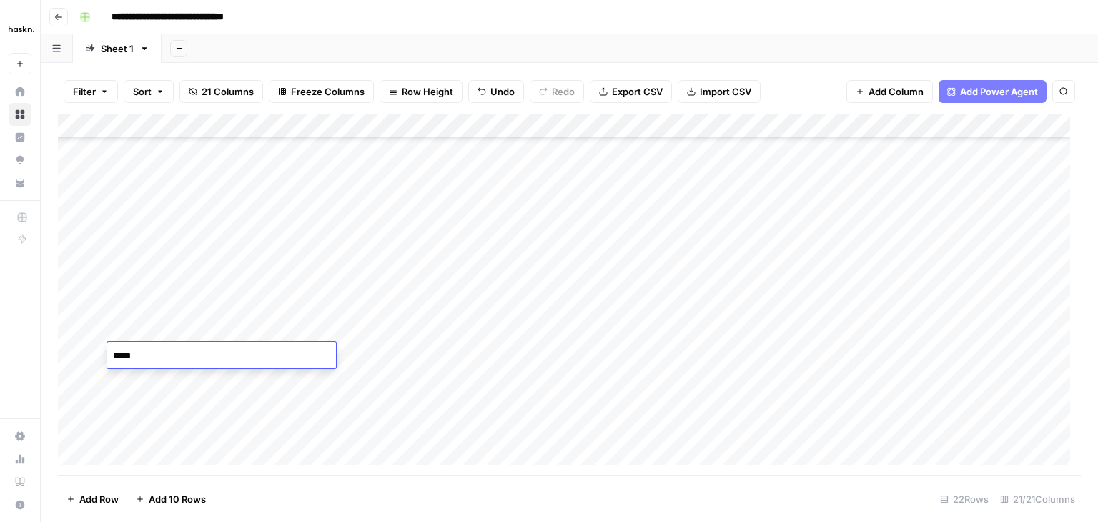
type textarea "******"
click at [192, 376] on div "Add Column" at bounding box center [569, 294] width 1023 height 361
click at [192, 376] on textarea "******" at bounding box center [221, 380] width 229 height 20
type textarea "******"
click at [186, 412] on div "Add Column" at bounding box center [569, 294] width 1023 height 361
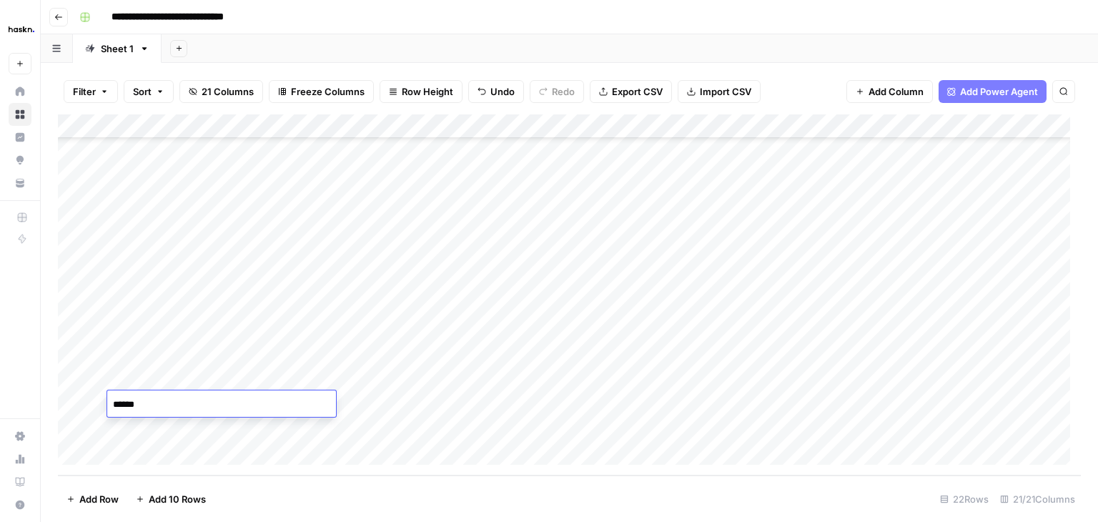
click at [186, 412] on textarea "******" at bounding box center [221, 405] width 229 height 20
type textarea "******"
click at [182, 427] on div "Add Column" at bounding box center [569, 294] width 1023 height 361
type textarea "******"
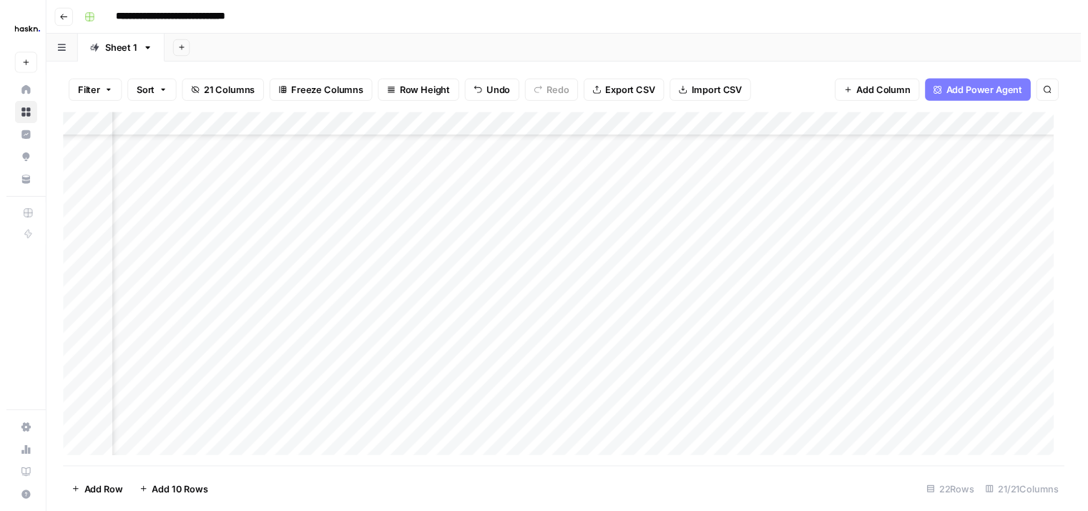
scroll to position [220, 1436]
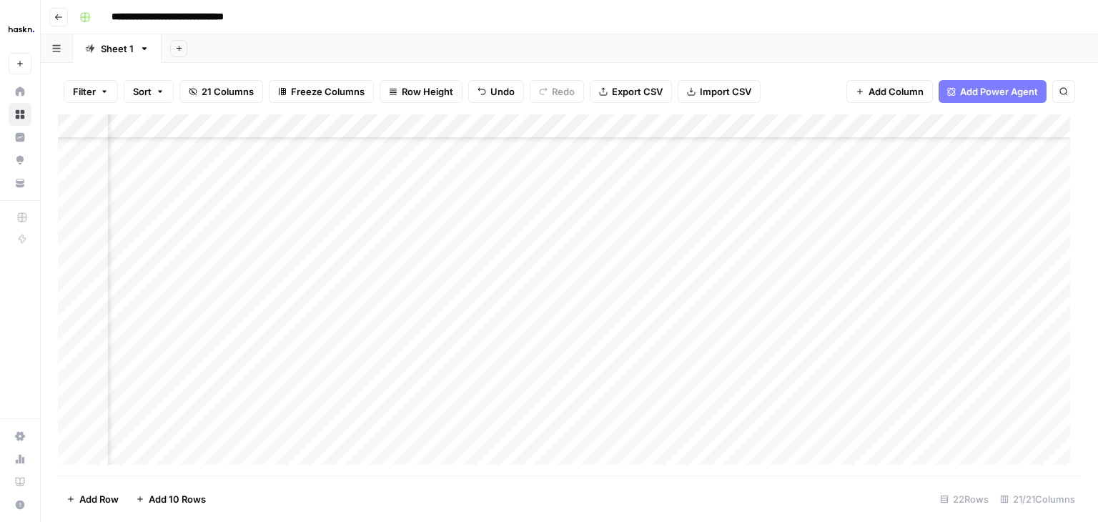
click at [611, 339] on div "Add Column" at bounding box center [569, 294] width 1023 height 361
click at [600, 366] on div "Add Column" at bounding box center [569, 294] width 1023 height 361
click at [611, 397] on div "Add Column" at bounding box center [569, 294] width 1023 height 361
click at [603, 424] on div "Add Column" at bounding box center [569, 294] width 1023 height 361
click at [618, 441] on div "Add Column" at bounding box center [569, 294] width 1023 height 361
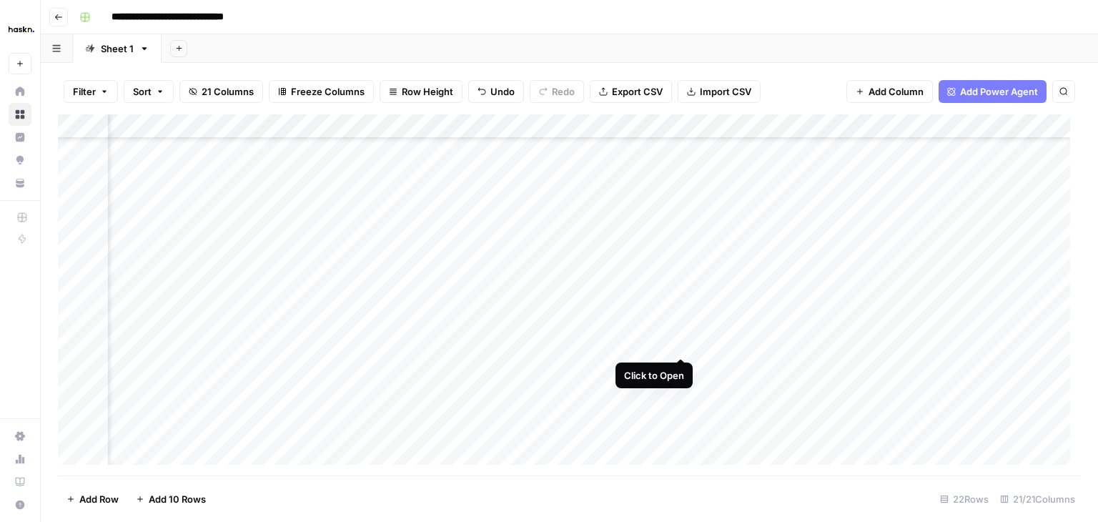
click at [679, 338] on div "Add Column" at bounding box center [569, 294] width 1023 height 361
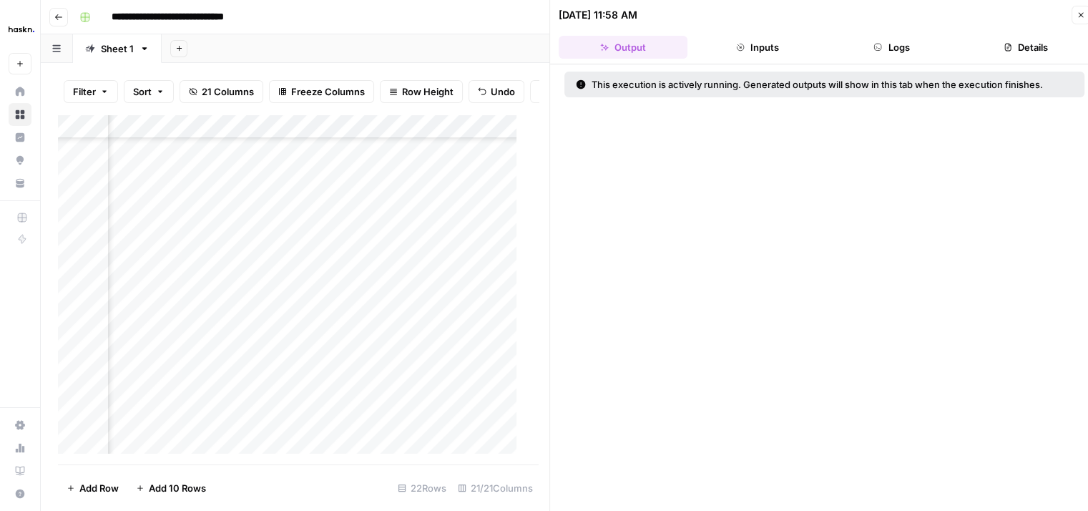
click at [878, 49] on icon "button" at bounding box center [877, 47] width 9 height 9
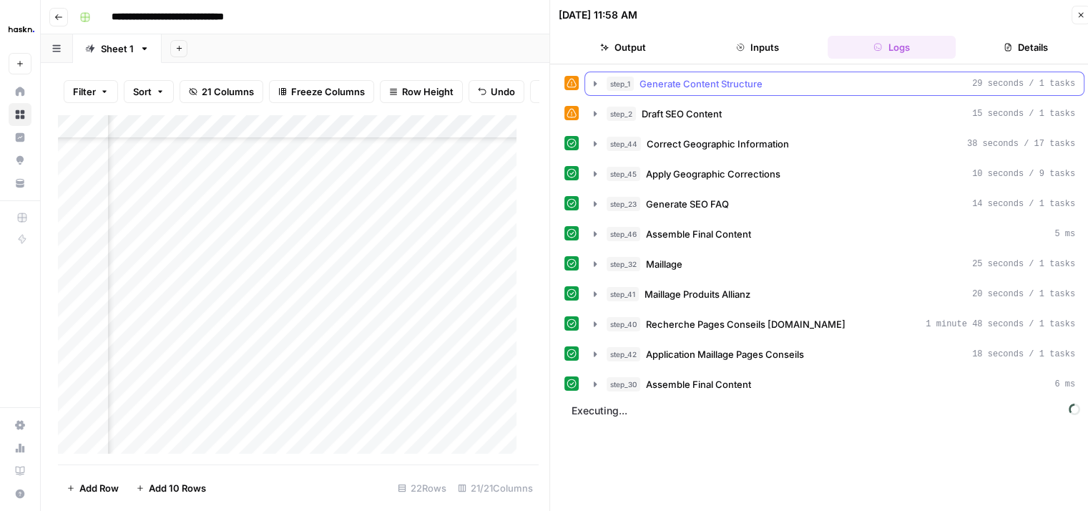
click at [591, 87] on icon "button" at bounding box center [594, 83] width 11 height 11
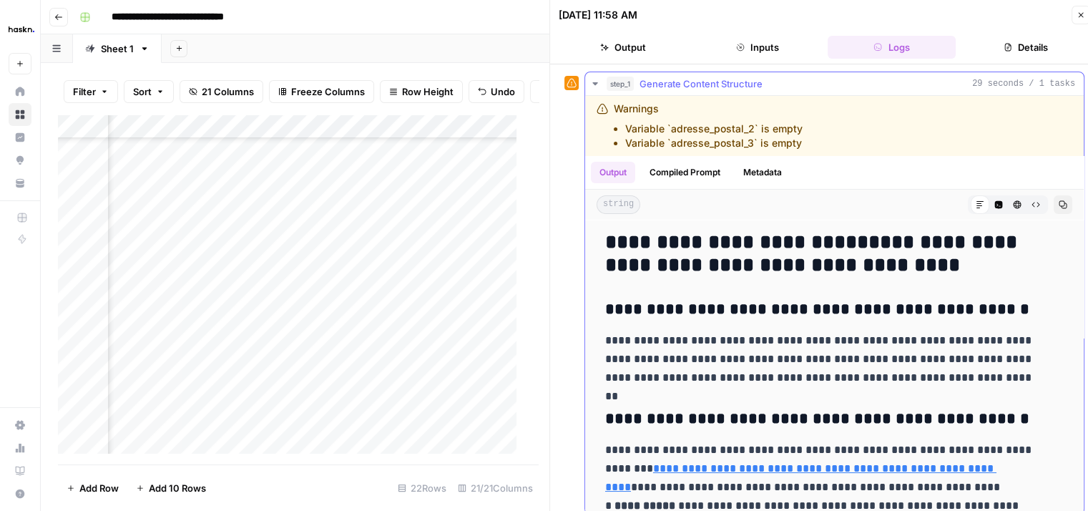
click at [591, 87] on icon "button" at bounding box center [594, 83] width 11 height 11
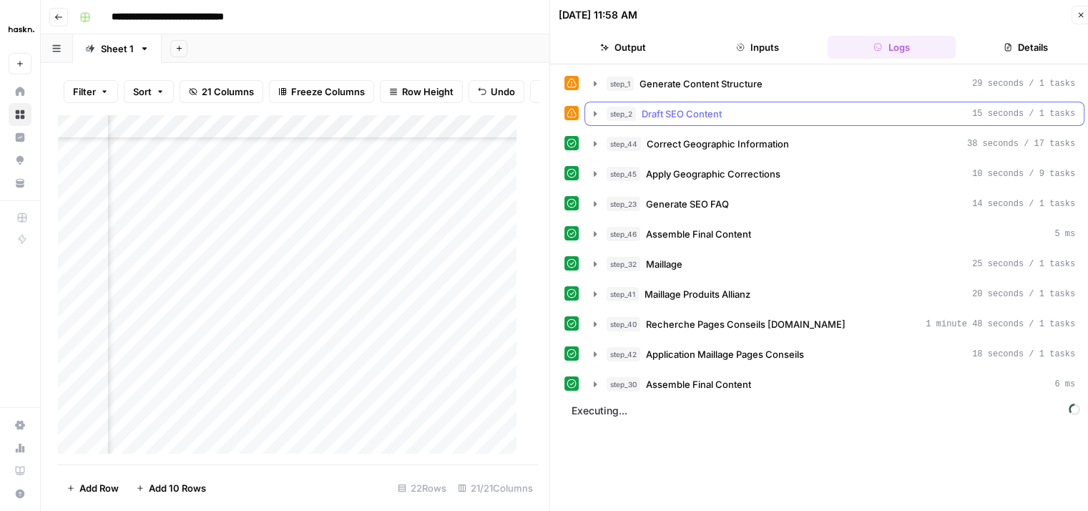
click at [596, 110] on icon "button" at bounding box center [594, 113] width 11 height 11
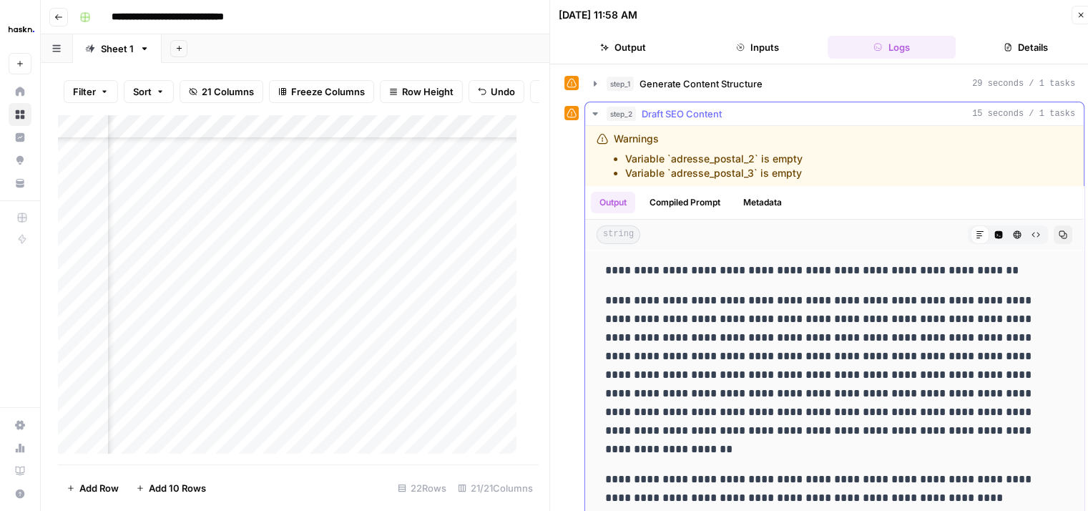
click at [596, 110] on icon "button" at bounding box center [594, 113] width 11 height 11
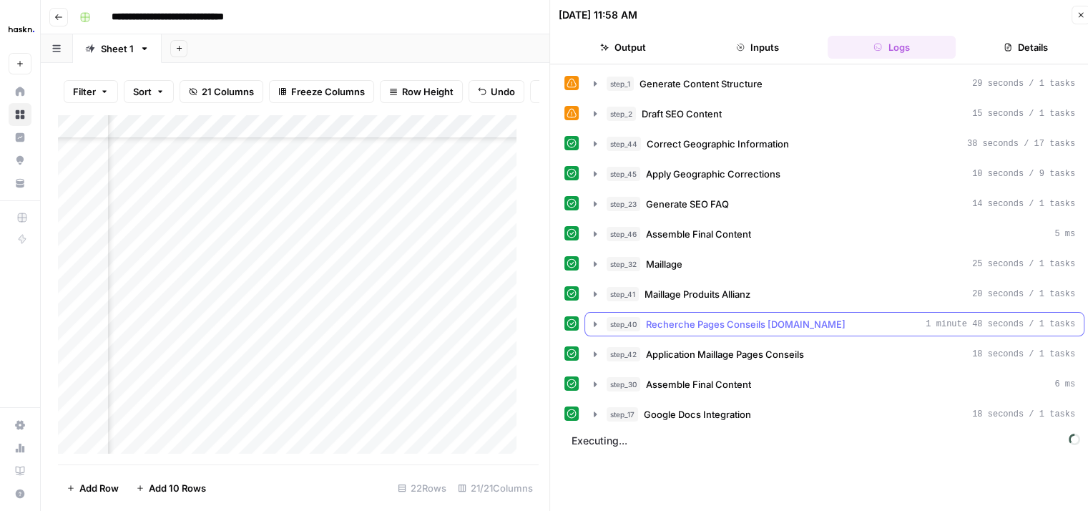
click at [591, 320] on icon "button" at bounding box center [594, 323] width 11 height 11
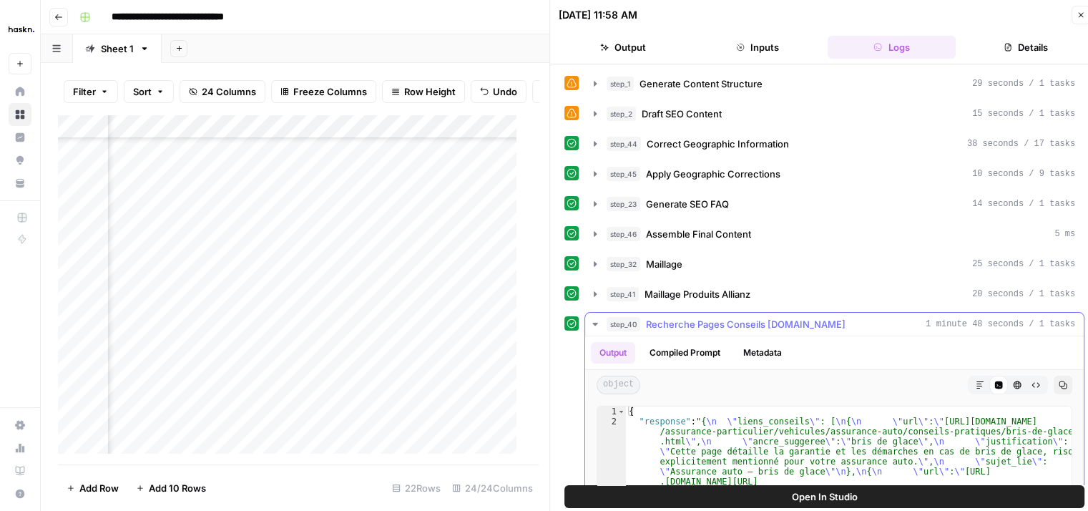
click at [765, 353] on button "Metadata" at bounding box center [762, 352] width 56 height 21
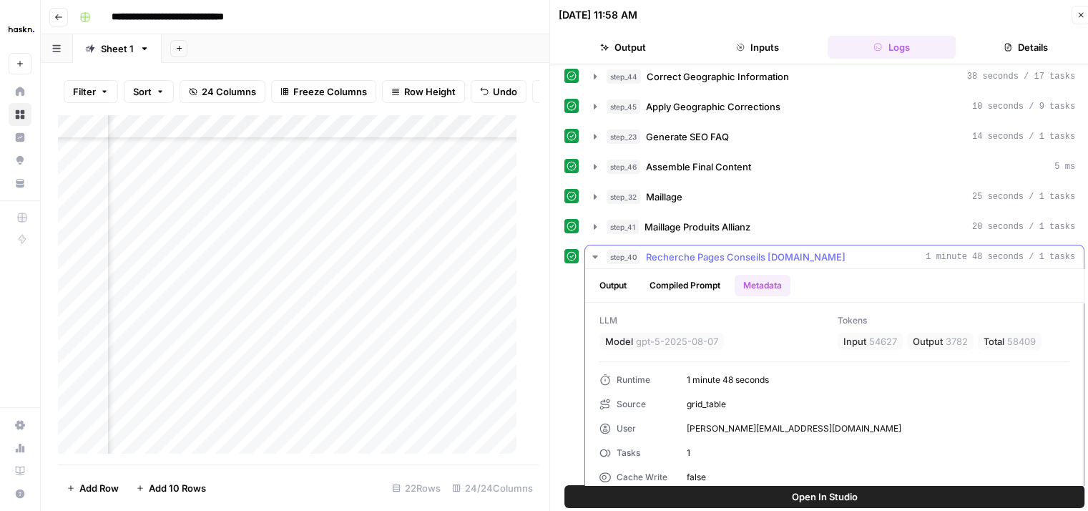
scroll to position [143, 0]
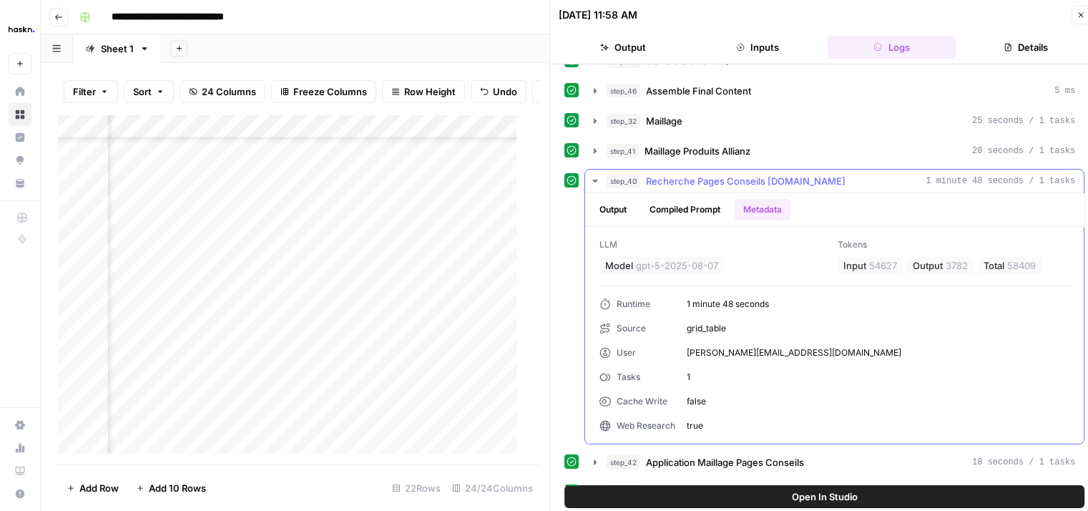
click at [810, 258] on div "LLM Model gpt-5-2025-08-07" at bounding box center [715, 256] width 232 height 36
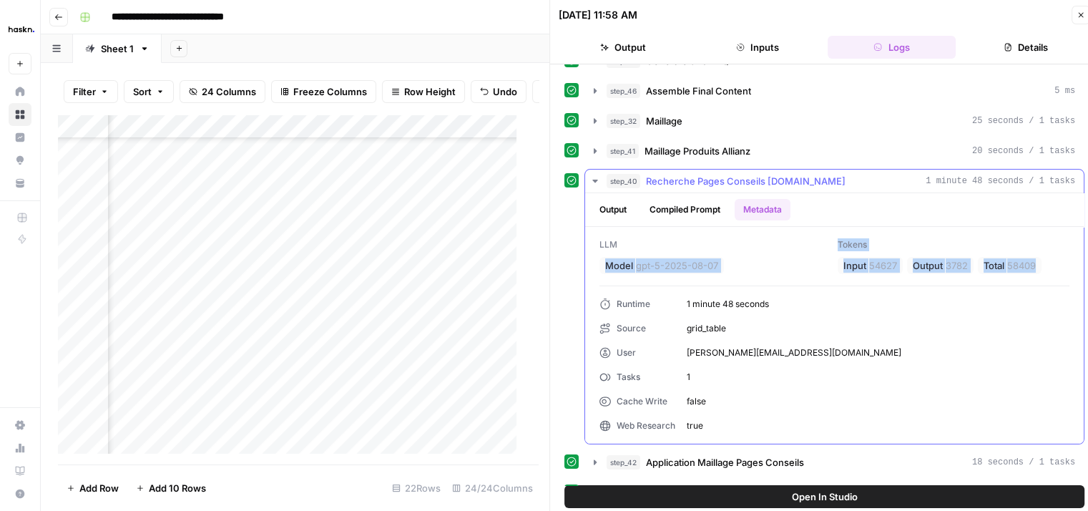
drag, startPoint x: 598, startPoint y: 261, endPoint x: 1039, endPoint y: 262, distance: 441.2
click at [1039, 262] on div "LLM Model gpt-5-2025-08-07 Tokens Input 54627 Output 3782 Total 58409 Runtime 1…" at bounding box center [834, 335] width 498 height 217
copy div "Model gpt-5-2025-08-07 Tokens Input 54627 Output 3782 Total 58409"
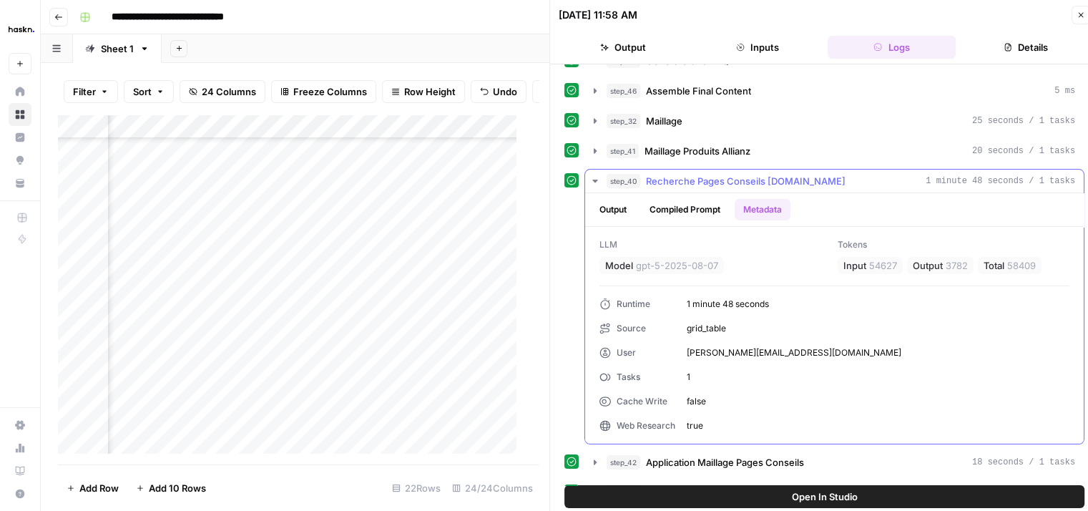
click at [820, 283] on div "LLM Model gpt-5-2025-08-07 Tokens Input 54627 Output 3782 Total 58409 Runtime 1…" at bounding box center [834, 335] width 498 height 217
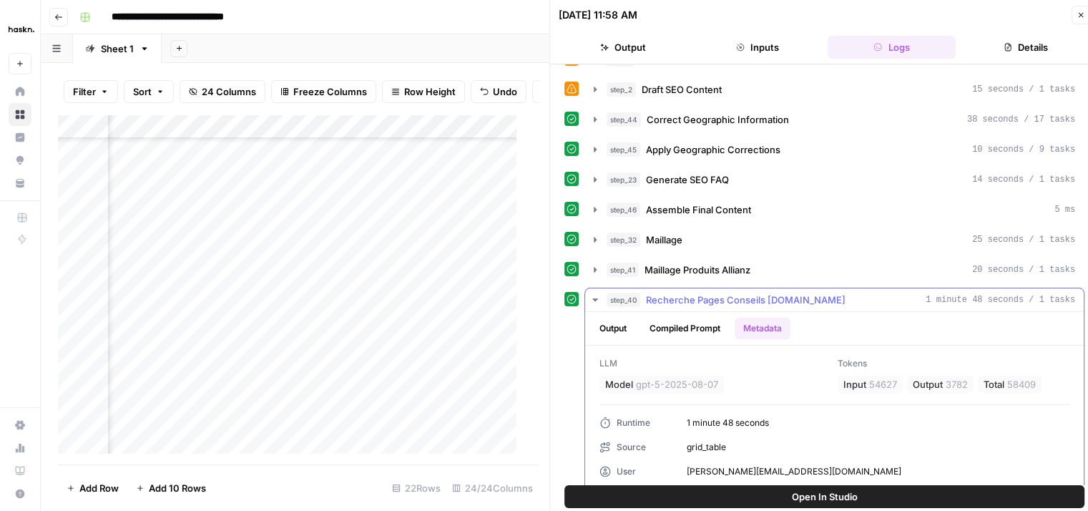
scroll to position [0, 0]
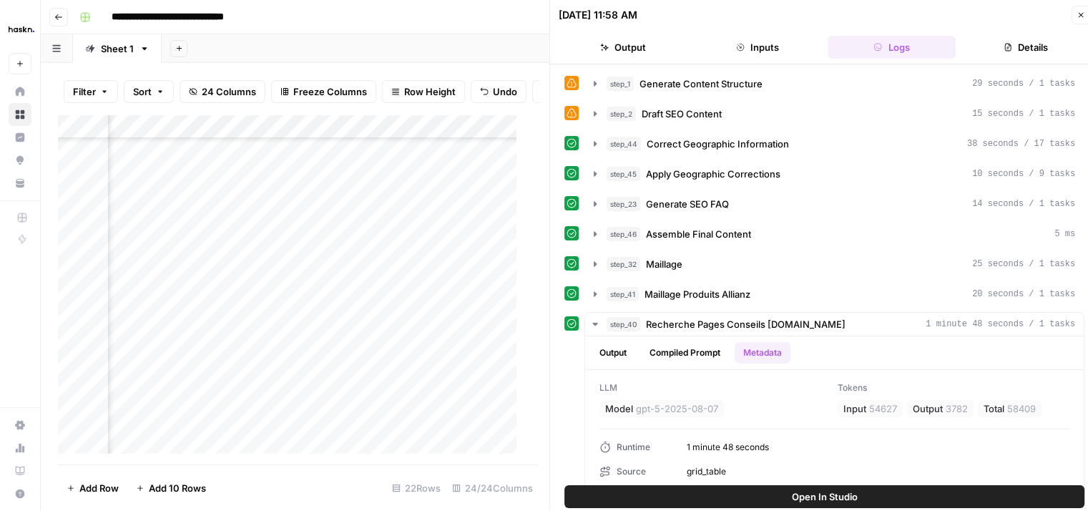
click at [1081, 19] on button "Close" at bounding box center [1080, 15] width 19 height 19
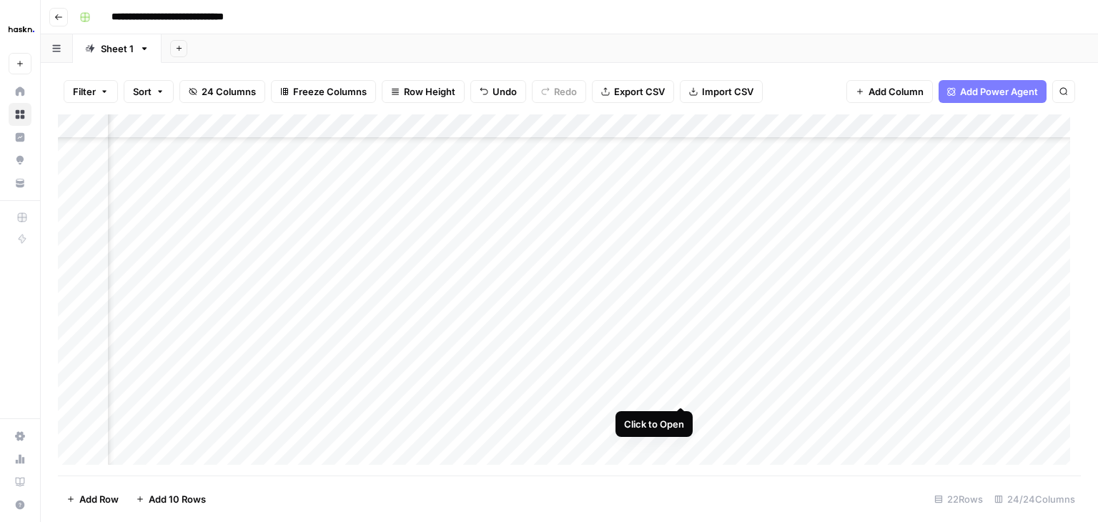
click at [678, 392] on div "Add Column" at bounding box center [569, 294] width 1023 height 361
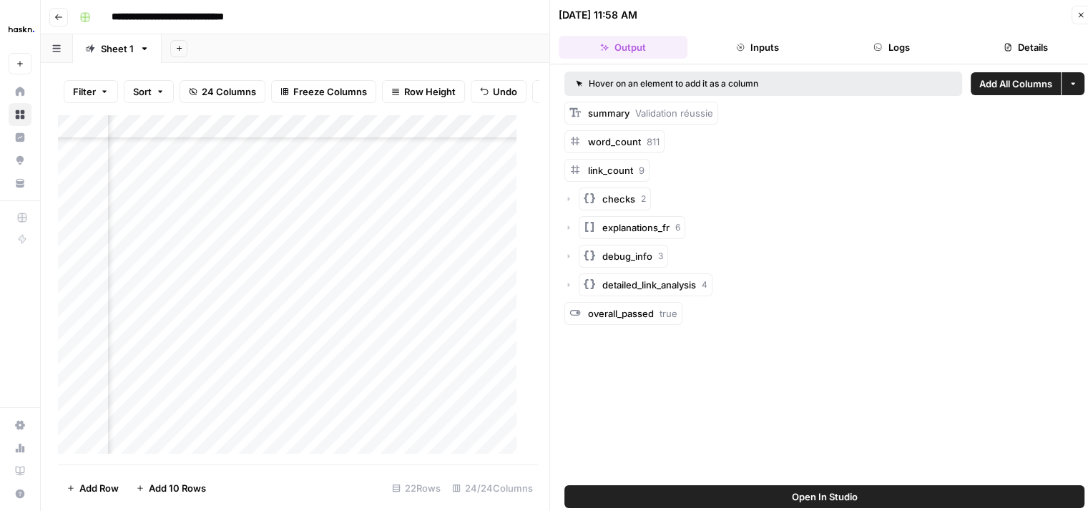
click at [900, 49] on button "Logs" at bounding box center [891, 47] width 129 height 23
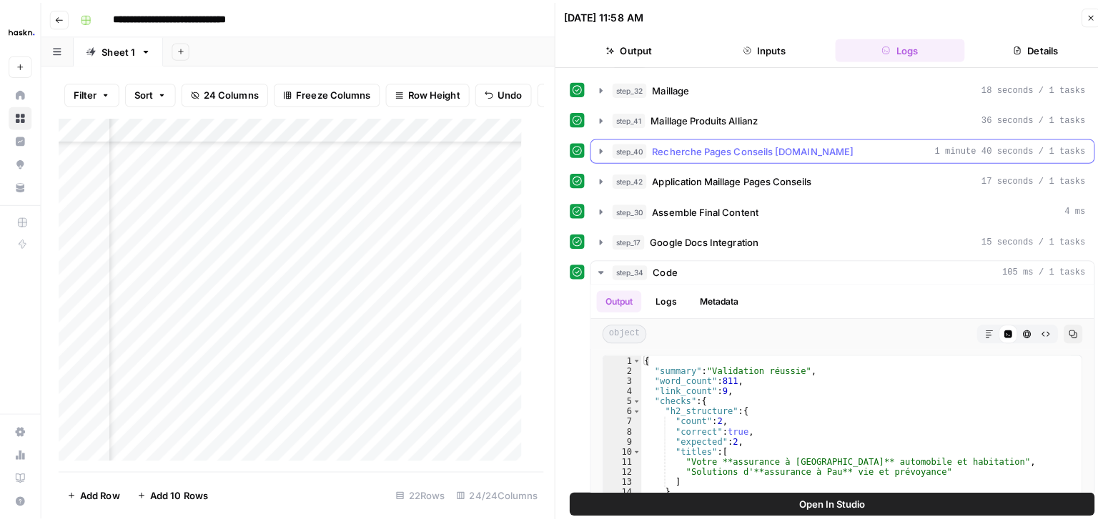
scroll to position [177, 0]
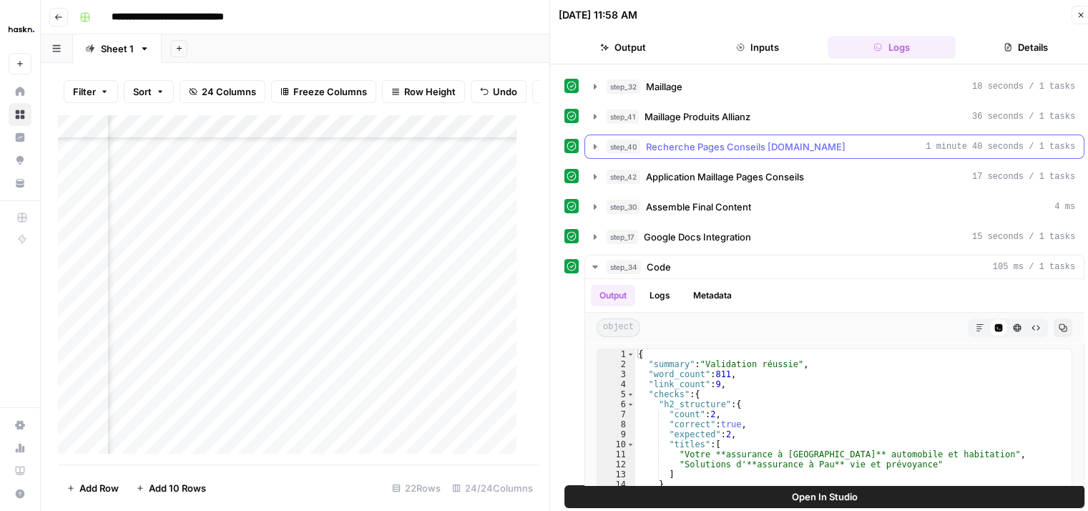
click at [595, 147] on icon "button" at bounding box center [594, 146] width 11 height 11
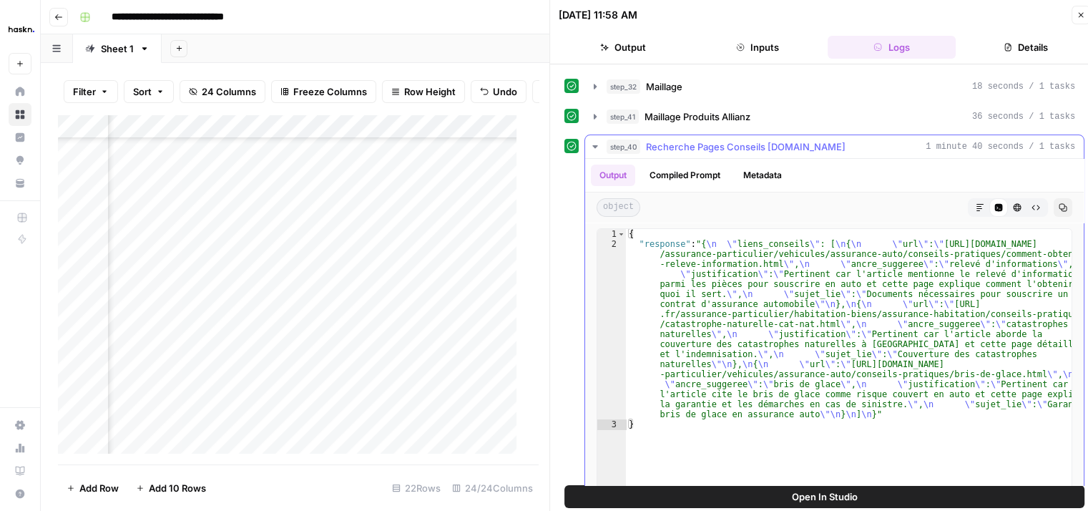
click at [742, 172] on button "Metadata" at bounding box center [762, 174] width 56 height 21
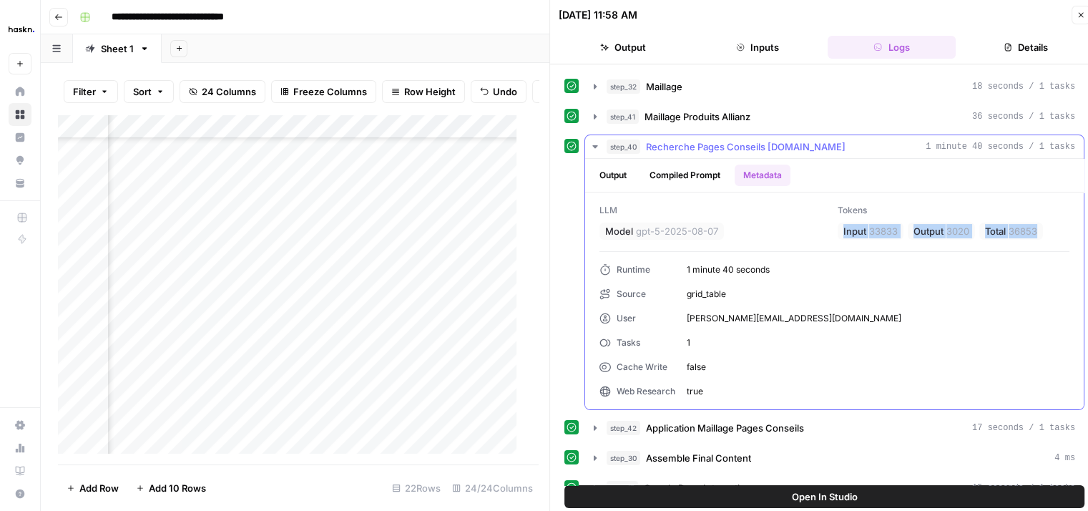
drag, startPoint x: 1038, startPoint y: 232, endPoint x: 834, endPoint y: 232, distance: 203.8
click at [837, 232] on div "Input 33833 Output 3020 Total 36853" at bounding box center [953, 230] width 232 height 17
copy div "Input 33833 Output 3020 Total 36853"
click at [601, 141] on button "step_40 Recherche Pages Conseils Allianz.fr 1 minute 40 seconds / 1 tasks" at bounding box center [834, 146] width 498 height 23
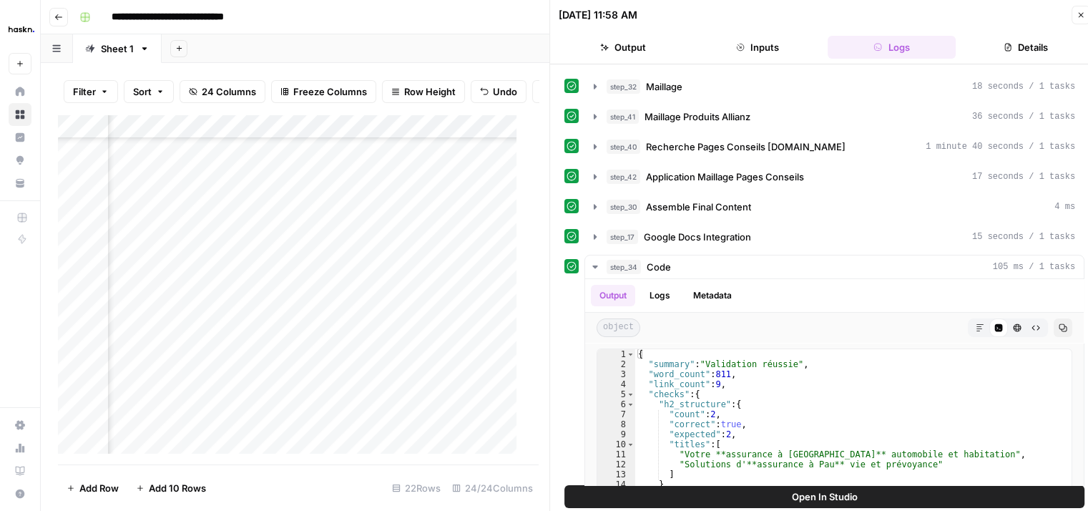
click at [1076, 16] on icon "button" at bounding box center [1080, 15] width 9 height 9
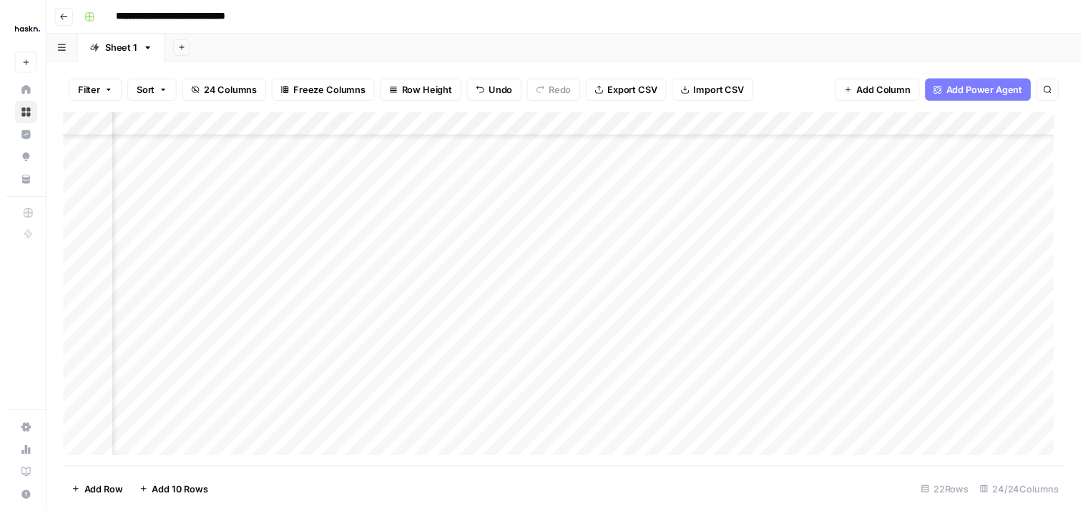
scroll to position [232, 1436]
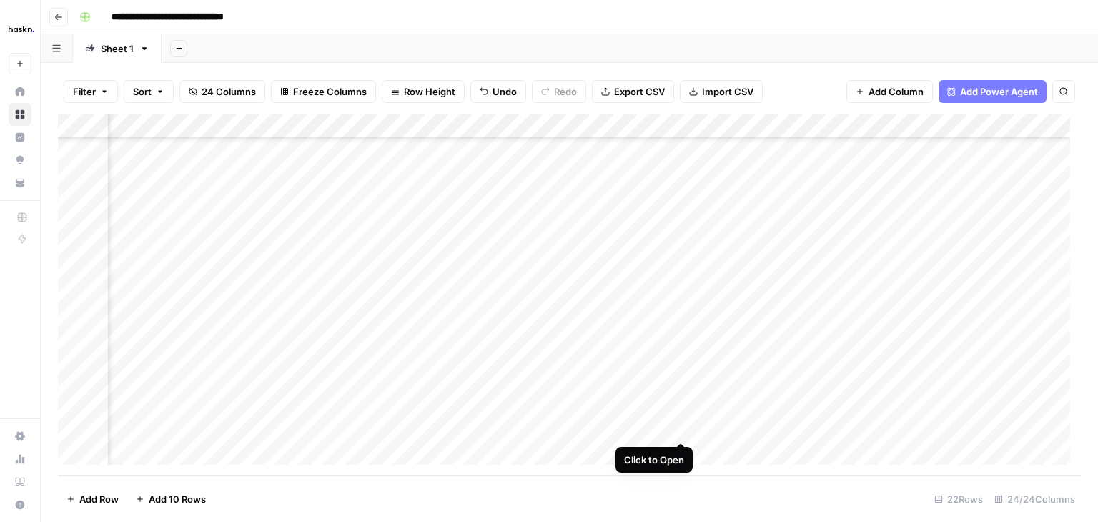
click at [679, 425] on div "Add Column" at bounding box center [569, 294] width 1023 height 361
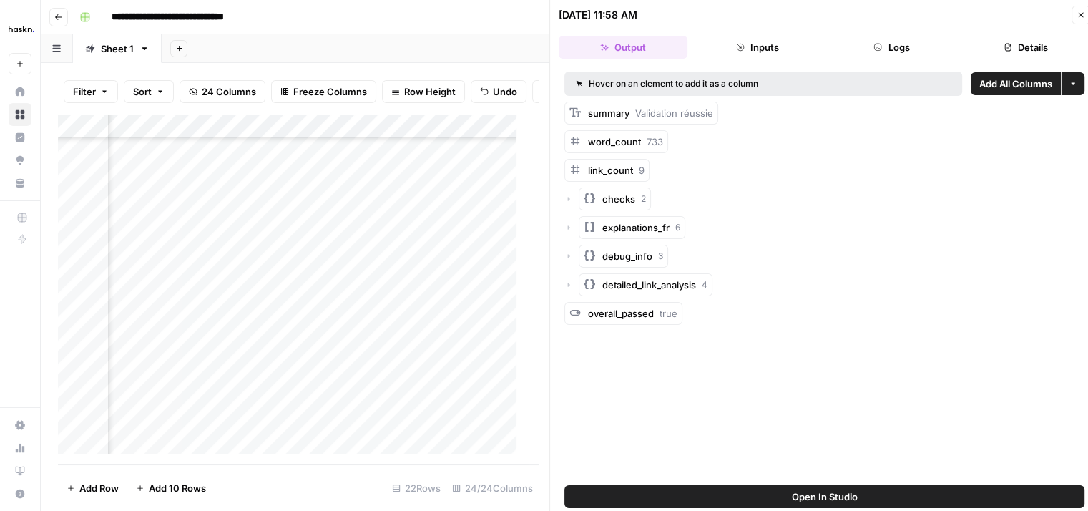
click at [886, 55] on button "Logs" at bounding box center [891, 47] width 129 height 23
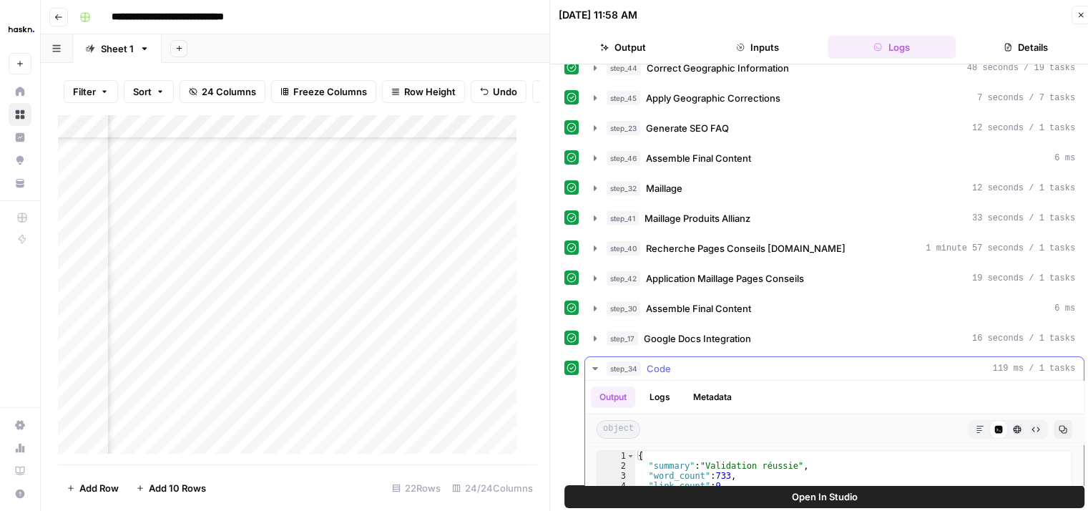
scroll to position [74, 0]
click at [592, 257] on button "step_40 Recherche Pages Conseils Allianz.fr 1 minute 57 seconds / 1 tasks" at bounding box center [834, 249] width 498 height 23
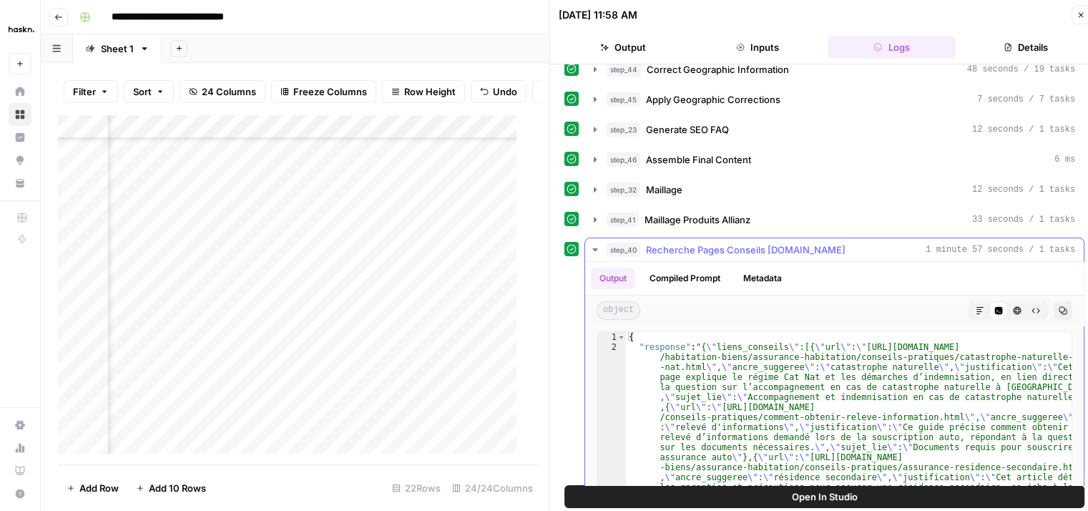
click at [766, 281] on button "Metadata" at bounding box center [762, 277] width 56 height 21
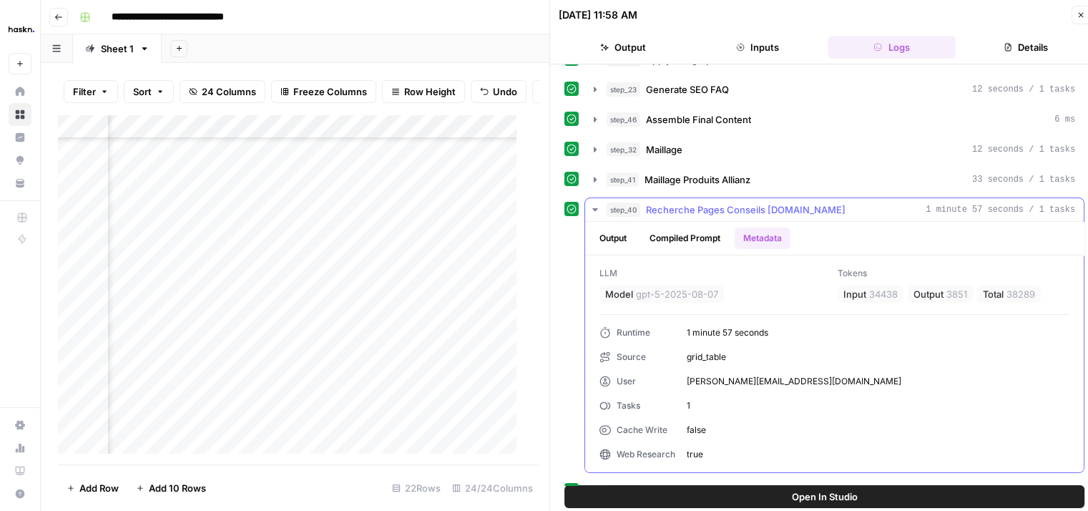
scroll to position [126, 0]
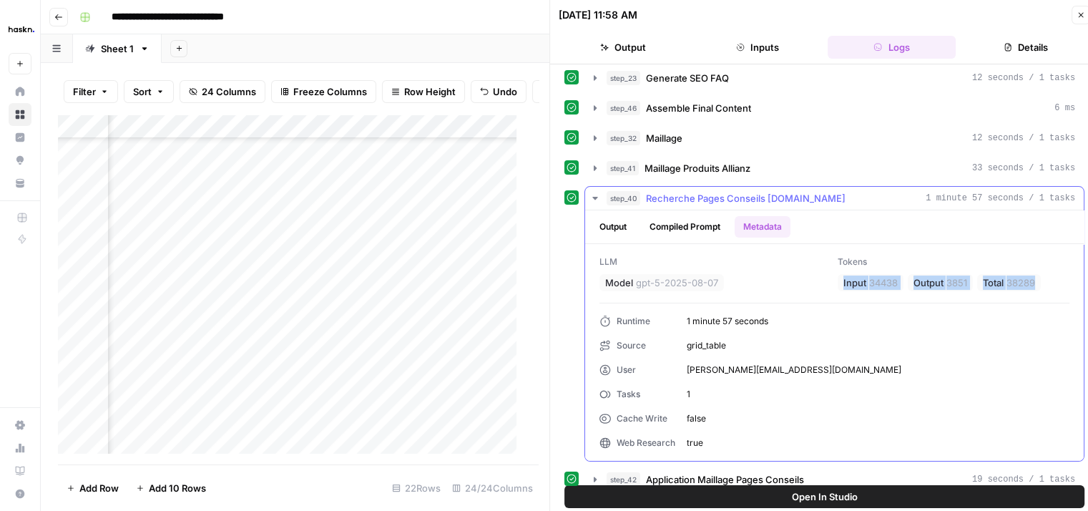
drag, startPoint x: 1033, startPoint y: 277, endPoint x: 830, endPoint y: 275, distance: 203.8
click at [830, 275] on div "LLM Model gpt-5-2025-08-07 Tokens Input 34438 Output 3851 Total 38289" at bounding box center [834, 273] width 470 height 36
copy div "Input 34438 Output 3851 Total 38289"
click at [594, 197] on icon "button" at bounding box center [594, 198] width 5 height 3
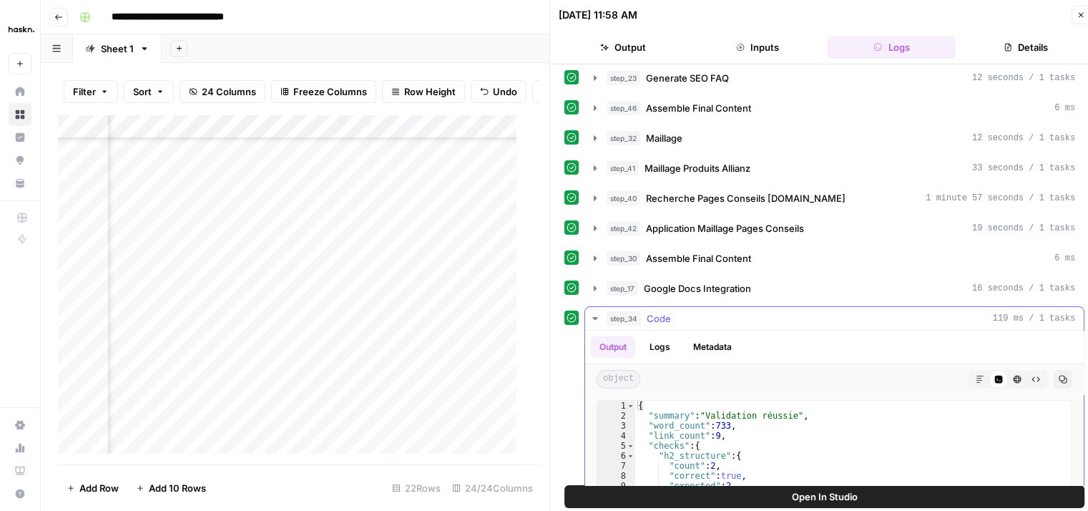
click at [588, 317] on button "step_34 Code 119 ms / 1 tasks" at bounding box center [834, 318] width 498 height 23
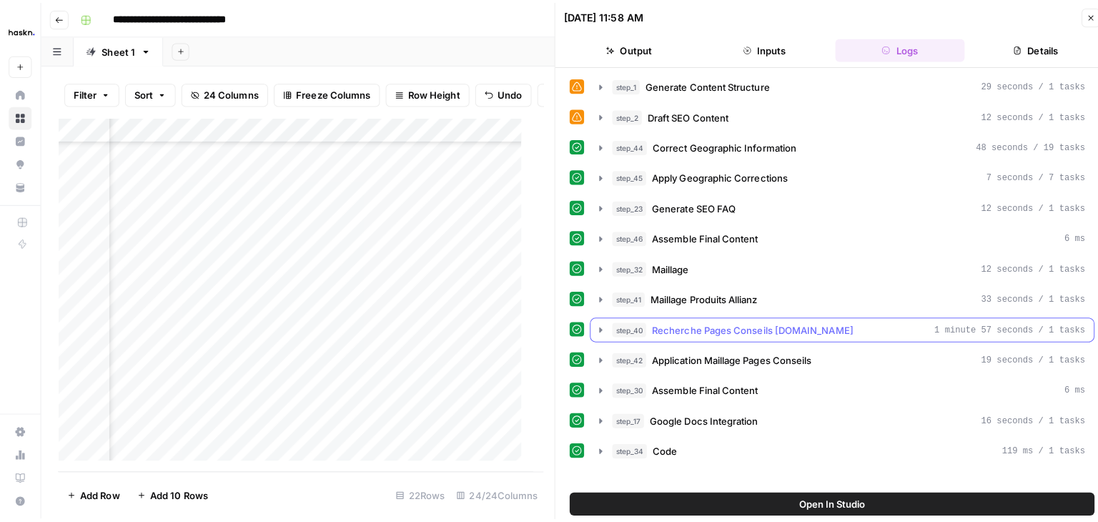
scroll to position [0, 0]
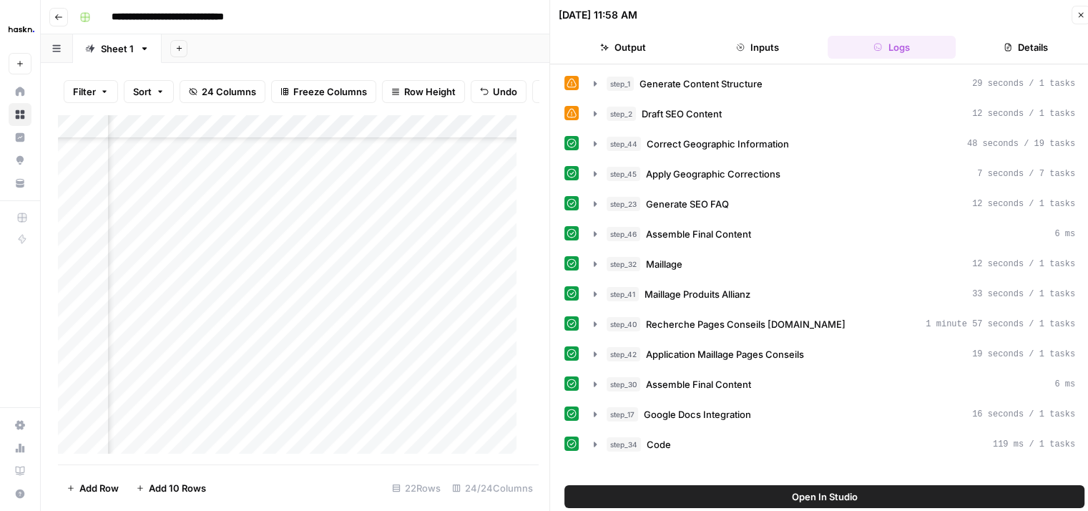
click at [1081, 9] on button "Close" at bounding box center [1080, 15] width 19 height 19
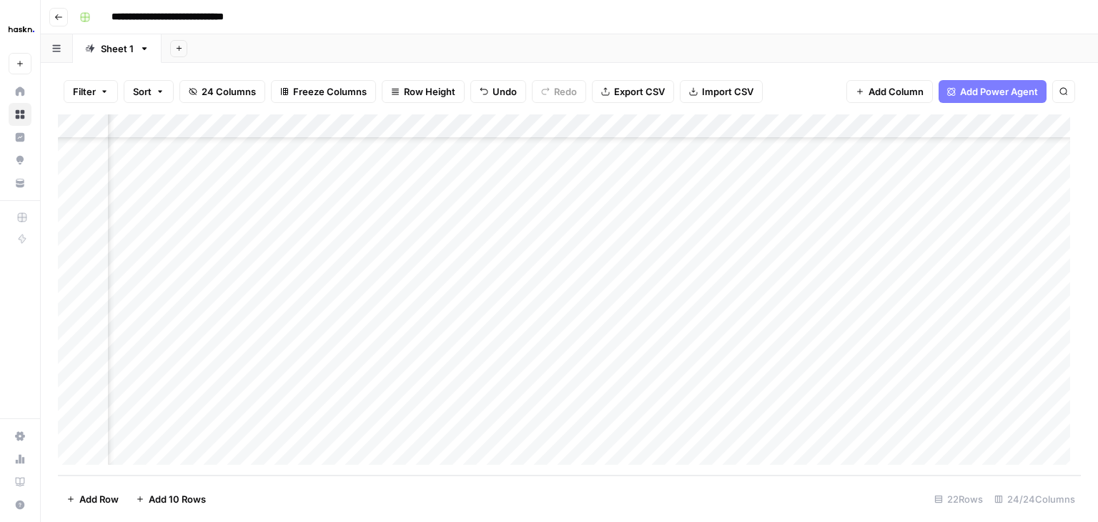
scroll to position [232, 1639]
click at [630, 128] on div "Add Column" at bounding box center [569, 294] width 1023 height 361
click at [600, 270] on span "Remove Column" at bounding box center [599, 267] width 125 height 14
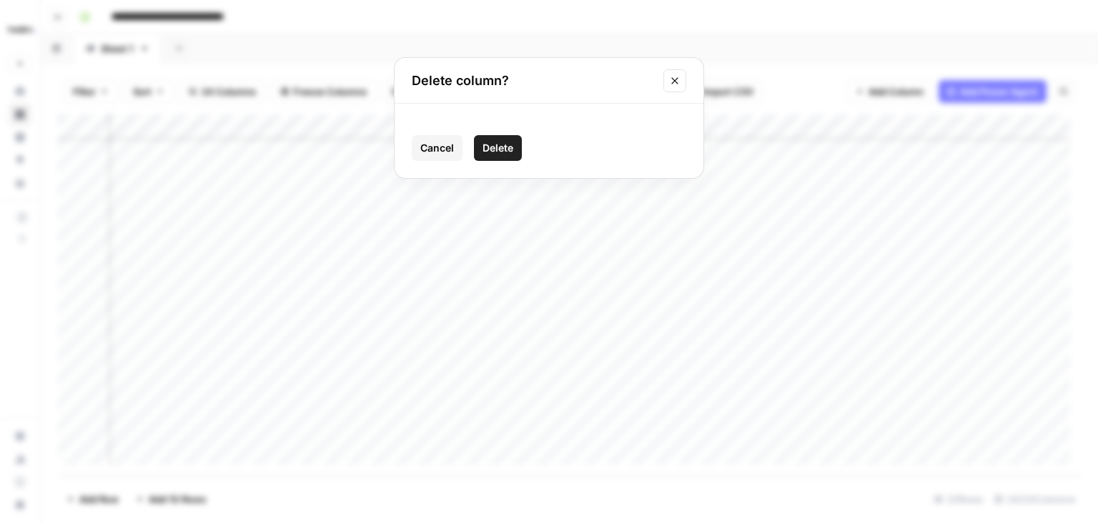
click at [507, 154] on span "Delete" at bounding box center [498, 148] width 31 height 14
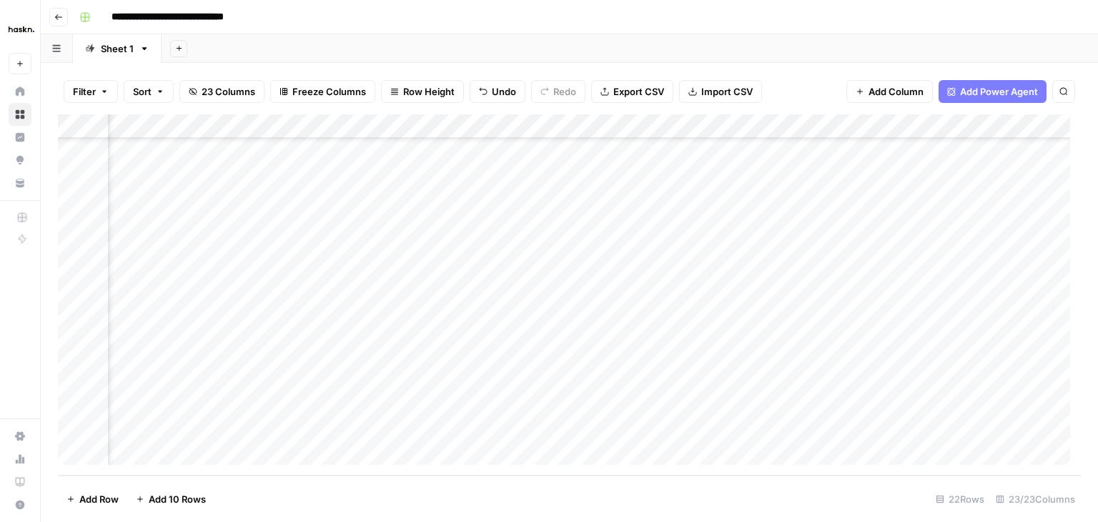
click at [626, 128] on div "Add Column" at bounding box center [569, 294] width 1023 height 361
click at [593, 272] on span "Remove Column" at bounding box center [599, 267] width 125 height 14
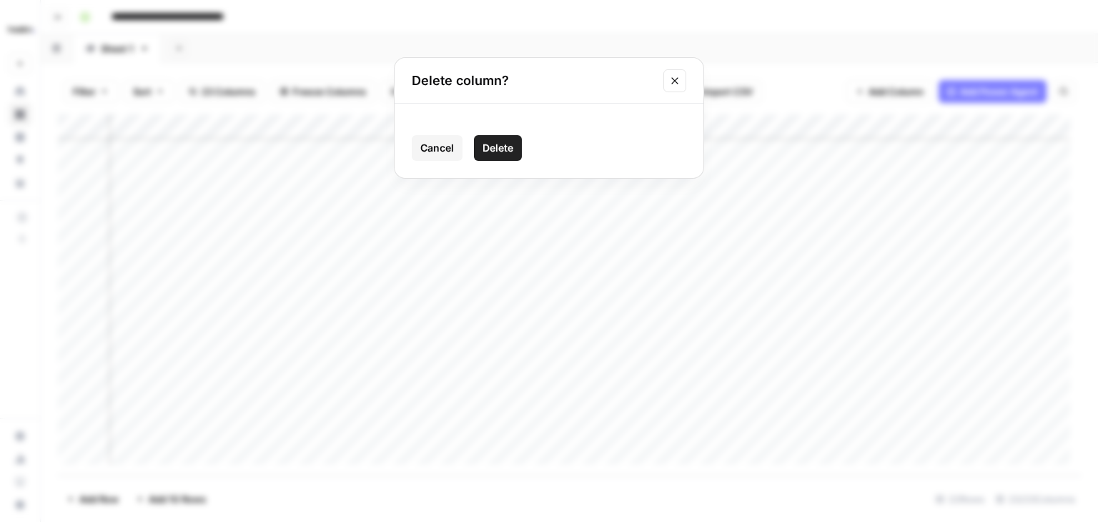
click at [499, 148] on span "Delete" at bounding box center [498, 148] width 31 height 14
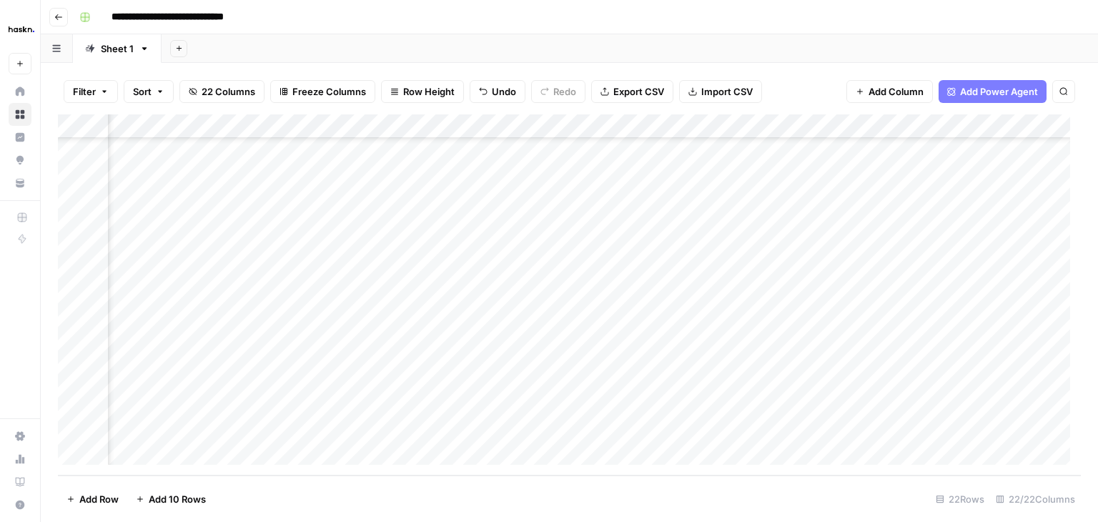
click at [629, 129] on div "Add Column" at bounding box center [569, 294] width 1023 height 361
click at [591, 264] on span "Remove Column" at bounding box center [599, 267] width 125 height 14
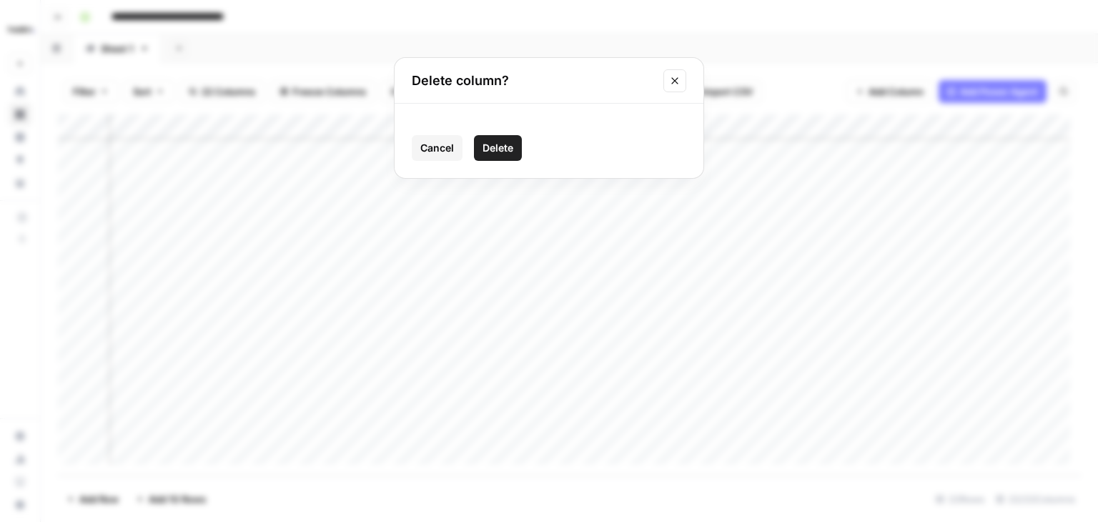
click at [507, 150] on span "Delete" at bounding box center [498, 148] width 31 height 14
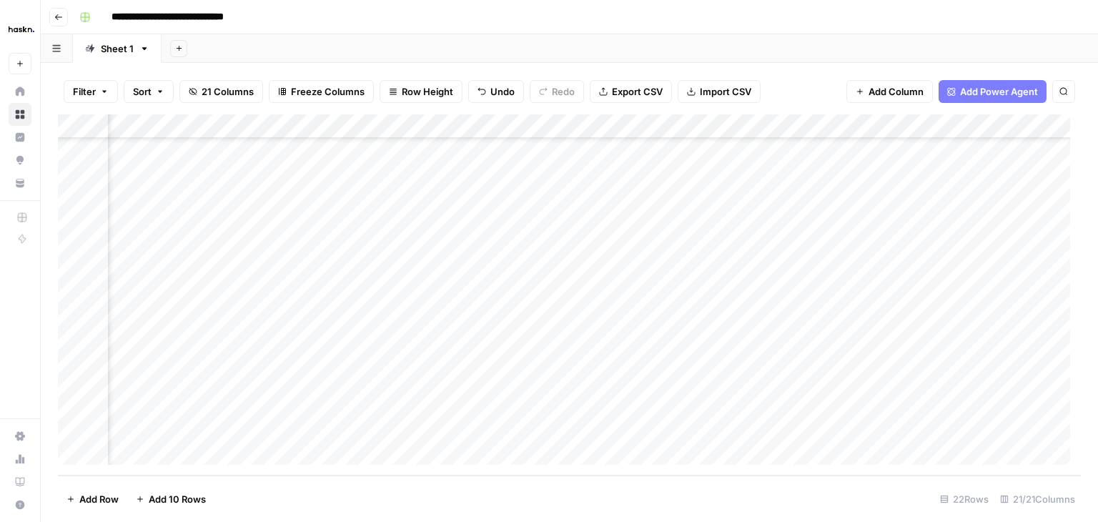
click at [757, 129] on div "Add Column" at bounding box center [569, 294] width 1023 height 361
click at [720, 268] on span "Remove Column" at bounding box center [728, 267] width 125 height 14
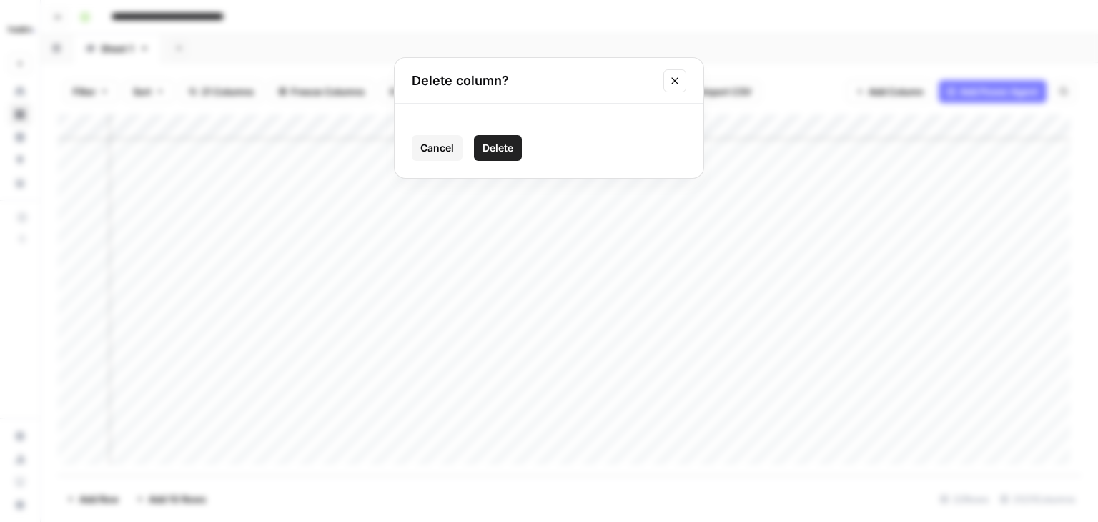
click at [504, 147] on span "Delete" at bounding box center [498, 148] width 31 height 14
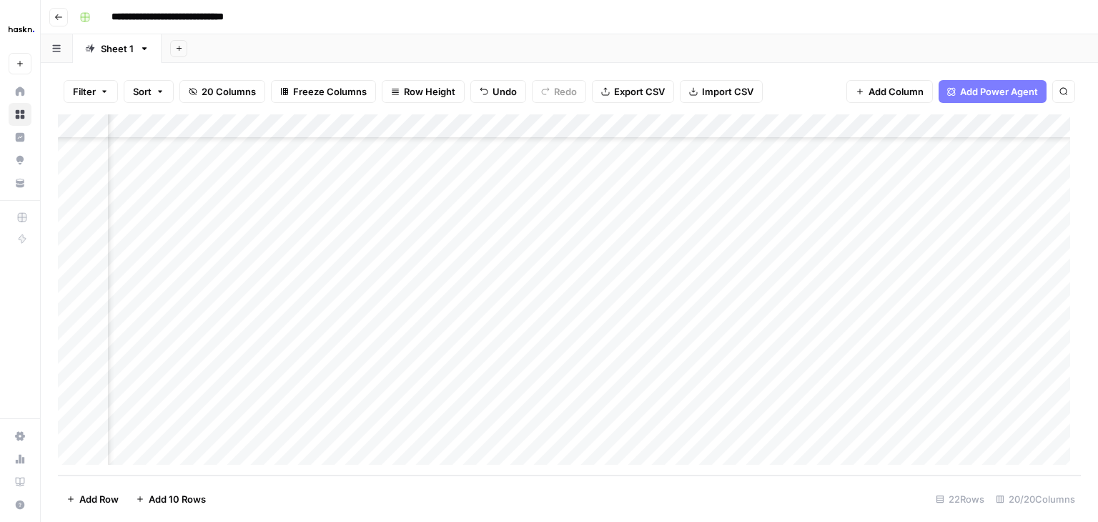
click at [628, 126] on div "Add Column" at bounding box center [569, 294] width 1023 height 361
click at [596, 271] on span "Remove Column" at bounding box center [599, 267] width 125 height 14
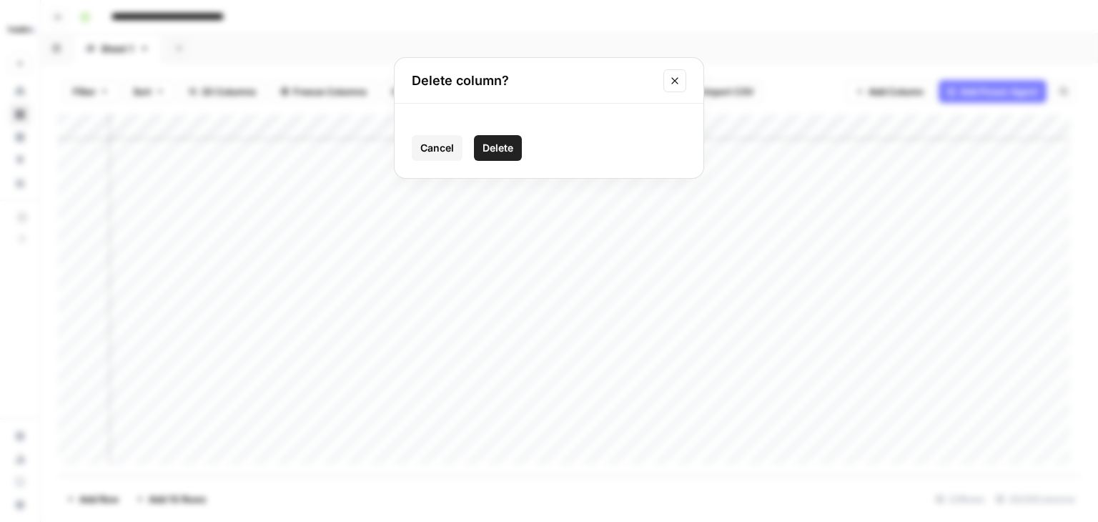
click at [507, 147] on span "Delete" at bounding box center [498, 148] width 31 height 14
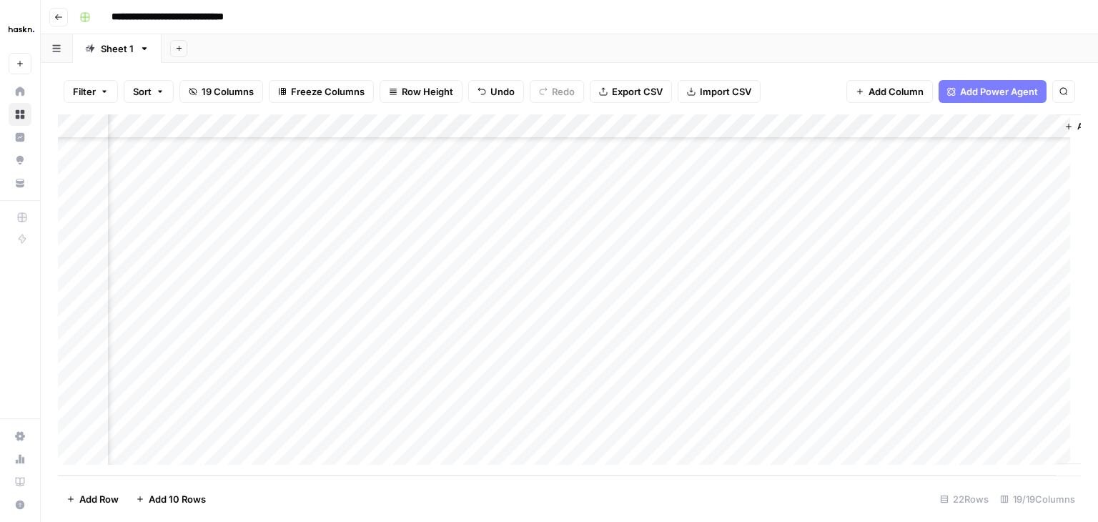
scroll to position [221, 2560]
click at [579, 124] on div "Add Column" at bounding box center [569, 294] width 1023 height 361
click at [439, 315] on span "Remove Column" at bounding box center [477, 319] width 125 height 14
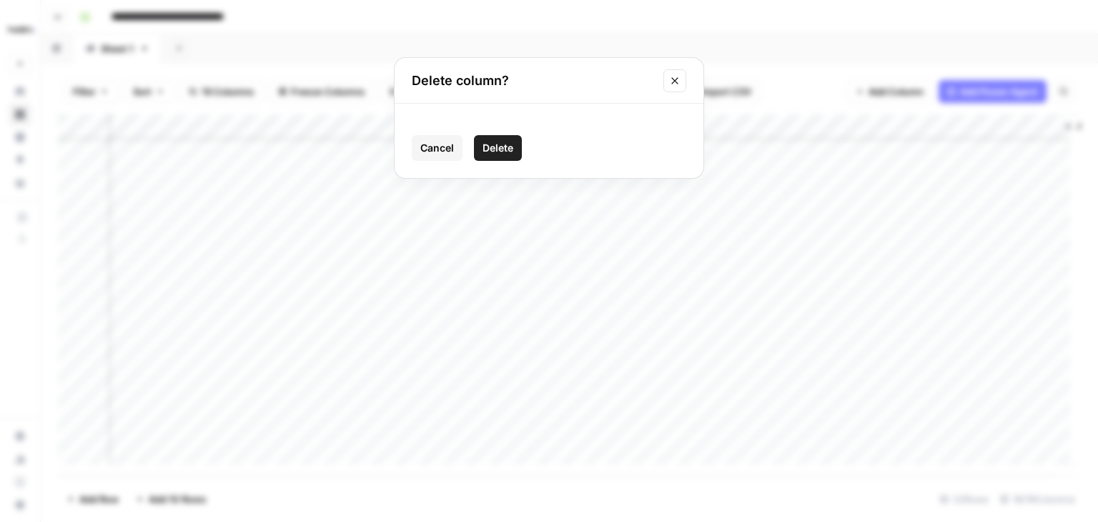
click at [498, 147] on span "Delete" at bounding box center [498, 148] width 31 height 14
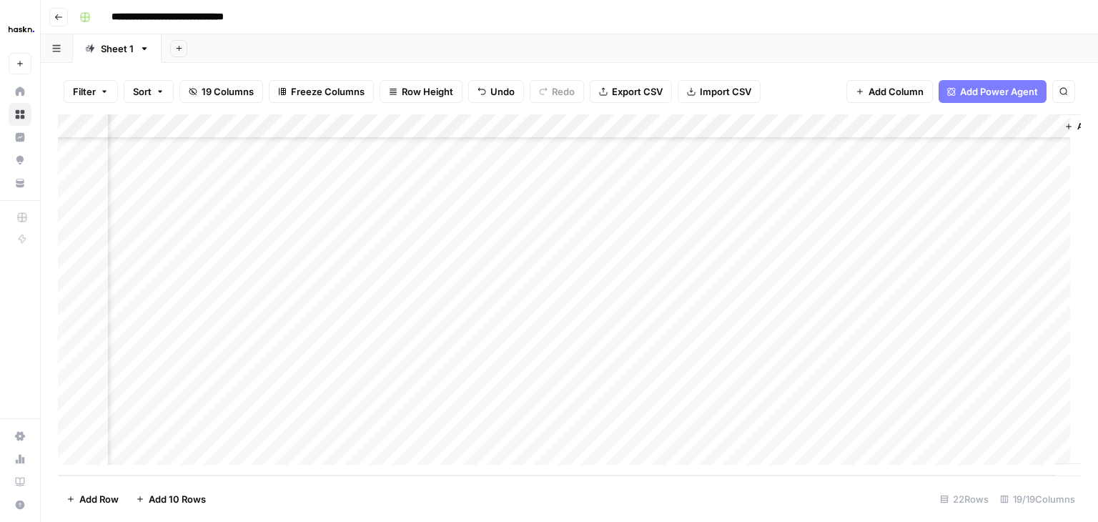
scroll to position [221, 2420]
click at [720, 127] on div "Add Column" at bounding box center [569, 294] width 1023 height 361
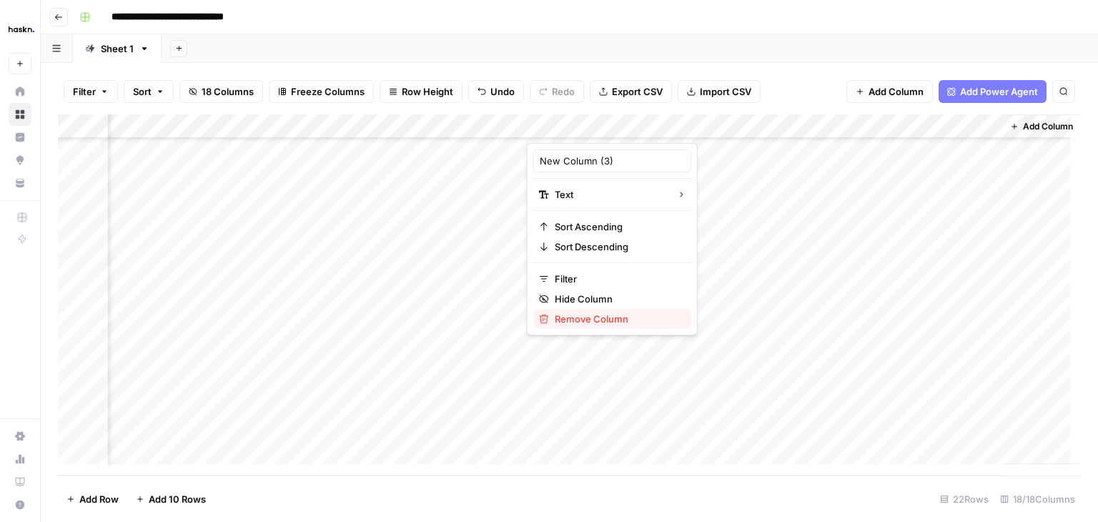
click at [595, 315] on span "Remove Column" at bounding box center [617, 319] width 125 height 14
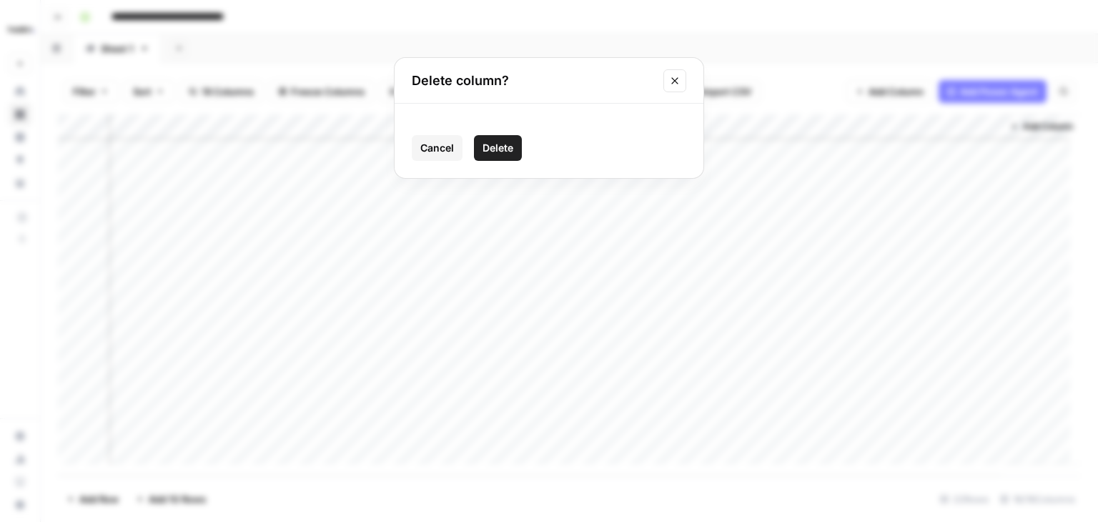
click at [493, 144] on span "Delete" at bounding box center [498, 148] width 31 height 14
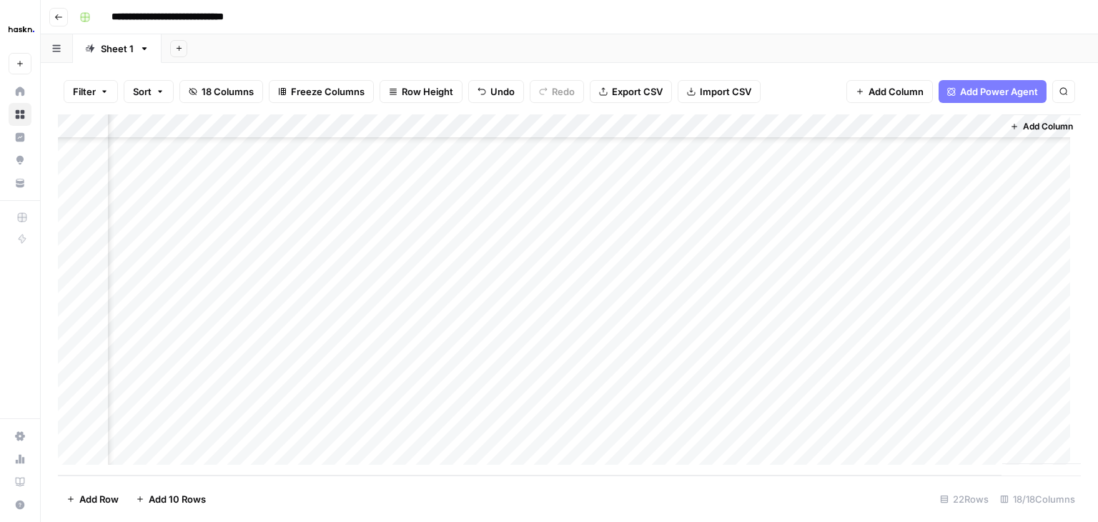
scroll to position [221, 2214]
click at [850, 128] on div "Add Column" at bounding box center [569, 294] width 1023 height 361
click at [789, 265] on span "Remove Column" at bounding box center [823, 267] width 125 height 14
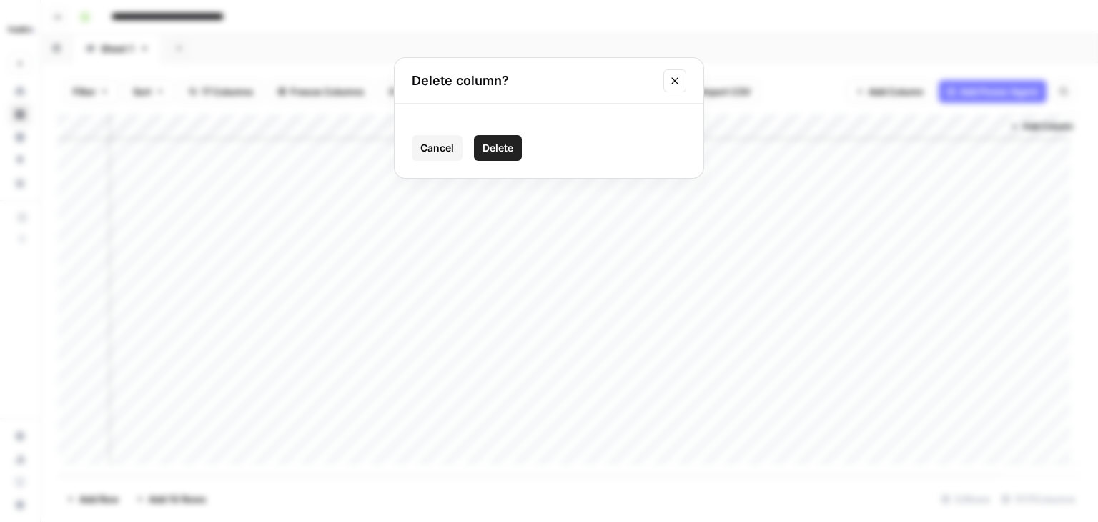
click at [506, 147] on span "Delete" at bounding box center [498, 148] width 31 height 14
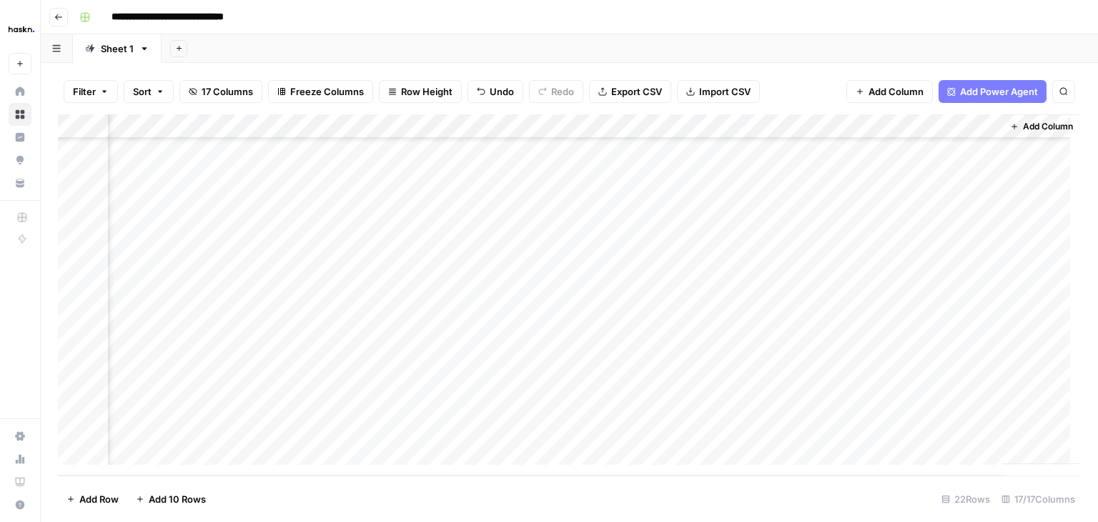
scroll to position [221, 2085]
click at [980, 124] on div "Add Column" at bounding box center [569, 294] width 1023 height 361
click at [907, 262] on span "Remove Column" at bounding box center [952, 267] width 125 height 14
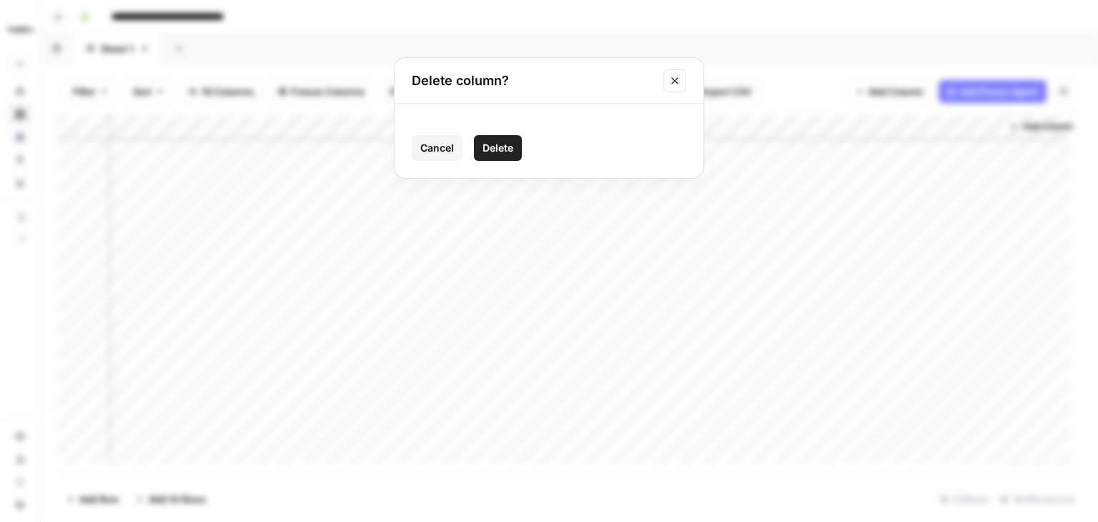
click at [508, 144] on span "Delete" at bounding box center [498, 148] width 31 height 14
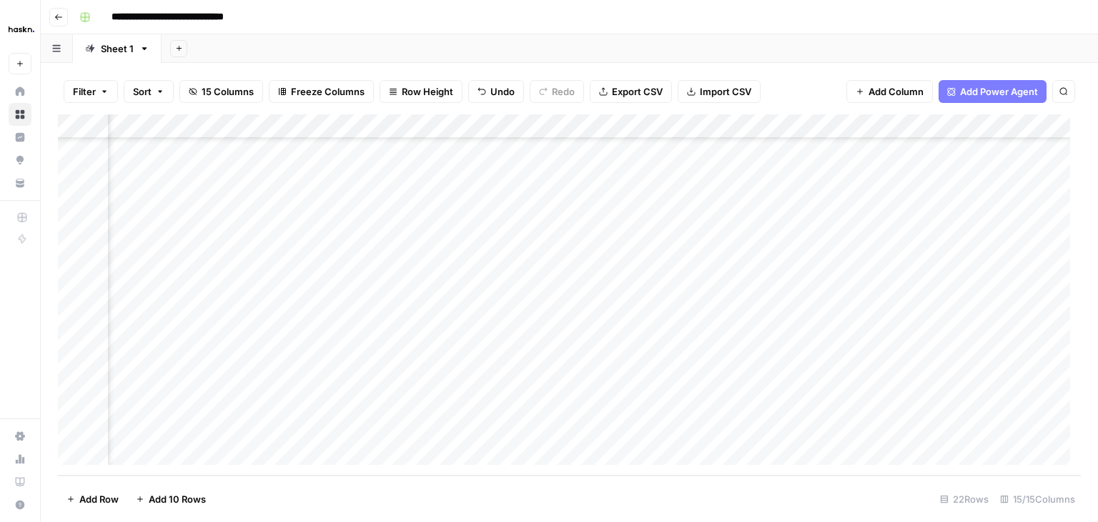
scroll to position [221, 1702]
drag, startPoint x: 515, startPoint y: 127, endPoint x: 1098, endPoint y: 124, distance: 582.8
click at [1098, 124] on div "Filter Sort 15 Columns Freeze Columns Row Height Undo Redo Export CSV Import CS…" at bounding box center [570, 292] width 1058 height 459
drag, startPoint x: 913, startPoint y: 124, endPoint x: 584, endPoint y: 145, distance: 330.3
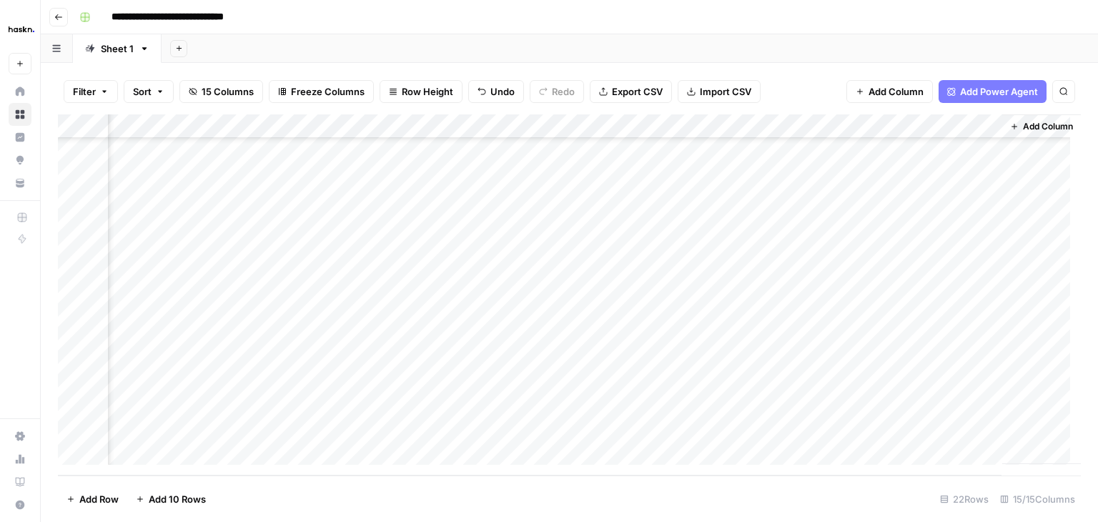
click at [584, 145] on div "Add Column" at bounding box center [569, 294] width 1023 height 361
click at [855, 129] on div "Add Column" at bounding box center [569, 294] width 1023 height 361
click at [714, 329] on div "New Column (1) Text Sort Ascending Sort Descending Filter Hide Column Remove Co…" at bounding box center [741, 239] width 171 height 192
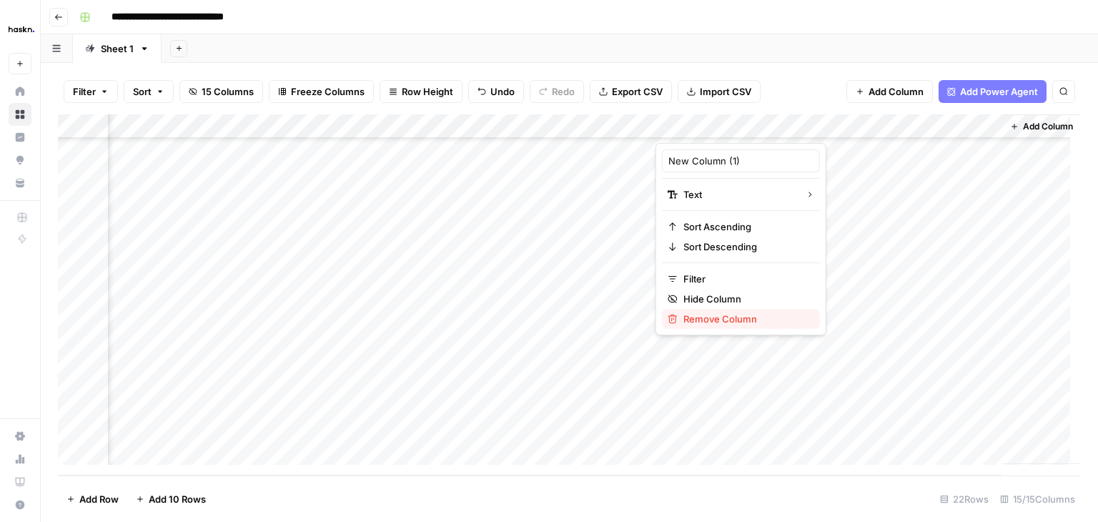
click at [734, 318] on span "Remove Column" at bounding box center [746, 319] width 125 height 14
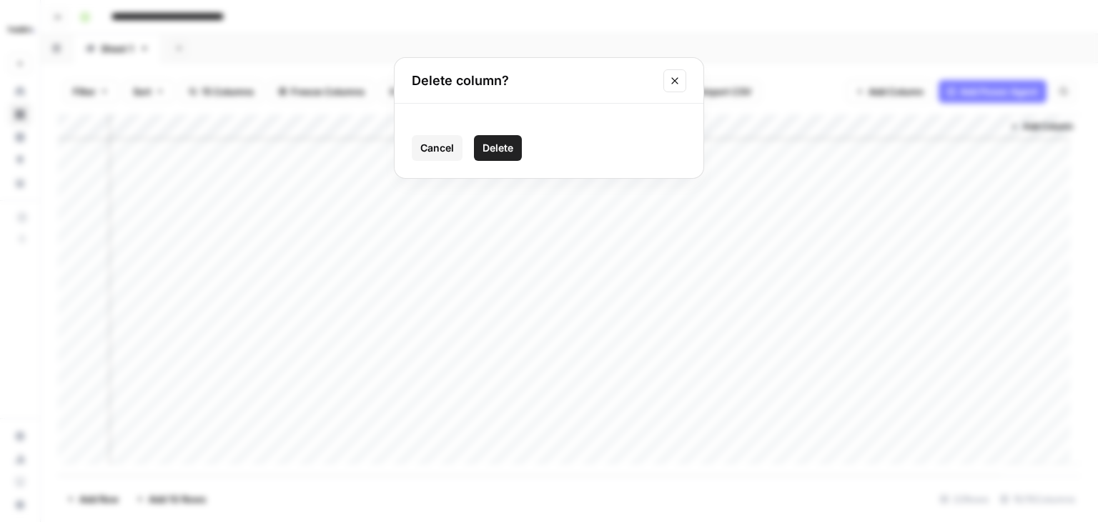
click at [500, 146] on span "Delete" at bounding box center [498, 148] width 31 height 14
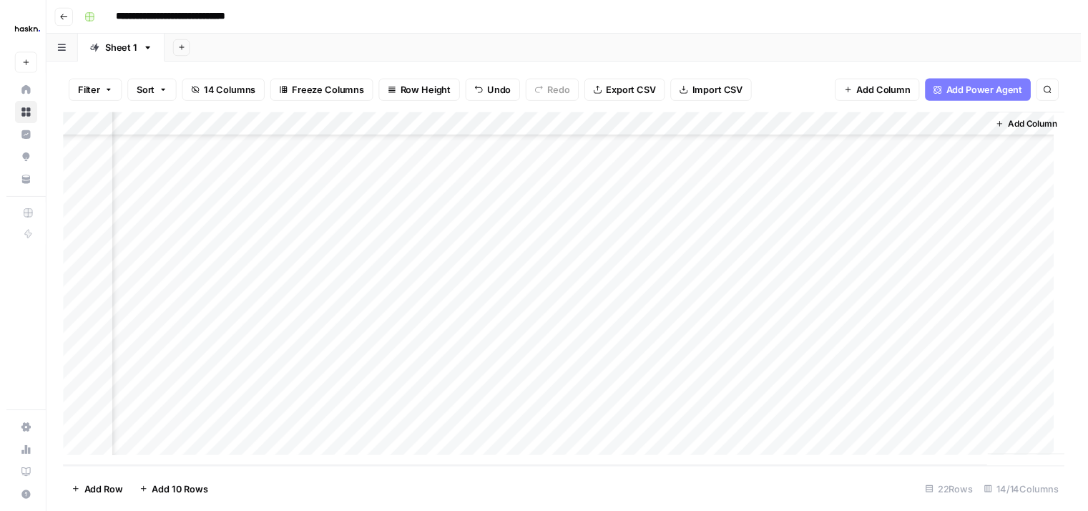
scroll to position [232, 1741]
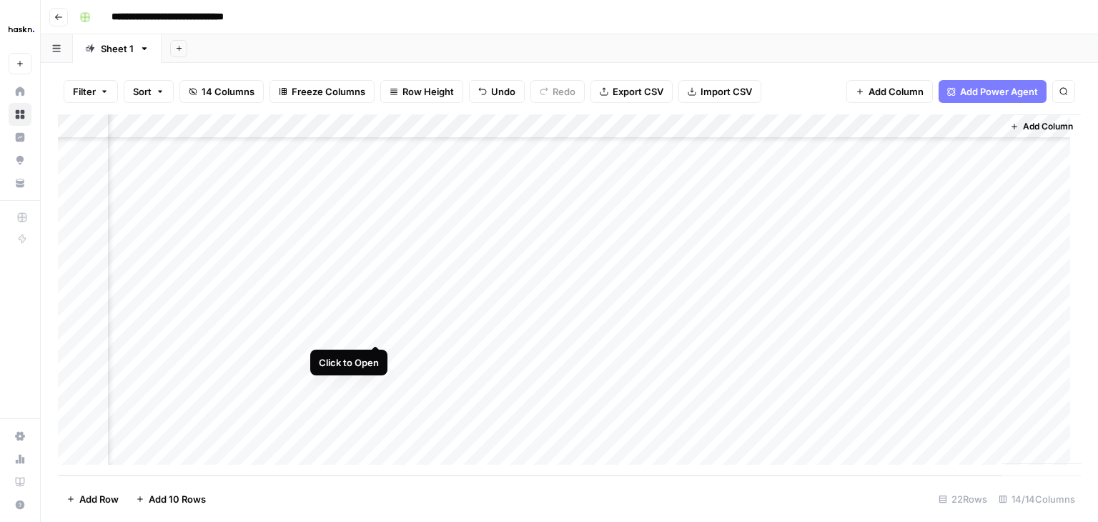
click at [376, 333] on div "Add Column" at bounding box center [569, 294] width 1023 height 361
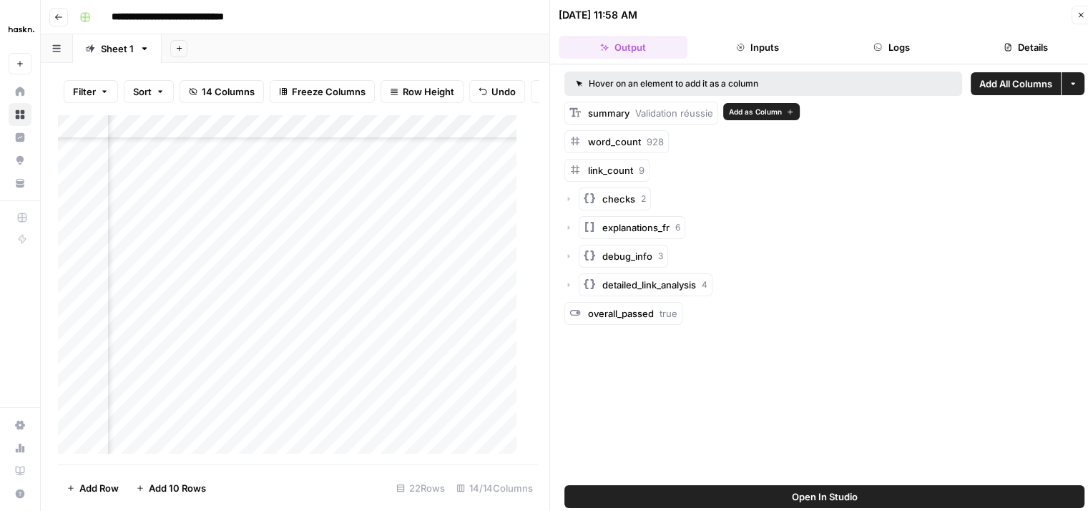
click at [749, 109] on span "Add as Column" at bounding box center [755, 111] width 53 height 11
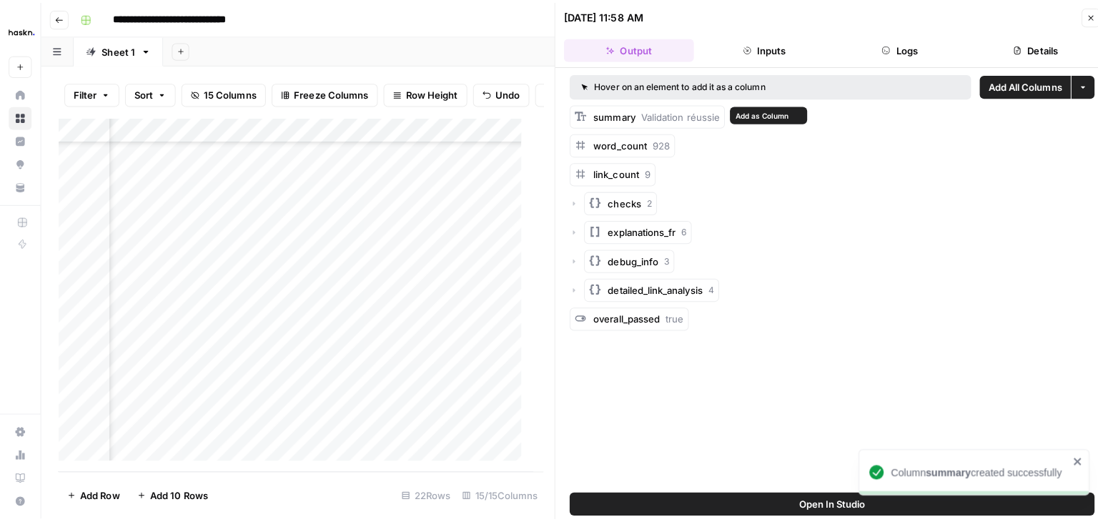
scroll to position [232, 1869]
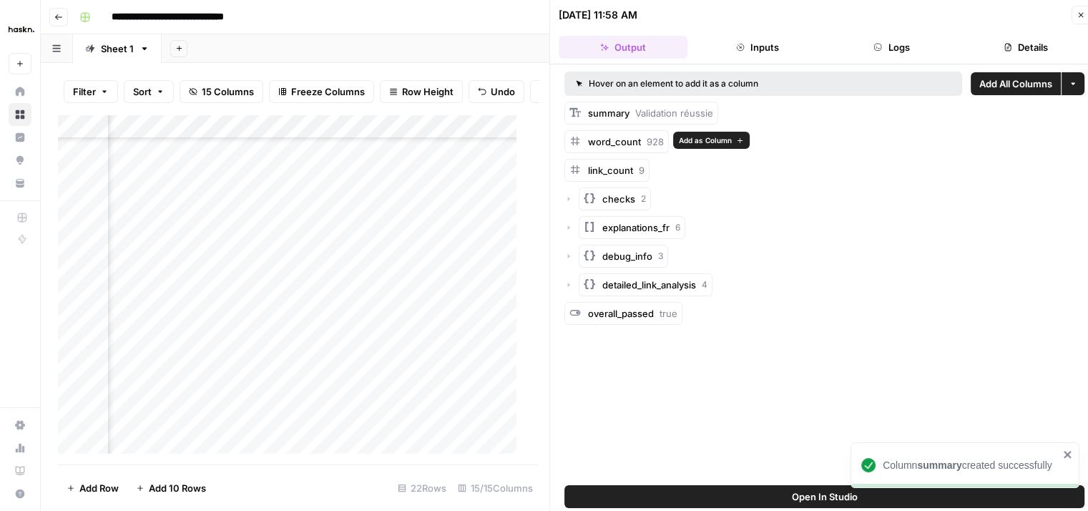
click at [700, 138] on span "Add as Column" at bounding box center [705, 139] width 53 height 11
click at [566, 198] on icon "button" at bounding box center [568, 199] width 9 height 9
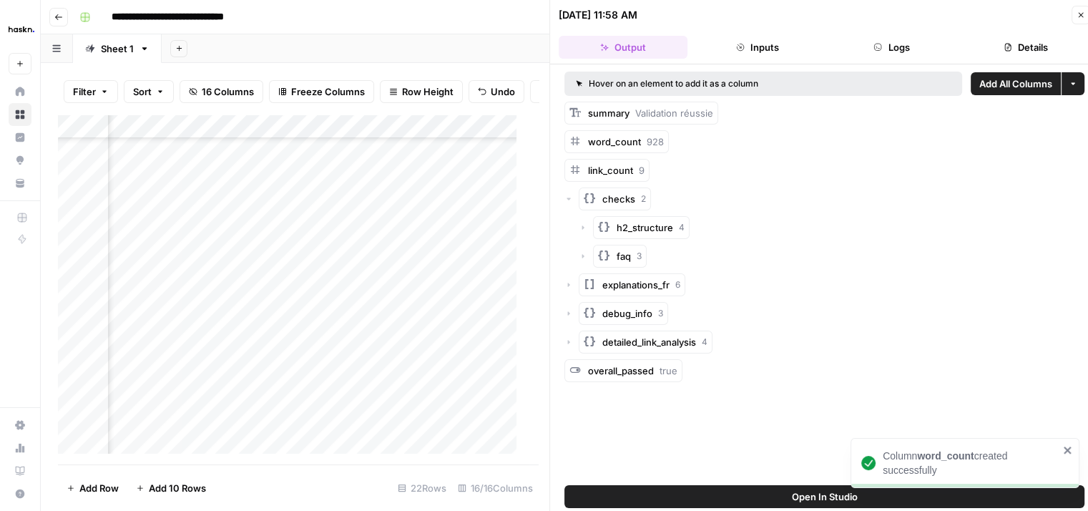
click at [566, 198] on icon "button" at bounding box center [568, 199] width 9 height 9
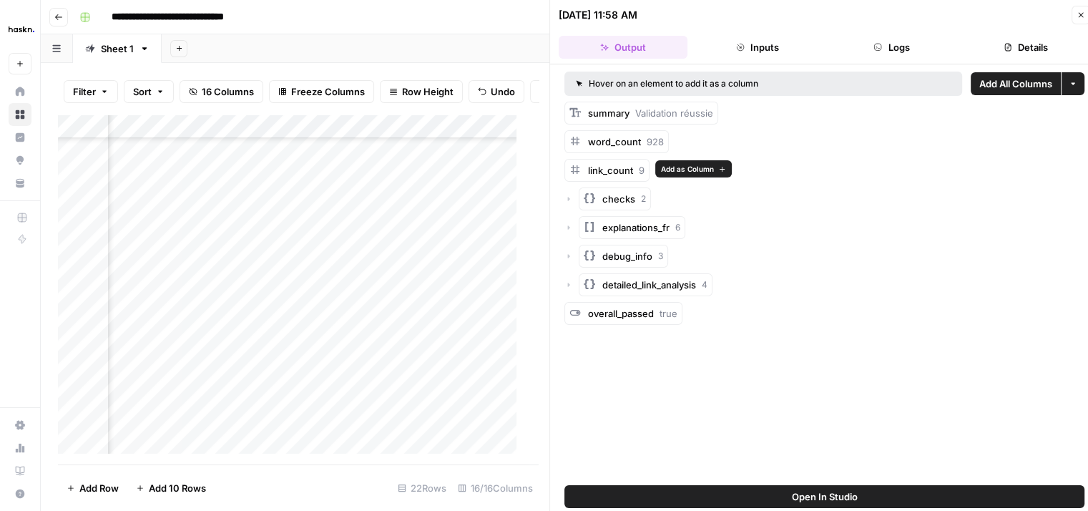
click at [709, 166] on span "Add as Column" at bounding box center [687, 168] width 53 height 11
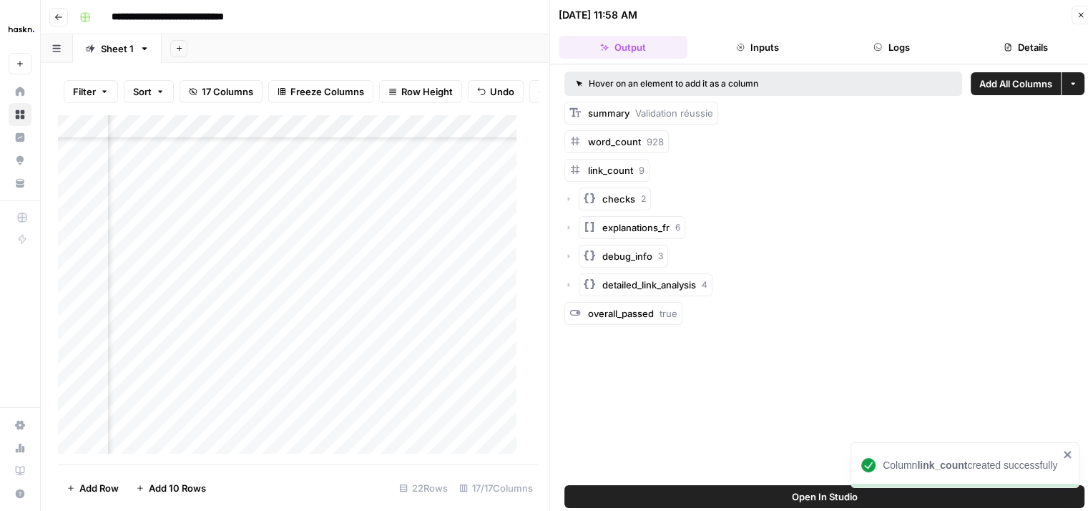
click at [570, 196] on icon "button" at bounding box center [568, 199] width 9 height 9
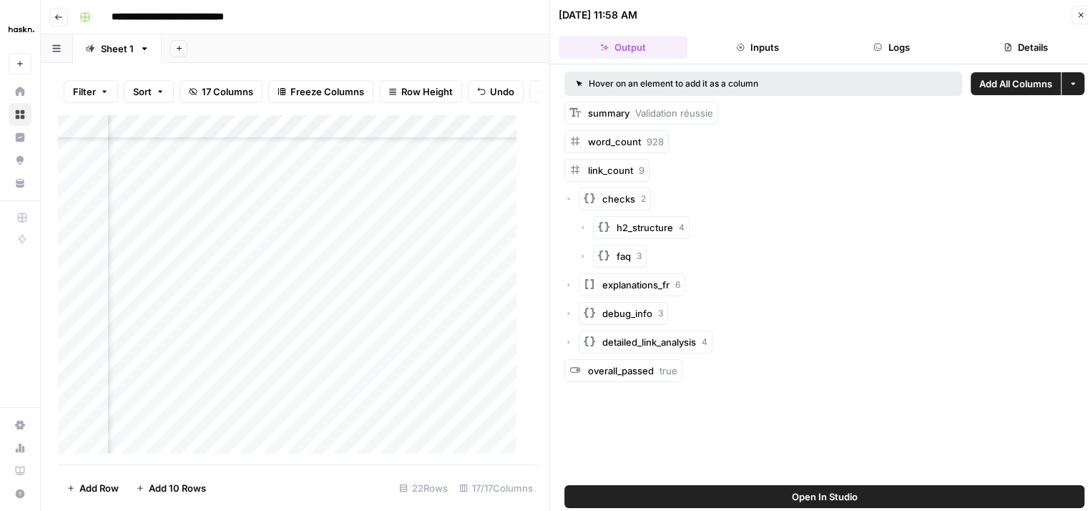
click at [581, 252] on icon "button" at bounding box center [583, 256] width 9 height 9
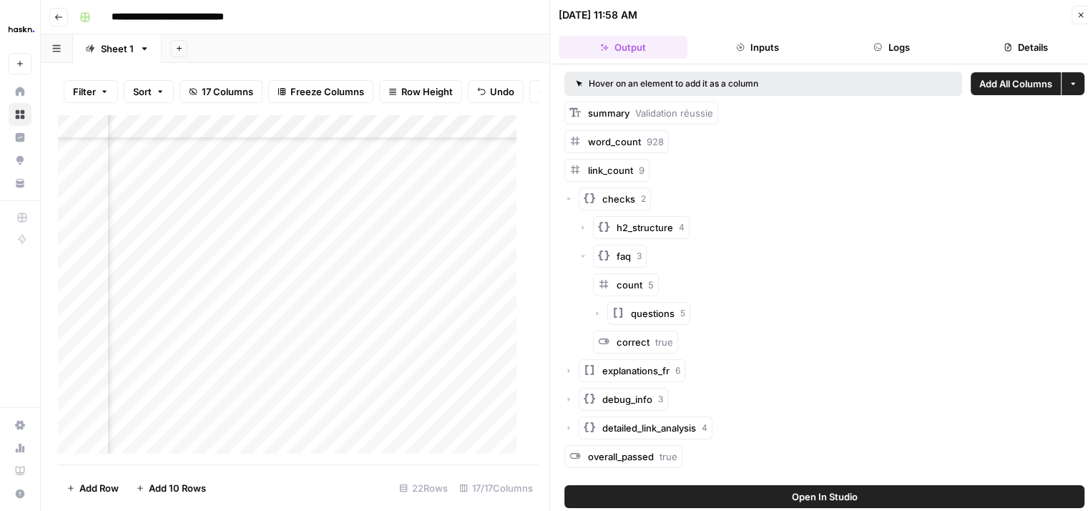
click at [581, 252] on icon "button" at bounding box center [583, 256] width 9 height 9
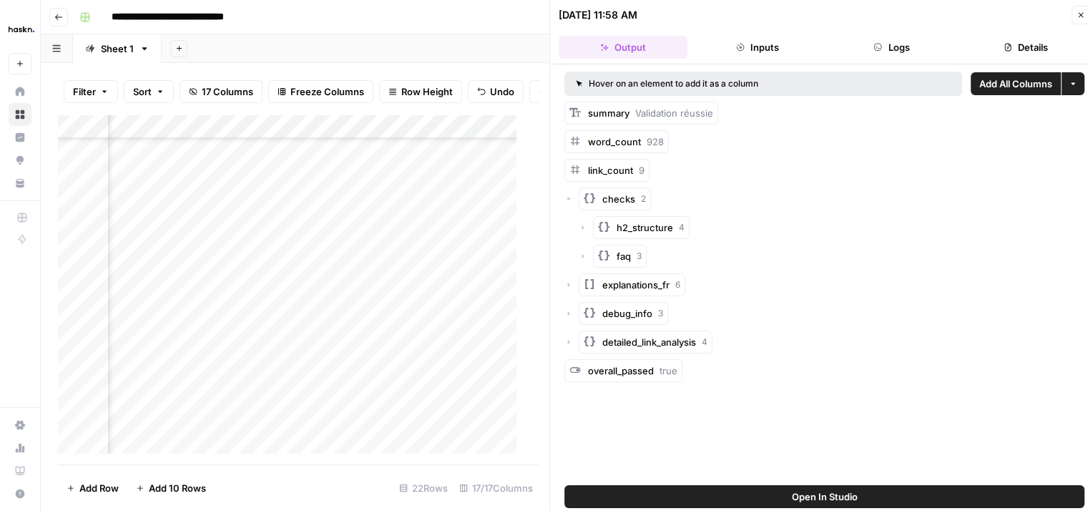
click at [569, 199] on icon "button" at bounding box center [568, 199] width 9 height 9
click at [574, 228] on div "explanations_fr 6" at bounding box center [824, 227] width 520 height 23
click at [569, 228] on icon "button" at bounding box center [568, 227] width 9 height 9
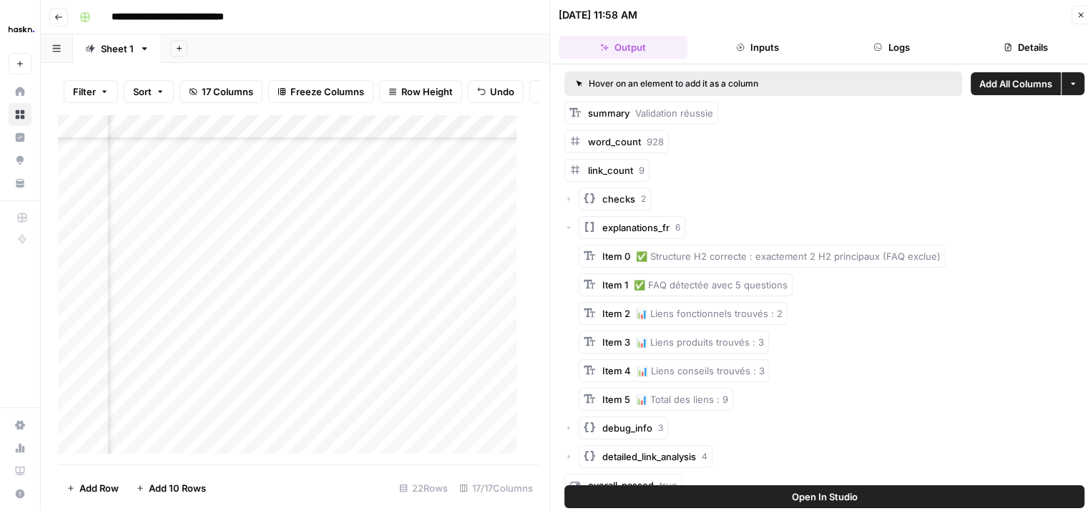
click at [569, 228] on icon "button" at bounding box center [568, 227] width 9 height 9
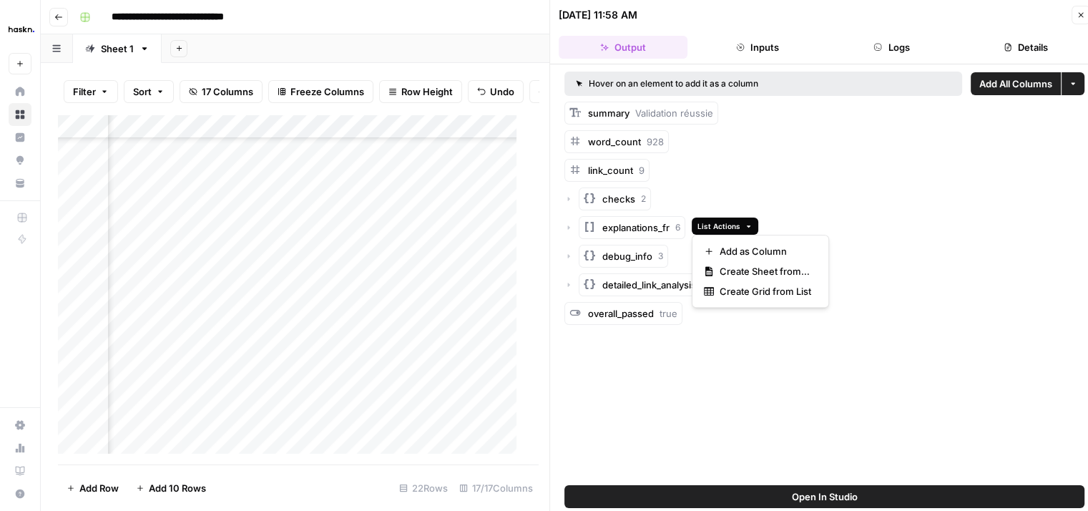
click at [739, 225] on button "List Actions" at bounding box center [725, 225] width 67 height 17
click at [769, 250] on span "Add as Column" at bounding box center [765, 252] width 92 height 14
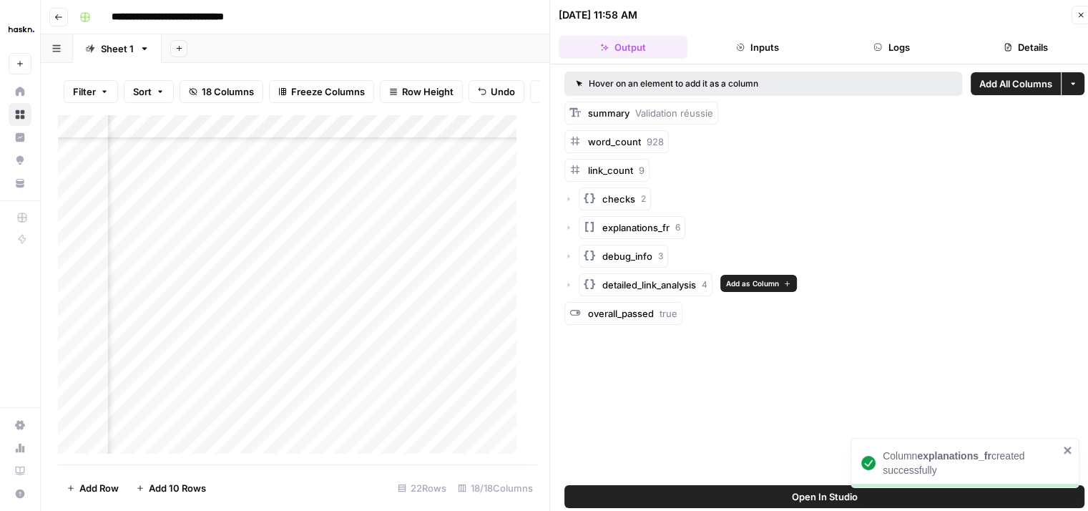
click at [752, 278] on span "Add as Column" at bounding box center [752, 282] width 53 height 11
click at [714, 307] on span "Add as Column" at bounding box center [720, 311] width 53 height 11
click at [1078, 16] on icon "button" at bounding box center [1080, 15] width 9 height 9
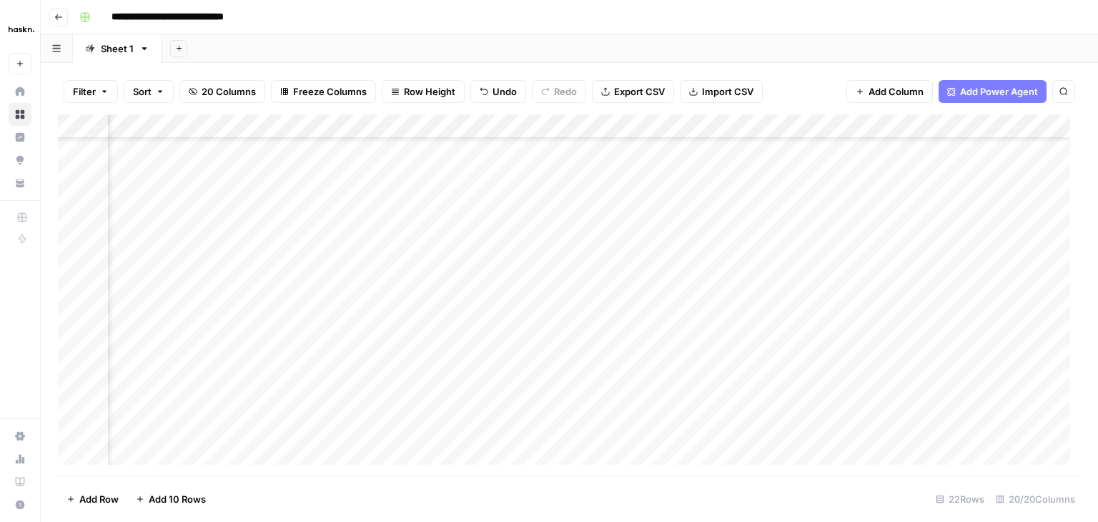
scroll to position [223, 2523]
click at [518, 127] on div "Add Column" at bounding box center [569, 294] width 1023 height 361
click at [498, 262] on span "Remove Column" at bounding box center [488, 267] width 125 height 14
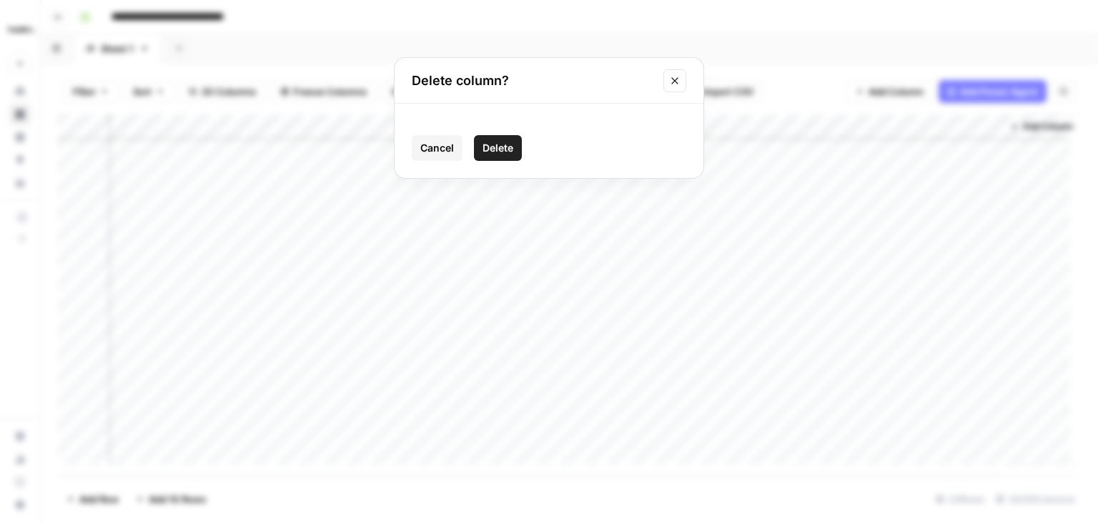
click at [496, 147] on span "Delete" at bounding box center [498, 148] width 31 height 14
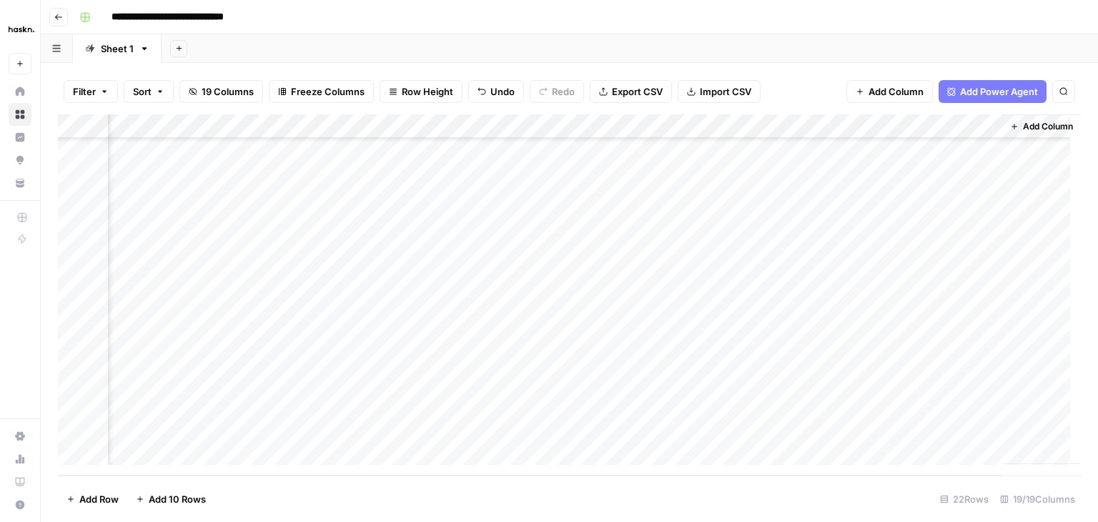
scroll to position [223, 2394]
click at [626, 124] on div "Add Column" at bounding box center [569, 294] width 1023 height 361
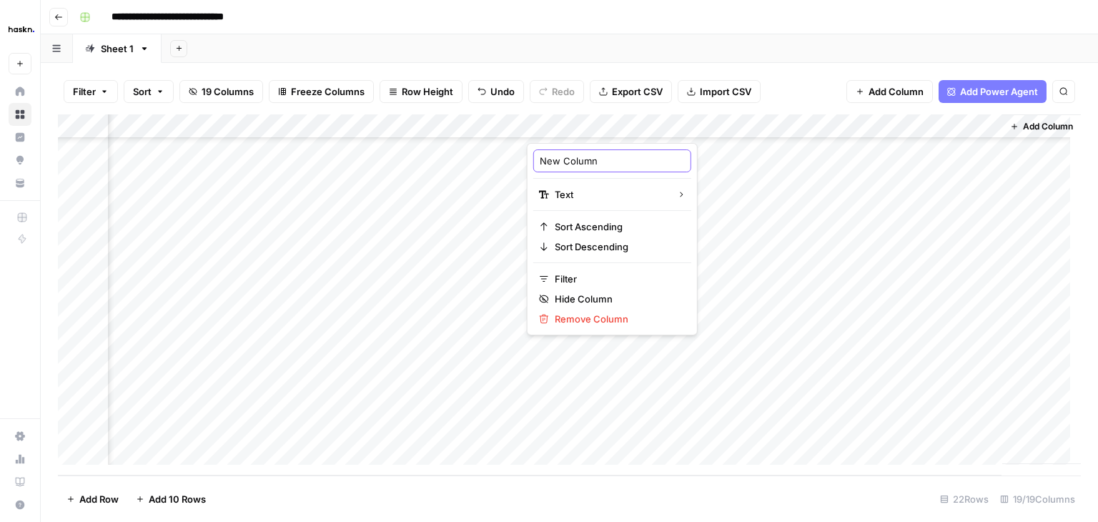
click at [586, 155] on input "New Column" at bounding box center [612, 161] width 145 height 14
type input "Fichier Url"
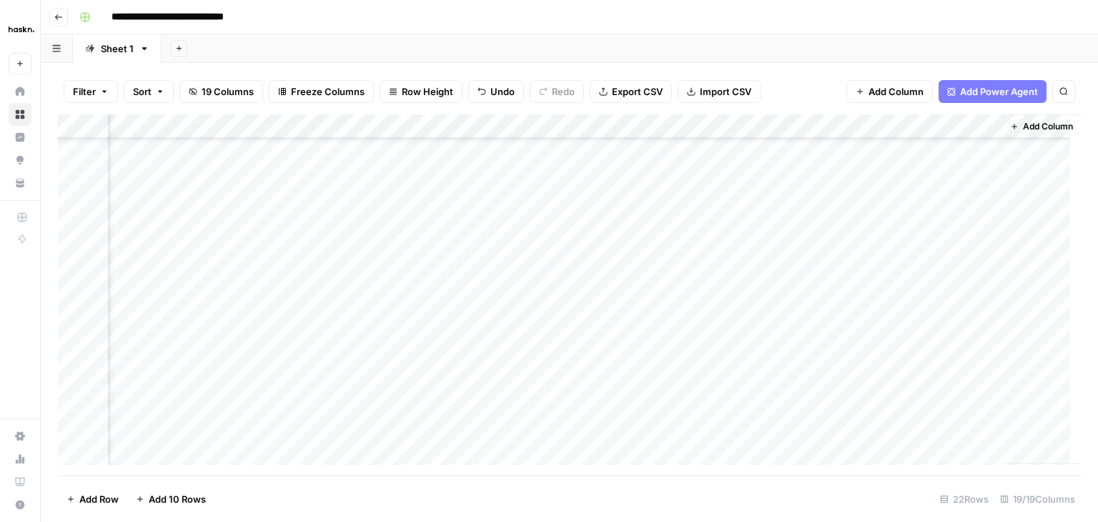
scroll to position [134, 2394]
click at [850, 124] on div "Add Column" at bounding box center [569, 294] width 1023 height 361
click at [810, 268] on span "Remove Column" at bounding box center [823, 267] width 125 height 14
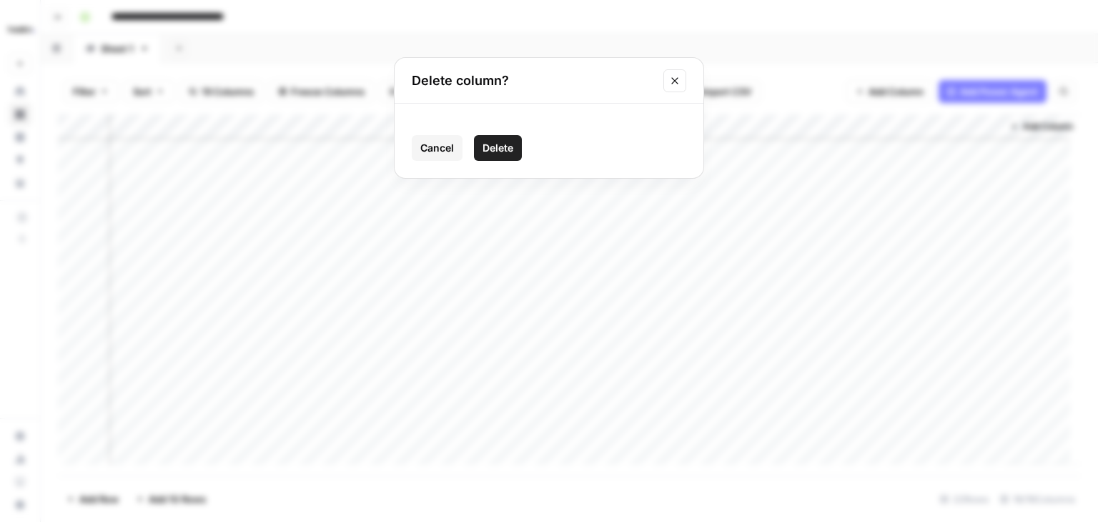
click at [504, 141] on span "Delete" at bounding box center [498, 148] width 31 height 14
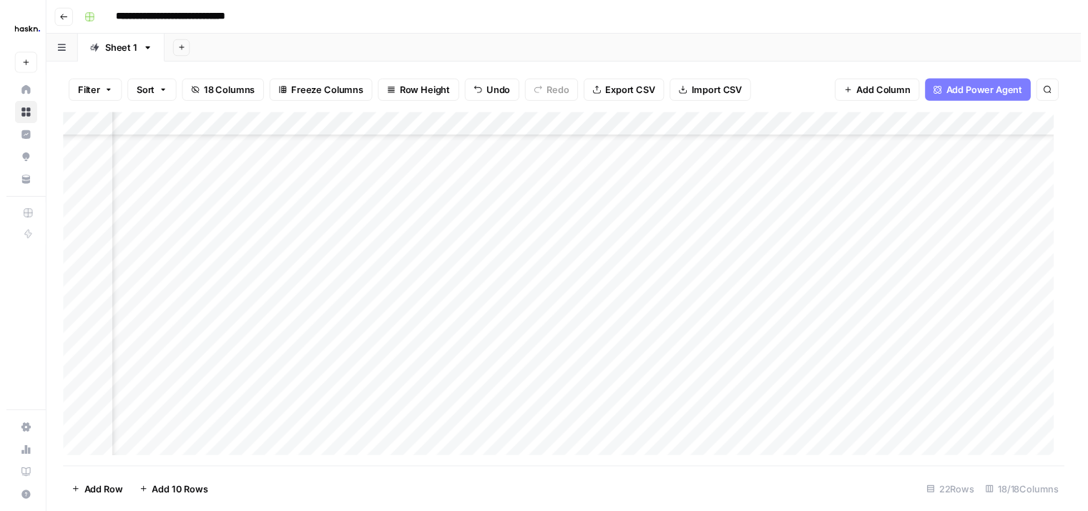
scroll to position [232, 1673]
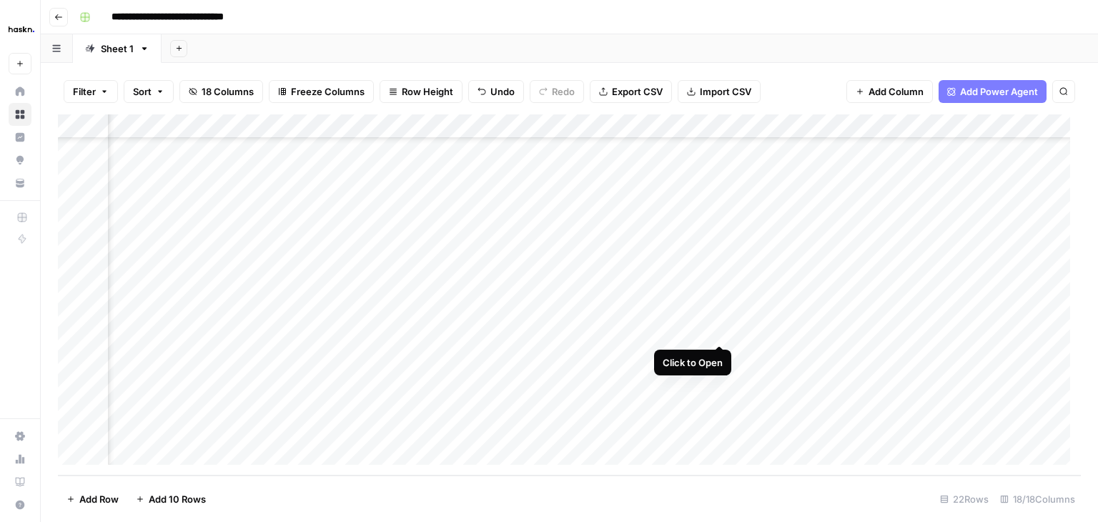
click at [717, 330] on div "Add Column" at bounding box center [569, 294] width 1023 height 361
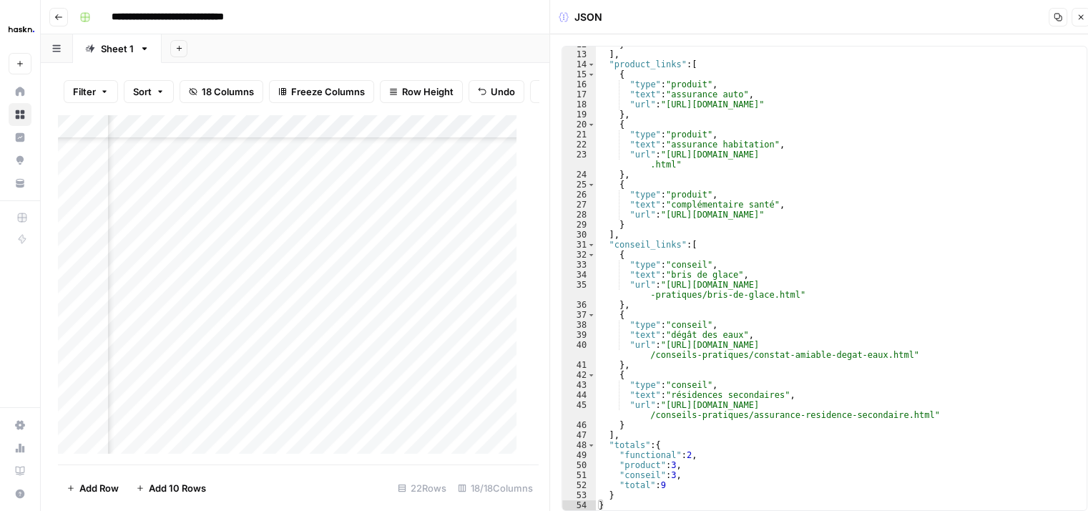
scroll to position [11, 0]
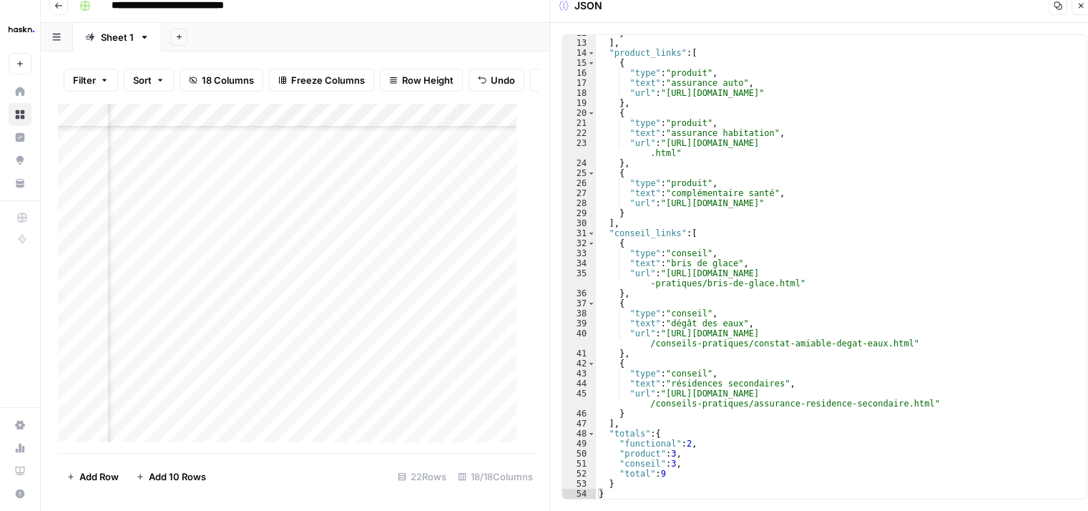
click at [1078, 9] on icon "button" at bounding box center [1080, 5] width 9 height 9
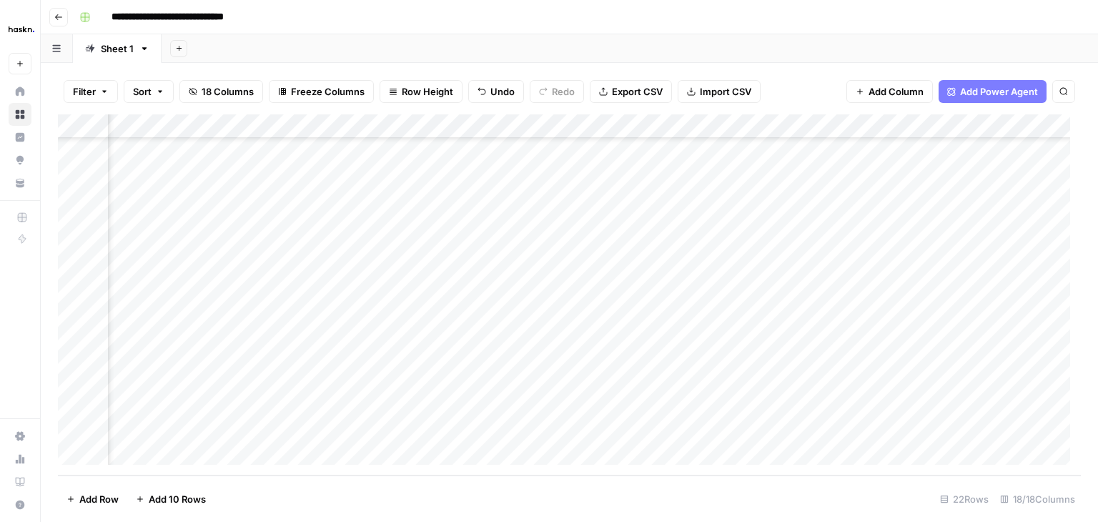
click at [978, 128] on div "Add Column" at bounding box center [569, 294] width 1023 height 361
click at [907, 263] on span "Remove Column" at bounding box center [952, 267] width 125 height 14
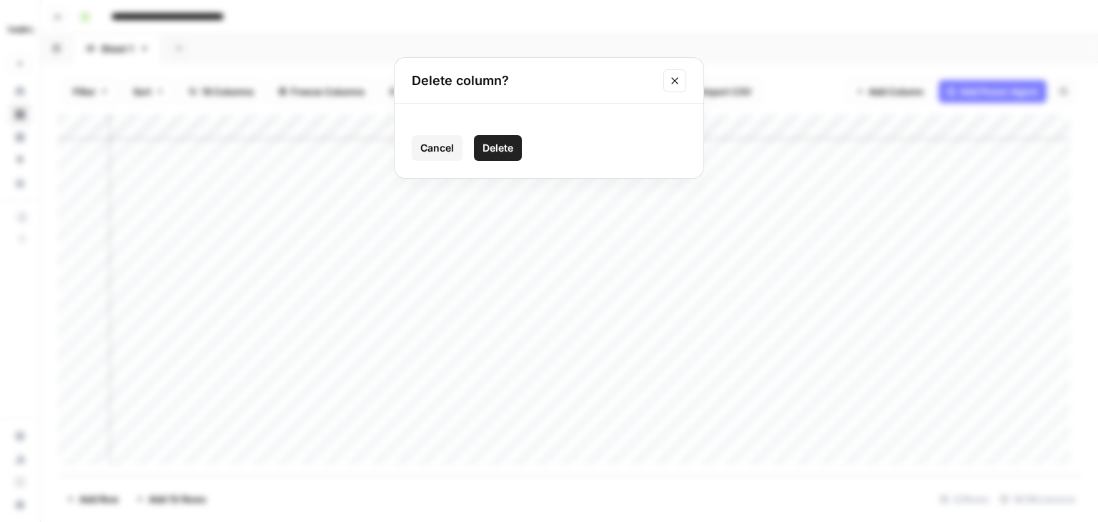
click at [484, 146] on span "Delete" at bounding box center [498, 148] width 31 height 14
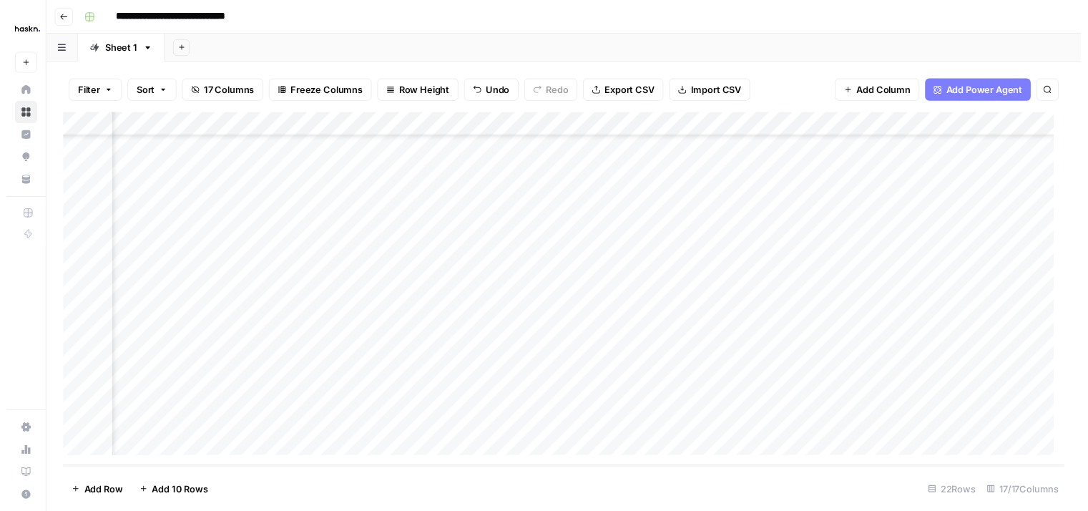
scroll to position [232, 1821]
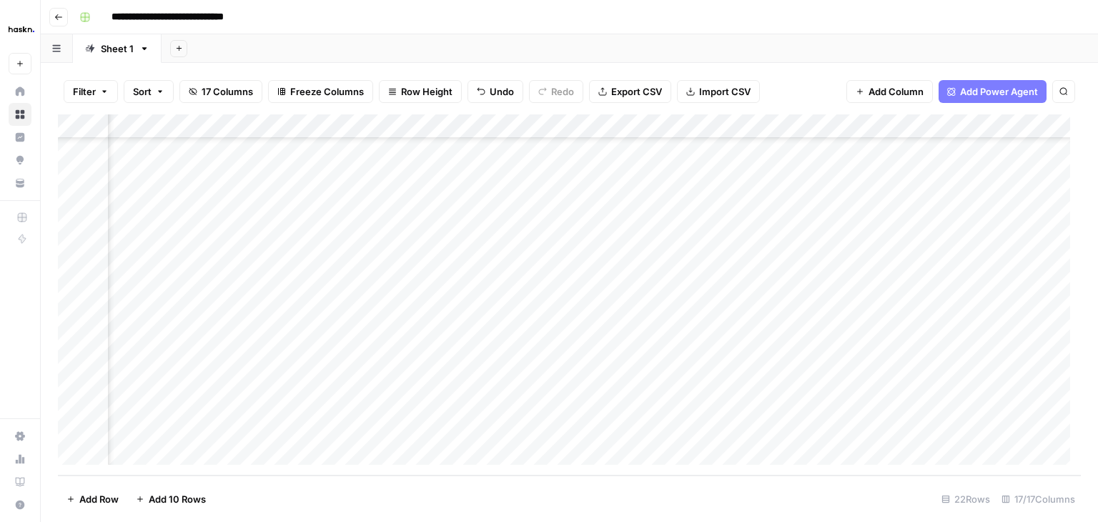
click at [574, 127] on div "Add Column" at bounding box center [569, 294] width 1023 height 361
click at [512, 267] on span "Remove Column" at bounding box center [546, 267] width 125 height 14
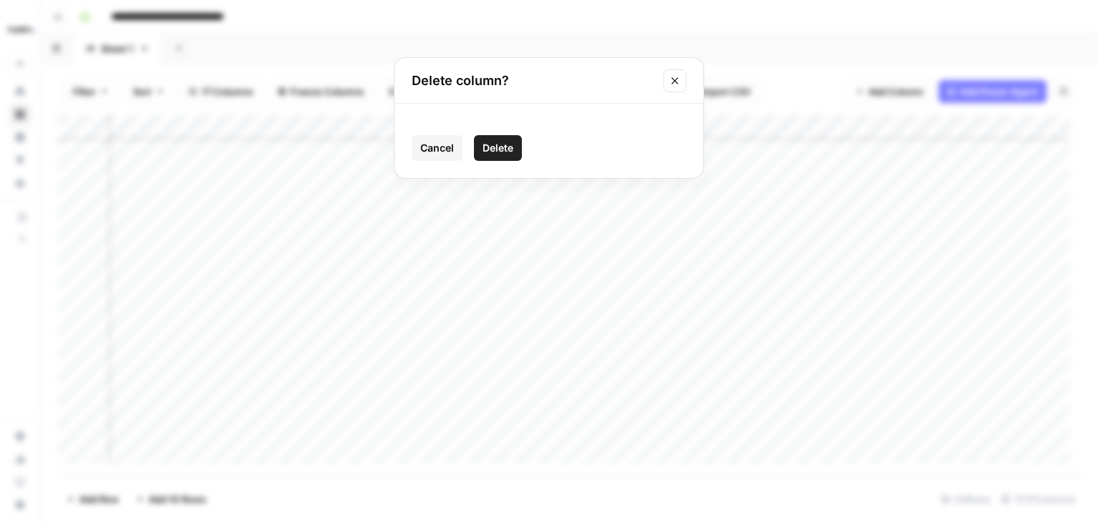
click at [506, 151] on span "Delete" at bounding box center [498, 148] width 31 height 14
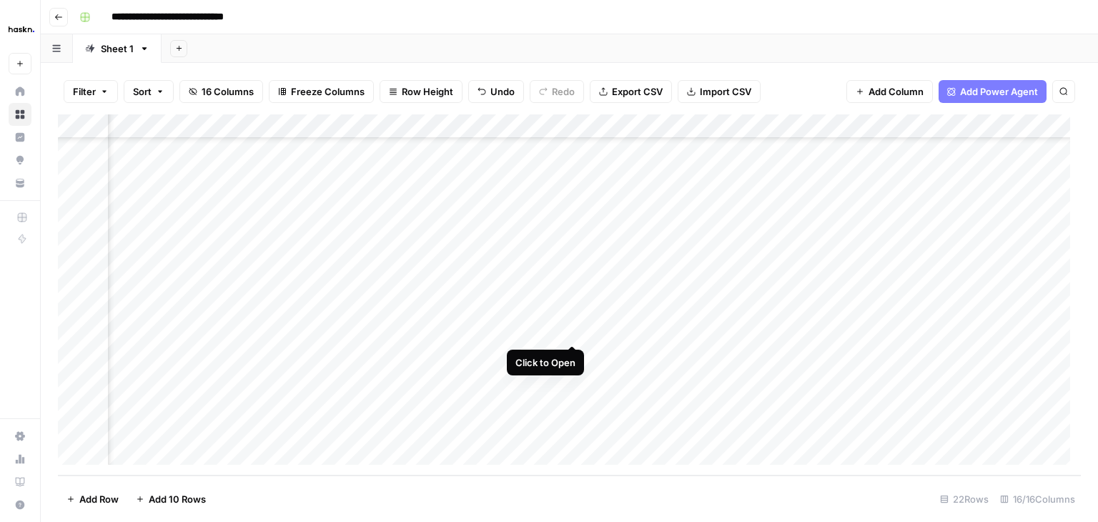
click at [571, 328] on div "Add Column" at bounding box center [569, 294] width 1023 height 361
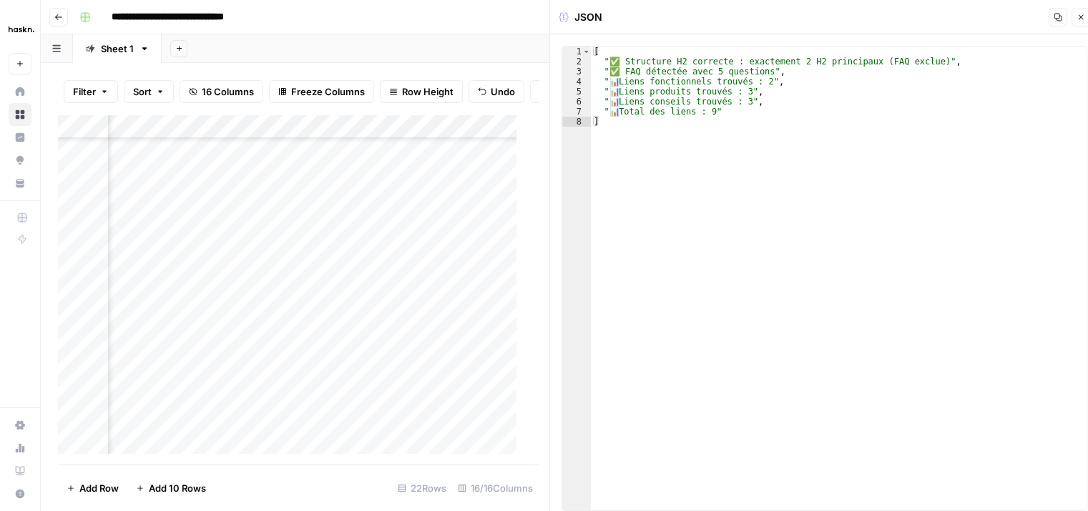
click at [1080, 16] on icon "button" at bounding box center [1080, 17] width 5 height 5
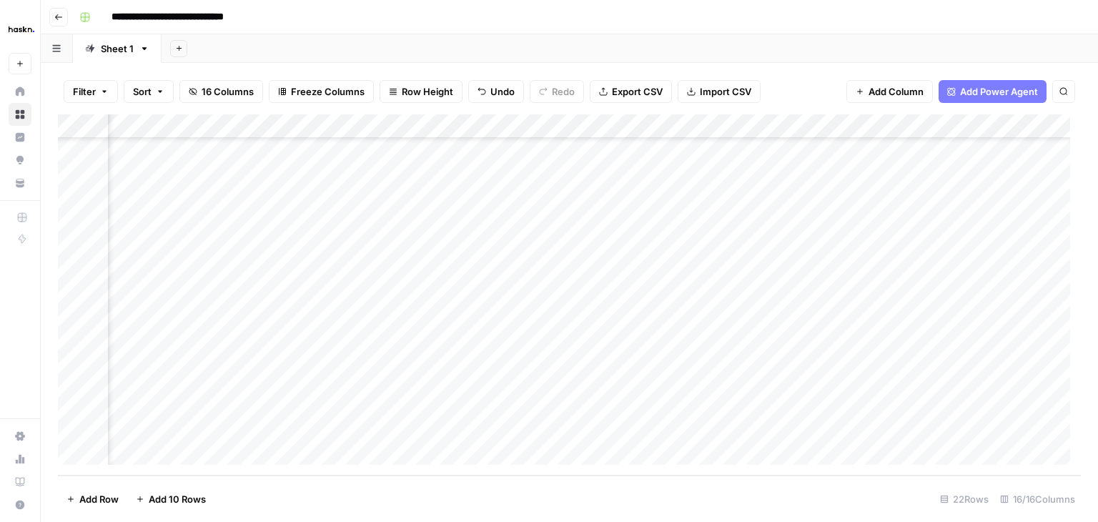
click at [571, 127] on div "Add Column" at bounding box center [569, 294] width 1023 height 361
click at [499, 268] on span "Remove Column" at bounding box center [546, 267] width 125 height 14
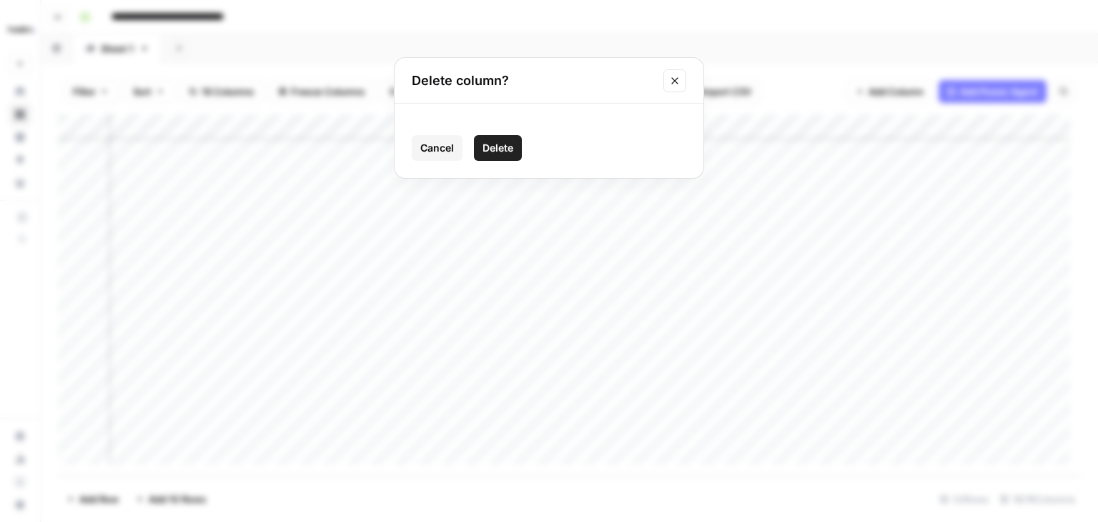
click at [492, 141] on span "Delete" at bounding box center [498, 148] width 31 height 14
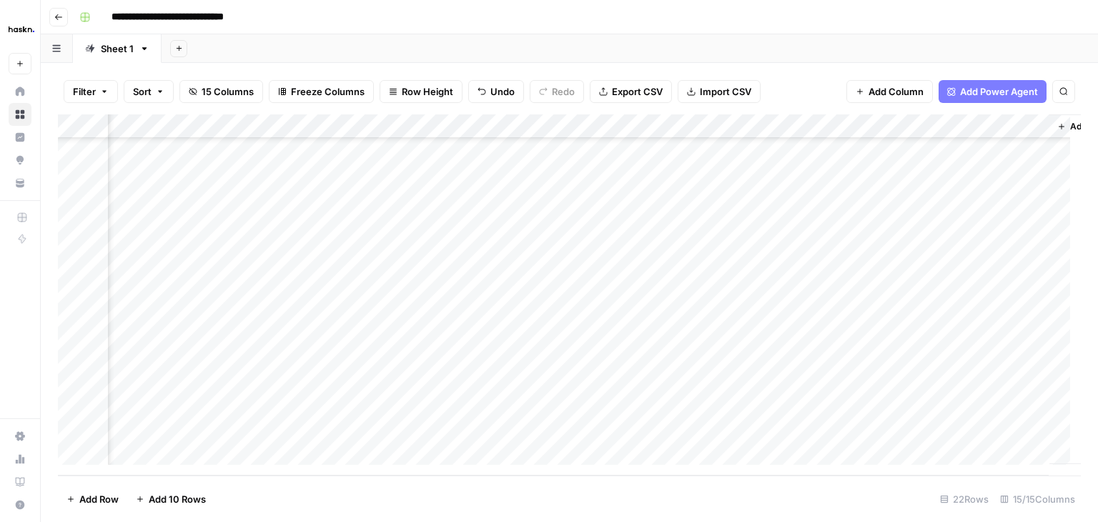
click at [885, 334] on div "Add Column" at bounding box center [569, 294] width 1023 height 361
click at [838, 331] on div "Add Column" at bounding box center [569, 294] width 1023 height 361
drag, startPoint x: 910, startPoint y: 348, endPoint x: 698, endPoint y: 318, distance: 213.8
click at [698, 318] on body "**********" at bounding box center [549, 261] width 1098 height 522
click at [296, 331] on div "Add Column" at bounding box center [569, 294] width 1023 height 361
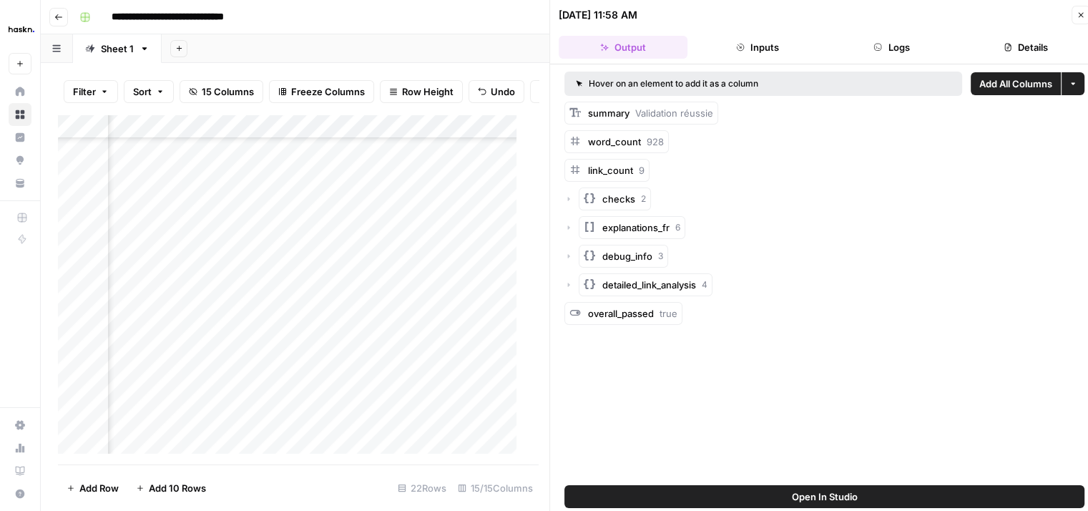
click at [1082, 15] on icon "button" at bounding box center [1080, 15] width 9 height 9
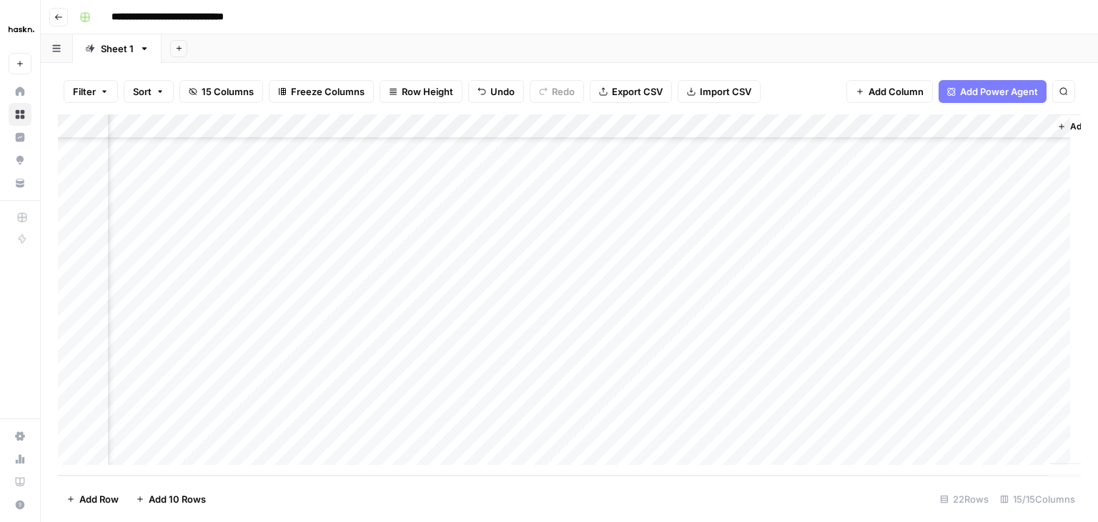
click at [297, 127] on div "Add Column" at bounding box center [569, 294] width 1023 height 361
click at [798, 366] on div "Add Column" at bounding box center [569, 294] width 1023 height 361
click at [912, 129] on div "Add Column" at bounding box center [569, 294] width 1023 height 361
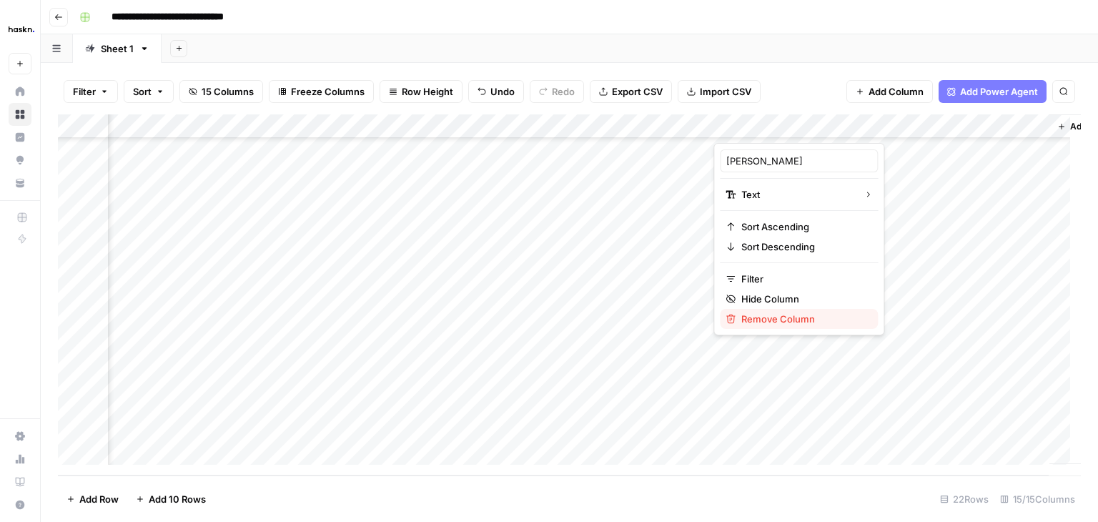
click at [787, 316] on span "Remove Column" at bounding box center [804, 319] width 125 height 14
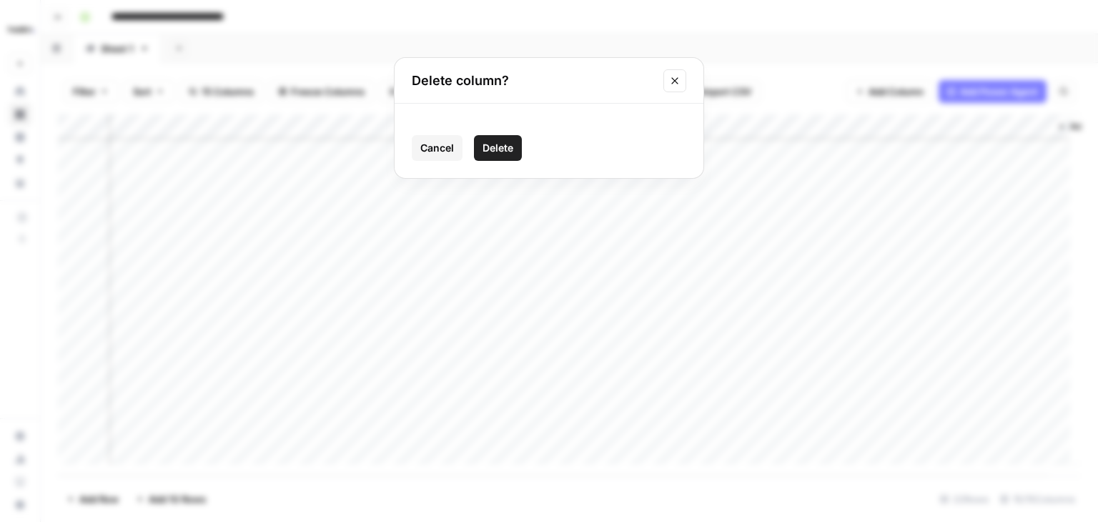
click at [503, 147] on span "Delete" at bounding box center [498, 148] width 31 height 14
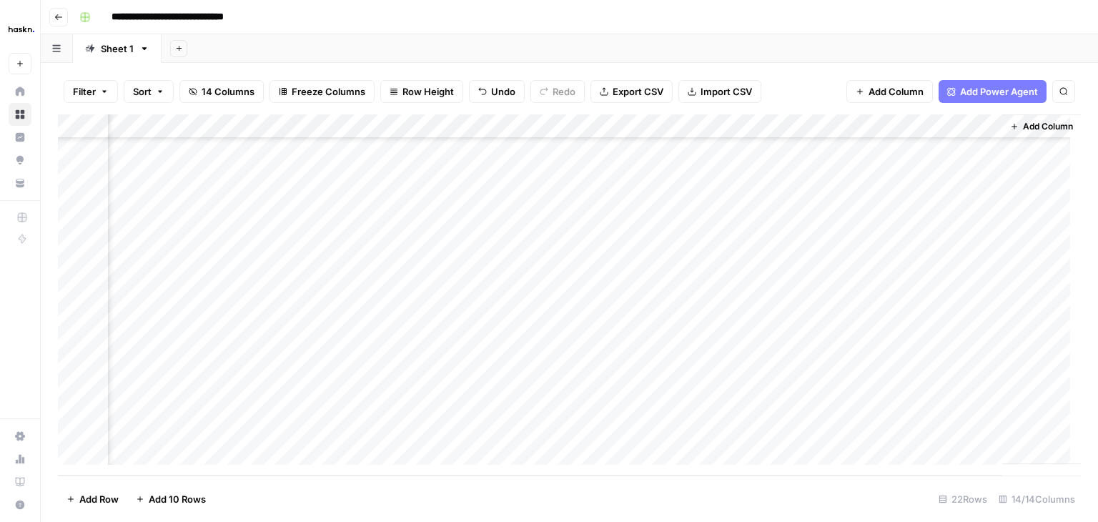
scroll to position [232, 1673]
click at [446, 129] on div "Add Column" at bounding box center [569, 294] width 1023 height 361
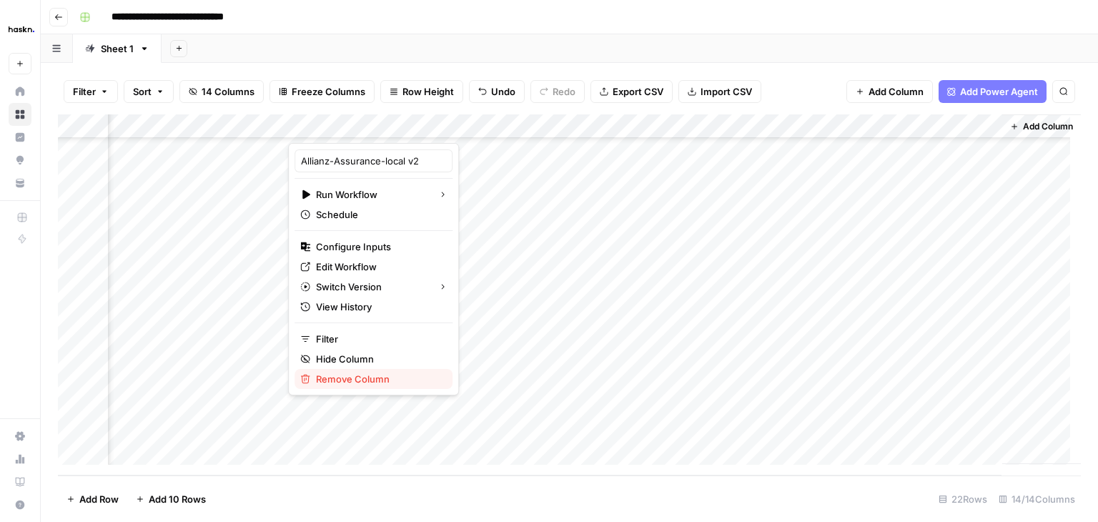
click at [366, 380] on span "Remove Column" at bounding box center [378, 379] width 125 height 14
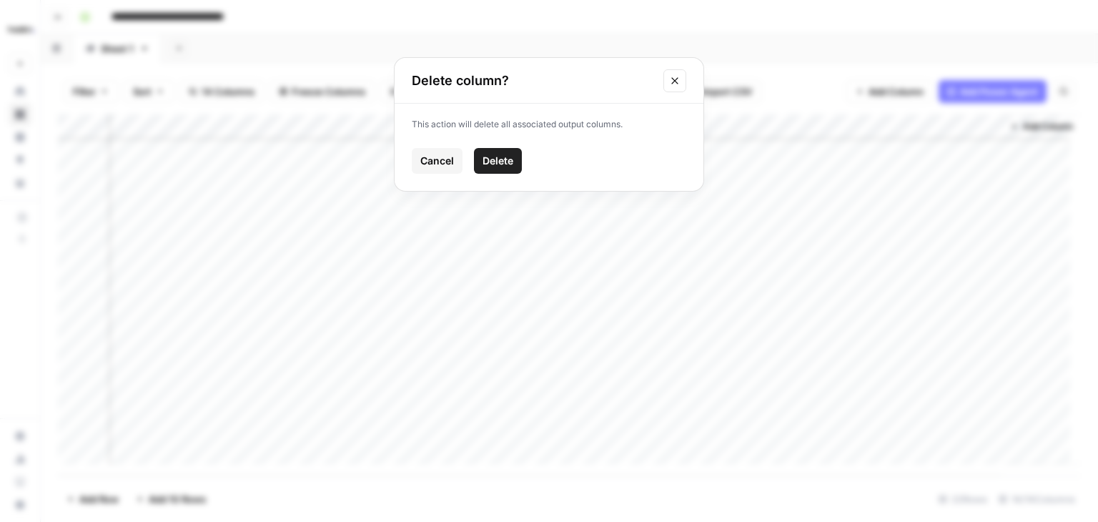
click at [497, 155] on span "Delete" at bounding box center [498, 161] width 31 height 14
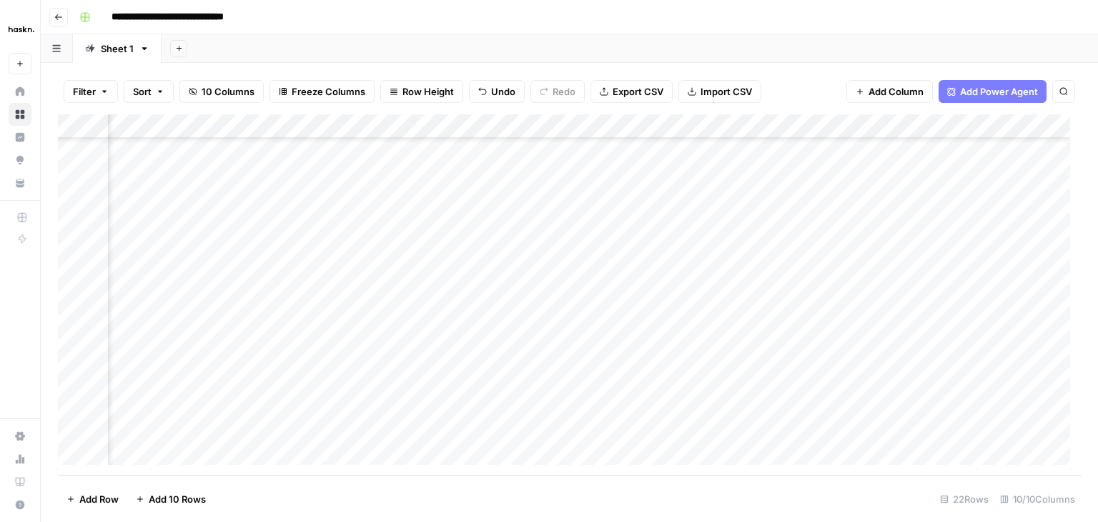
scroll to position [232, 1100]
click at [1028, 126] on span "Add Column" at bounding box center [1048, 126] width 50 height 13
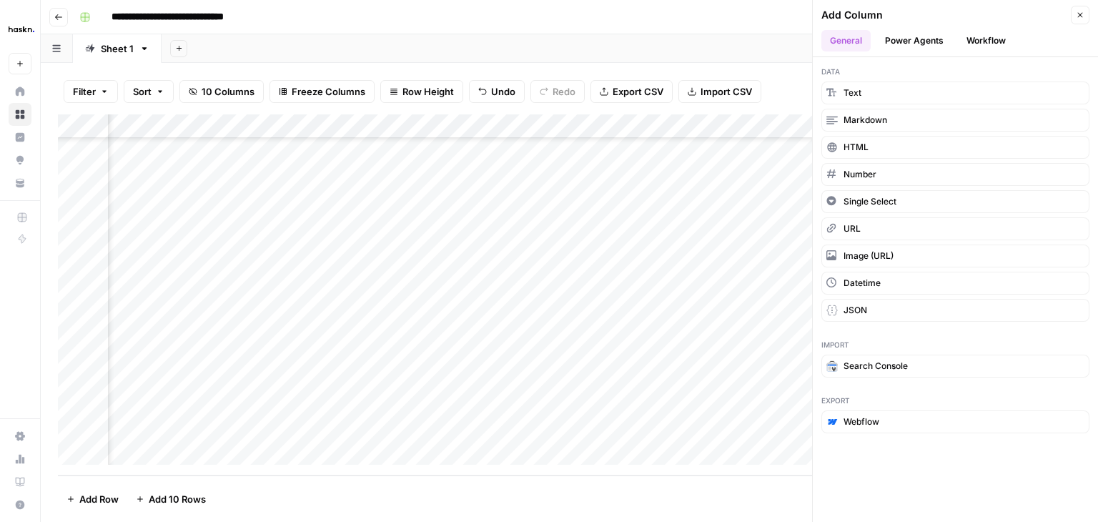
click at [990, 42] on button "Workflow" at bounding box center [986, 40] width 56 height 21
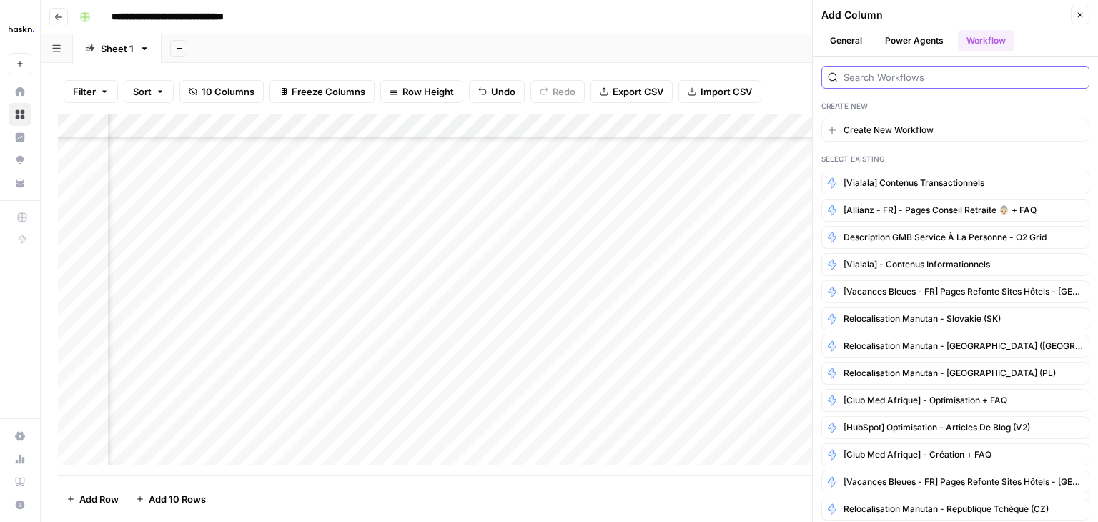
click at [912, 74] on input "search" at bounding box center [964, 77] width 240 height 14
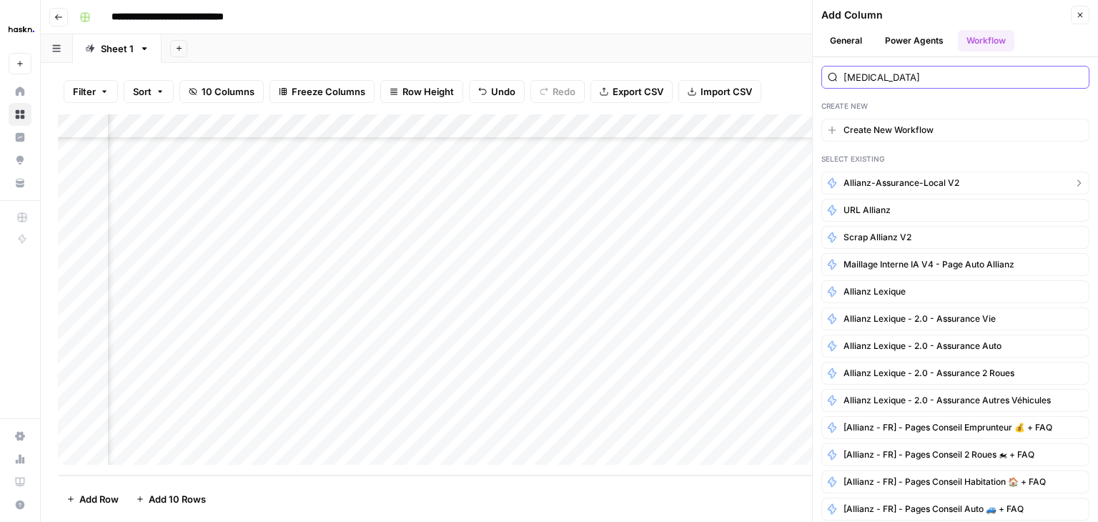
type input "alli"
click at [927, 182] on span "Allianz-Assurance-local v2" at bounding box center [902, 183] width 116 height 13
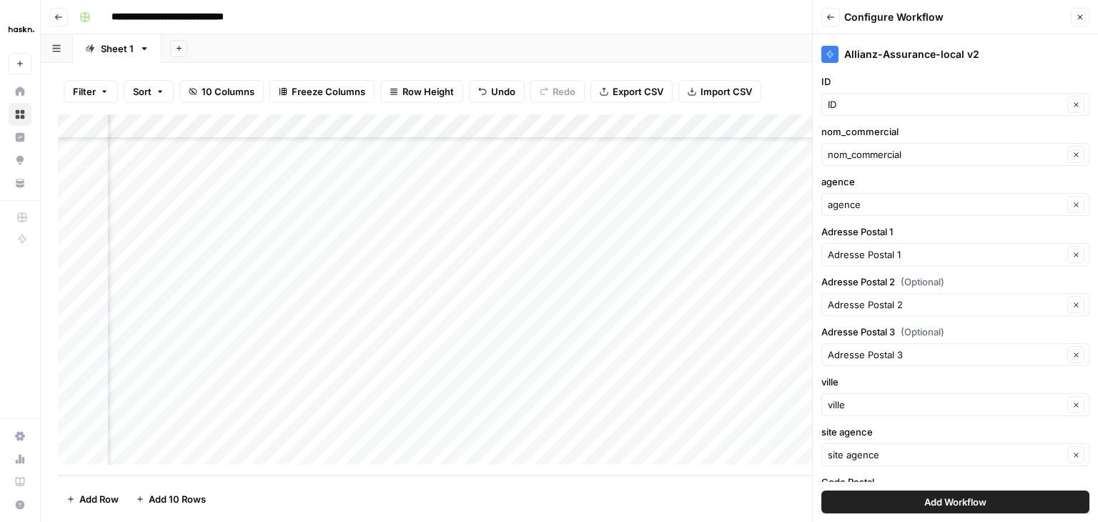
scroll to position [40, 0]
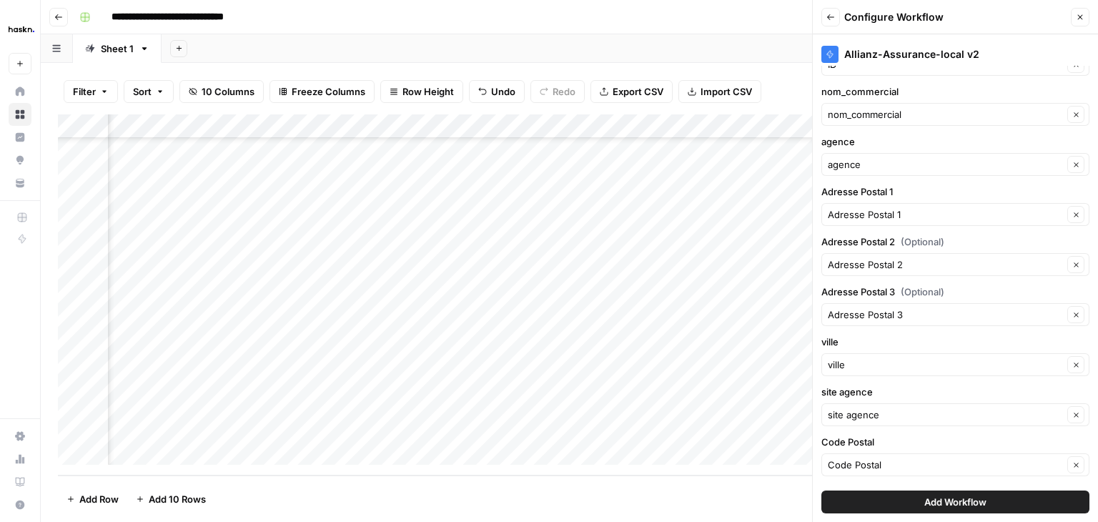
click at [970, 498] on span "Add Workflow" at bounding box center [956, 502] width 62 height 14
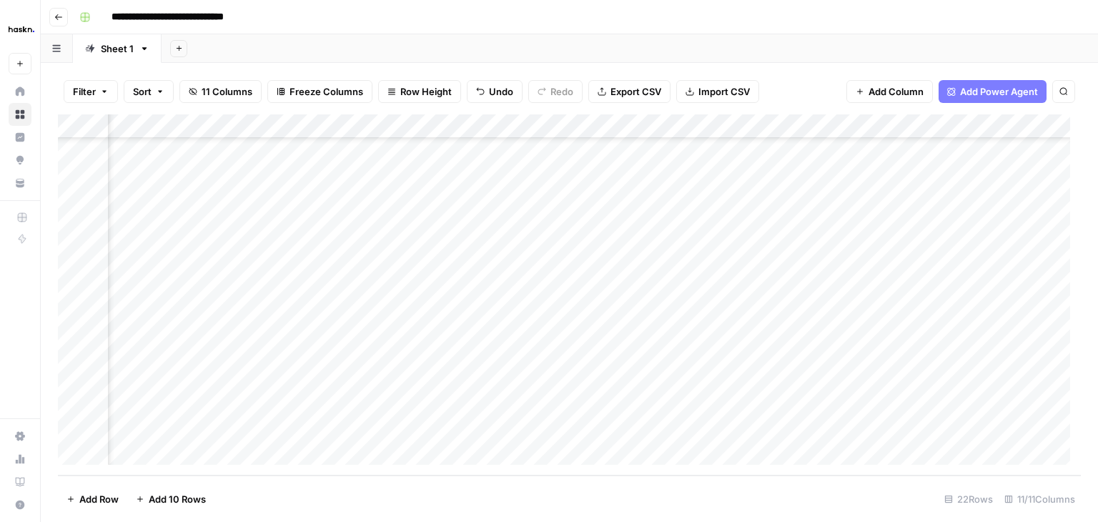
scroll to position [232, 1287]
drag, startPoint x: 881, startPoint y: 131, endPoint x: 546, endPoint y: 148, distance: 335.8
click at [546, 148] on div "Add Column" at bounding box center [569, 294] width 1023 height 361
drag, startPoint x: 929, startPoint y: 127, endPoint x: 1056, endPoint y: 124, distance: 127.3
click at [1056, 124] on div "Add Column" at bounding box center [569, 294] width 1023 height 361
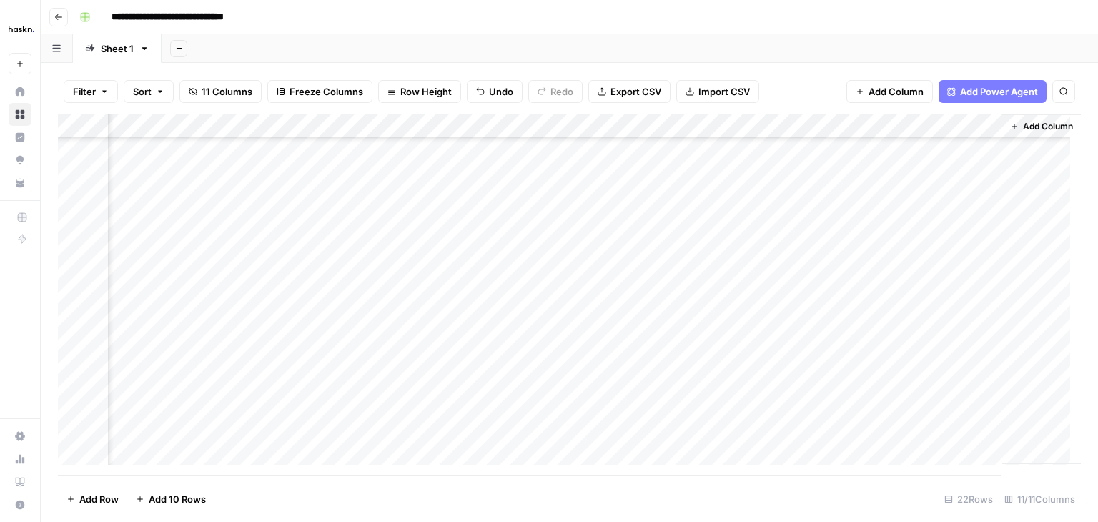
drag, startPoint x: 566, startPoint y: 129, endPoint x: 787, endPoint y: 128, distance: 220.3
click at [787, 128] on div "Add Column" at bounding box center [569, 294] width 1023 height 361
click at [417, 303] on div "Add Column" at bounding box center [569, 294] width 1023 height 361
click at [762, 328] on div "Add Column" at bounding box center [569, 294] width 1023 height 361
click at [749, 355] on div "Add Column" at bounding box center [569, 294] width 1023 height 361
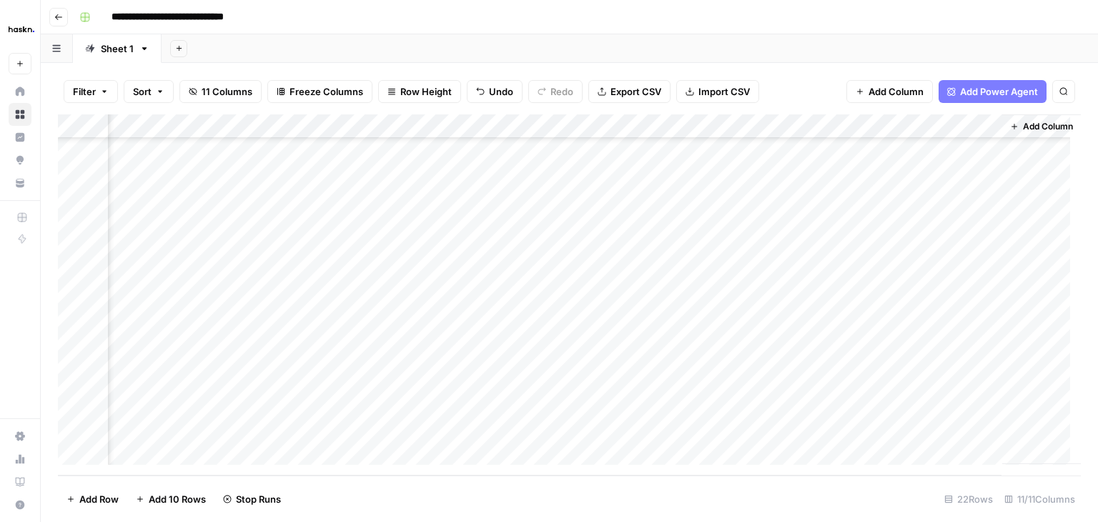
click at [754, 383] on div "Add Column" at bounding box center [569, 294] width 1023 height 361
click at [754, 405] on div "Add Column" at bounding box center [569, 294] width 1023 height 361
click at [754, 431] on div "Add Column" at bounding box center [569, 294] width 1023 height 361
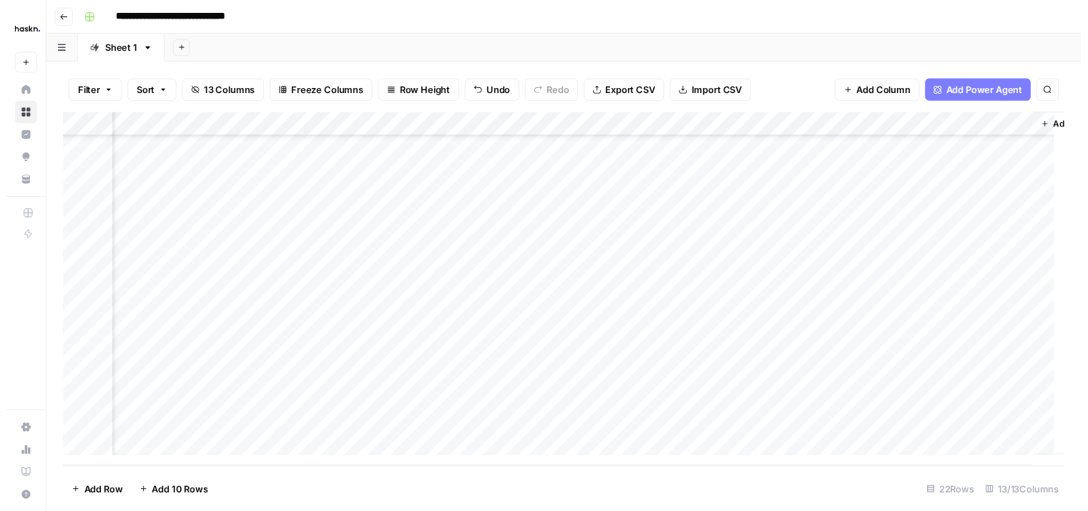
scroll to position [232, 1490]
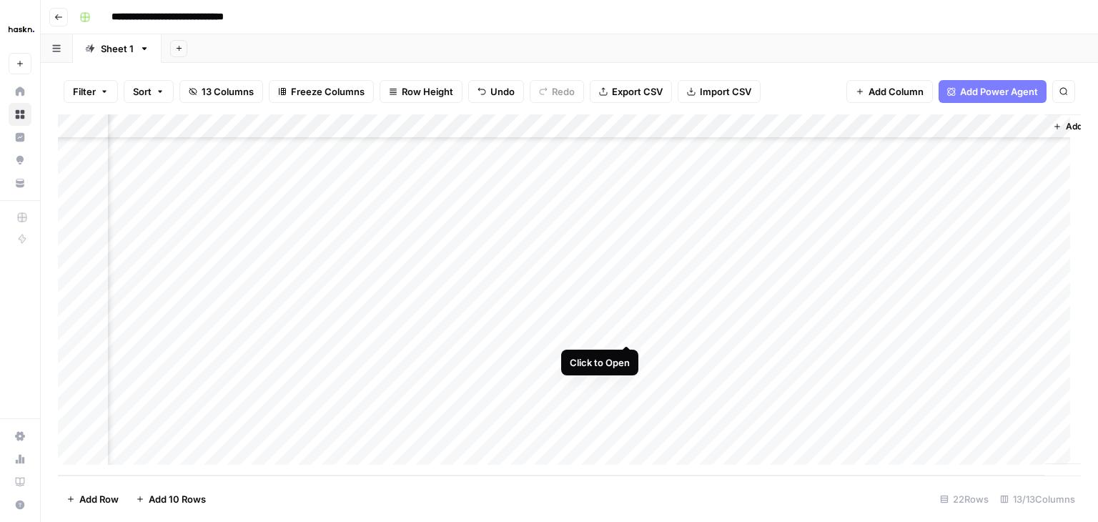
click at [621, 330] on div "Add Column" at bounding box center [569, 294] width 1023 height 361
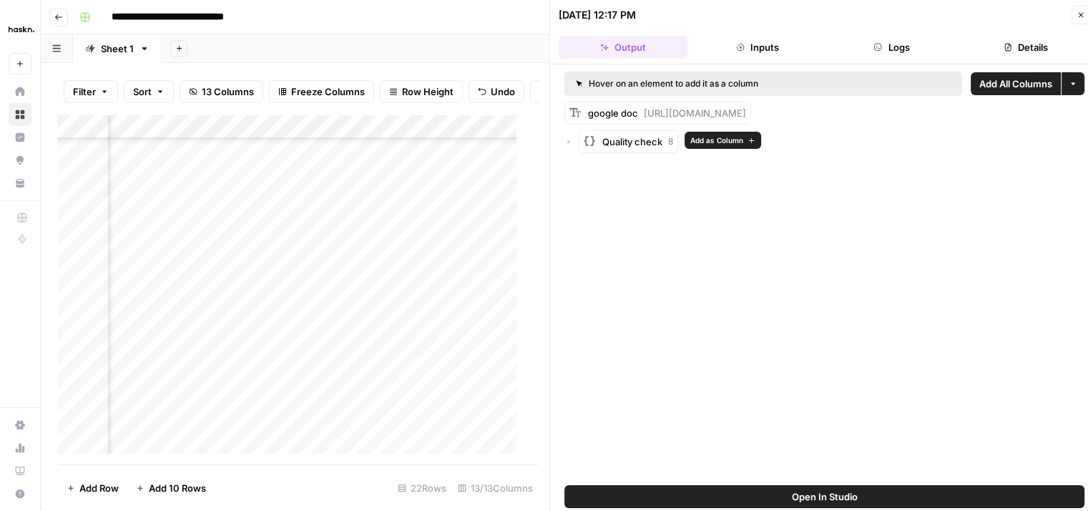
click at [715, 141] on span "Add as Column" at bounding box center [716, 139] width 53 height 11
click at [570, 141] on icon "button" at bounding box center [568, 141] width 9 height 9
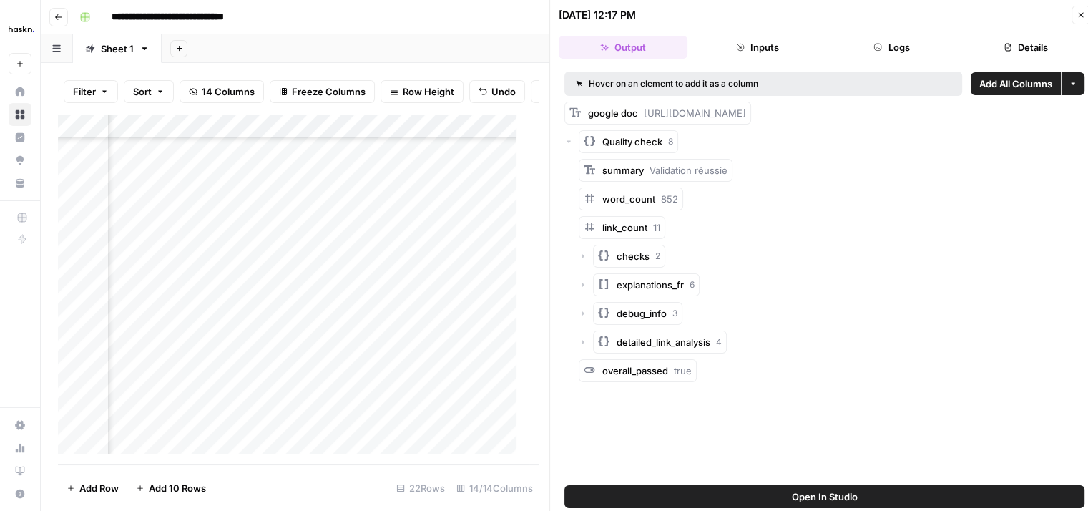
scroll to position [235, 1954]
click at [773, 169] on span "Add as Column" at bounding box center [769, 168] width 53 height 11
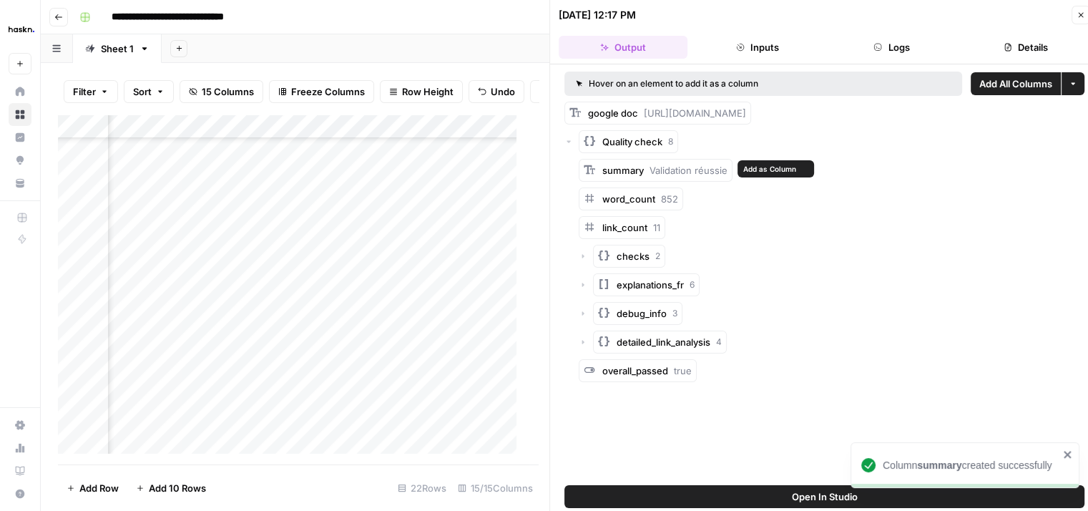
scroll to position [235, 1934]
click at [718, 199] on span "Add as Column" at bounding box center [719, 197] width 53 height 11
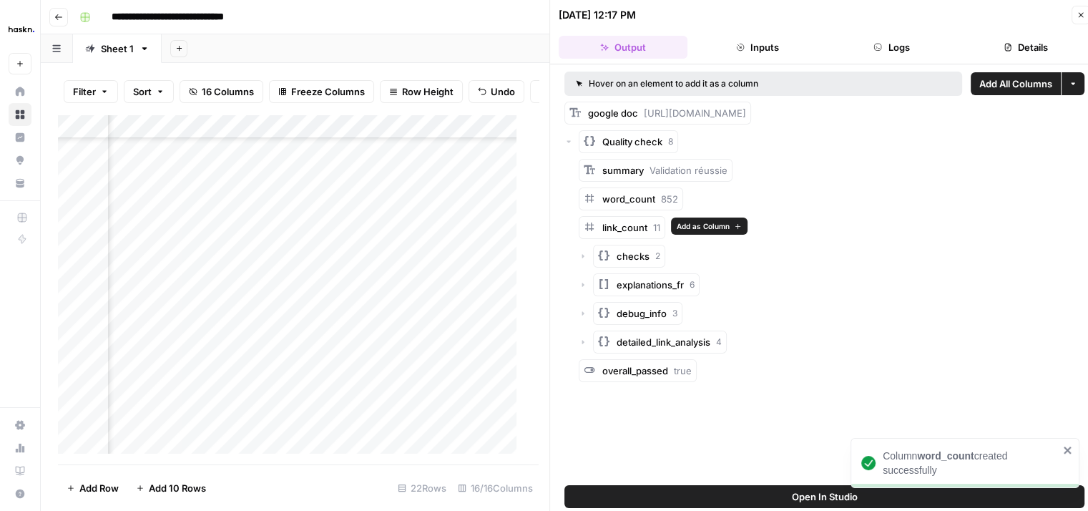
click at [699, 227] on span "Add as Column" at bounding box center [702, 225] width 53 height 11
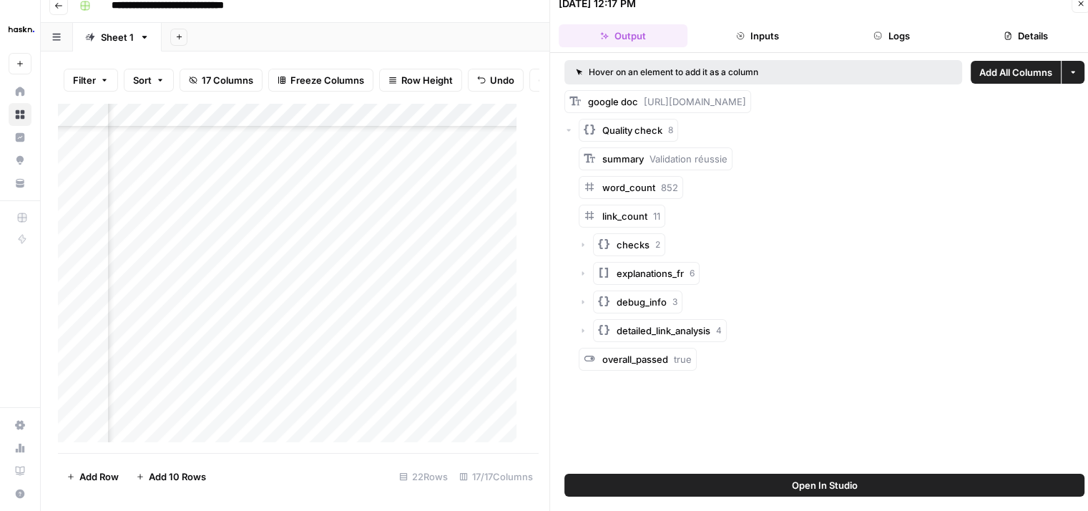
scroll to position [235, 1874]
click at [891, 44] on button "Logs" at bounding box center [891, 35] width 129 height 23
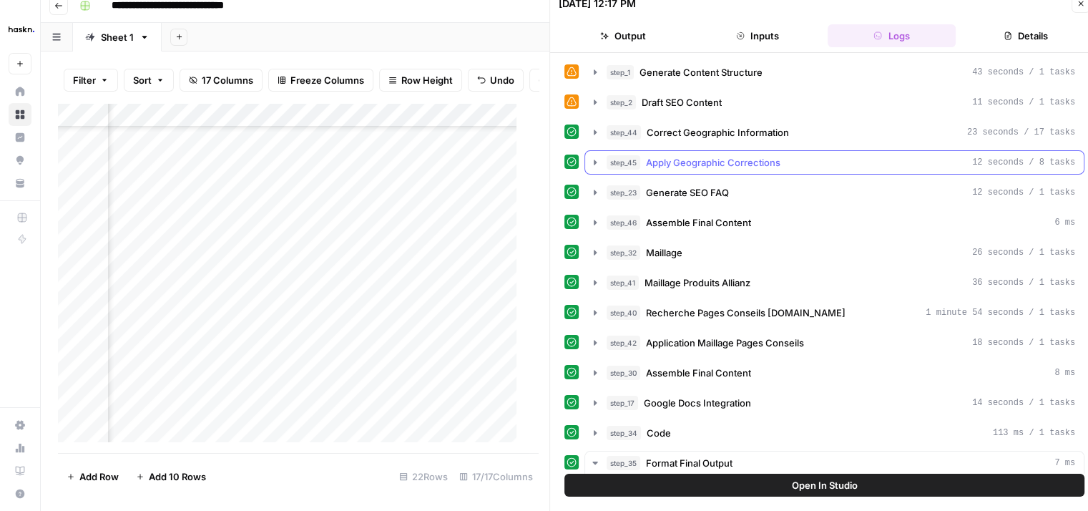
click at [591, 161] on icon "button" at bounding box center [594, 162] width 11 height 11
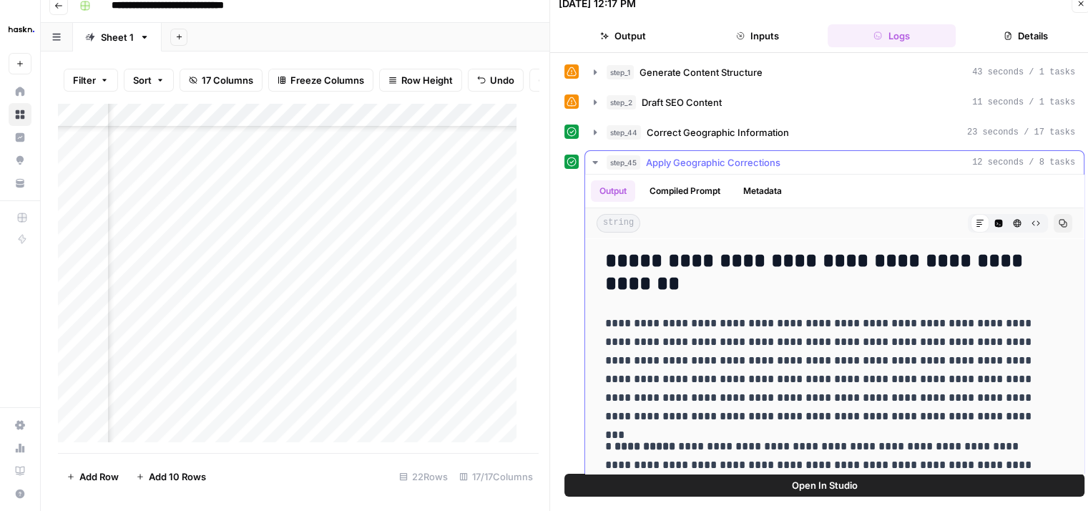
click at [591, 161] on icon "button" at bounding box center [594, 162] width 11 height 11
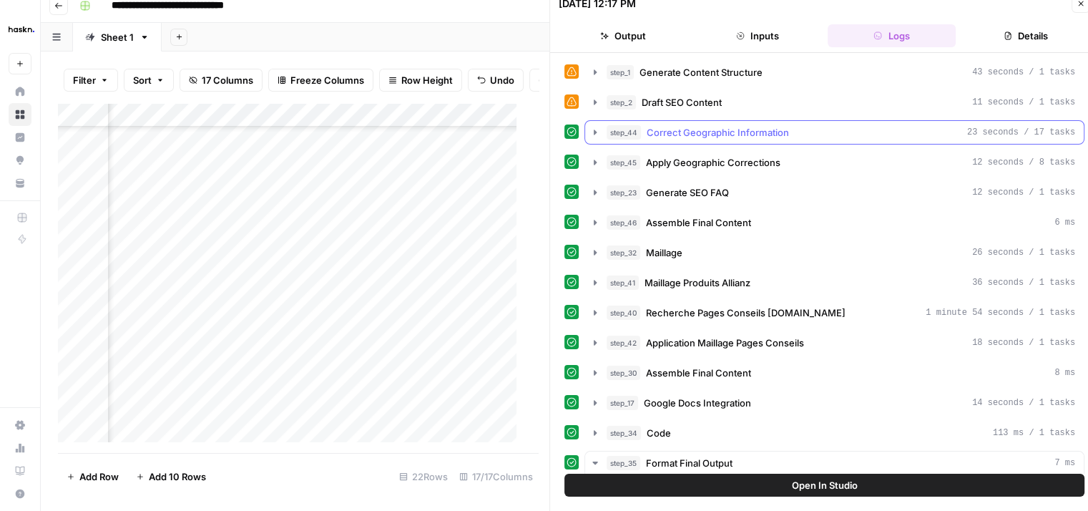
click at [594, 135] on icon "button" at bounding box center [594, 132] width 11 height 11
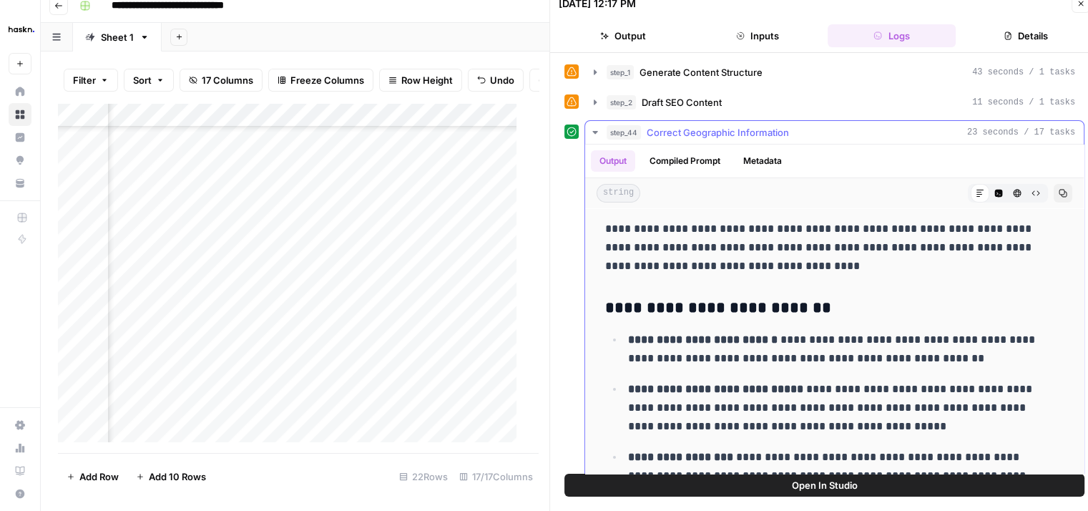
click at [769, 155] on button "Metadata" at bounding box center [762, 160] width 56 height 21
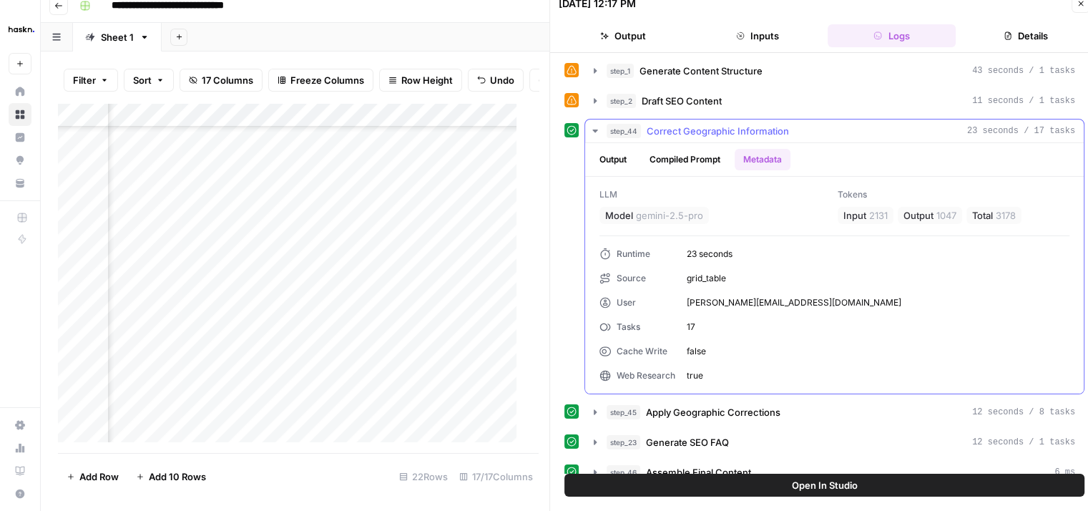
scroll to position [0, 0]
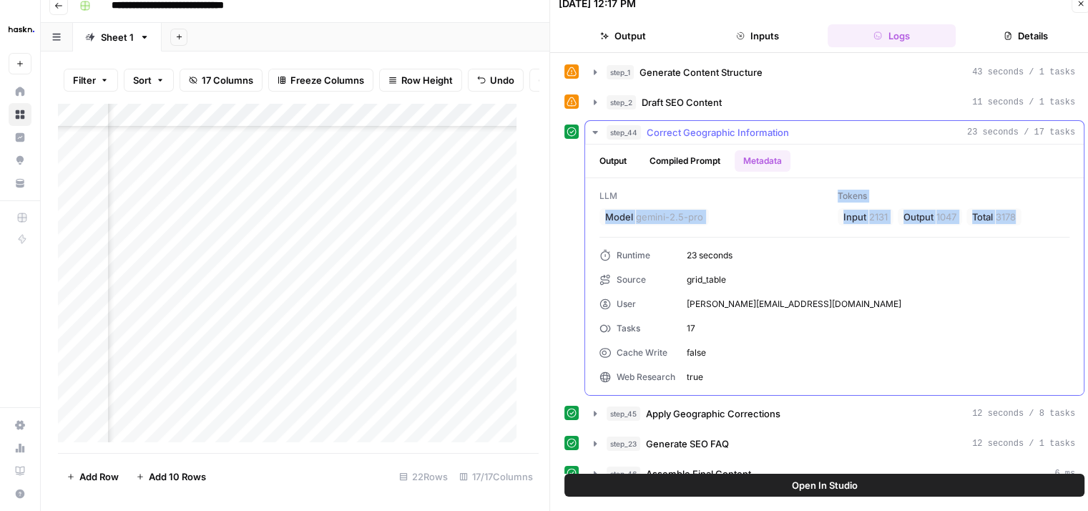
drag, startPoint x: 1027, startPoint y: 217, endPoint x: 596, endPoint y: 212, distance: 430.5
click at [596, 212] on div "LLM Model gemini-2.5-pro Tokens Input 2131 Output 1047 Total 3178 Runtime 23 se…" at bounding box center [834, 286] width 498 height 217
copy div "Model gemini-2.5-pro Tokens Input 2131 Output 1047 Total 3178"
click at [588, 129] on button "step_44 Correct Geographic Information 23 seconds / 17 tasks" at bounding box center [834, 132] width 498 height 23
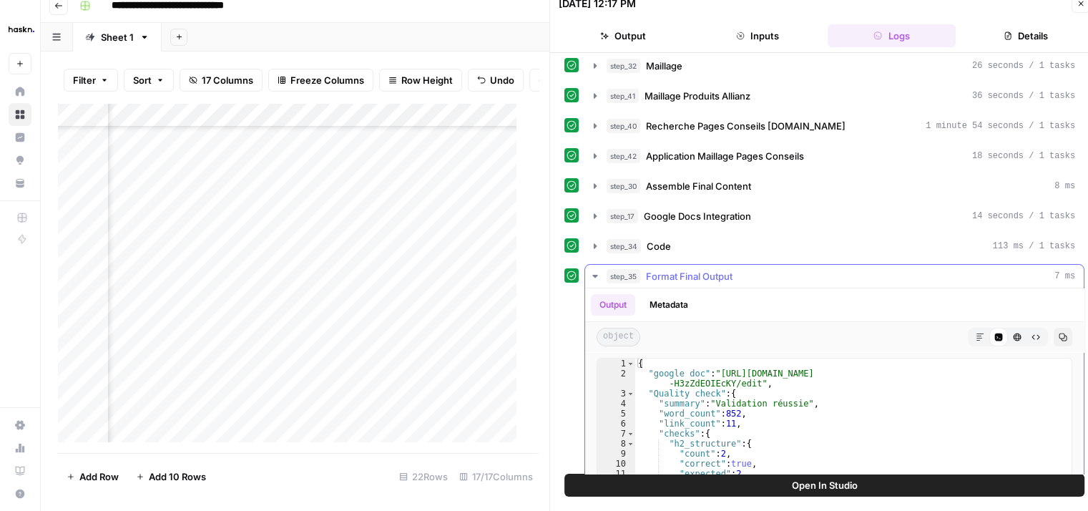
scroll to position [159, 0]
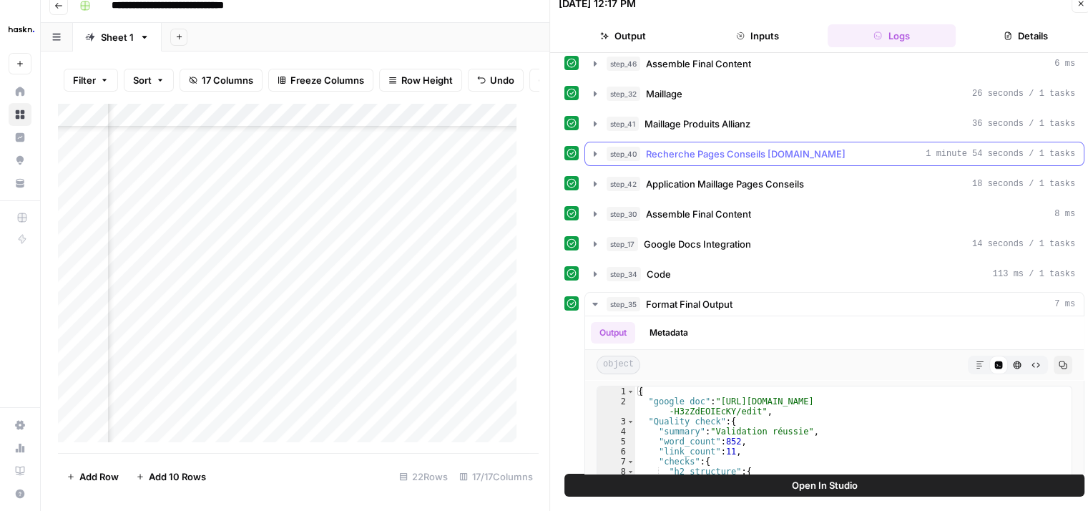
click at [590, 156] on button "step_40 Recherche Pages Conseils [DOMAIN_NAME] 1 minute 54 seconds / 1 tasks" at bounding box center [834, 153] width 498 height 23
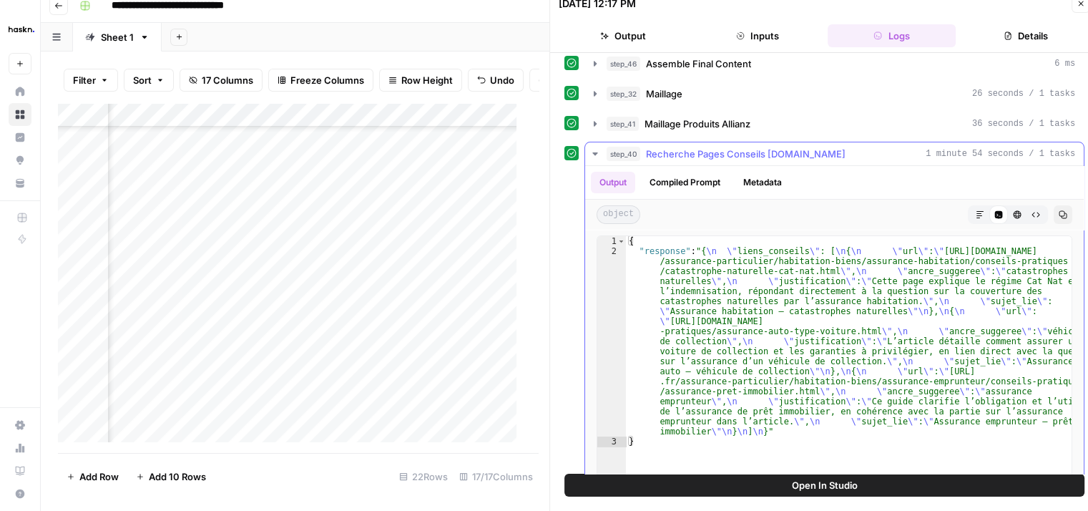
click at [671, 179] on button "Compiled Prompt" at bounding box center [685, 182] width 88 height 21
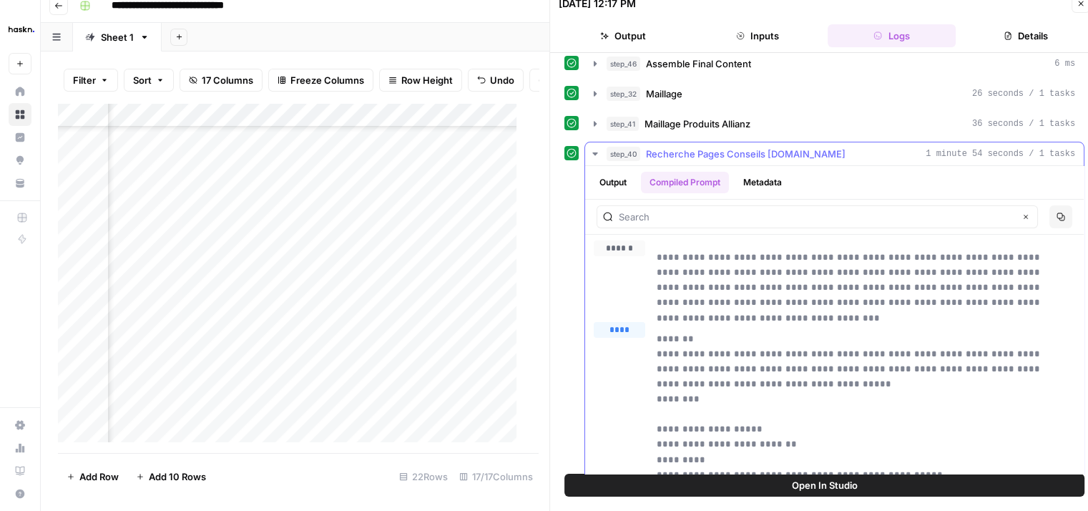
click at [758, 184] on button "Metadata" at bounding box center [762, 182] width 56 height 21
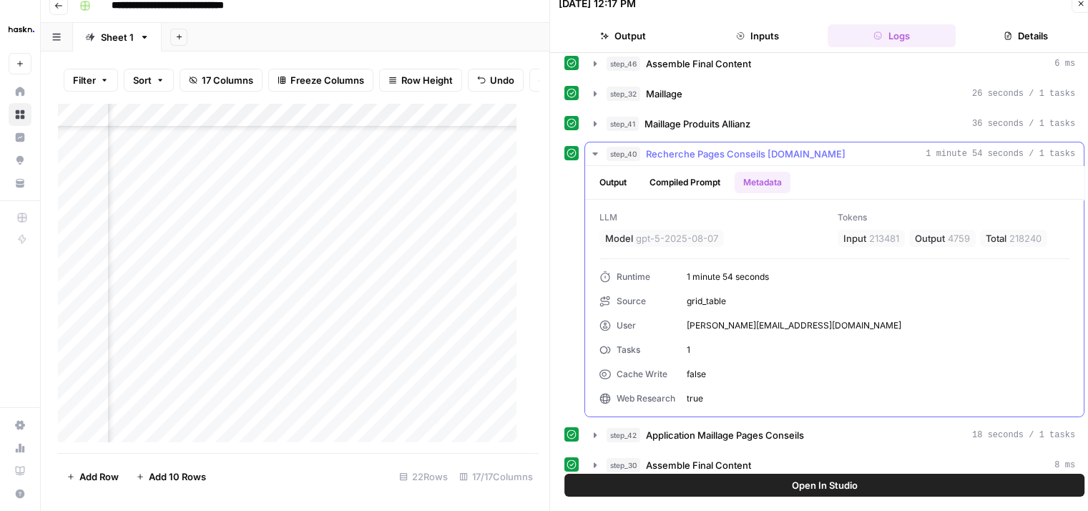
scroll to position [170, 0]
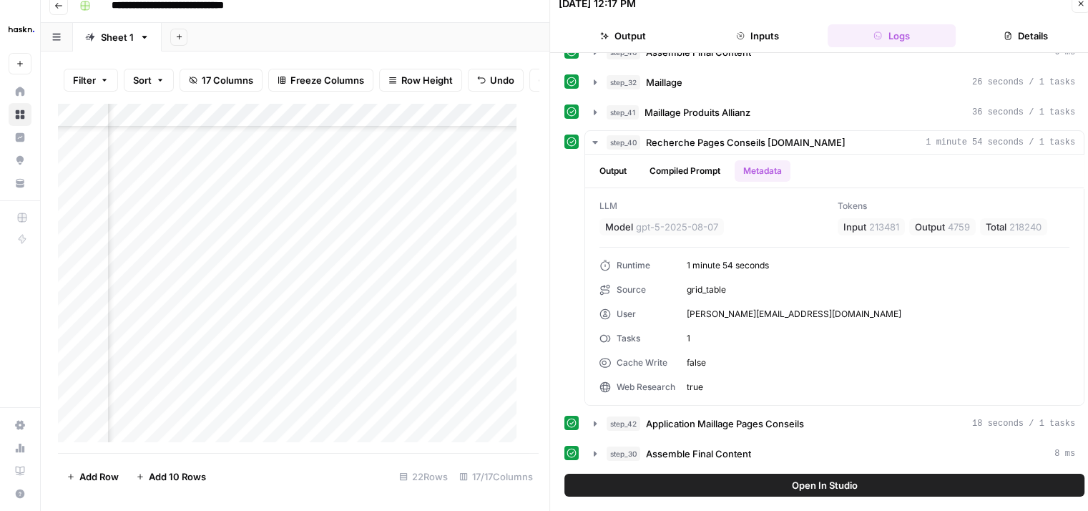
click at [1078, 6] on icon "button" at bounding box center [1080, 3] width 9 height 9
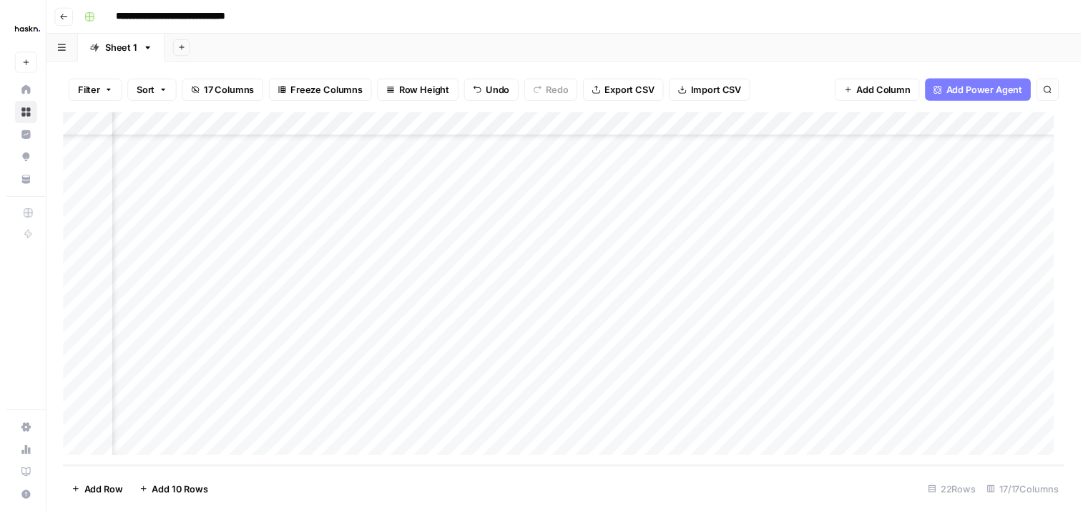
scroll to position [232, 2060]
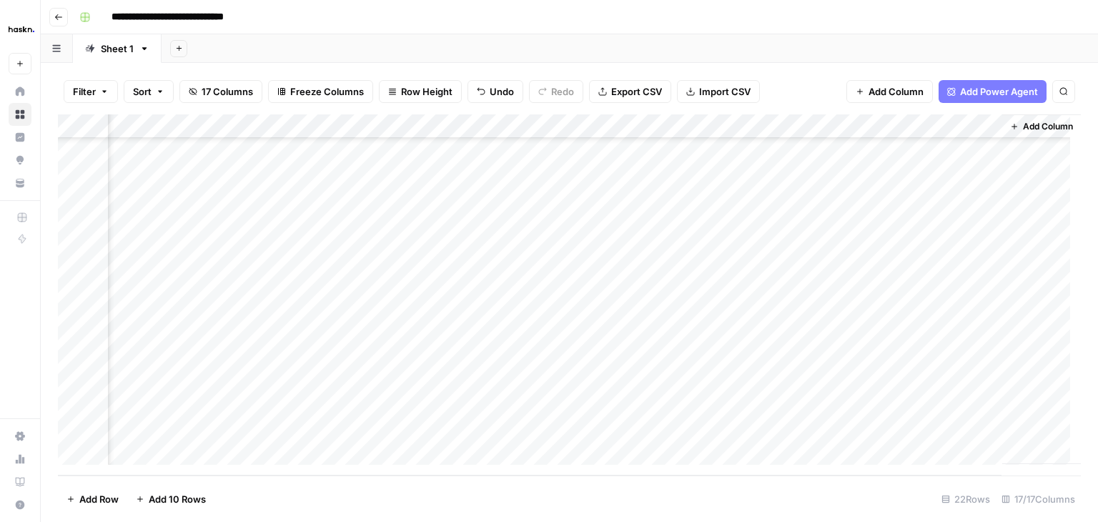
click at [592, 125] on div "Add Column" at bounding box center [569, 294] width 1023 height 361
click at [587, 326] on div "Add Column" at bounding box center [569, 294] width 1023 height 361
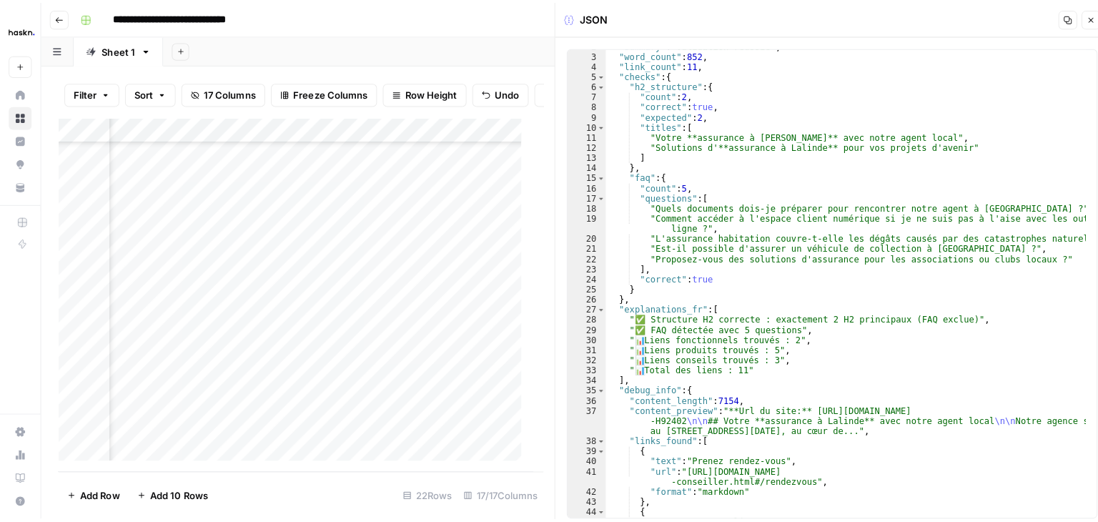
scroll to position [6, 0]
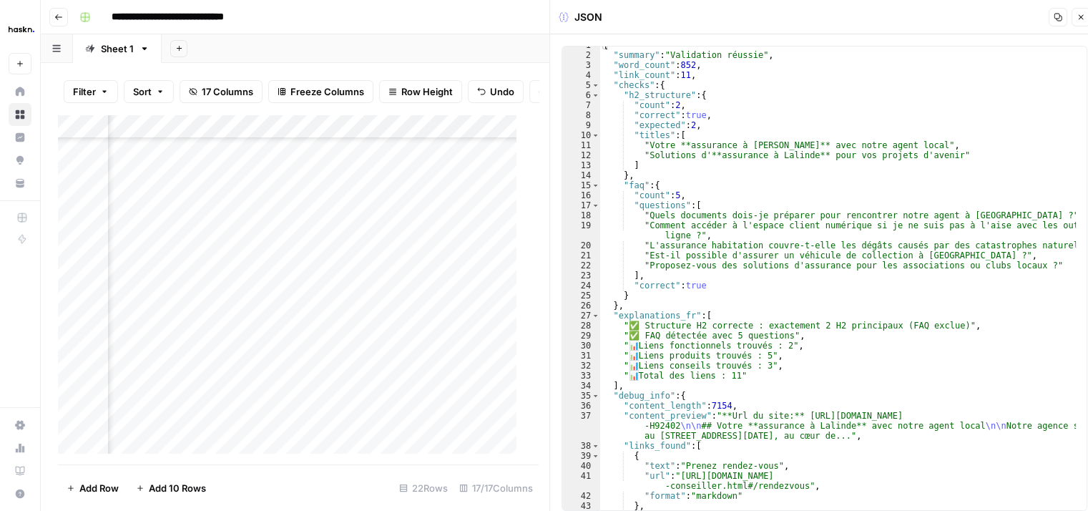
click at [501, 243] on div "Add Column" at bounding box center [293, 289] width 470 height 350
click at [1083, 19] on icon "button" at bounding box center [1080, 17] width 9 height 9
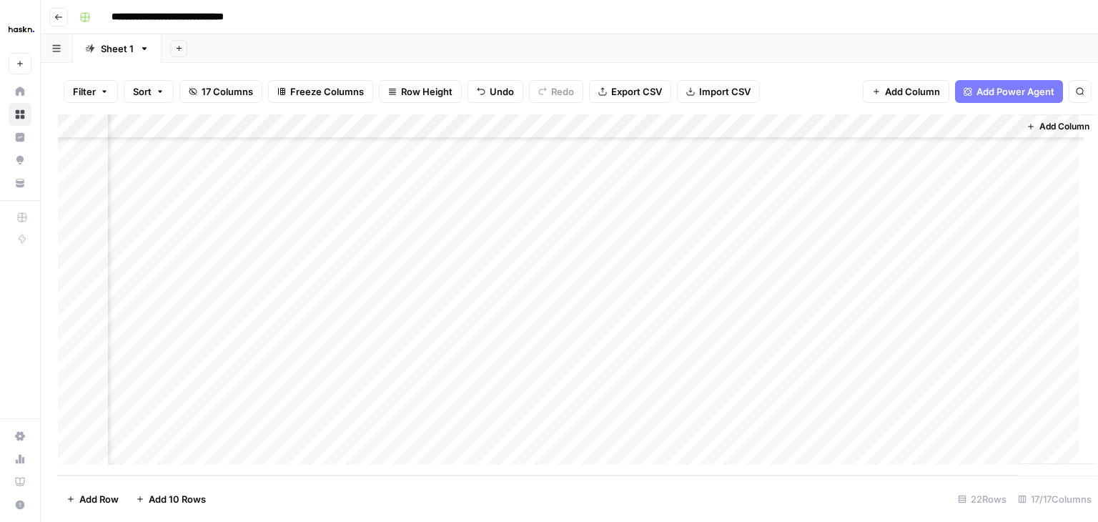
scroll to position [232, 2042]
click at [604, 127] on div "Add Column" at bounding box center [569, 294] width 1023 height 361
click at [604, 127] on div at bounding box center [557, 128] width 129 height 29
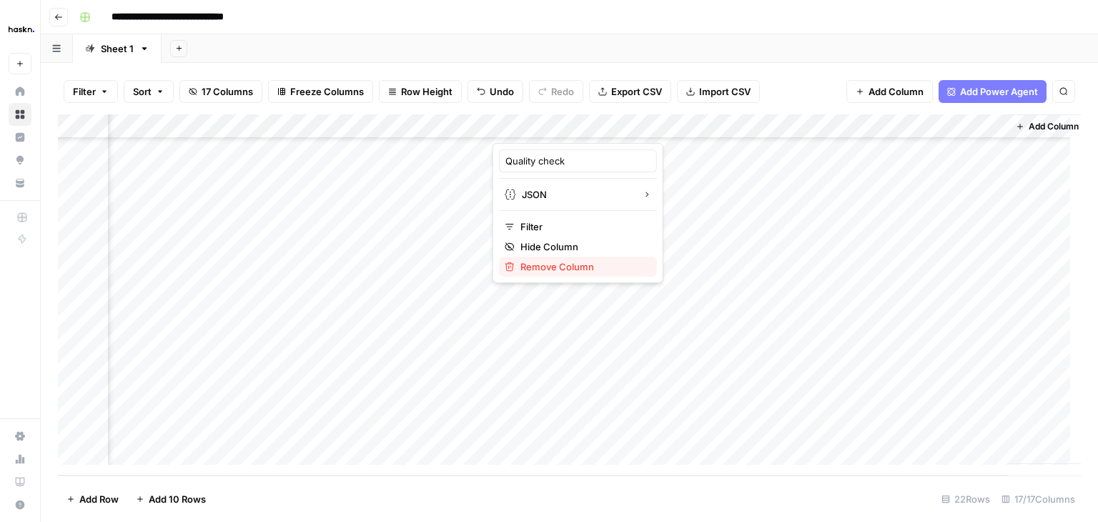
click at [569, 274] on button "Remove Column" at bounding box center [578, 267] width 158 height 20
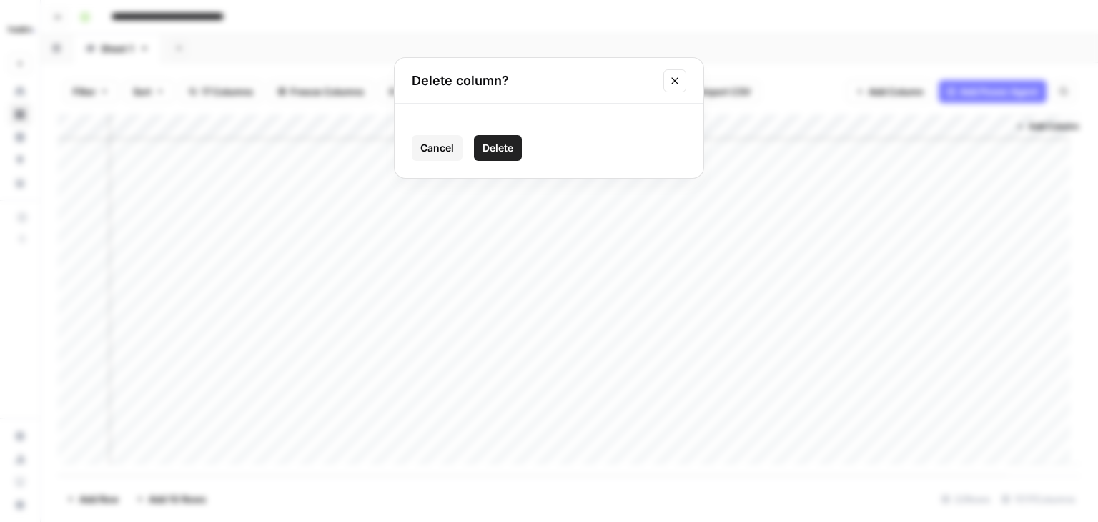
click at [506, 149] on span "Delete" at bounding box center [498, 148] width 31 height 14
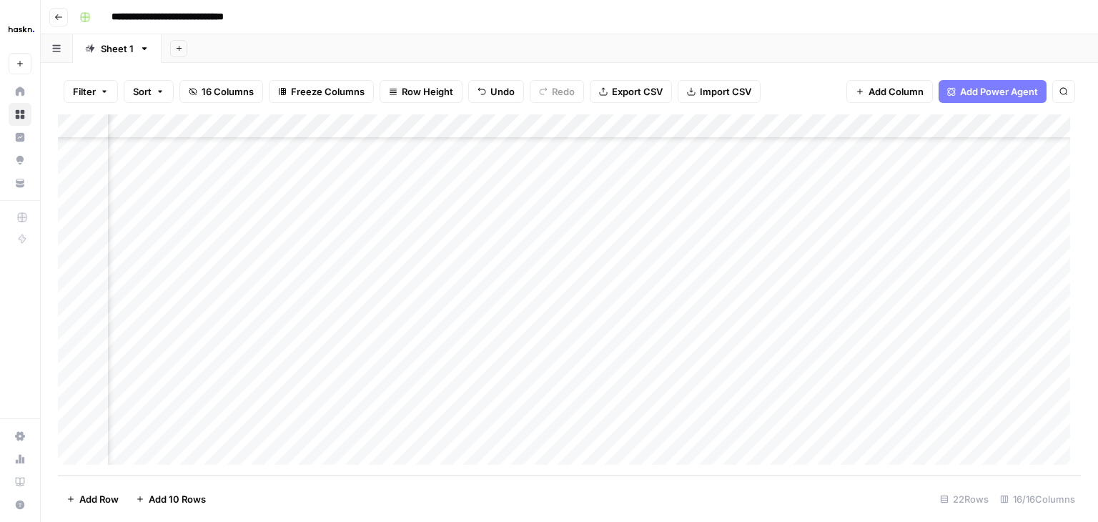
scroll to position [232, 1838]
click at [945, 127] on div "Add Column" at bounding box center [569, 294] width 1023 height 361
click at [875, 264] on span "Remove Column" at bounding box center [915, 267] width 125 height 14
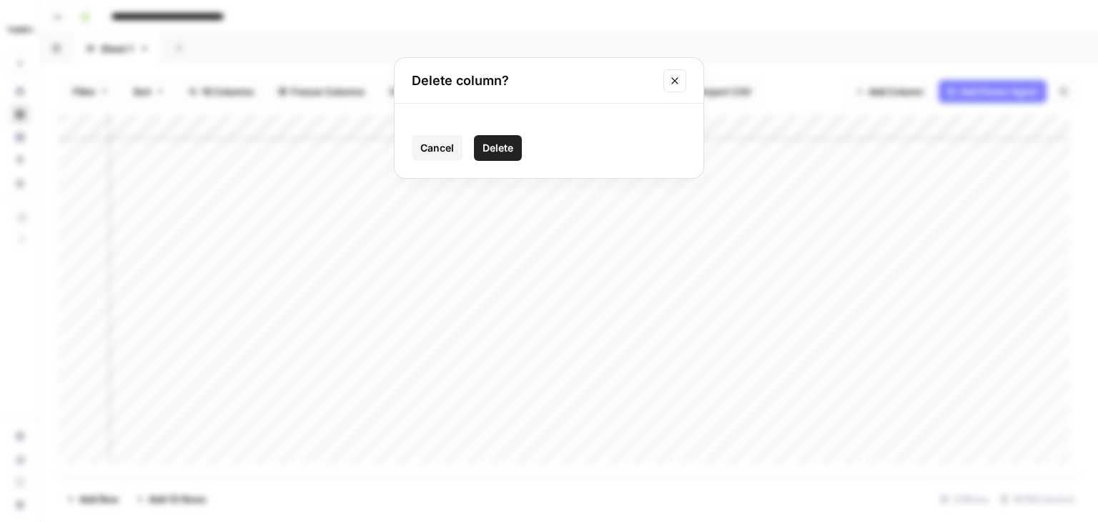
click at [498, 144] on span "Delete" at bounding box center [498, 148] width 31 height 14
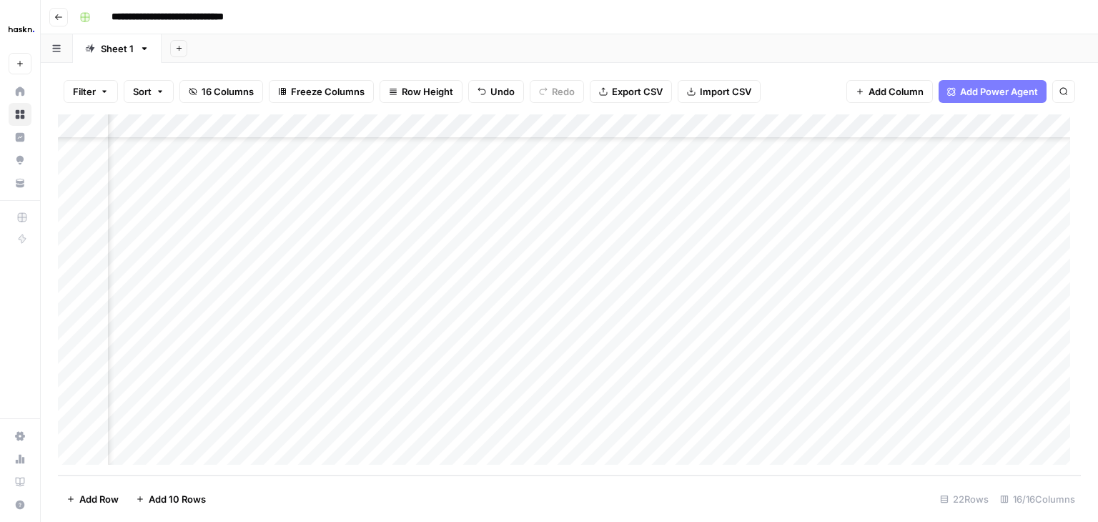
scroll to position [232, 1802]
click at [851, 329] on div "Add Column" at bounding box center [569, 294] width 1023 height 361
click at [465, 124] on div "Add Column" at bounding box center [569, 294] width 1023 height 361
click at [418, 265] on span "Remove Column" at bounding box center [437, 267] width 125 height 14
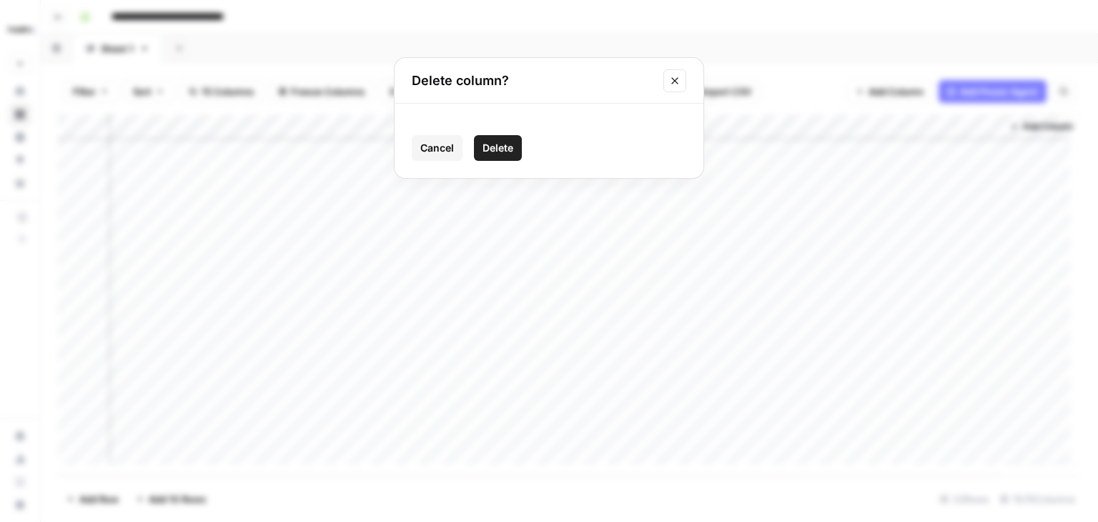
click at [507, 149] on span "Delete" at bounding box center [498, 148] width 31 height 14
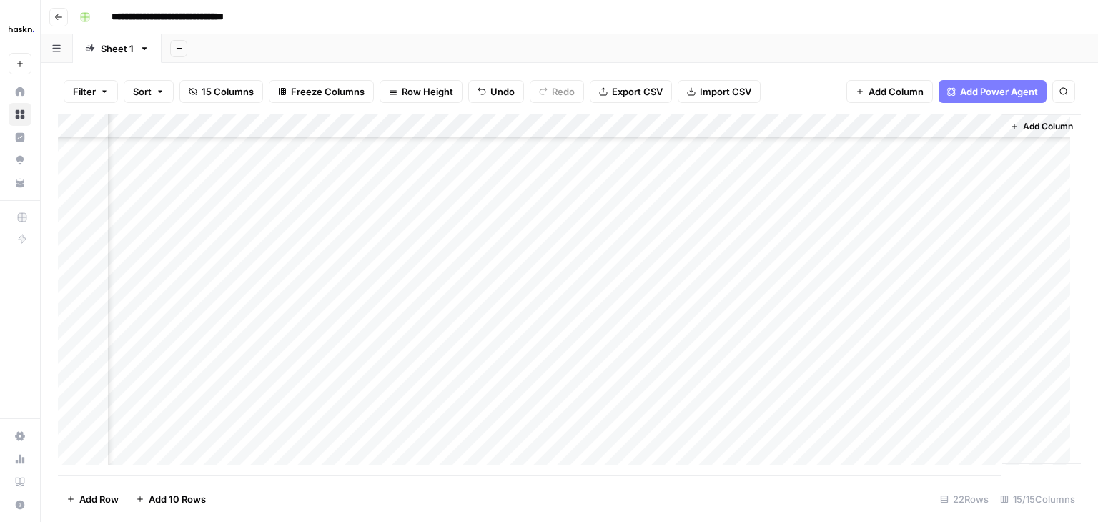
scroll to position [232, 1673]
click at [461, 324] on div "Add Column" at bounding box center [569, 294] width 1023 height 361
click at [458, 353] on div "Add Column" at bounding box center [569, 294] width 1023 height 361
click at [462, 378] on div "Add Column" at bounding box center [569, 294] width 1023 height 361
click at [459, 405] on div "Add Column" at bounding box center [569, 294] width 1023 height 361
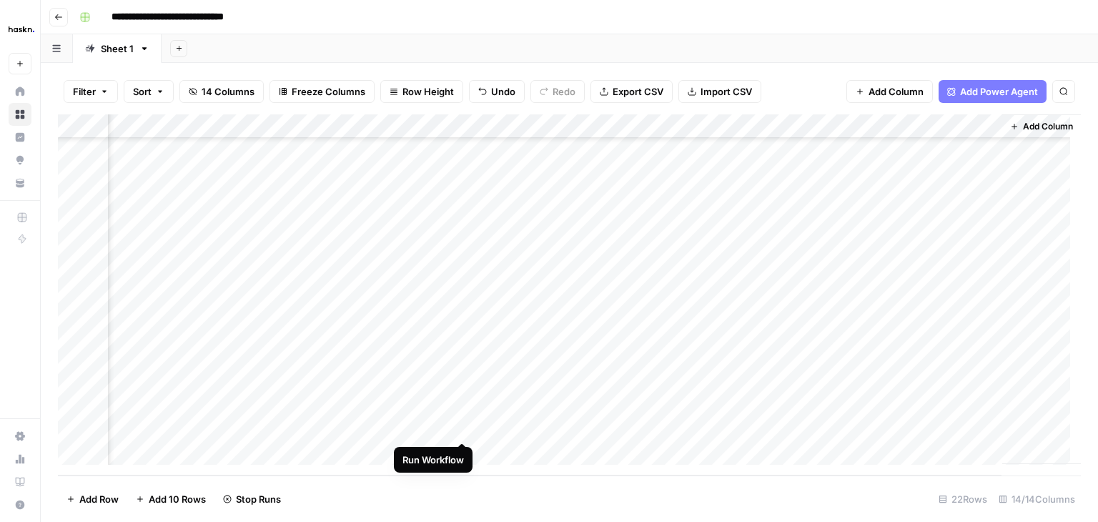
click at [462, 428] on div "Add Column" at bounding box center [569, 294] width 1023 height 361
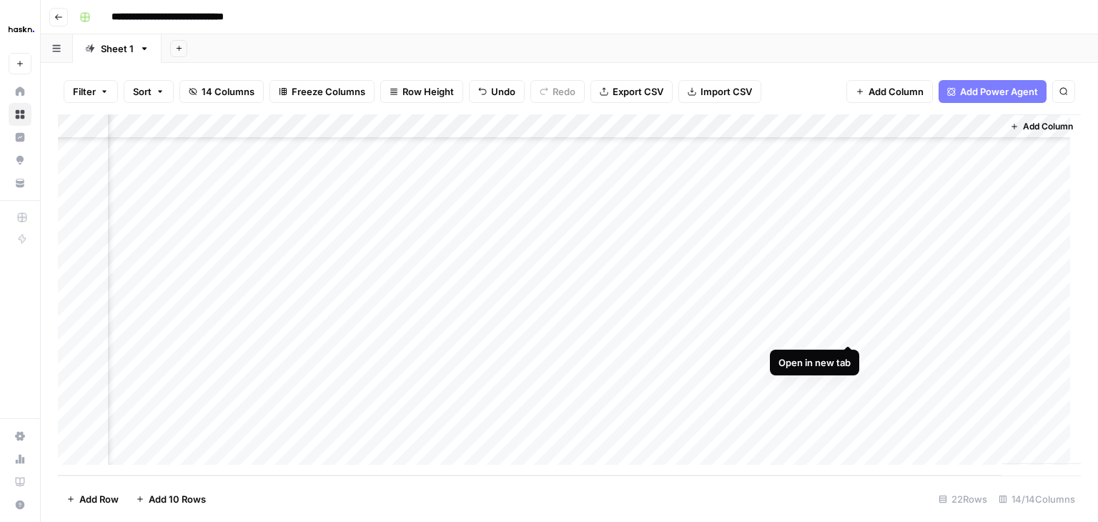
click at [850, 330] on div "Add Column" at bounding box center [569, 294] width 1023 height 361
click at [845, 360] on div "Add Column" at bounding box center [569, 294] width 1023 height 361
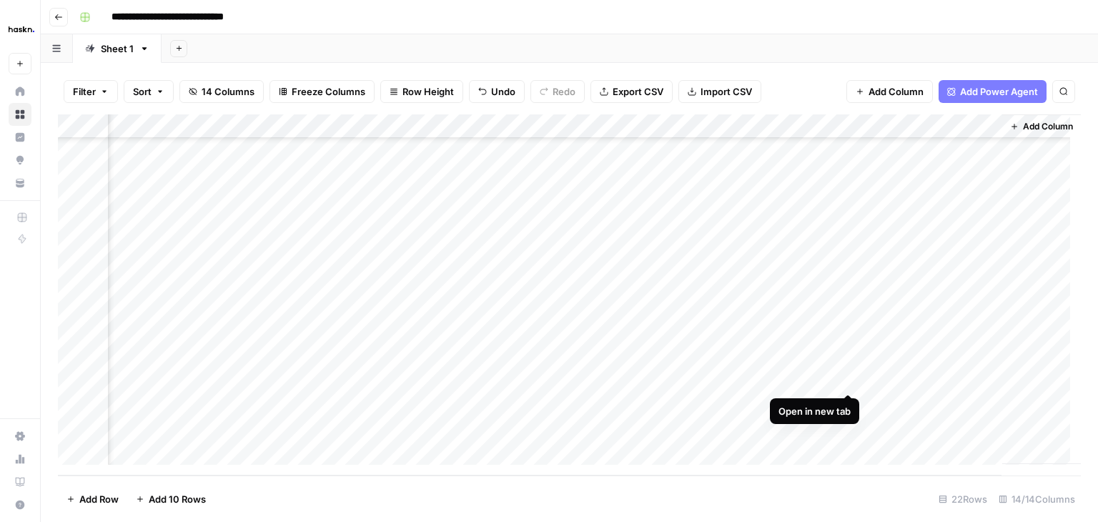
click at [850, 380] on div "Add Column" at bounding box center [569, 294] width 1023 height 361
click at [846, 401] on div "Add Column" at bounding box center [569, 294] width 1023 height 361
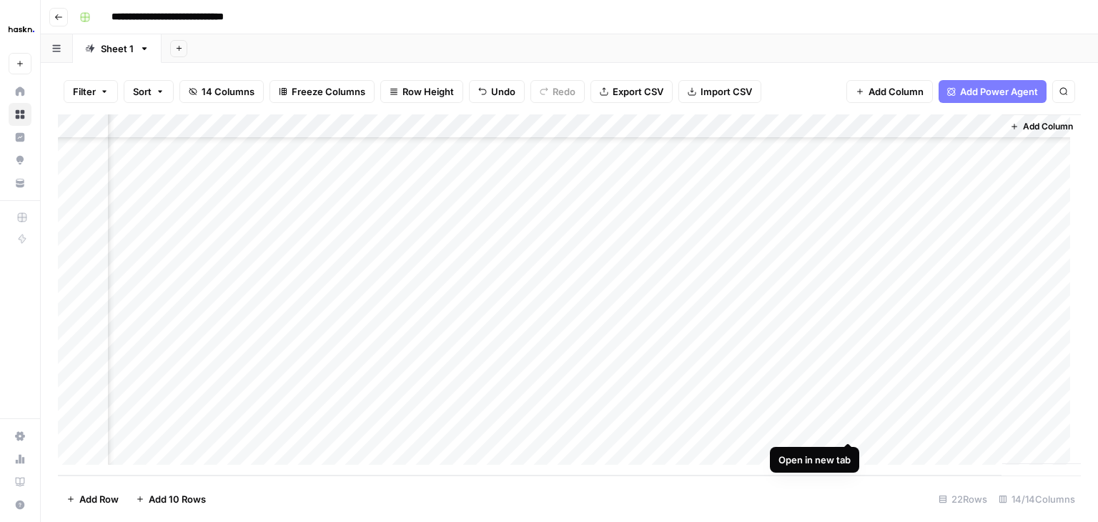
click at [847, 429] on div "Add Column" at bounding box center [569, 294] width 1023 height 361
